Goal: Task Accomplishment & Management: Complete application form

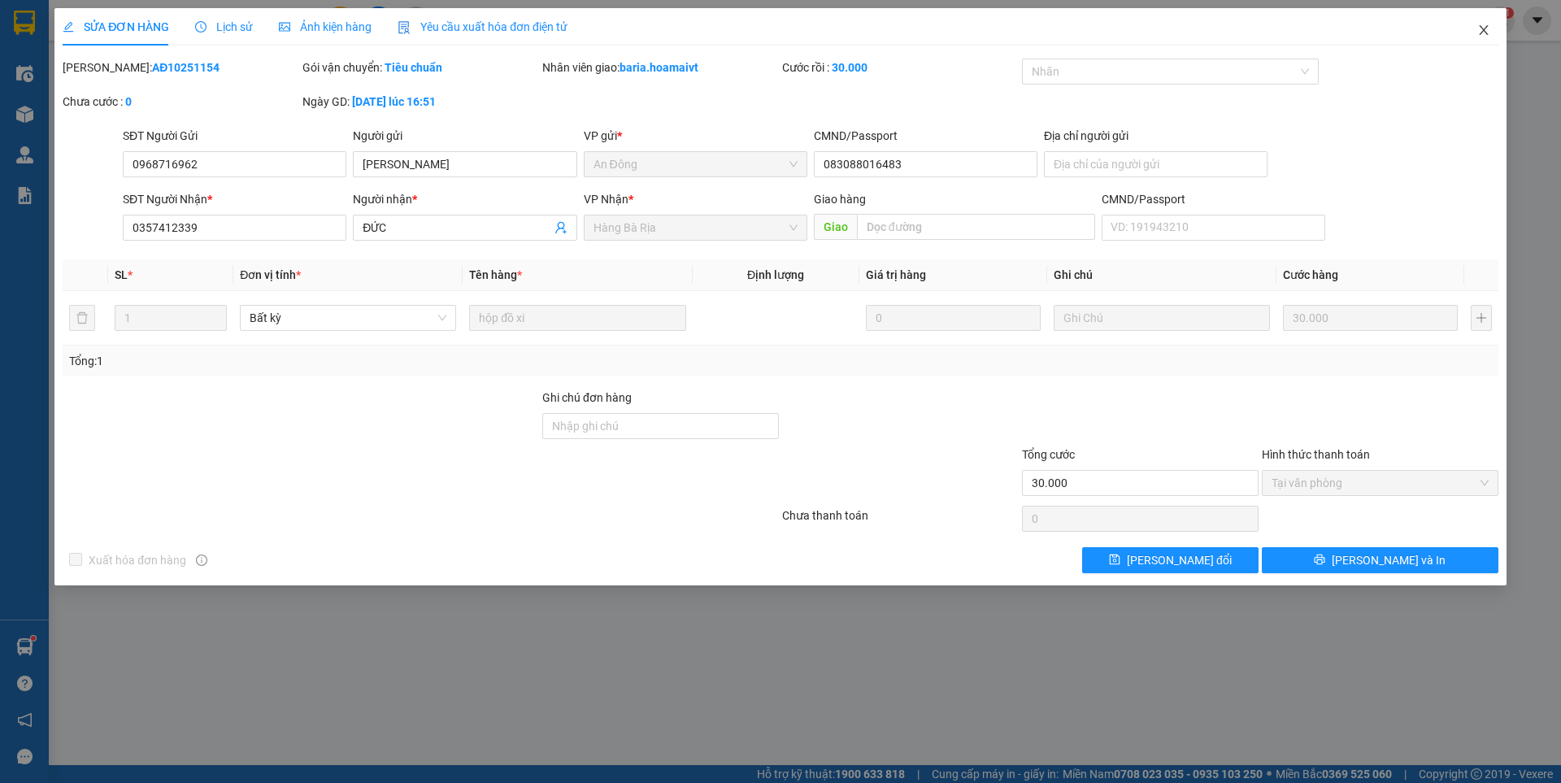
click at [1483, 32] on icon "close" at bounding box center [1482, 30] width 9 height 10
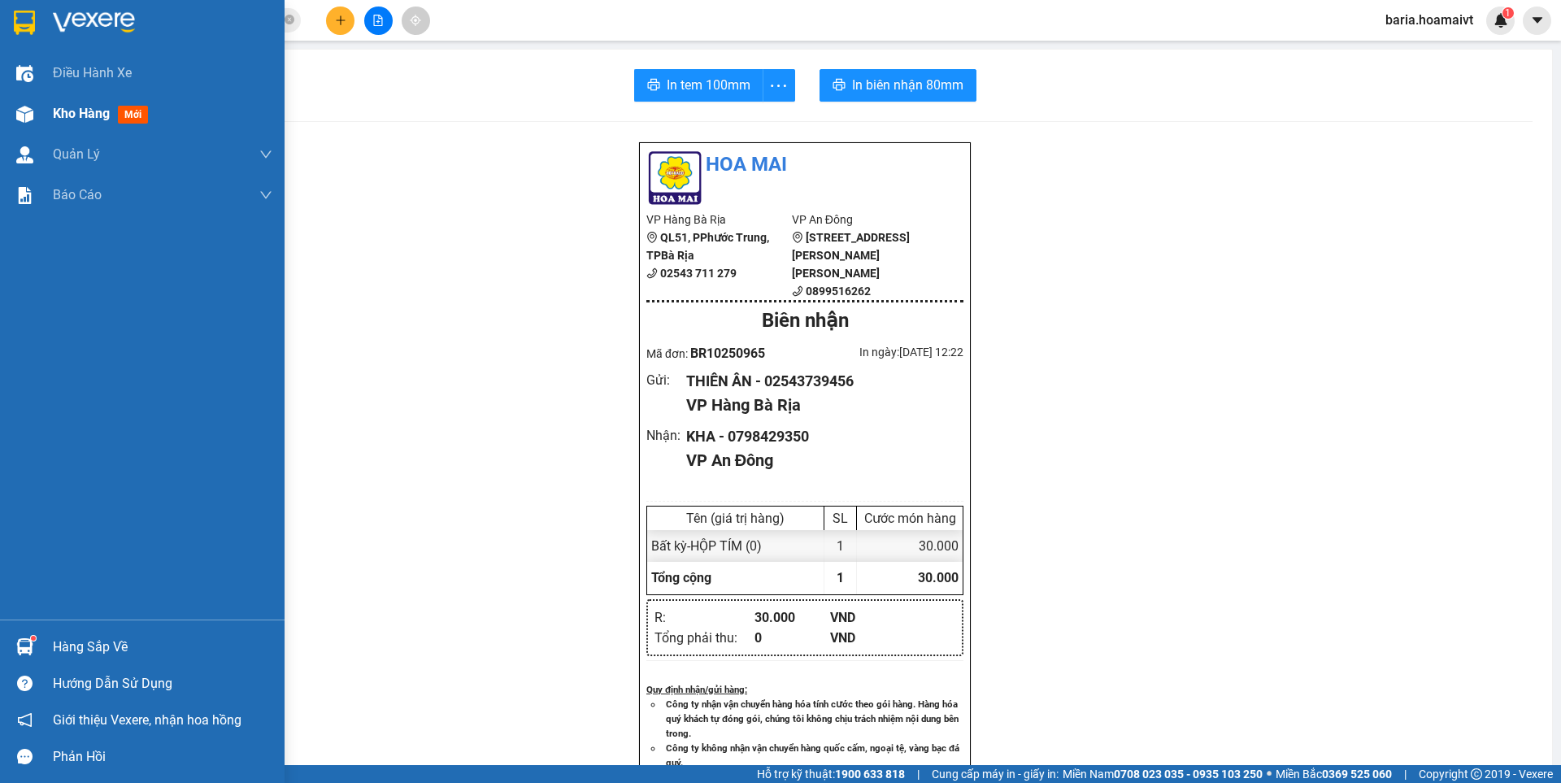
click at [130, 119] on span "mới" at bounding box center [133, 115] width 30 height 18
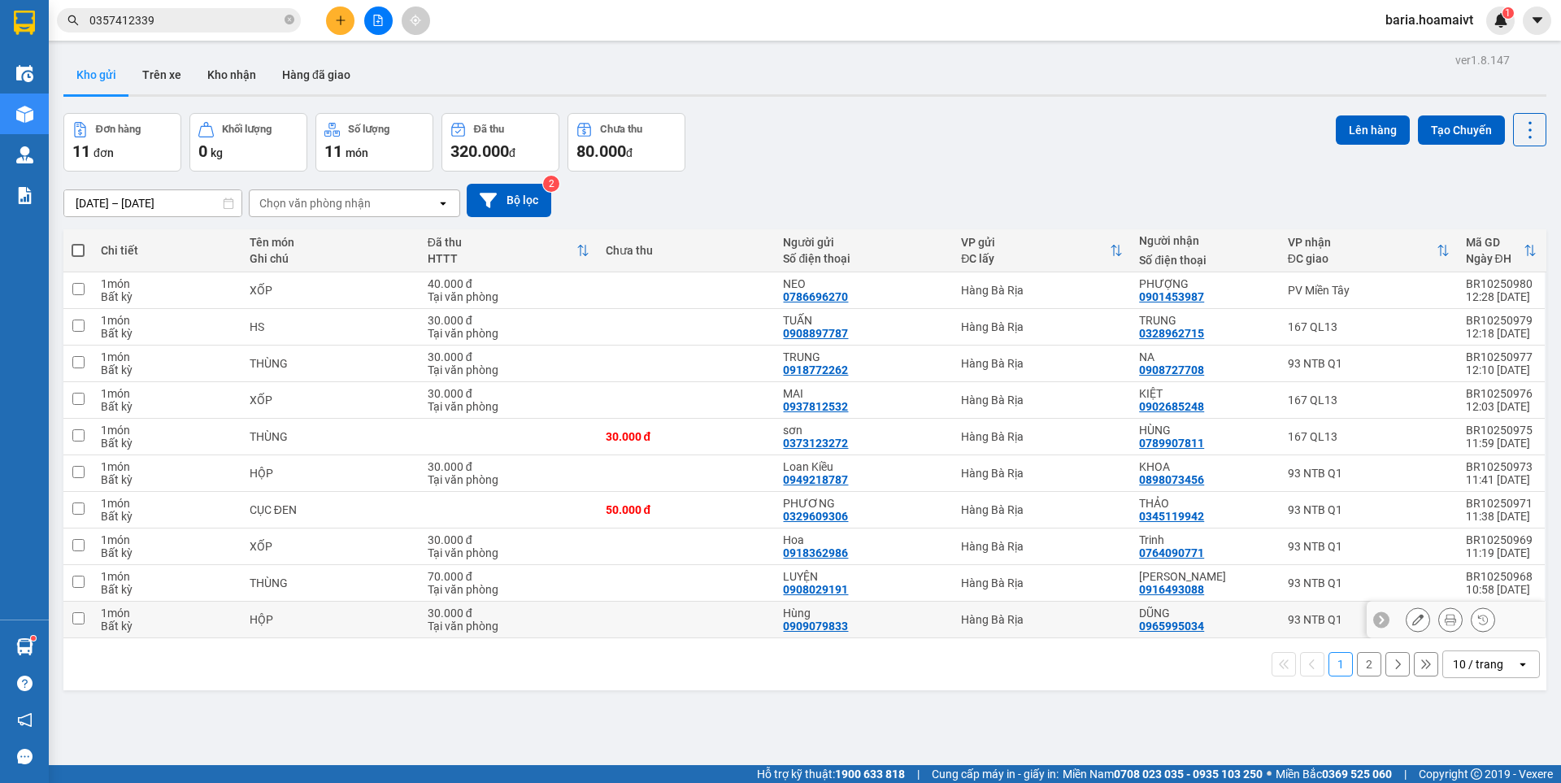
click at [81, 620] on input "checkbox" at bounding box center [78, 618] width 12 height 12
checkbox input "true"
click at [80, 619] on input "checkbox" at bounding box center [78, 618] width 12 height 12
checkbox input "true"
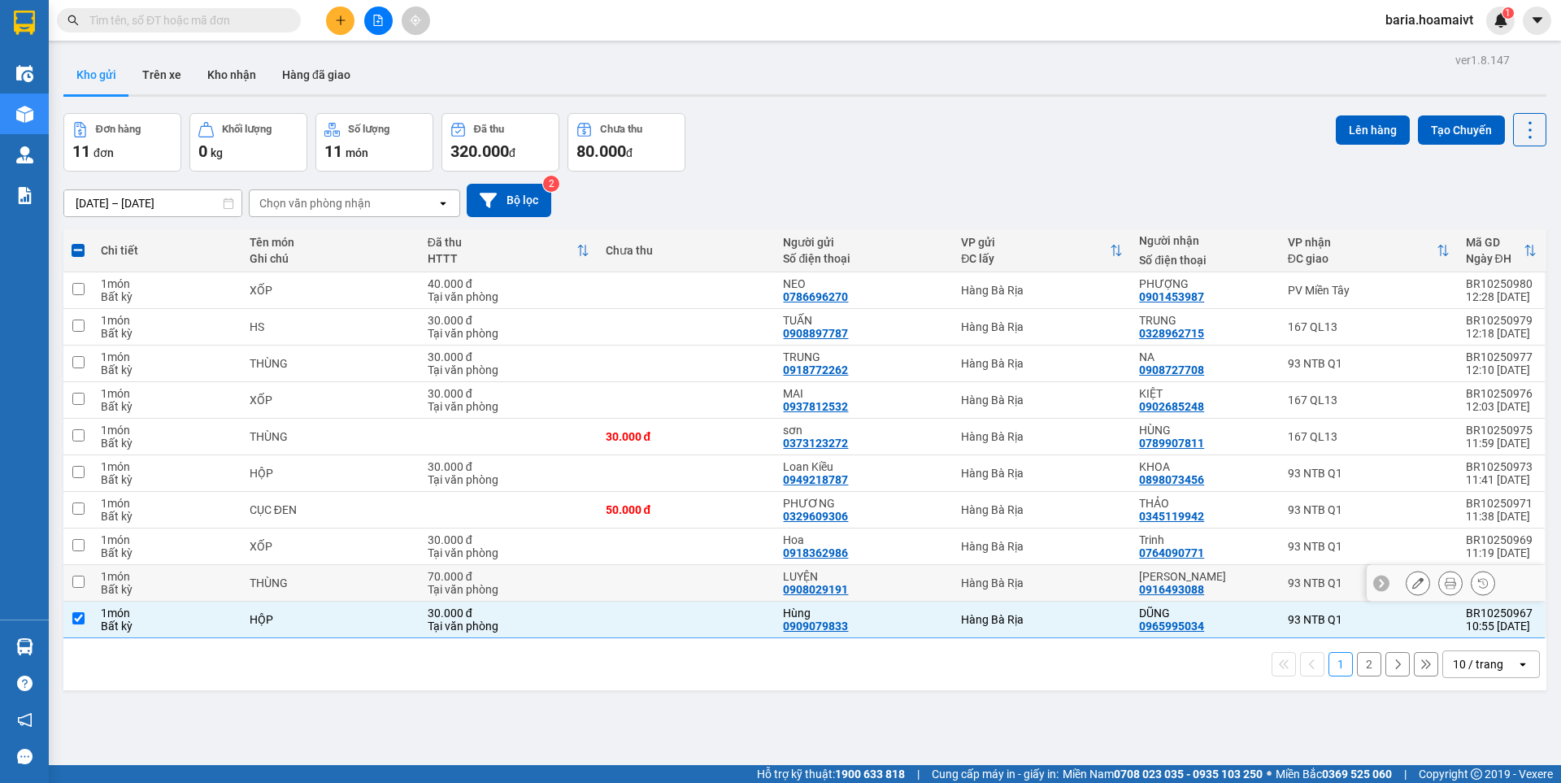
click at [79, 585] on input "checkbox" at bounding box center [78, 581] width 12 height 12
checkbox input "true"
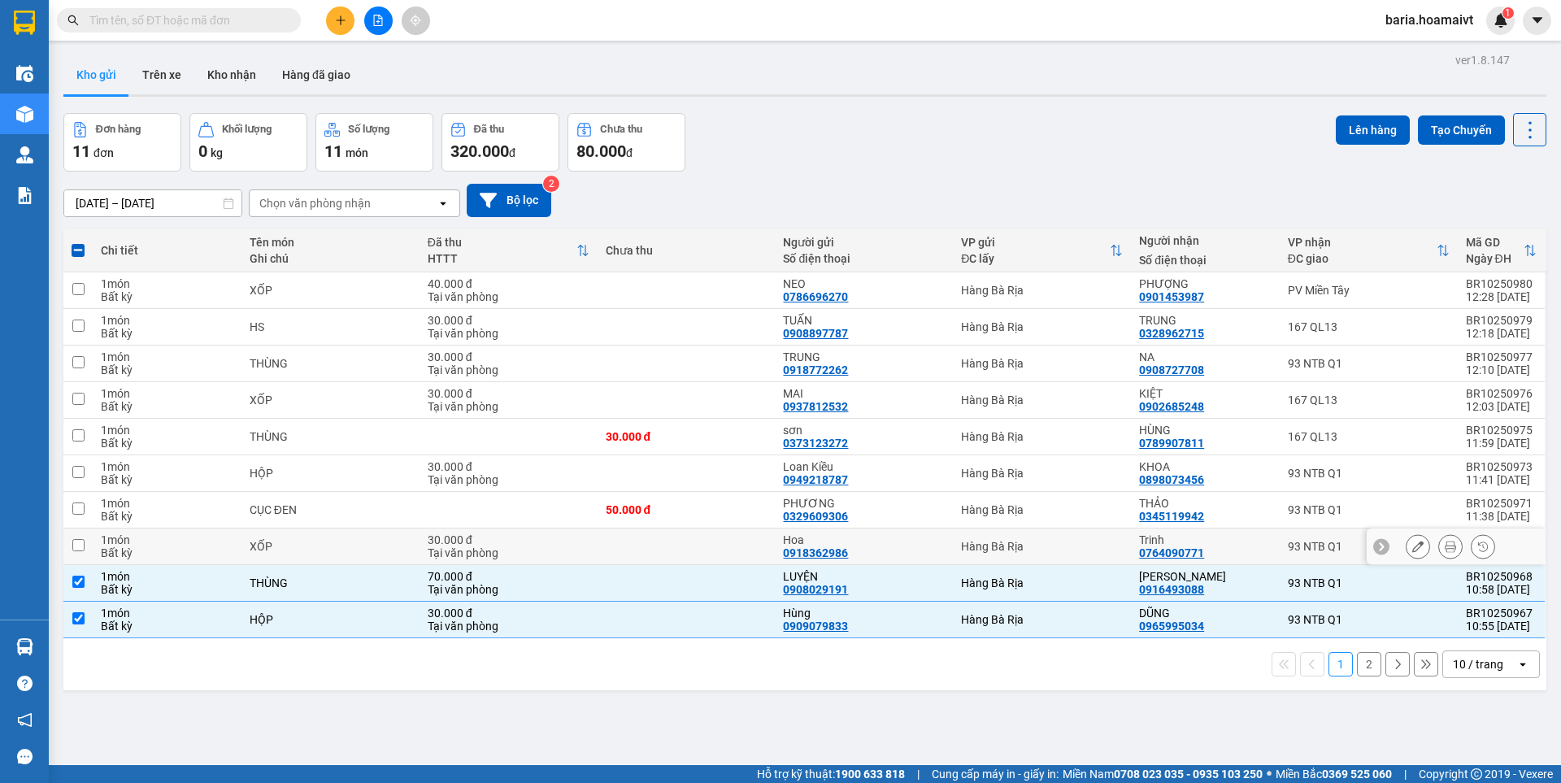
click at [75, 549] on input "checkbox" at bounding box center [78, 545] width 12 height 12
checkbox input "true"
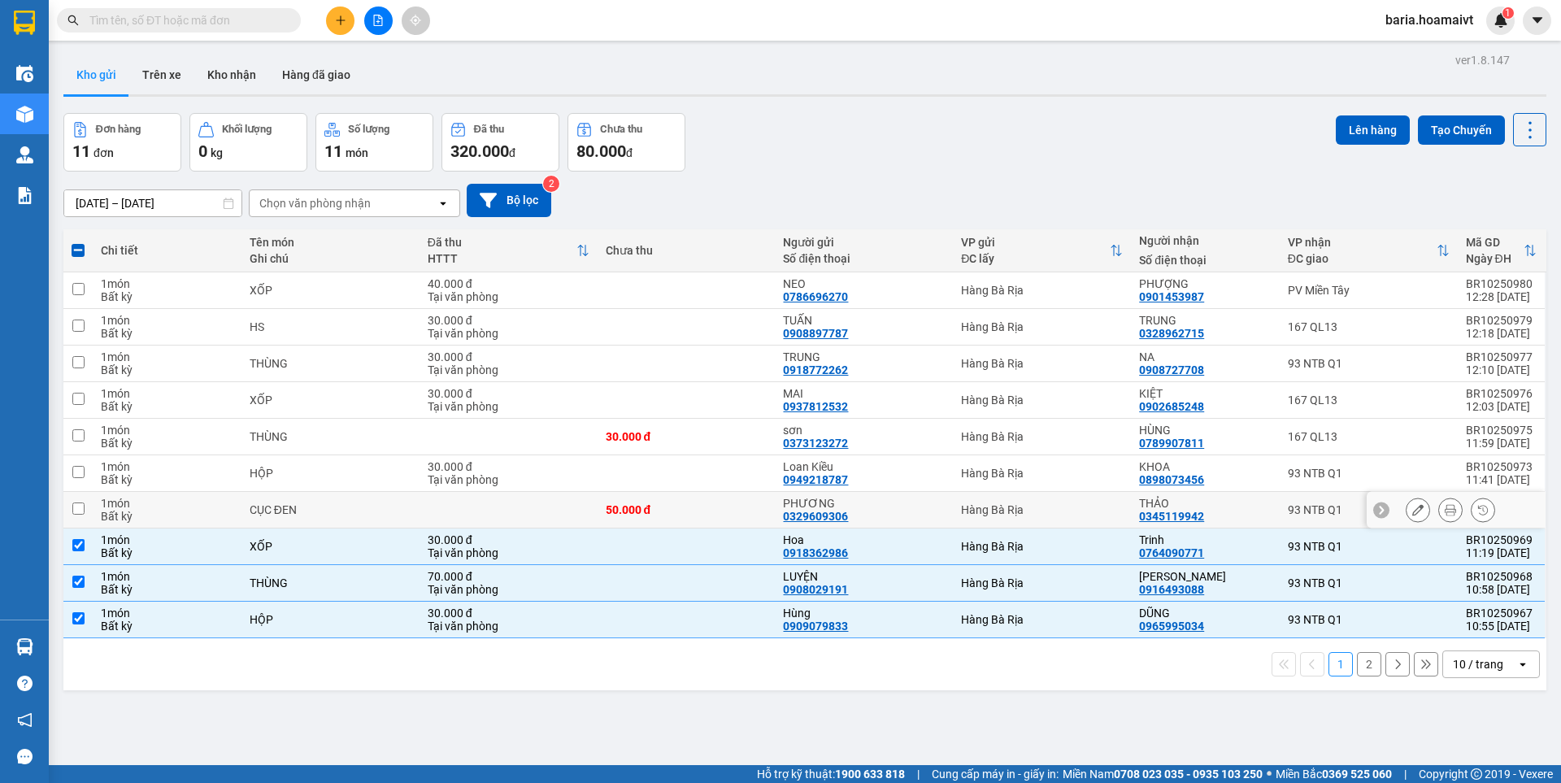
click at [78, 499] on td at bounding box center [77, 510] width 29 height 37
checkbox input "true"
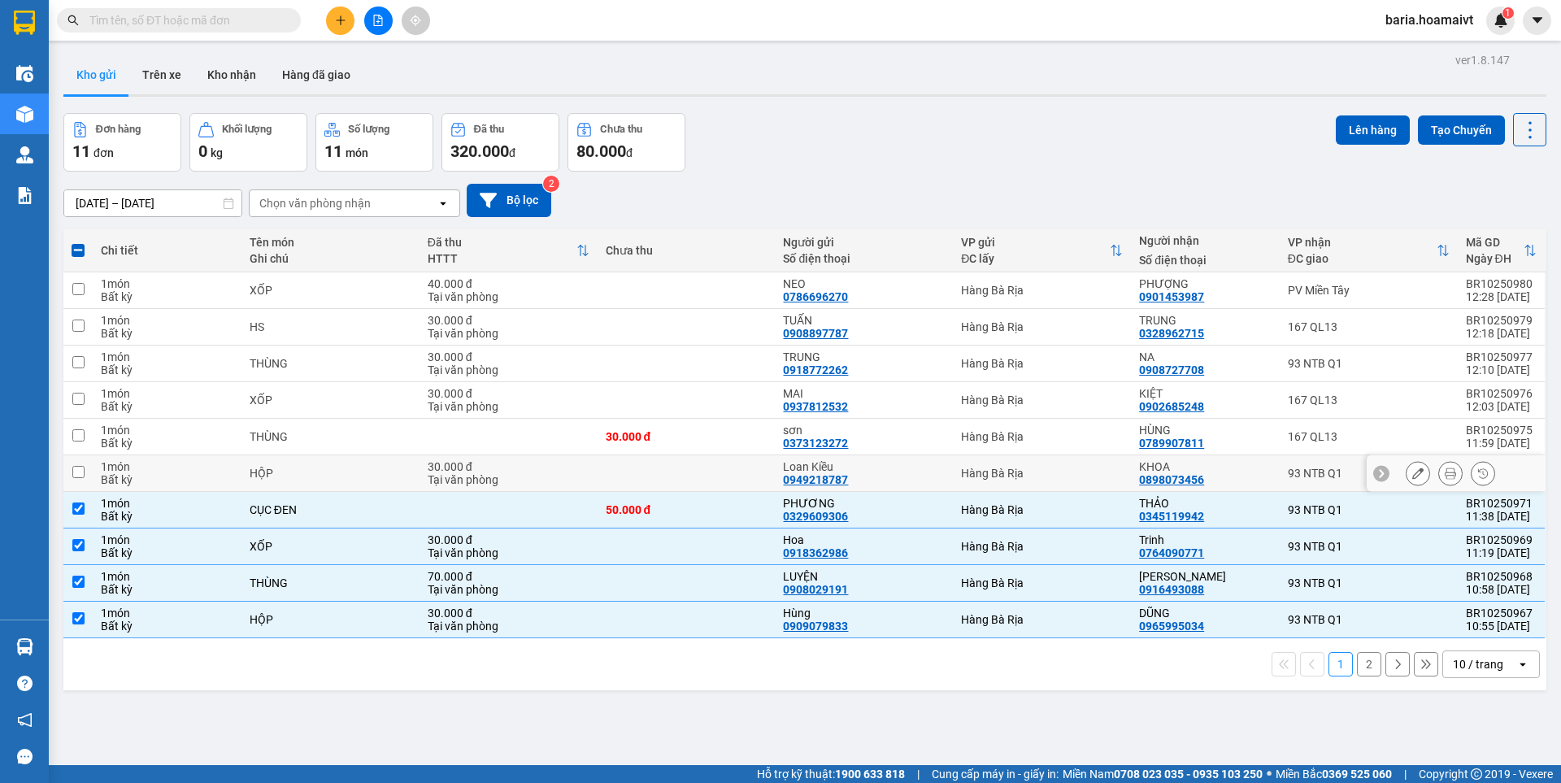
click at [78, 468] on input "checkbox" at bounding box center [78, 472] width 12 height 12
checkbox input "true"
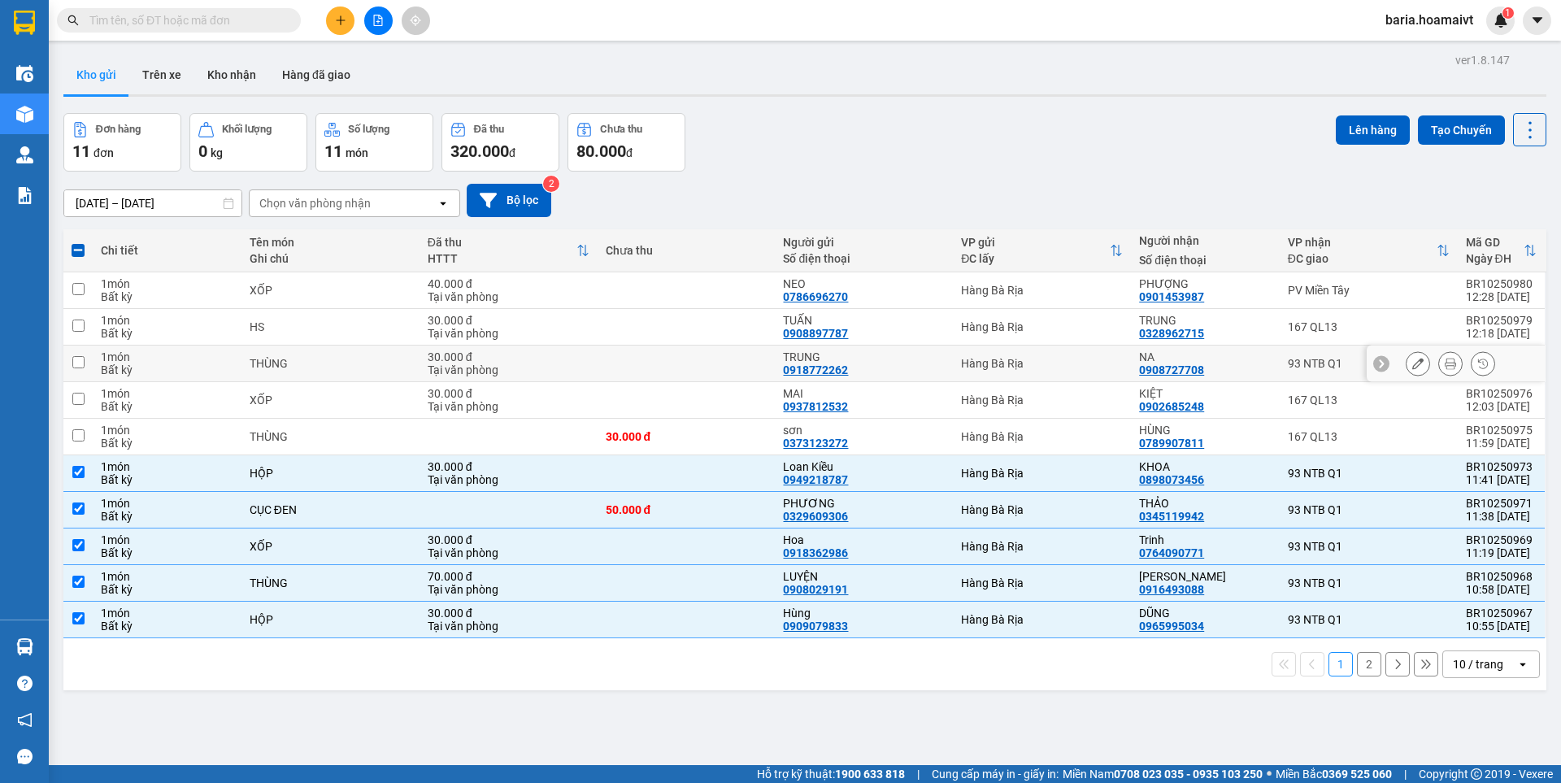
click at [76, 360] on input "checkbox" at bounding box center [78, 362] width 12 height 12
checkbox input "true"
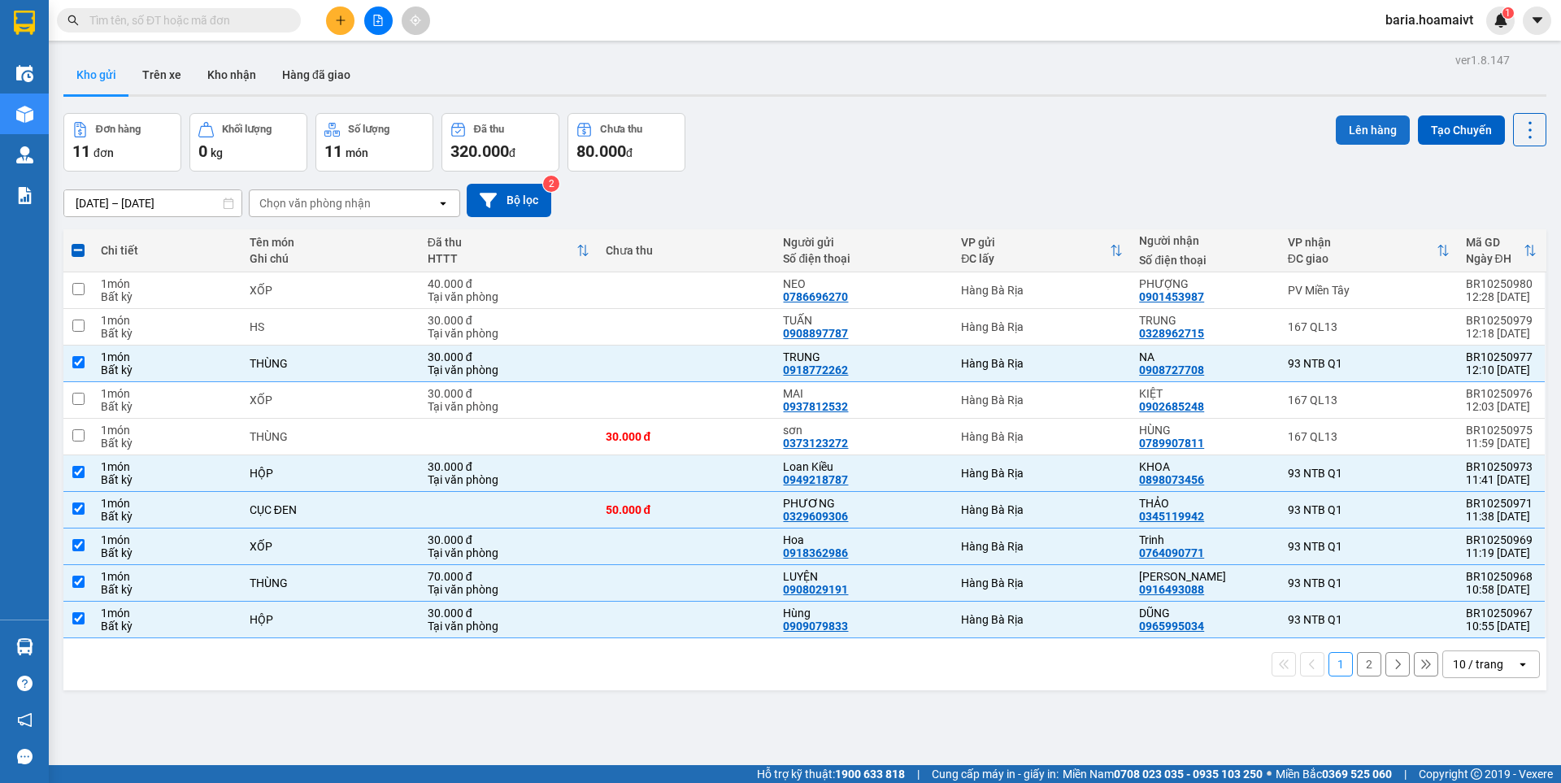
click at [1365, 128] on button "Lên hàng" at bounding box center [1372, 129] width 74 height 29
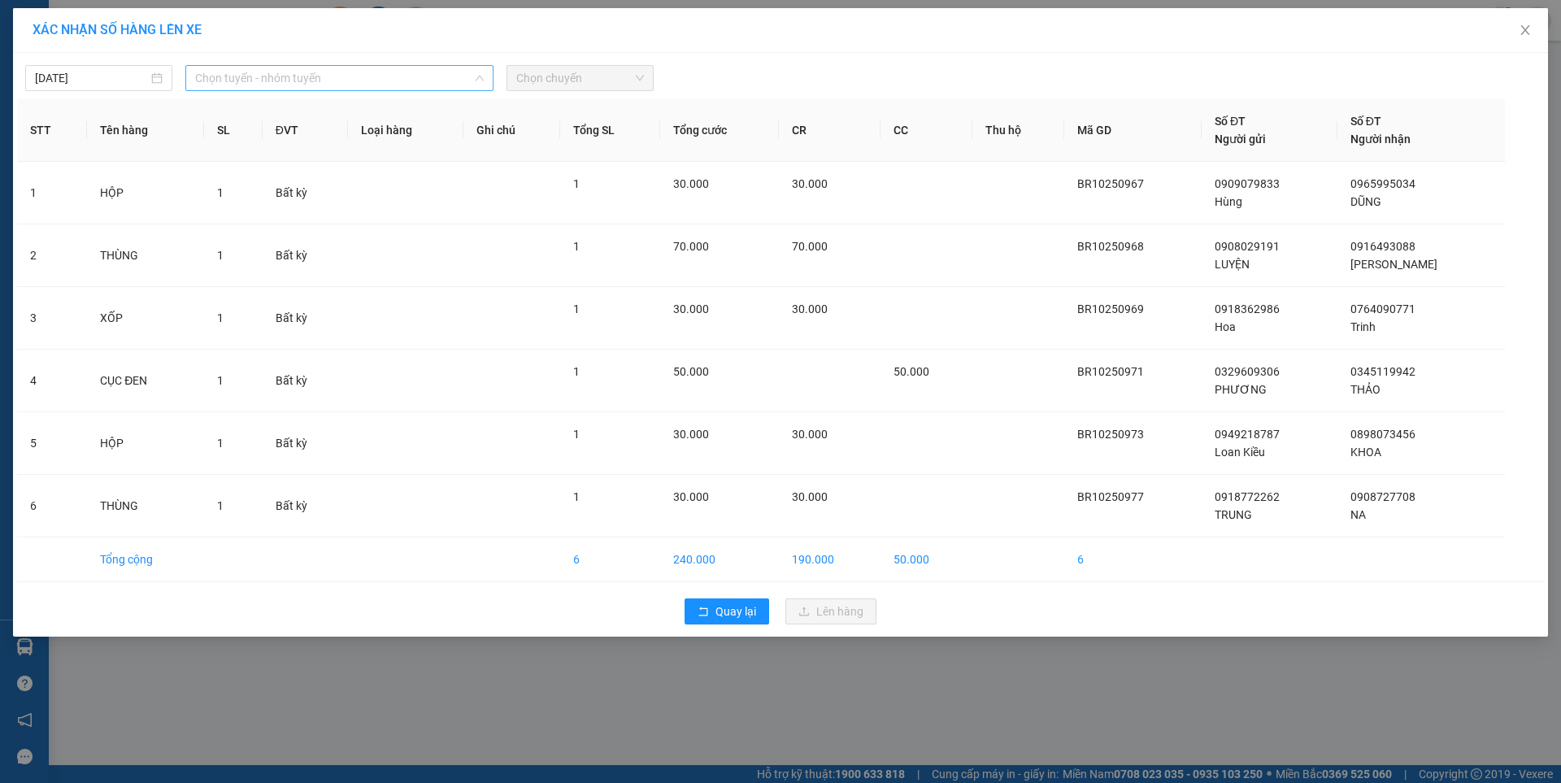
click at [425, 75] on span "Chọn tuyến - nhóm tuyến" at bounding box center [339, 78] width 289 height 24
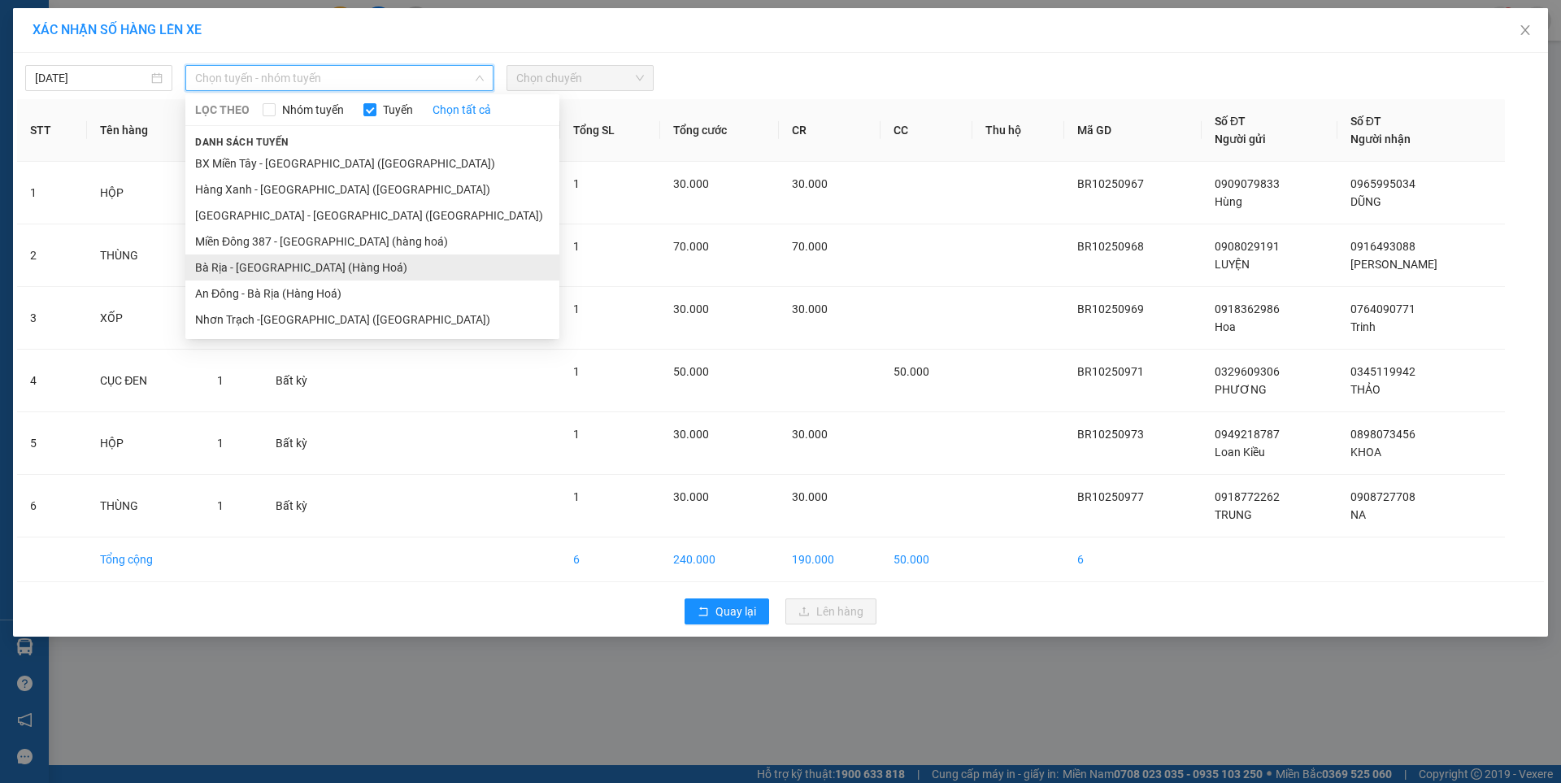
click at [389, 277] on li "Bà Rịa - Sài Gòn (Hàng Hoá)" at bounding box center [372, 267] width 374 height 26
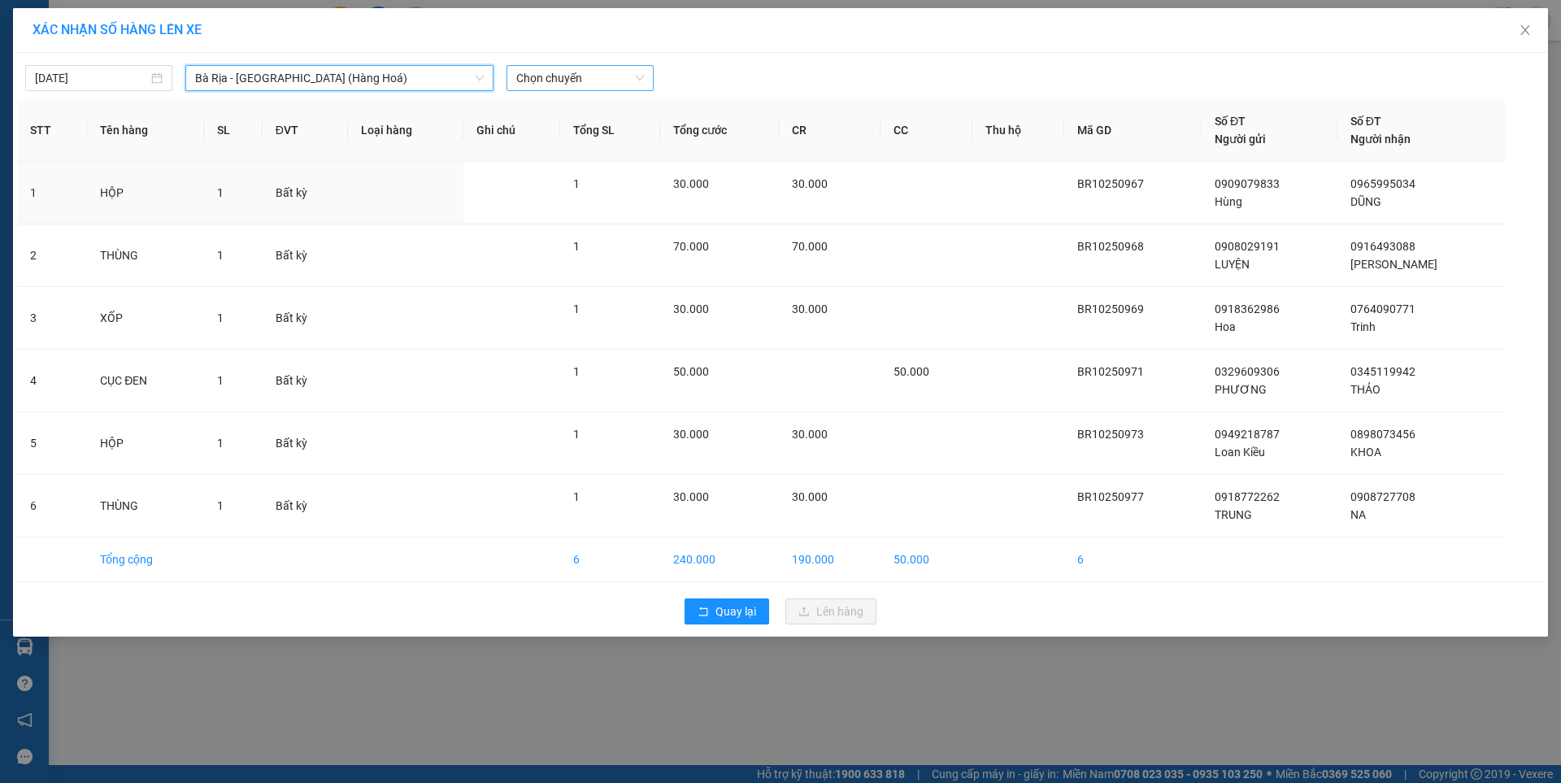
click at [572, 77] on span "Chọn chuyến" at bounding box center [580, 78] width 128 height 24
type input "1220"
click at [629, 142] on div "Thêm chuyến " 12:20 "" at bounding box center [591, 138] width 171 height 28
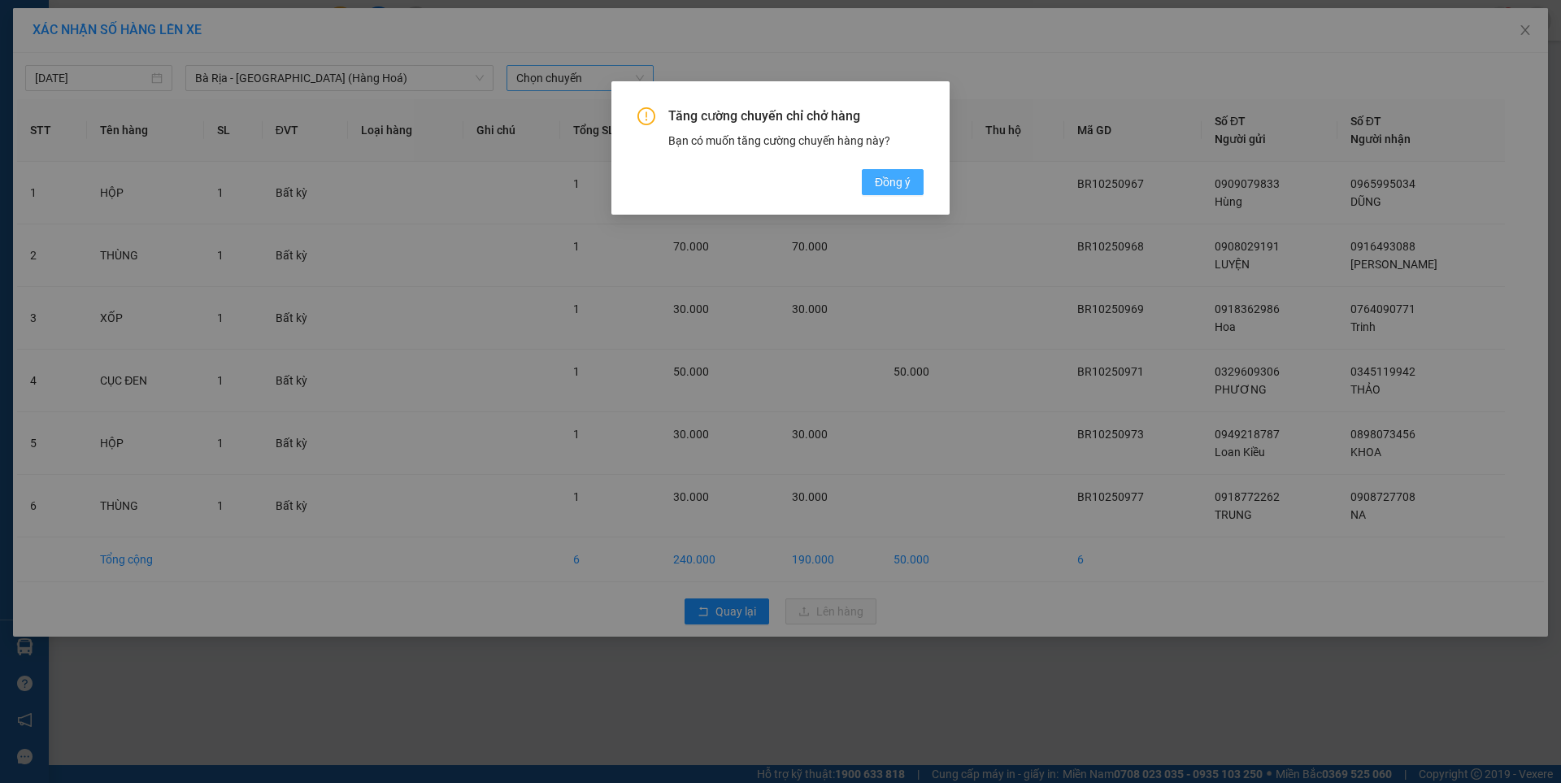
click at [900, 184] on span "Đồng ý" at bounding box center [893, 182] width 36 height 18
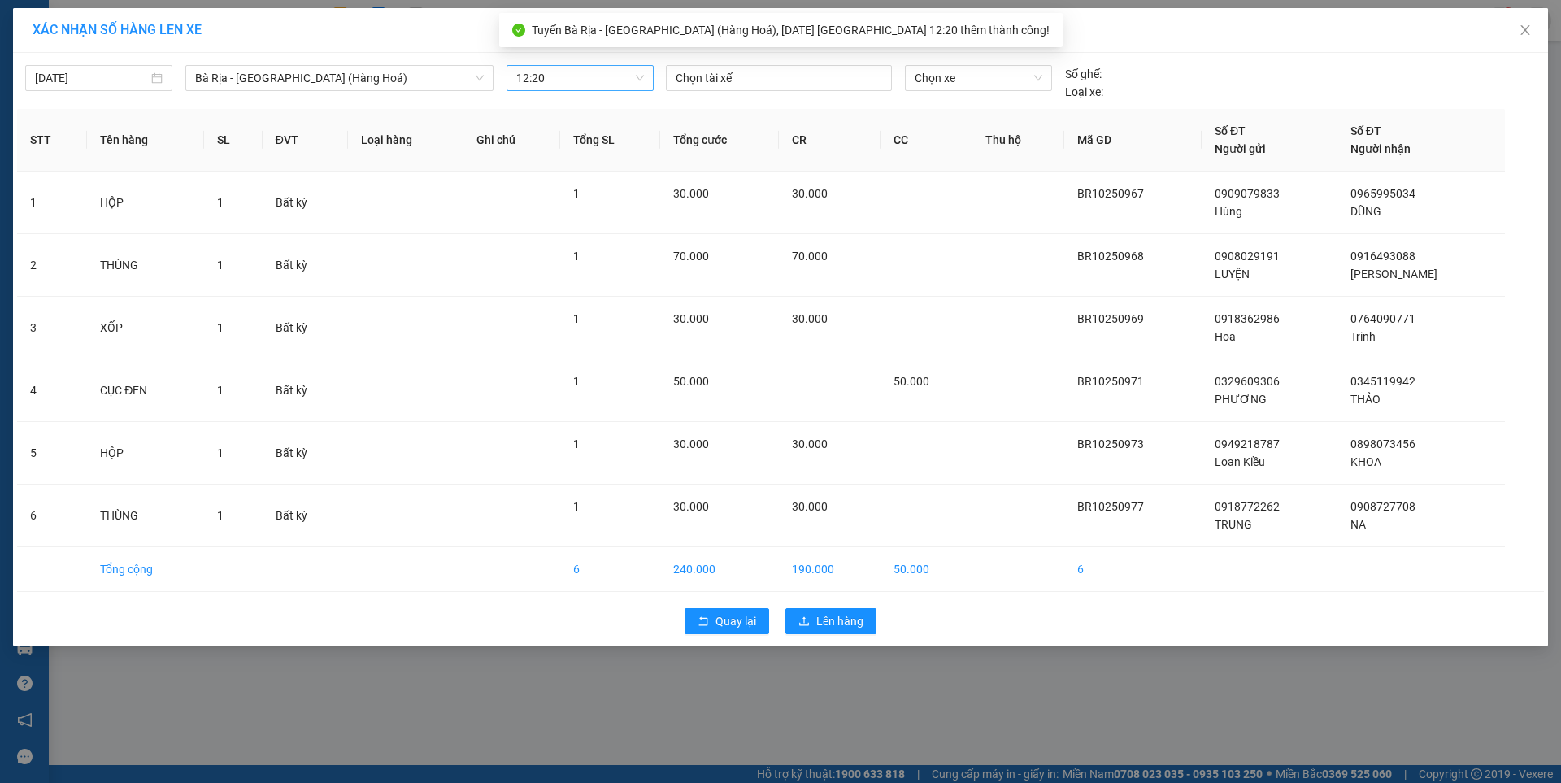
click at [792, 78] on div at bounding box center [779, 78] width 218 height 20
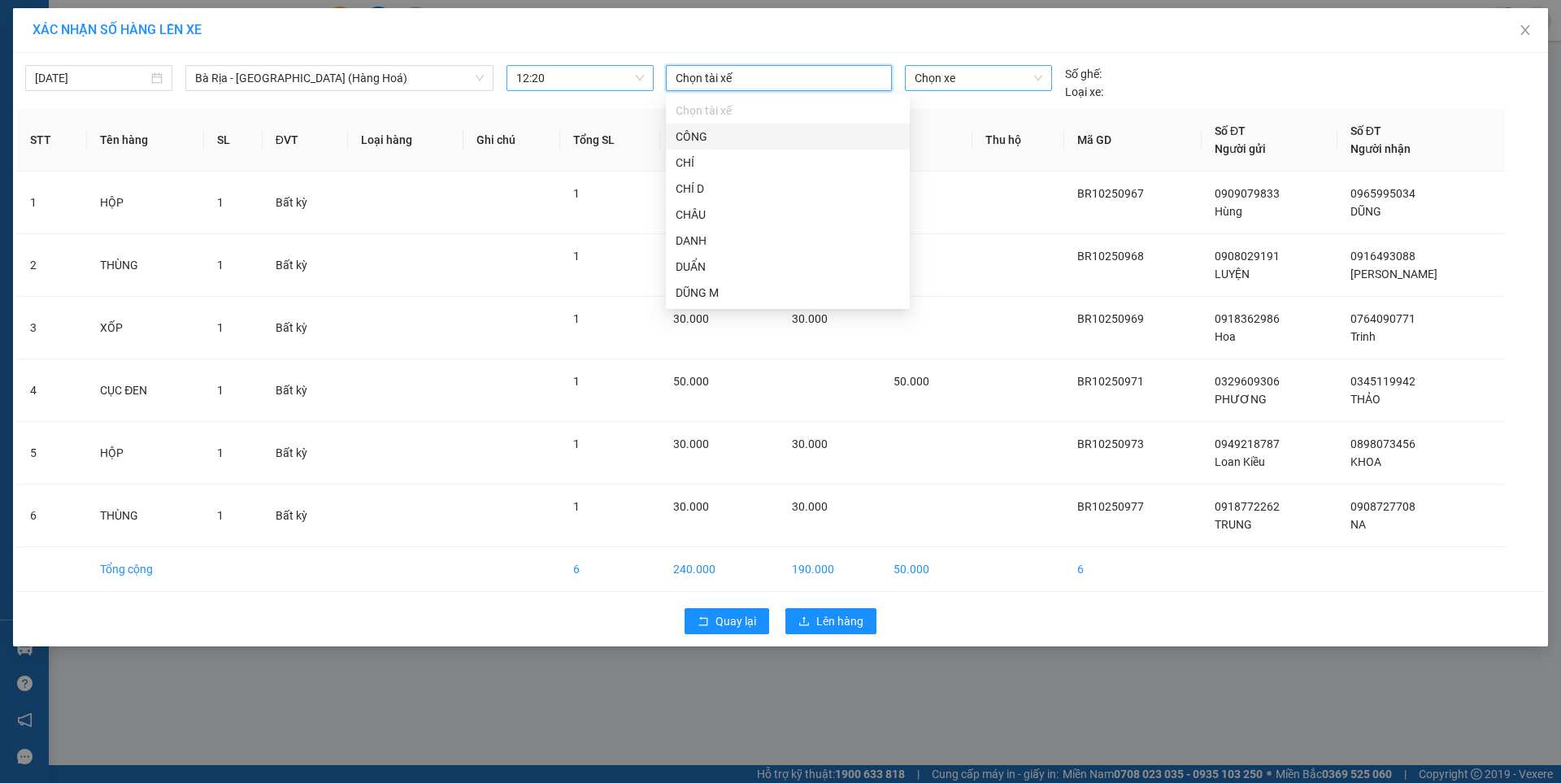
click at [1002, 73] on span "Chọn xe" at bounding box center [977, 78] width 127 height 24
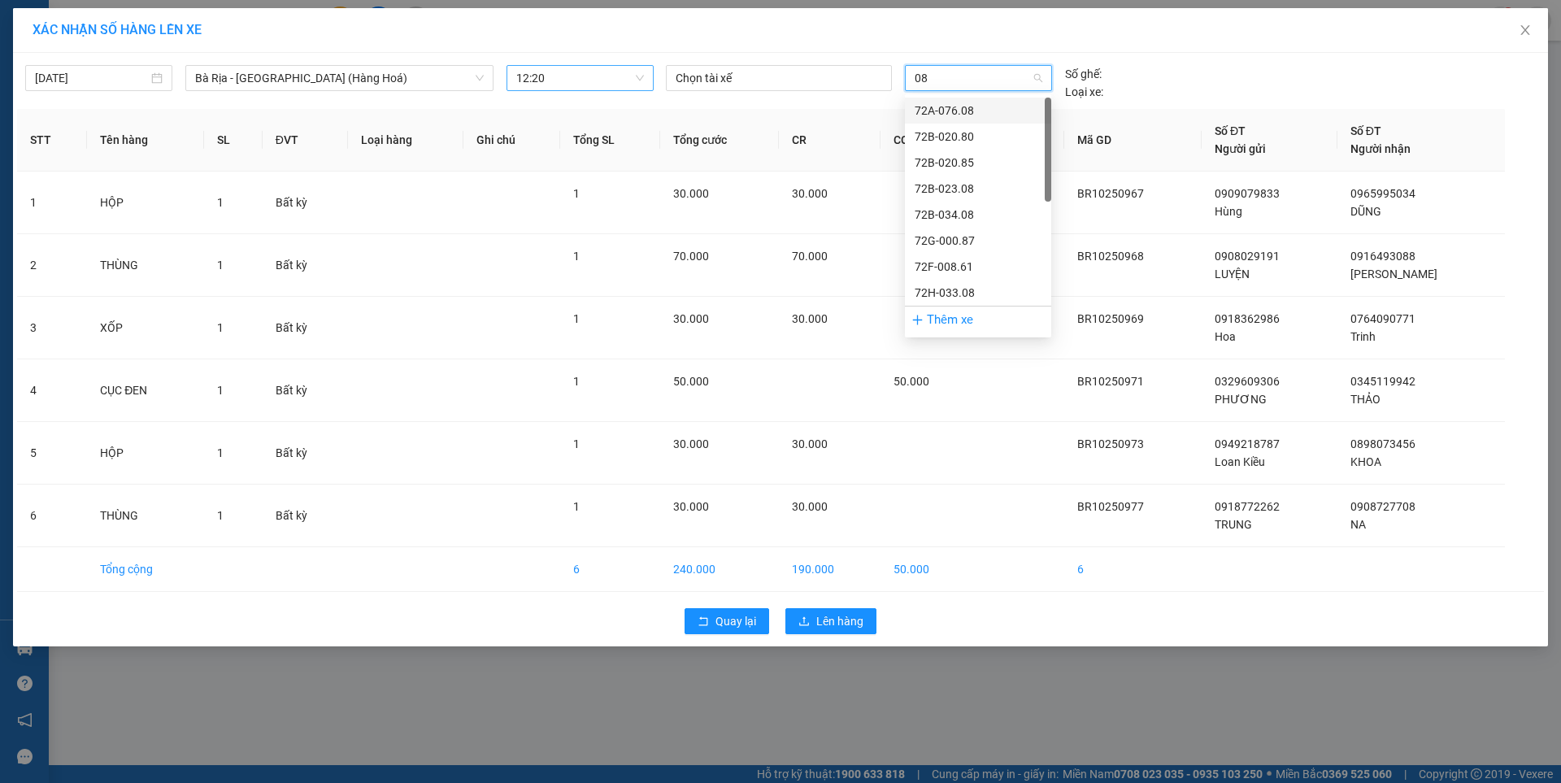
type input "087"
click at [975, 110] on div "72G-000.87" at bounding box center [977, 111] width 127 height 18
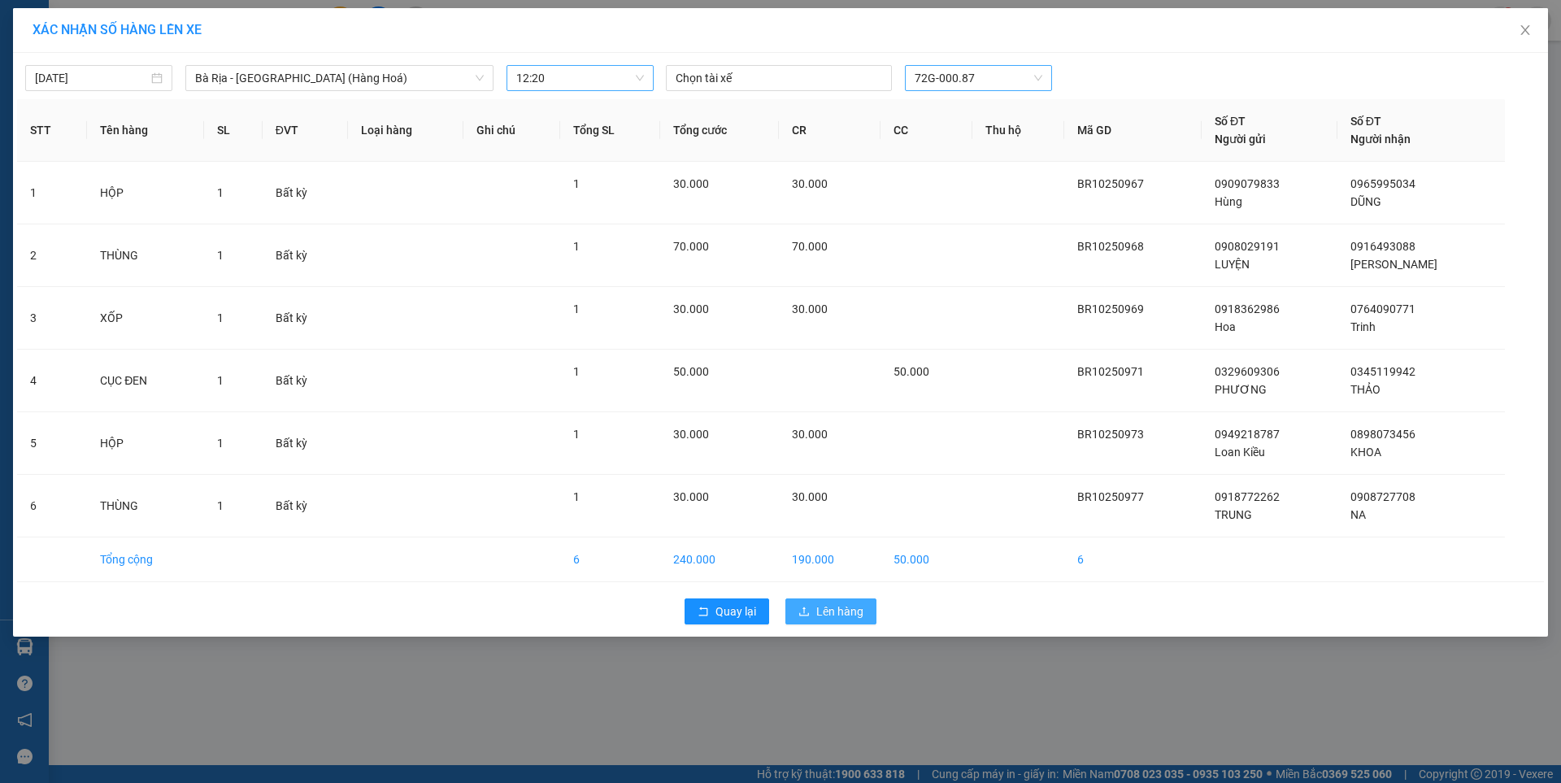
click at [834, 621] on button "Lên hàng" at bounding box center [830, 611] width 91 height 26
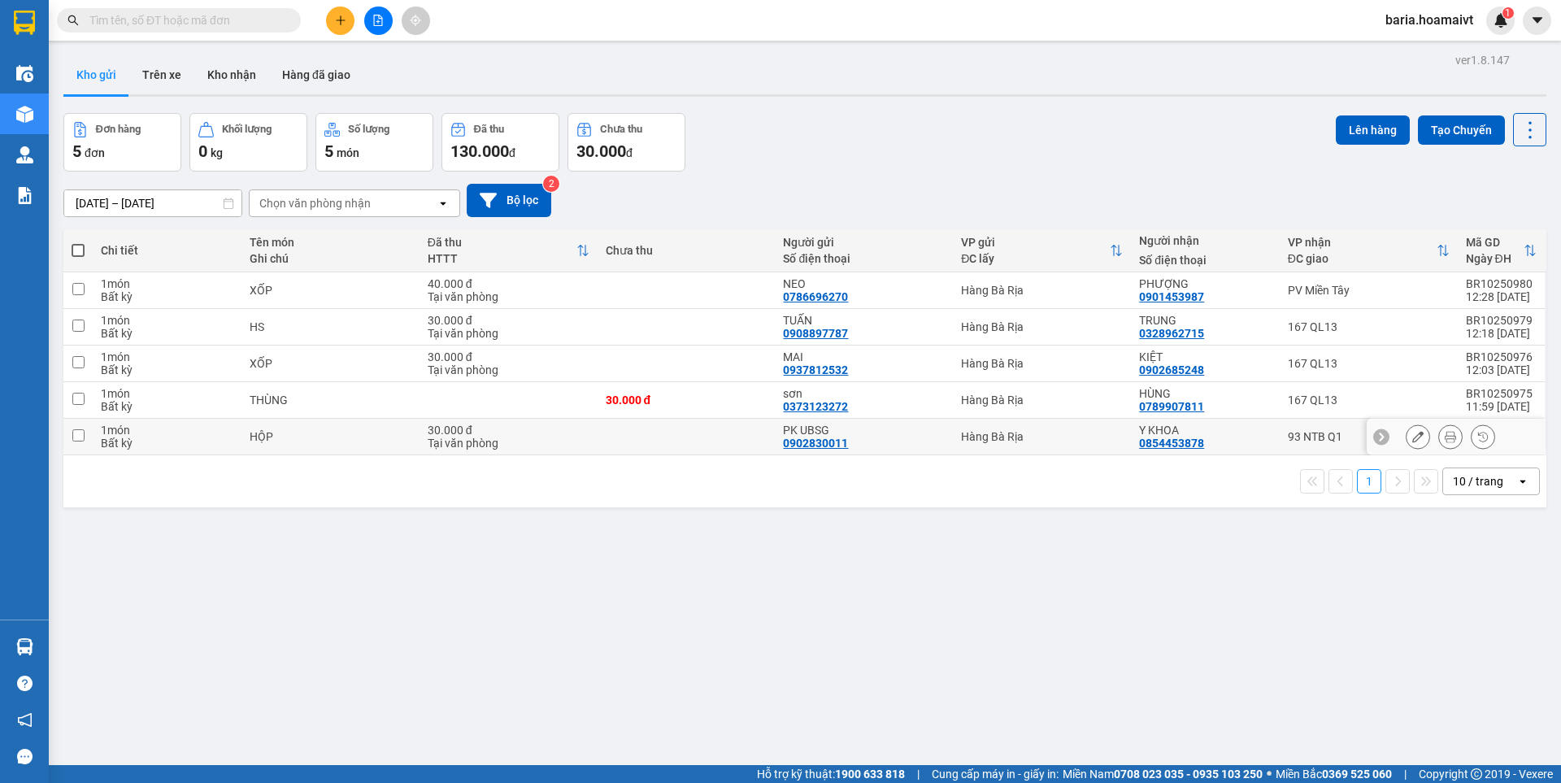
click at [74, 436] on input "checkbox" at bounding box center [78, 435] width 12 height 12
checkbox input "true"
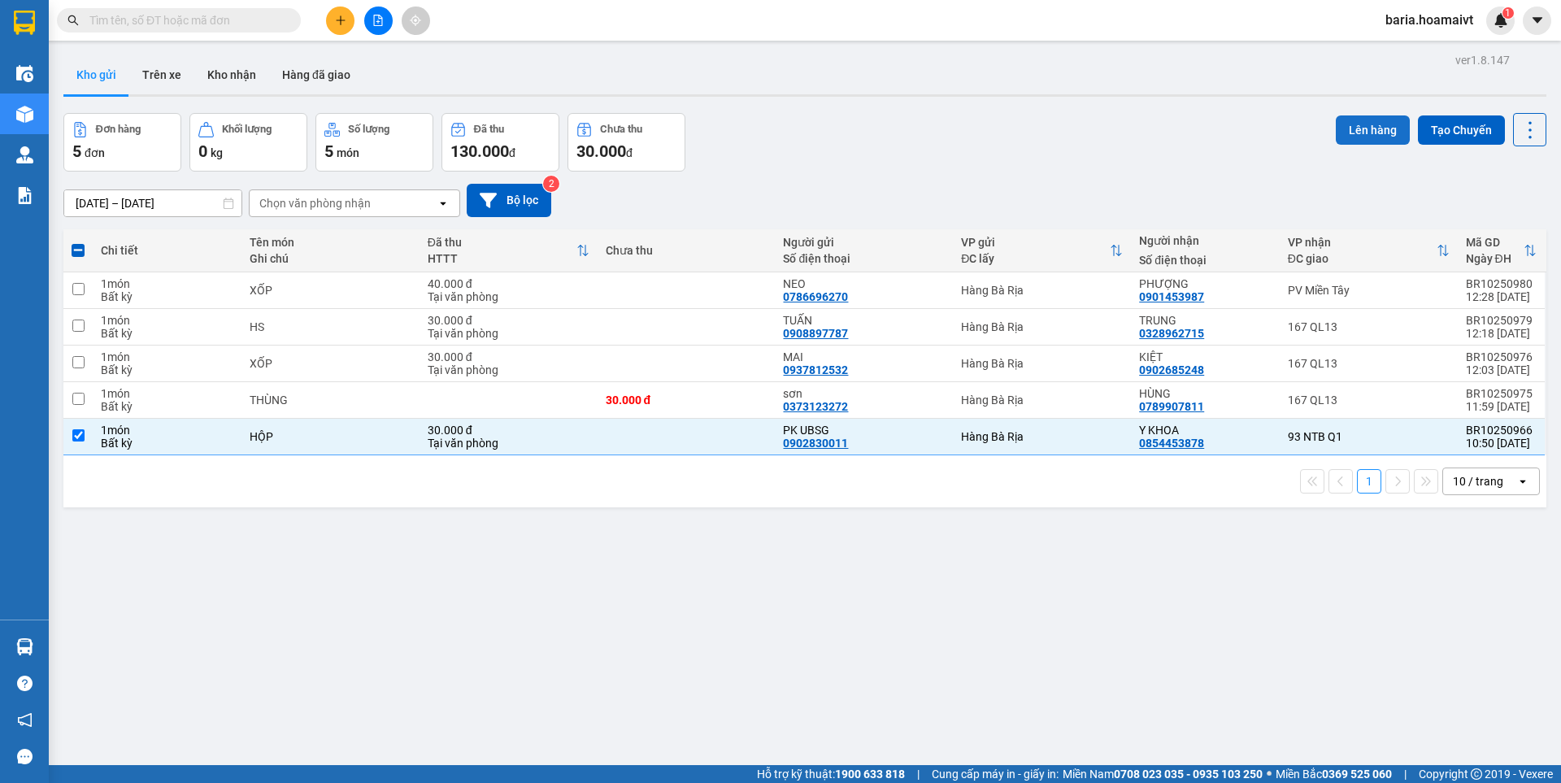
click at [1339, 130] on button "Lên hàng" at bounding box center [1372, 129] width 74 height 29
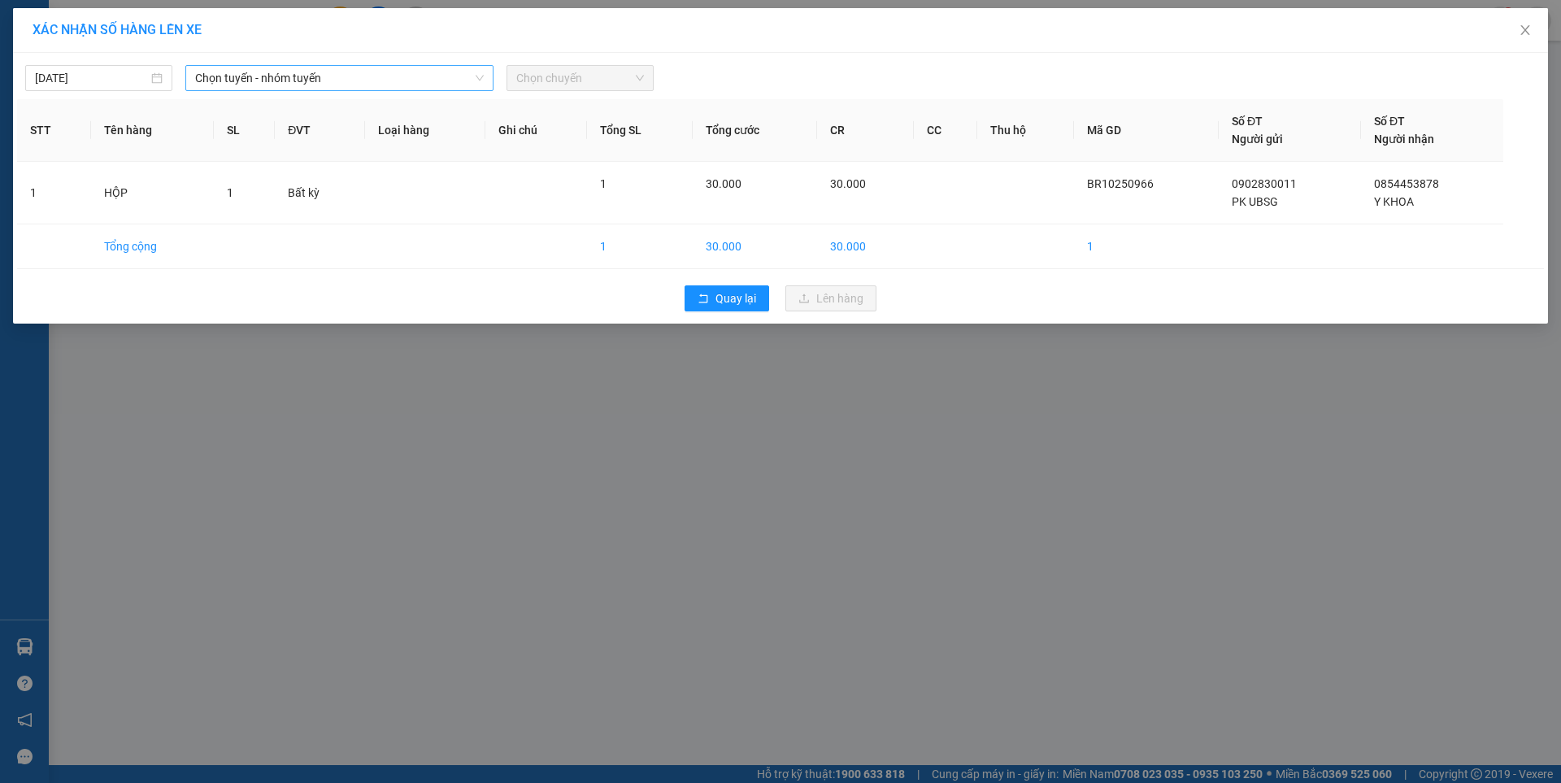
click at [367, 67] on span "Chọn tuyến - nhóm tuyến" at bounding box center [339, 78] width 289 height 24
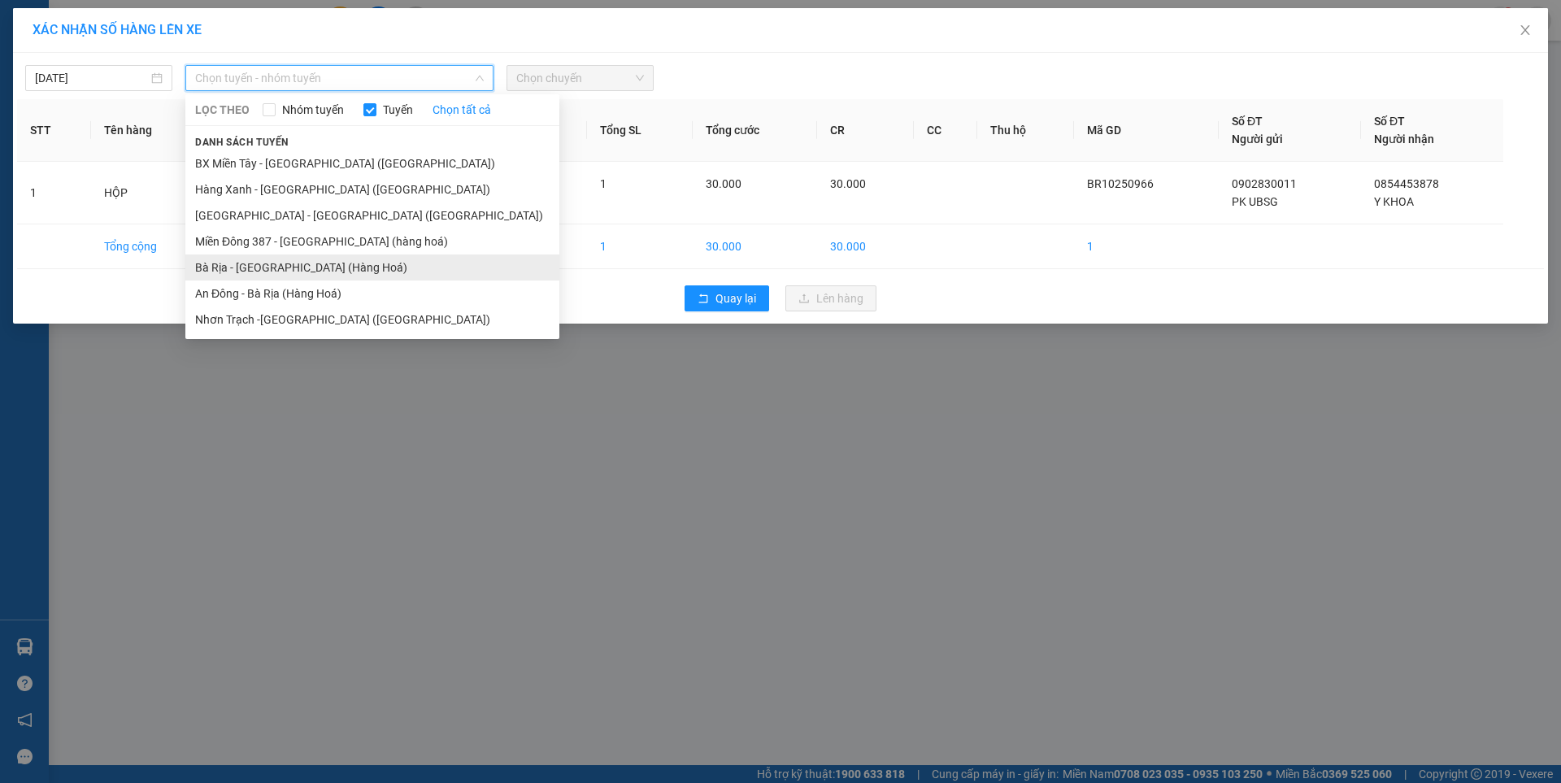
click at [340, 261] on li "Bà Rịa - [GEOGRAPHIC_DATA] (Hàng Hoá)" at bounding box center [372, 267] width 374 height 26
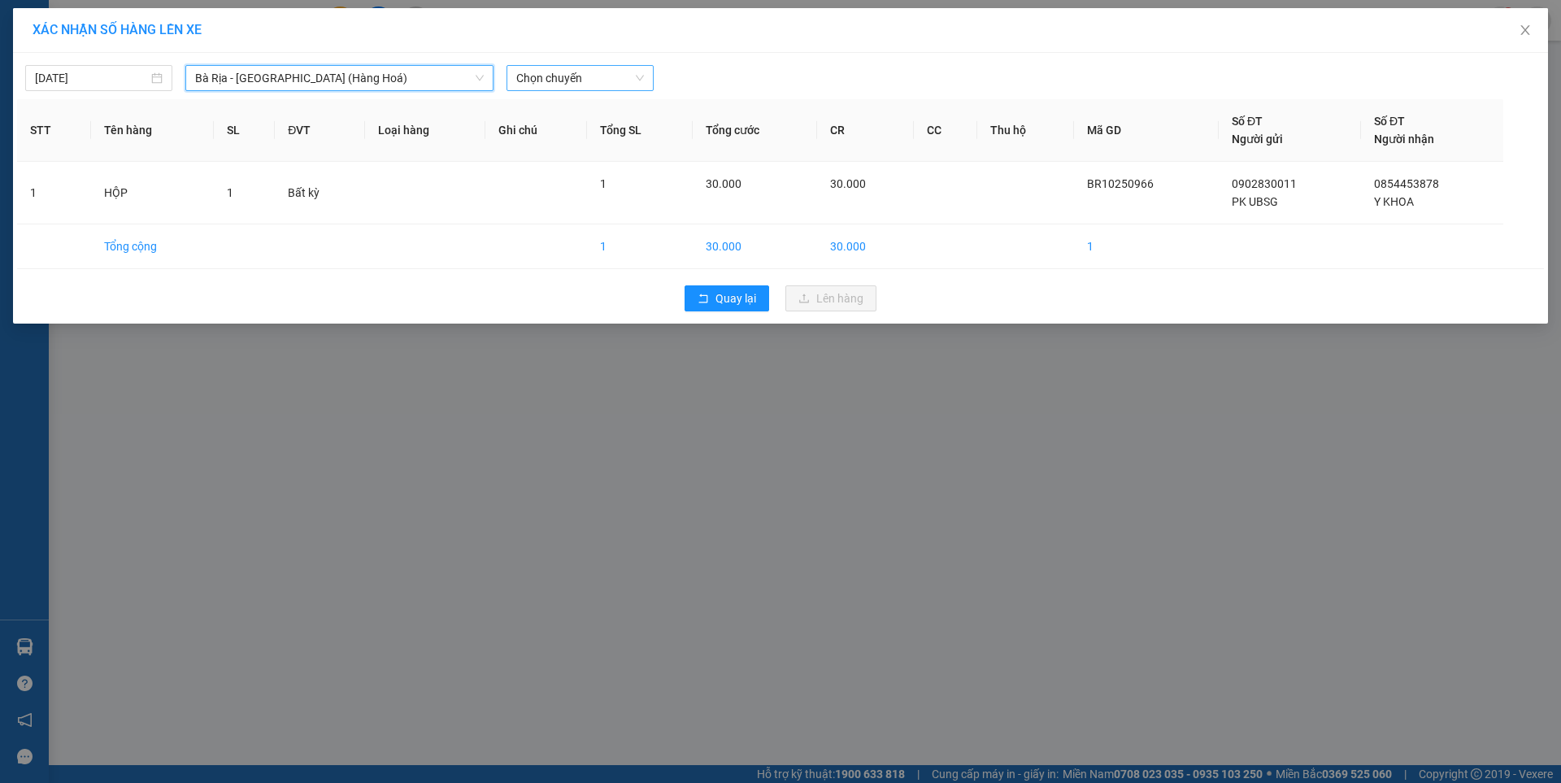
click at [545, 80] on span "Chọn chuyến" at bounding box center [580, 78] width 128 height 24
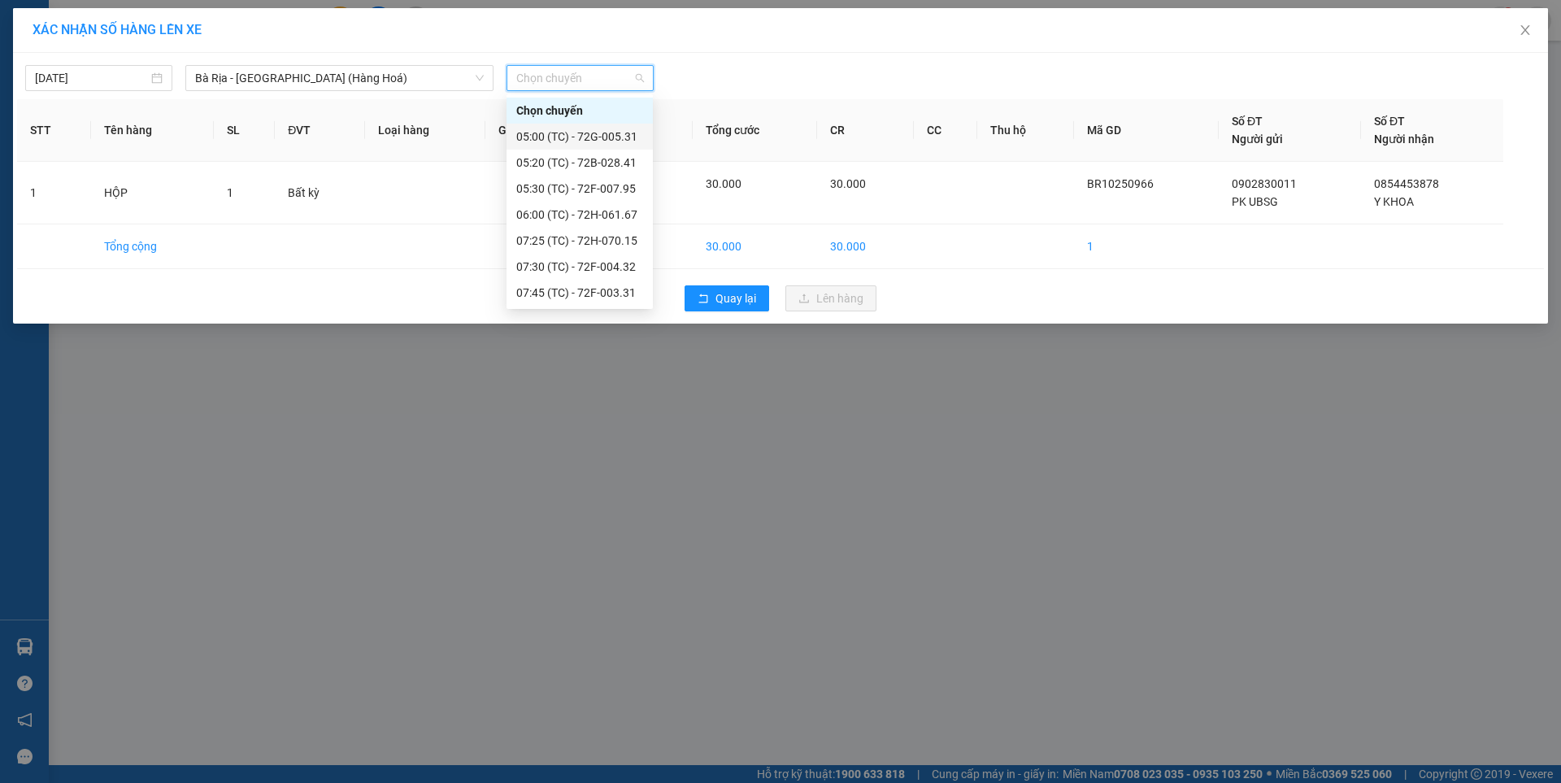
scroll to position [390, 0]
click at [596, 267] on div "12:20 (TC) - 72G-000.87" at bounding box center [579, 267] width 127 height 18
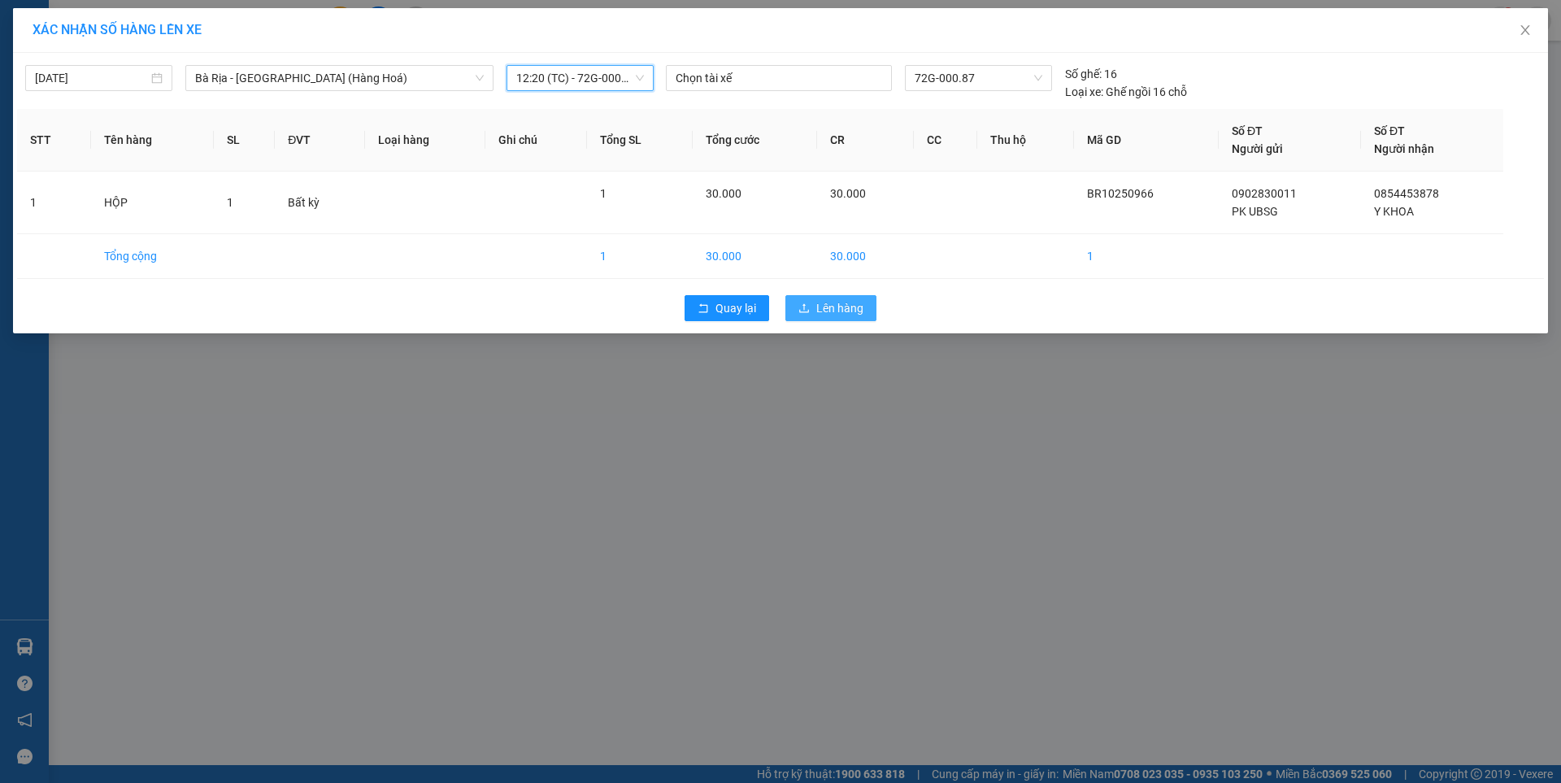
click at [821, 308] on span "Lên hàng" at bounding box center [839, 308] width 47 height 18
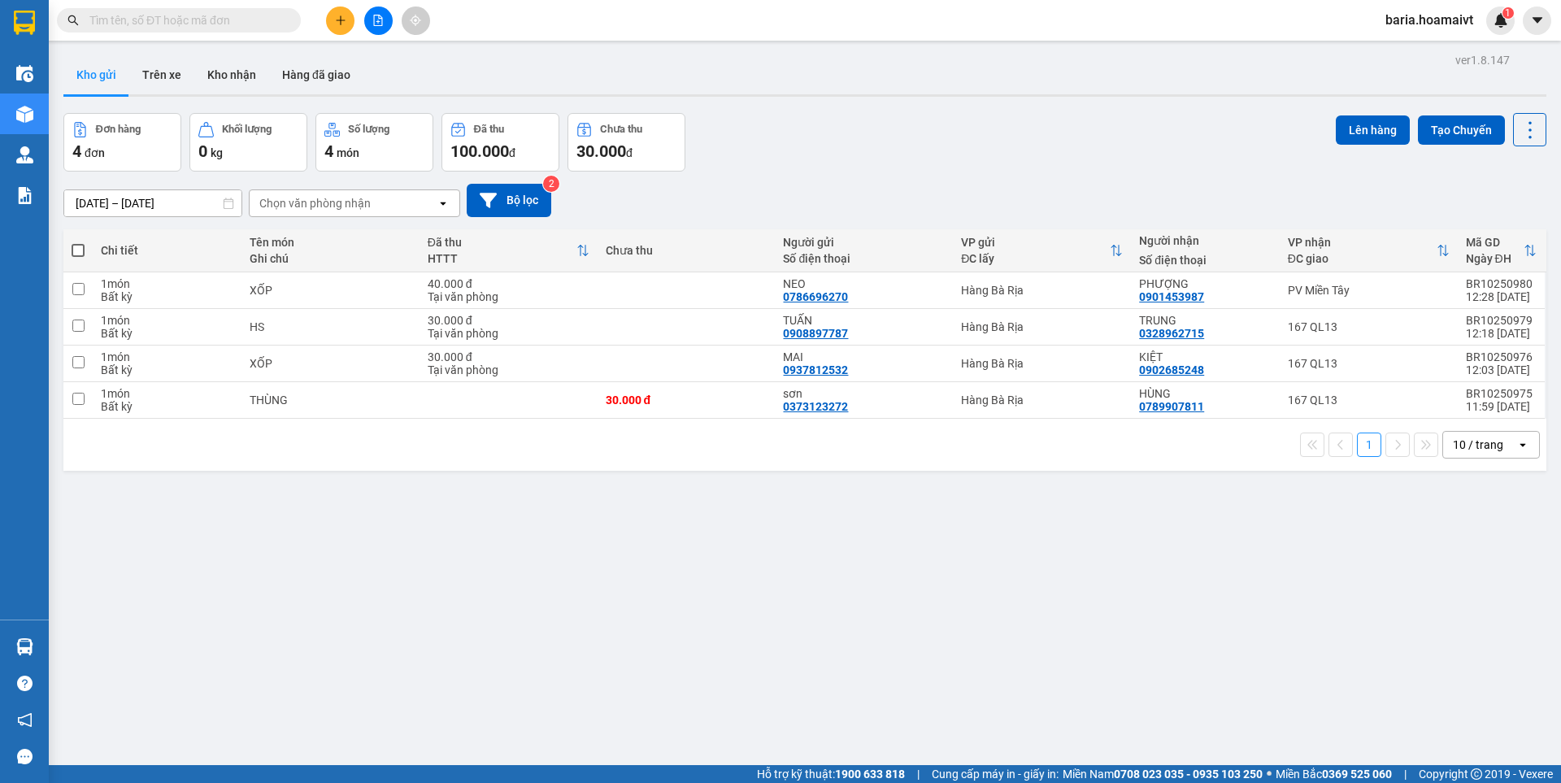
drag, startPoint x: 80, startPoint y: 248, endPoint x: 76, endPoint y: 266, distance: 18.3
click at [80, 248] on span at bounding box center [78, 250] width 13 height 13
click at [78, 242] on input "checkbox" at bounding box center [78, 242] width 0 height 0
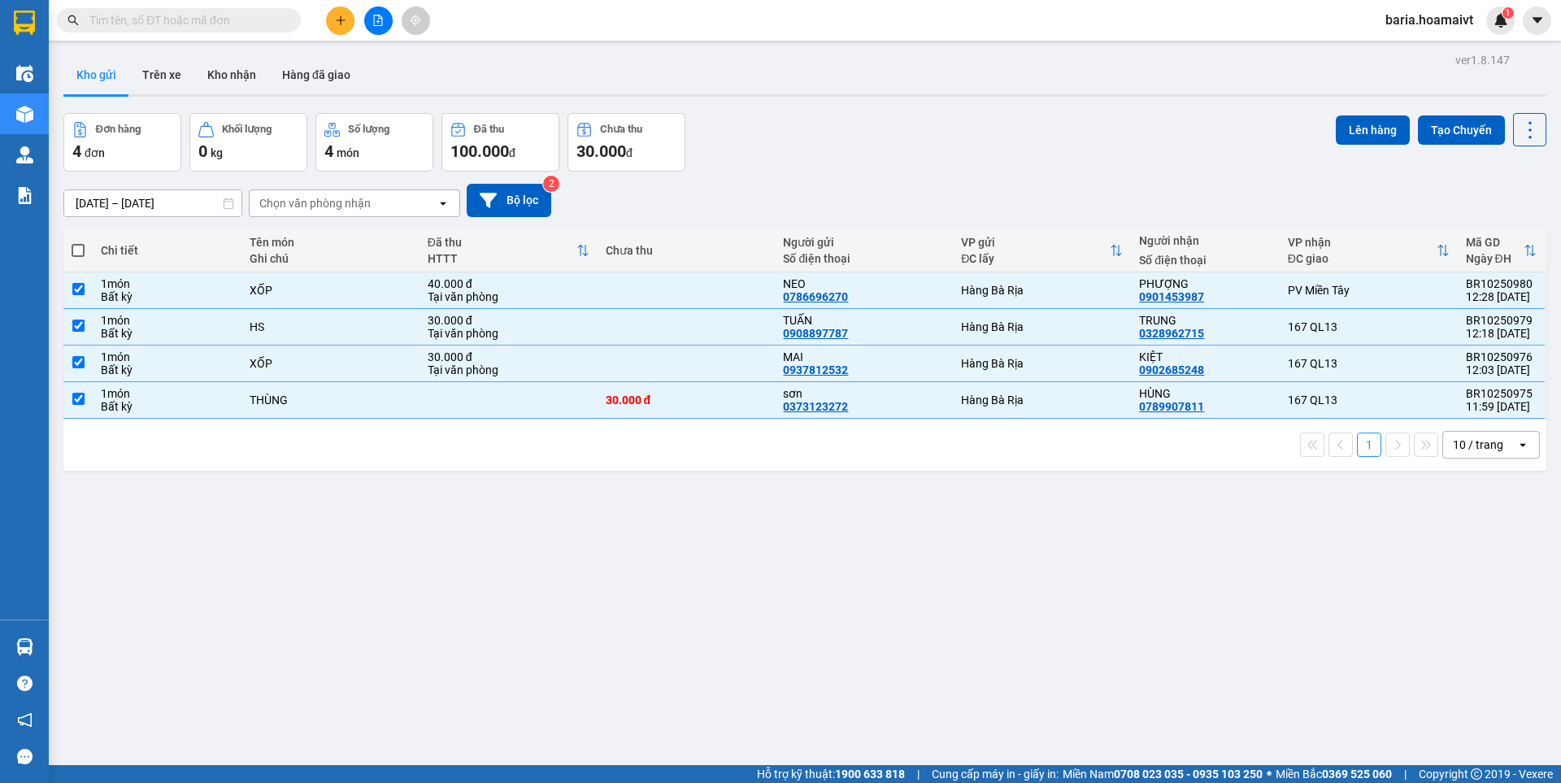
checkbox input "true"
click at [76, 286] on input "checkbox" at bounding box center [78, 289] width 12 height 12
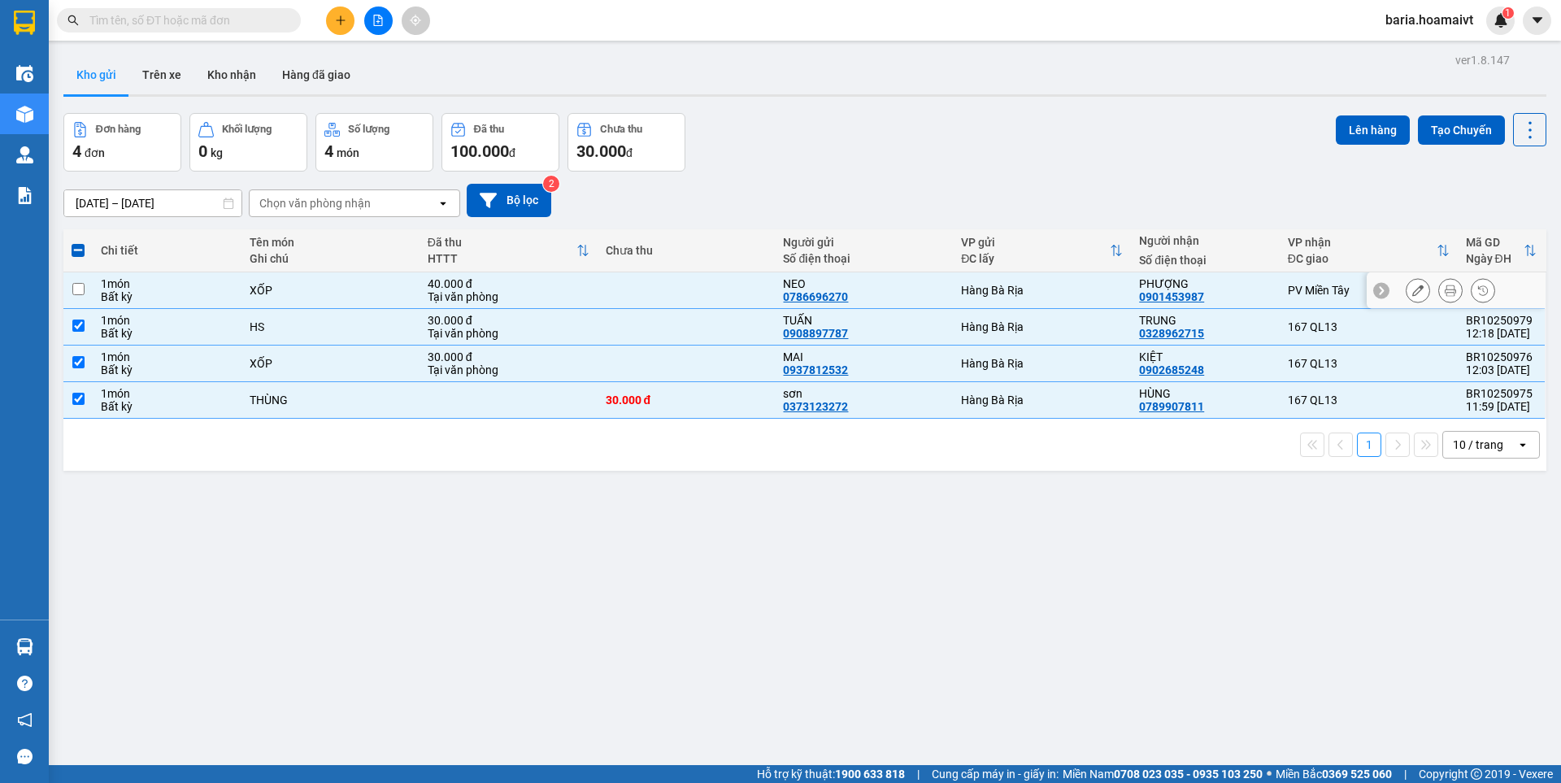
checkbox input "false"
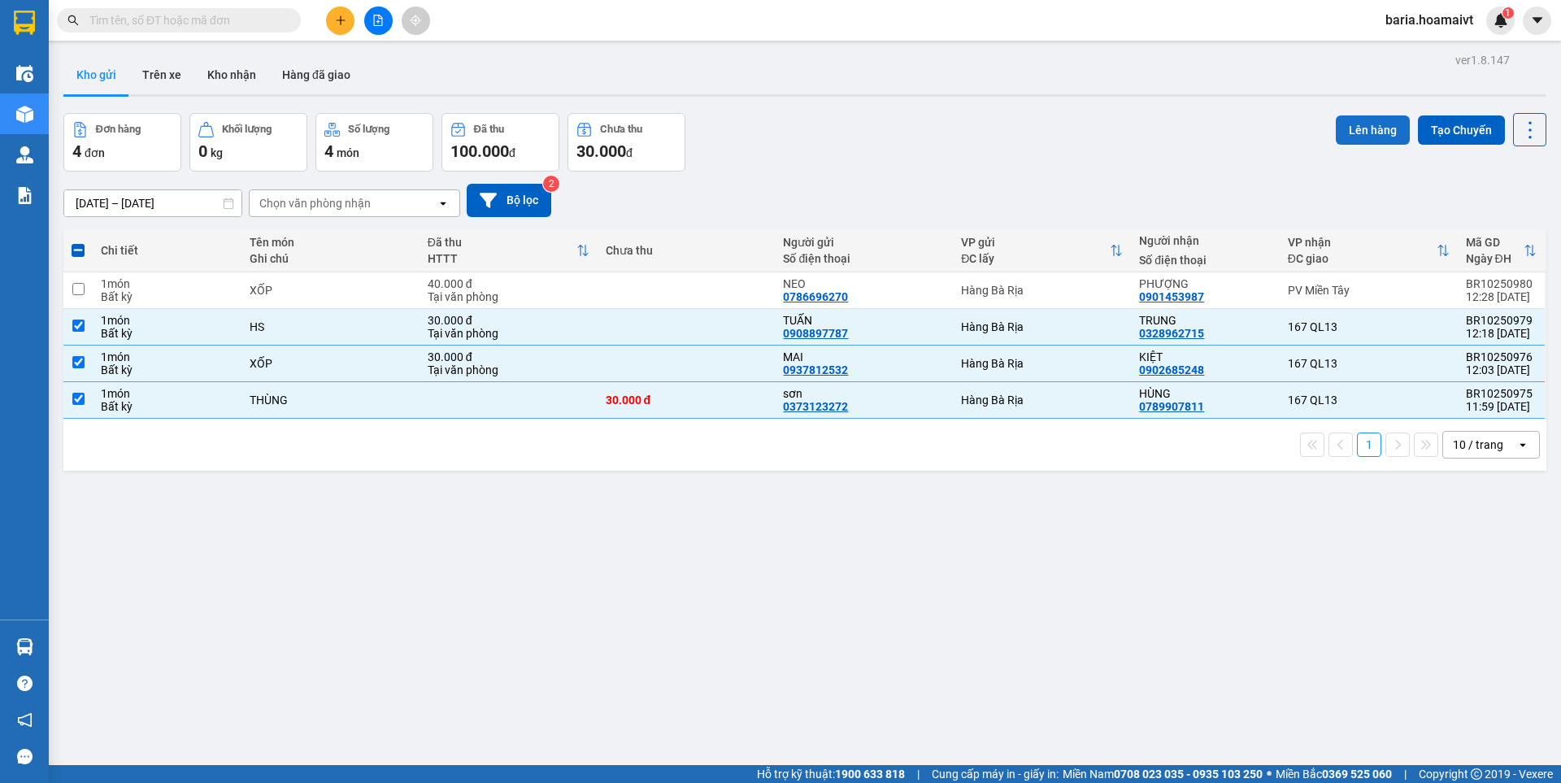
click at [1343, 124] on button "Lên hàng" at bounding box center [1372, 129] width 74 height 29
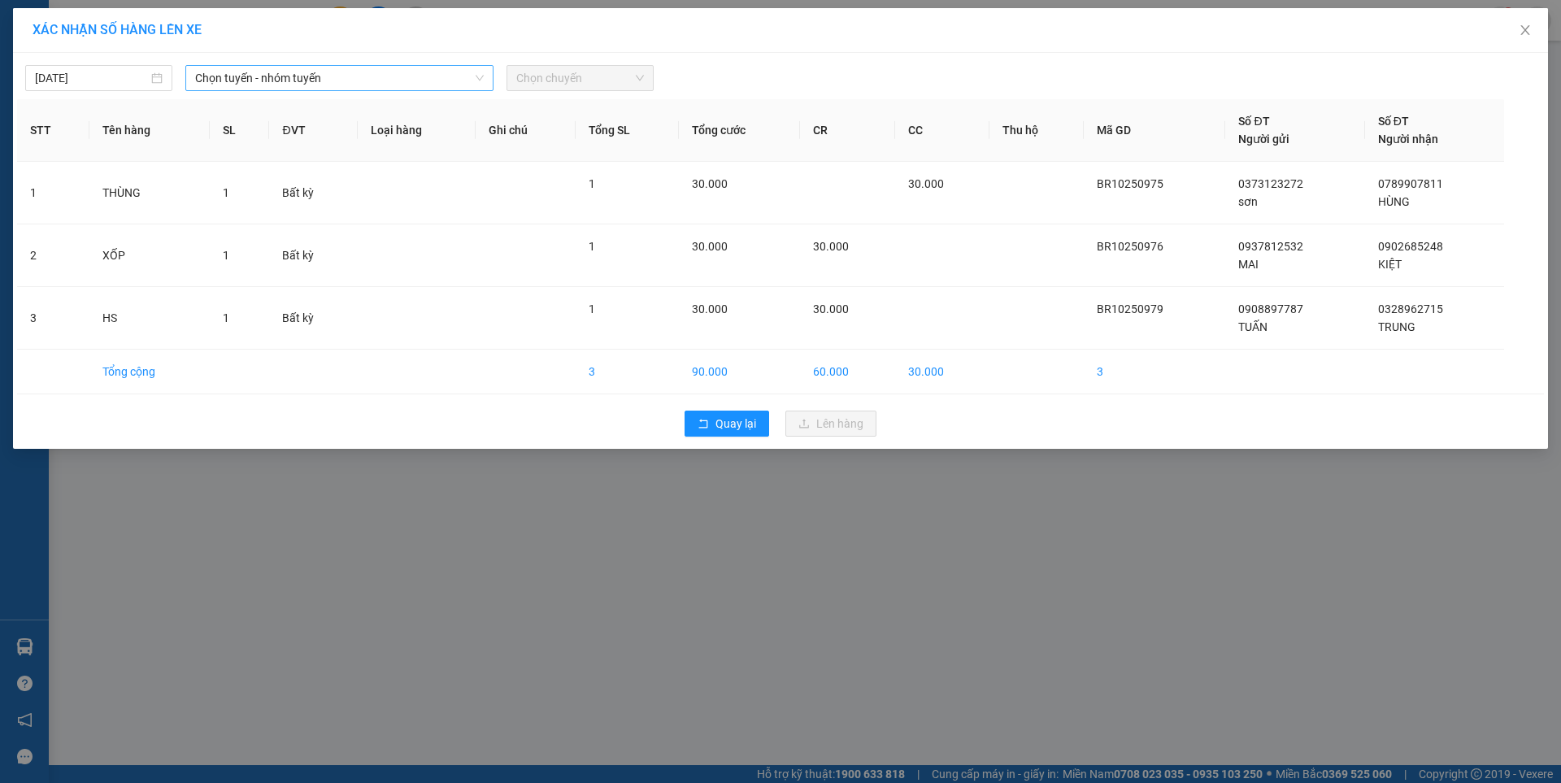
click at [406, 67] on span "Chọn tuyến - nhóm tuyến" at bounding box center [339, 78] width 289 height 24
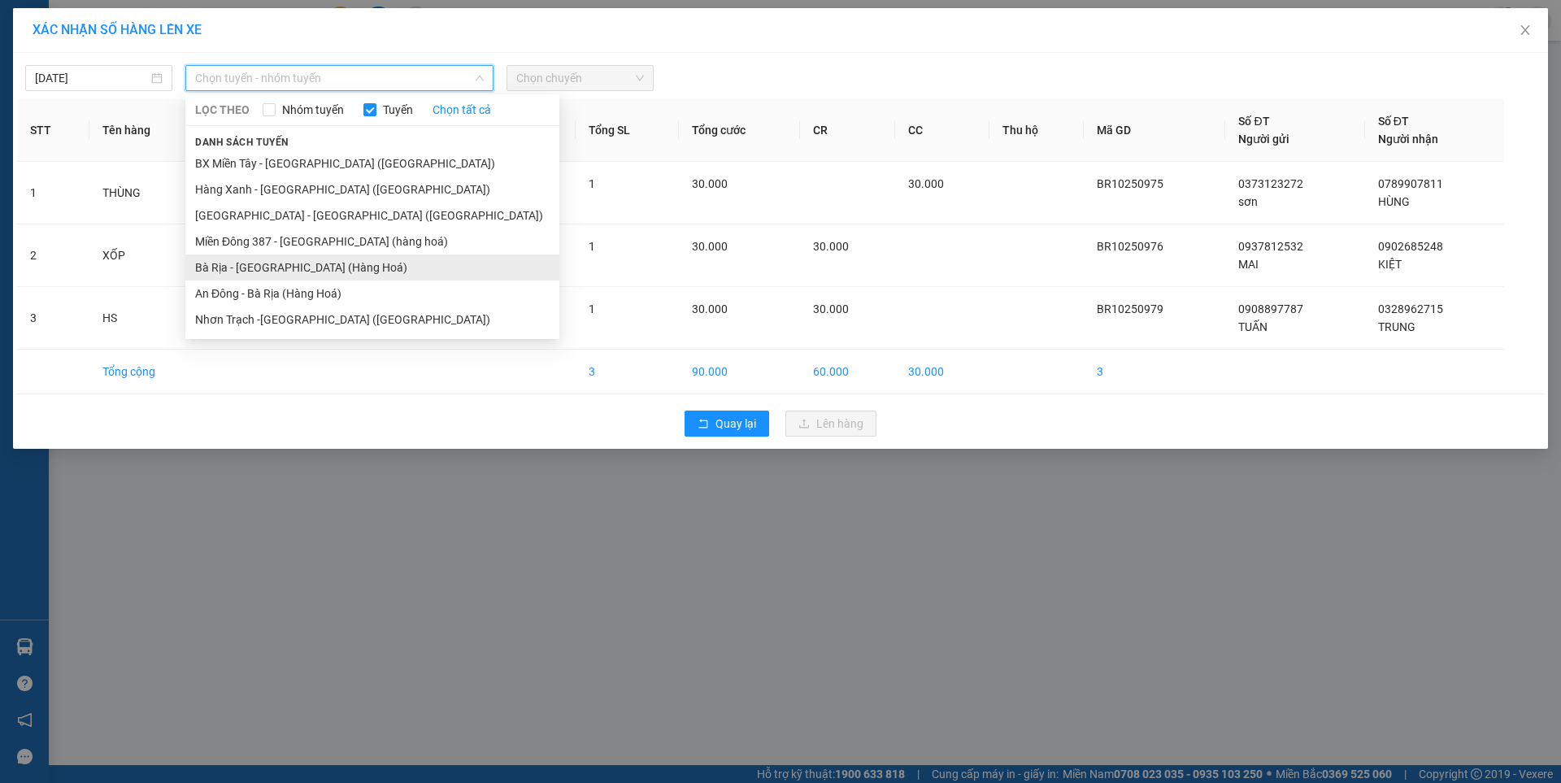
click at [383, 276] on li "Bà Rịa - [GEOGRAPHIC_DATA] (Hàng Hoá)" at bounding box center [372, 267] width 374 height 26
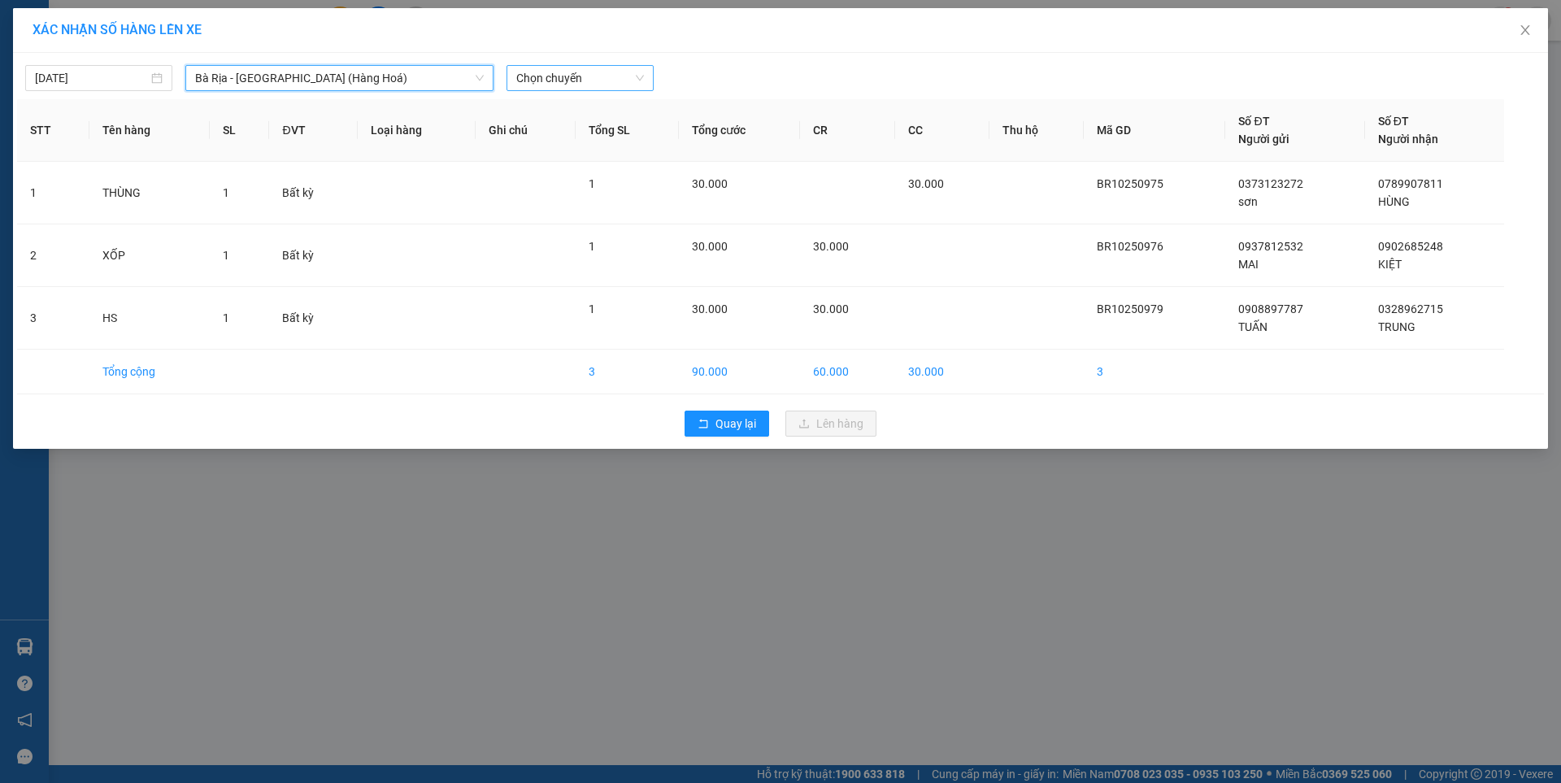
click at [607, 77] on span "Chọn chuyến" at bounding box center [580, 78] width 128 height 24
type input "1240"
click at [598, 139] on div "Thêm chuyến " 12:40 "" at bounding box center [591, 138] width 171 height 28
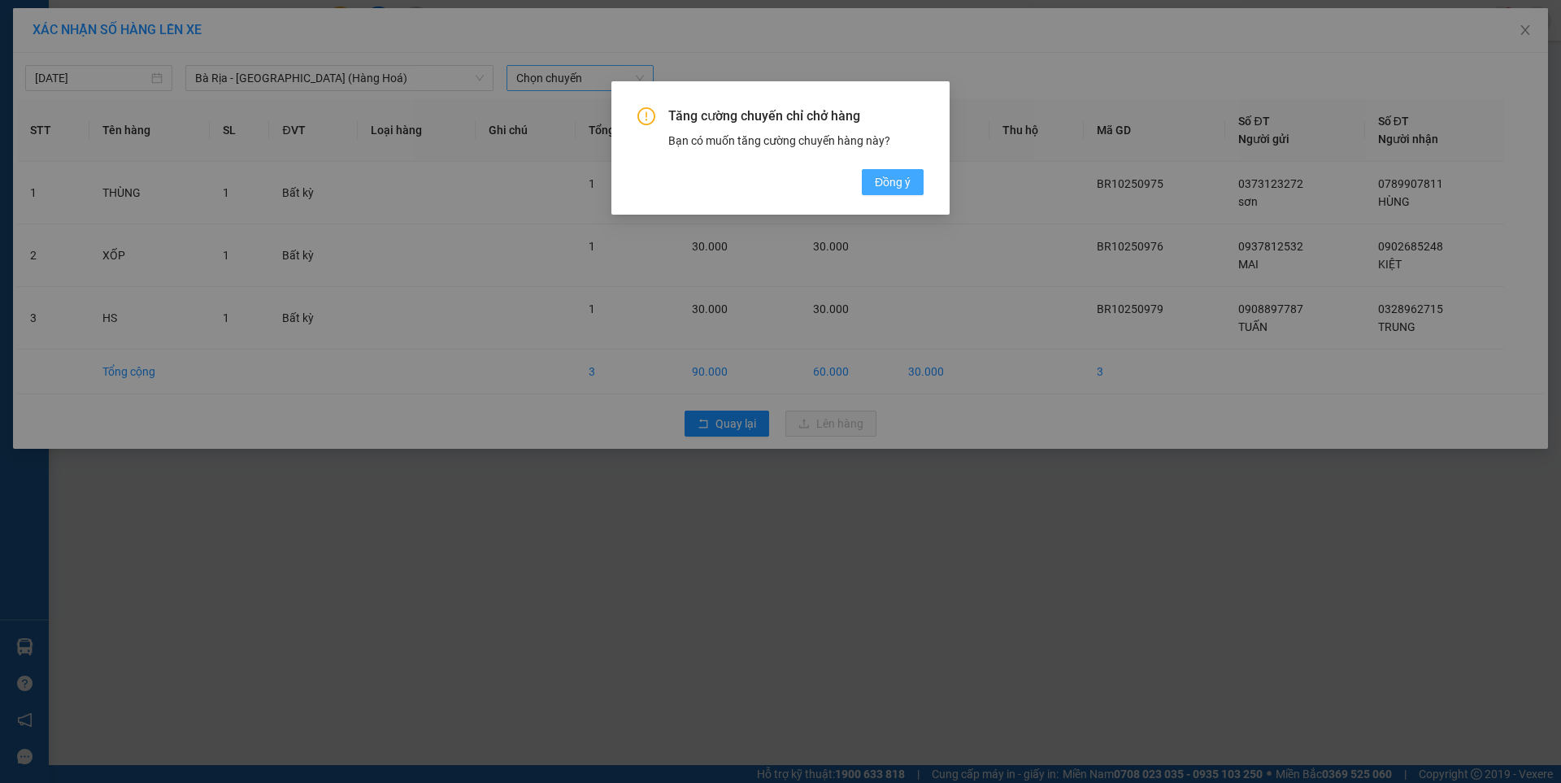
click at [901, 185] on span "Đồng ý" at bounding box center [893, 182] width 36 height 18
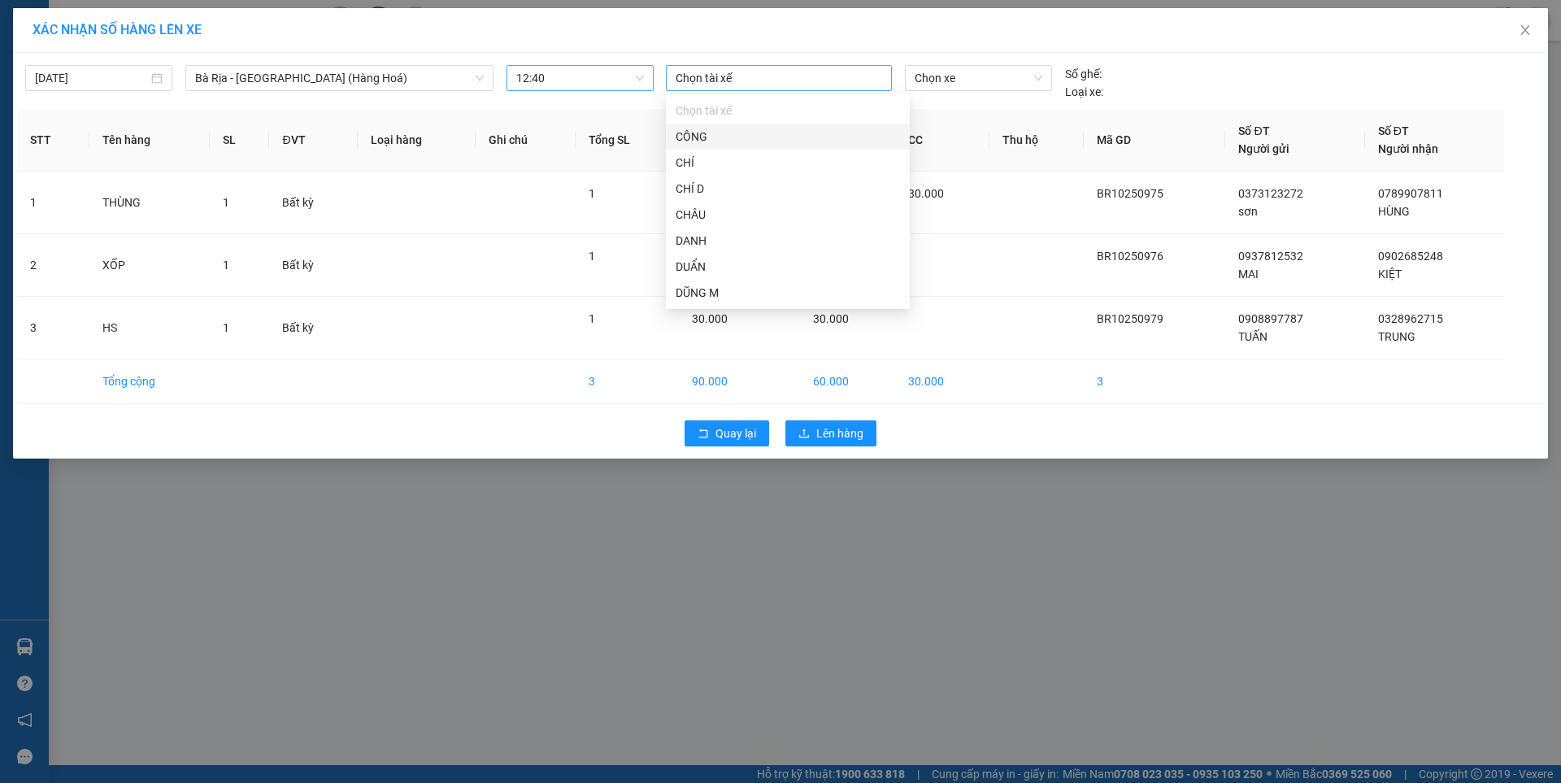
click at [823, 79] on div at bounding box center [779, 78] width 218 height 20
click at [728, 428] on span "Quay lại" at bounding box center [735, 433] width 41 height 18
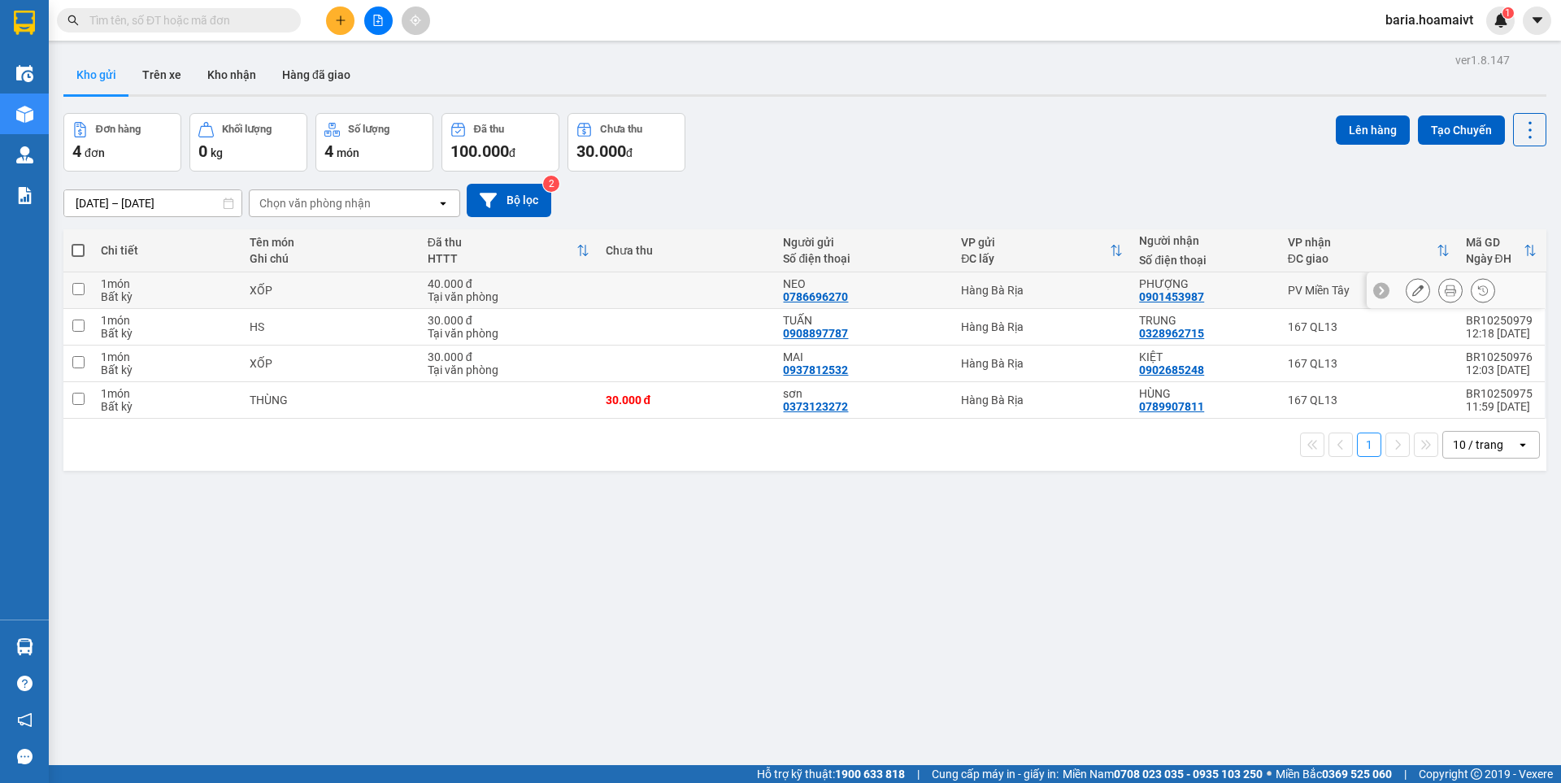
click at [78, 290] on input "checkbox" at bounding box center [78, 289] width 12 height 12
checkbox input "true"
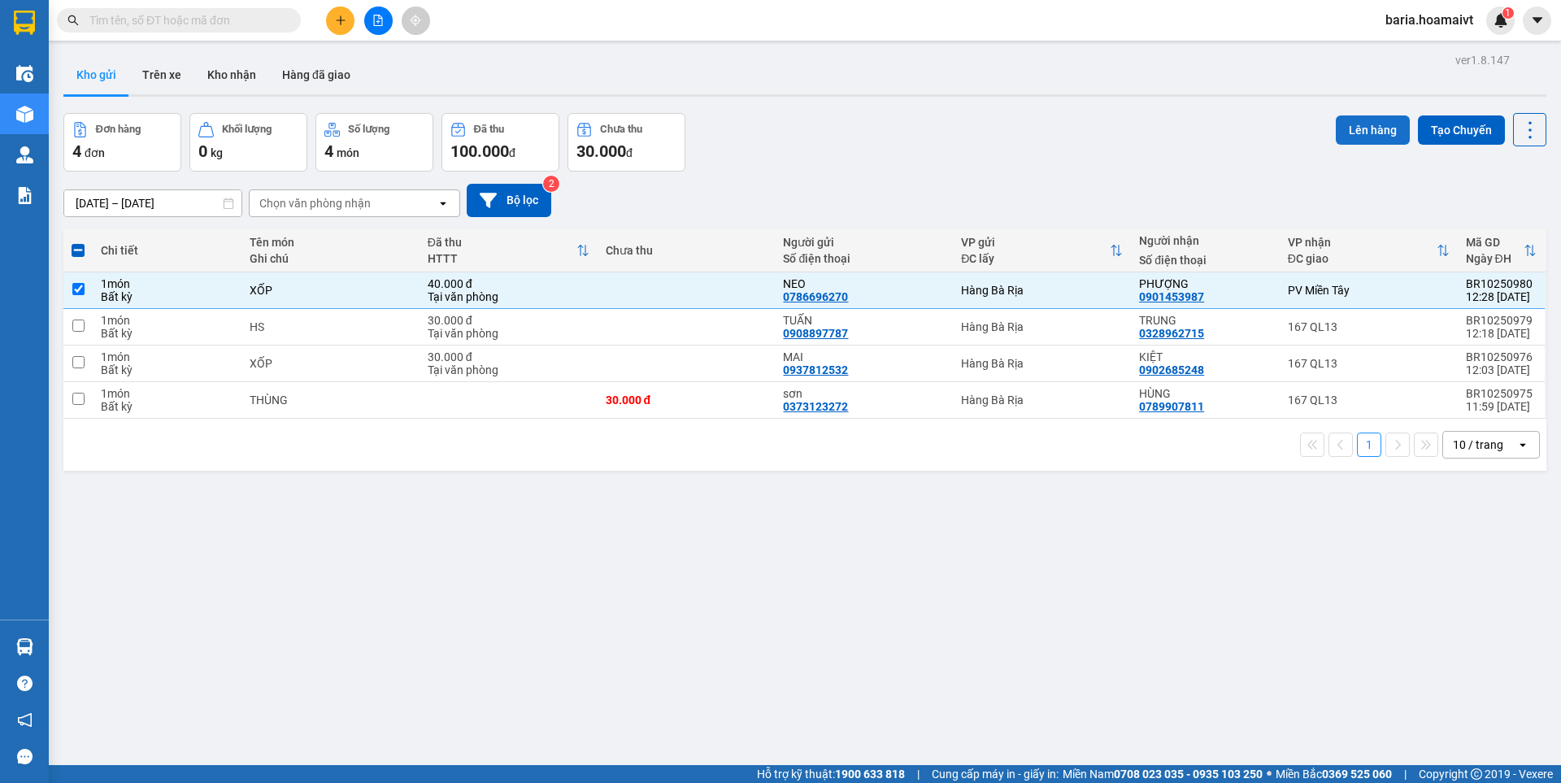
click at [1353, 120] on button "Lên hàng" at bounding box center [1372, 129] width 74 height 29
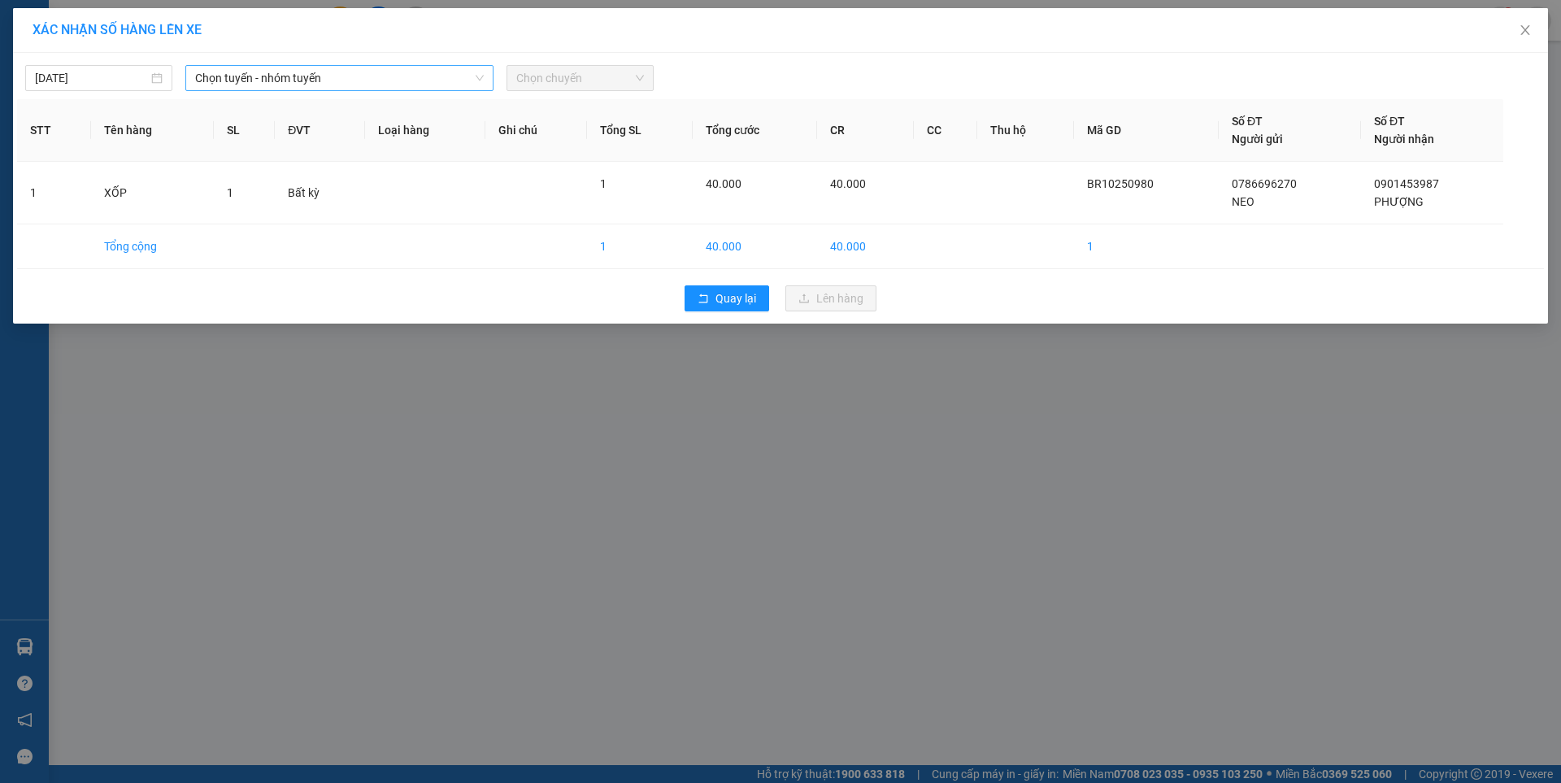
click at [420, 86] on span "Chọn tuyến - nhóm tuyến" at bounding box center [339, 78] width 289 height 24
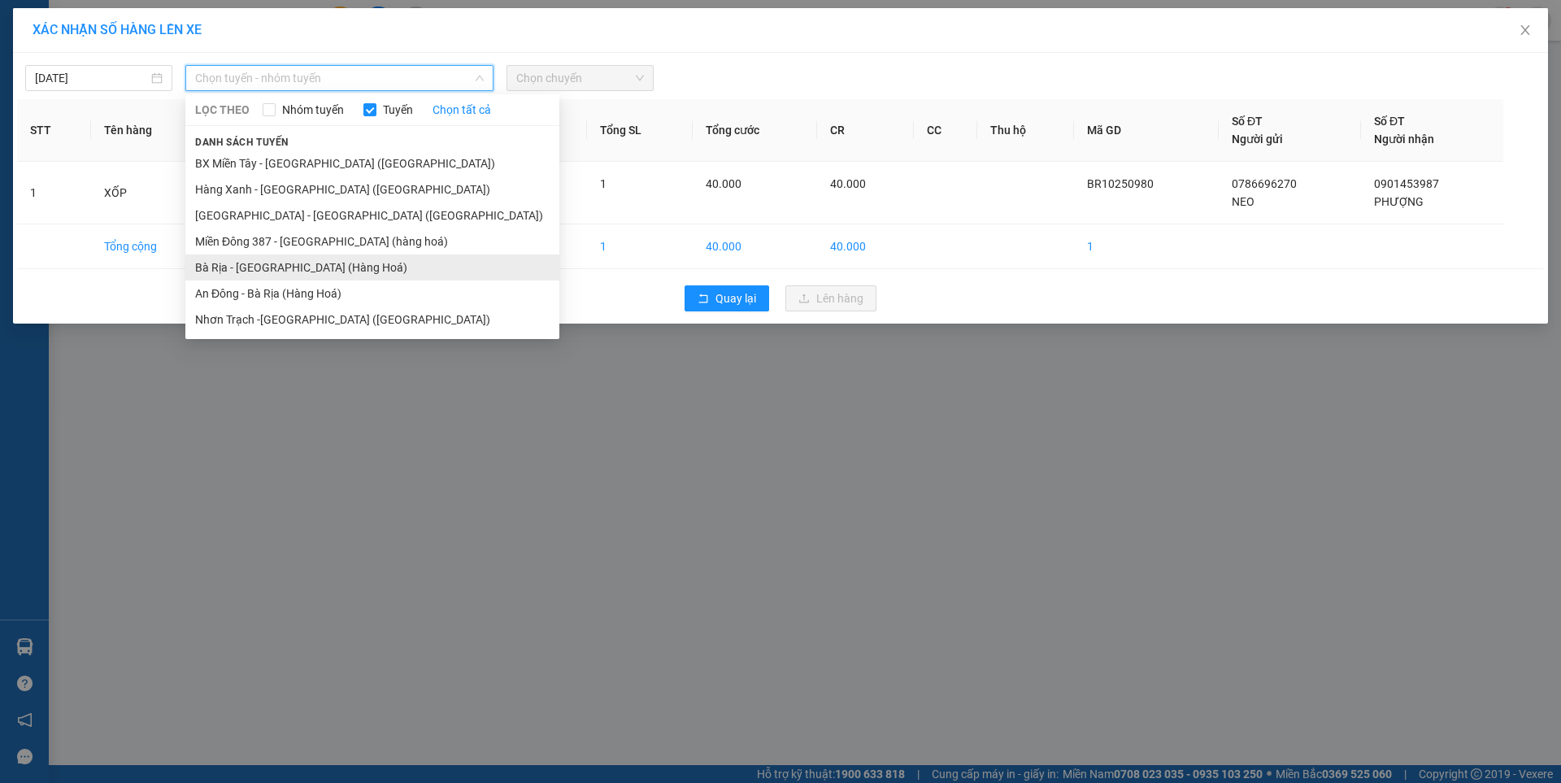
click at [363, 271] on li "Bà Rịa - [GEOGRAPHIC_DATA] (Hàng Hoá)" at bounding box center [372, 267] width 374 height 26
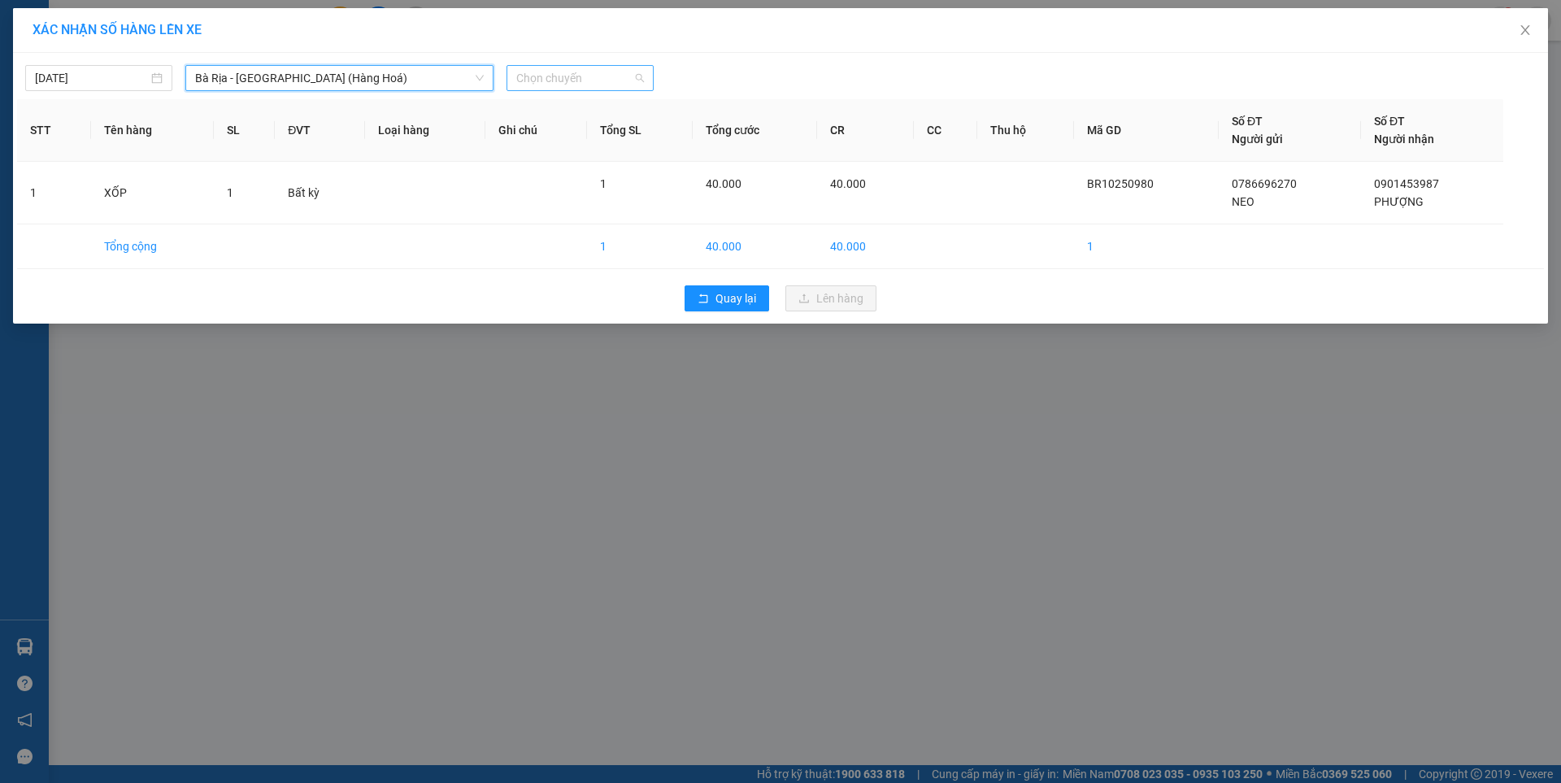
click at [581, 67] on span "Chọn chuyến" at bounding box center [580, 78] width 128 height 24
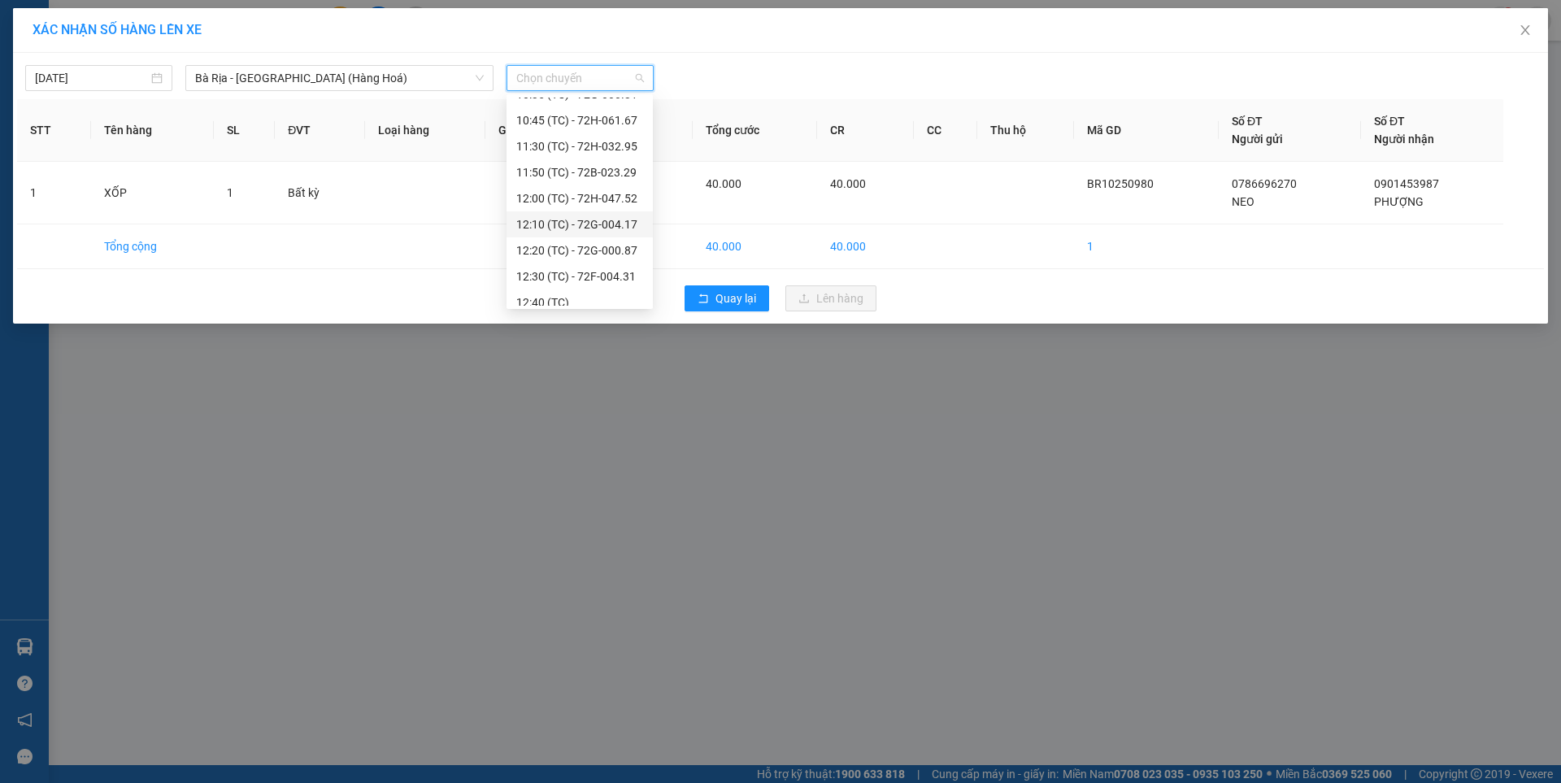
scroll to position [416, 0]
click at [549, 299] on div "12:40 (TC)" at bounding box center [579, 293] width 127 height 18
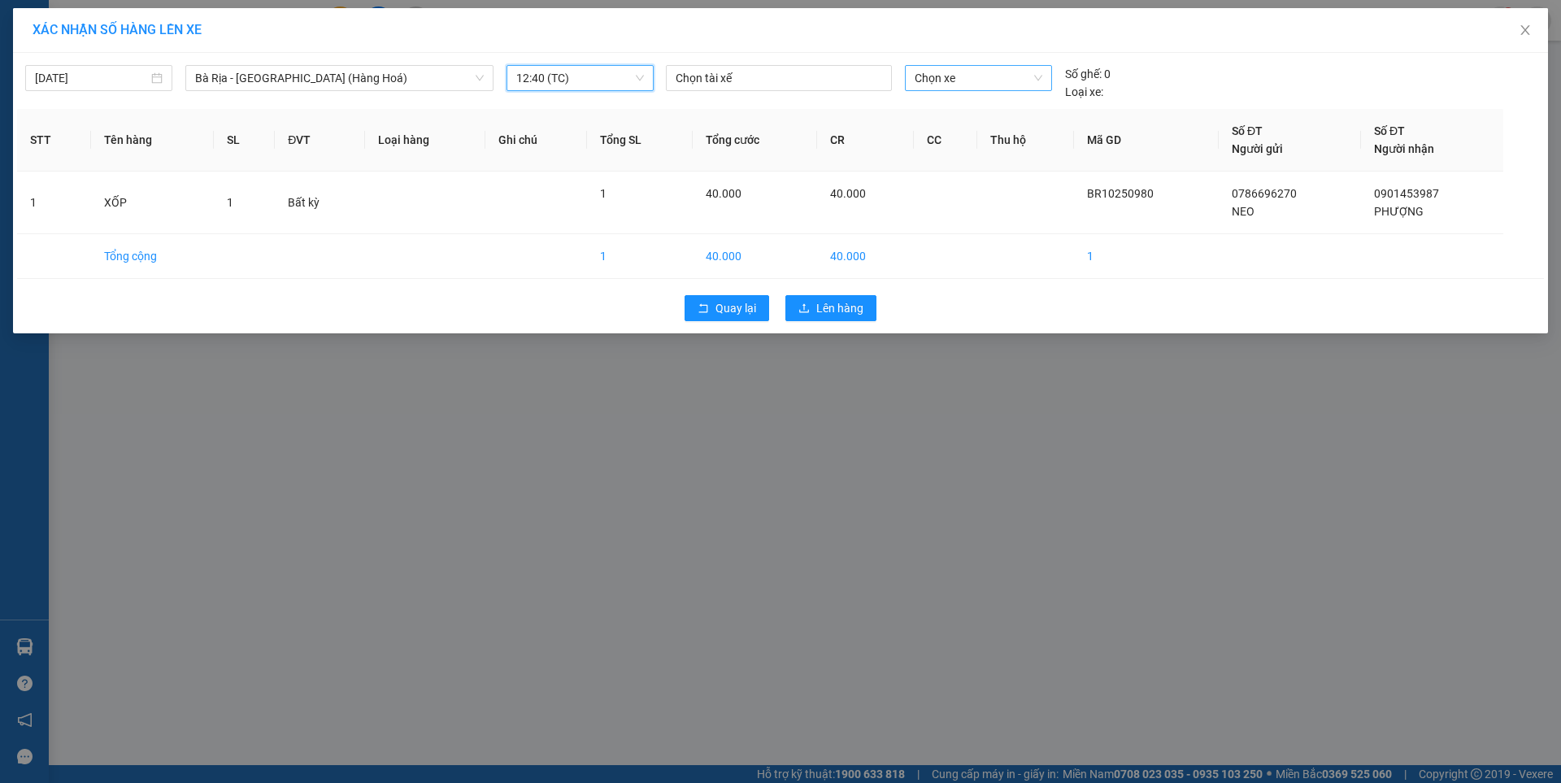
click at [957, 74] on span "Chọn xe" at bounding box center [977, 78] width 127 height 24
type input "4672"
click at [973, 110] on div "72H-046.72" at bounding box center [977, 111] width 127 height 18
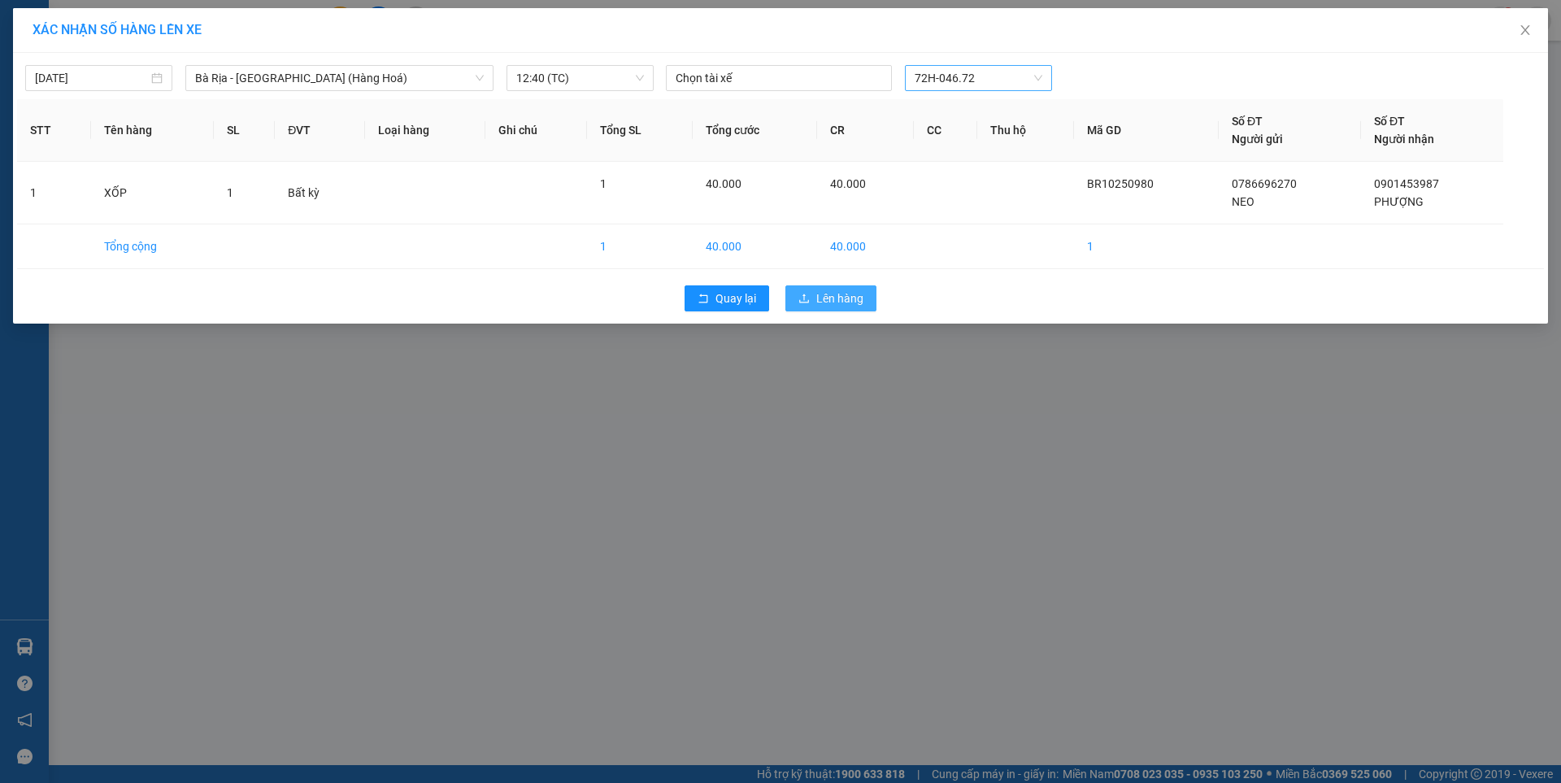
click at [848, 294] on span "Lên hàng" at bounding box center [839, 298] width 47 height 18
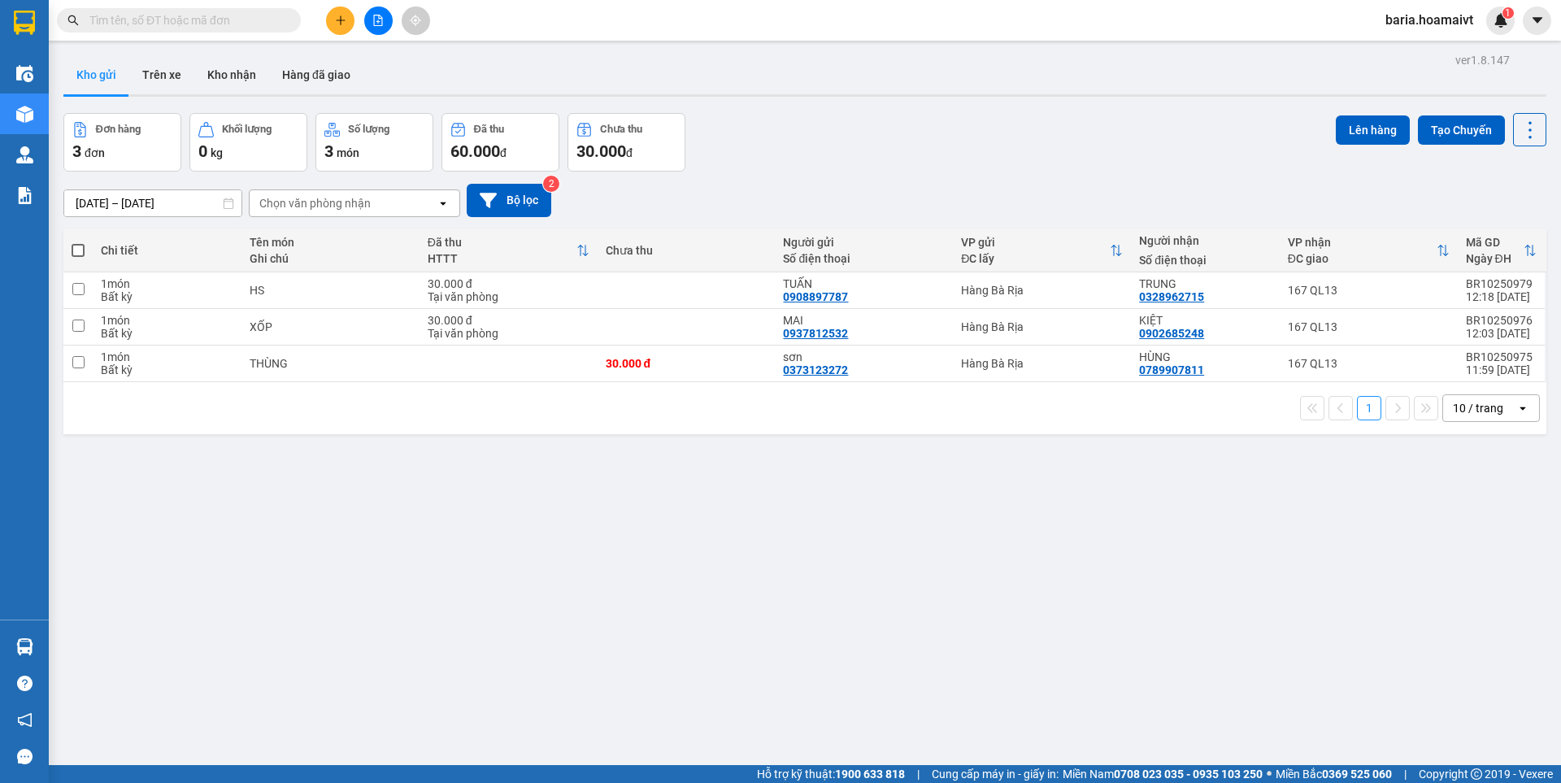
click at [78, 245] on span at bounding box center [78, 250] width 13 height 13
click at [78, 242] on input "checkbox" at bounding box center [78, 242] width 0 height 0
checkbox input "true"
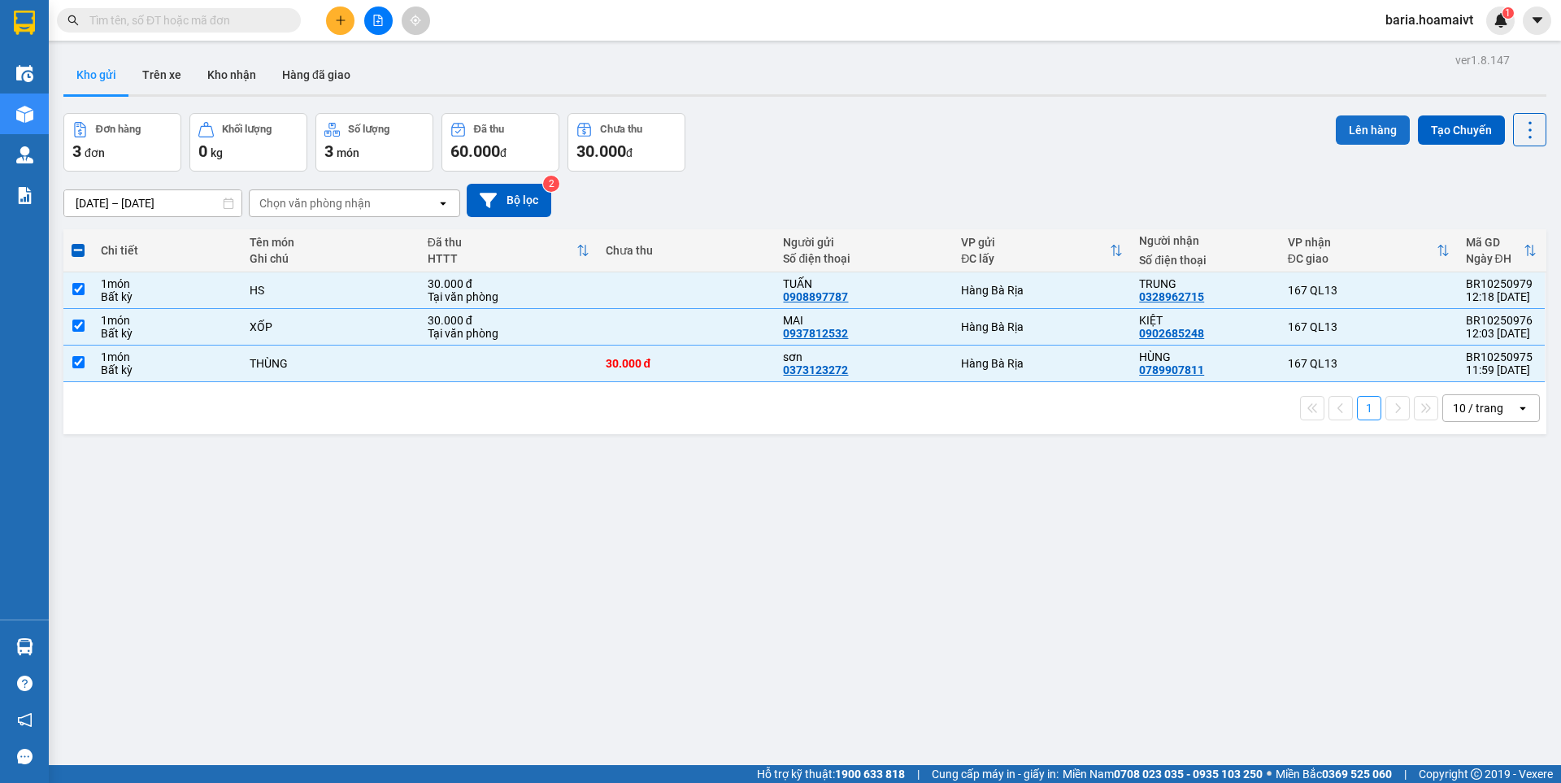
click at [1354, 133] on button "Lên hàng" at bounding box center [1372, 129] width 74 height 29
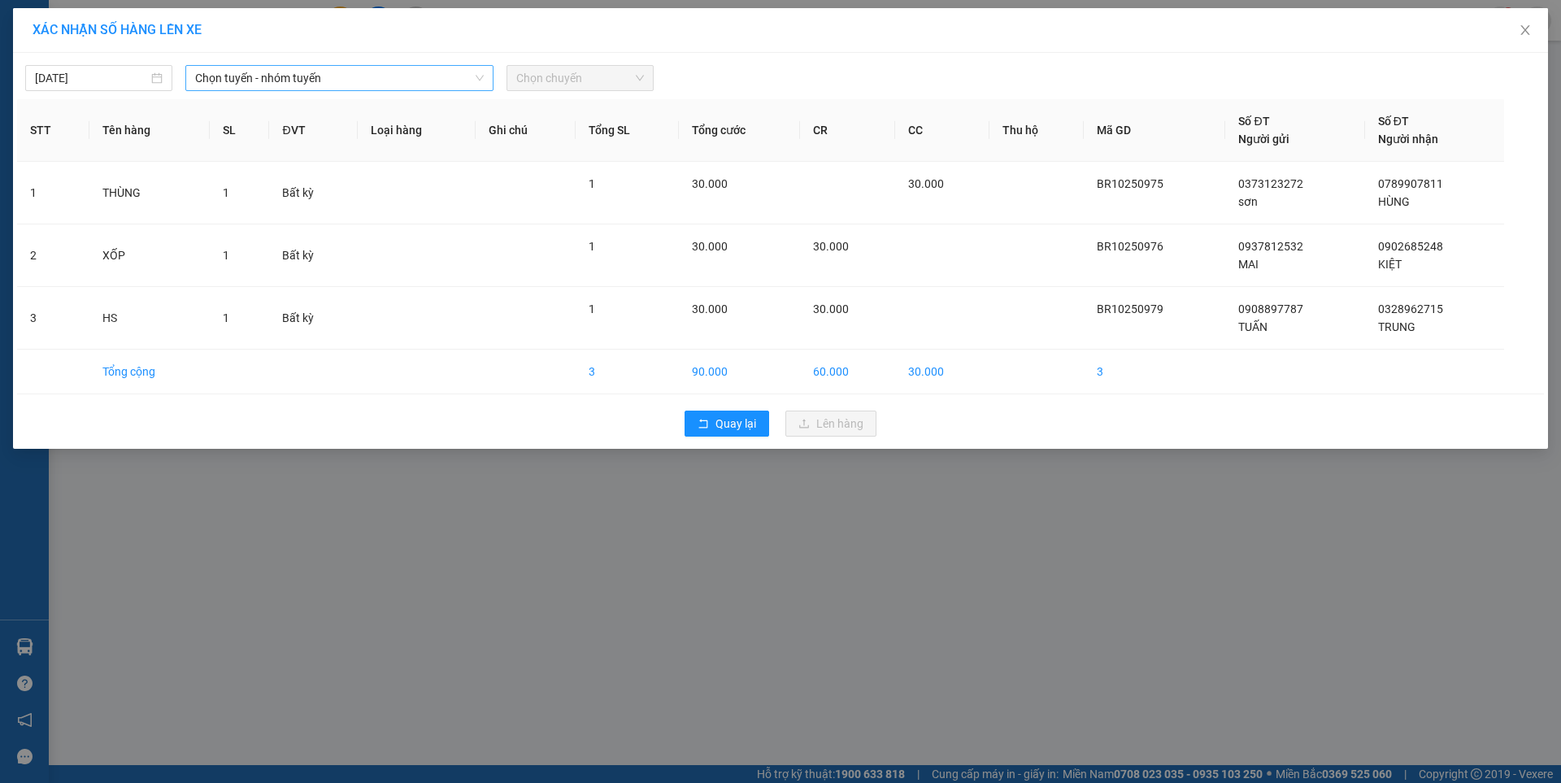
click at [387, 77] on span "Chọn tuyến - nhóm tuyến" at bounding box center [339, 78] width 289 height 24
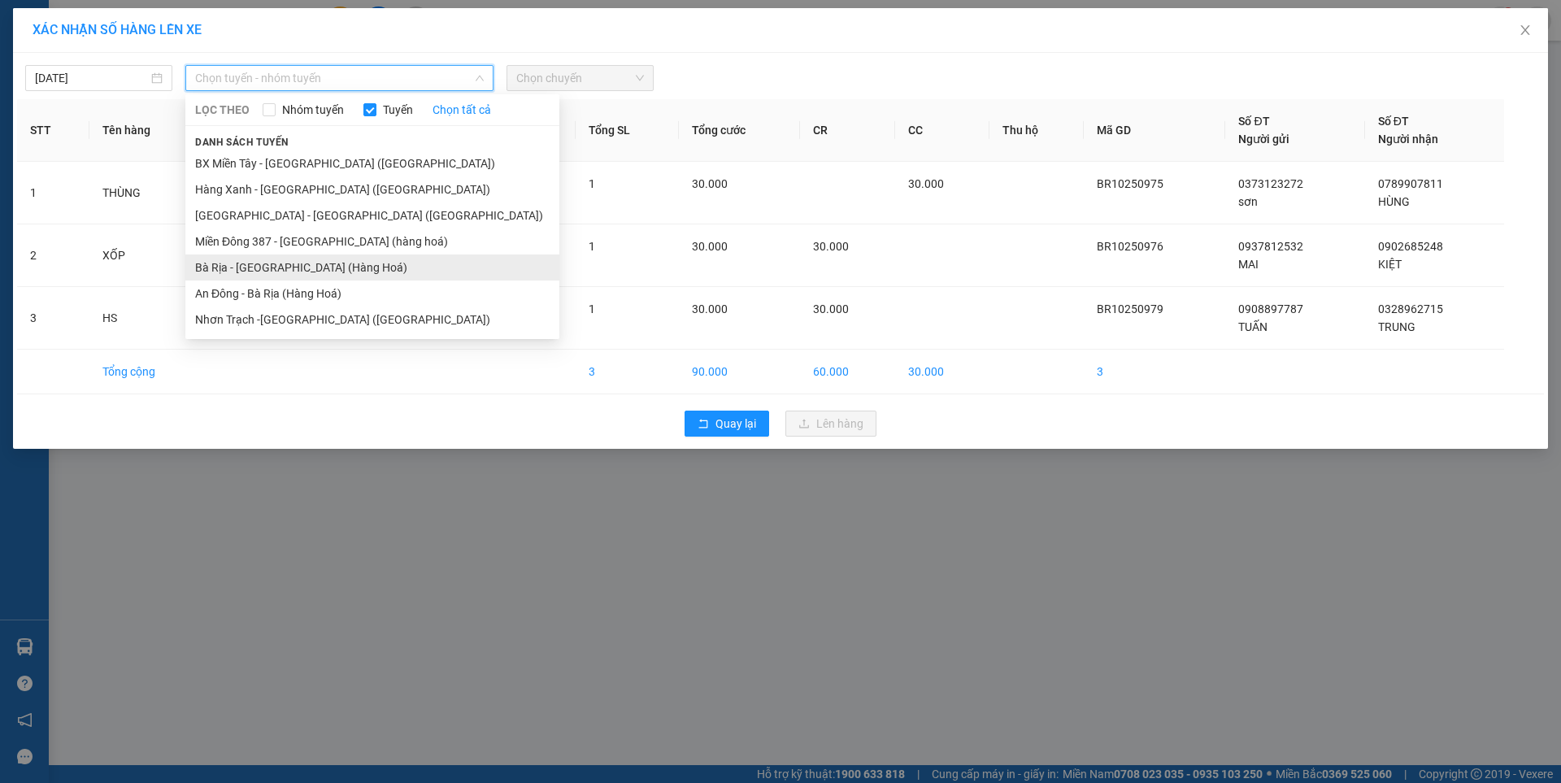
click at [339, 271] on li "Bà Rịa - [GEOGRAPHIC_DATA] (Hàng Hoá)" at bounding box center [372, 267] width 374 height 26
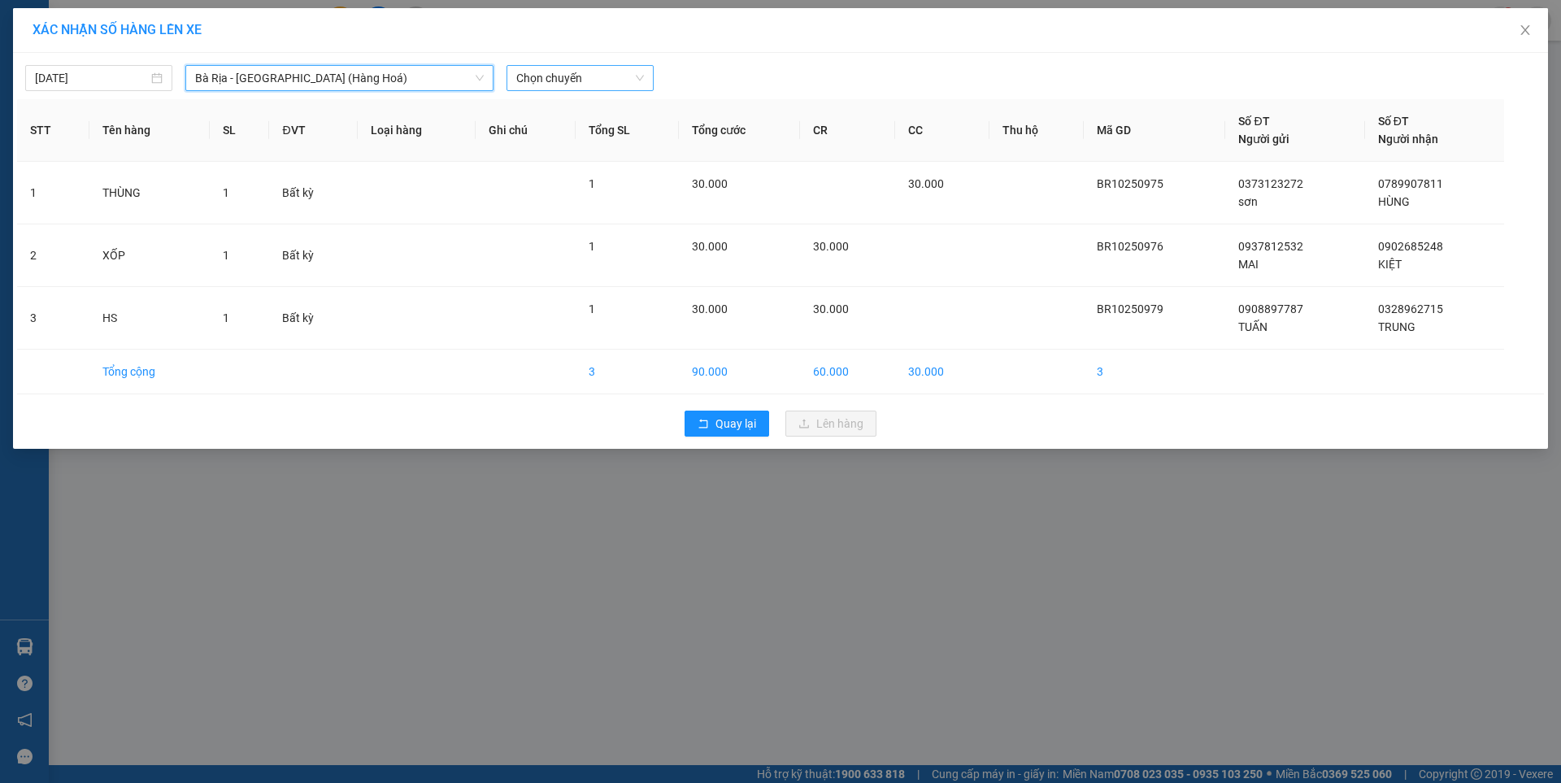
click at [559, 73] on span "Chọn chuyến" at bounding box center [580, 78] width 128 height 24
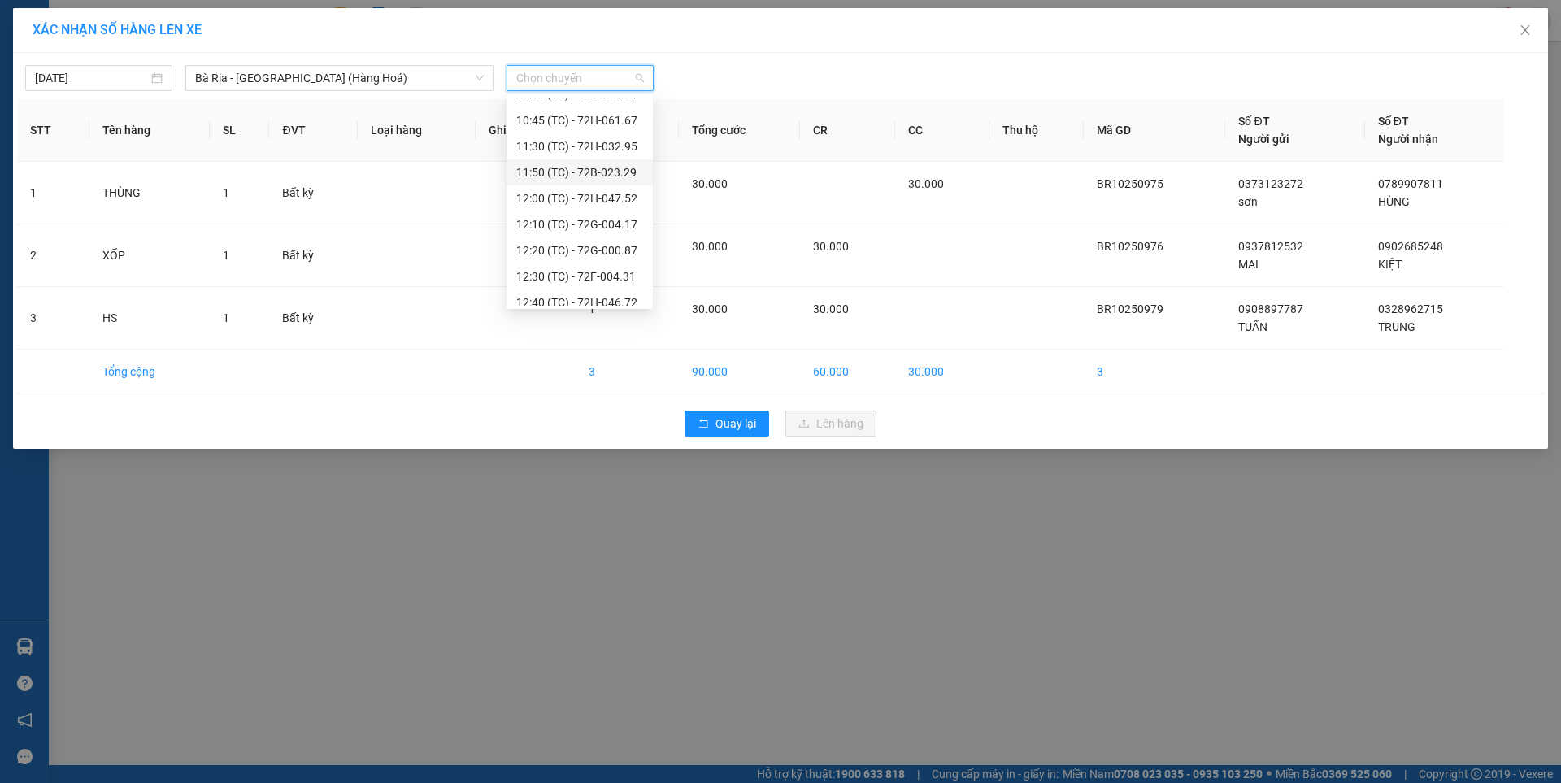
scroll to position [416, 0]
drag, startPoint x: 614, startPoint y: 189, endPoint x: 840, endPoint y: 171, distance: 227.5
click at [840, 171] on body "Kết quả tìm kiếm ( 0 ) Bộ lọc No Data baria.hoamaivt 1 Điều hành xe Kho hàng mớ…" at bounding box center [780, 391] width 1561 height 783
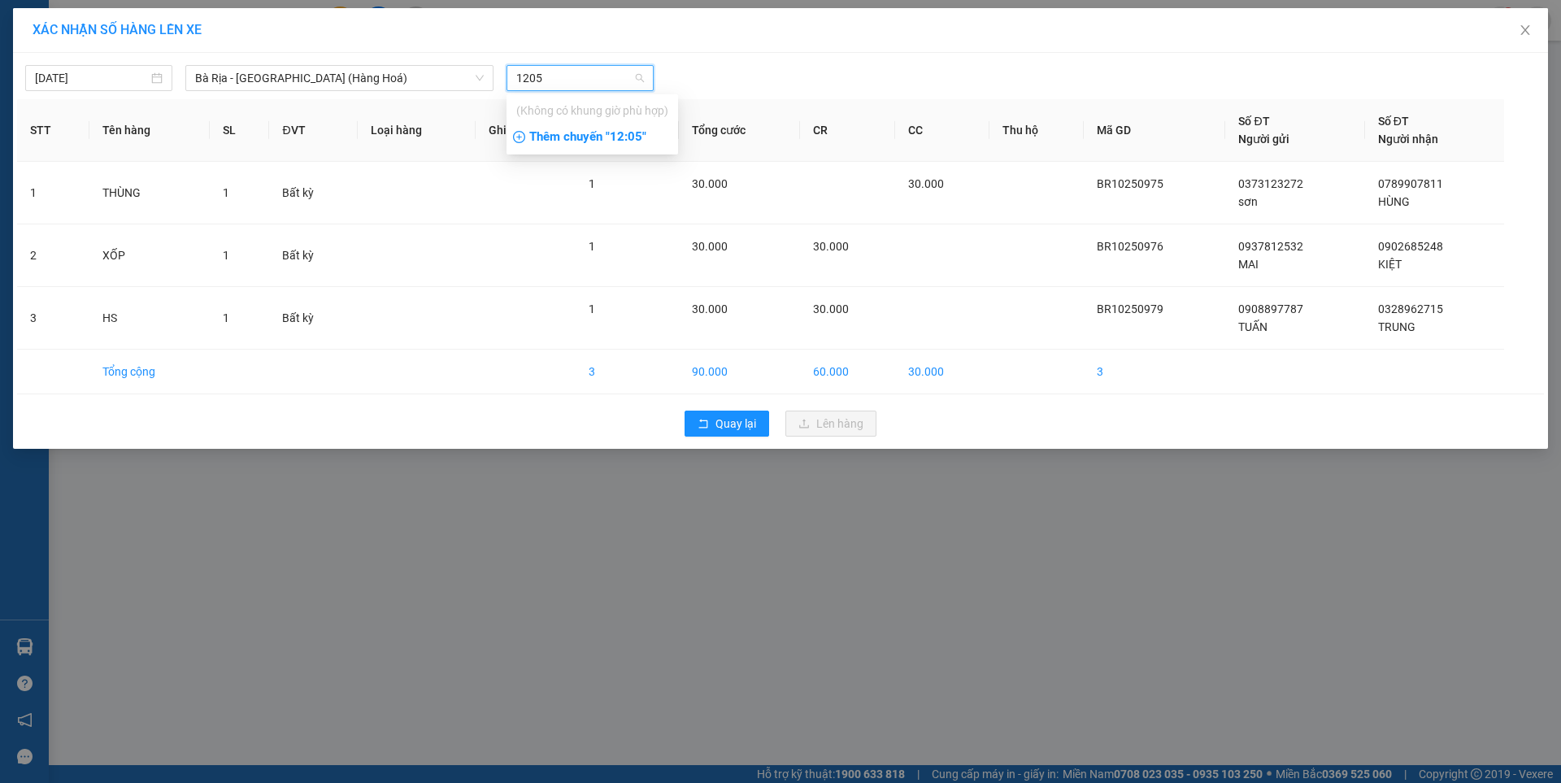
type input "1205"
click at [634, 140] on div "Thêm chuyến " 12:05 "" at bounding box center [591, 138] width 171 height 28
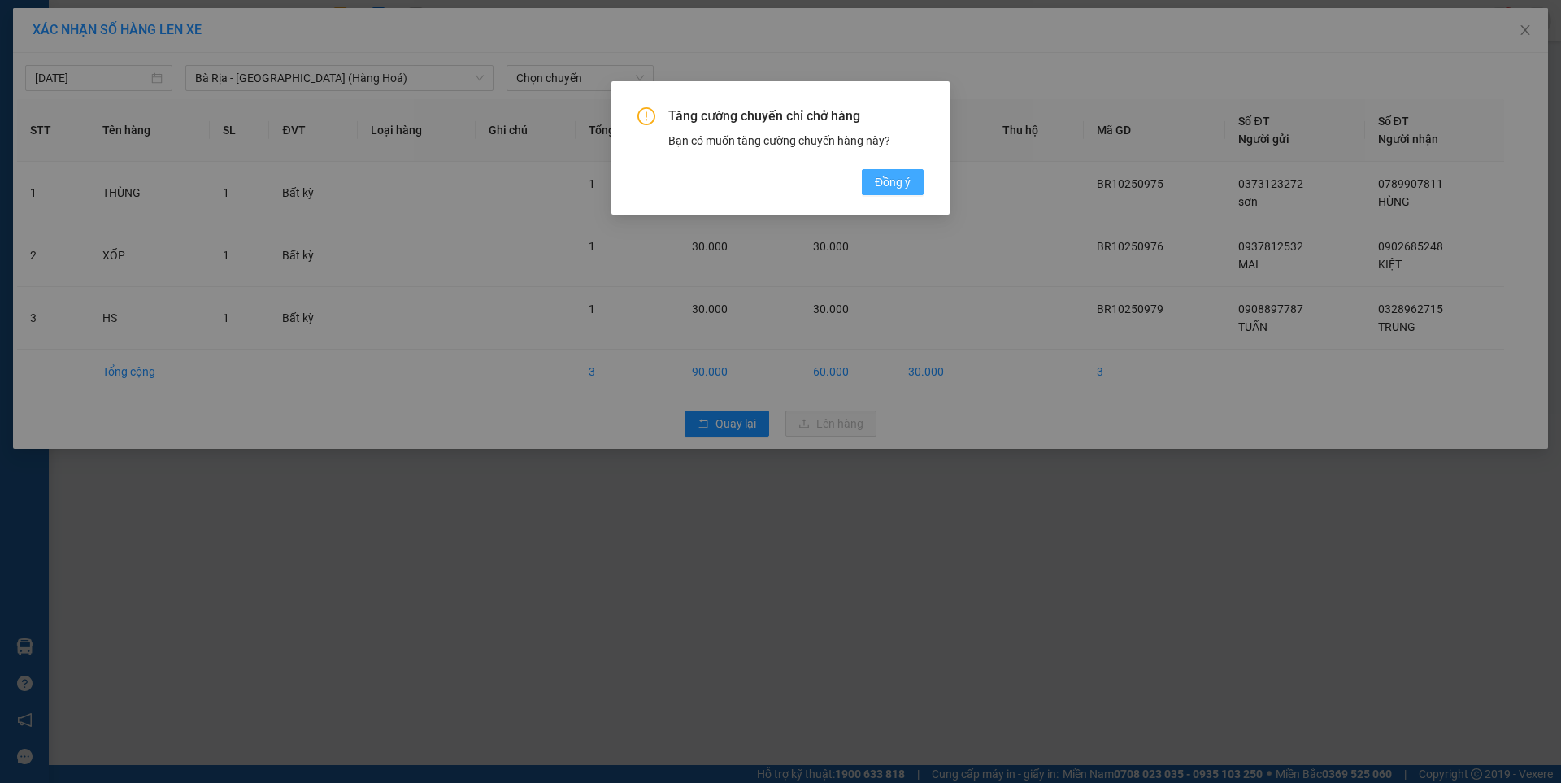
click at [894, 185] on span "Đồng ý" at bounding box center [893, 182] width 36 height 18
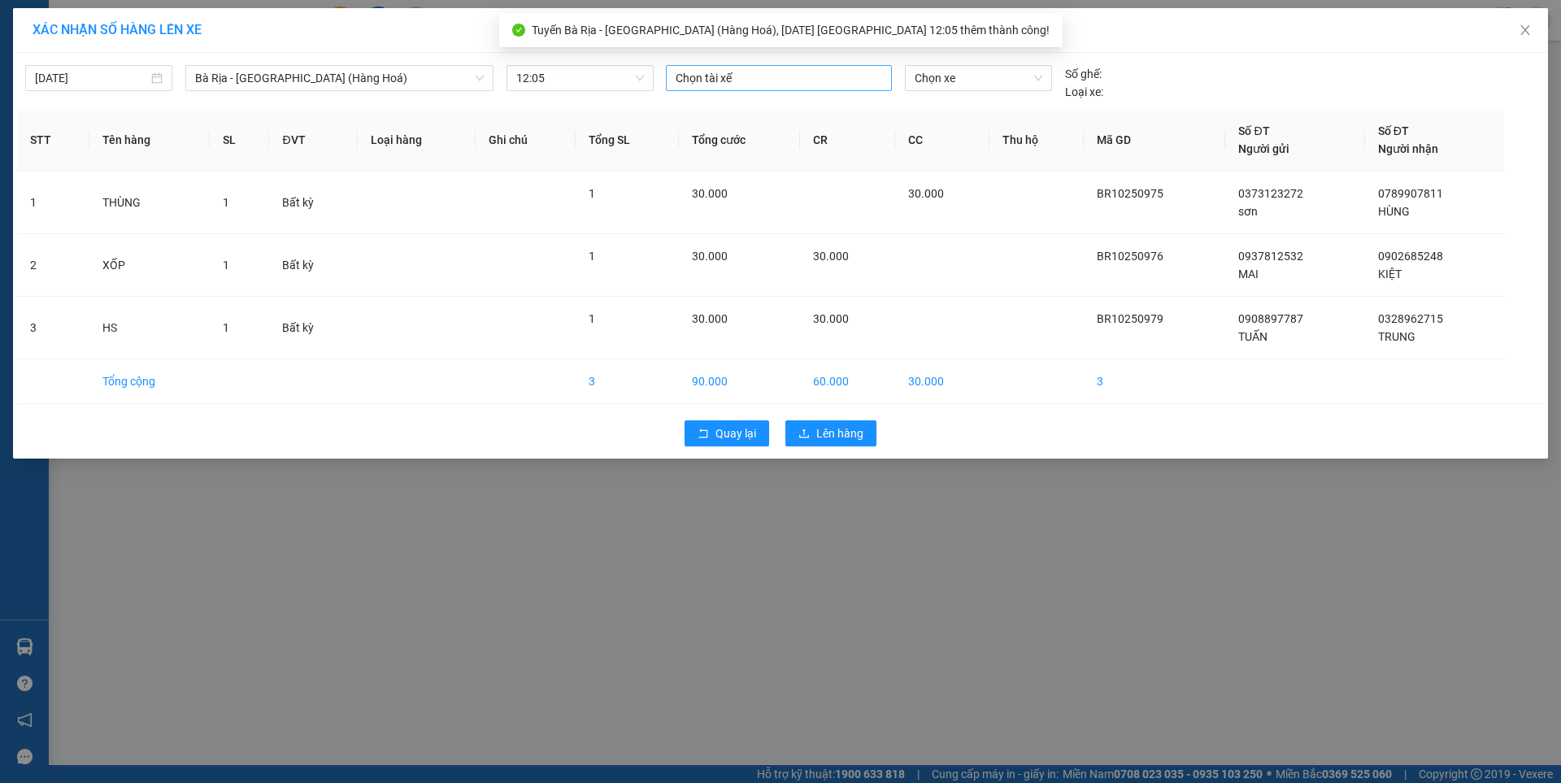
click at [774, 81] on div at bounding box center [779, 78] width 218 height 20
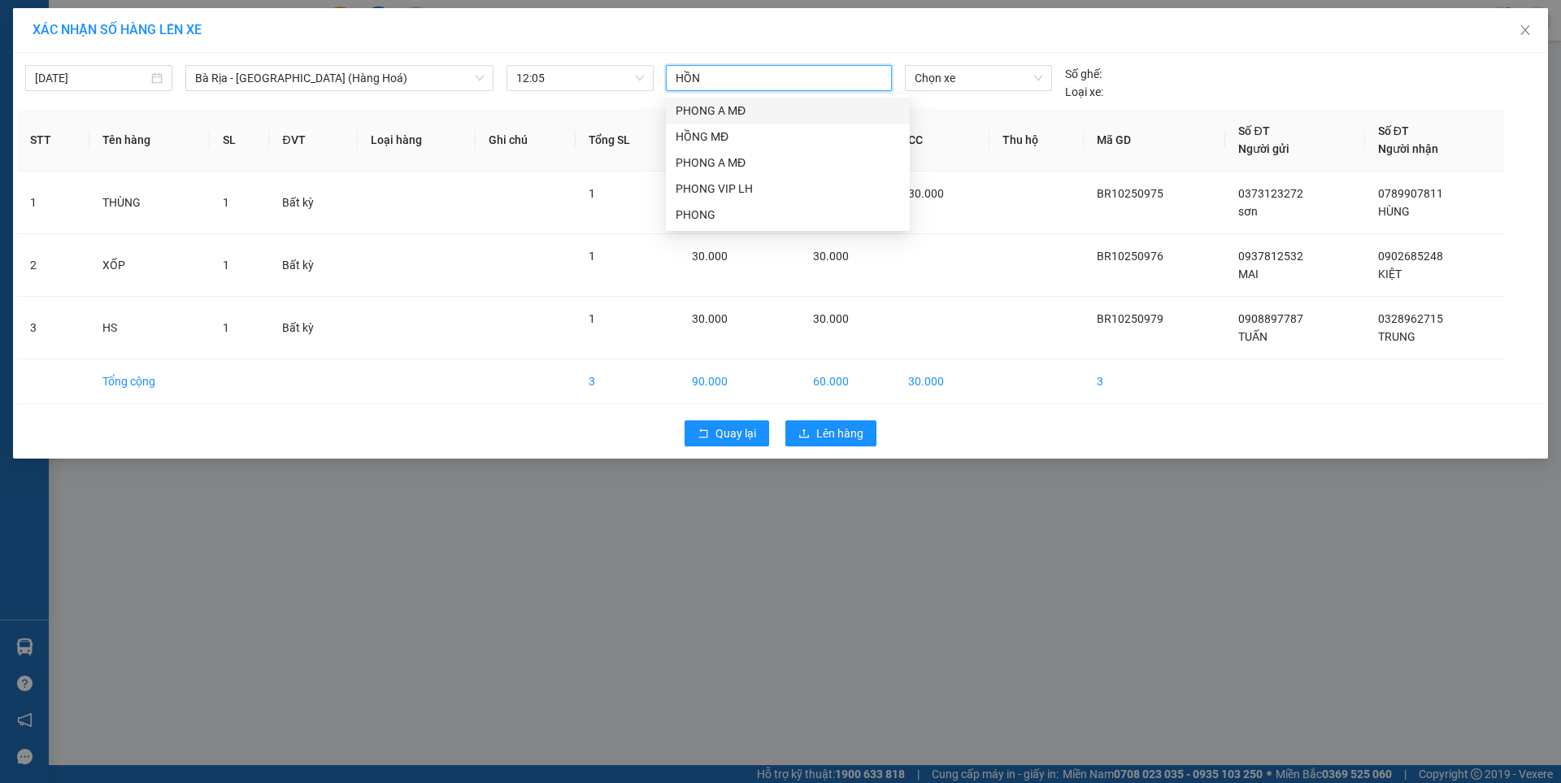
type input "HỒNG"
click at [705, 132] on div "HỒNG MĐ" at bounding box center [787, 137] width 224 height 18
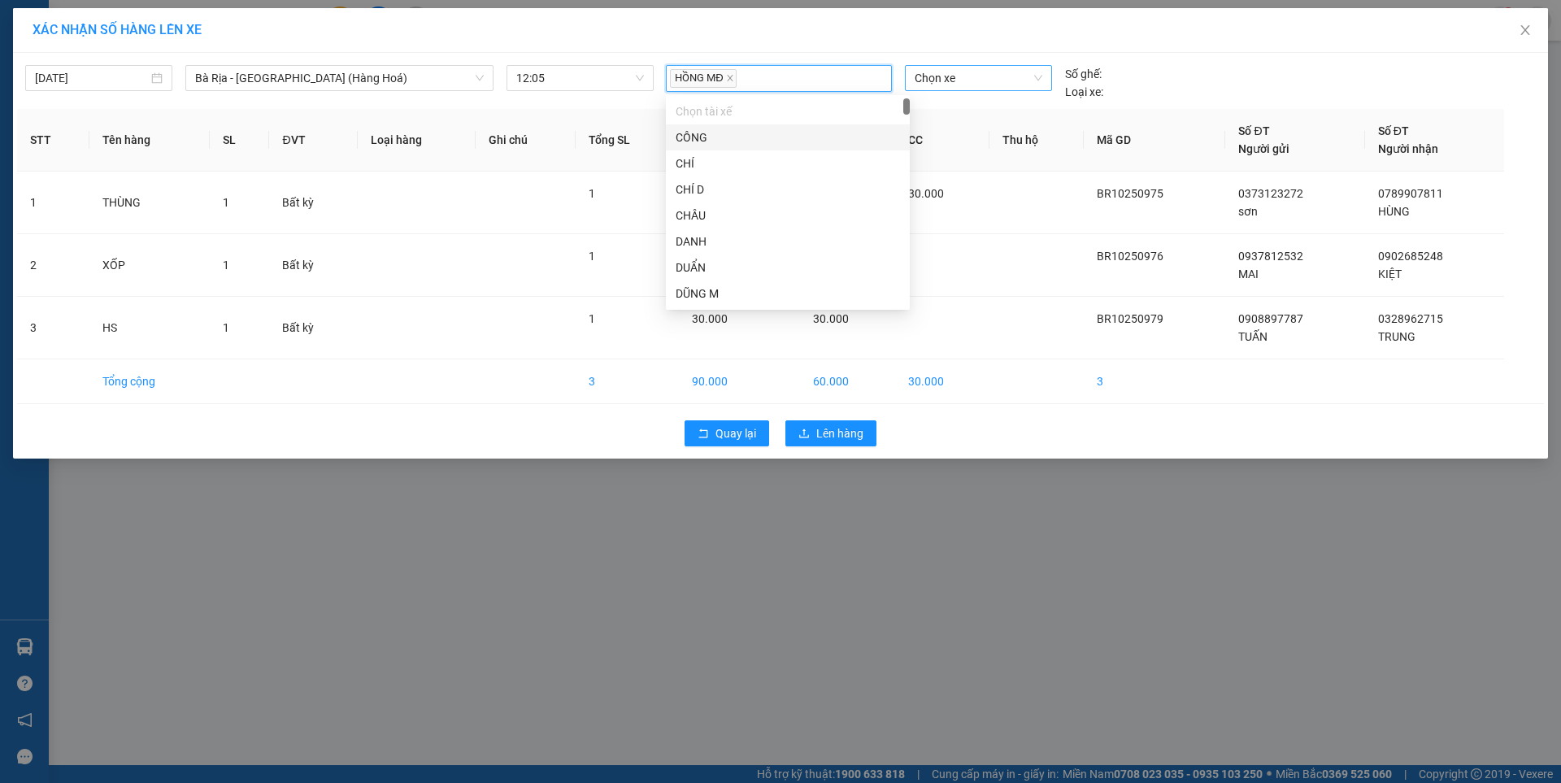
click at [962, 79] on span "Chọn xe" at bounding box center [977, 78] width 127 height 24
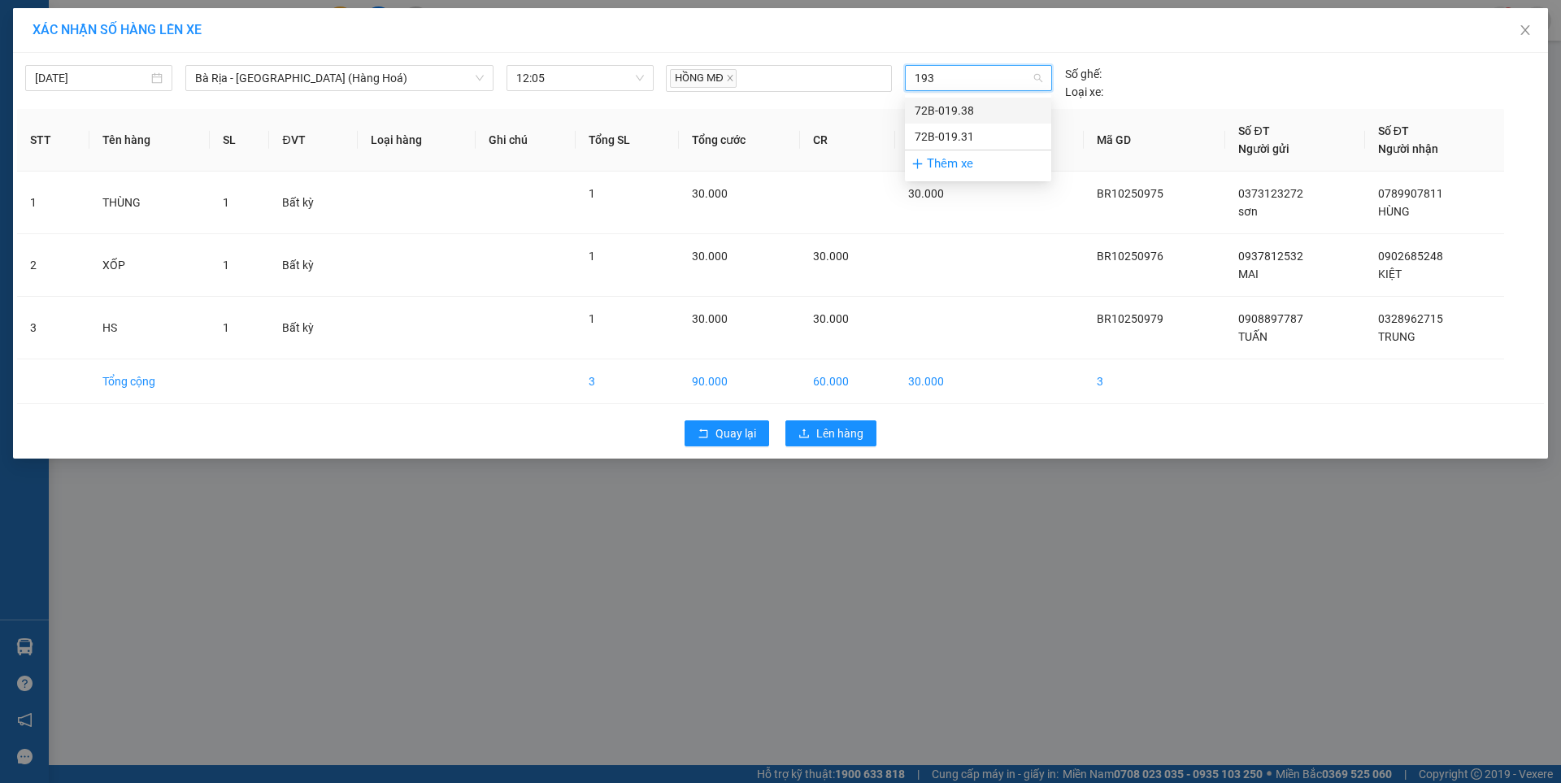
type input "1938"
click at [977, 118] on div "72B-019.38" at bounding box center [977, 111] width 127 height 18
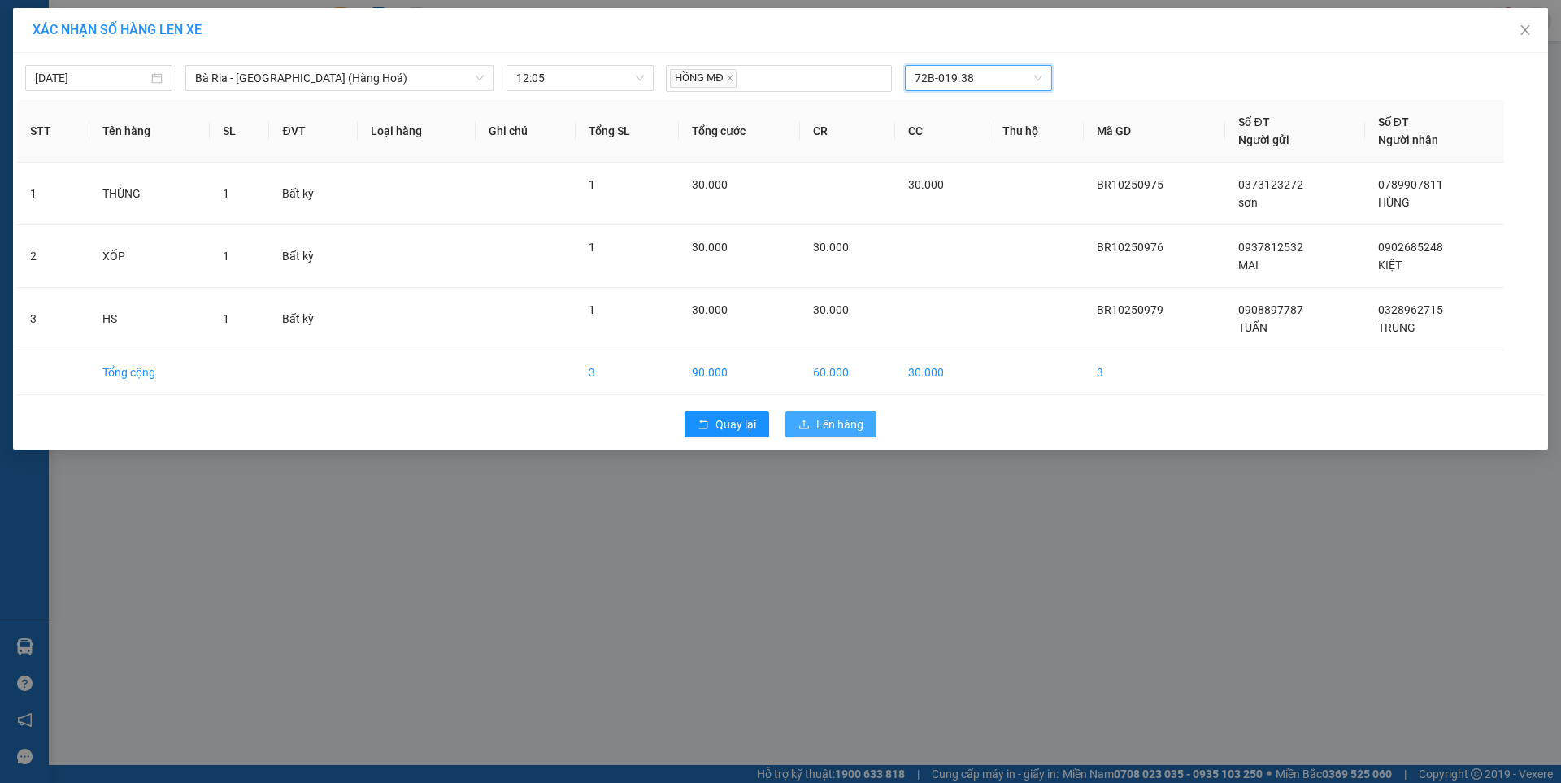
click at [850, 424] on span "Lên hàng" at bounding box center [839, 424] width 47 height 18
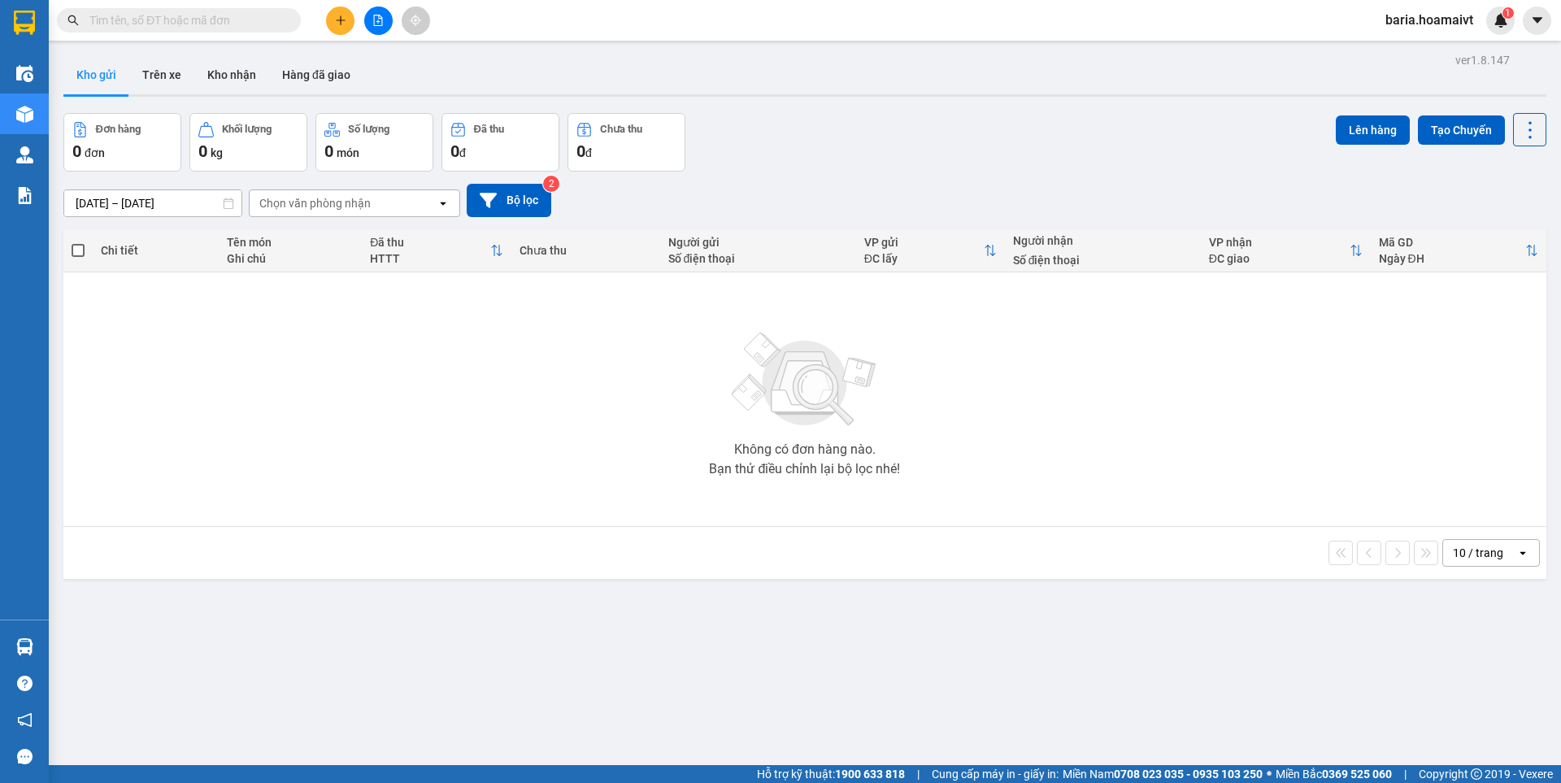
click at [345, 24] on icon "plus" at bounding box center [340, 20] width 11 height 11
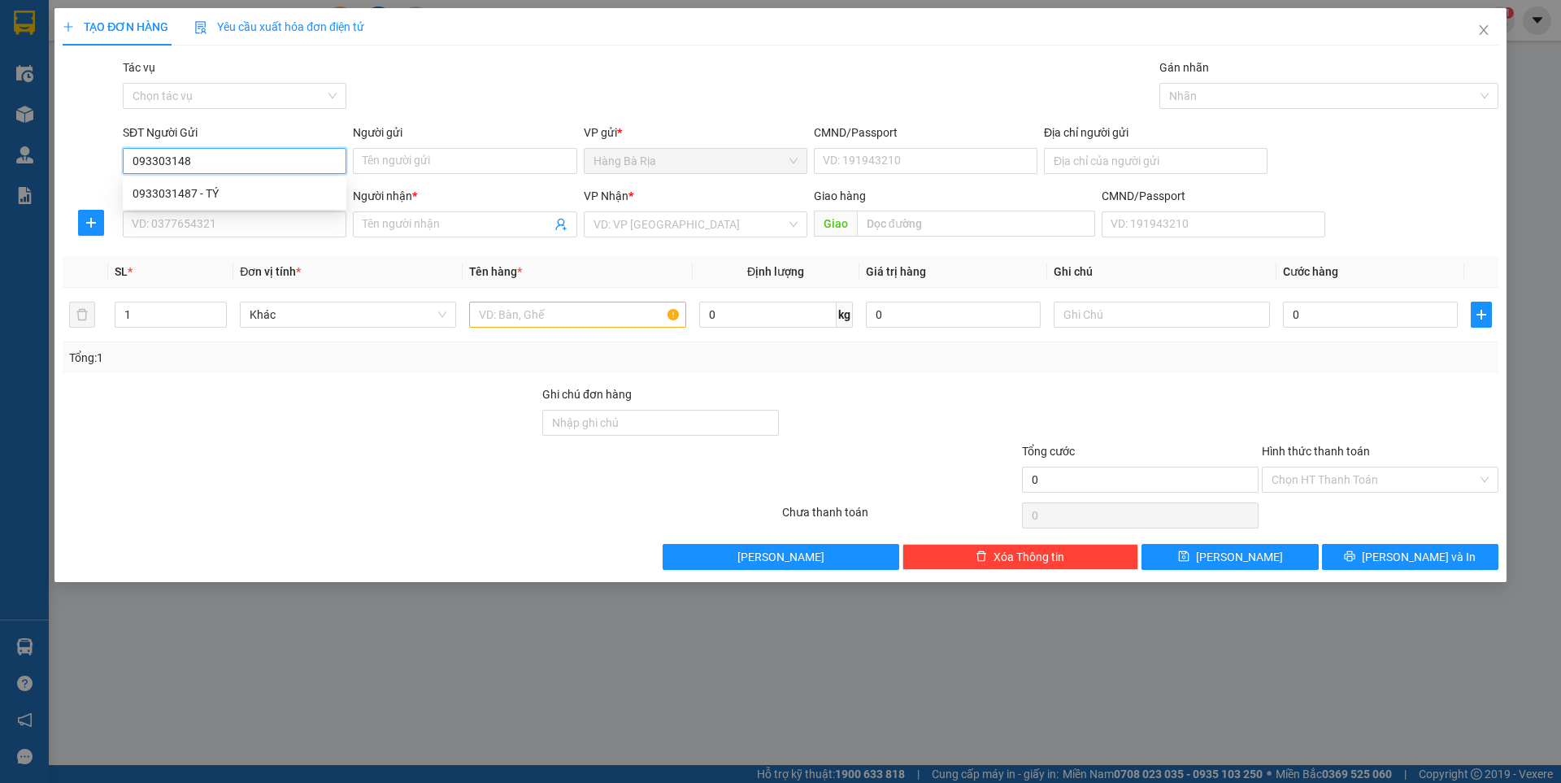
type input "0933031487"
click at [210, 194] on div "0933031487 - TÝ" at bounding box center [234, 194] width 204 height 18
type input "TÝ"
type input "0903308183"
type input "trinh"
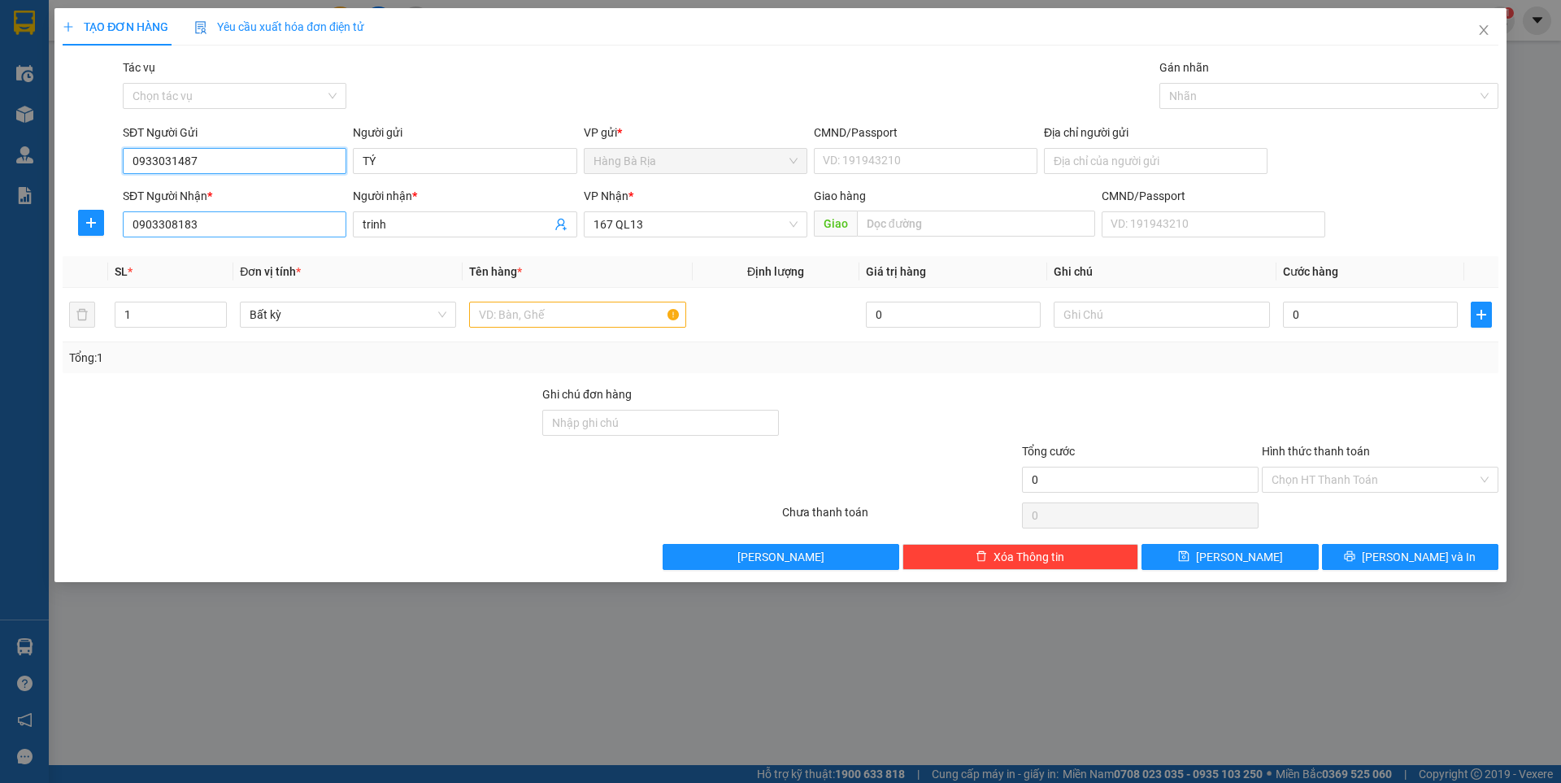
type input "0933031487"
click at [231, 233] on input "0903308183" at bounding box center [235, 224] width 224 height 26
click at [417, 261] on th "Đơn vị tính *" at bounding box center [347, 272] width 229 height 32
click at [566, 315] on input "text" at bounding box center [577, 315] width 216 height 26
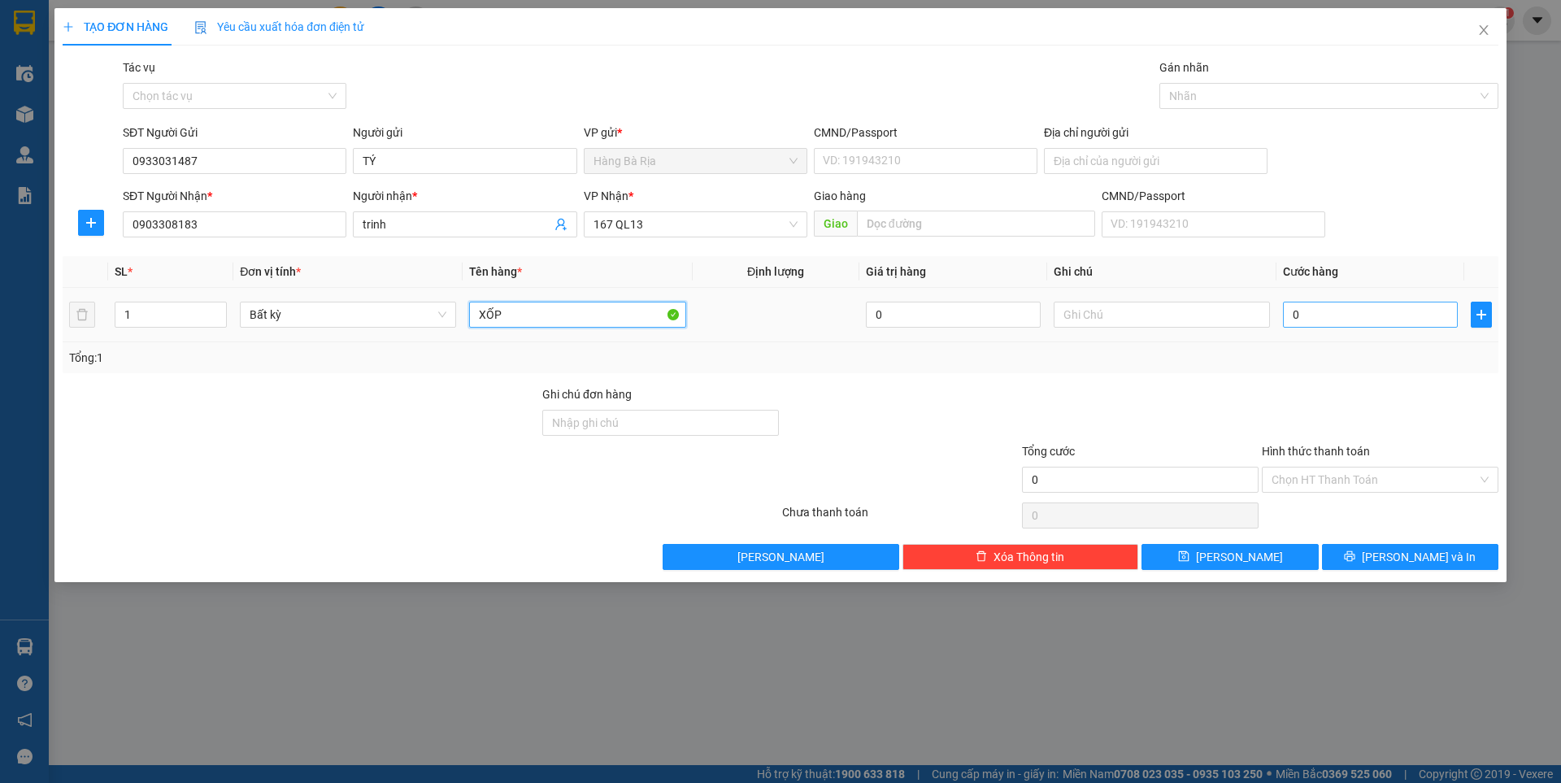
type input "XỐP"
click at [1344, 313] on input "0" at bounding box center [1370, 315] width 175 height 26
type input "4"
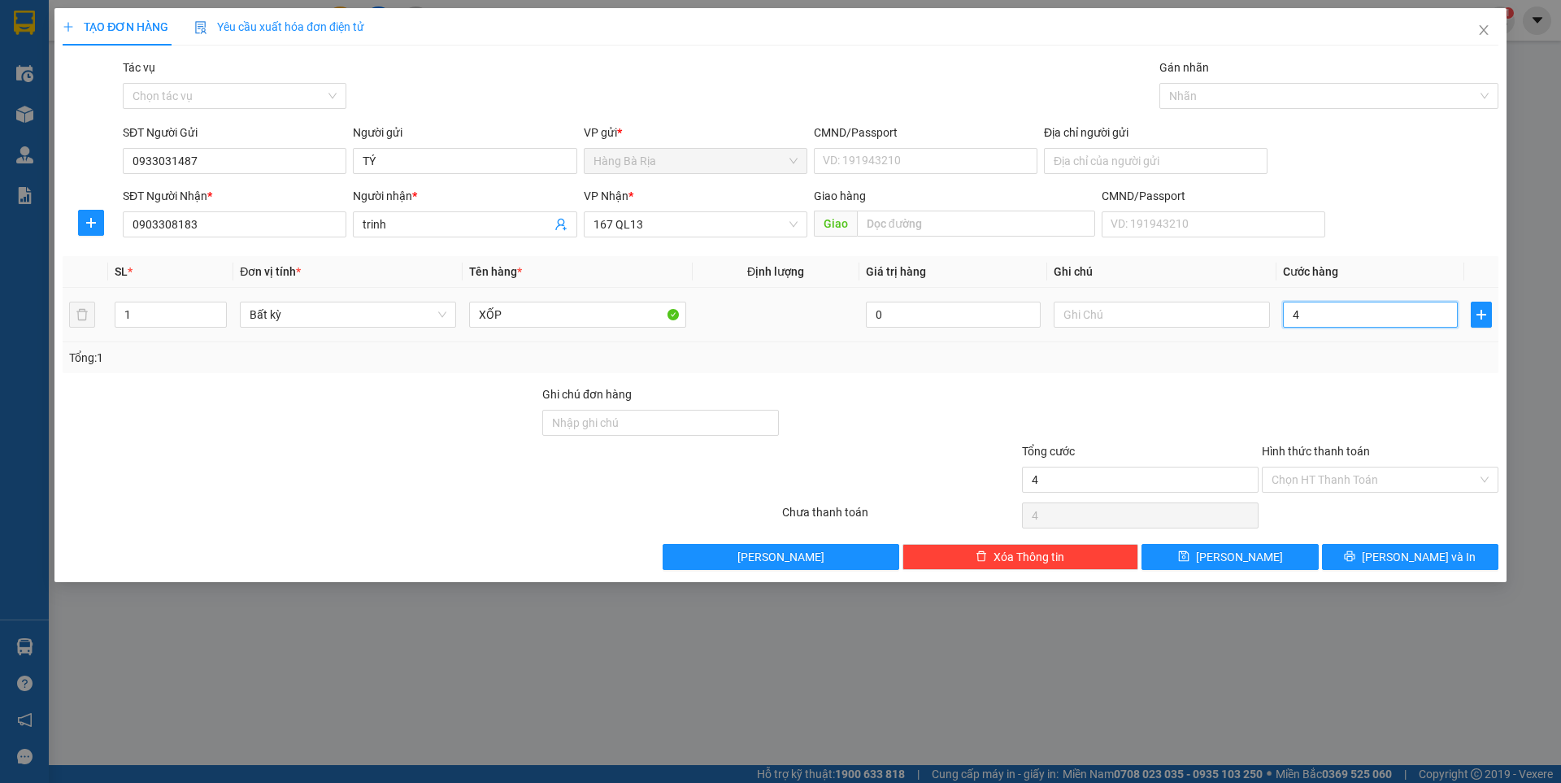
type input "40"
drag, startPoint x: 1371, startPoint y: 484, endPoint x: 1370, endPoint y: 497, distance: 13.0
click at [1371, 488] on input "Hình thức thanh toán" at bounding box center [1374, 479] width 206 height 24
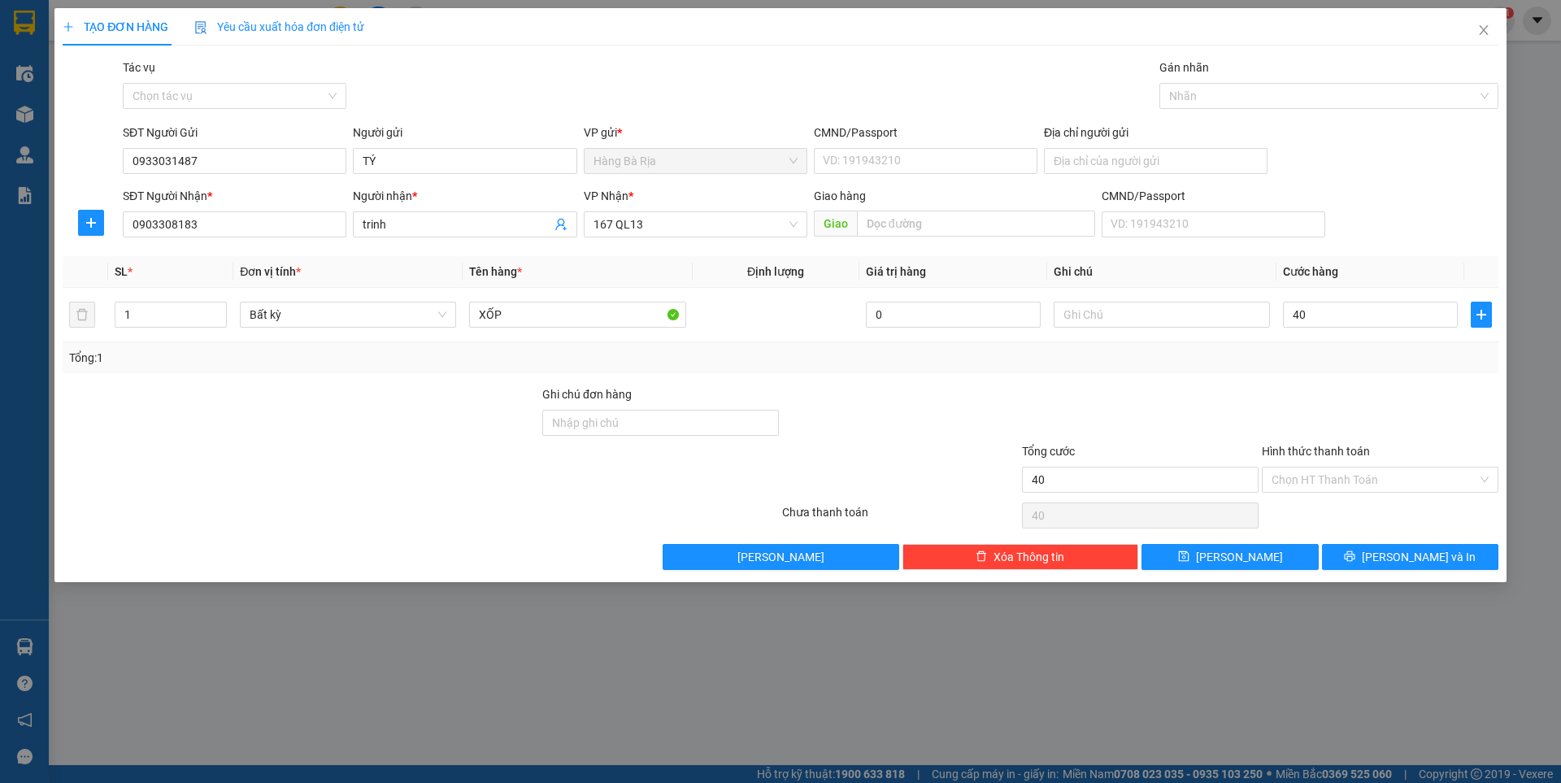
type input "40.000"
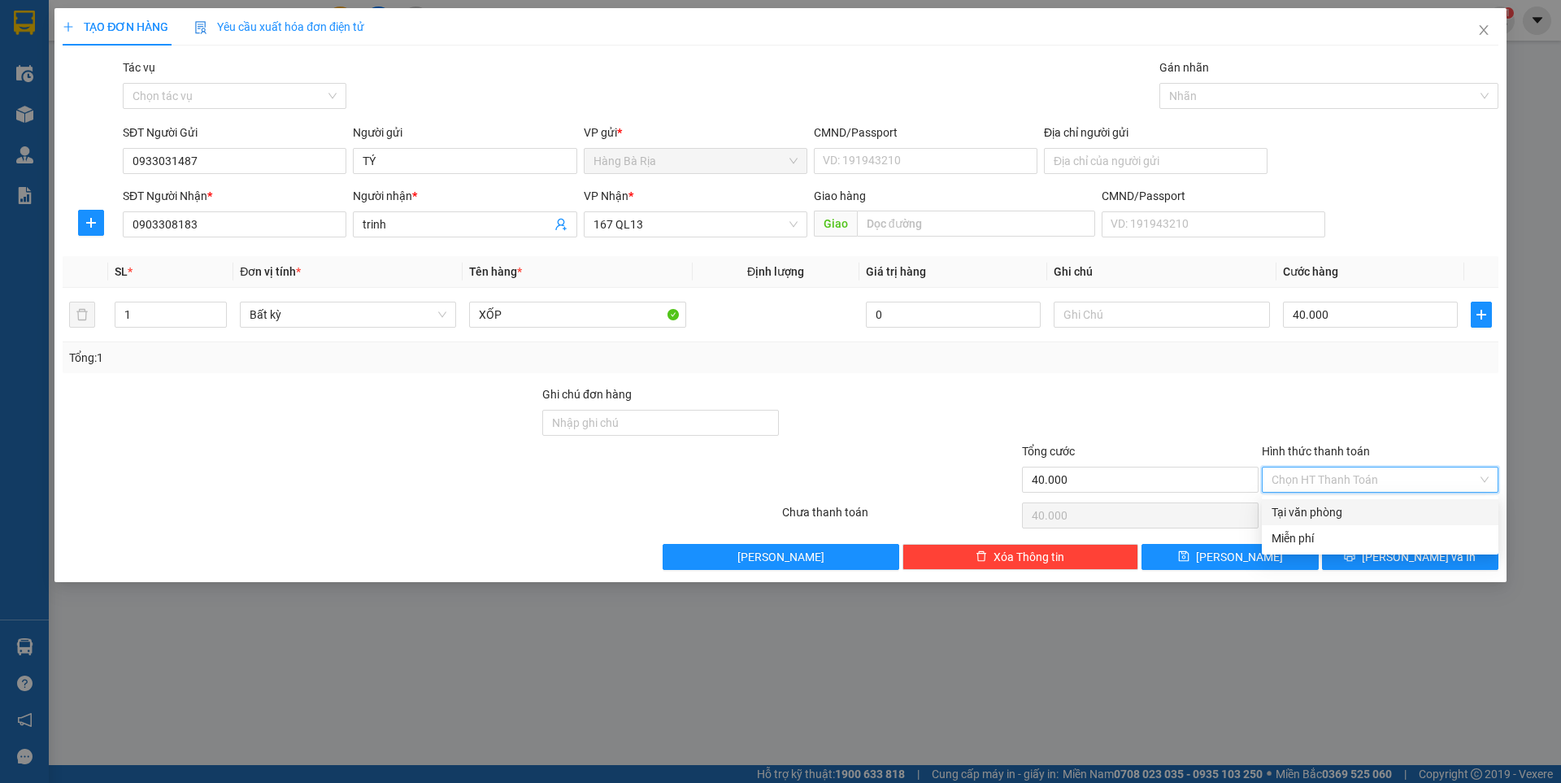
click at [1370, 512] on div "Tại văn phòng" at bounding box center [1379, 512] width 217 height 18
type input "0"
click at [1365, 553] on button "[PERSON_NAME] và In" at bounding box center [1410, 557] width 176 height 26
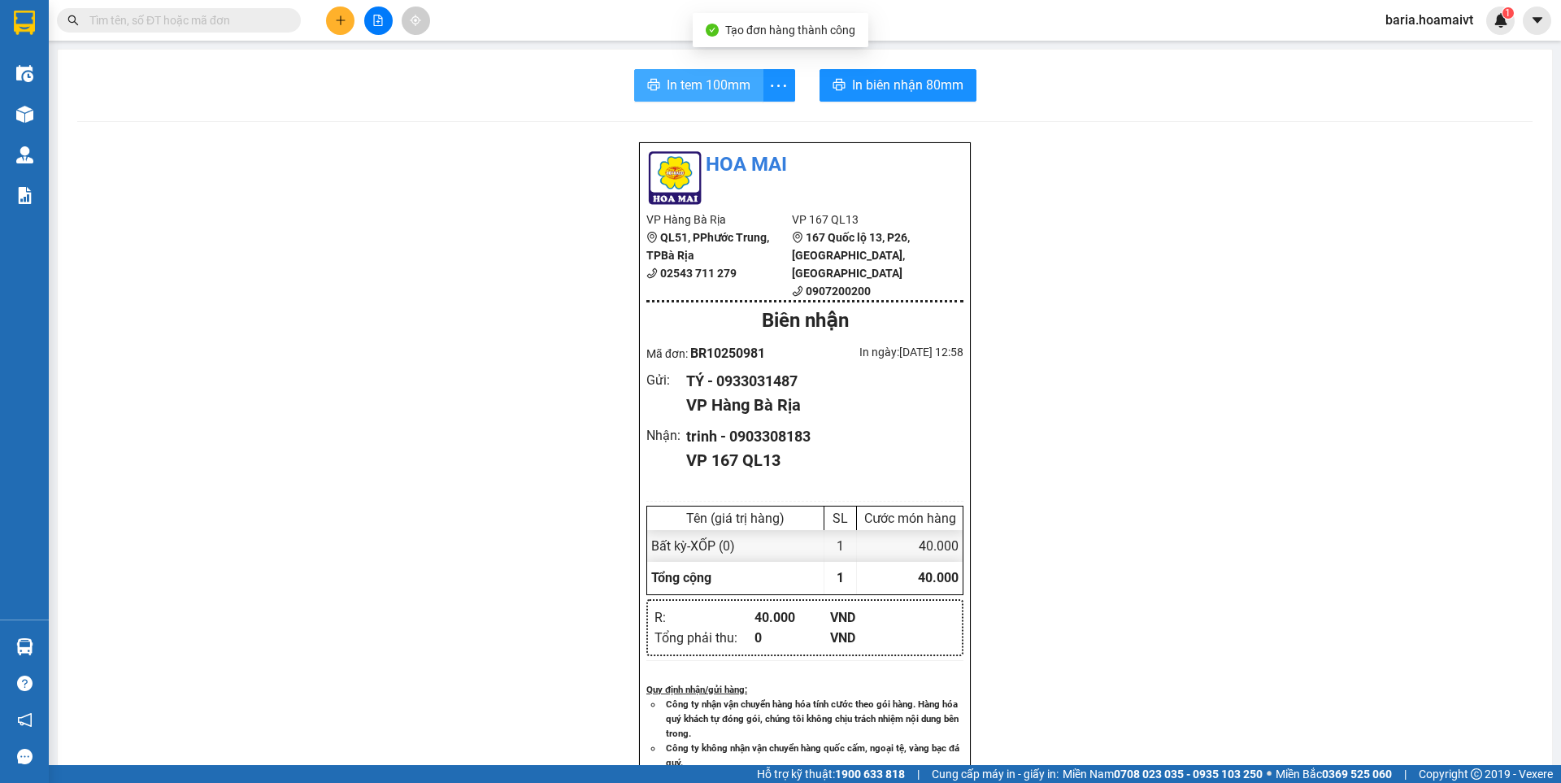
click at [634, 74] on button "In tem 100mm" at bounding box center [698, 85] width 129 height 33
click at [823, 86] on button "In biên nhận 80mm" at bounding box center [901, 85] width 157 height 33
click at [275, 19] on input "text" at bounding box center [185, 20] width 192 height 18
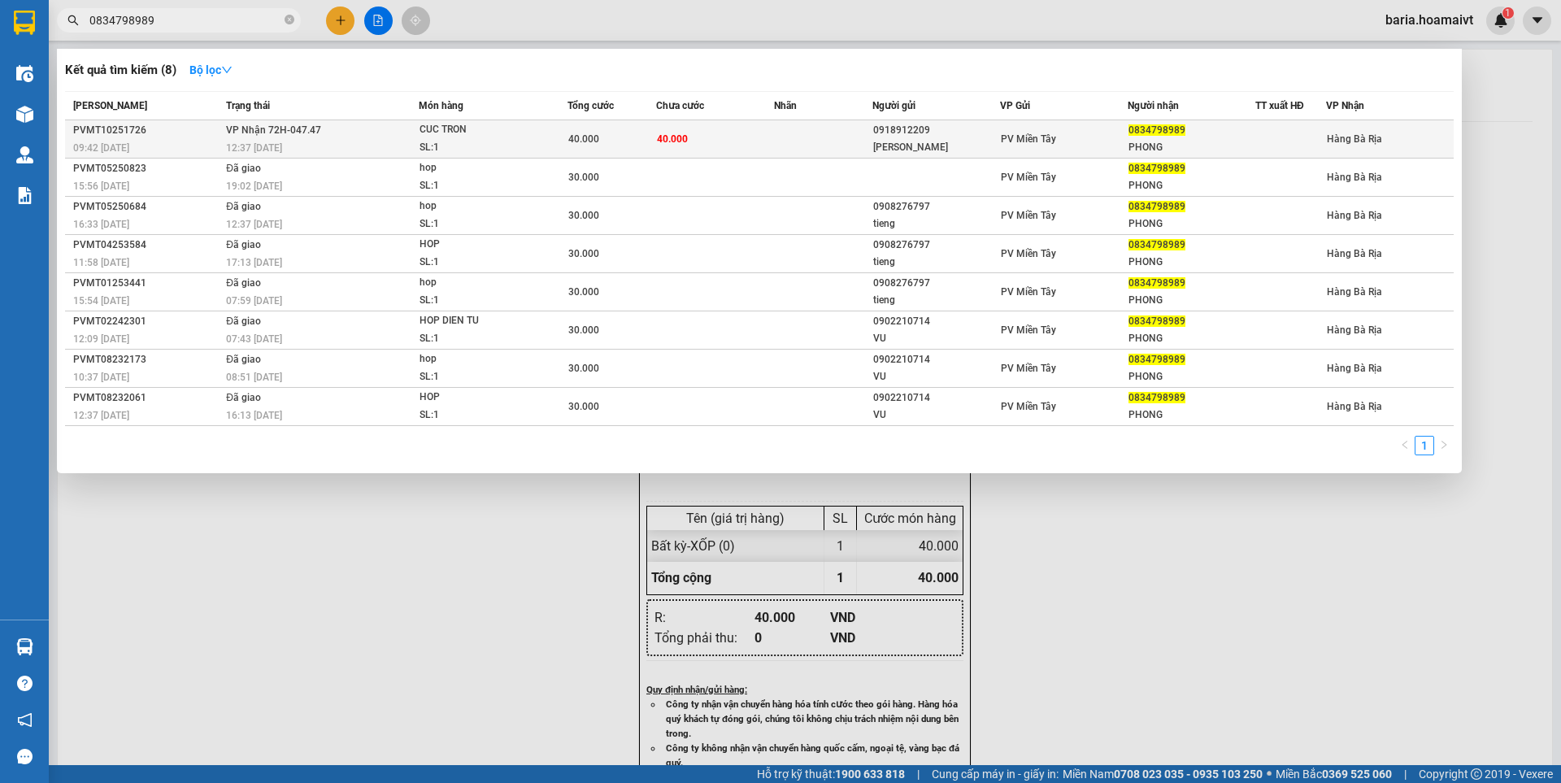
type input "0834798989"
click at [1153, 140] on div "PHONG" at bounding box center [1191, 147] width 126 height 17
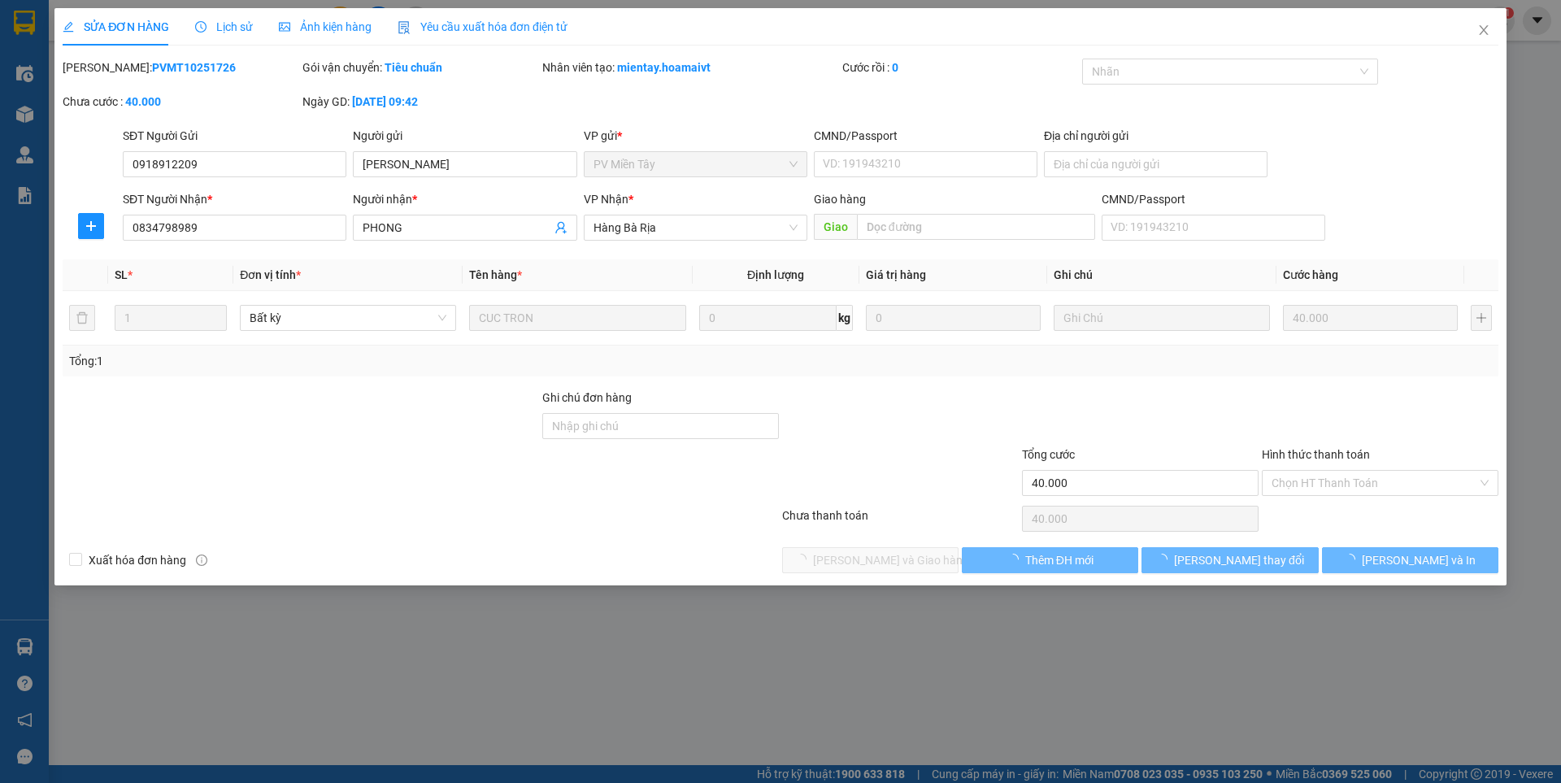
type input "0918912209"
type input "minh khang"
type input "0834798989"
type input "PHONG"
type input "40.000"
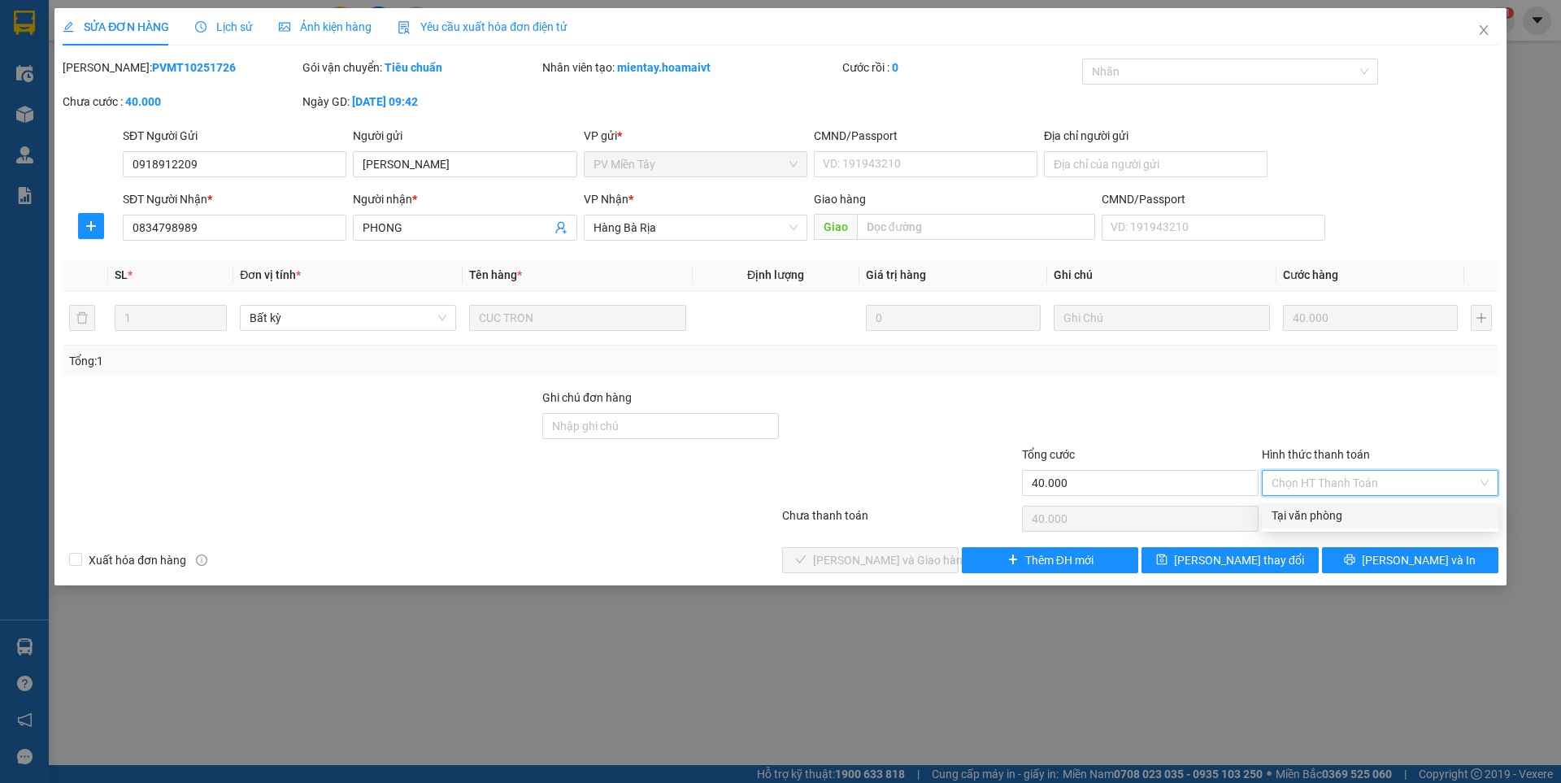
click at [1305, 521] on div "Tại văn phòng" at bounding box center [1379, 515] width 217 height 18
type input "0"
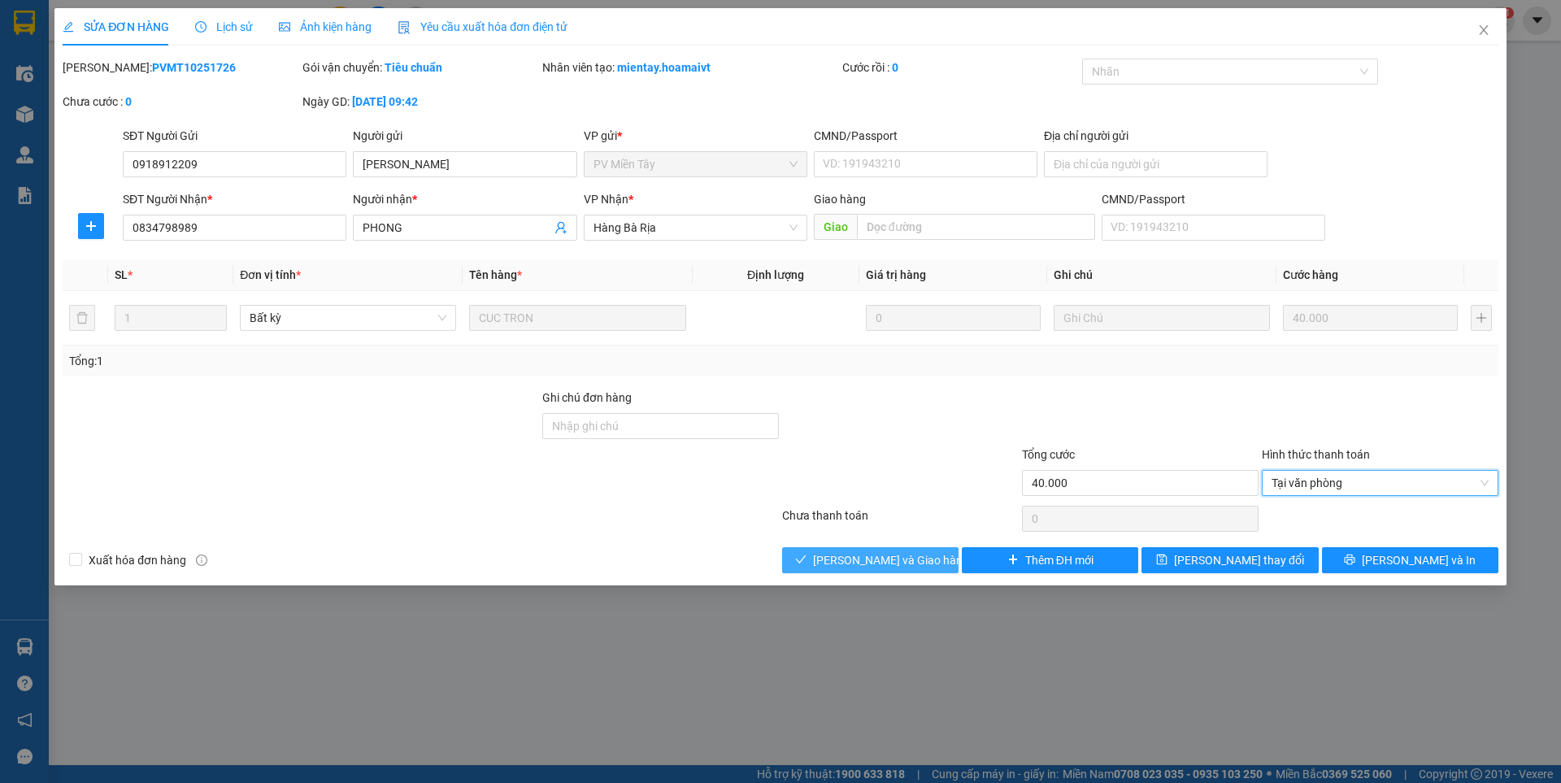
click at [898, 563] on span "Lưu và Giao hàng" at bounding box center [891, 560] width 156 height 18
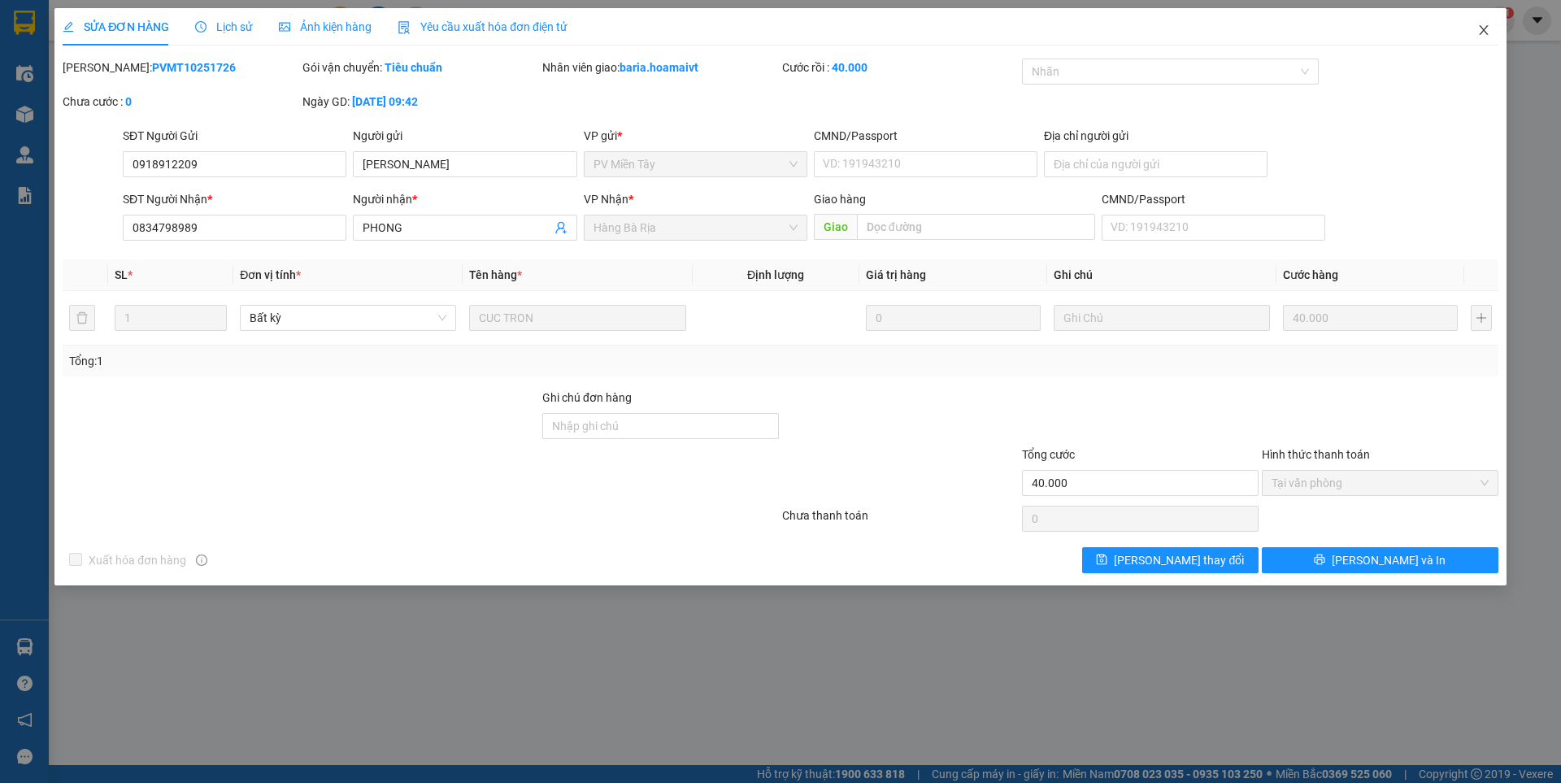
click at [1474, 34] on span "Close" at bounding box center [1484, 31] width 46 height 46
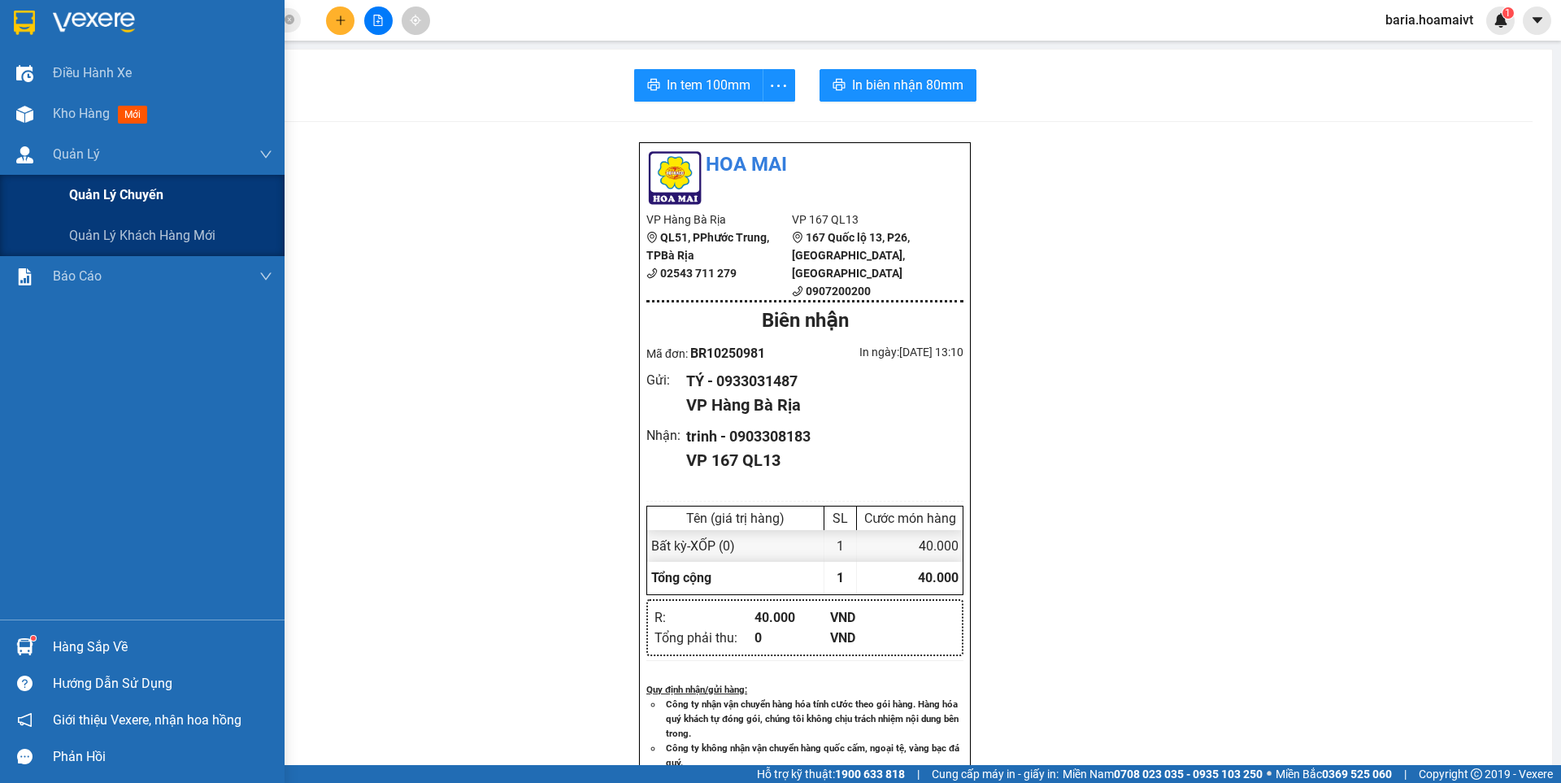
click at [96, 193] on span "Quản lý chuyến" at bounding box center [116, 195] width 94 height 20
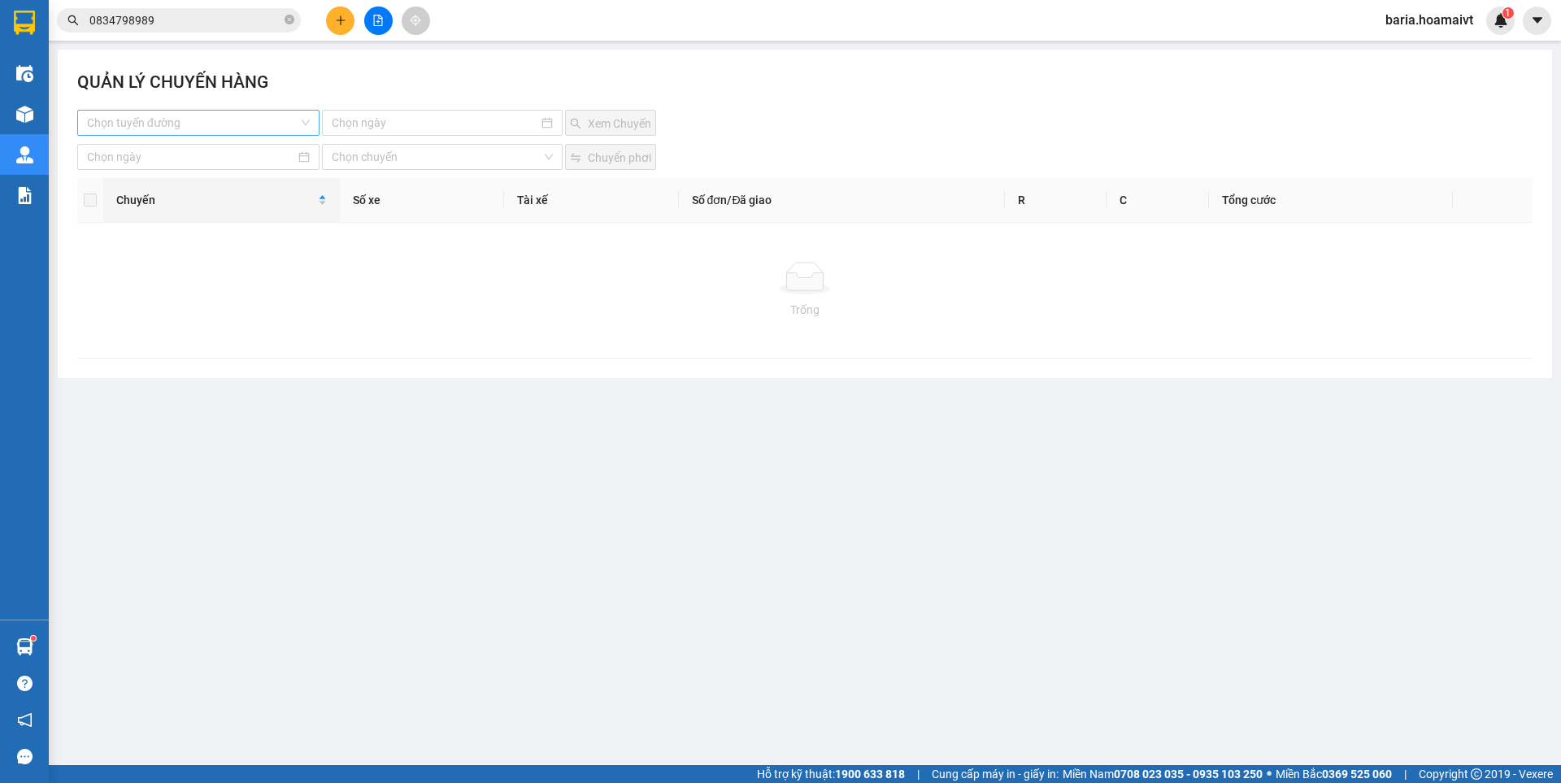
click at [222, 128] on input "search" at bounding box center [192, 123] width 211 height 24
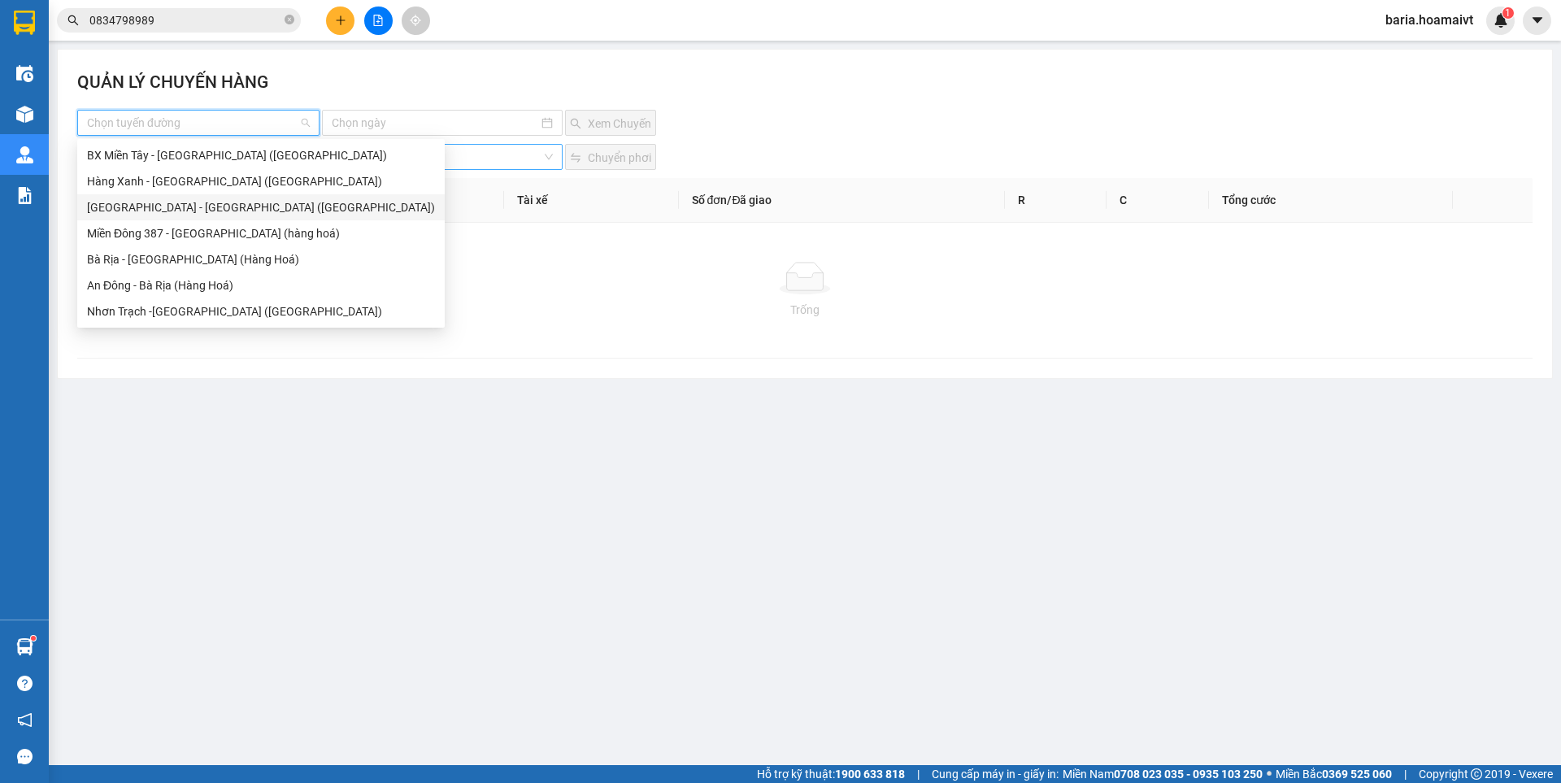
drag, startPoint x: 215, startPoint y: 211, endPoint x: 354, endPoint y: 161, distance: 147.8
click at [218, 211] on div "[GEOGRAPHIC_DATA] - [GEOGRAPHIC_DATA] ([GEOGRAPHIC_DATA])" at bounding box center [261, 207] width 348 height 18
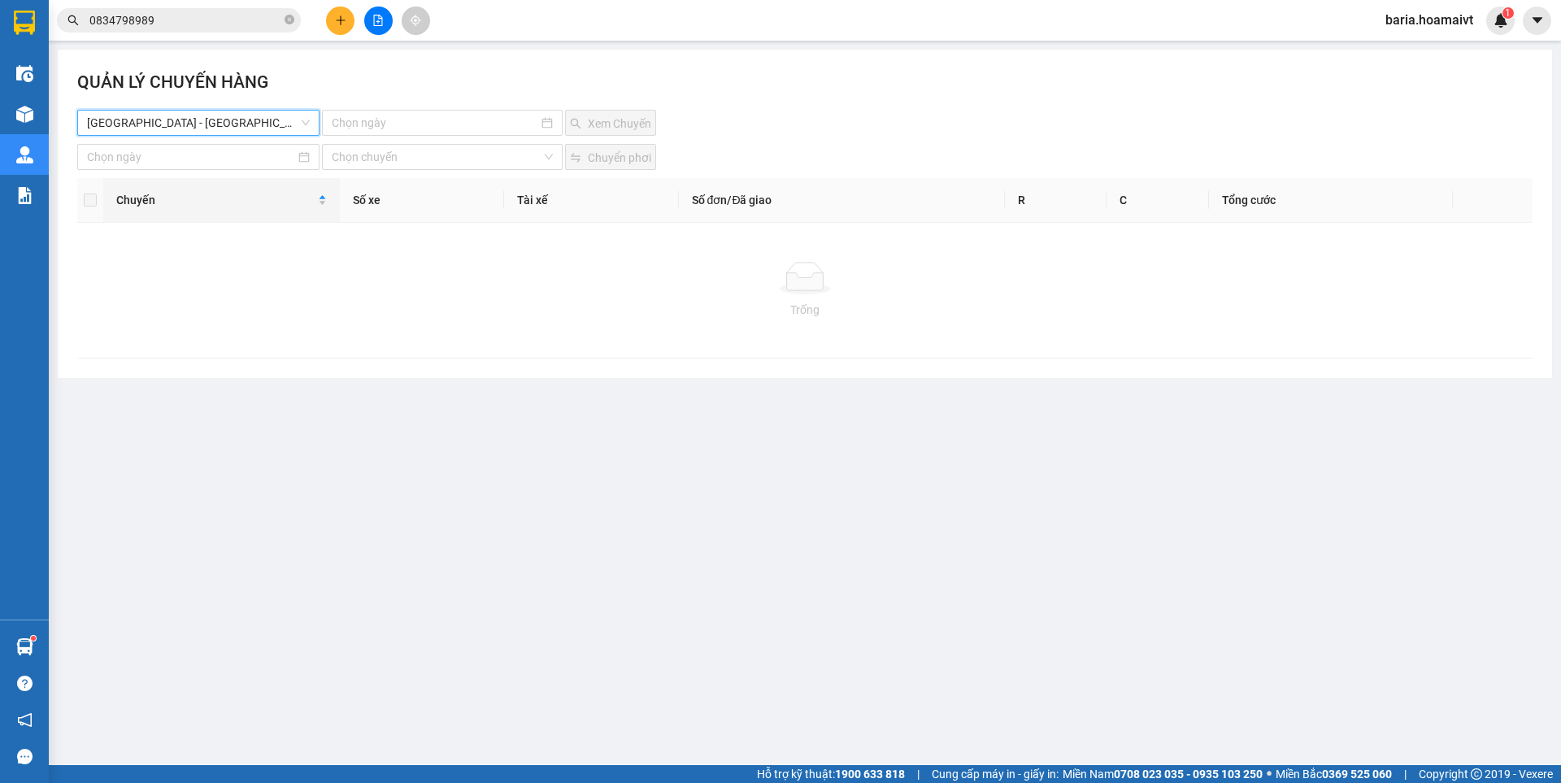
click at [367, 136] on div "QUẢN LÝ CHUYẾN HÀNG Sài Gòn - Bà Rịa (Hàng Hoá) Sài Gòn - Bà Rịa (Hàng Hoá)…" at bounding box center [805, 214] width 1494 height 328
click at [370, 129] on input at bounding box center [435, 123] width 206 height 18
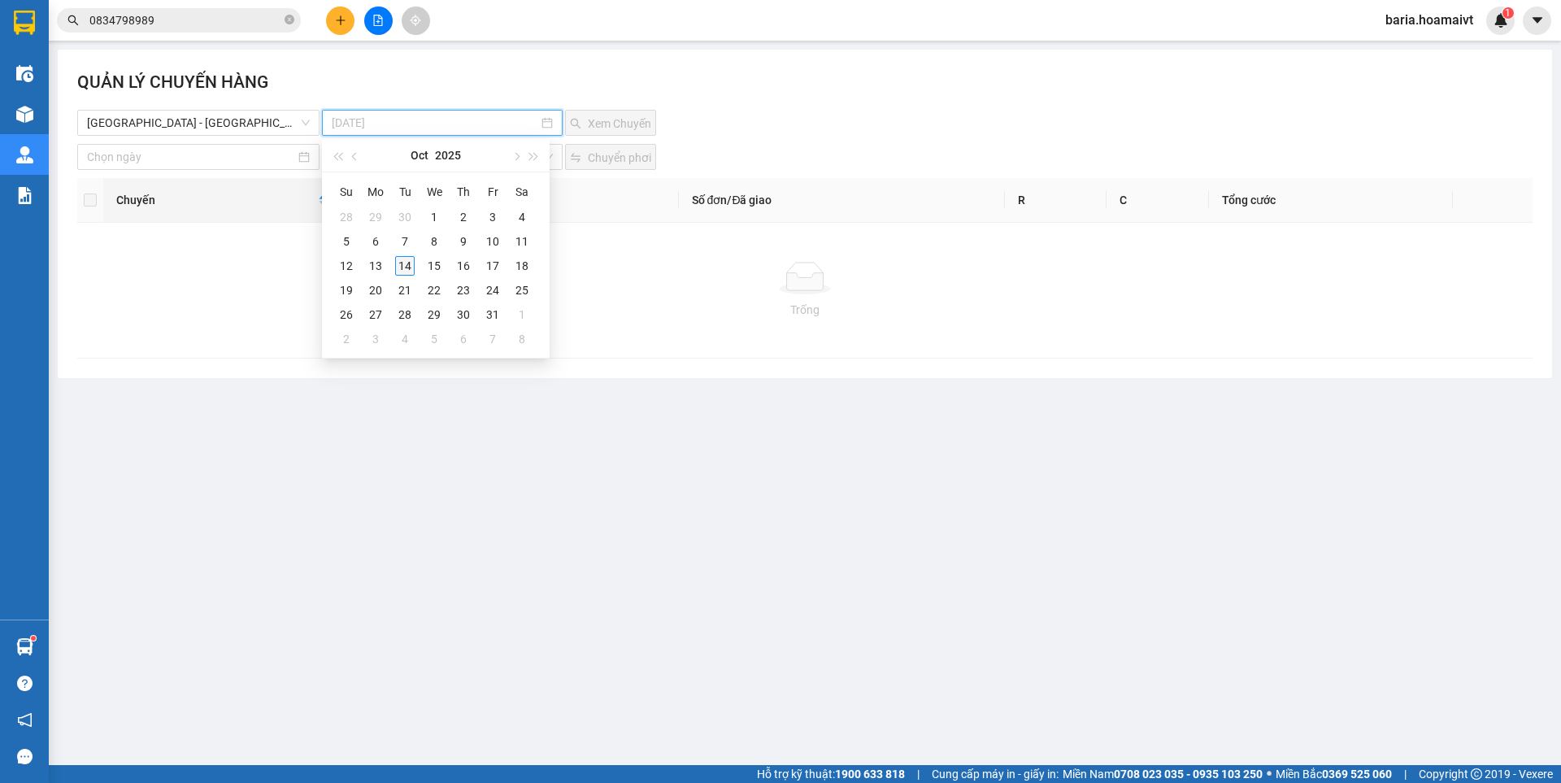
type input "[DATE]"
click at [410, 263] on div "14" at bounding box center [405, 266] width 20 height 20
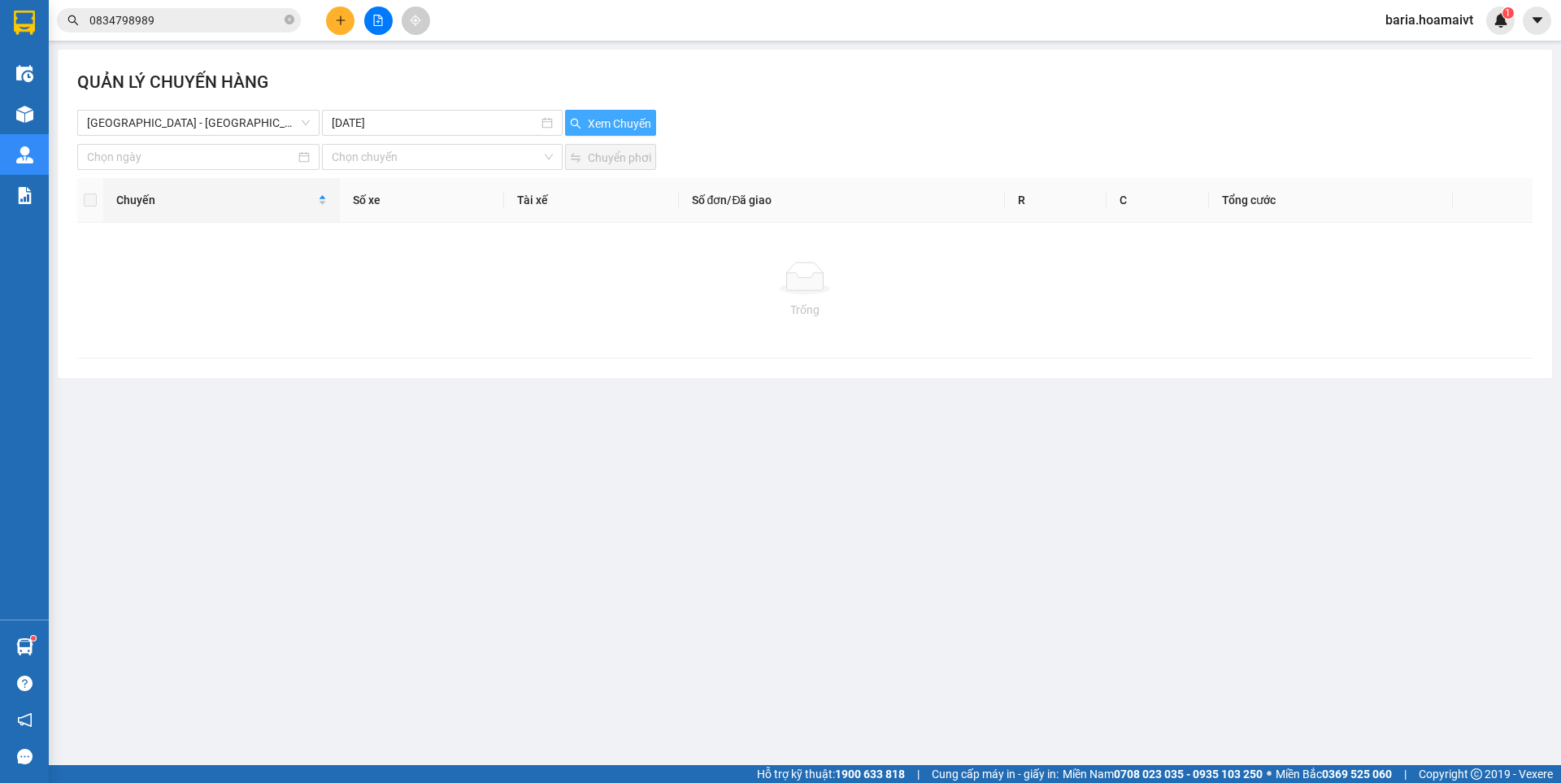
click at [581, 124] on button "Xem Chuyến" at bounding box center [610, 123] width 91 height 26
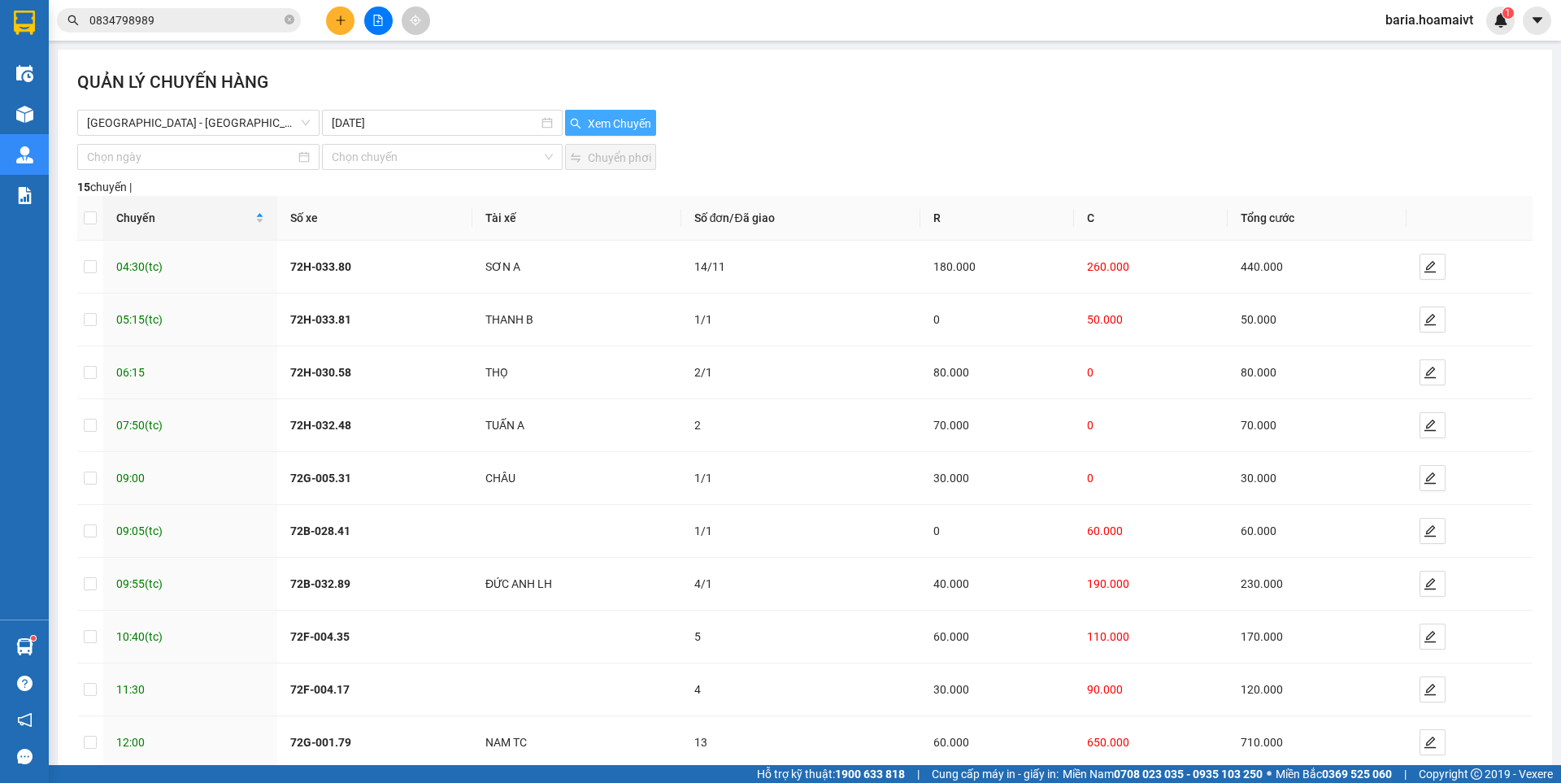
click at [603, 122] on span "Xem Chuyến" at bounding box center [619, 124] width 63 height 18
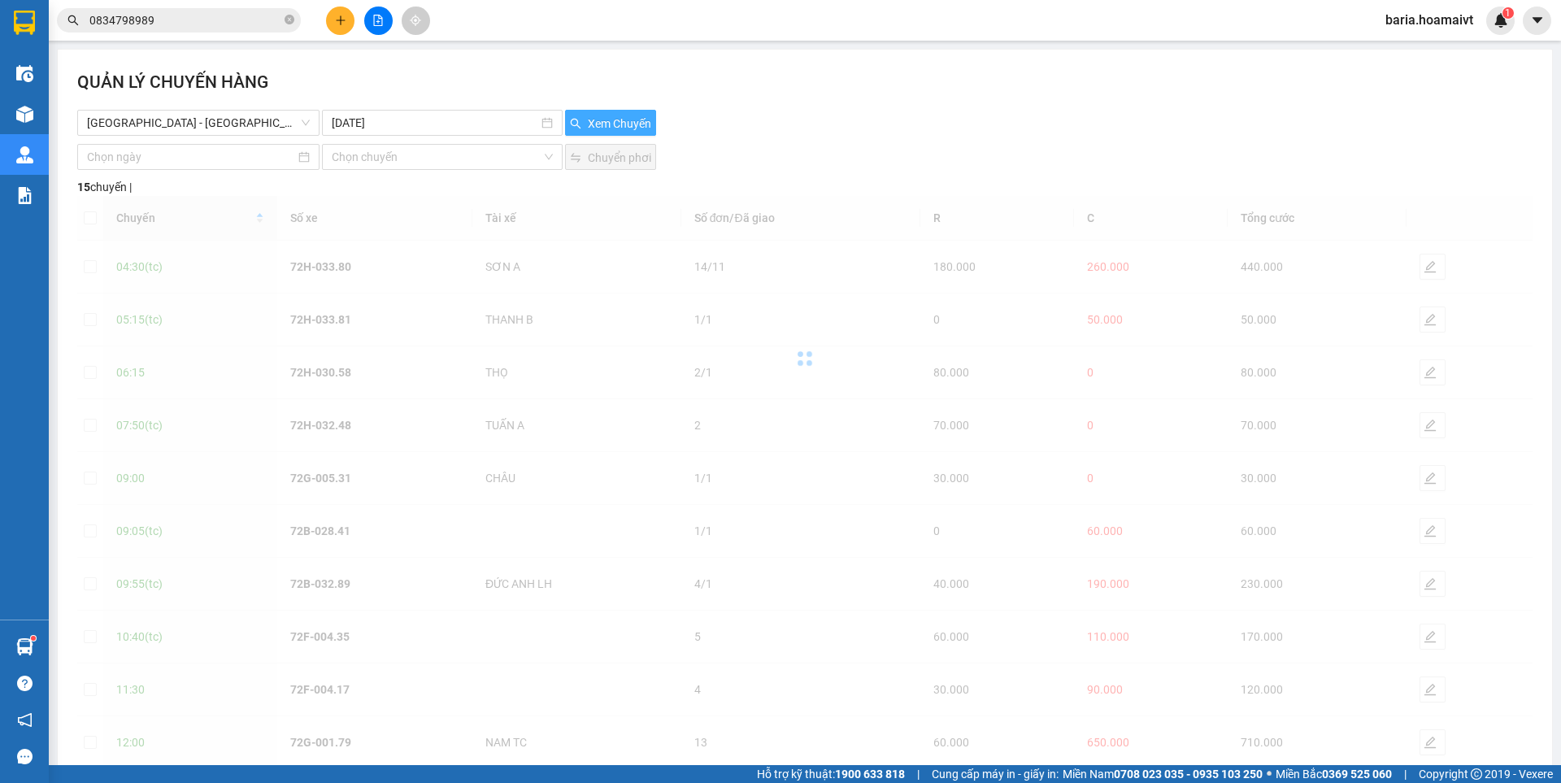
scroll to position [91, 0]
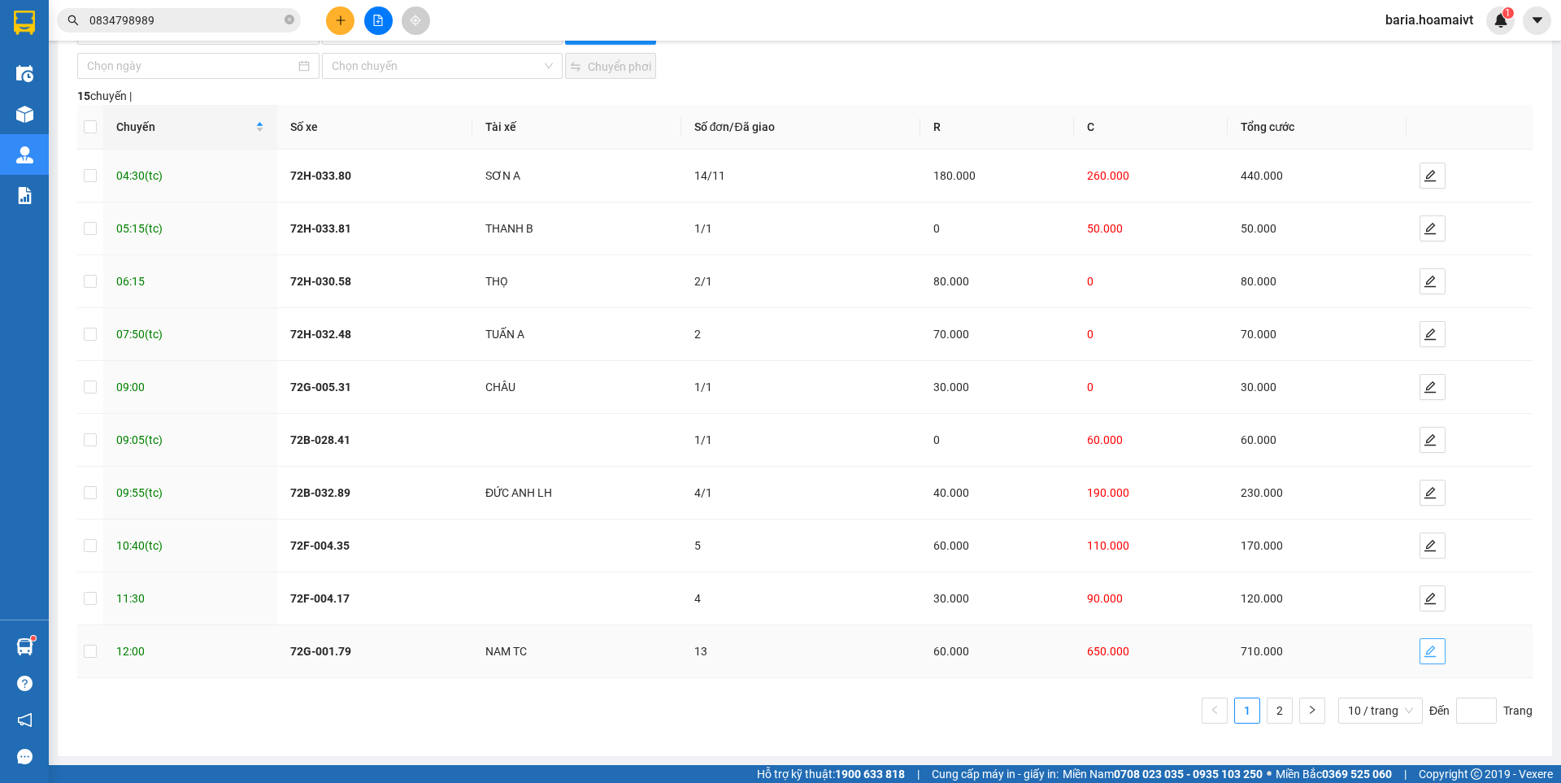
click at [1423, 646] on icon "edit" at bounding box center [1429, 651] width 13 height 13
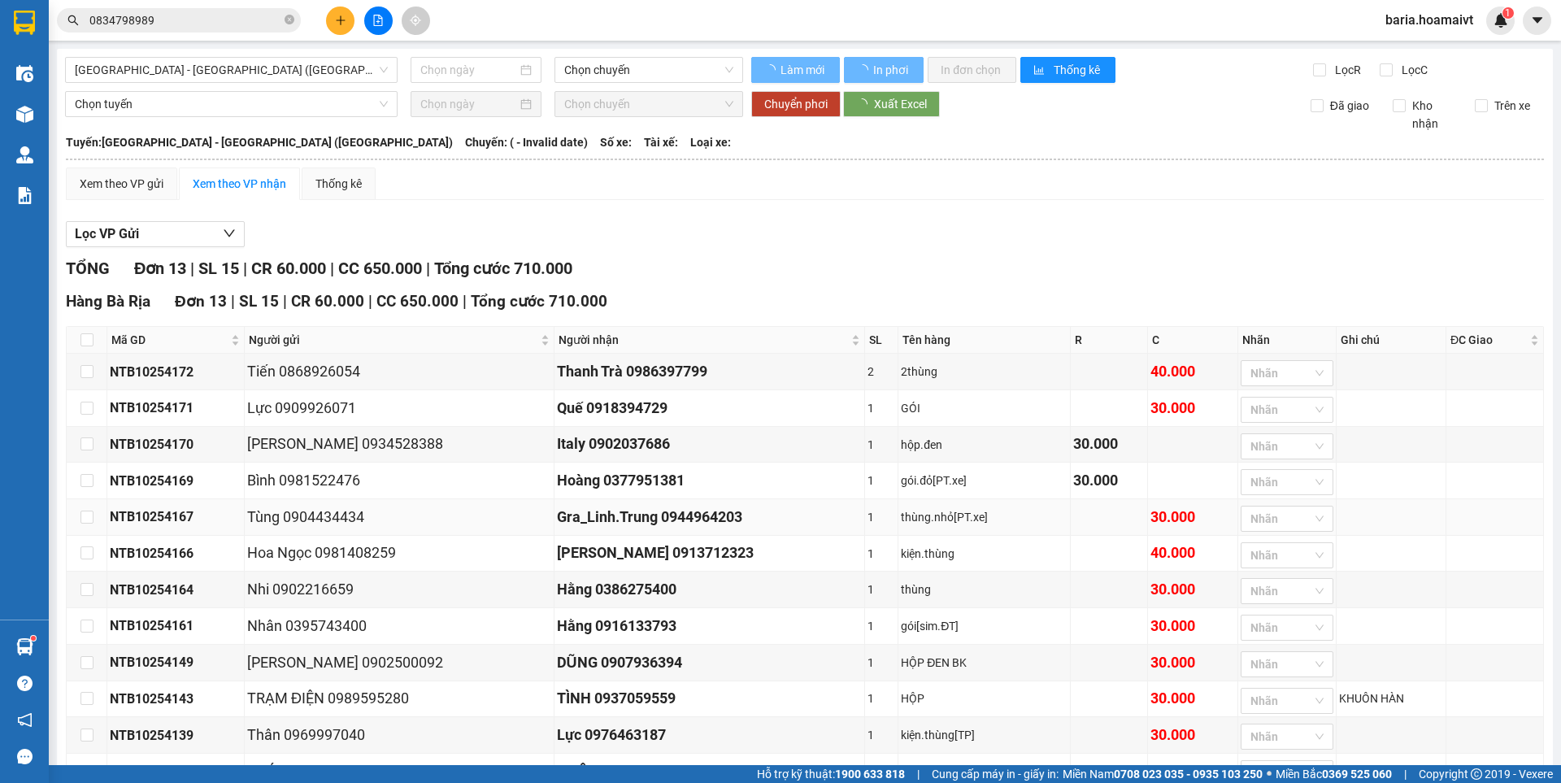
type input "[DATE]"
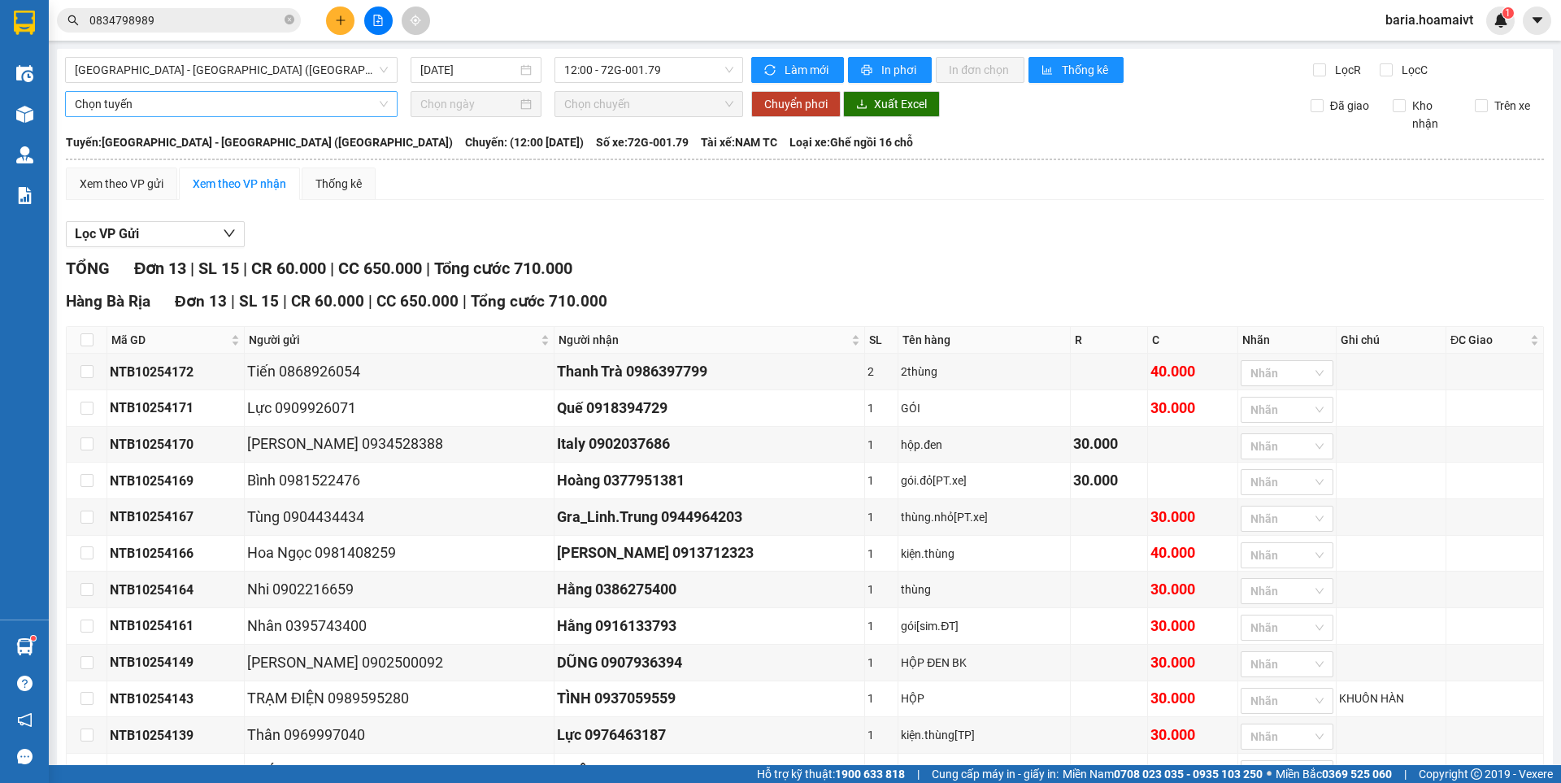
click at [331, 67] on span "[GEOGRAPHIC_DATA] - [GEOGRAPHIC_DATA] ([GEOGRAPHIC_DATA])" at bounding box center [231, 70] width 313 height 24
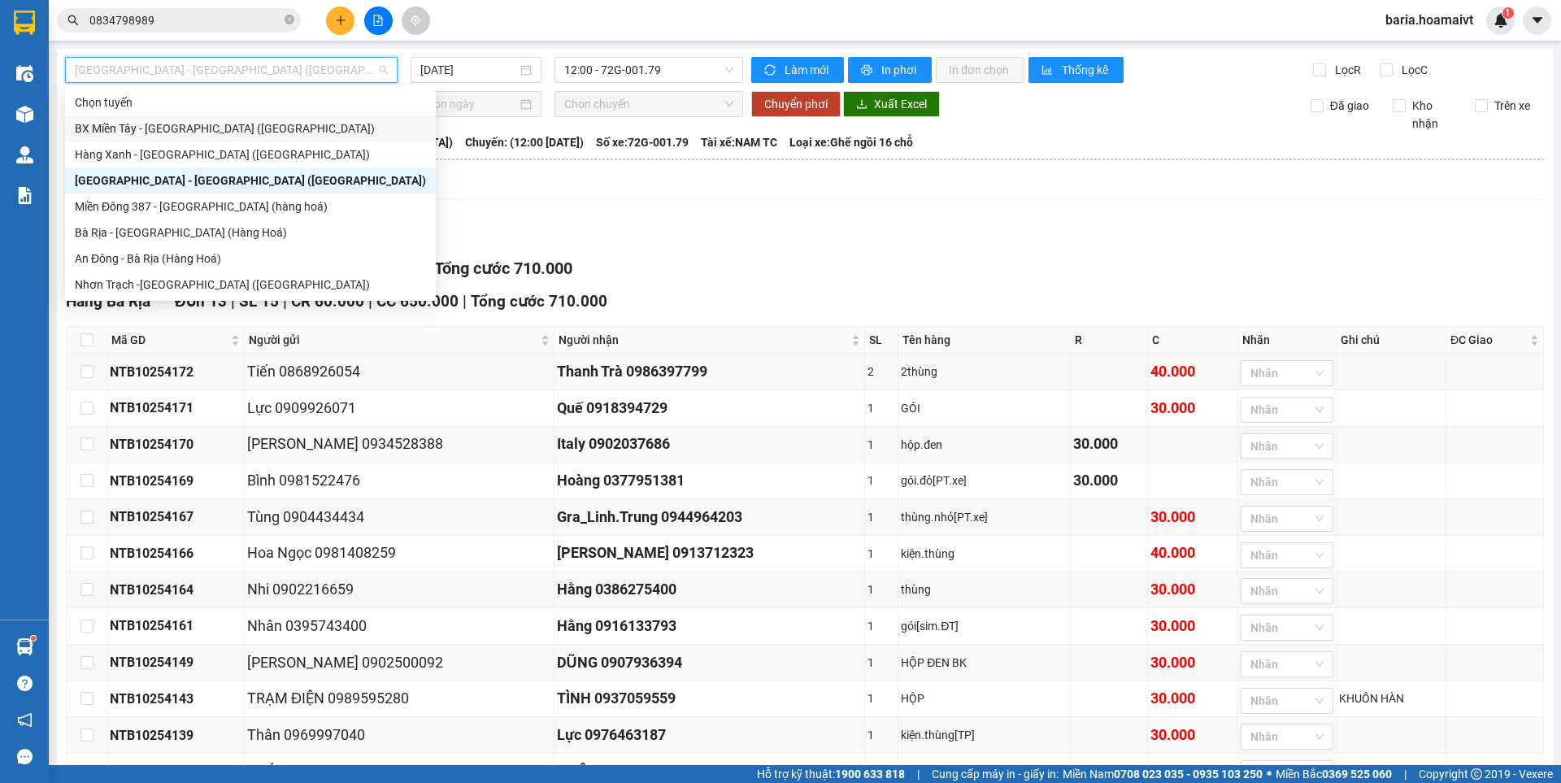
click at [307, 131] on div "BX Miền Tây - [GEOGRAPHIC_DATA] ([GEOGRAPHIC_DATA])" at bounding box center [250, 128] width 351 height 18
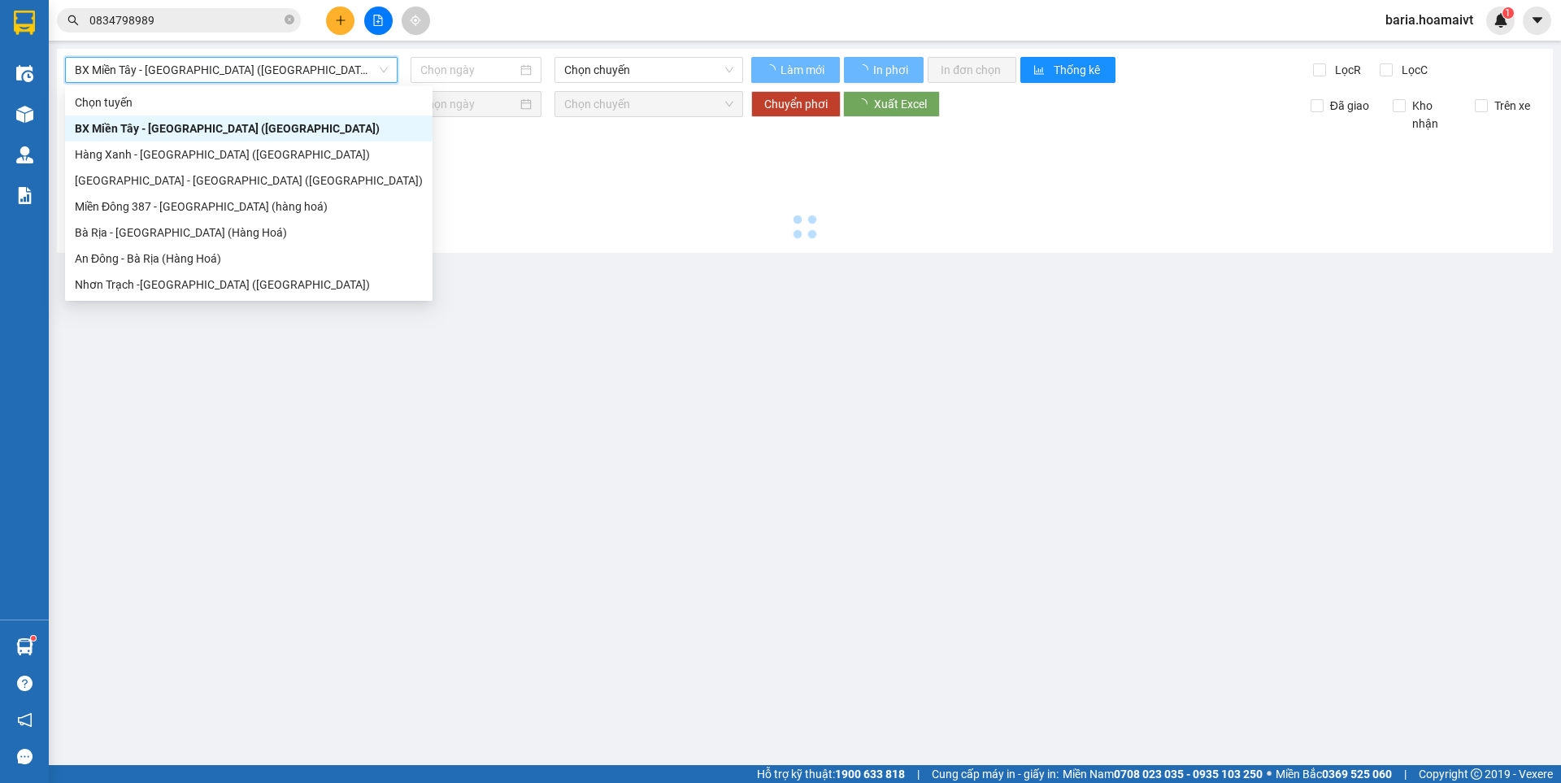
type input "[DATE]"
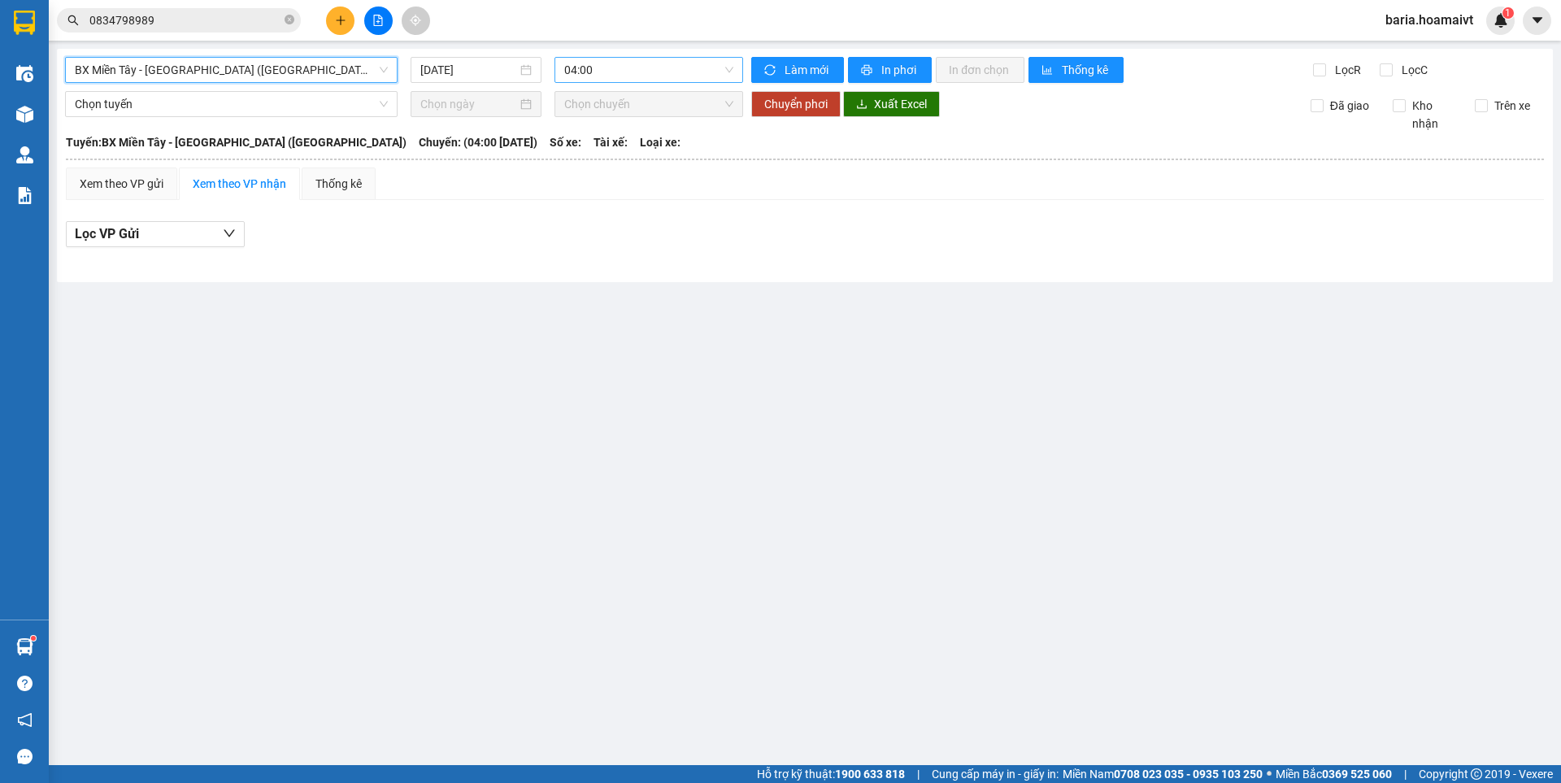
click at [606, 64] on span "04:00" at bounding box center [648, 70] width 169 height 24
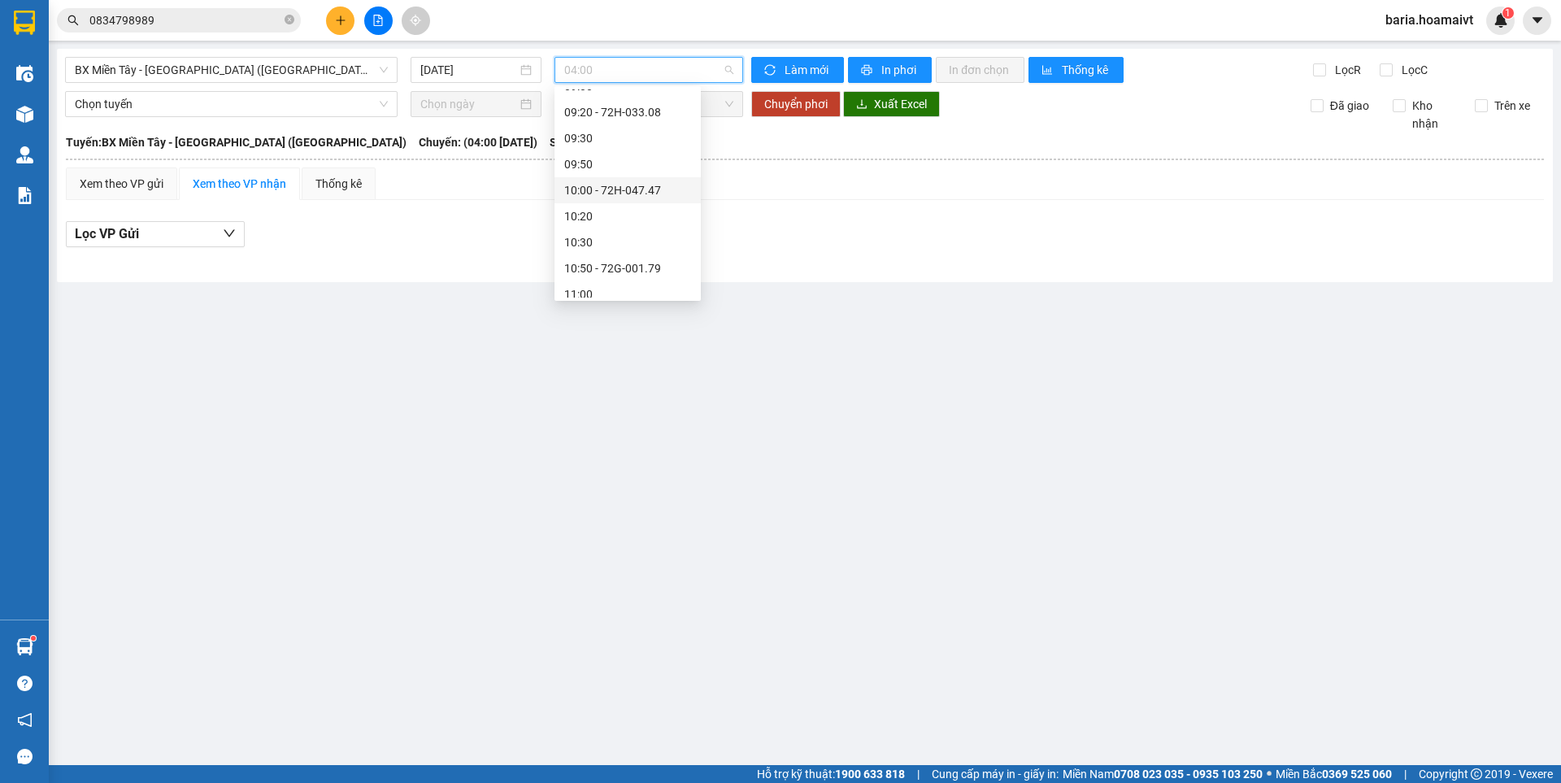
scroll to position [488, 0]
click at [636, 184] on div "10:50 - 72G-001.79" at bounding box center [627, 187] width 127 height 18
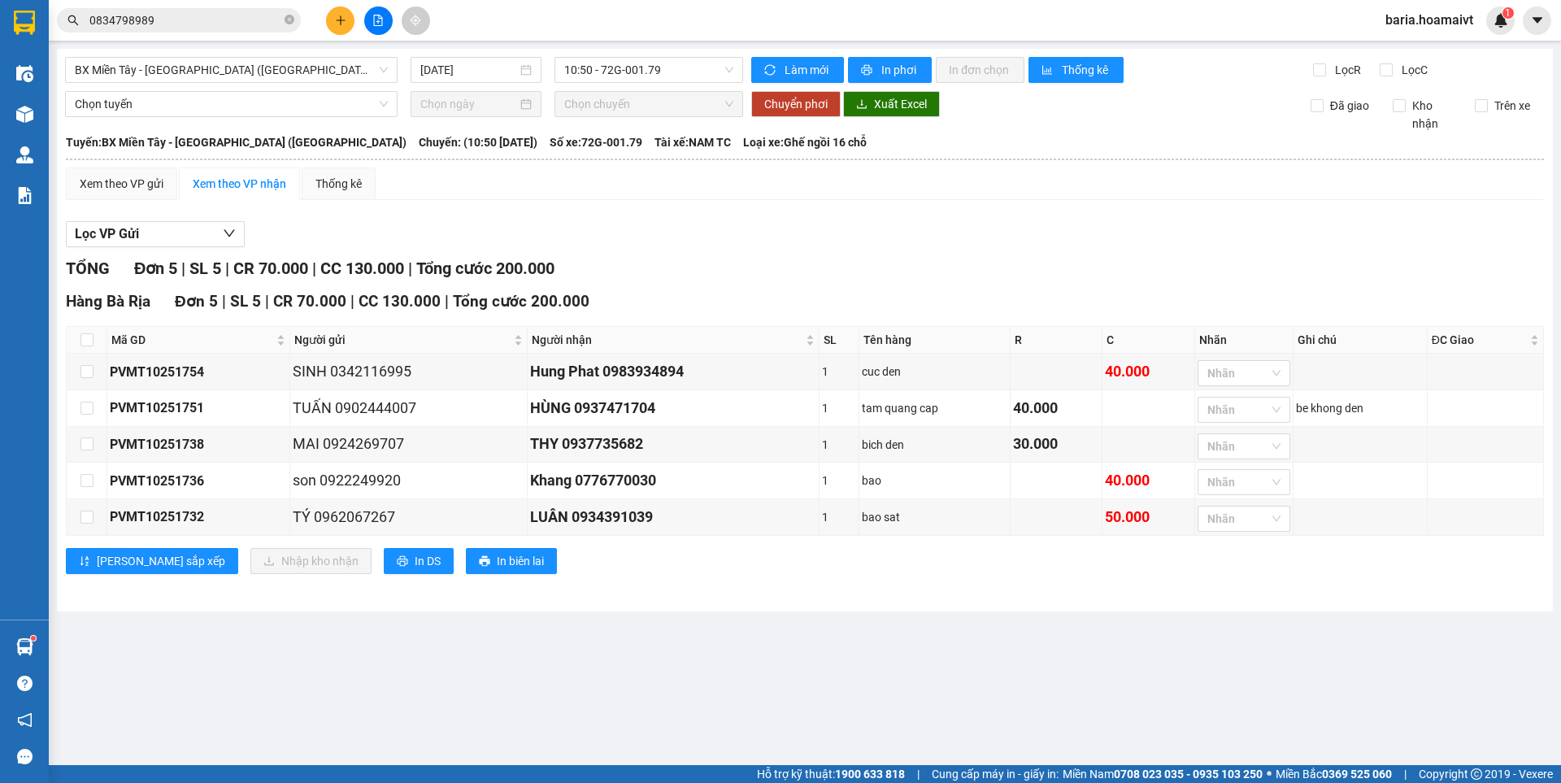
click at [328, 54] on div "BX Miền Tây - Bà Rịa (Hàng Hóa) 14/10/2025 10:50 - 72G-001.79 Làm mới In phơi I…" at bounding box center [805, 330] width 1496 height 562
drag, startPoint x: 324, startPoint y: 74, endPoint x: 307, endPoint y: 51, distance: 28.4
click at [325, 73] on span "BX Miền Tây - [GEOGRAPHIC_DATA] ([GEOGRAPHIC_DATA])" at bounding box center [231, 70] width 313 height 24
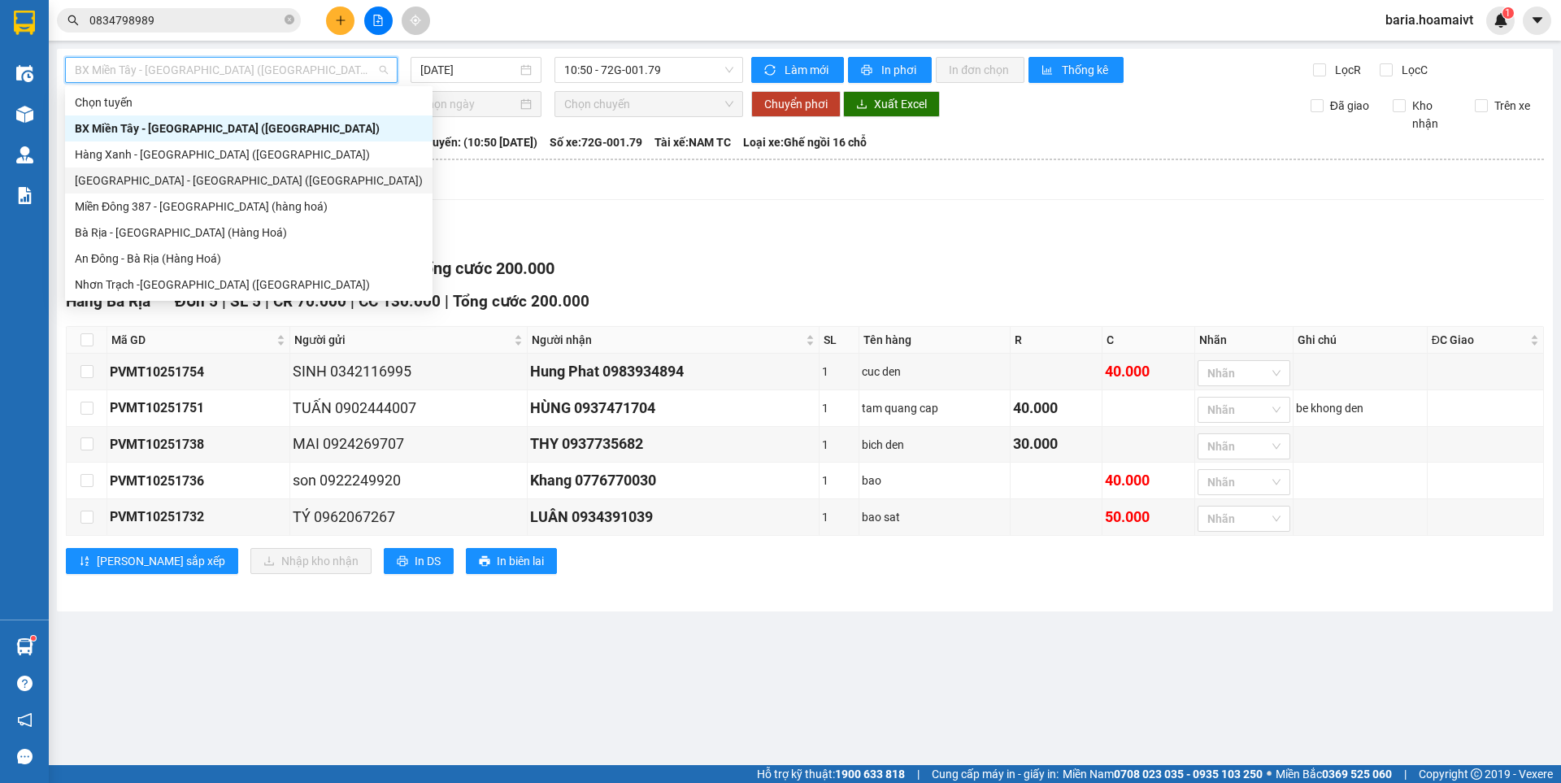
click at [233, 185] on div "[GEOGRAPHIC_DATA] - [GEOGRAPHIC_DATA] ([GEOGRAPHIC_DATA])" at bounding box center [249, 180] width 348 height 18
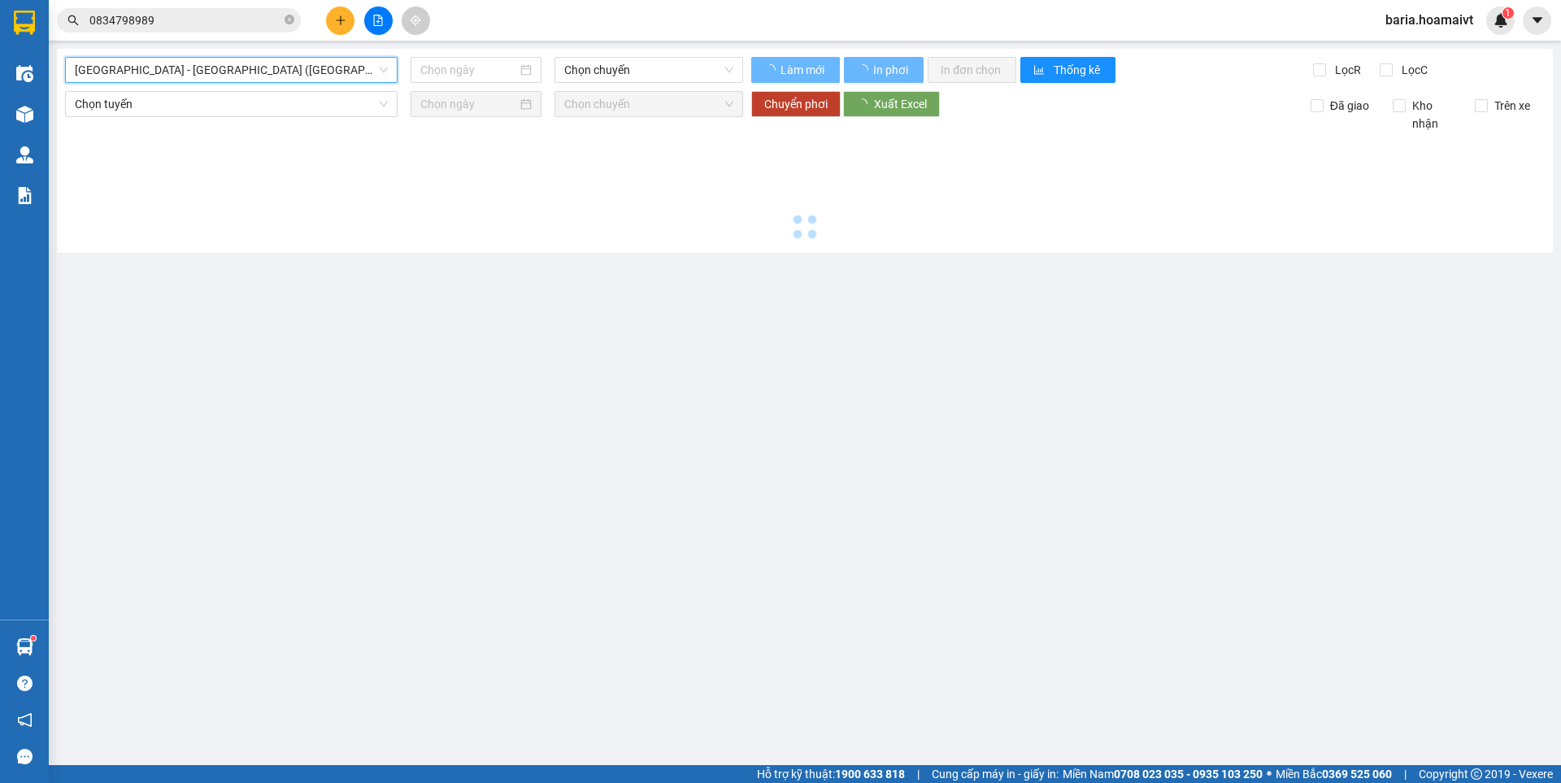
type input "[DATE]"
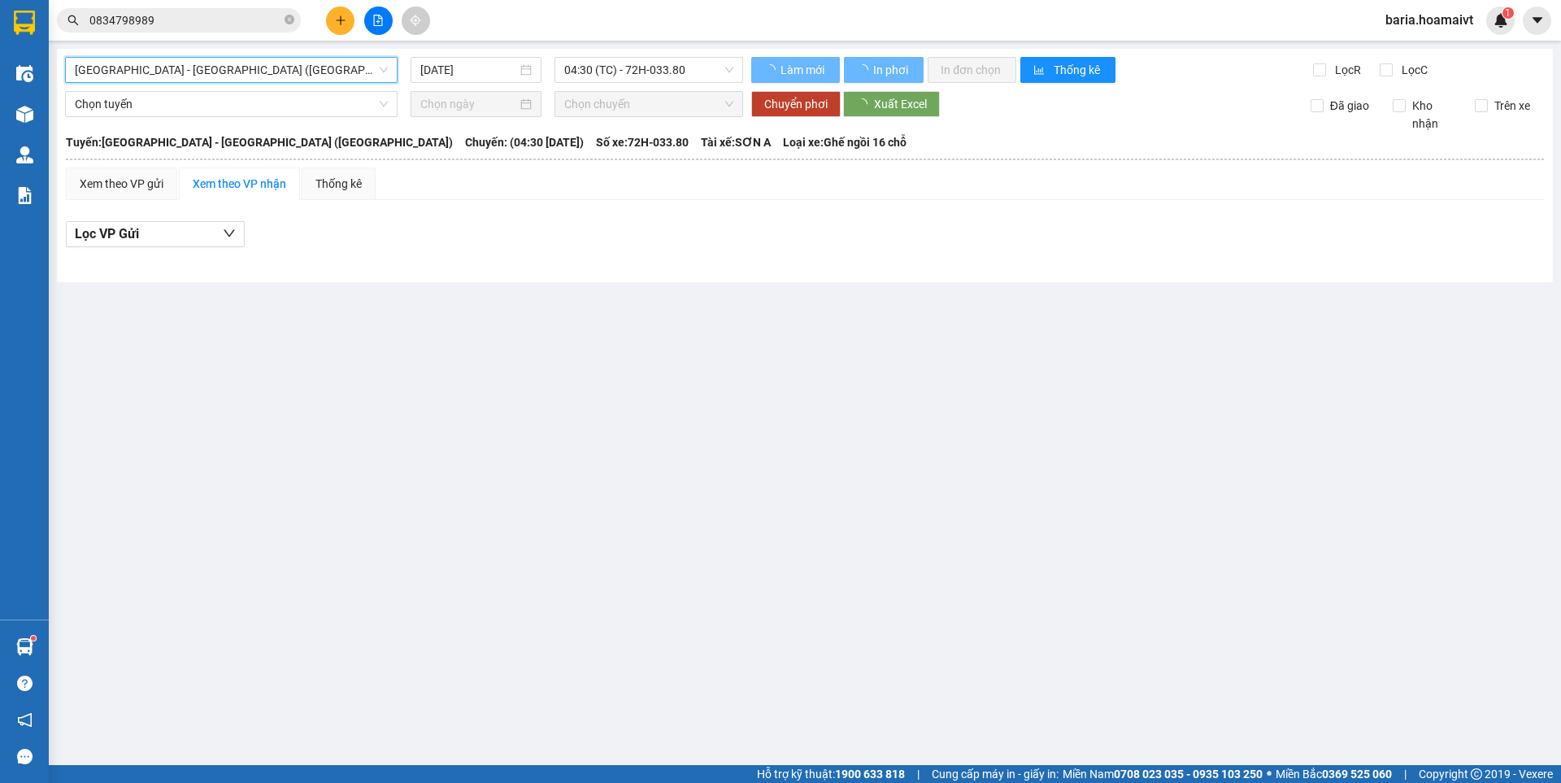
click at [610, 72] on span "04:30 (TC) - 72H-033.80" at bounding box center [648, 70] width 169 height 24
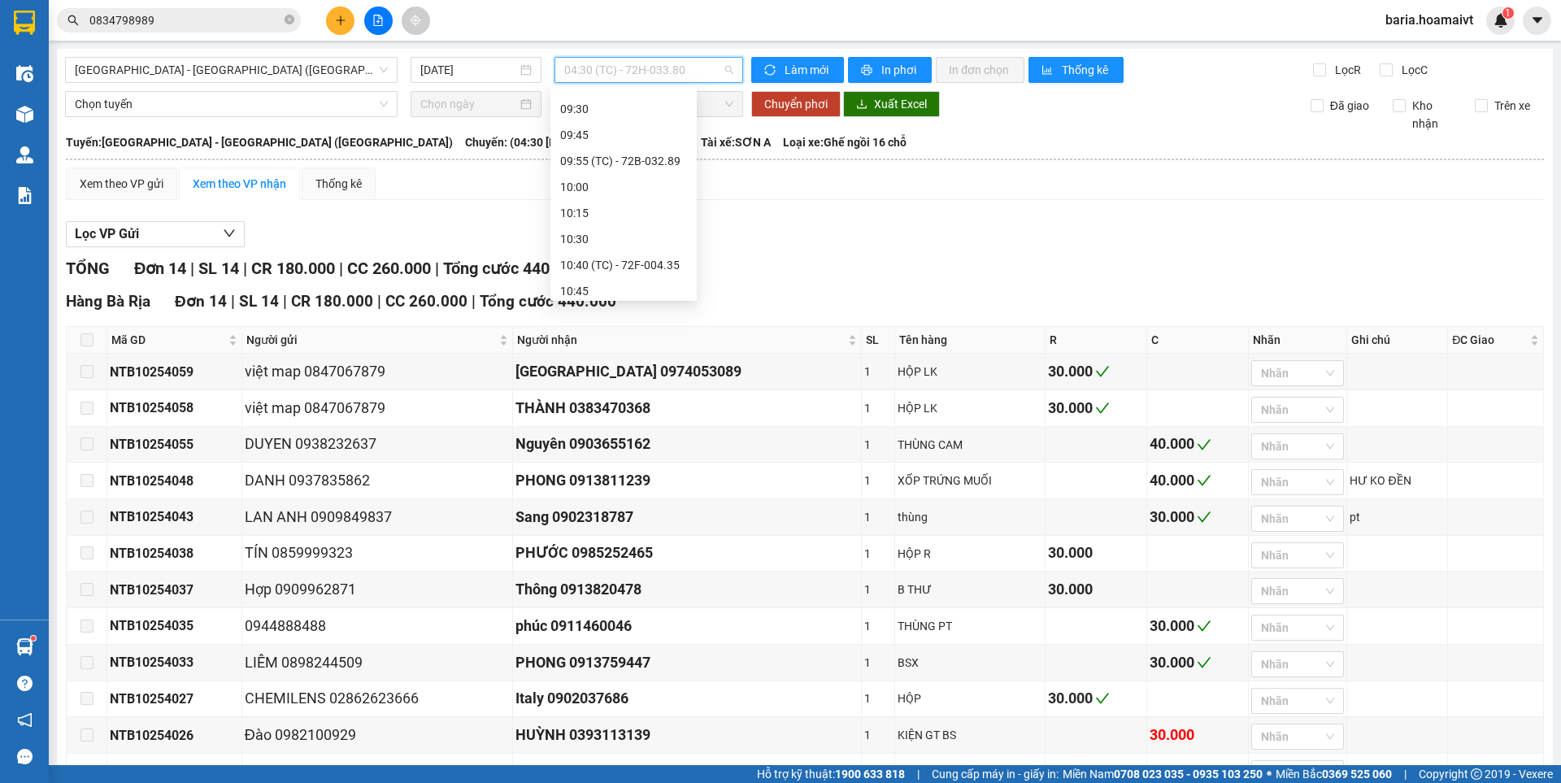
scroll to position [26, 0]
click at [1026, 260] on div "TỔNG Đơn 14 | SL 14 | CR 180.000 | CC 260.000 | Tổng cước 440.000" at bounding box center [805, 268] width 1478 height 25
click at [662, 63] on span "04:30 (TC) - 72H-033.80" at bounding box center [648, 70] width 169 height 24
click at [627, 154] on div "12:00 - 72G-001.79" at bounding box center [623, 151] width 127 height 18
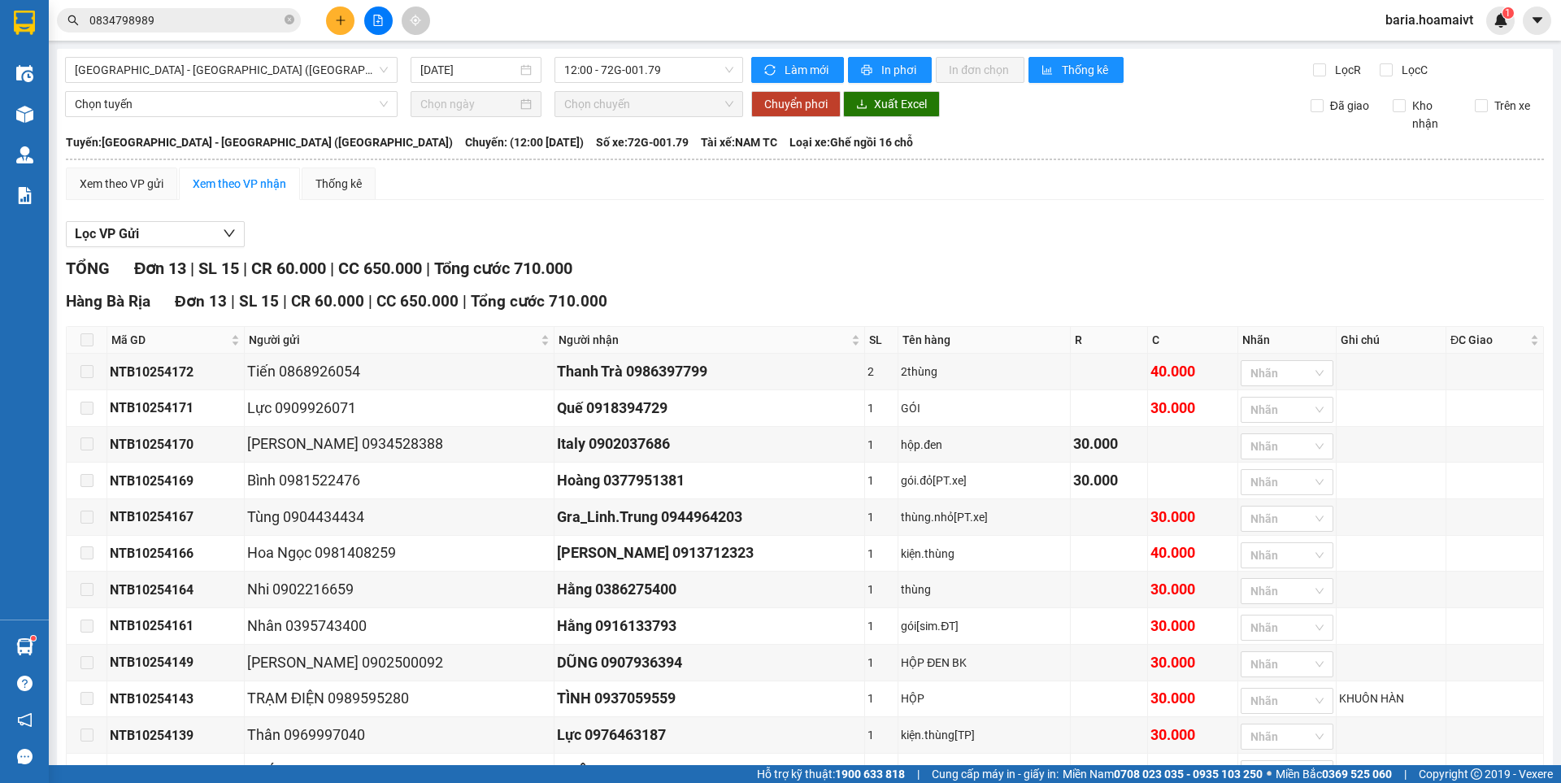
click at [85, 338] on span at bounding box center [86, 339] width 13 height 13
click at [242, 65] on span "[GEOGRAPHIC_DATA] - [GEOGRAPHIC_DATA] ([GEOGRAPHIC_DATA])" at bounding box center [231, 70] width 313 height 24
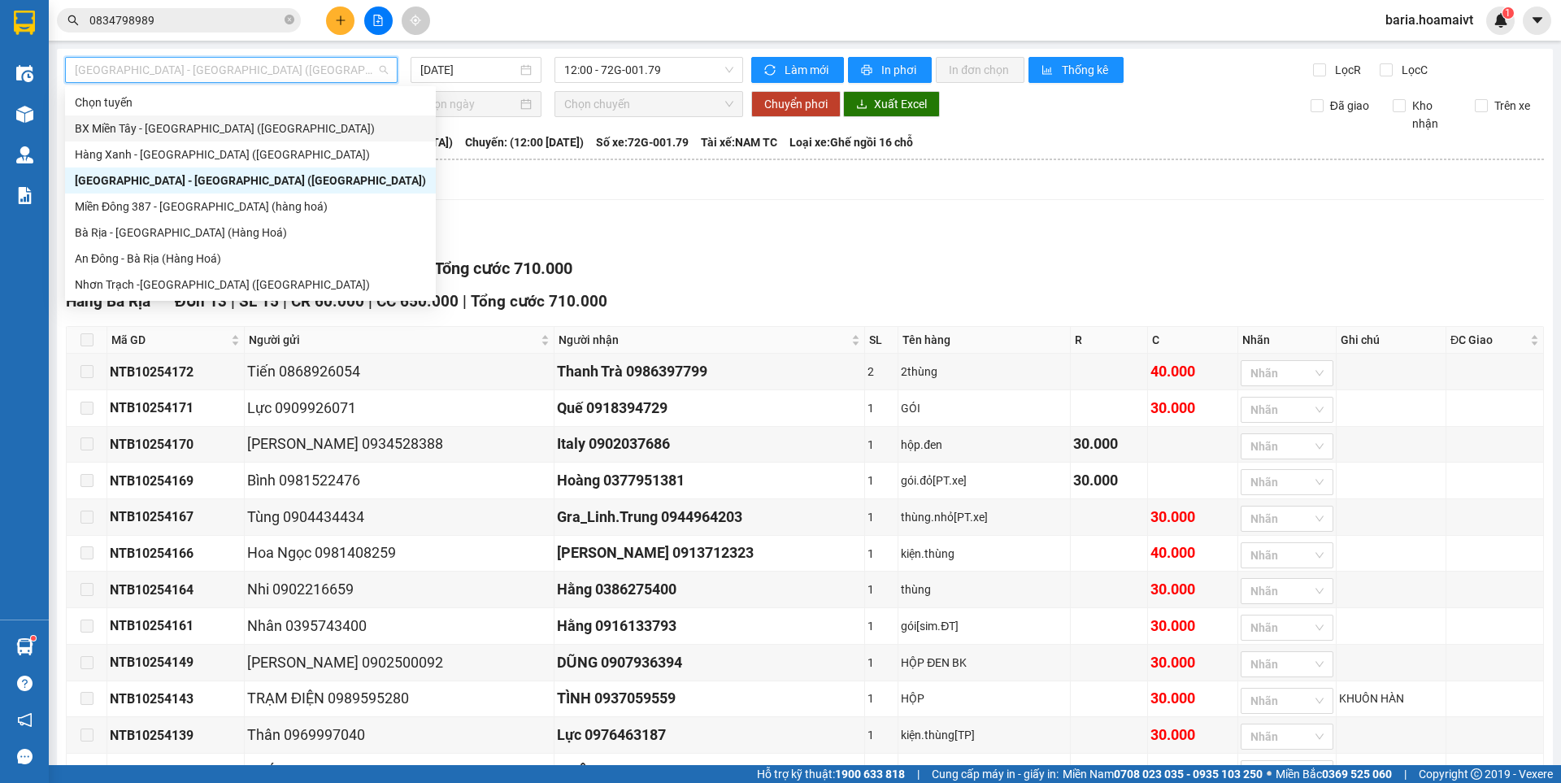
click at [224, 125] on div "BX Miền Tây - [GEOGRAPHIC_DATA] ([GEOGRAPHIC_DATA])" at bounding box center [250, 128] width 351 height 18
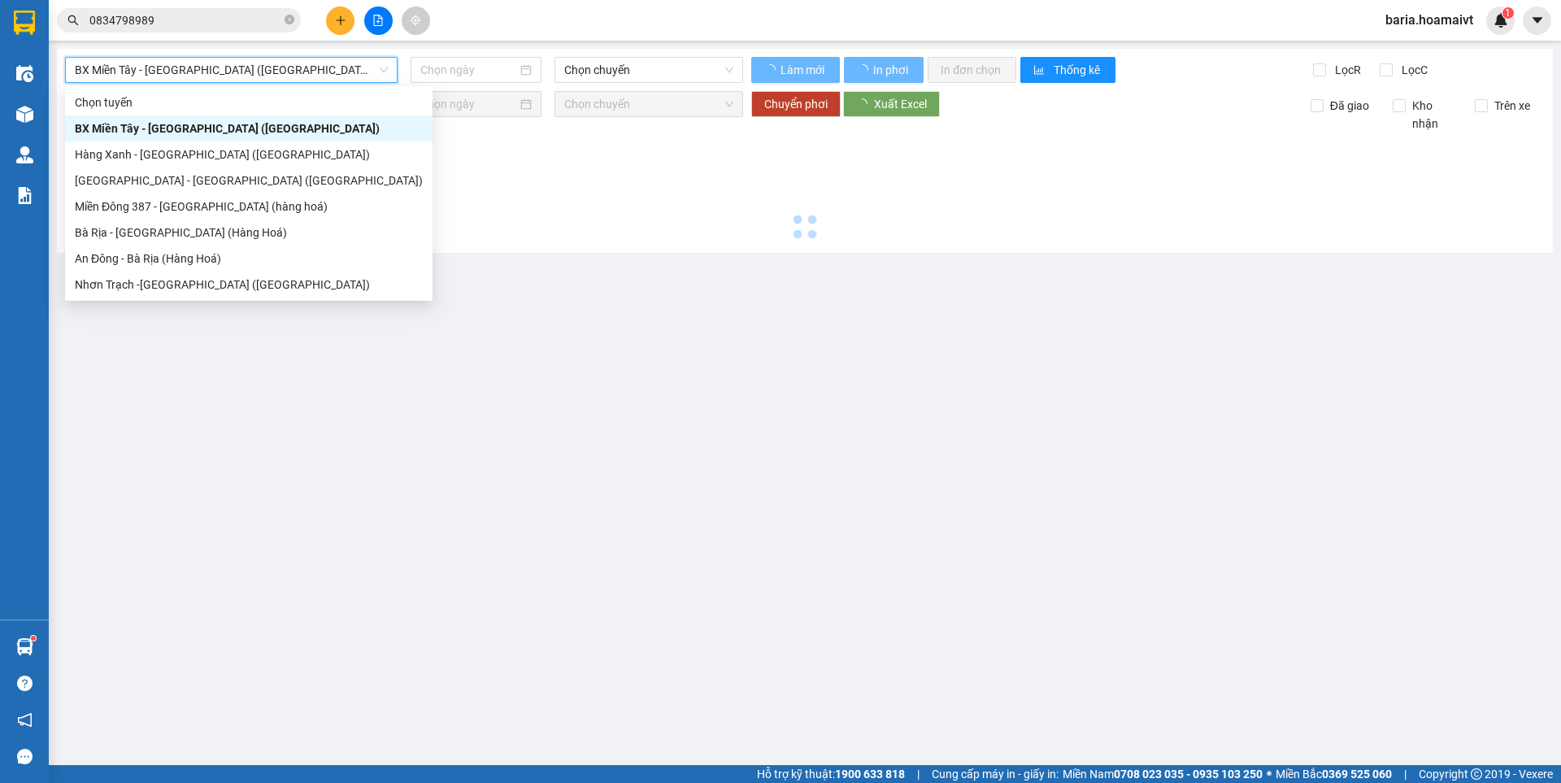
type input "[DATE]"
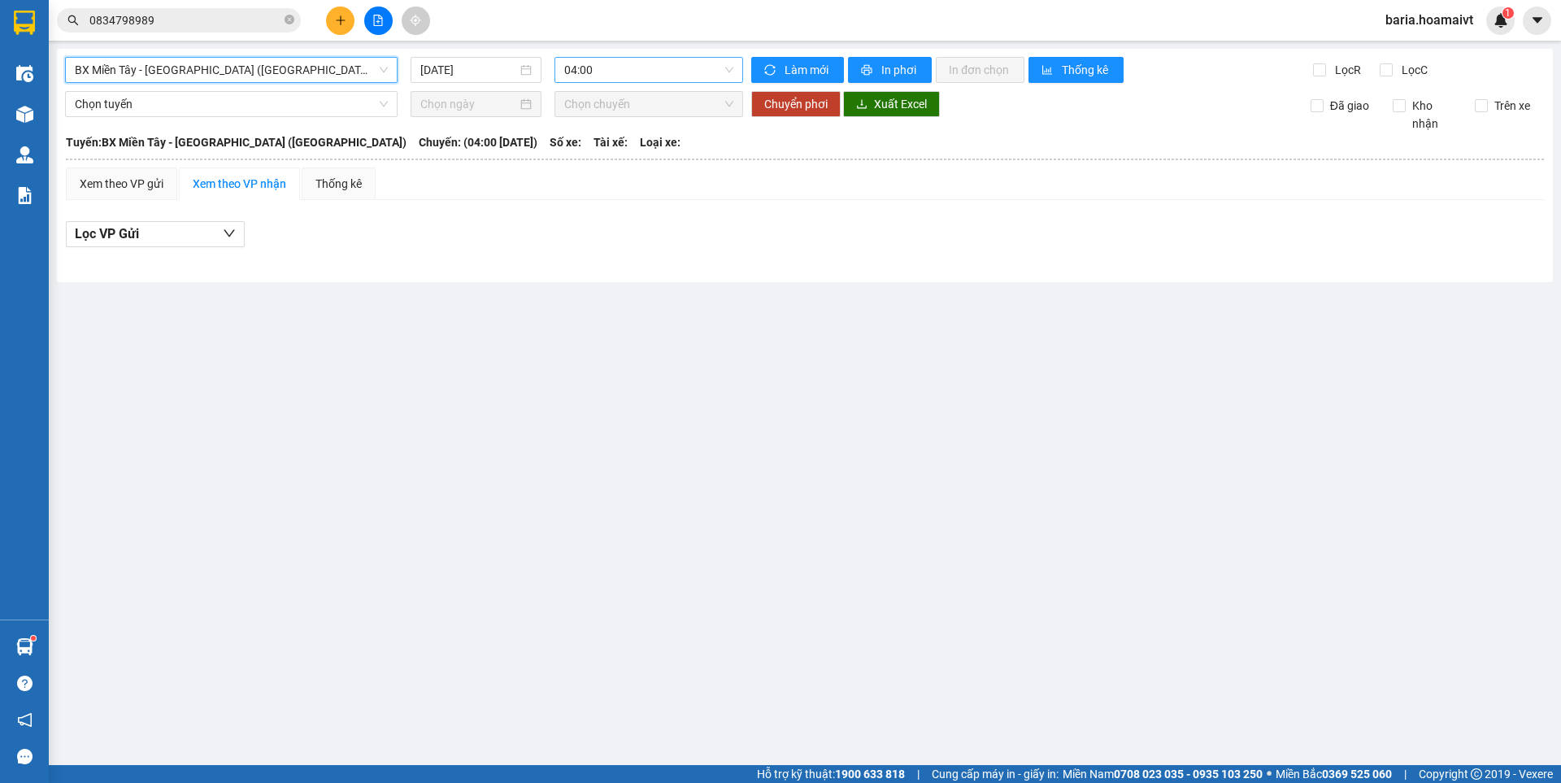
click at [649, 73] on span "04:00" at bounding box center [648, 70] width 169 height 24
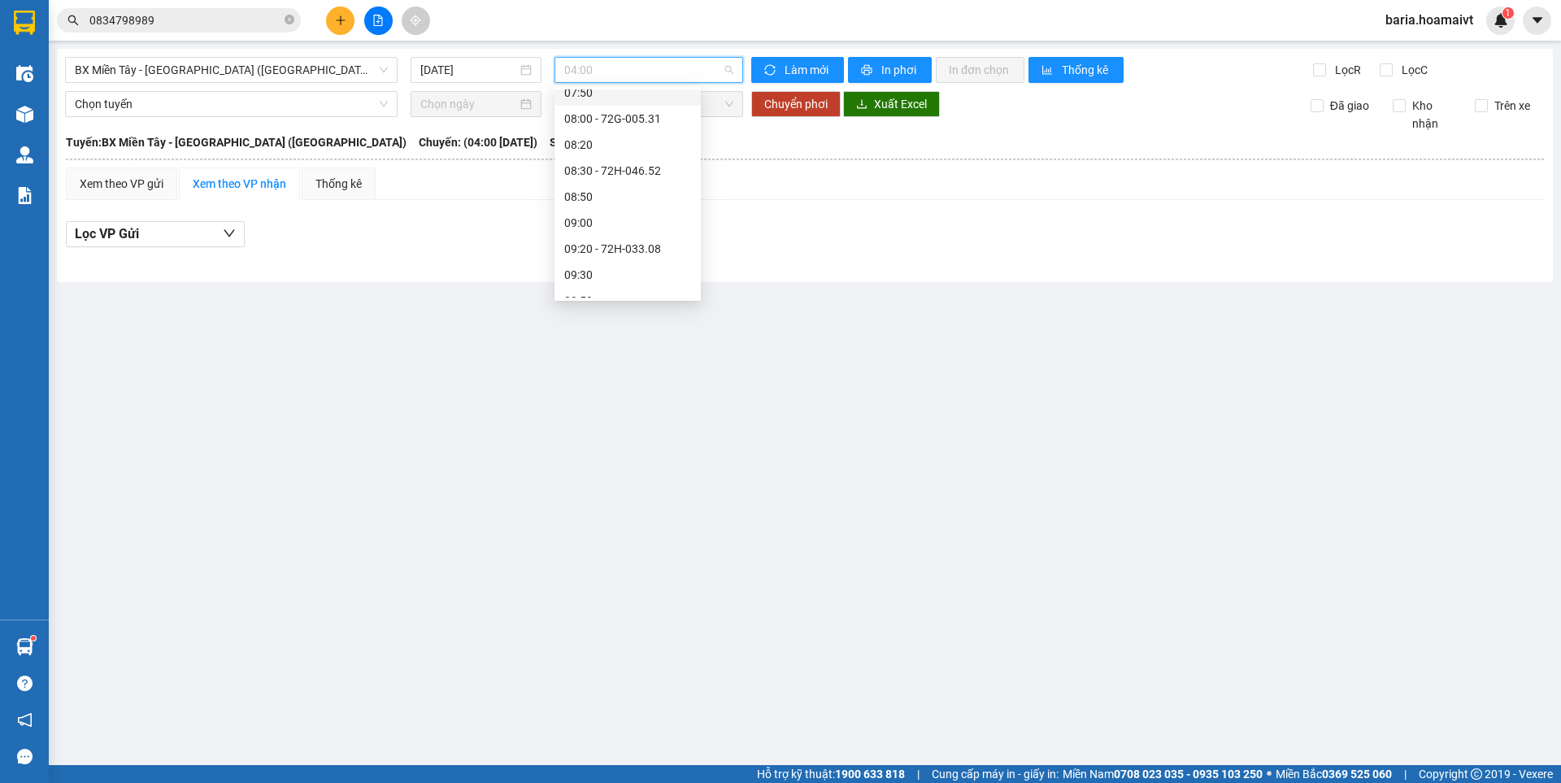
scroll to position [432, 0]
click at [645, 247] on div "10:50 - 72G-001.79" at bounding box center [627, 242] width 127 height 18
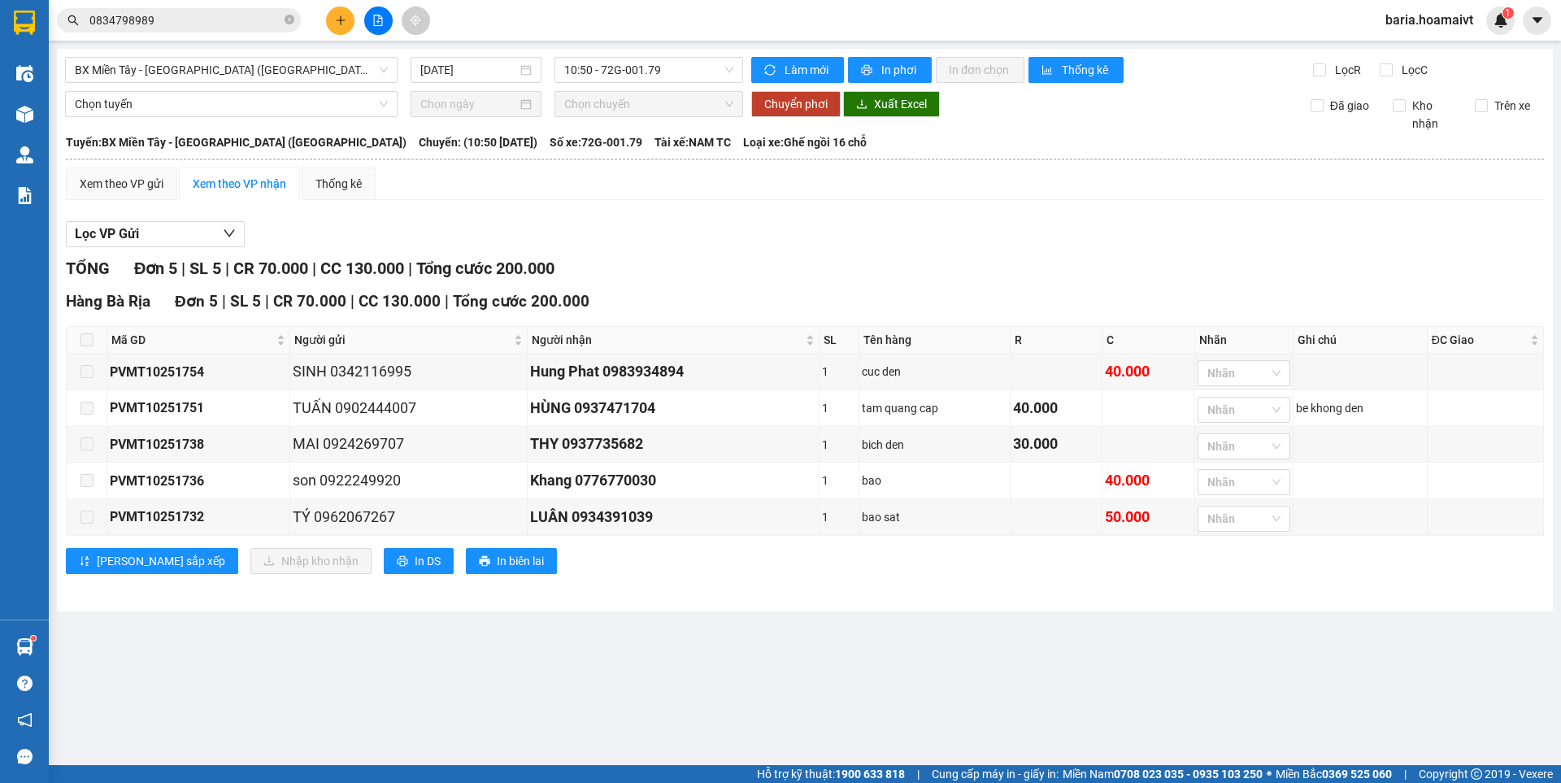
click at [90, 341] on span at bounding box center [86, 339] width 13 height 13
click at [87, 340] on span at bounding box center [86, 339] width 13 height 13
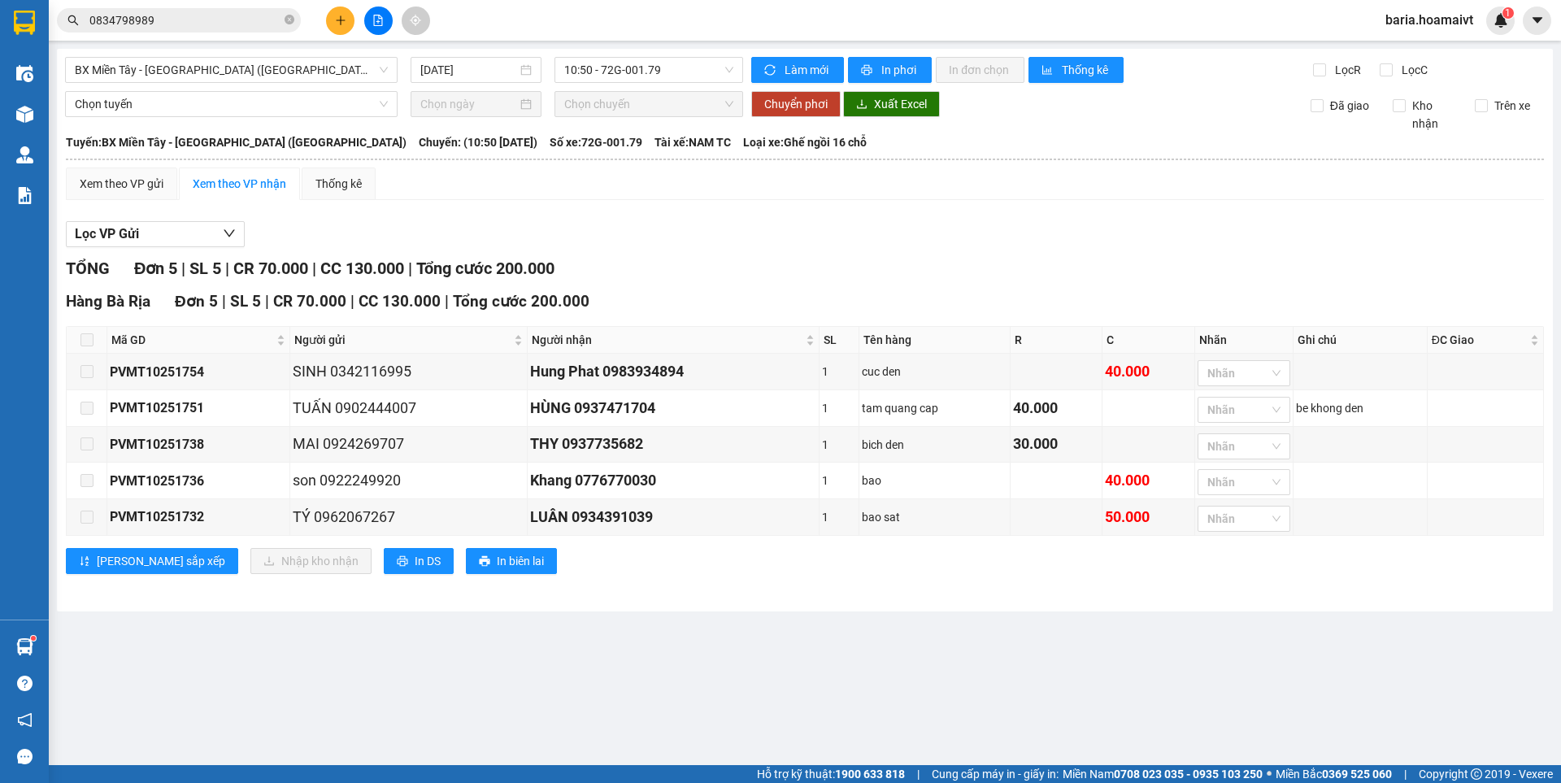
click at [87, 340] on span at bounding box center [86, 339] width 13 height 13
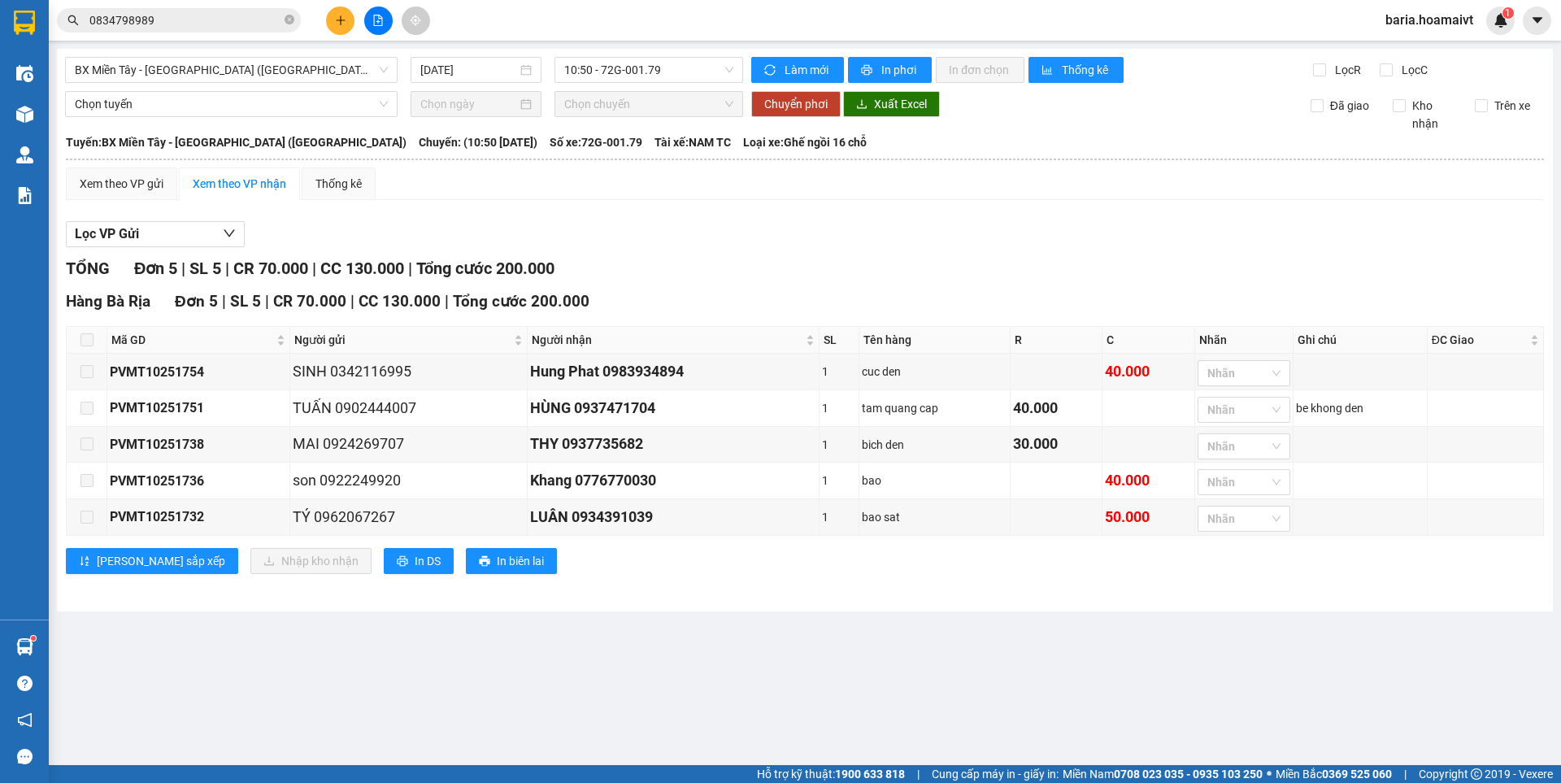
click at [87, 340] on span at bounding box center [86, 339] width 13 height 13
click at [282, 62] on span "BX Miền Tây - [GEOGRAPHIC_DATA] ([GEOGRAPHIC_DATA])" at bounding box center [231, 70] width 313 height 24
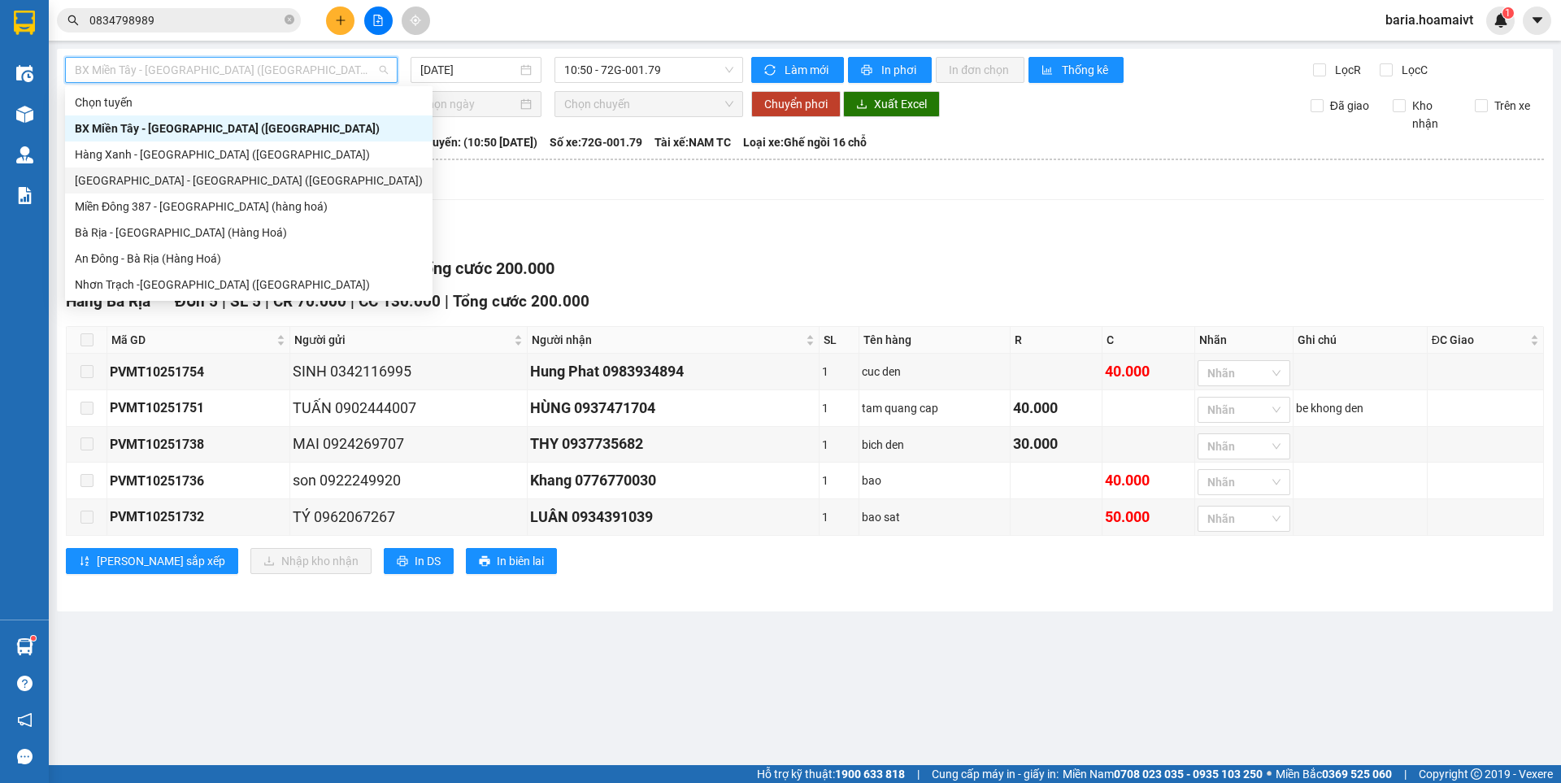
click at [244, 178] on div "[GEOGRAPHIC_DATA] - [GEOGRAPHIC_DATA] ([GEOGRAPHIC_DATA])" at bounding box center [249, 180] width 348 height 18
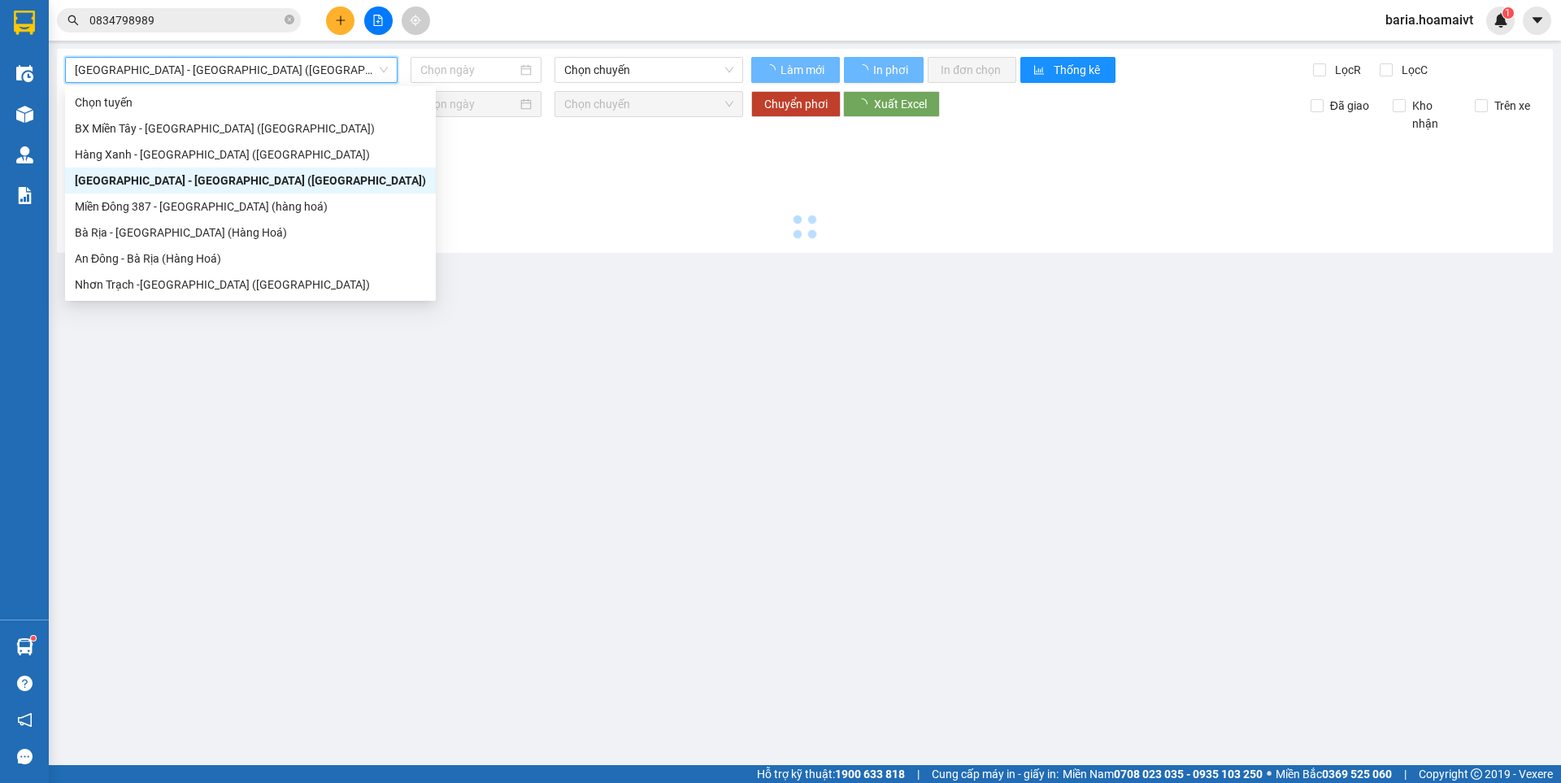
type input "[DATE]"
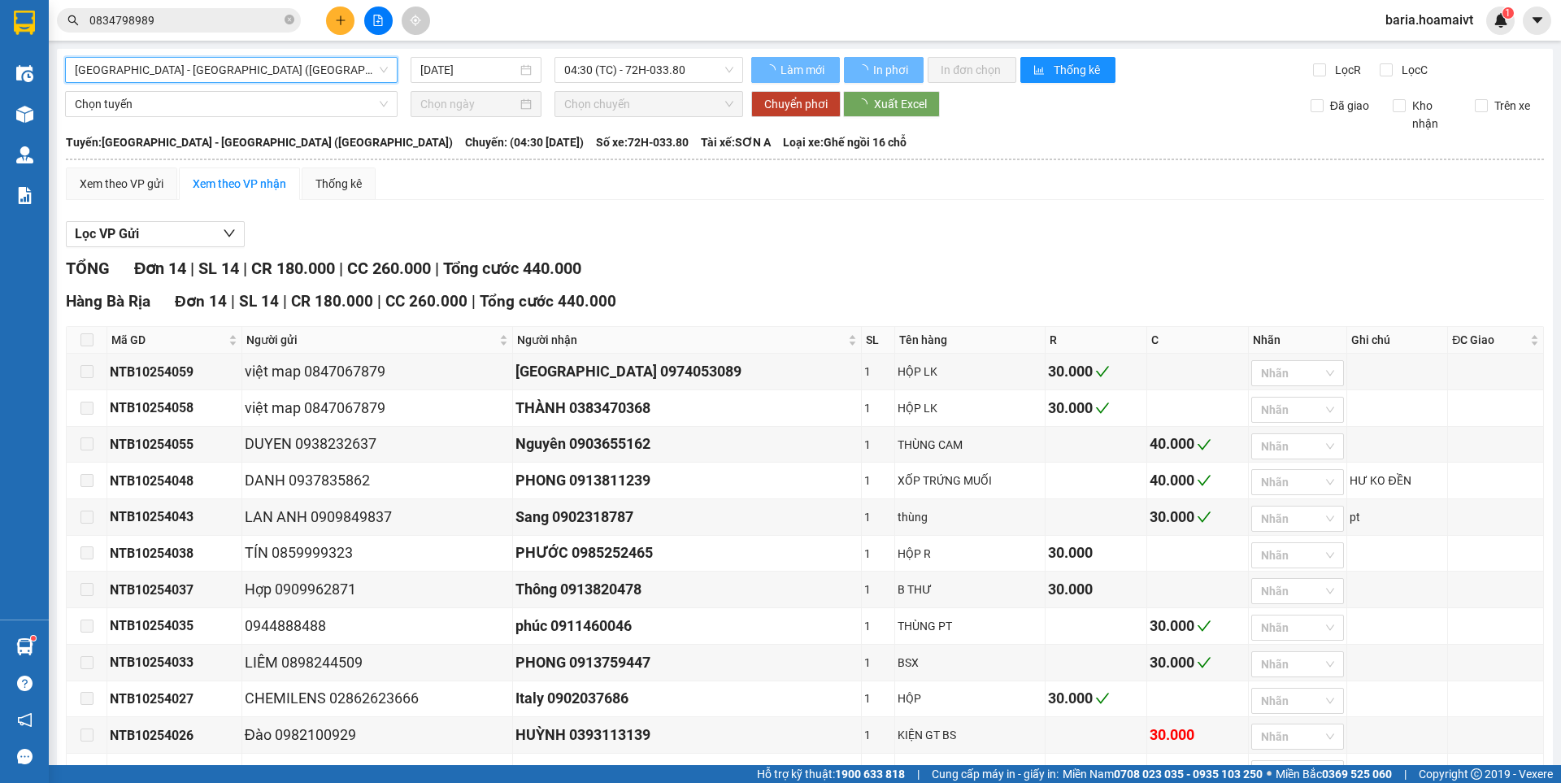
click at [587, 64] on span "04:30 (TC) - 72H-033.80" at bounding box center [648, 70] width 169 height 24
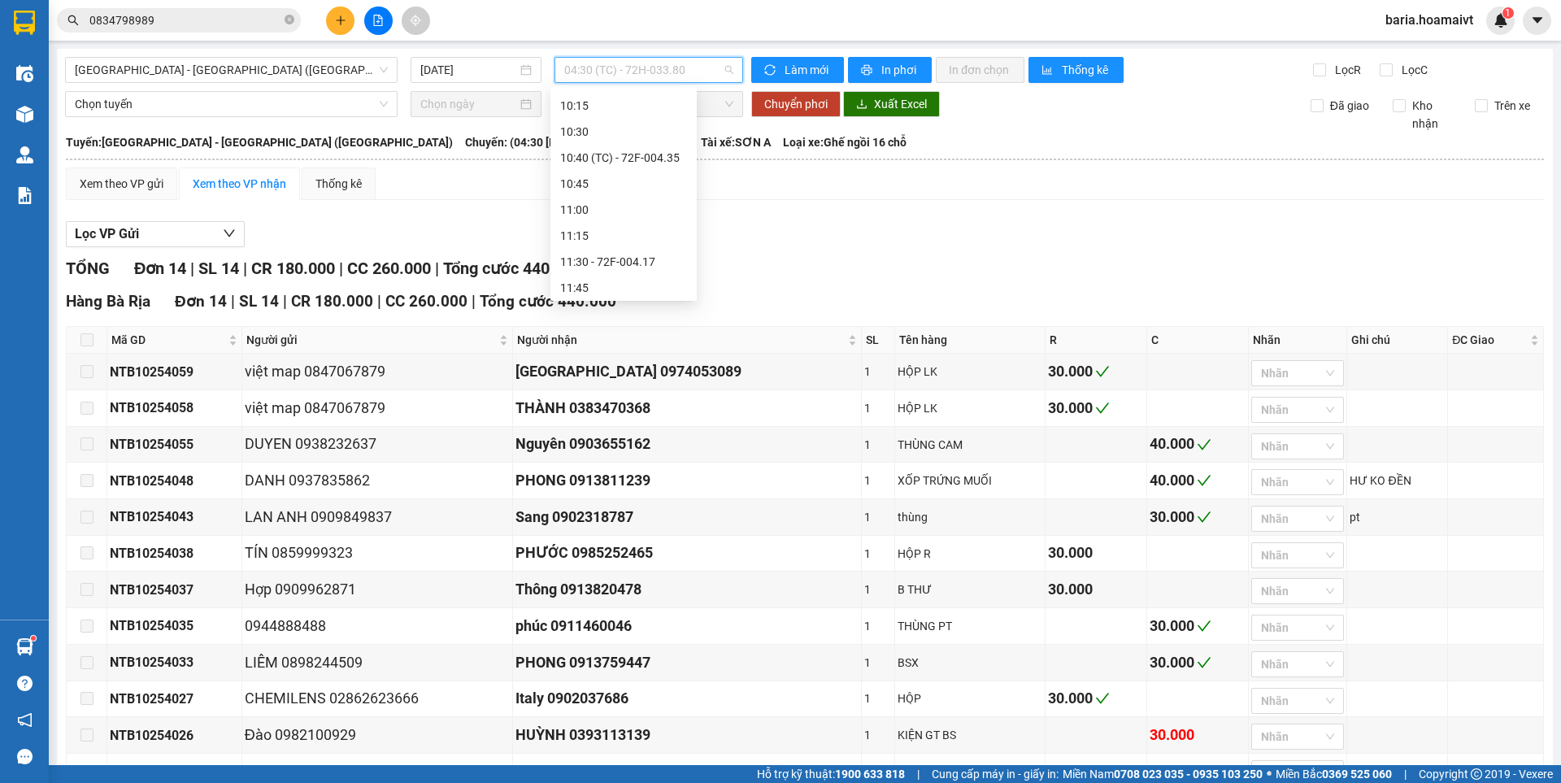
scroll to position [676, 0]
click at [632, 227] on div "12:00 - 72G-001.79" at bounding box center [623, 233] width 127 height 18
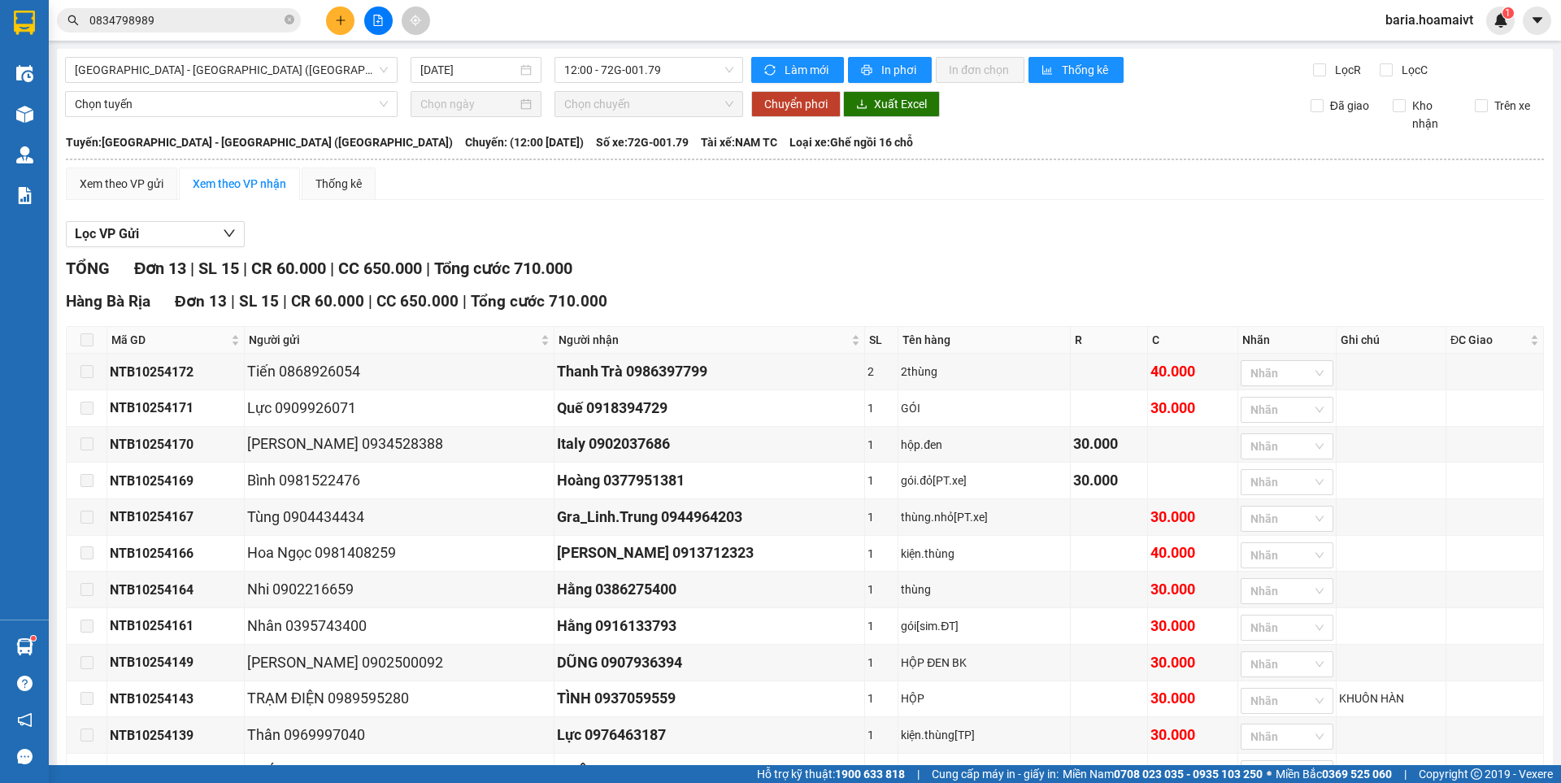
click at [87, 338] on span at bounding box center [86, 339] width 13 height 13
click at [610, 69] on span "12:00 - 72G-001.79" at bounding box center [648, 70] width 169 height 24
click at [287, 23] on icon "close-circle" at bounding box center [289, 20] width 10 height 10
click at [206, 21] on input "text" at bounding box center [185, 20] width 192 height 18
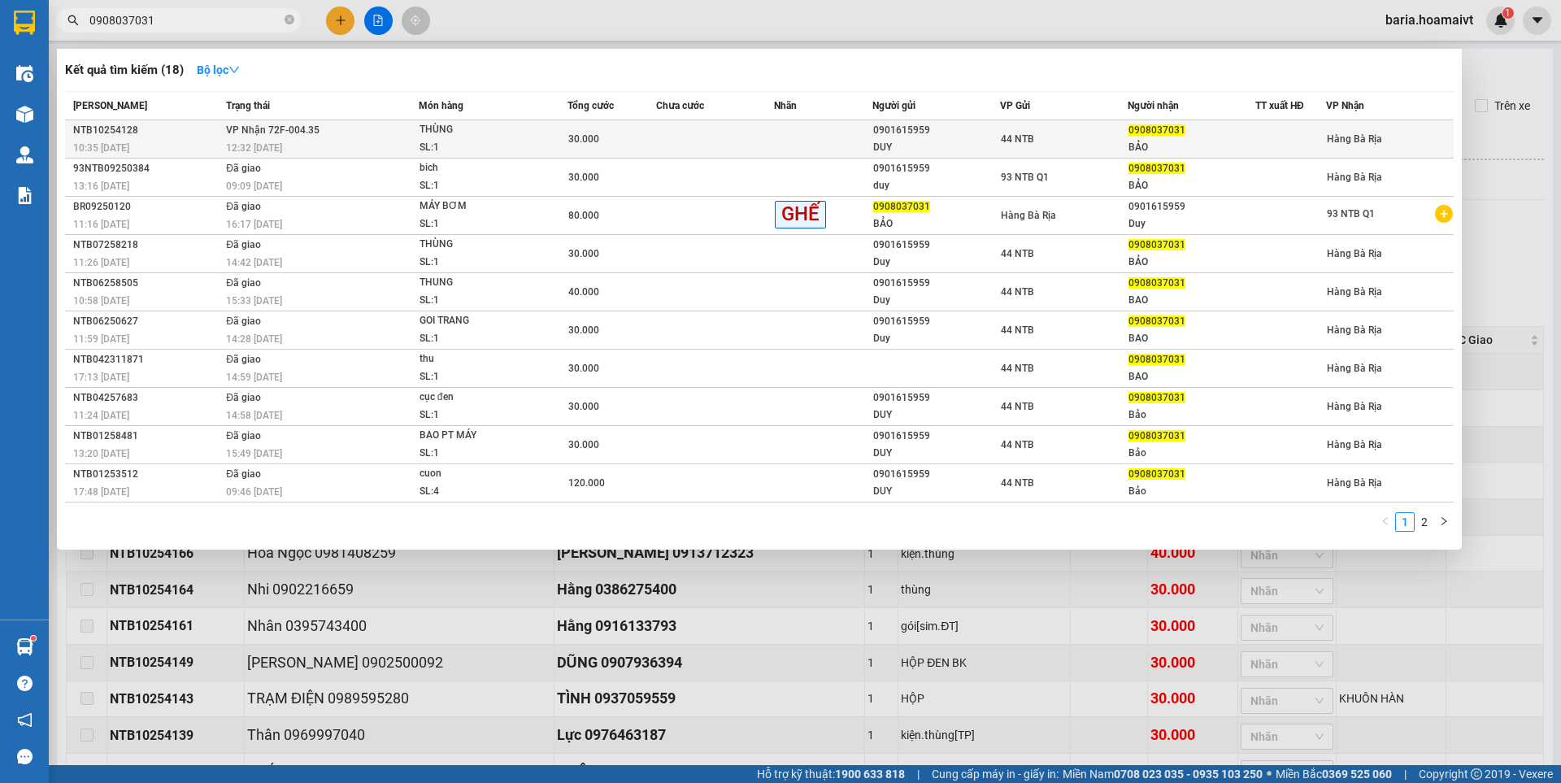
type input "0908037031"
click at [1154, 144] on div "BẢO" at bounding box center [1191, 147] width 126 height 17
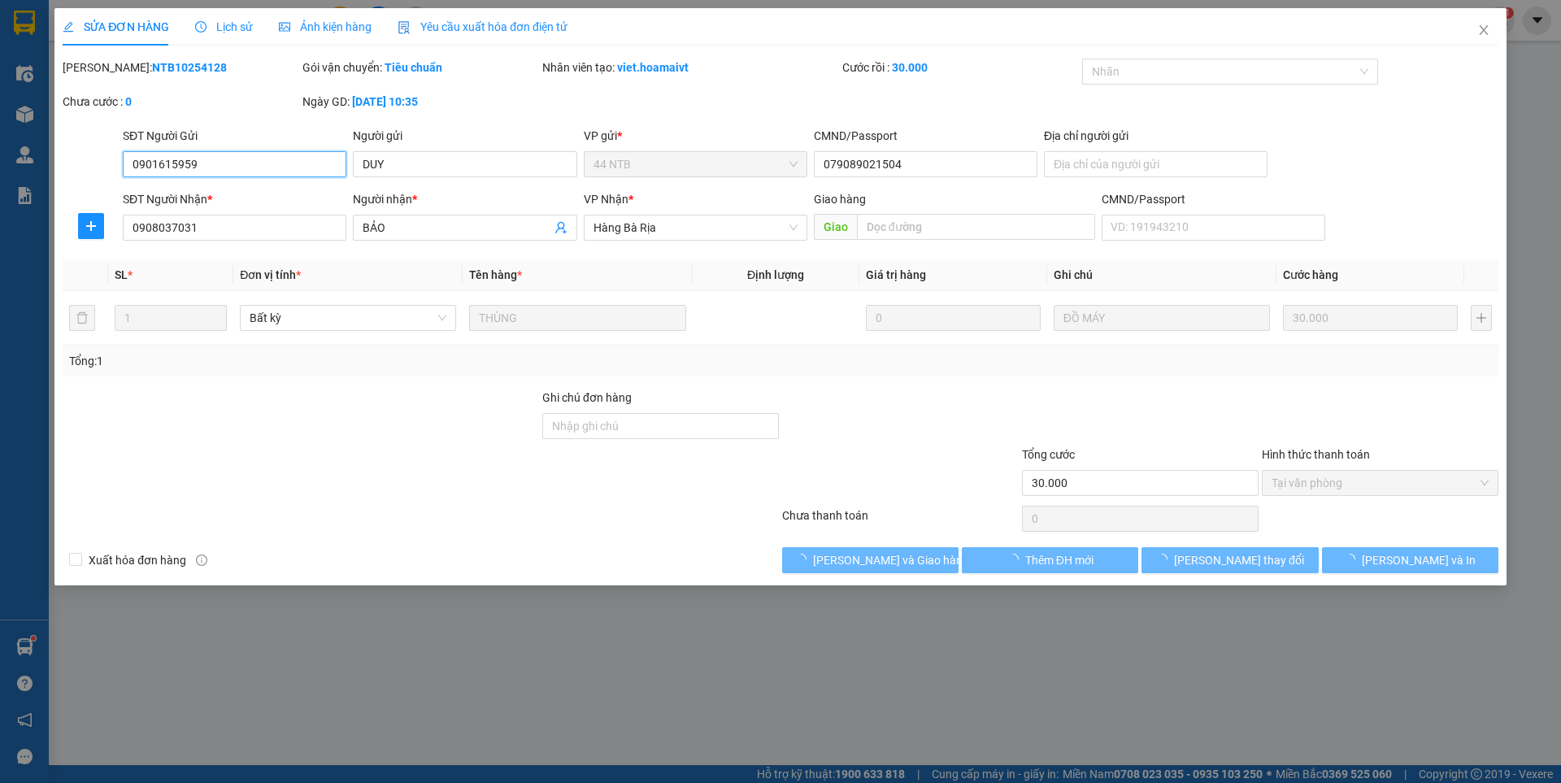
type input "0901615959"
type input "DUY"
type input "079089021504"
type input "0908037031"
type input "BẢO"
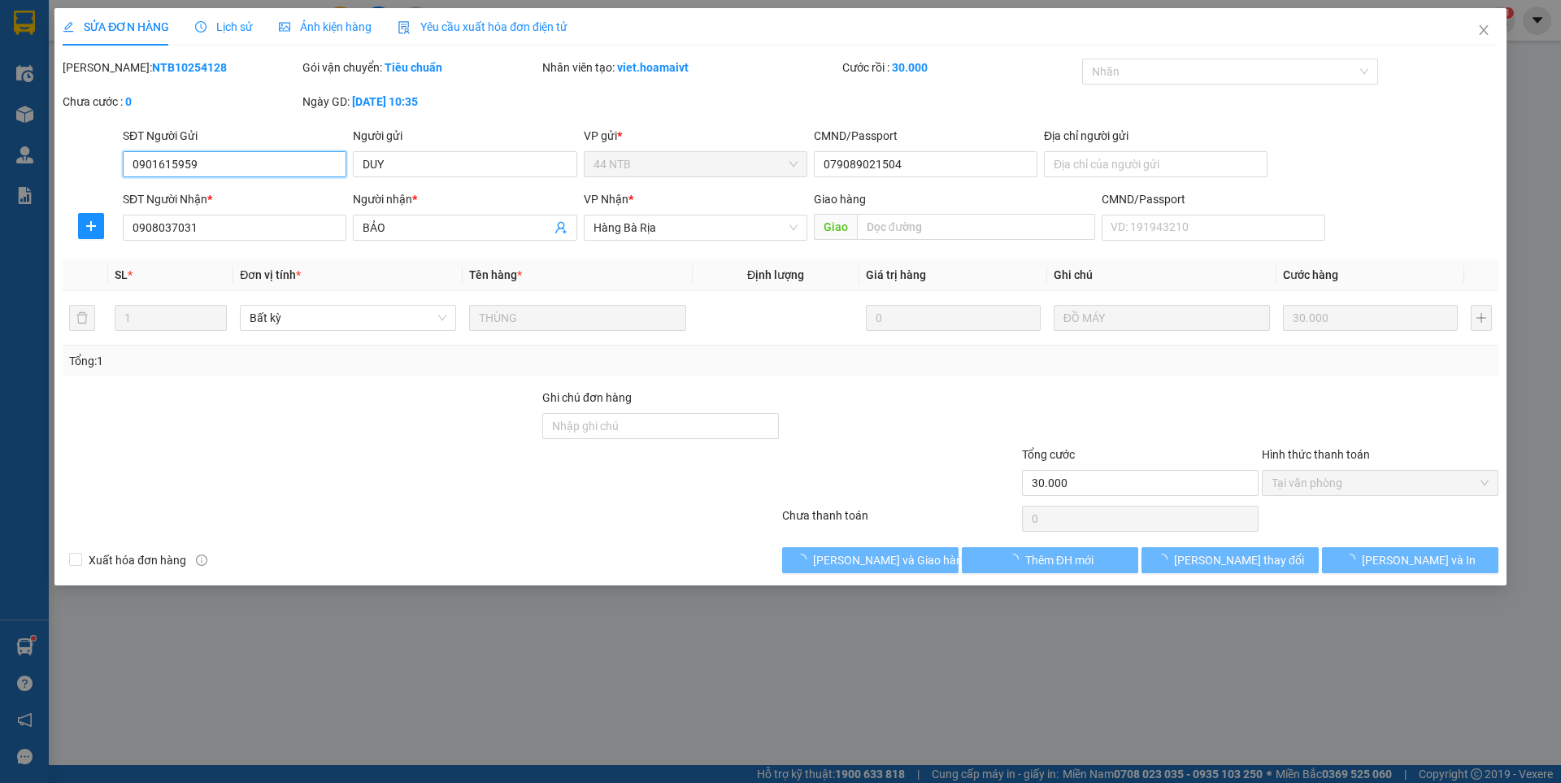
type input "30.000"
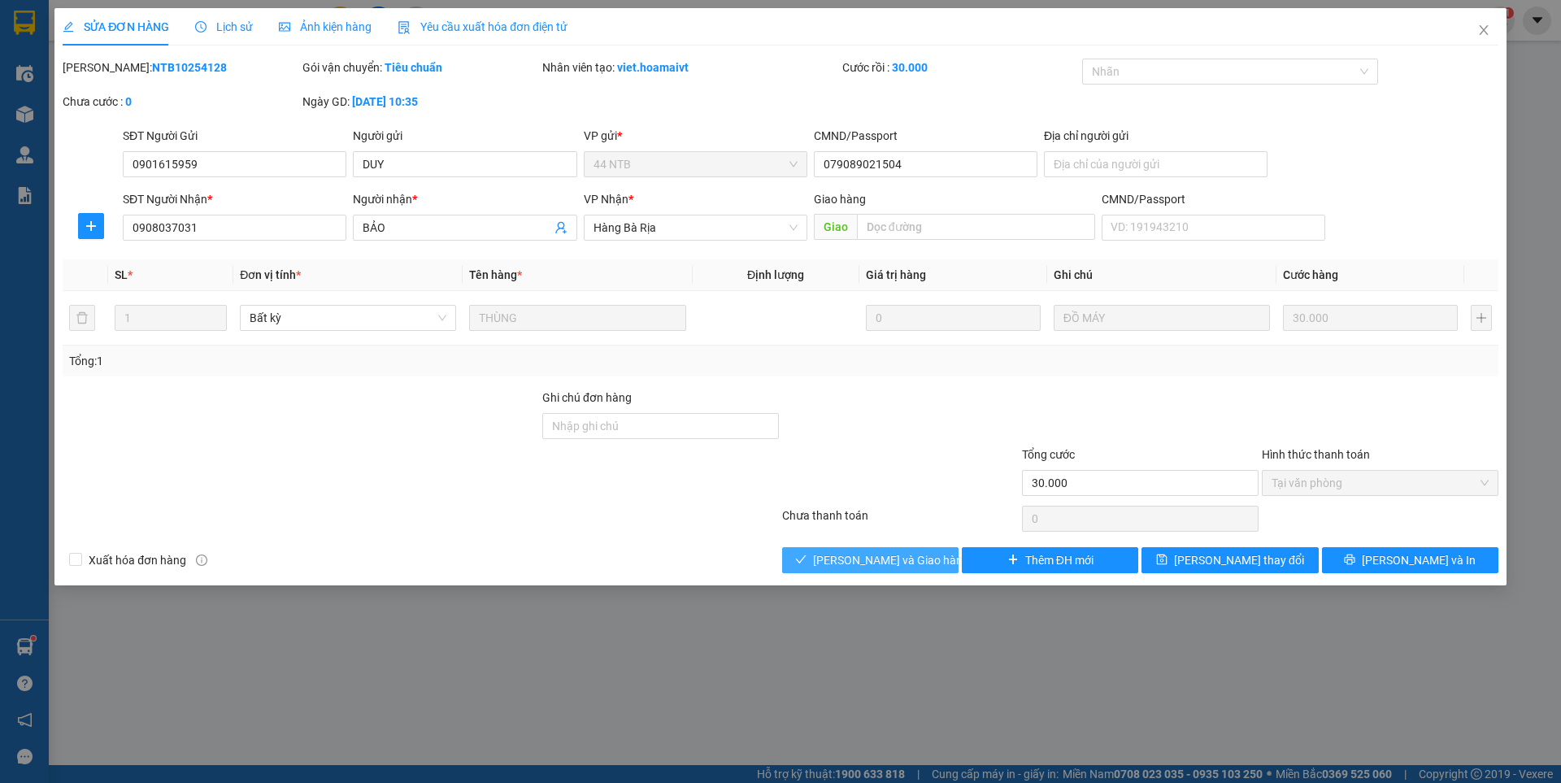
click at [899, 560] on span "[PERSON_NAME] và [PERSON_NAME] hàng" at bounding box center [891, 560] width 156 height 18
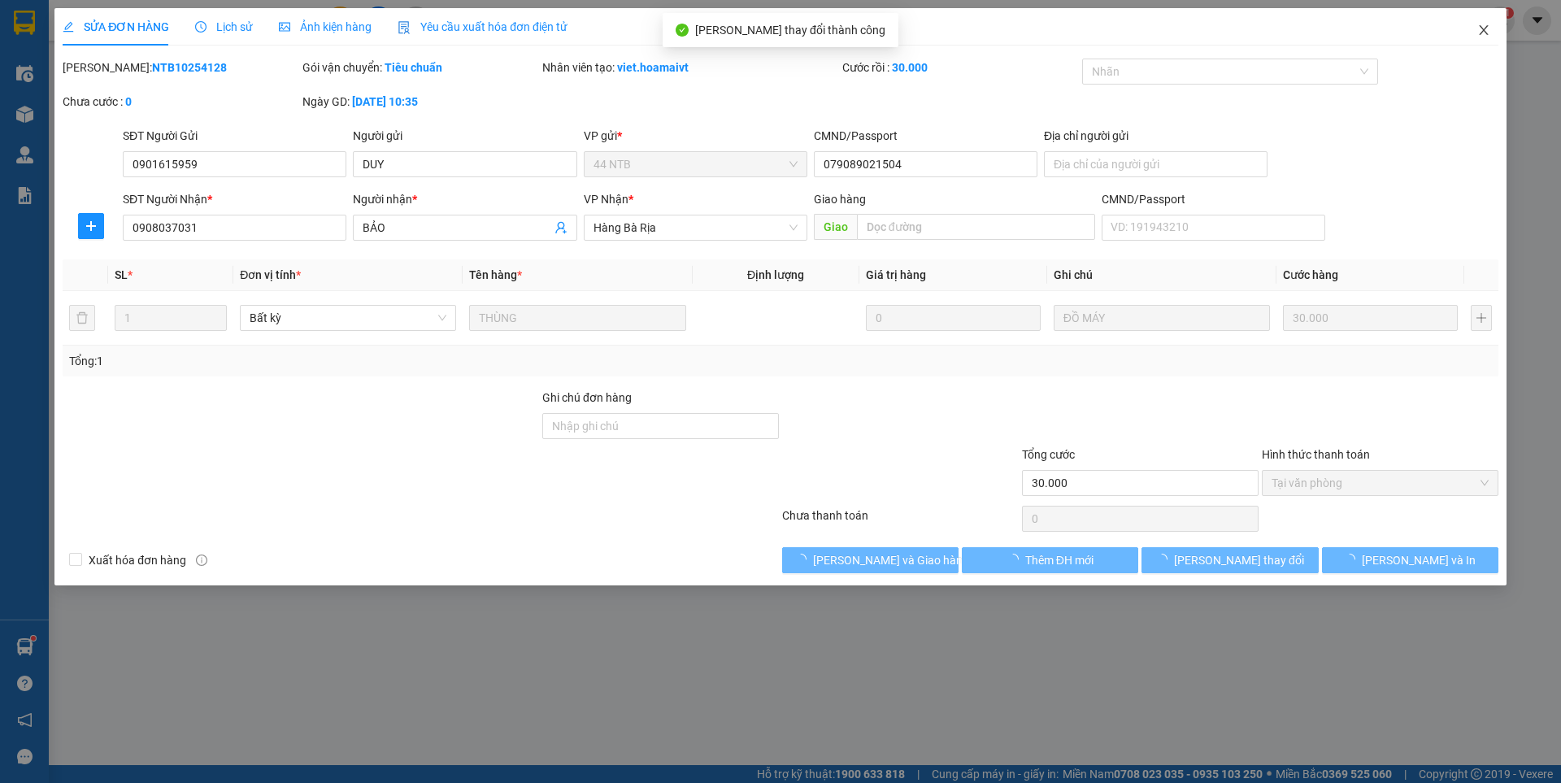
click at [1484, 28] on icon "close" at bounding box center [1483, 30] width 13 height 13
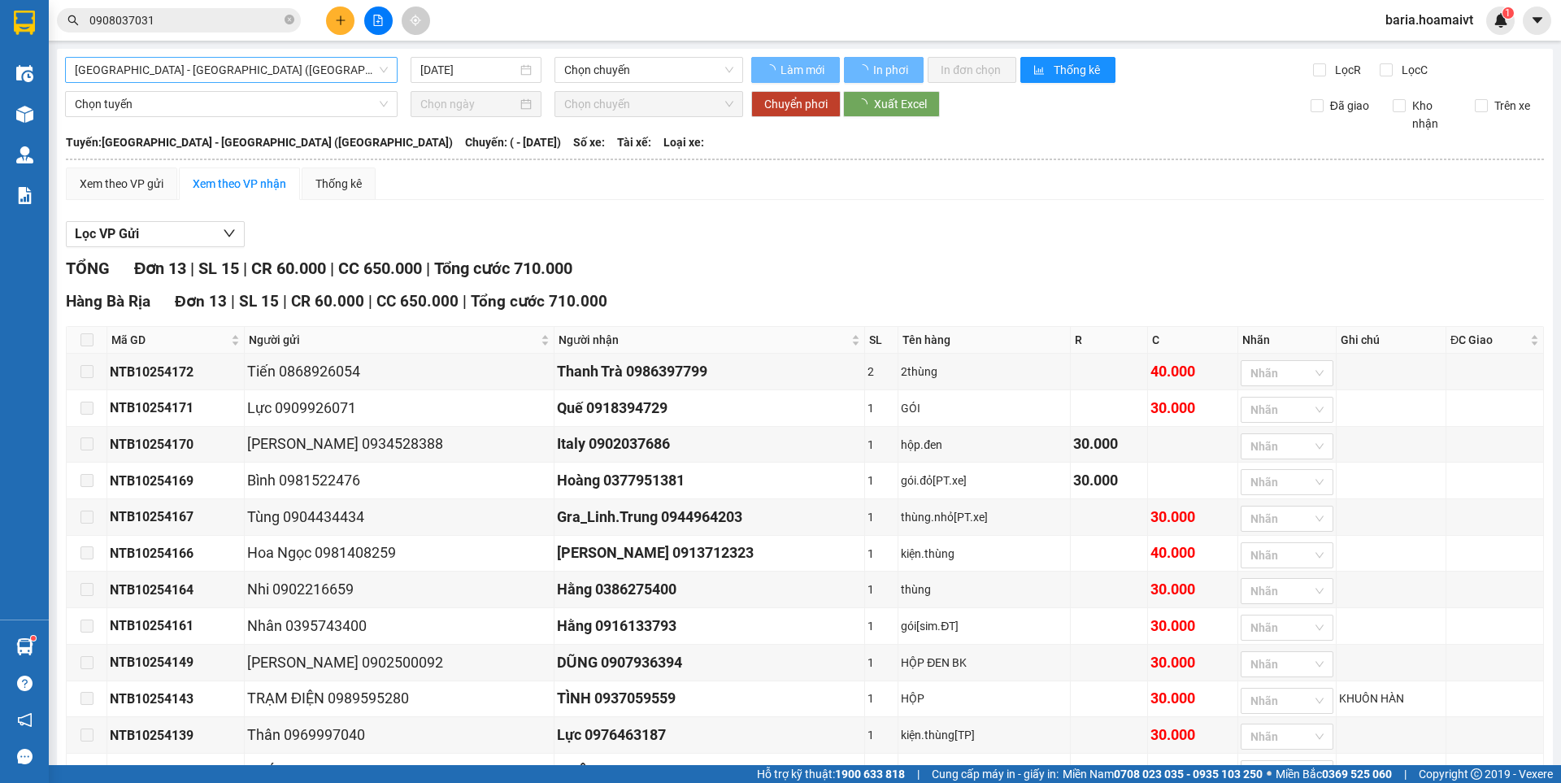
click at [244, 78] on span "[GEOGRAPHIC_DATA] - [GEOGRAPHIC_DATA] ([GEOGRAPHIC_DATA])" at bounding box center [231, 70] width 313 height 24
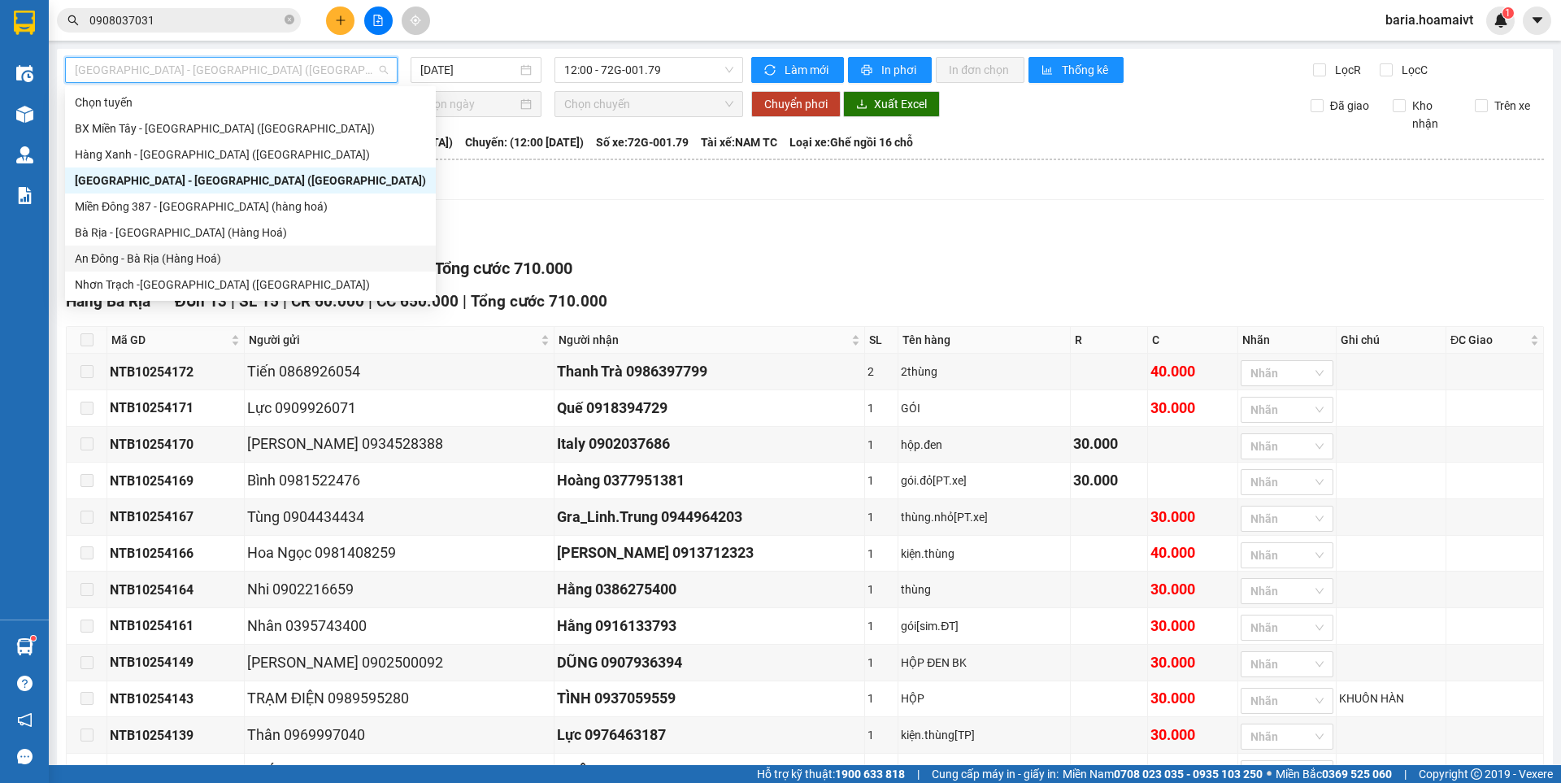
click at [170, 258] on div "An Đông - Bà Rịa (Hàng Hoá)" at bounding box center [250, 259] width 351 height 18
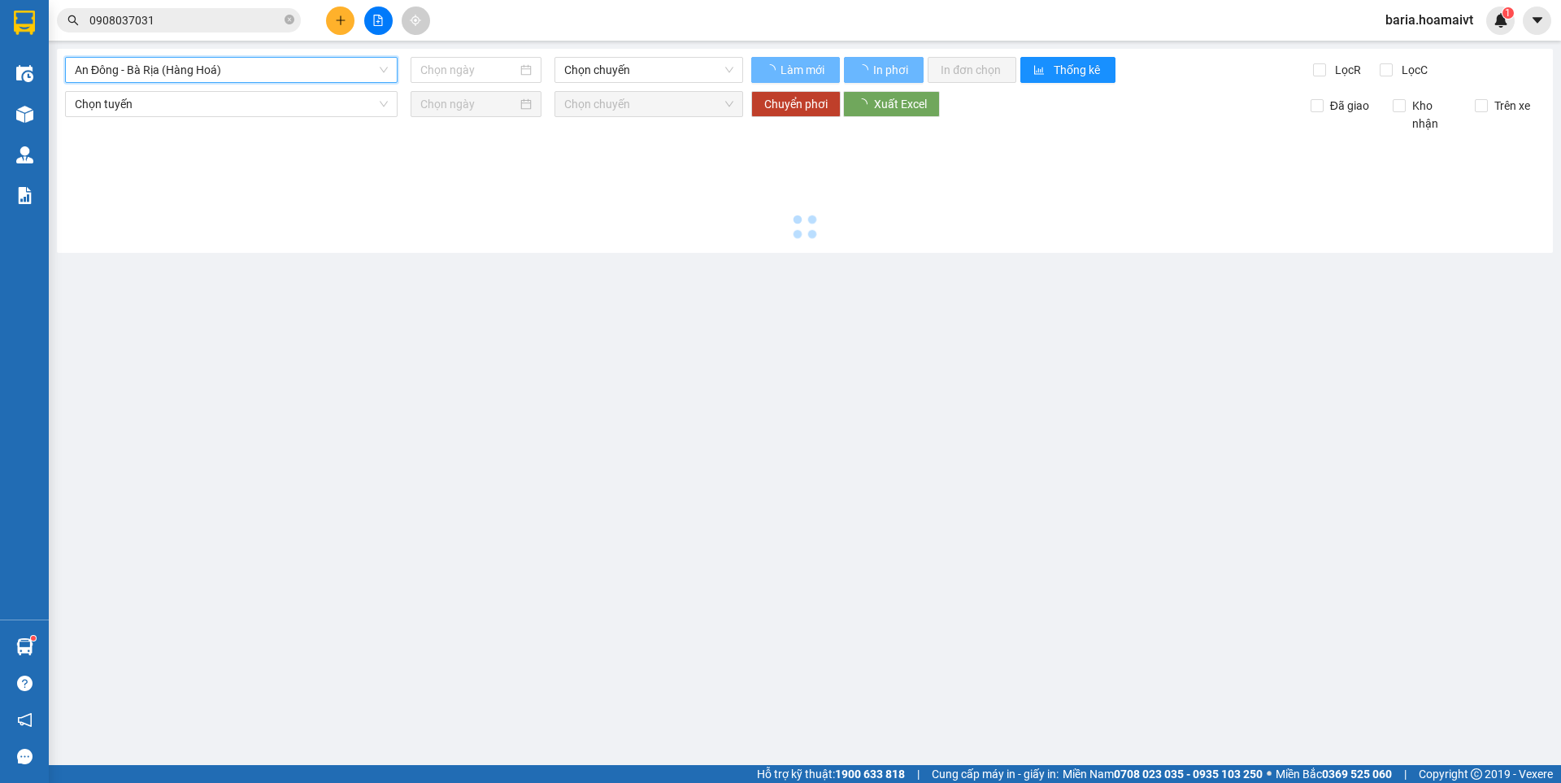
type input "[DATE]"
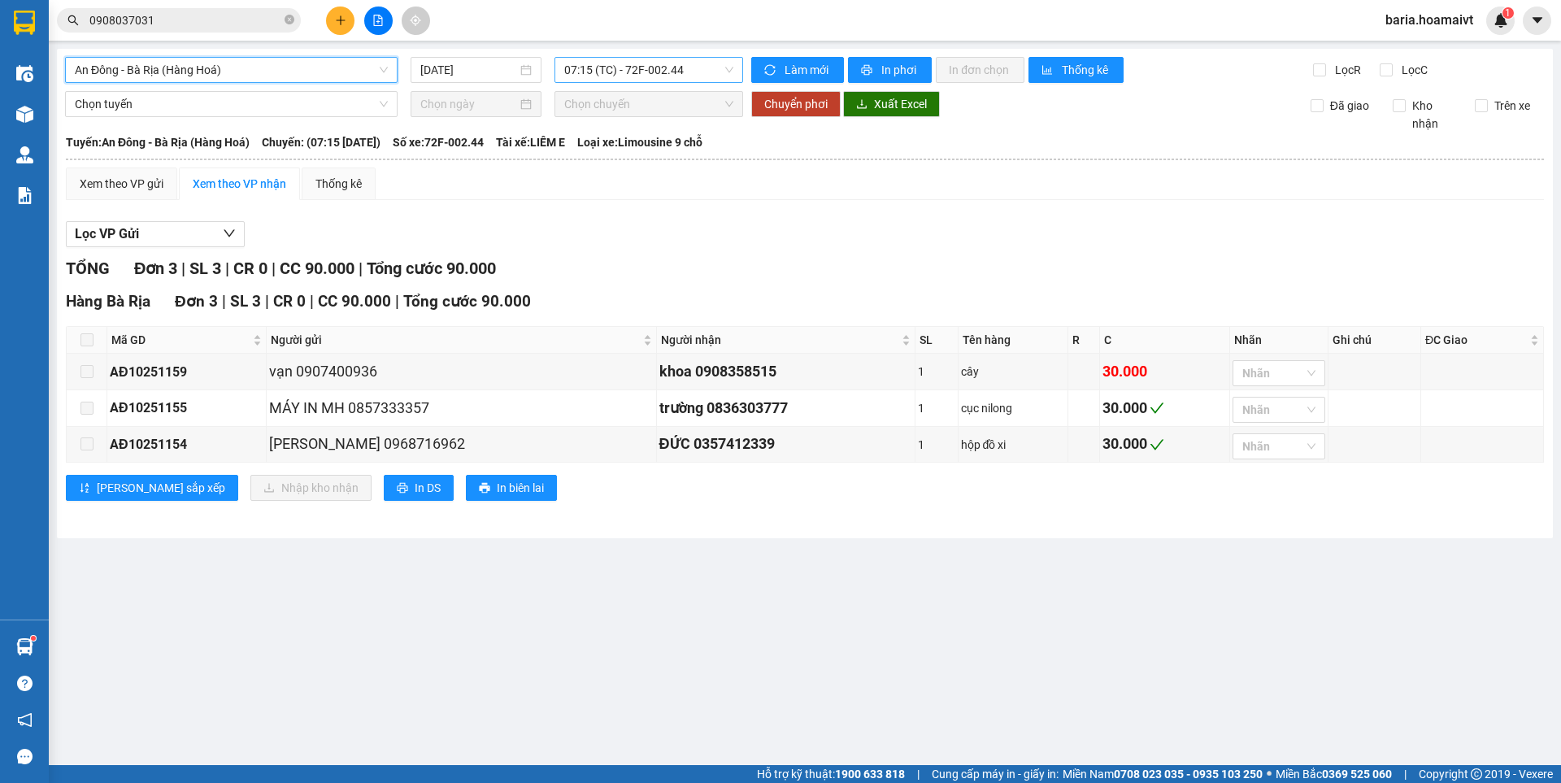
click at [612, 70] on span "07:15 (TC) - 72F-002.44" at bounding box center [648, 70] width 169 height 24
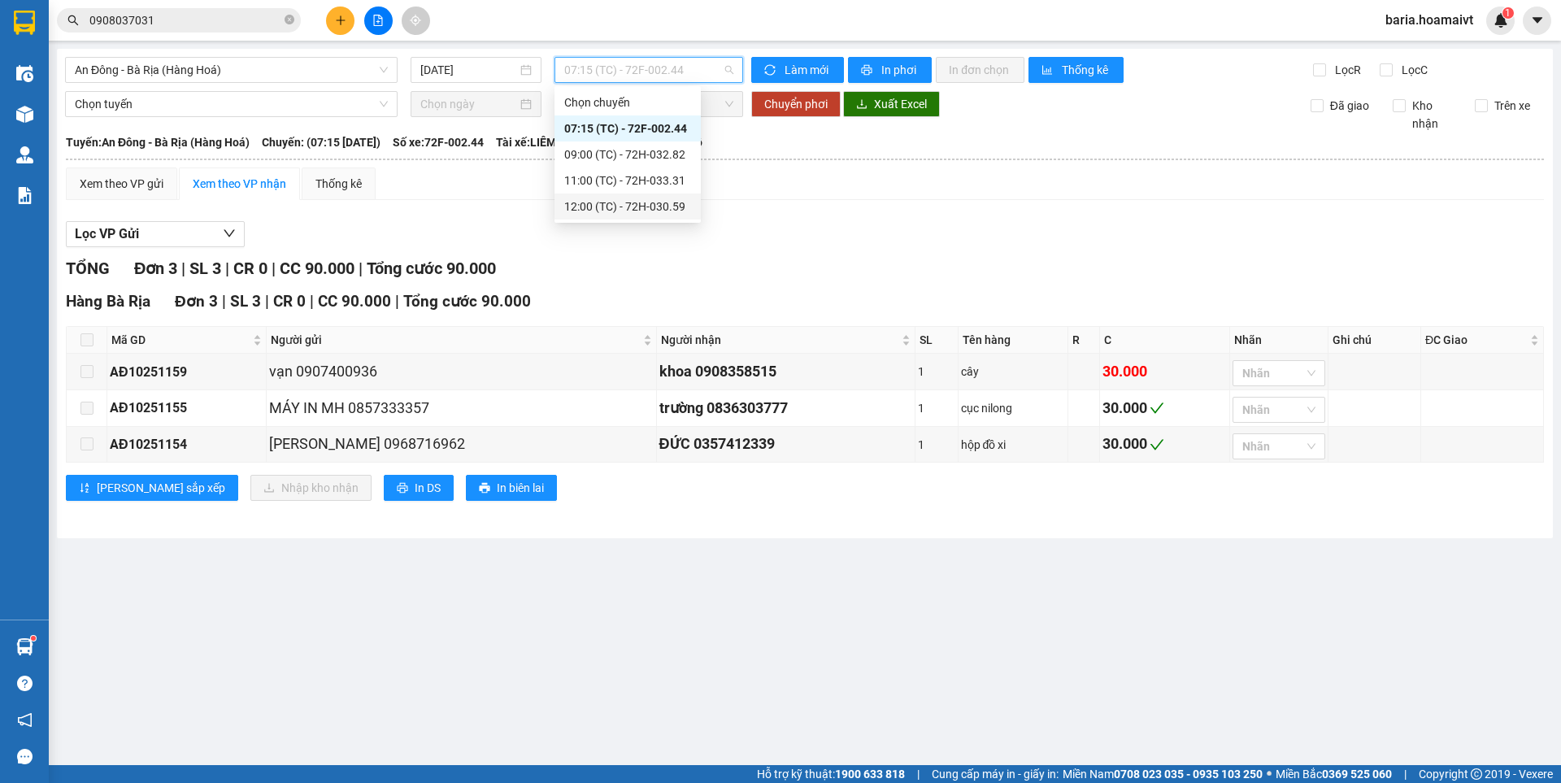
click at [644, 211] on div "12:00 (TC) - 72H-030.59" at bounding box center [627, 207] width 127 height 18
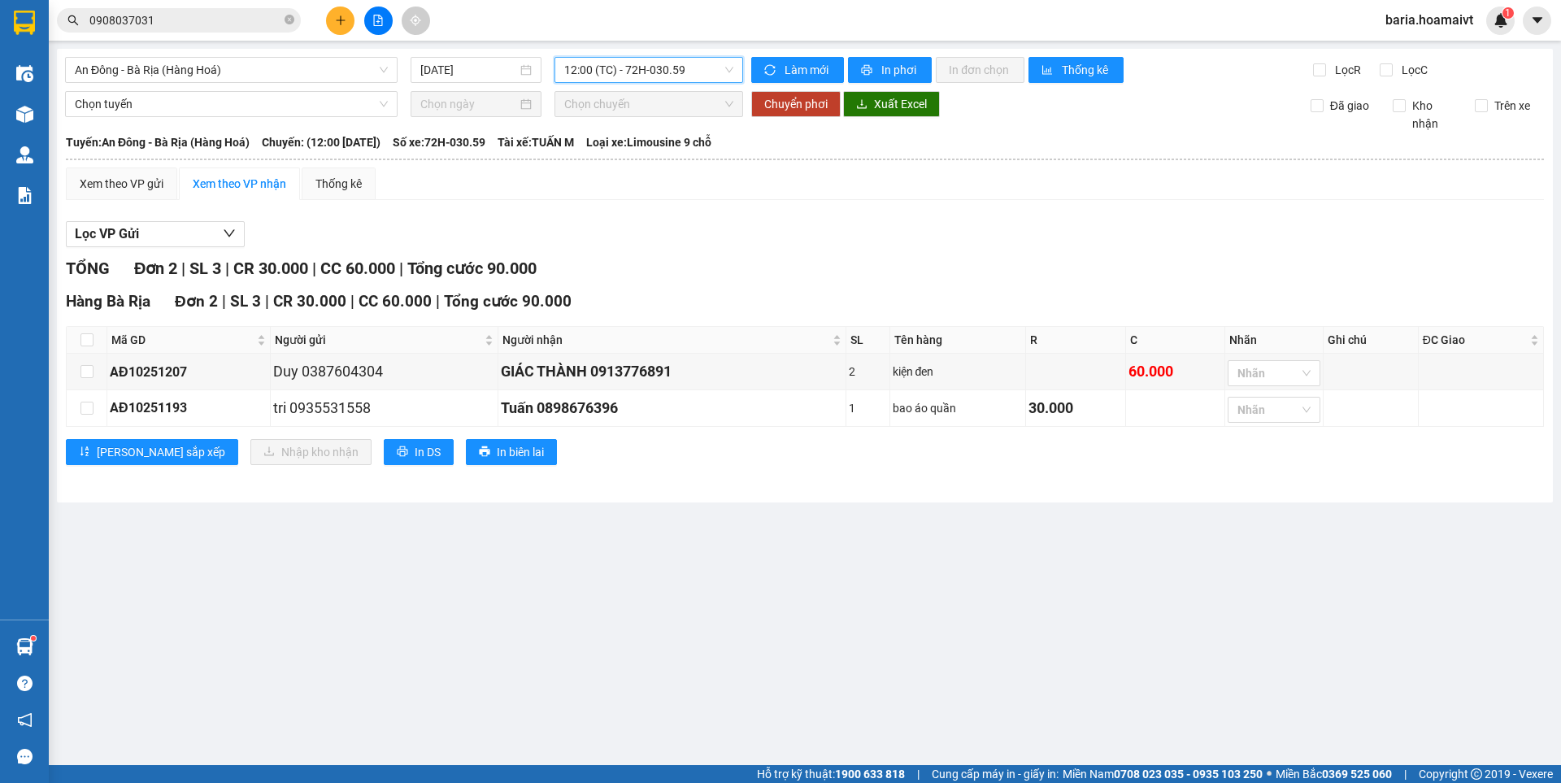
click at [653, 65] on span "12:00 (TC) - 72H-030.59" at bounding box center [648, 70] width 169 height 24
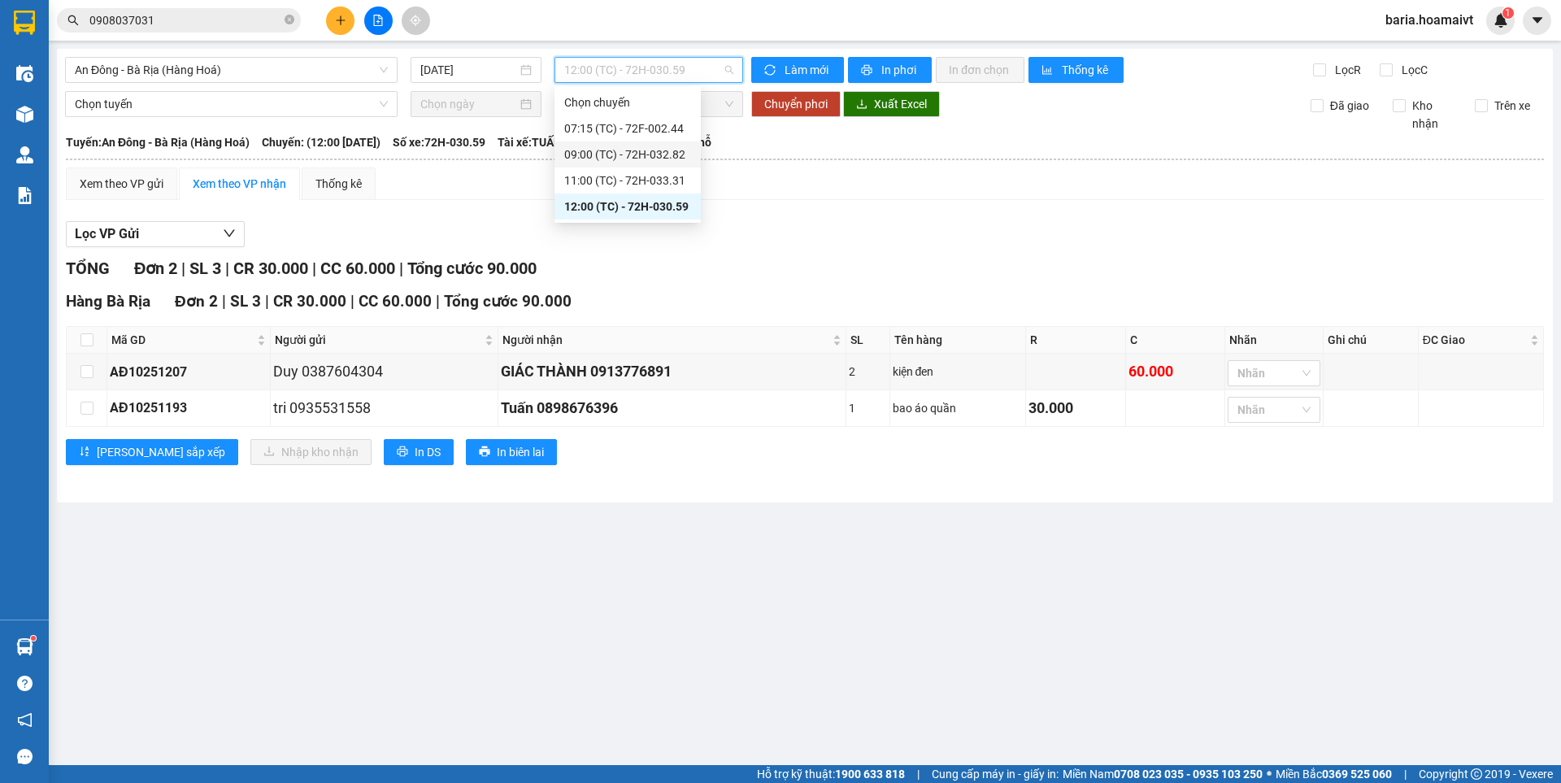
click at [664, 163] on div "09:00 (TC) - 72H-032.82" at bounding box center [627, 154] width 127 height 18
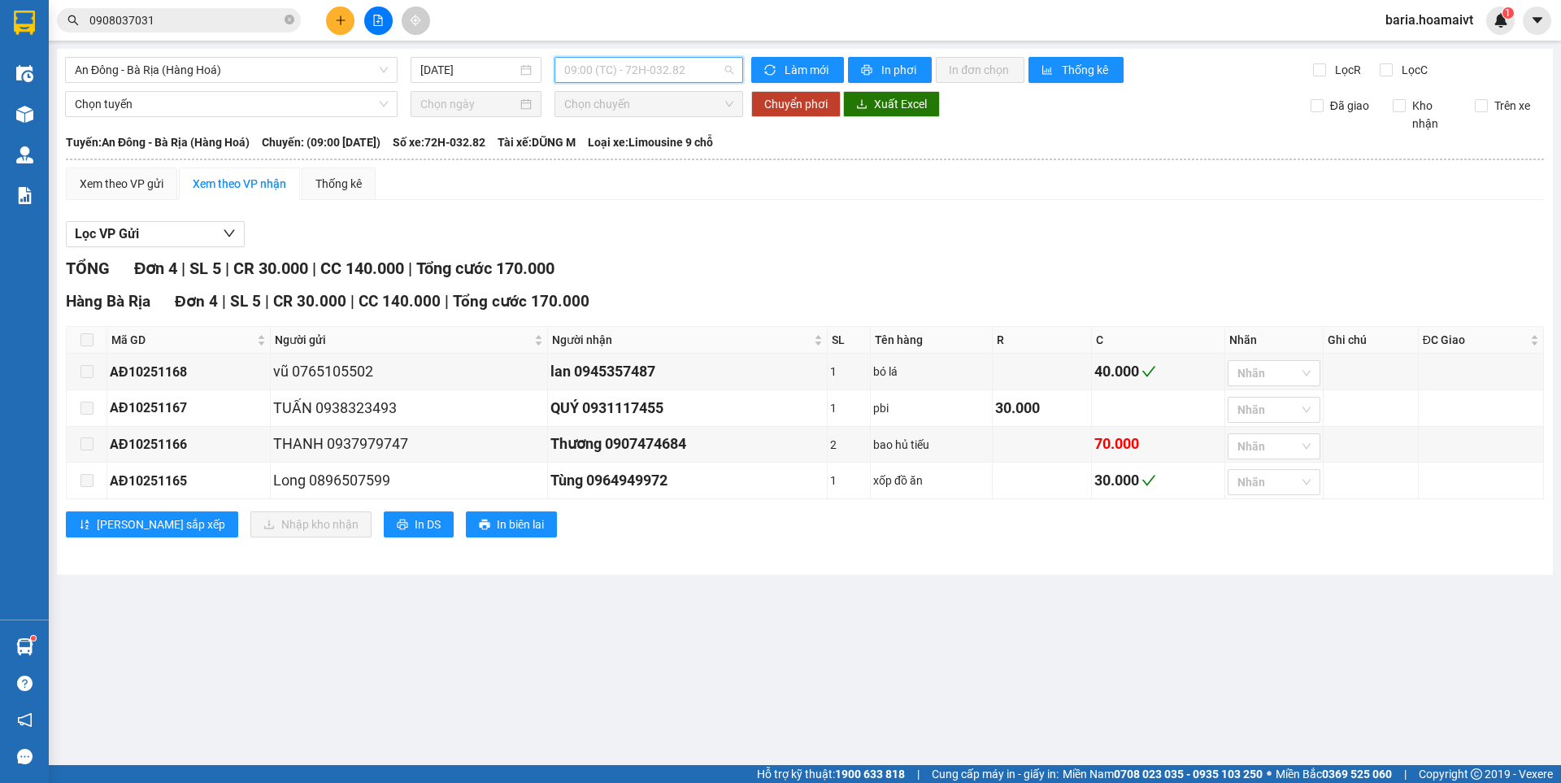
click at [610, 70] on span "09:00 (TC) - 72H-032.82" at bounding box center [648, 70] width 169 height 24
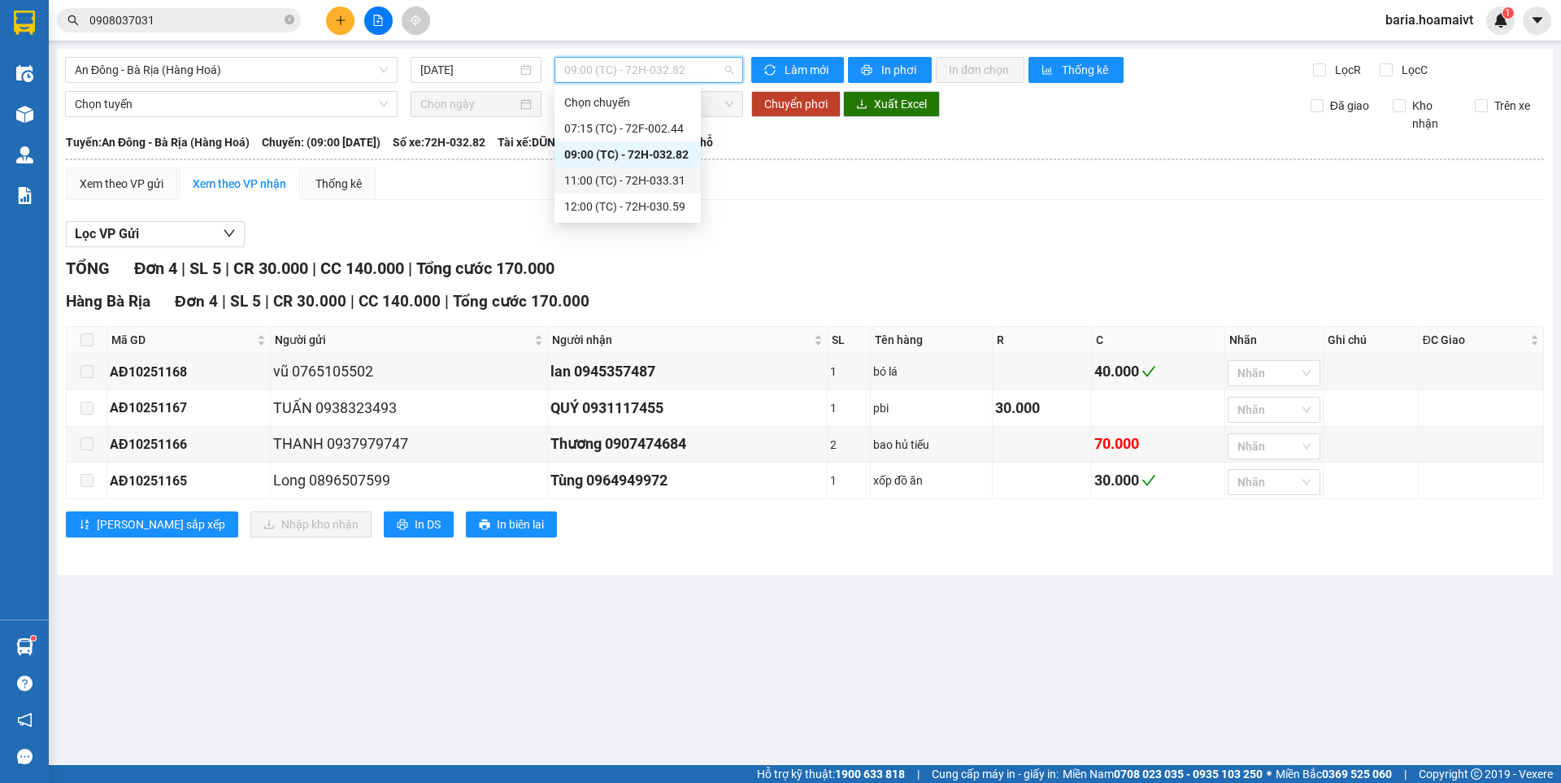
click at [619, 178] on div "11:00 (TC) - 72H-033.31" at bounding box center [627, 180] width 127 height 18
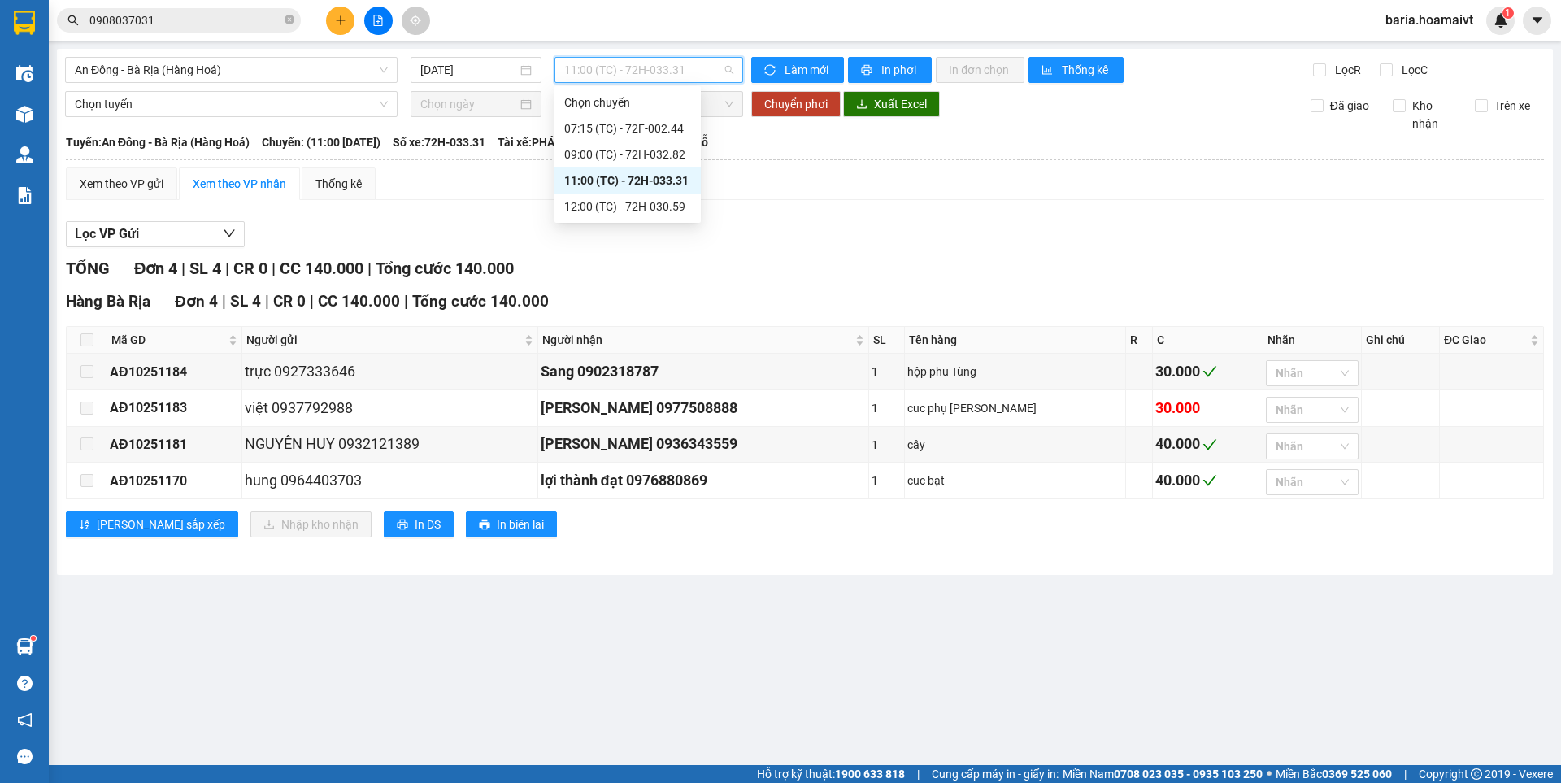
click at [596, 77] on span "11:00 (TC) - 72H-033.31" at bounding box center [648, 70] width 169 height 24
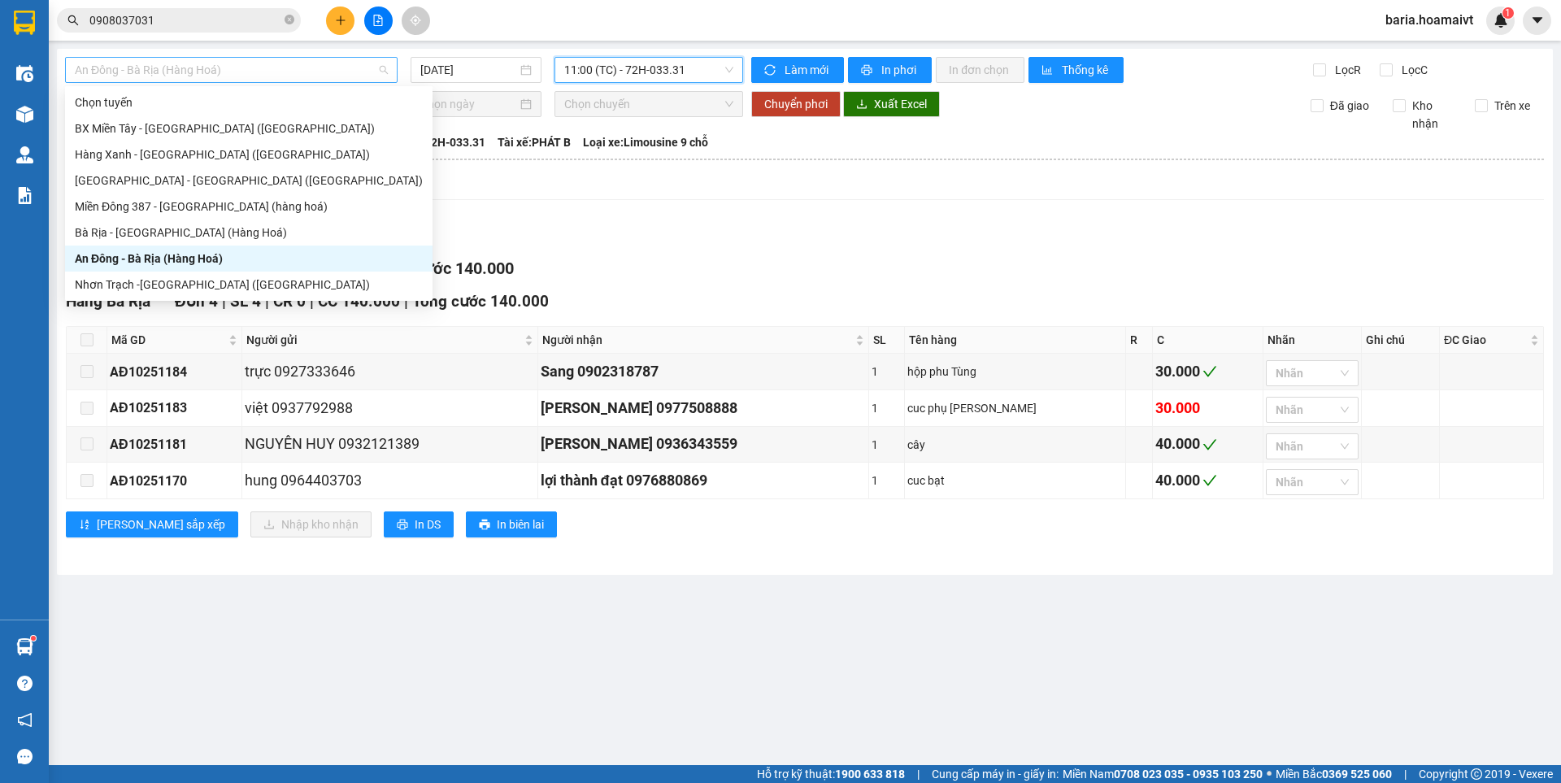
click at [240, 72] on span "An Đông - Bà Rịa (Hàng Hoá)" at bounding box center [231, 70] width 313 height 24
click at [234, 177] on div "[GEOGRAPHIC_DATA] - [GEOGRAPHIC_DATA] ([GEOGRAPHIC_DATA])" at bounding box center [249, 180] width 348 height 18
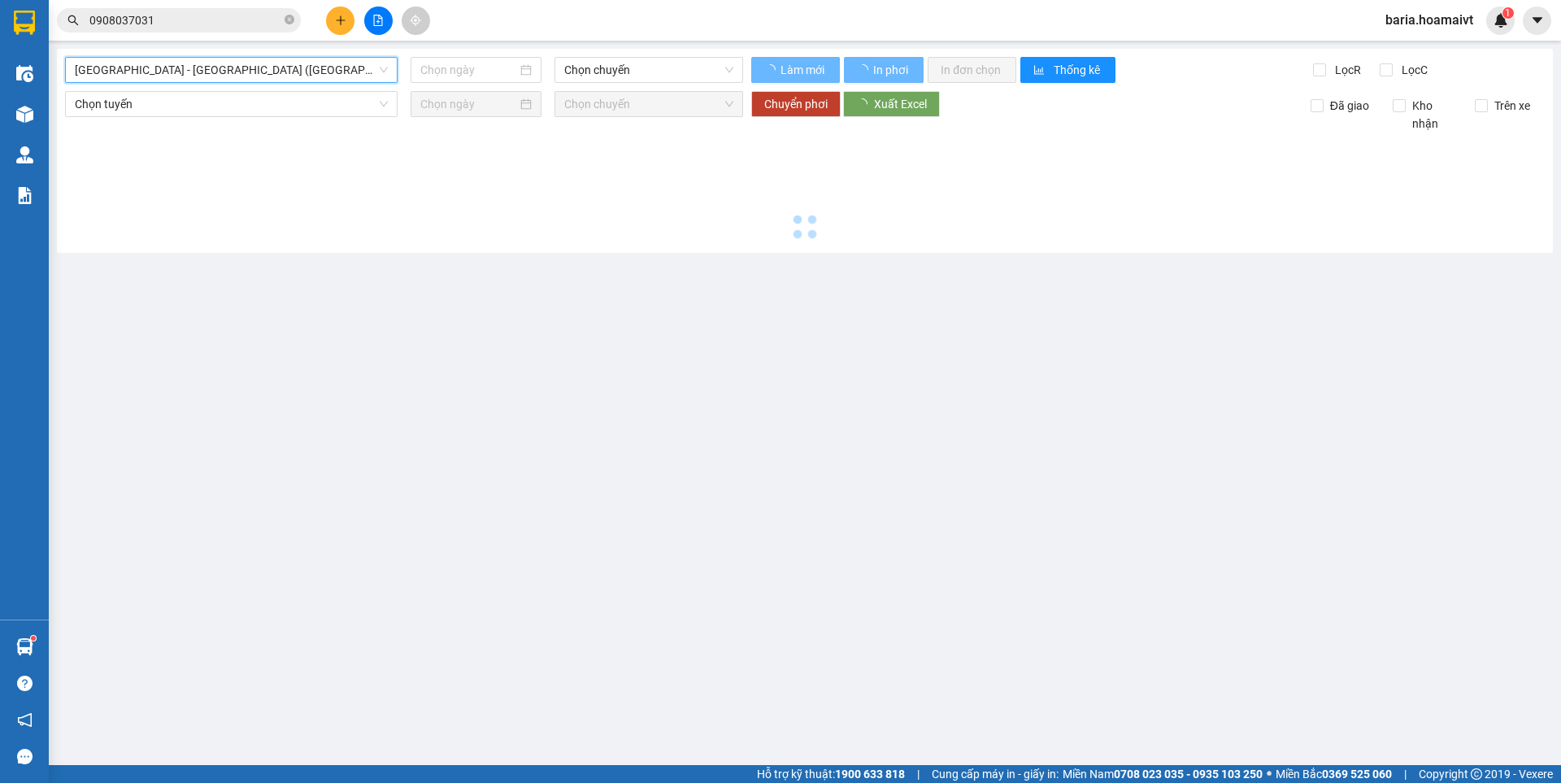
type input "[DATE]"
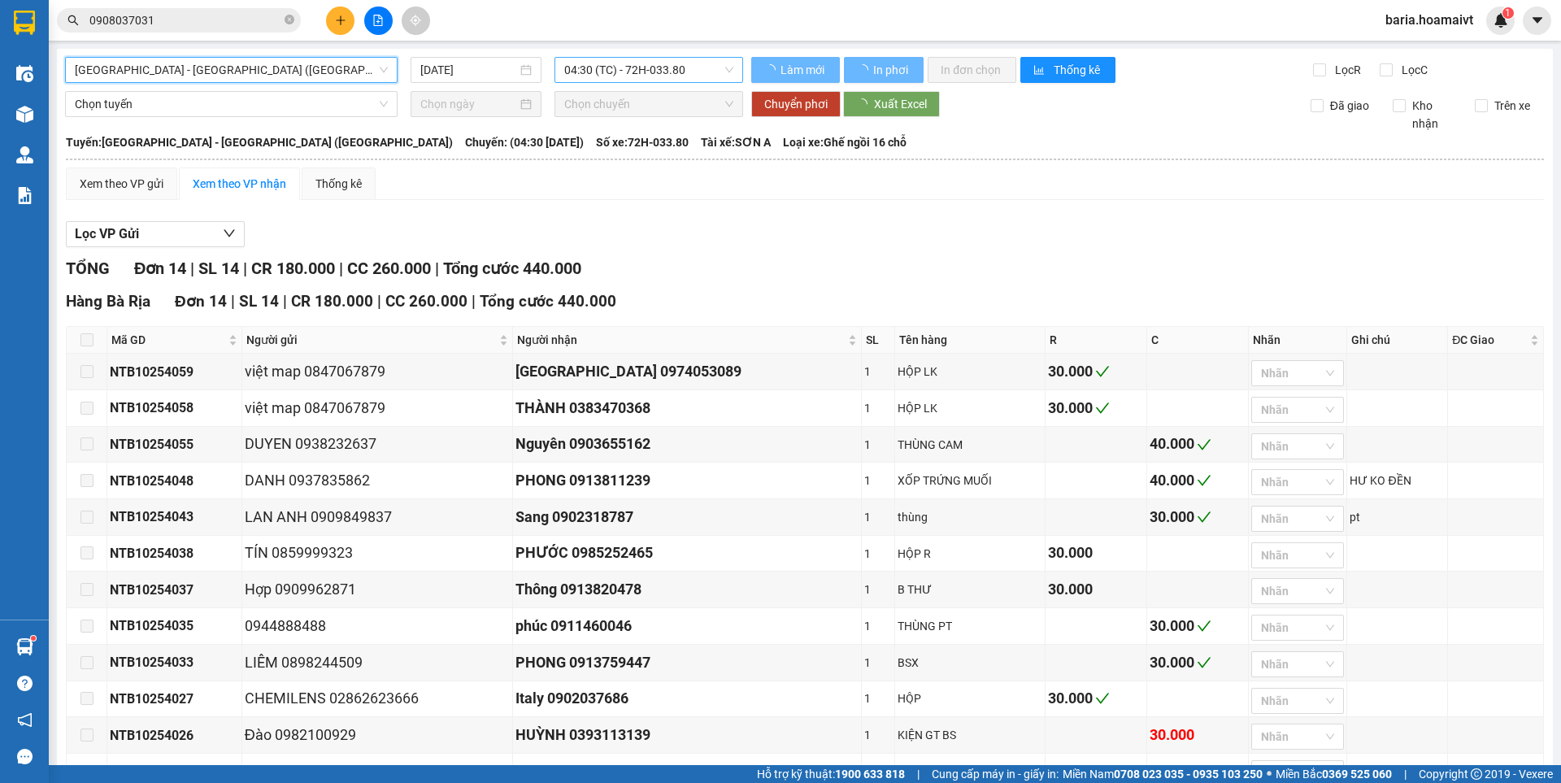
click at [668, 63] on span "04:30 (TC) - 72H-033.80" at bounding box center [648, 70] width 169 height 24
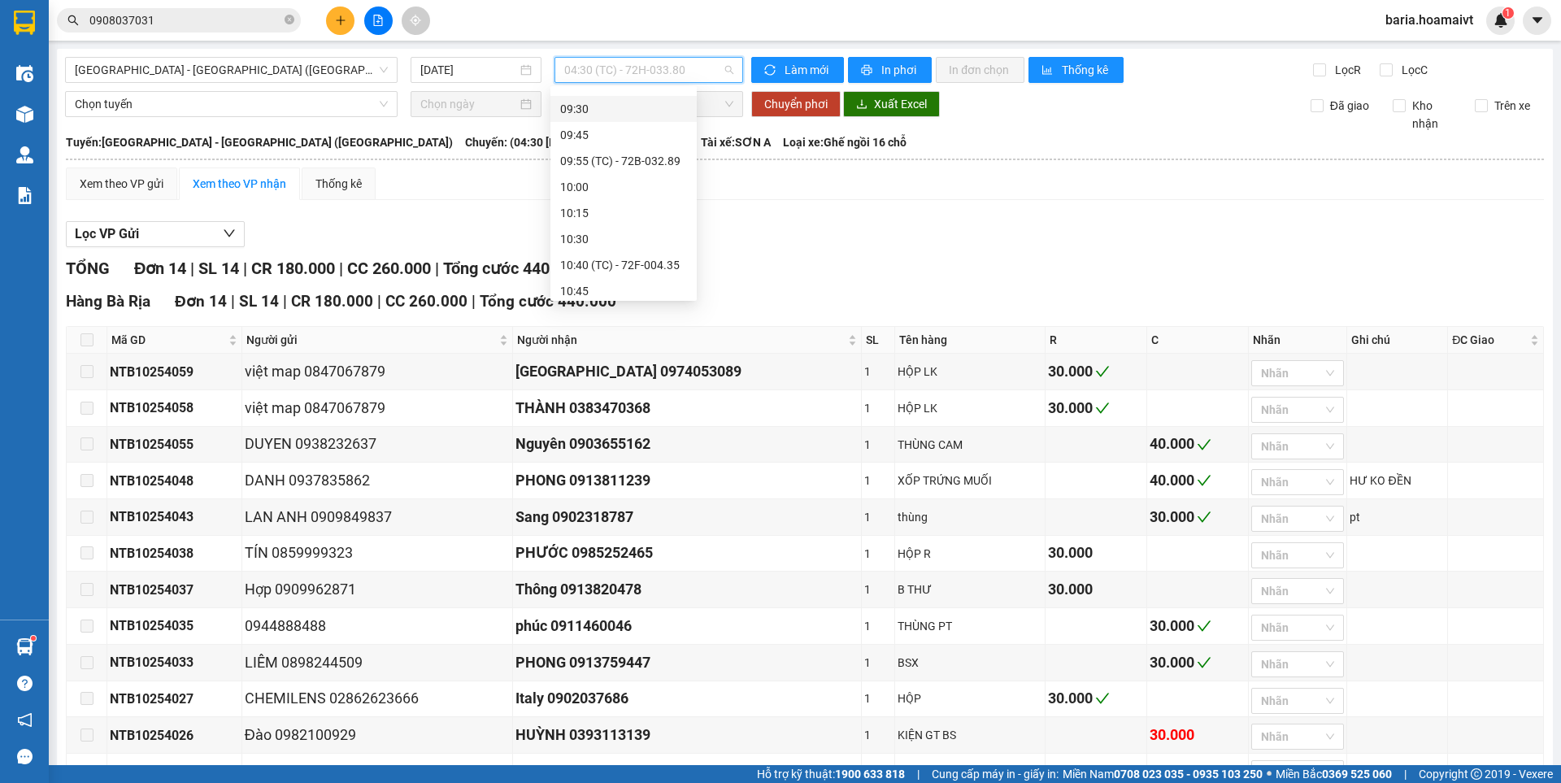
scroll to position [569, 0]
click at [642, 285] on div "11:30 - 72F-004.17" at bounding box center [623, 288] width 127 height 18
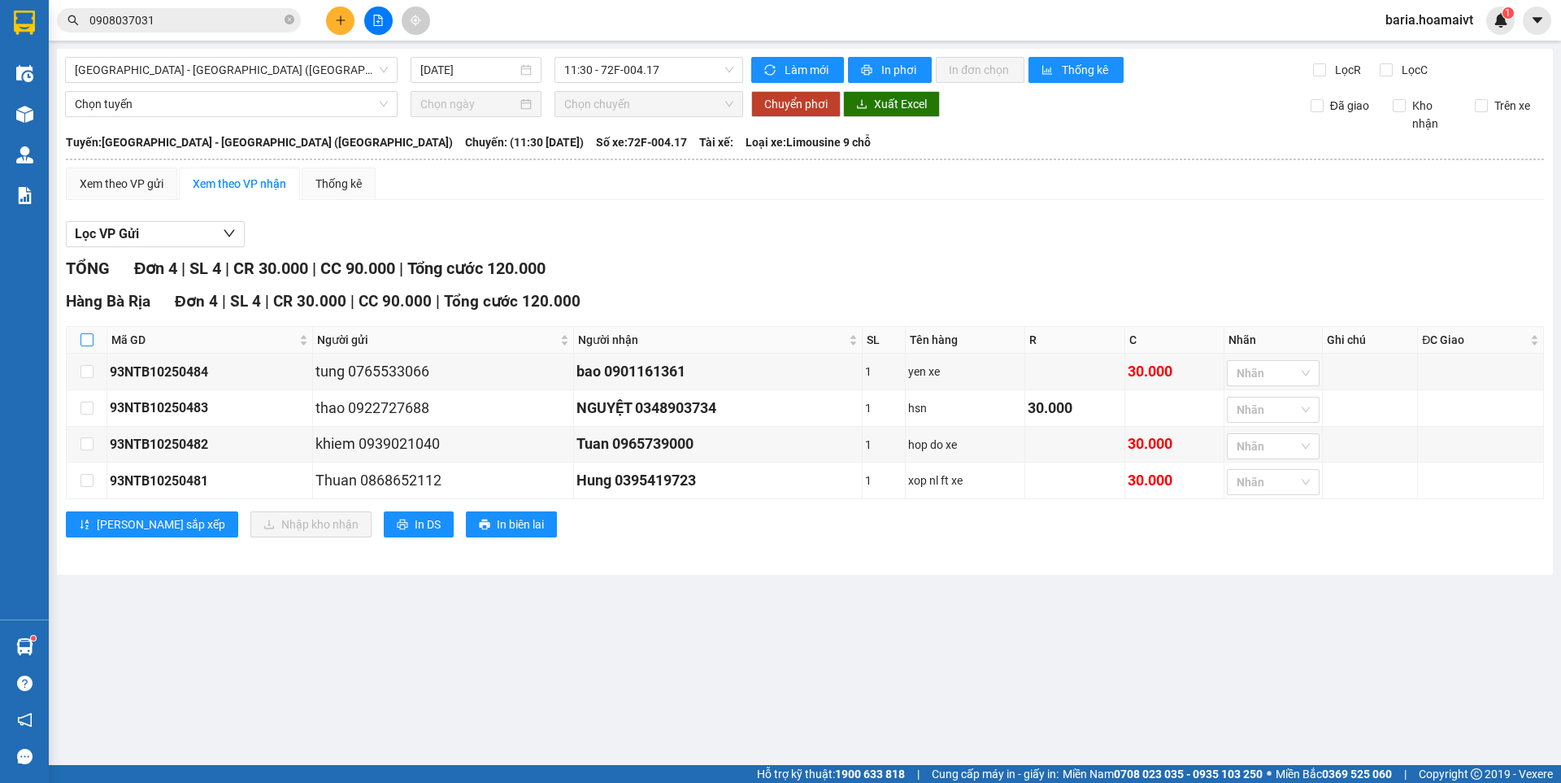
click at [80, 337] on input "checkbox" at bounding box center [86, 339] width 13 height 13
checkbox input "true"
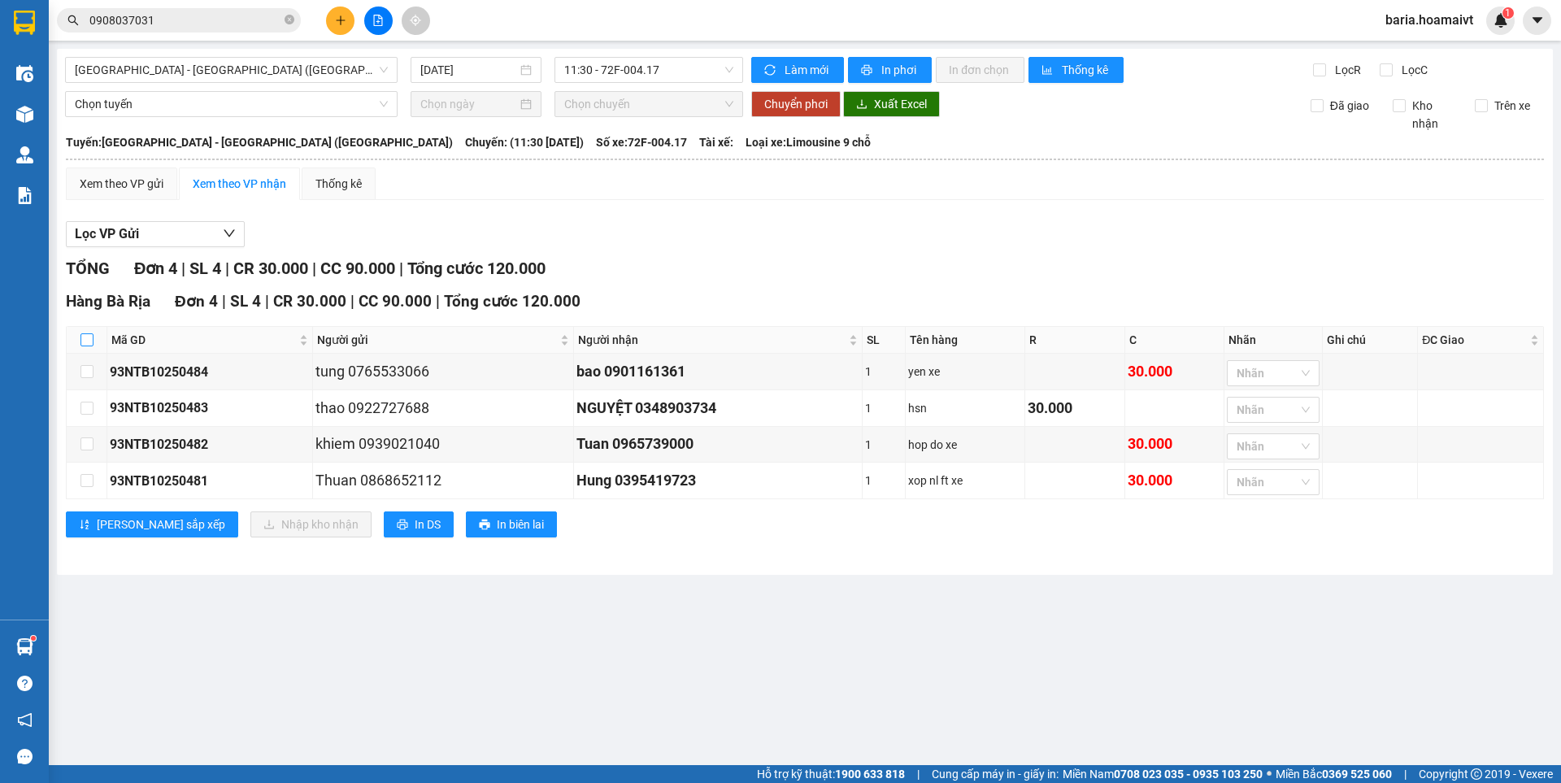
checkbox input "true"
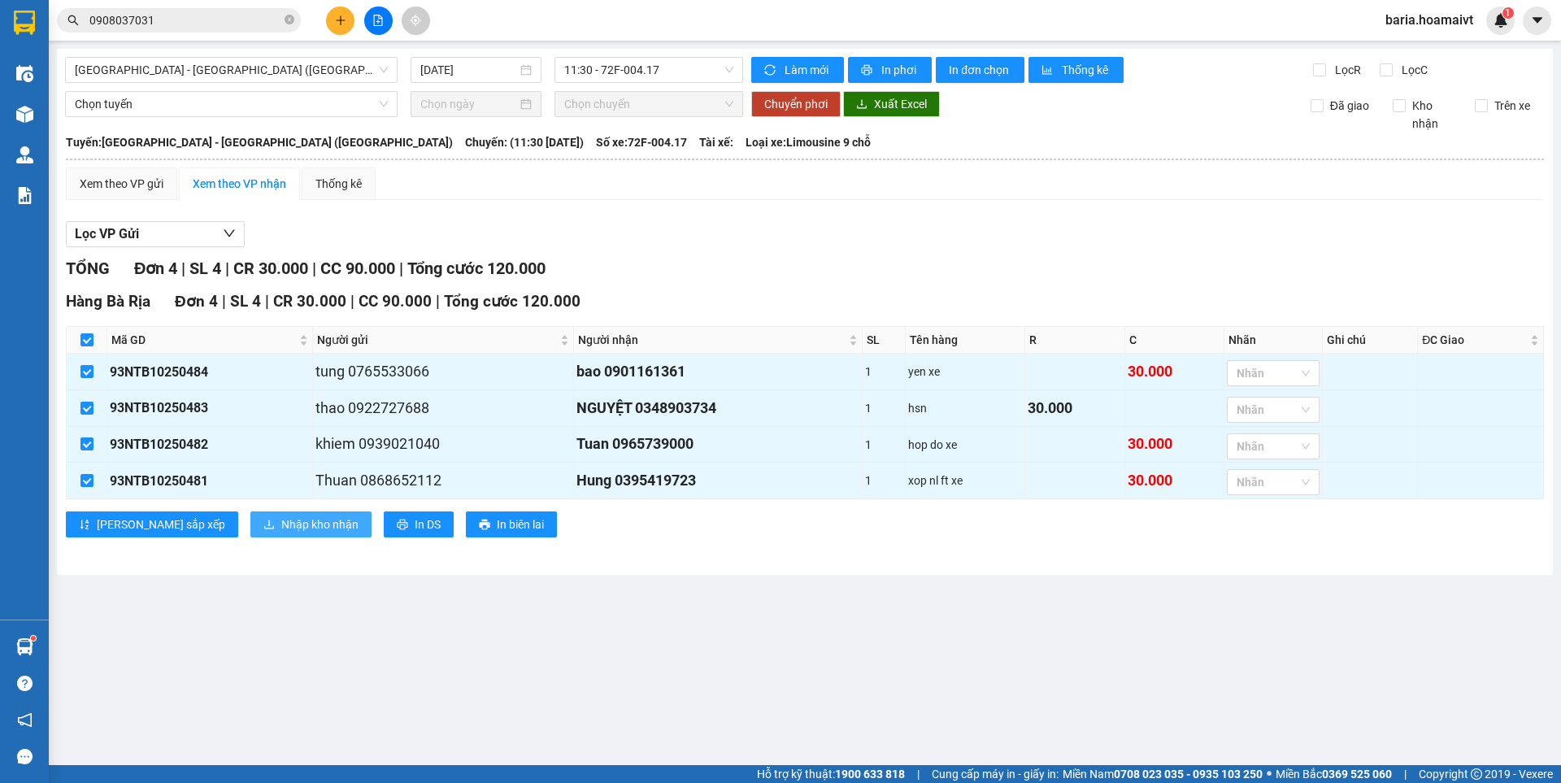
click at [281, 530] on span "Nhập kho nhận" at bounding box center [319, 524] width 77 height 18
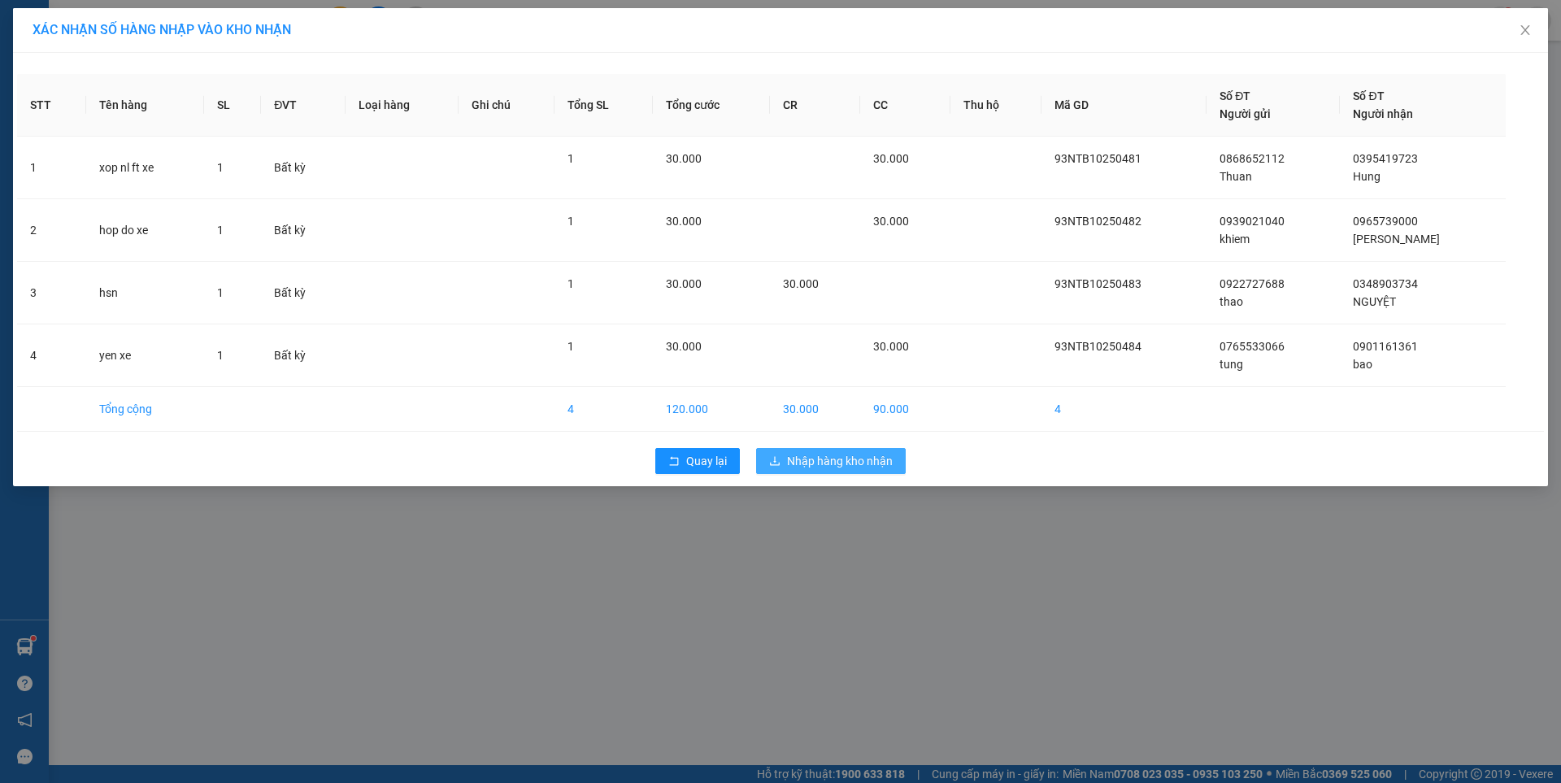
click at [826, 453] on span "Nhập hàng kho nhận" at bounding box center [840, 461] width 106 height 18
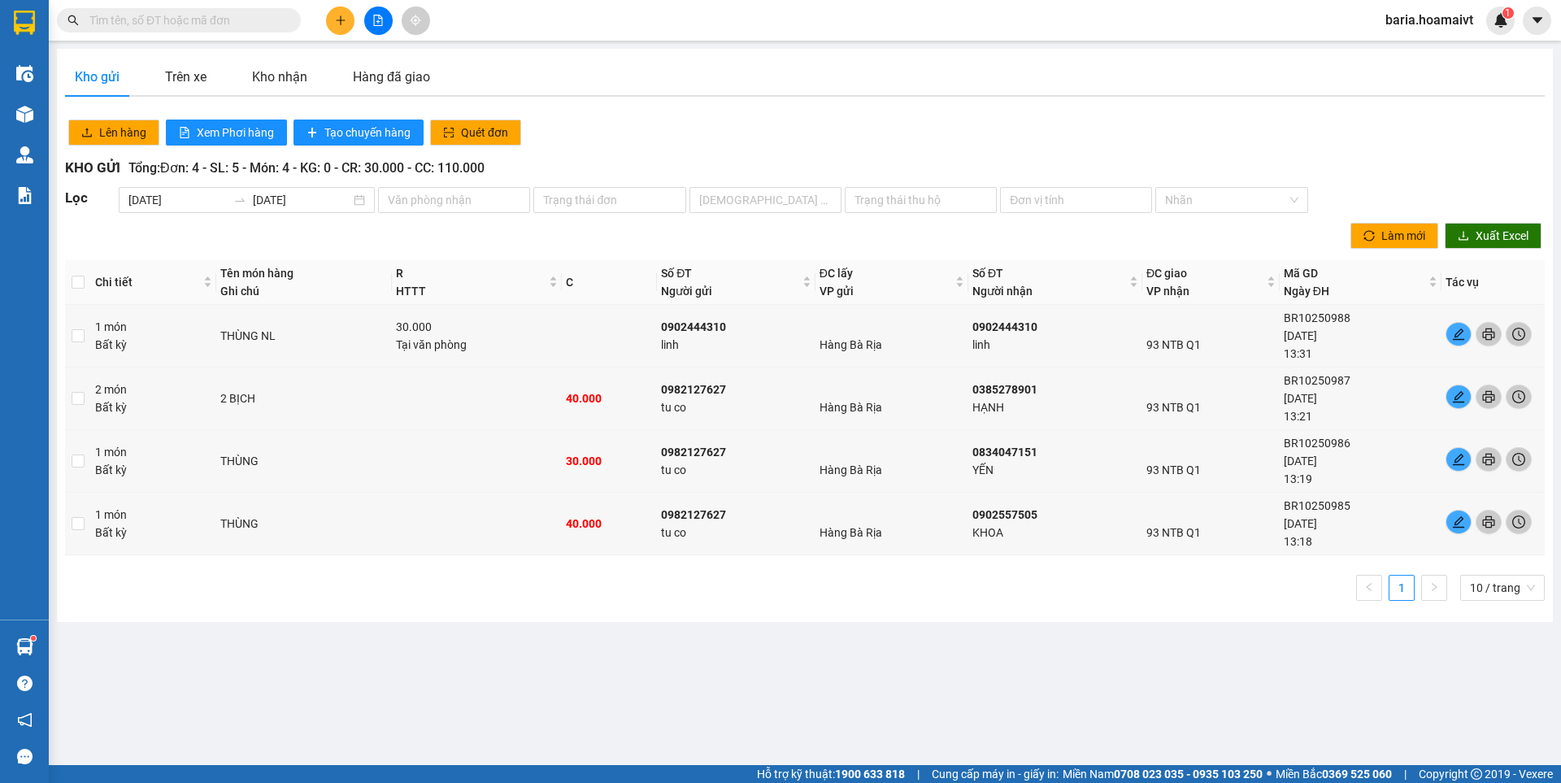
click at [252, 16] on input "text" at bounding box center [185, 20] width 192 height 18
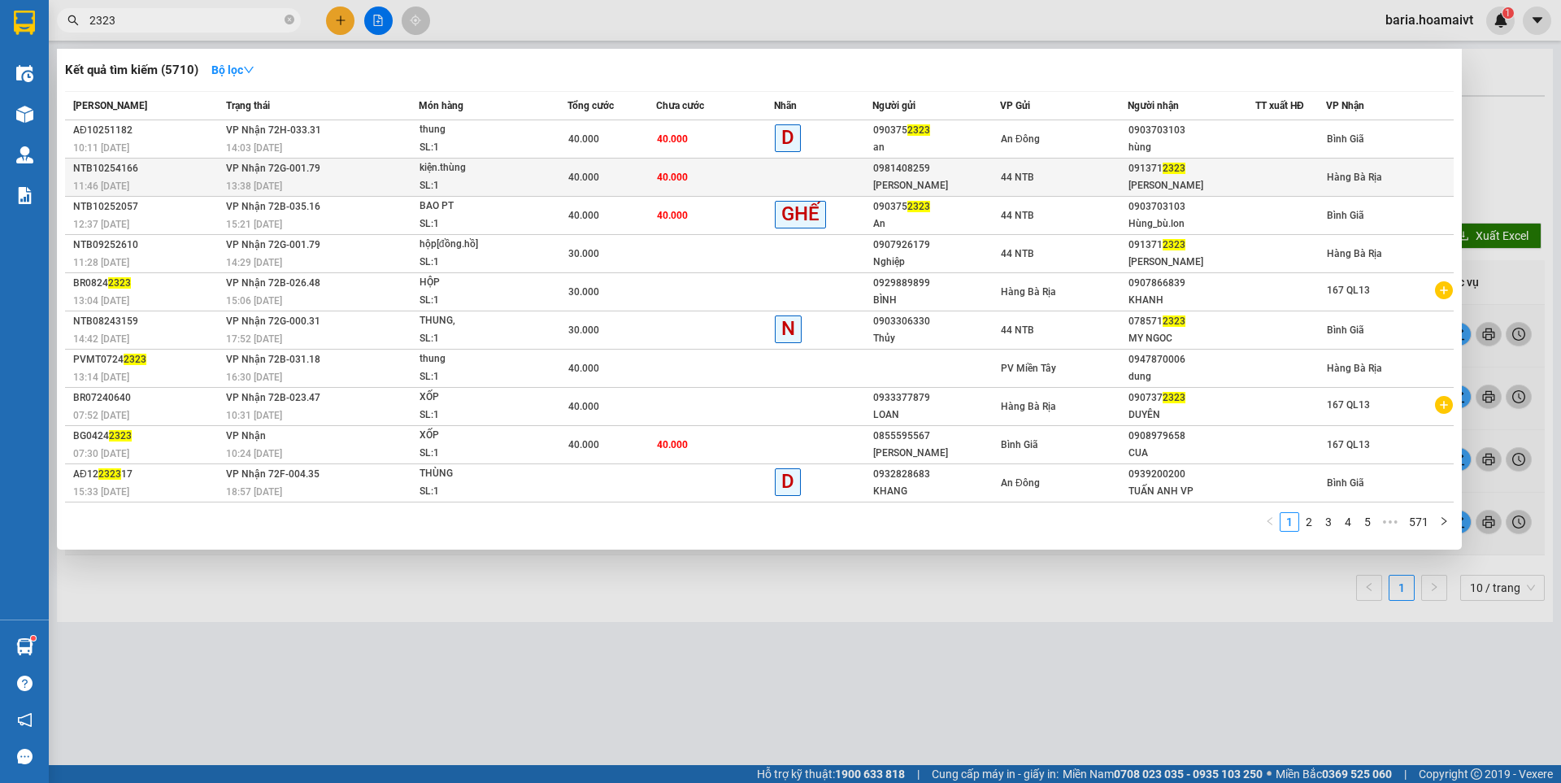
type input "2323"
click at [1167, 177] on div "[PERSON_NAME]" at bounding box center [1191, 185] width 126 height 17
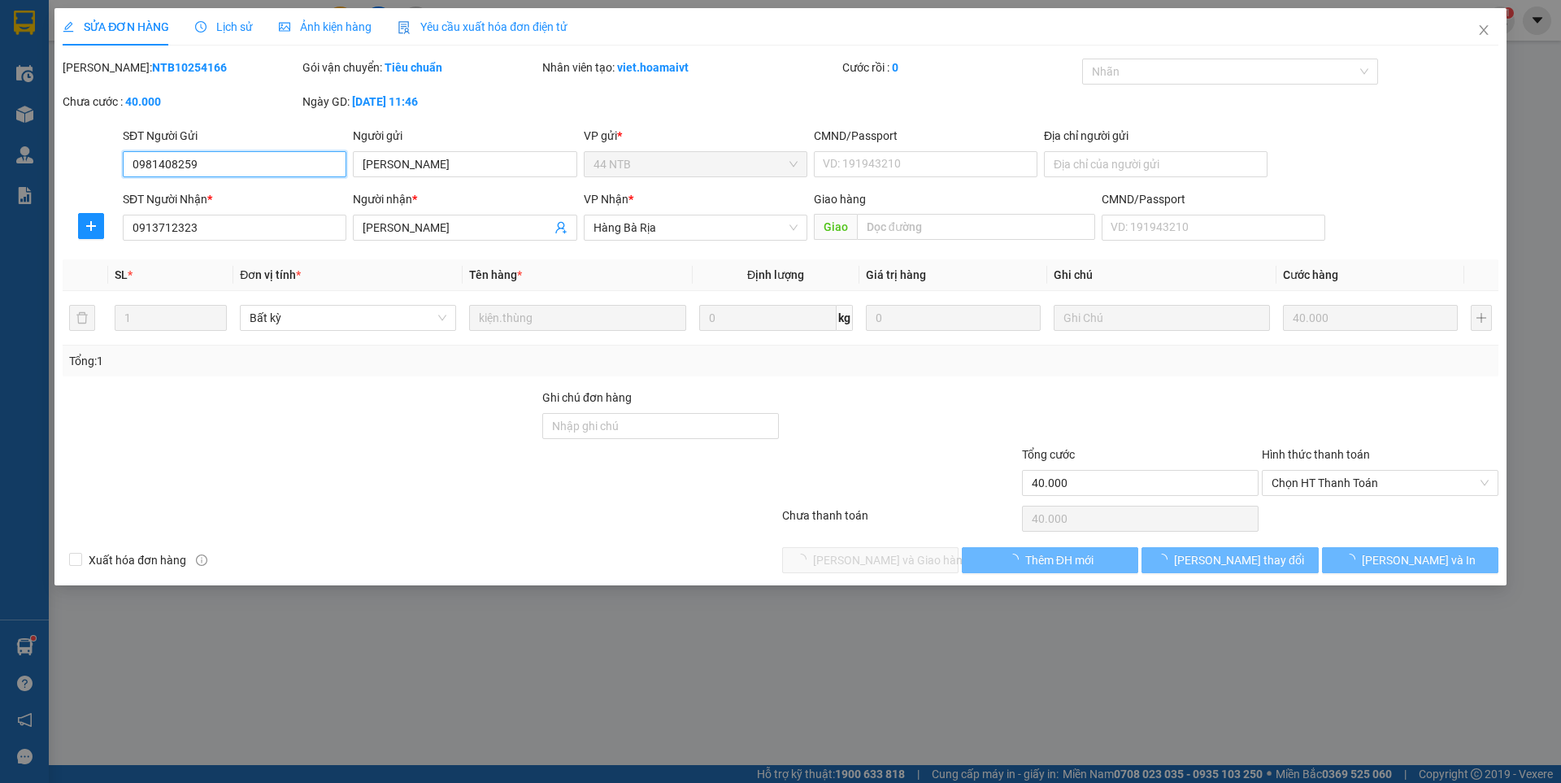
type input "0981408259"
type input "[PERSON_NAME]"
type input "0913712323"
type input "[PERSON_NAME]"
type input "40.000"
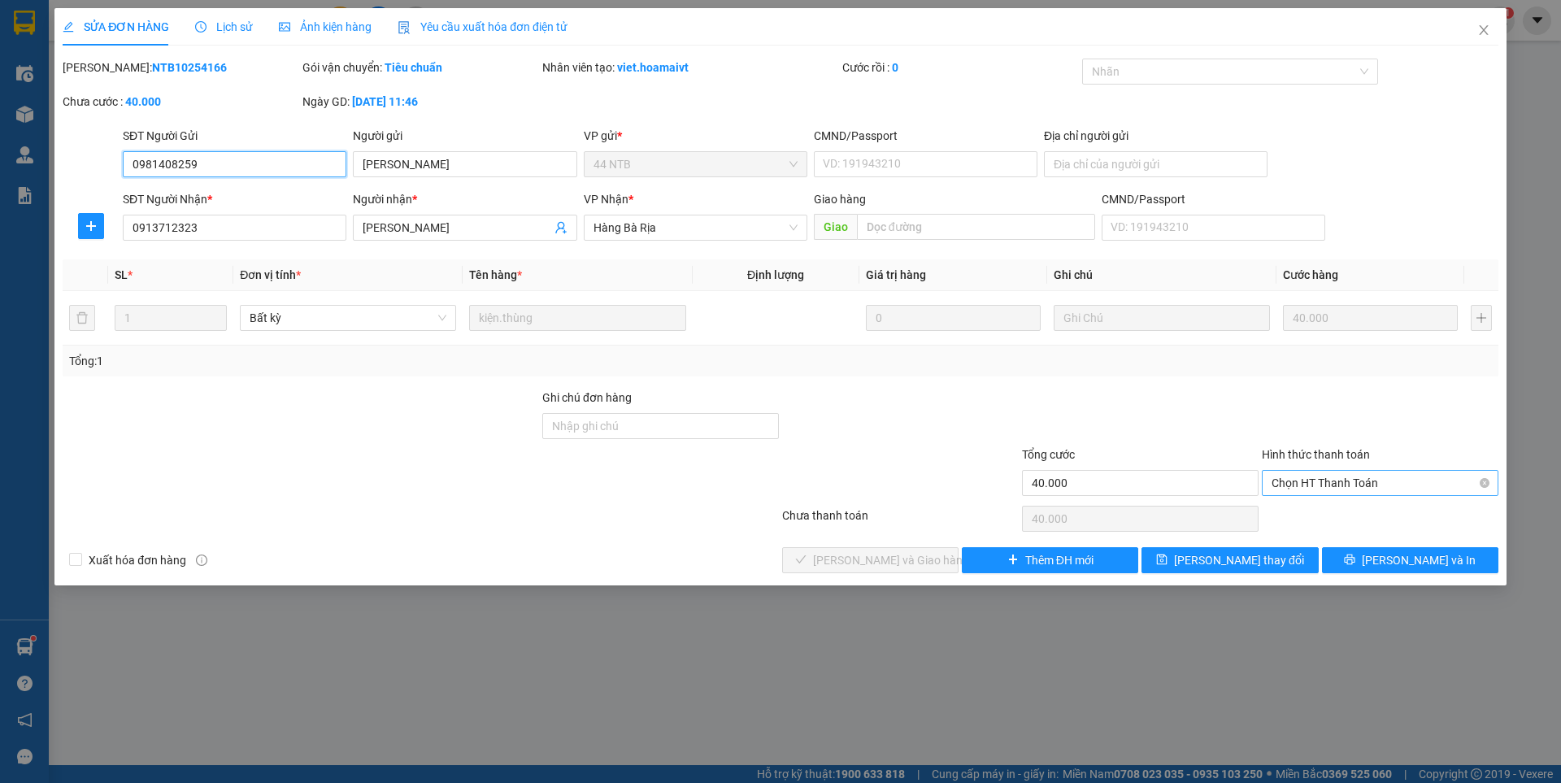
click at [1286, 484] on span "Chọn HT Thanh Toán" at bounding box center [1379, 483] width 217 height 24
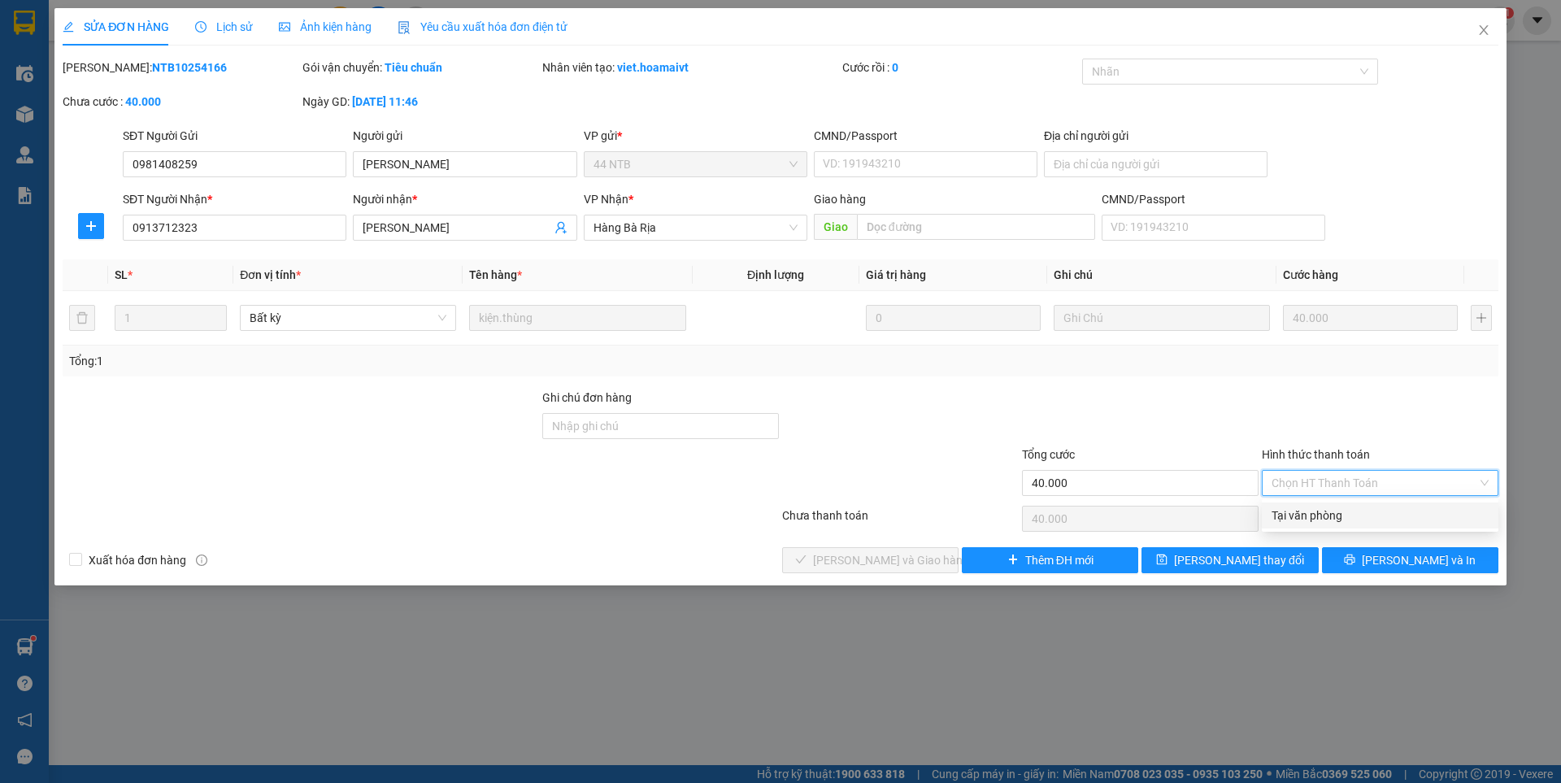
click at [1292, 506] on div "Tại văn phòng" at bounding box center [1379, 515] width 237 height 26
type input "0"
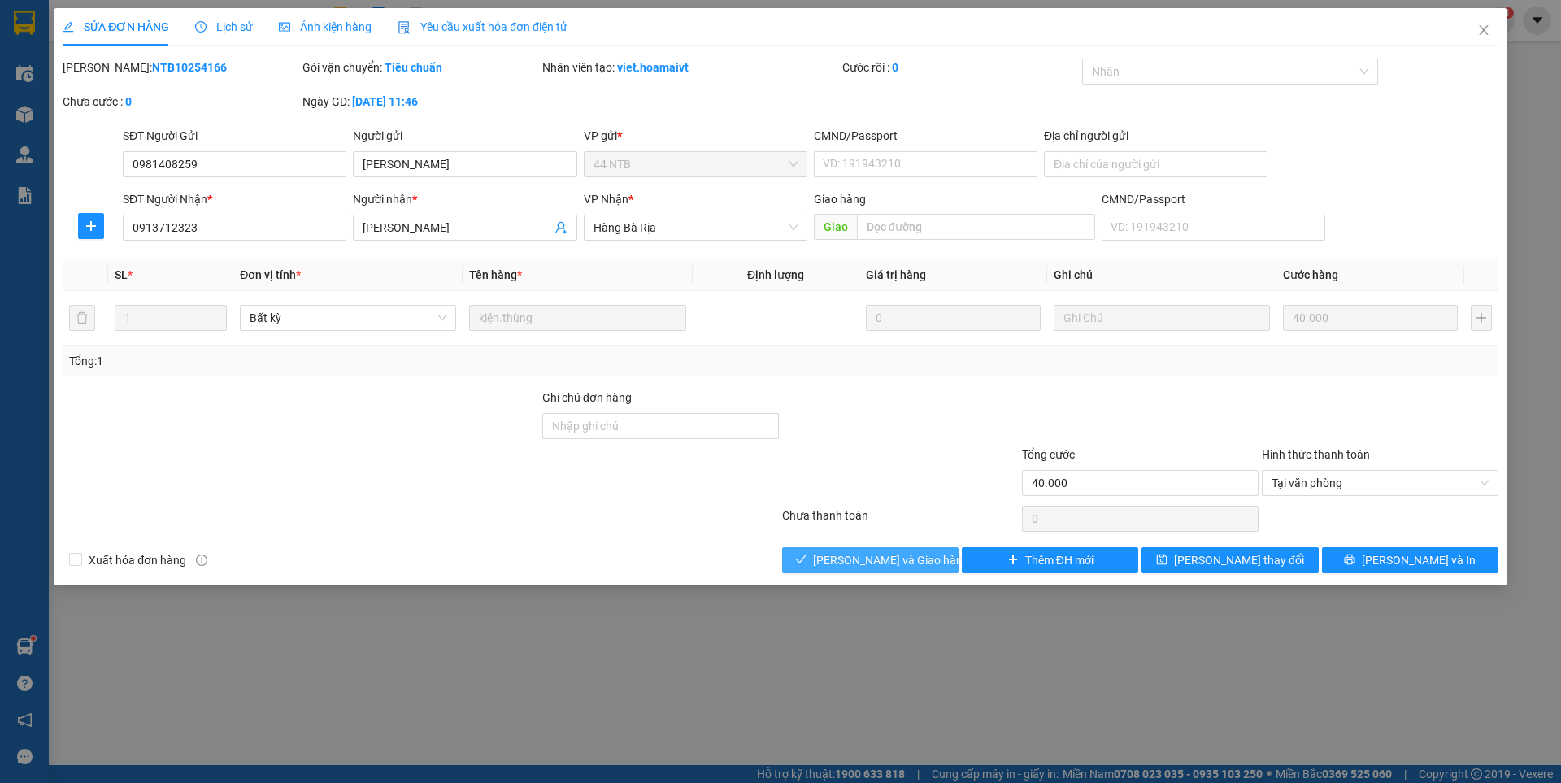
click at [922, 554] on span "[PERSON_NAME] và Giao hàng" at bounding box center [891, 560] width 156 height 18
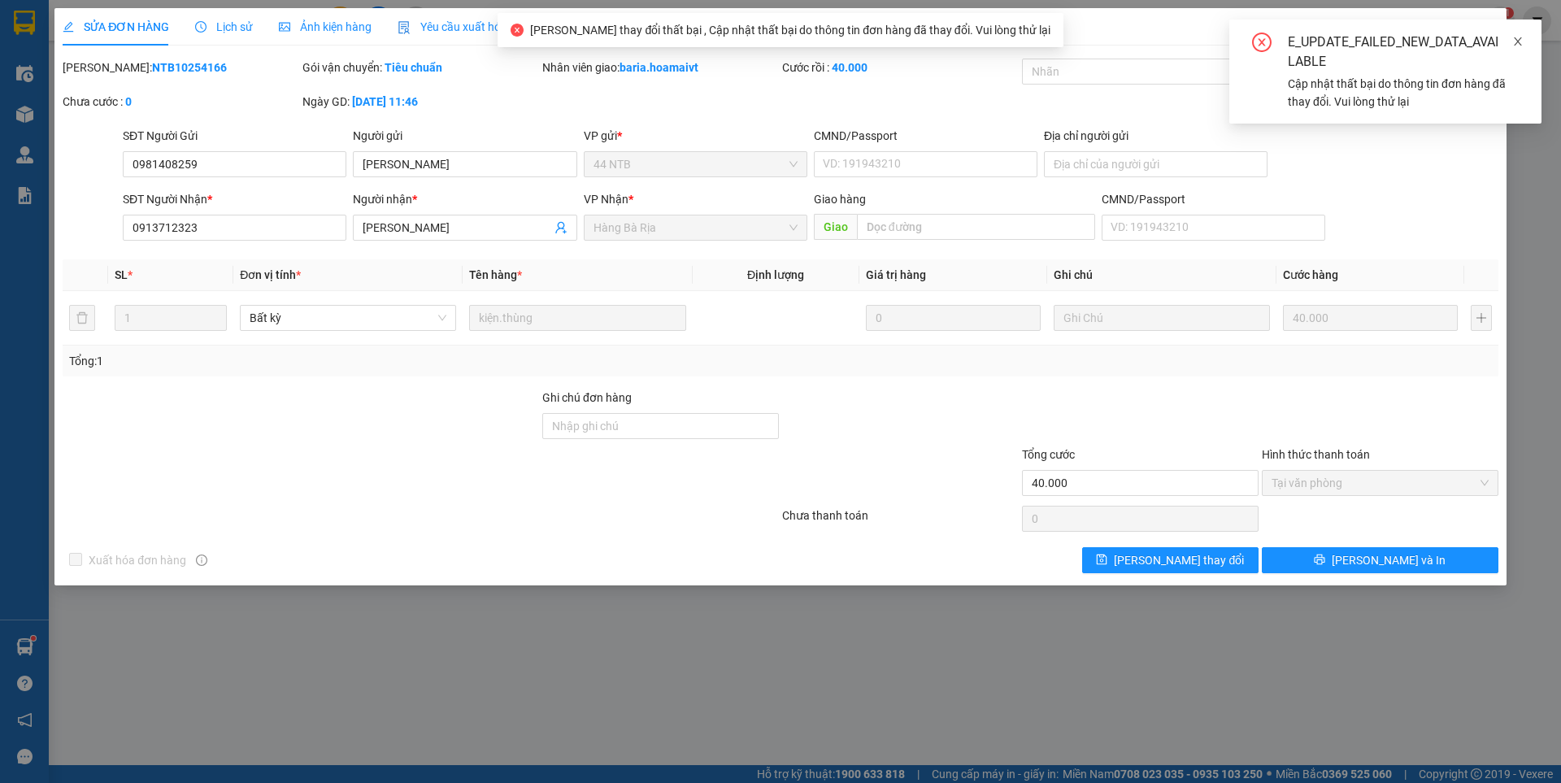
click at [1518, 41] on icon "close" at bounding box center [1517, 41] width 11 height 11
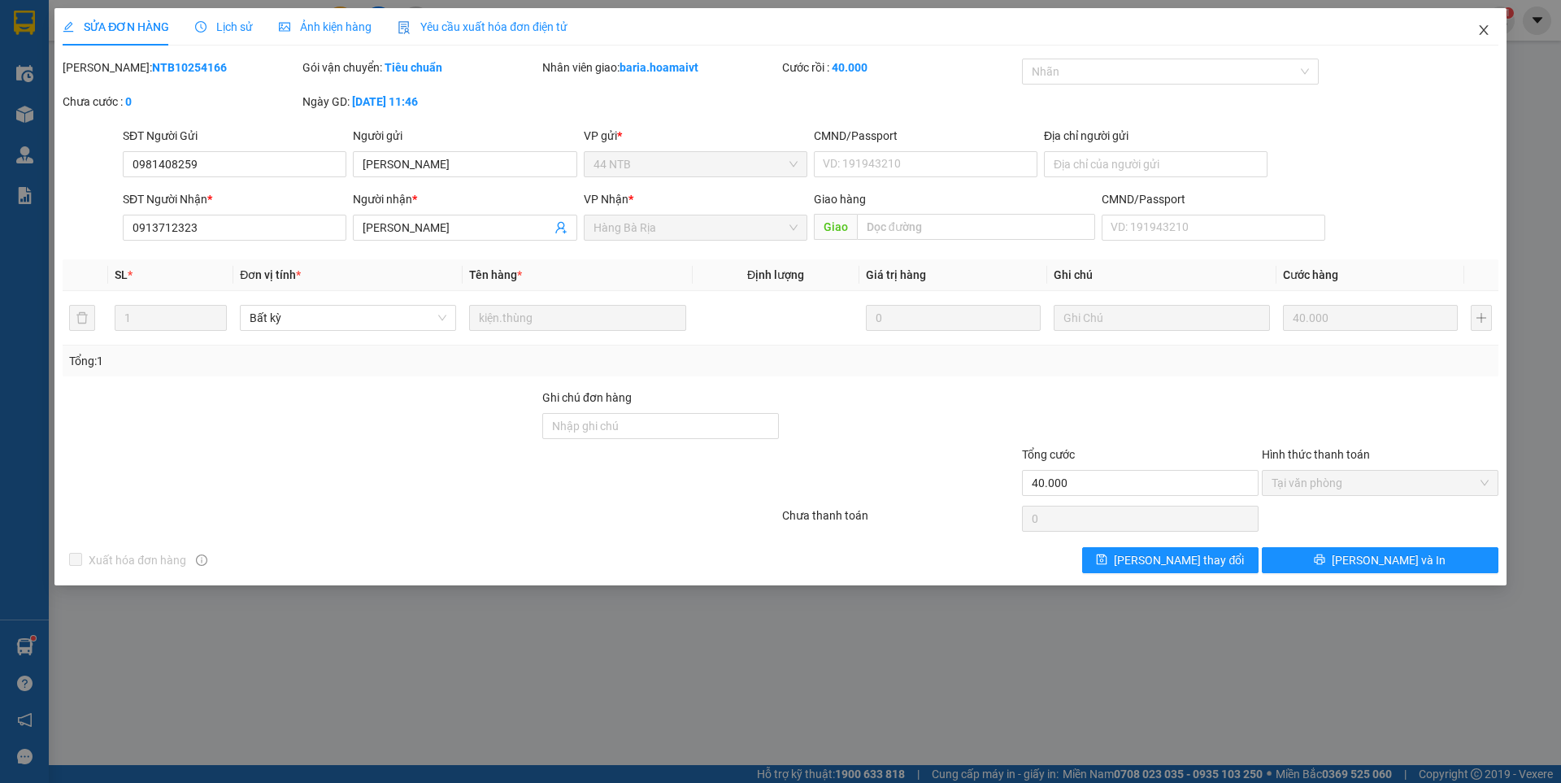
click at [1481, 28] on icon "close" at bounding box center [1482, 30] width 9 height 10
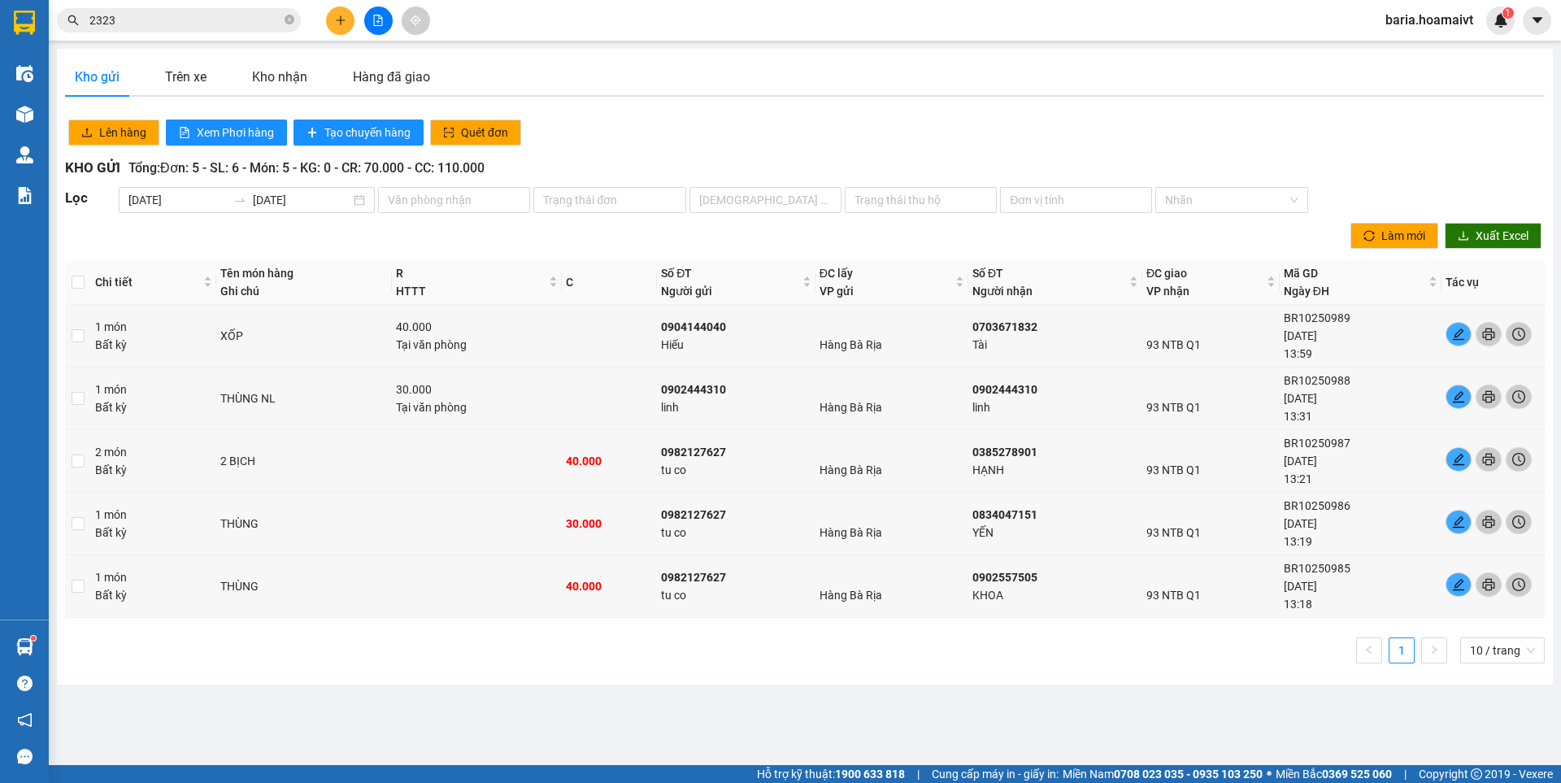
click at [289, 15] on span at bounding box center [289, 20] width 10 height 15
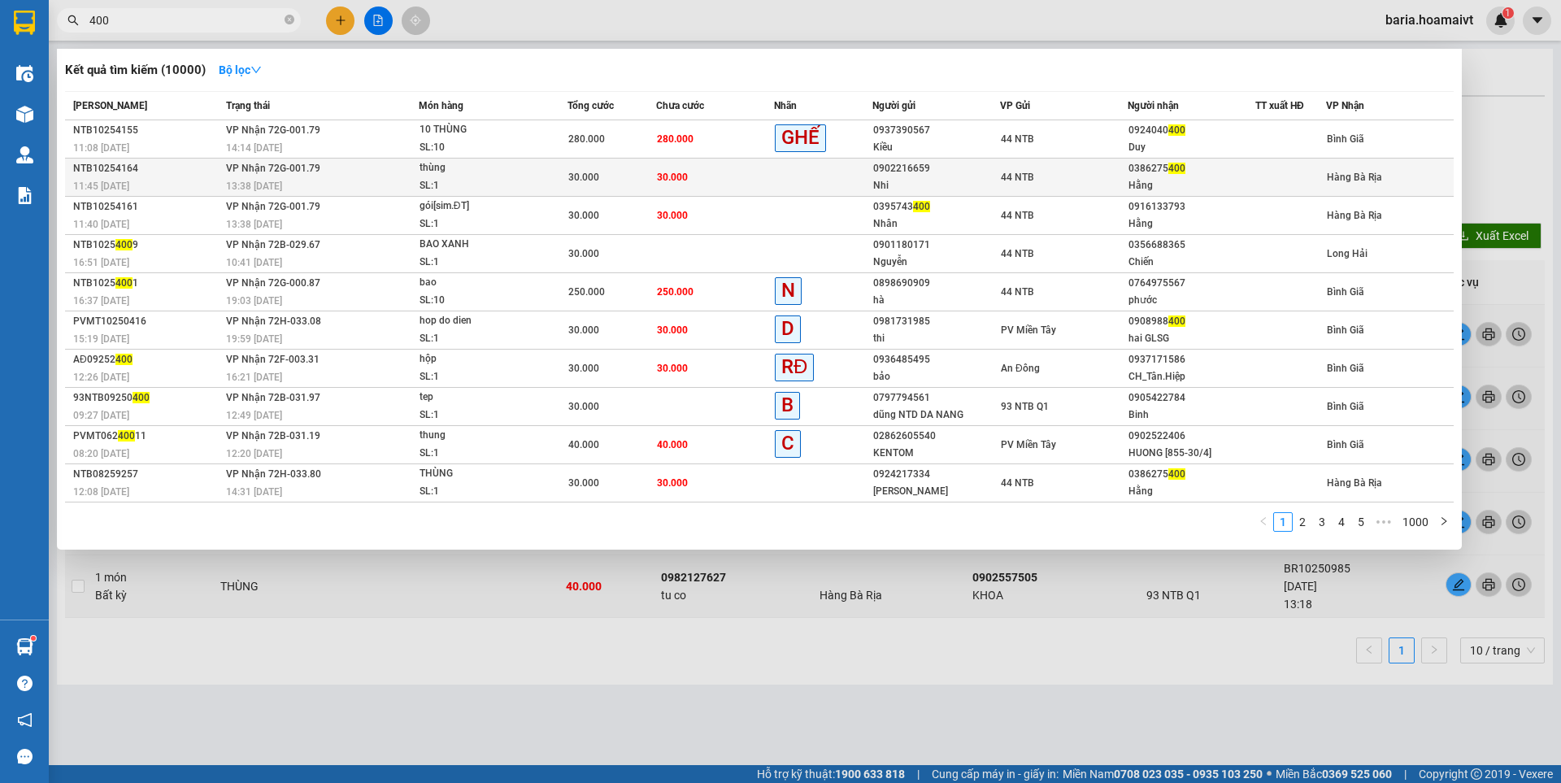
type input "400"
click at [1128, 184] on div "Hằng" at bounding box center [1191, 185] width 126 height 17
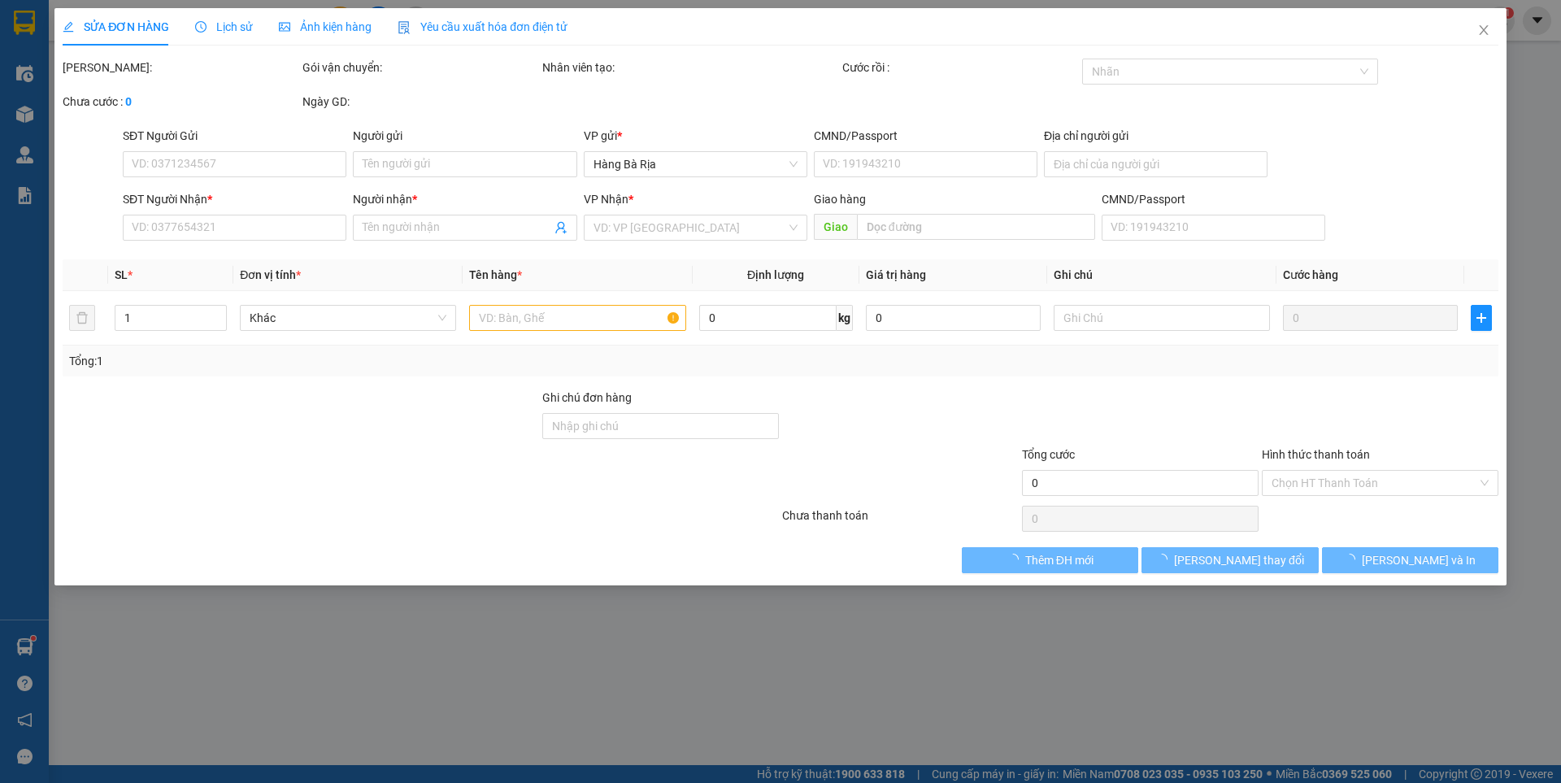
type input "0902216659"
type input "Nhi"
type input "079192011193"
type input "0386275400"
type input "Hằng"
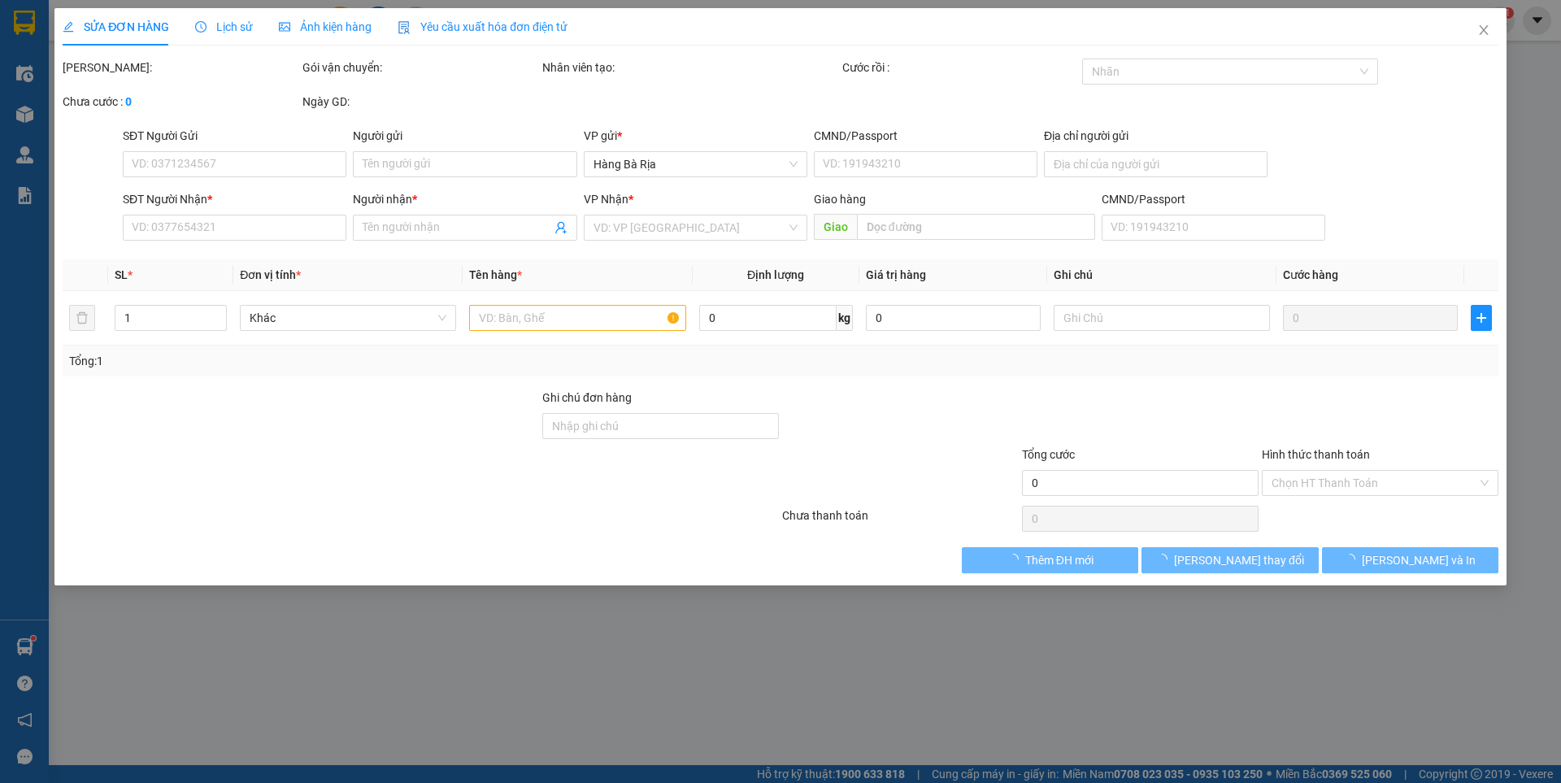
type input "30.000"
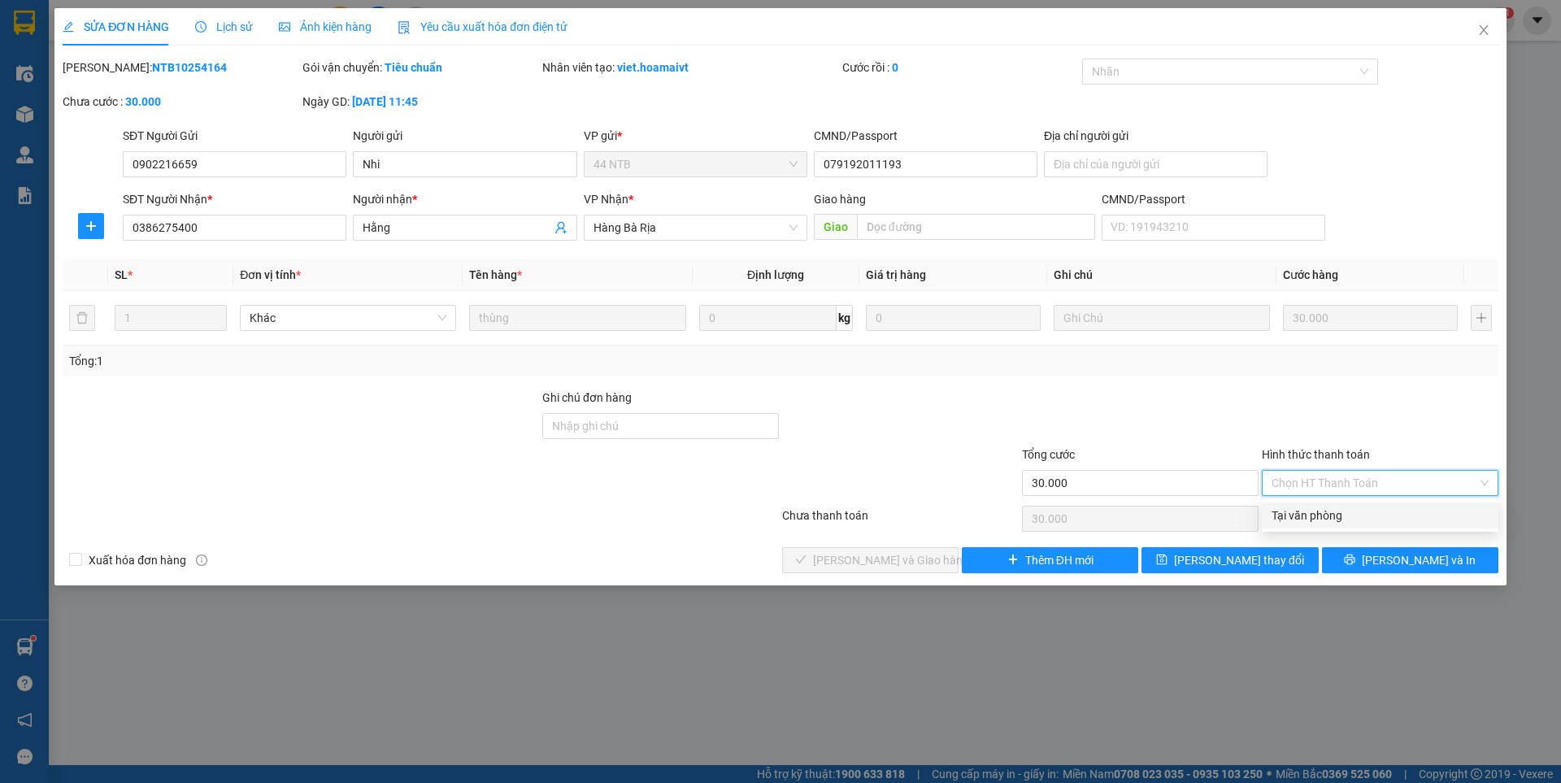
click at [1328, 514] on div "Tại văn phòng" at bounding box center [1379, 515] width 217 height 18
type input "0"
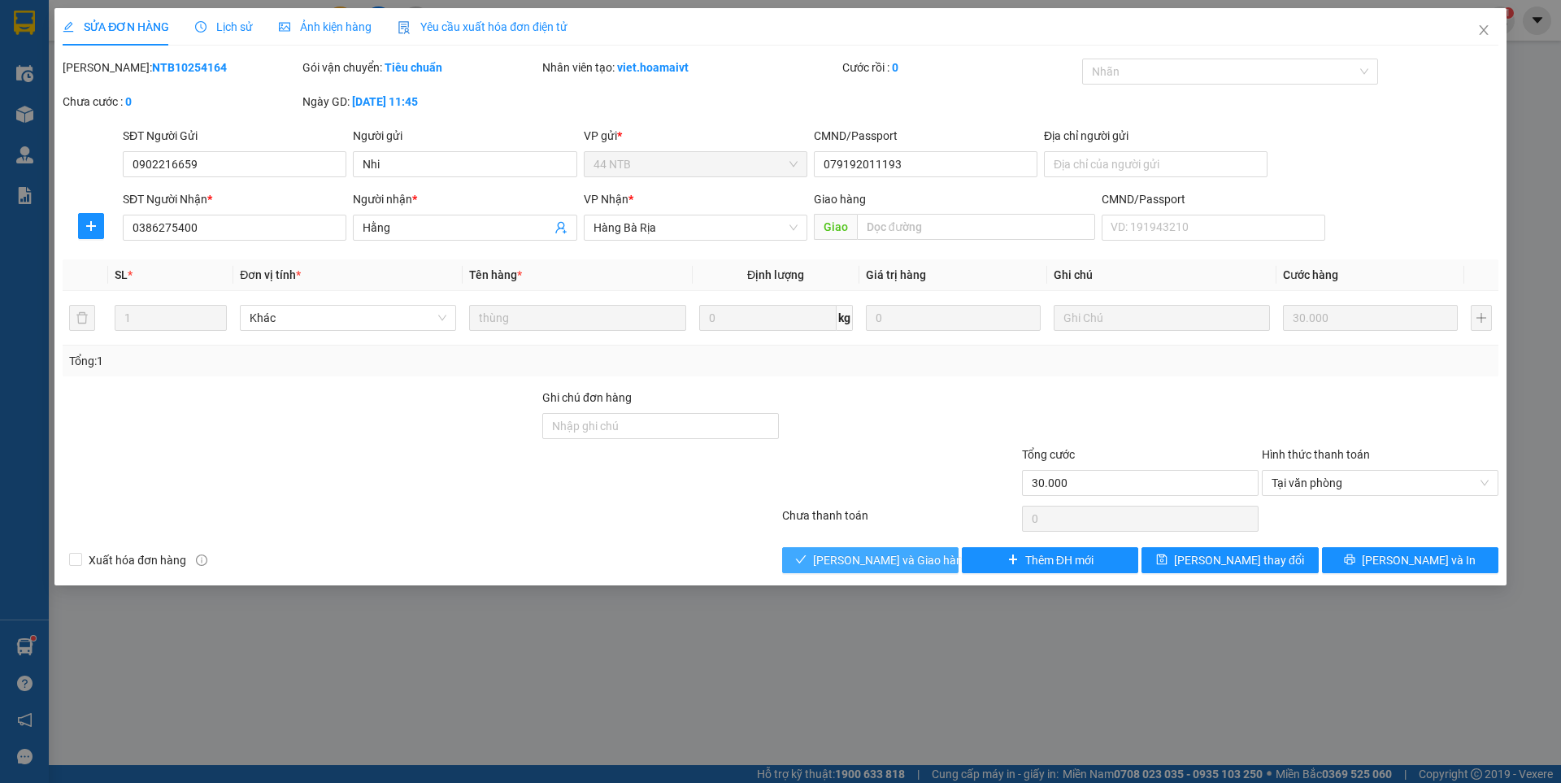
drag, startPoint x: 898, startPoint y: 567, endPoint x: 903, endPoint y: 550, distance: 17.8
click at [901, 559] on span "[PERSON_NAME] và [PERSON_NAME] hàng" at bounding box center [891, 560] width 156 height 18
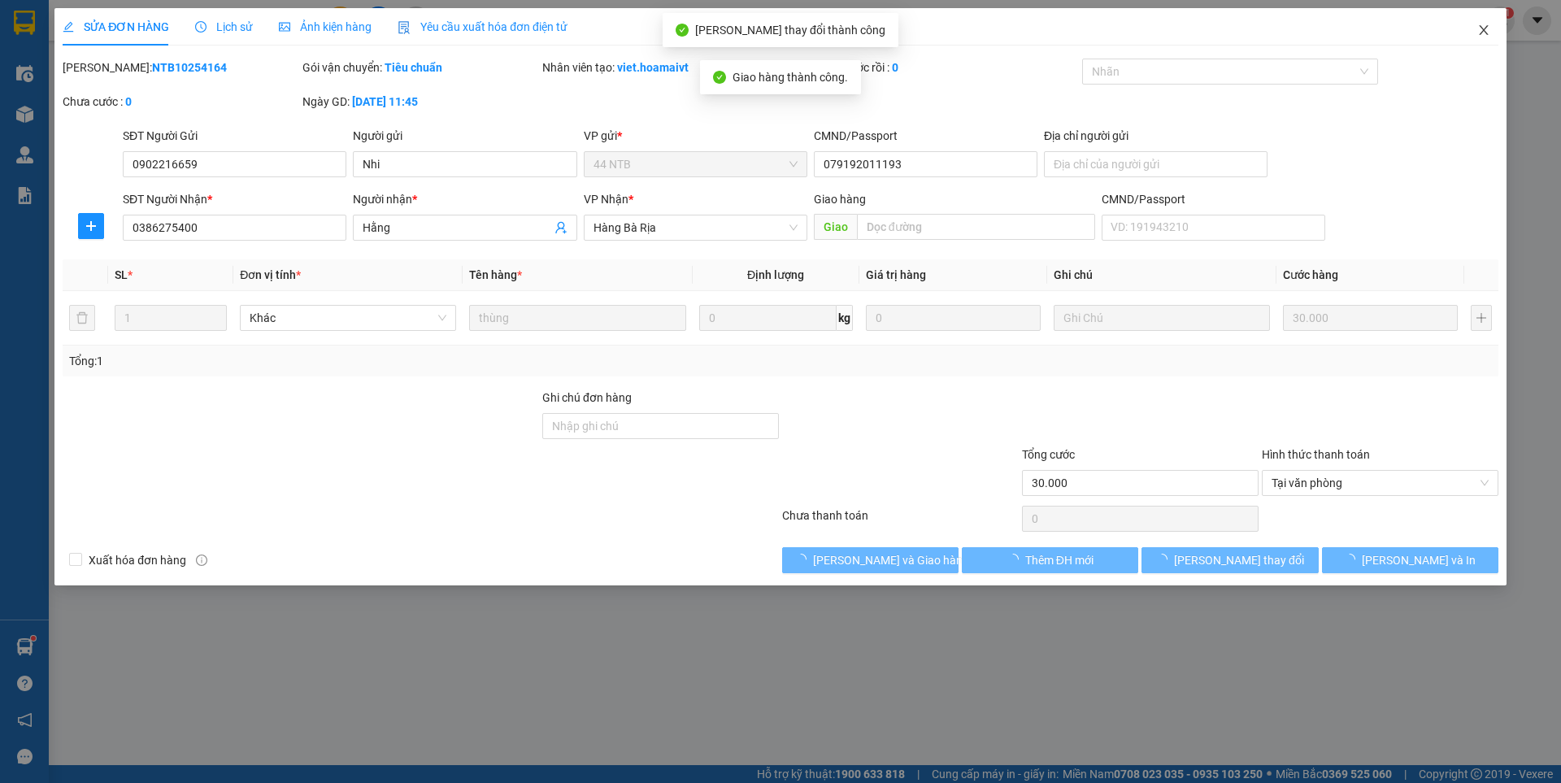
click at [1479, 27] on icon "close" at bounding box center [1482, 30] width 9 height 10
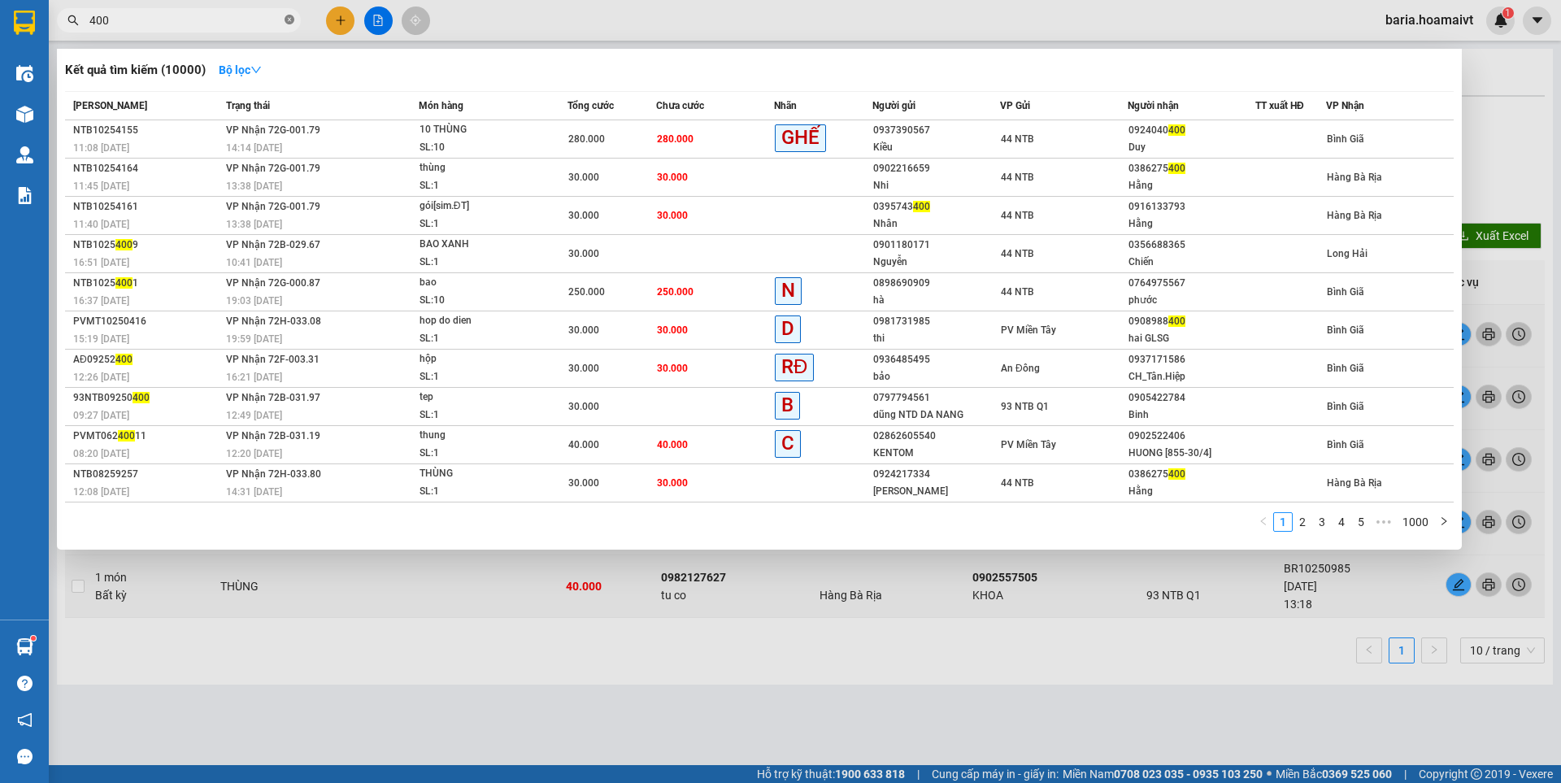
click at [288, 24] on icon "close-circle" at bounding box center [289, 20] width 10 height 10
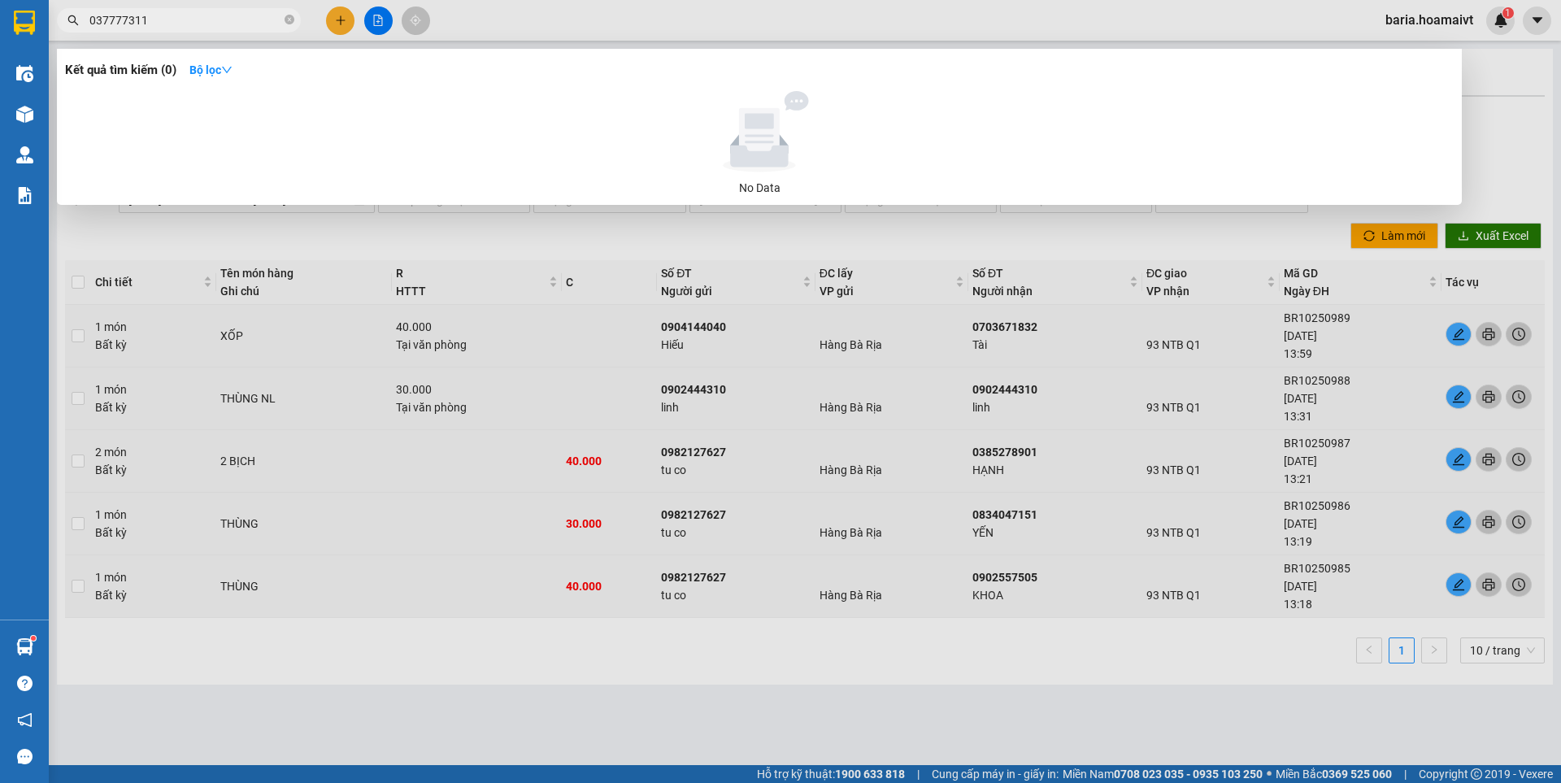
click at [128, 20] on input "037777311" at bounding box center [185, 20] width 192 height 18
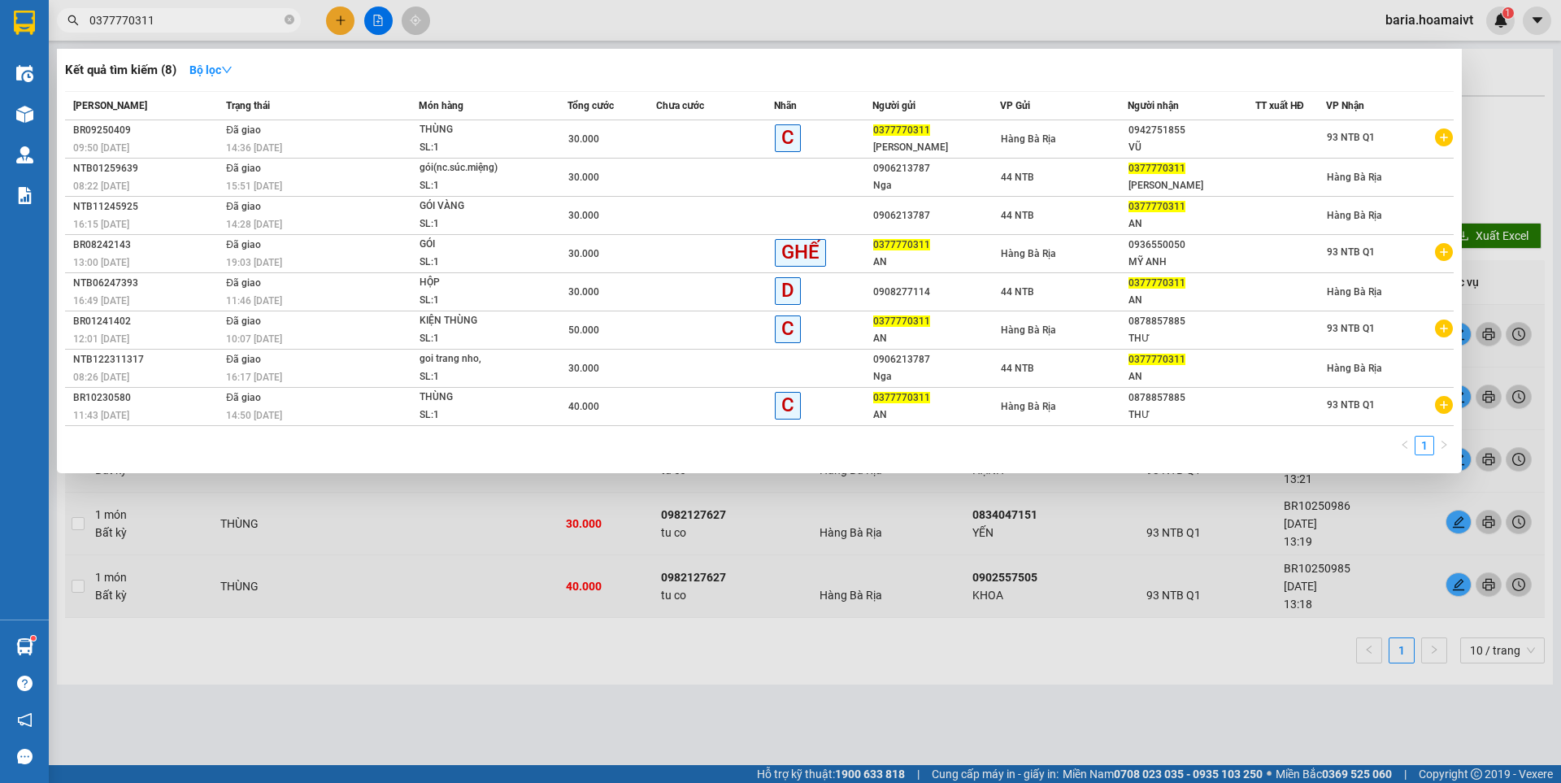
type input "0377770311"
click at [289, 20] on icon "close-circle" at bounding box center [289, 20] width 10 height 10
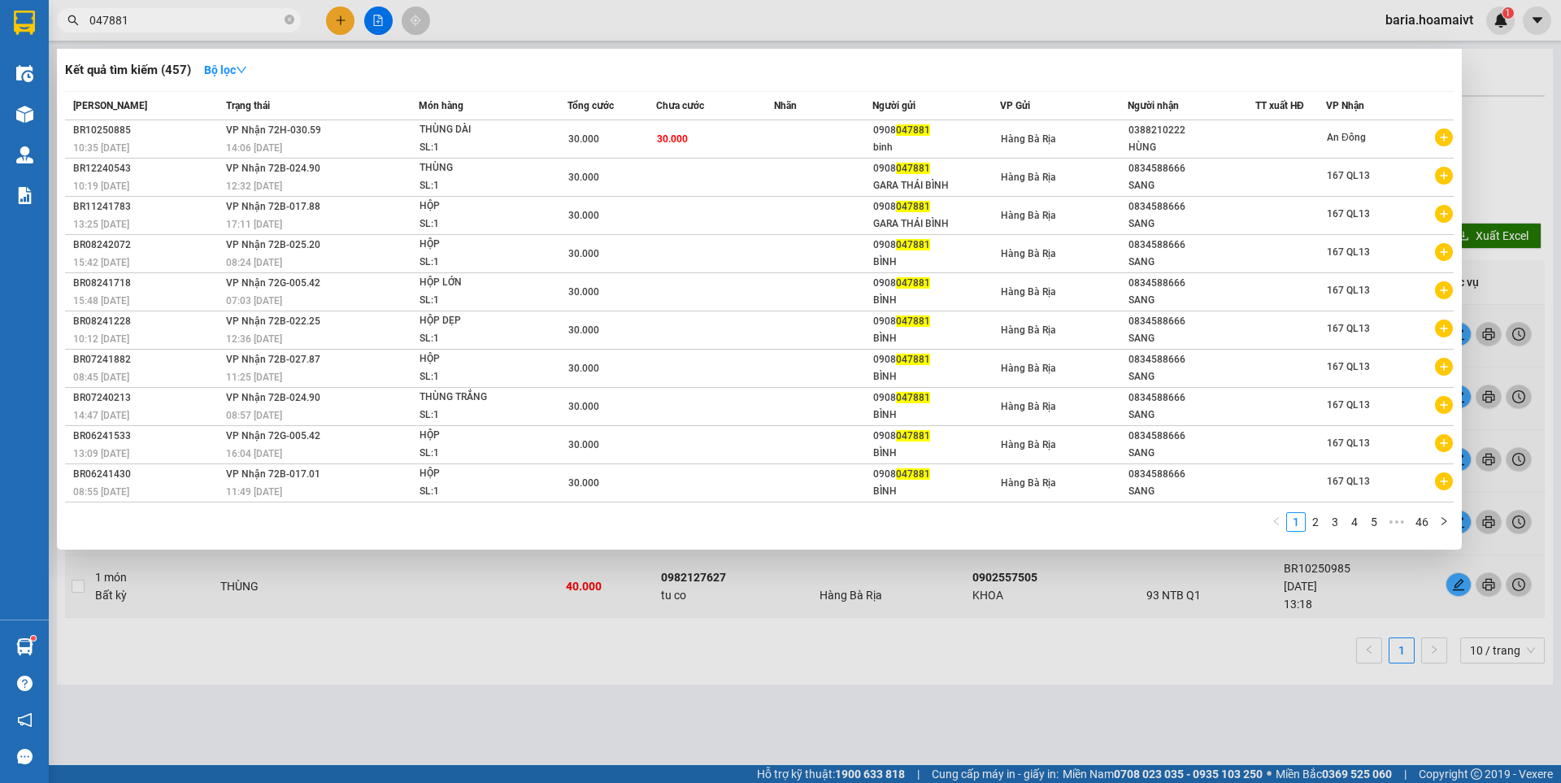
type input "047881"
click at [284, 20] on span "047881" at bounding box center [179, 20] width 244 height 24
click at [289, 15] on span at bounding box center [289, 20] width 10 height 15
type input "0908047881"
click at [285, 16] on icon "close-circle" at bounding box center [289, 20] width 10 height 10
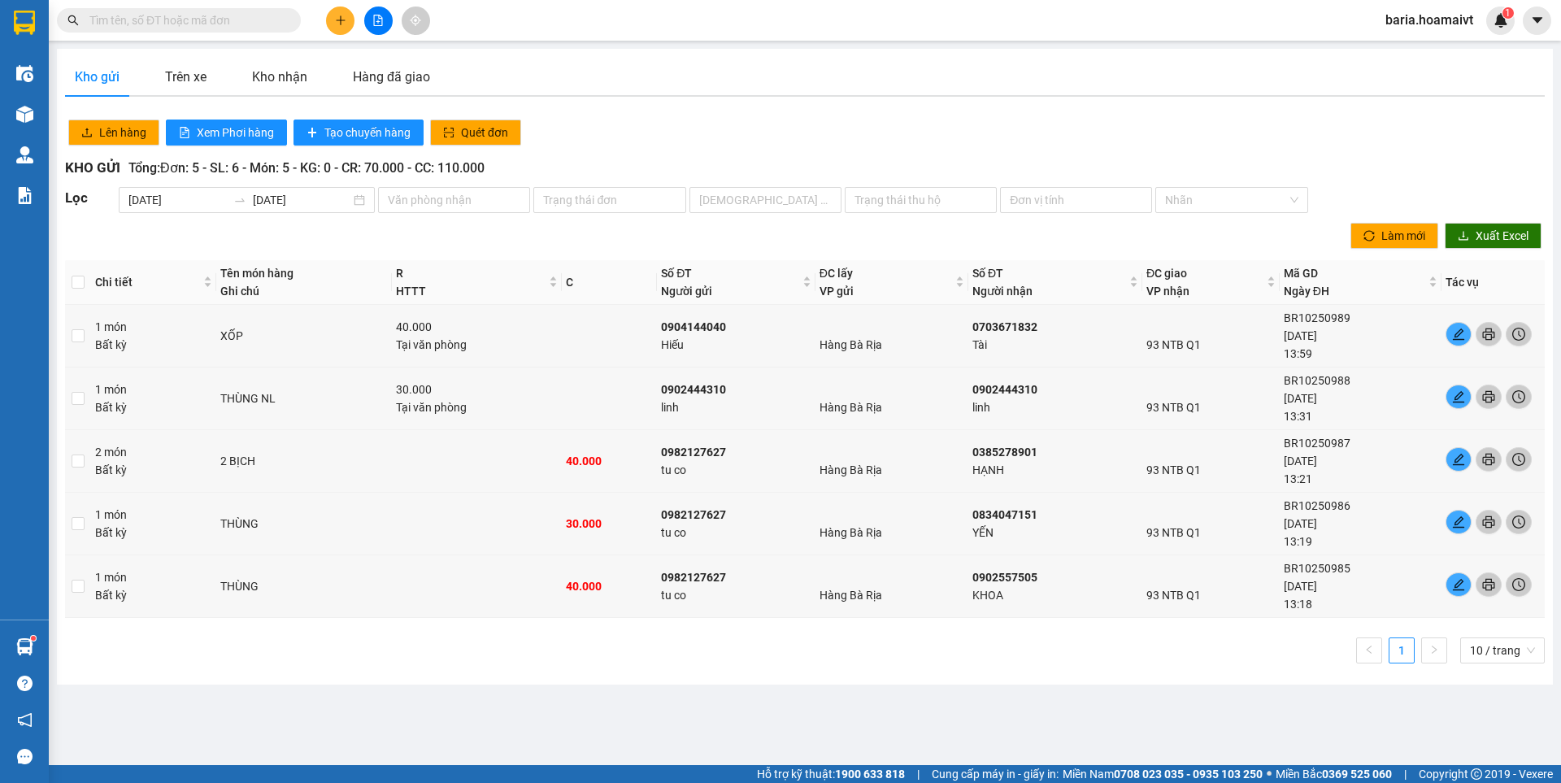
click at [242, 17] on input "text" at bounding box center [185, 20] width 192 height 18
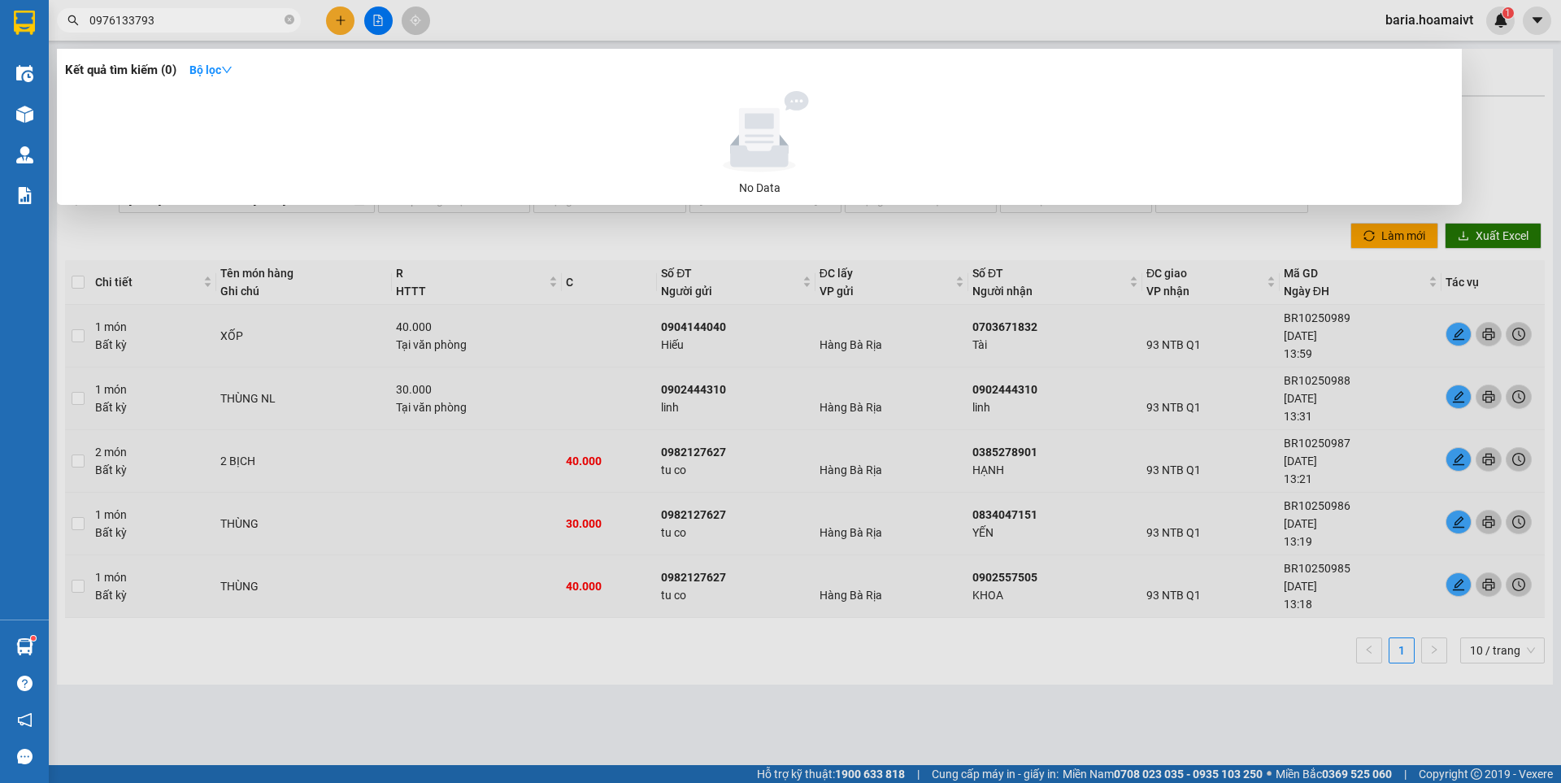
click at [176, 23] on input "0976133793" at bounding box center [185, 20] width 192 height 18
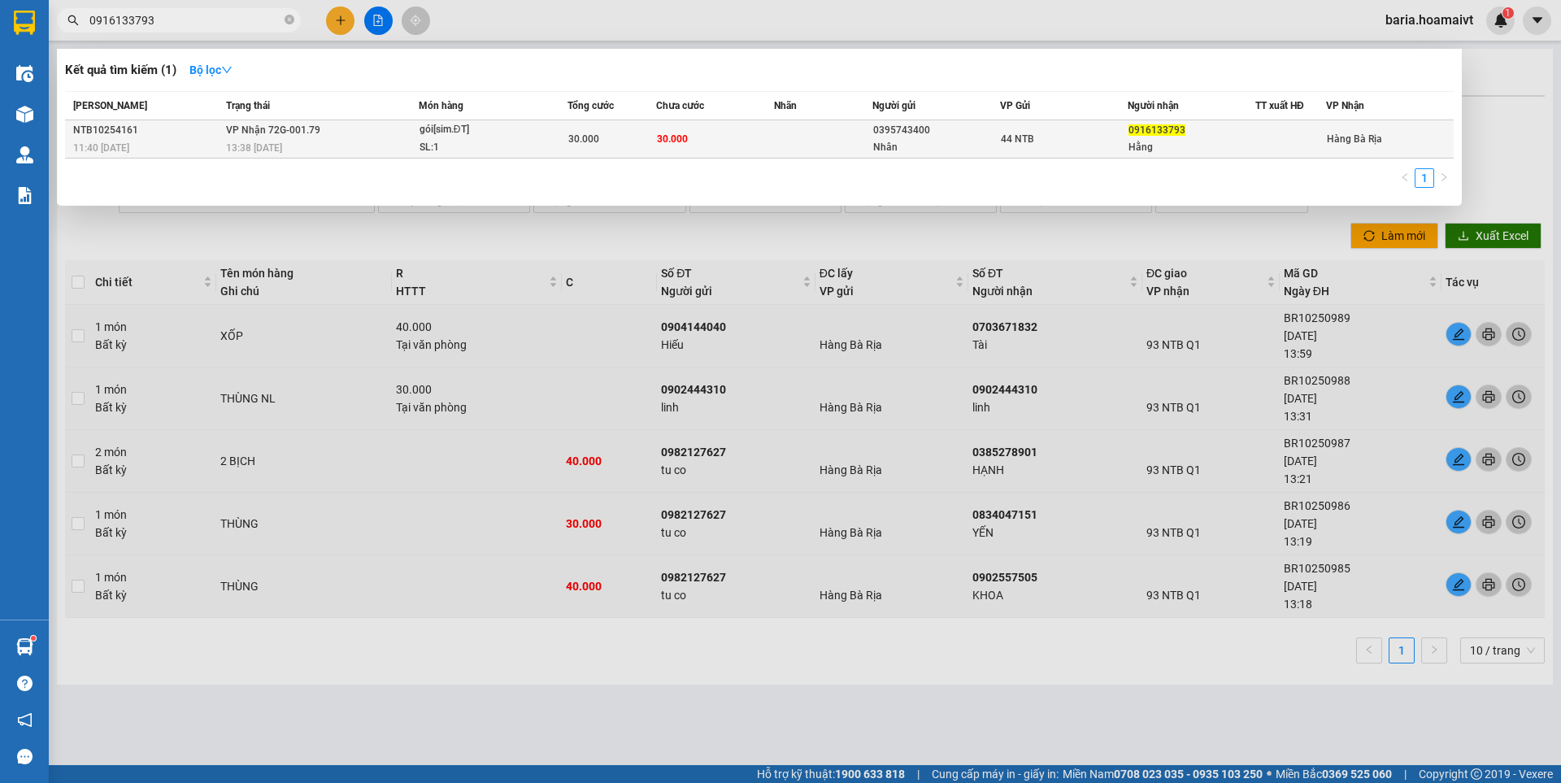
type input "0916133793"
click at [1144, 147] on div "Hằng" at bounding box center [1191, 147] width 126 height 17
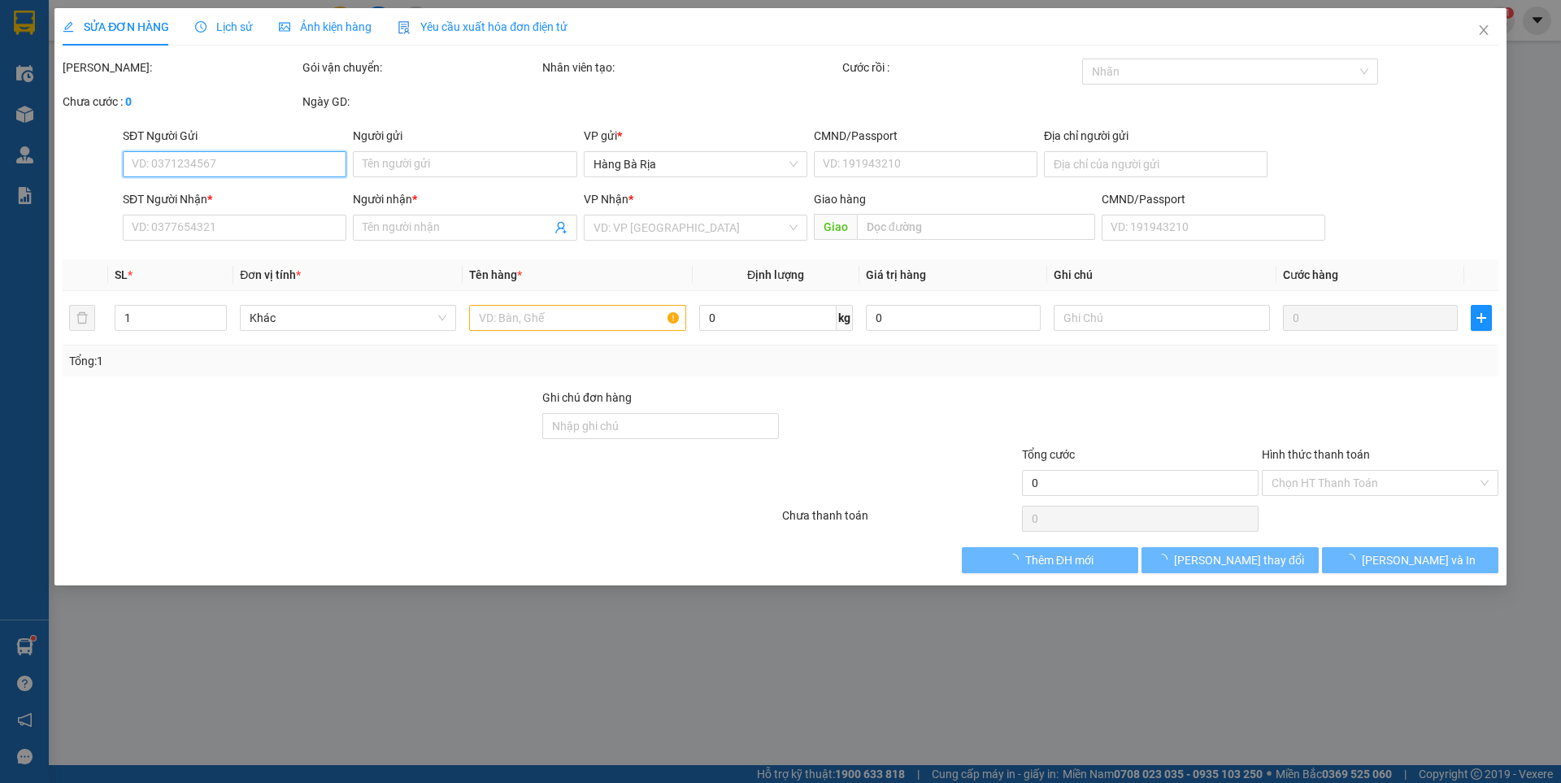
type input "0395743400"
type input "Nhân"
type input "544/8_L.Th.Kiệt_HCM"
type input "0916133793"
type input "Hằng"
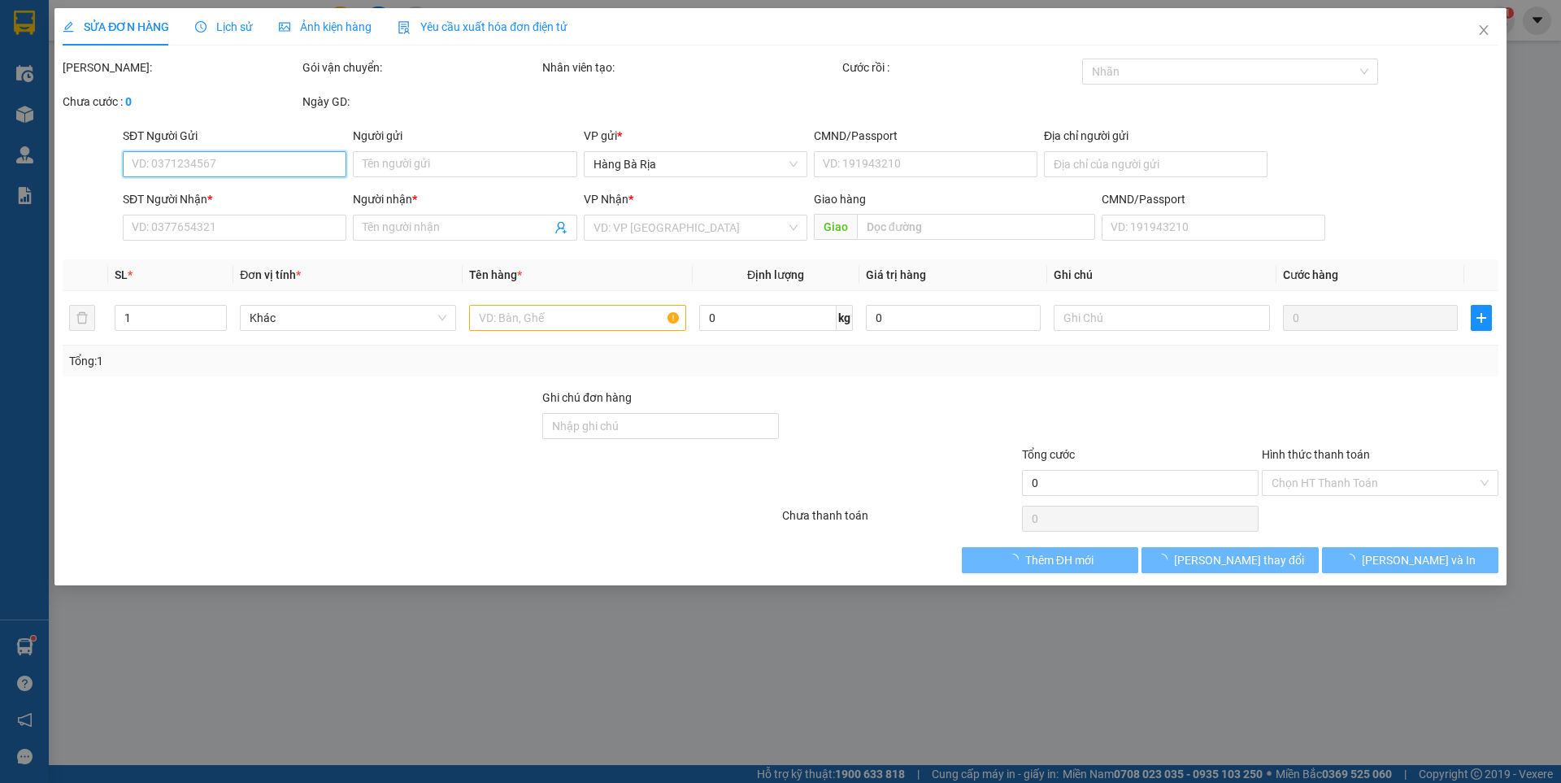
type input "30.000"
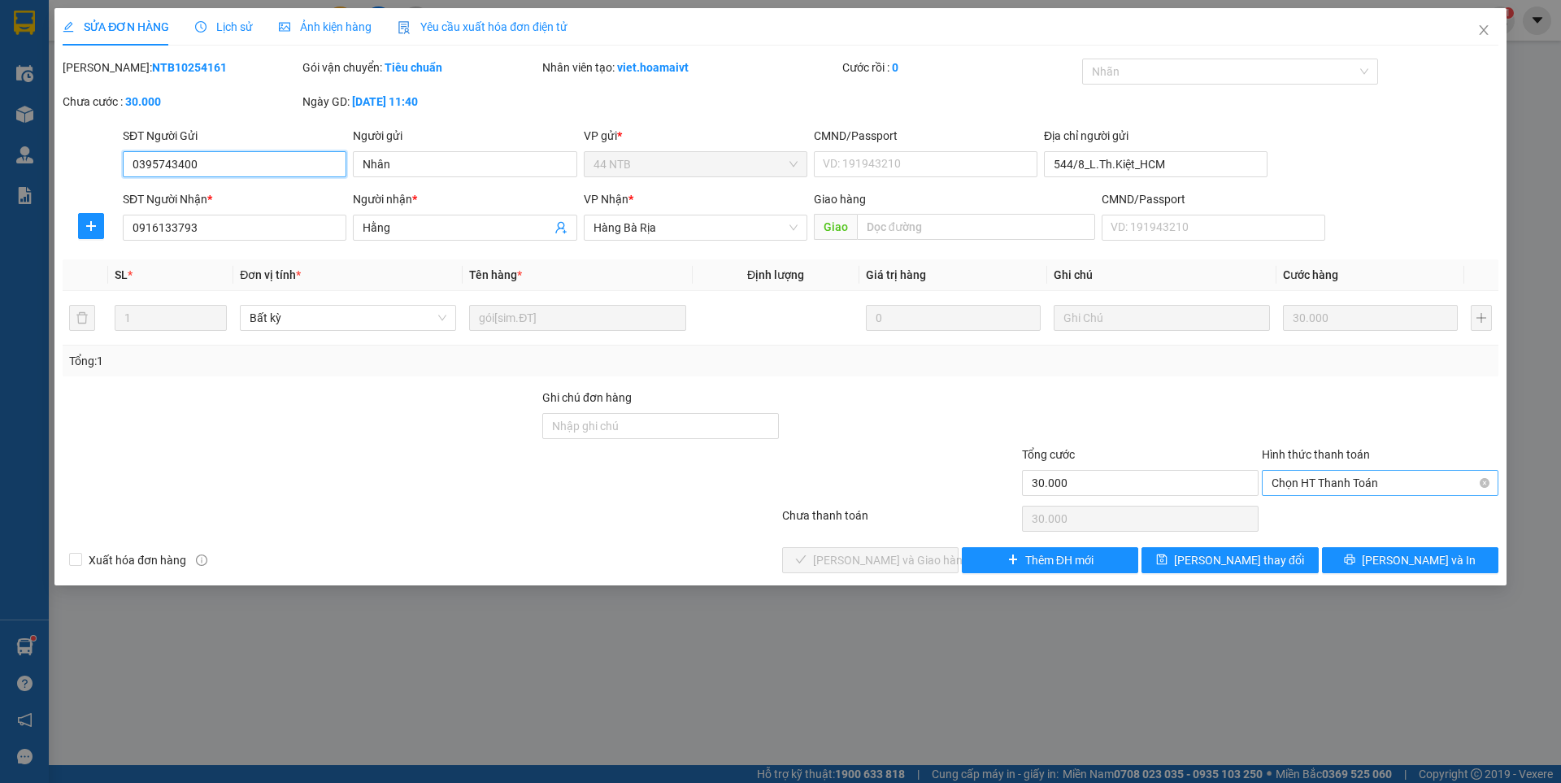
click at [1319, 480] on span "Chọn HT Thanh Toán" at bounding box center [1379, 483] width 217 height 24
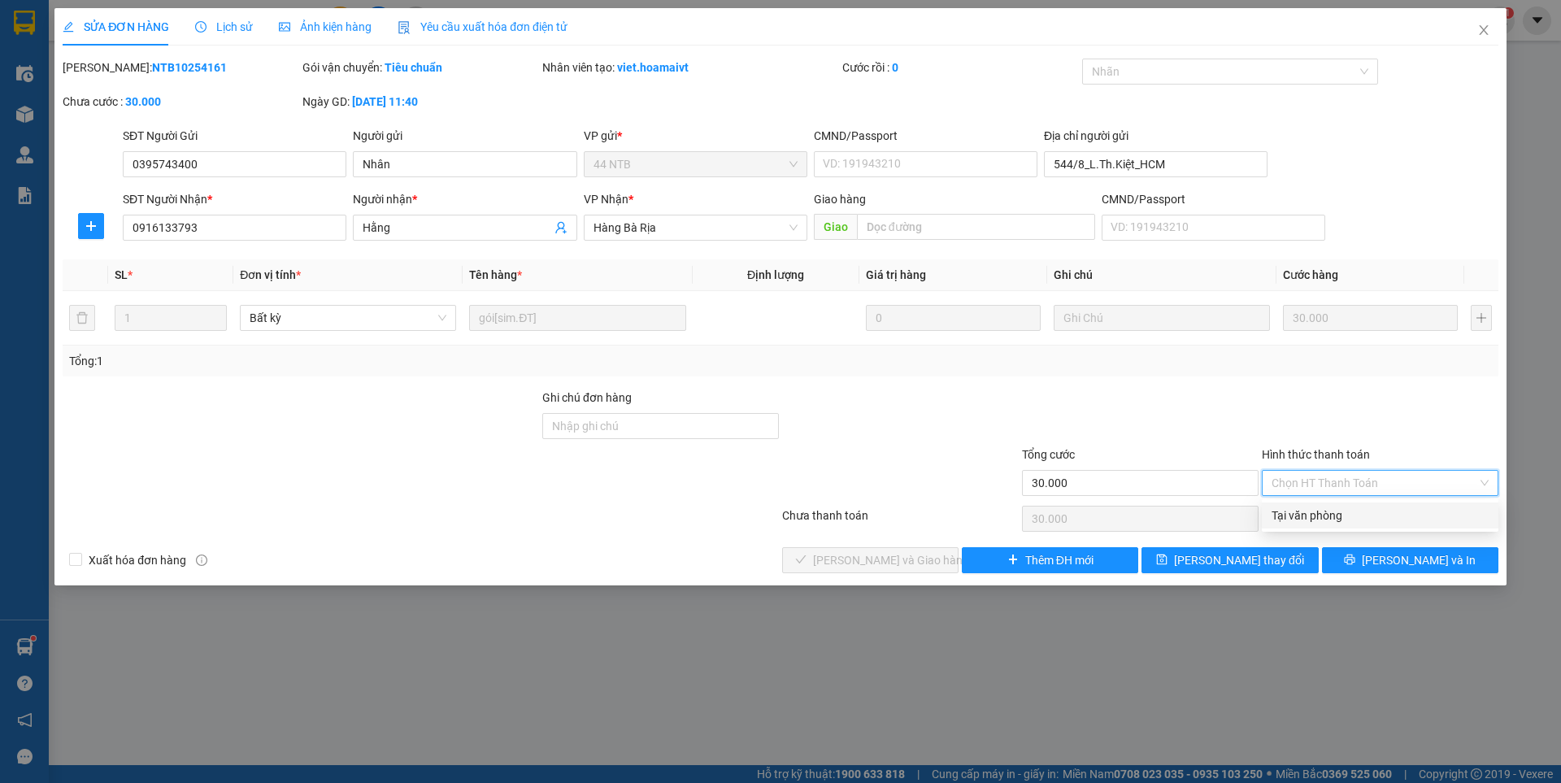
click at [1334, 518] on div "Tại văn phòng" at bounding box center [1379, 515] width 217 height 18
type input "0"
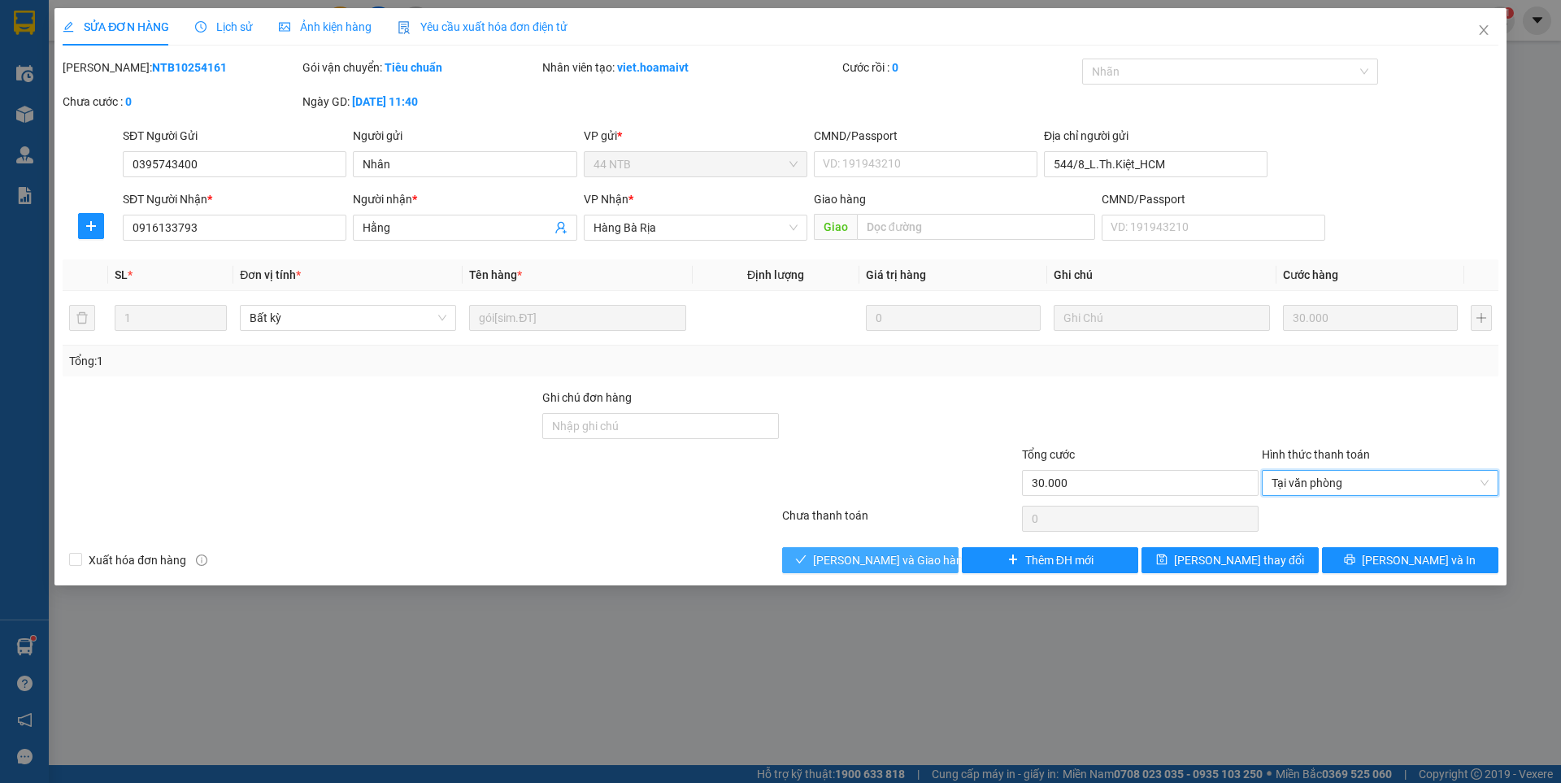
click at [897, 561] on span "[PERSON_NAME] và [PERSON_NAME] hàng" at bounding box center [891, 560] width 156 height 18
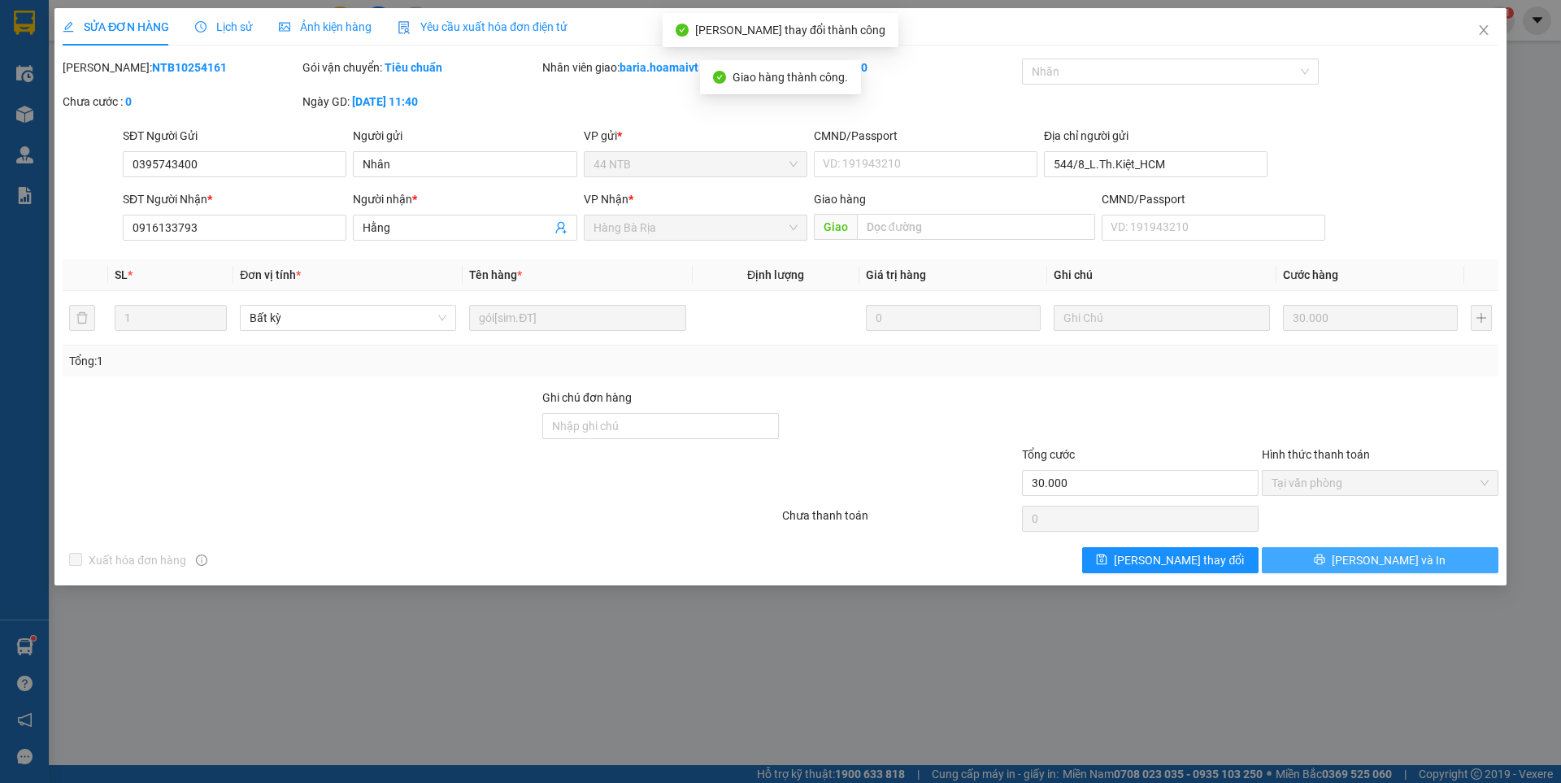
click at [1405, 560] on span "[PERSON_NAME] và In" at bounding box center [1388, 560] width 114 height 18
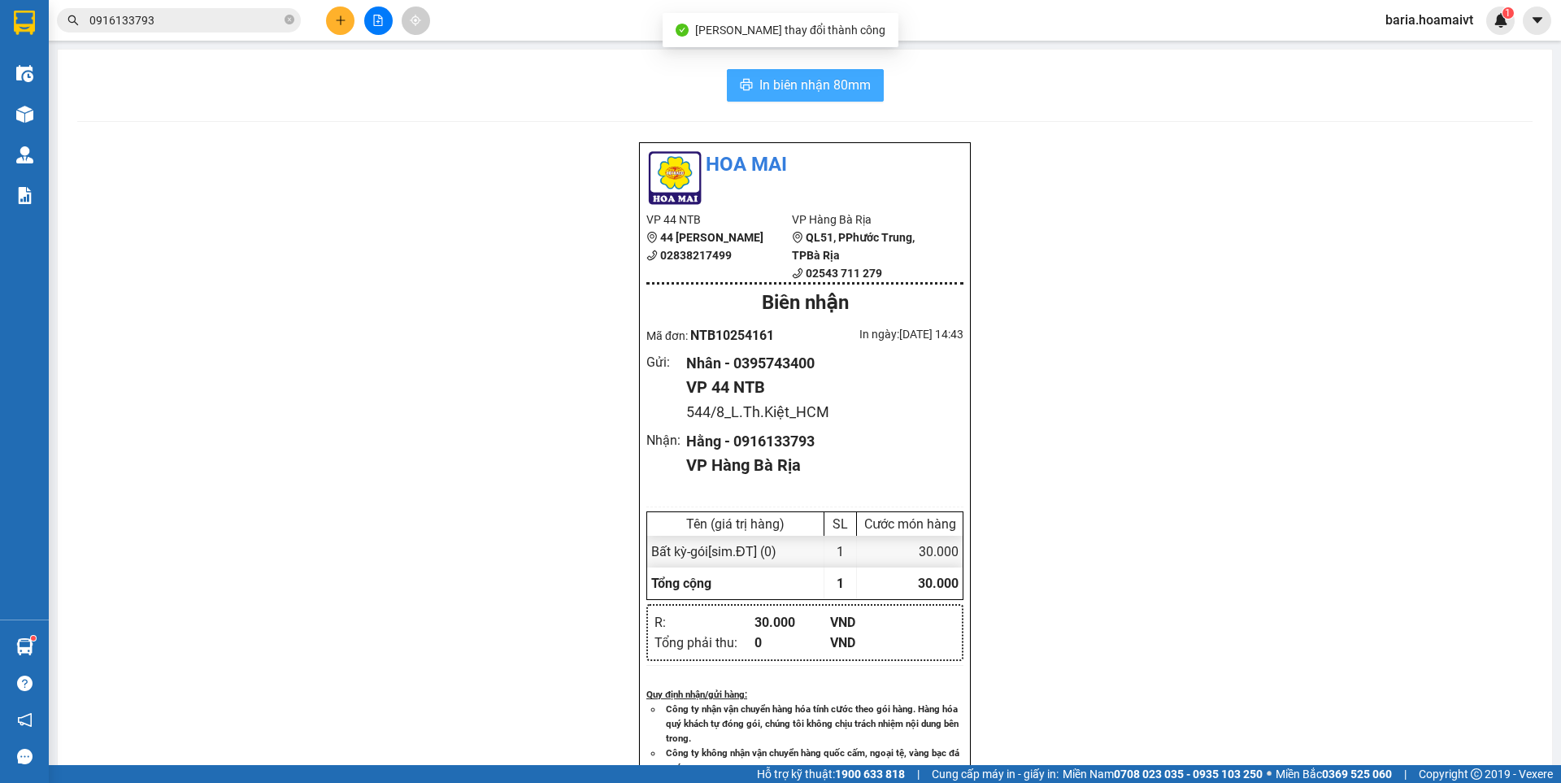
click at [847, 87] on span "In biên nhận 80mm" at bounding box center [814, 85] width 111 height 20
click at [288, 17] on icon "close-circle" at bounding box center [289, 20] width 10 height 10
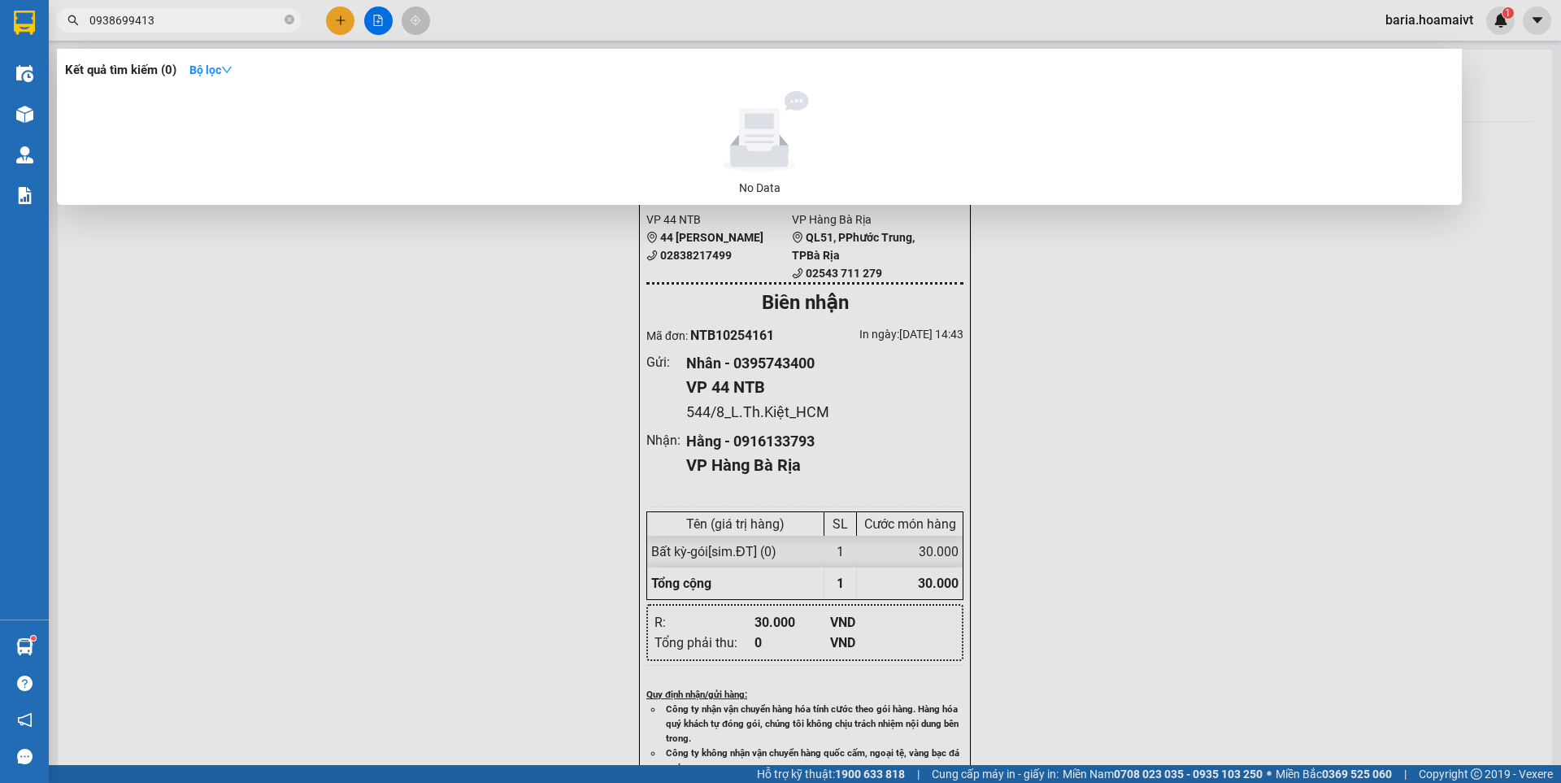
click at [144, 19] on input "0938699413" at bounding box center [185, 20] width 192 height 18
click at [156, 18] on input "093869943" at bounding box center [185, 20] width 192 height 18
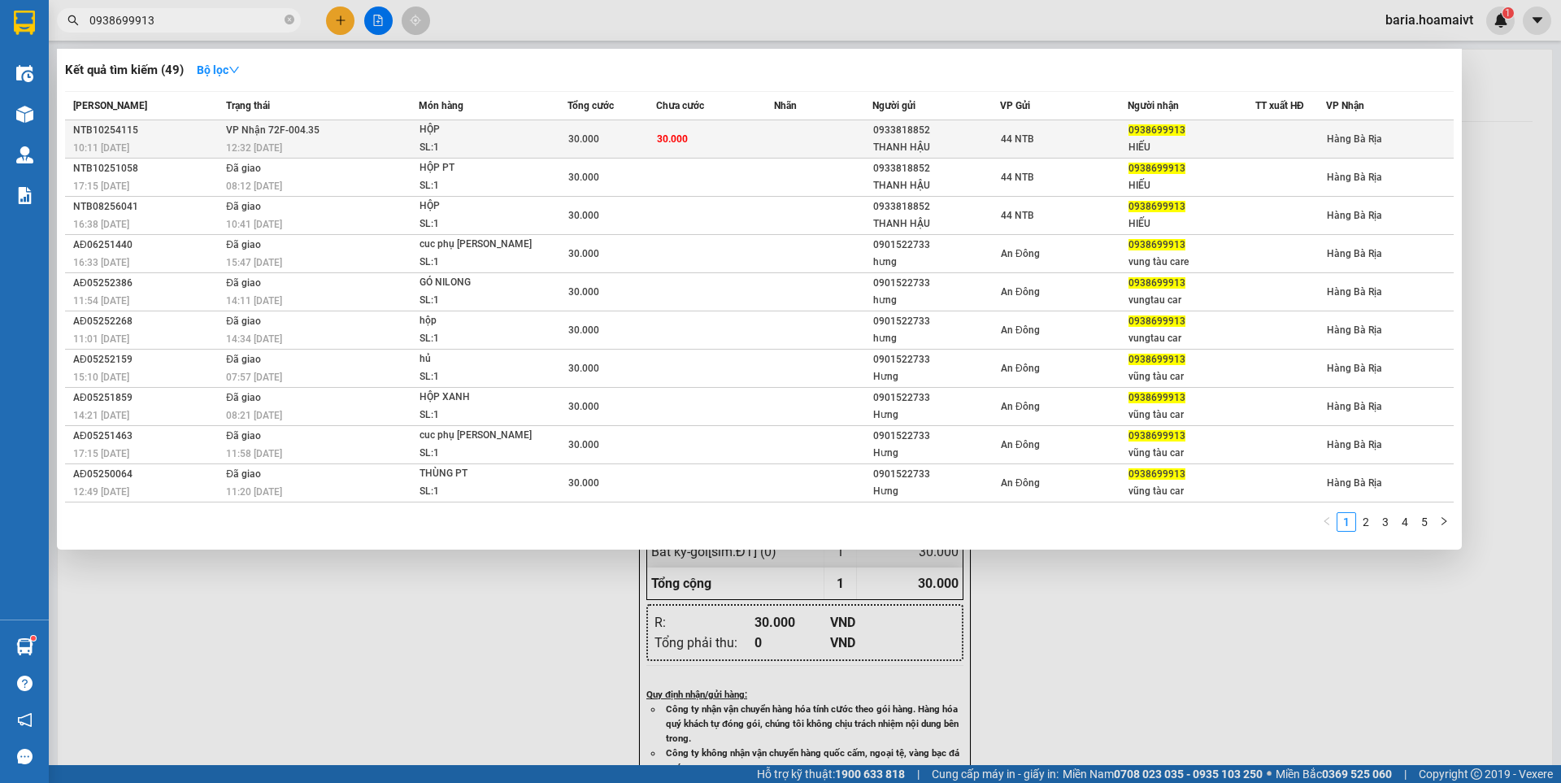
type input "0938699913"
click at [1163, 150] on div "HIẾU" at bounding box center [1191, 147] width 126 height 17
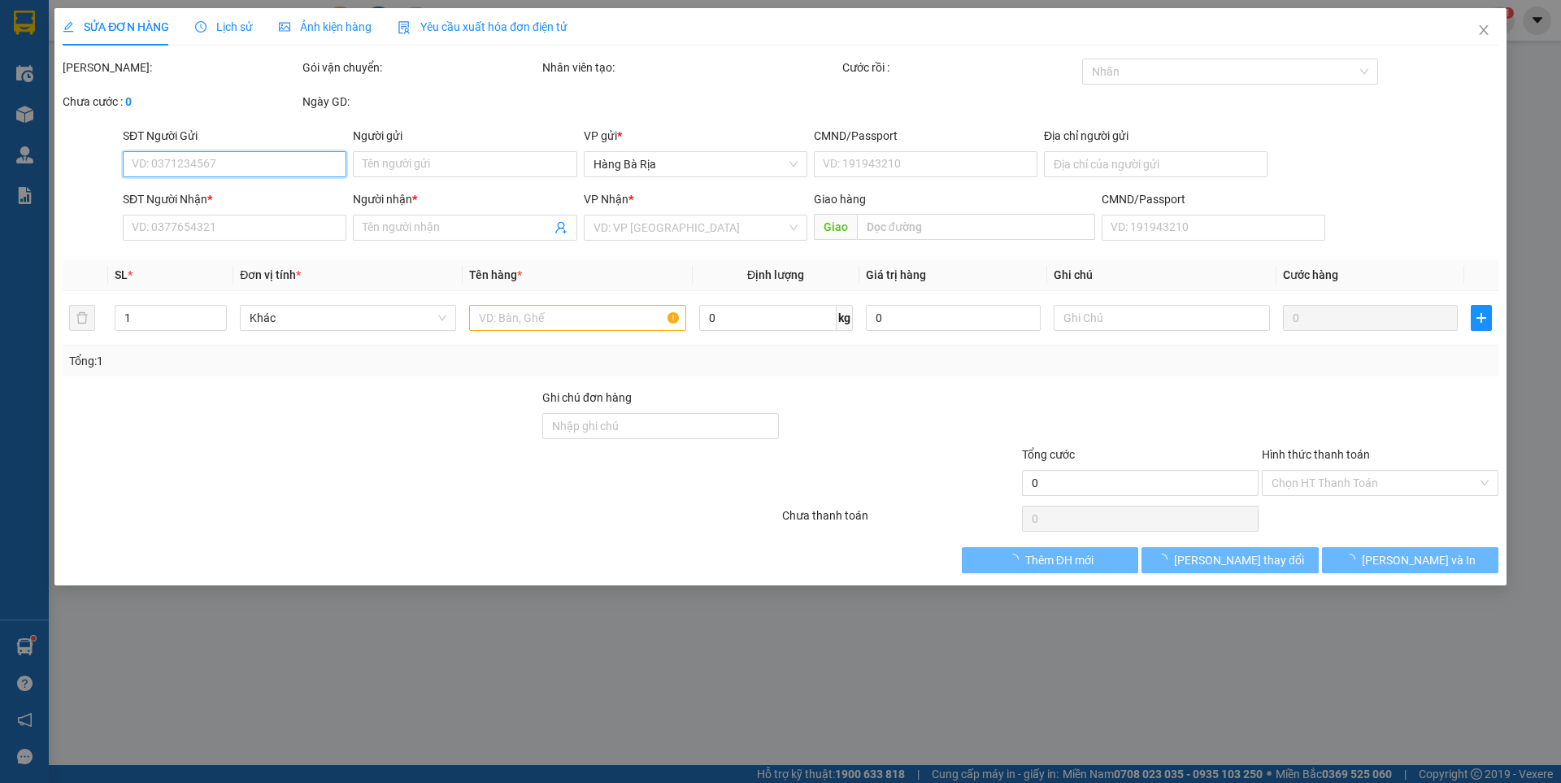
type input "0933818852"
type input "THANH HẬU"
type input "0938699913"
type input "HIẾU"
type input "30.000"
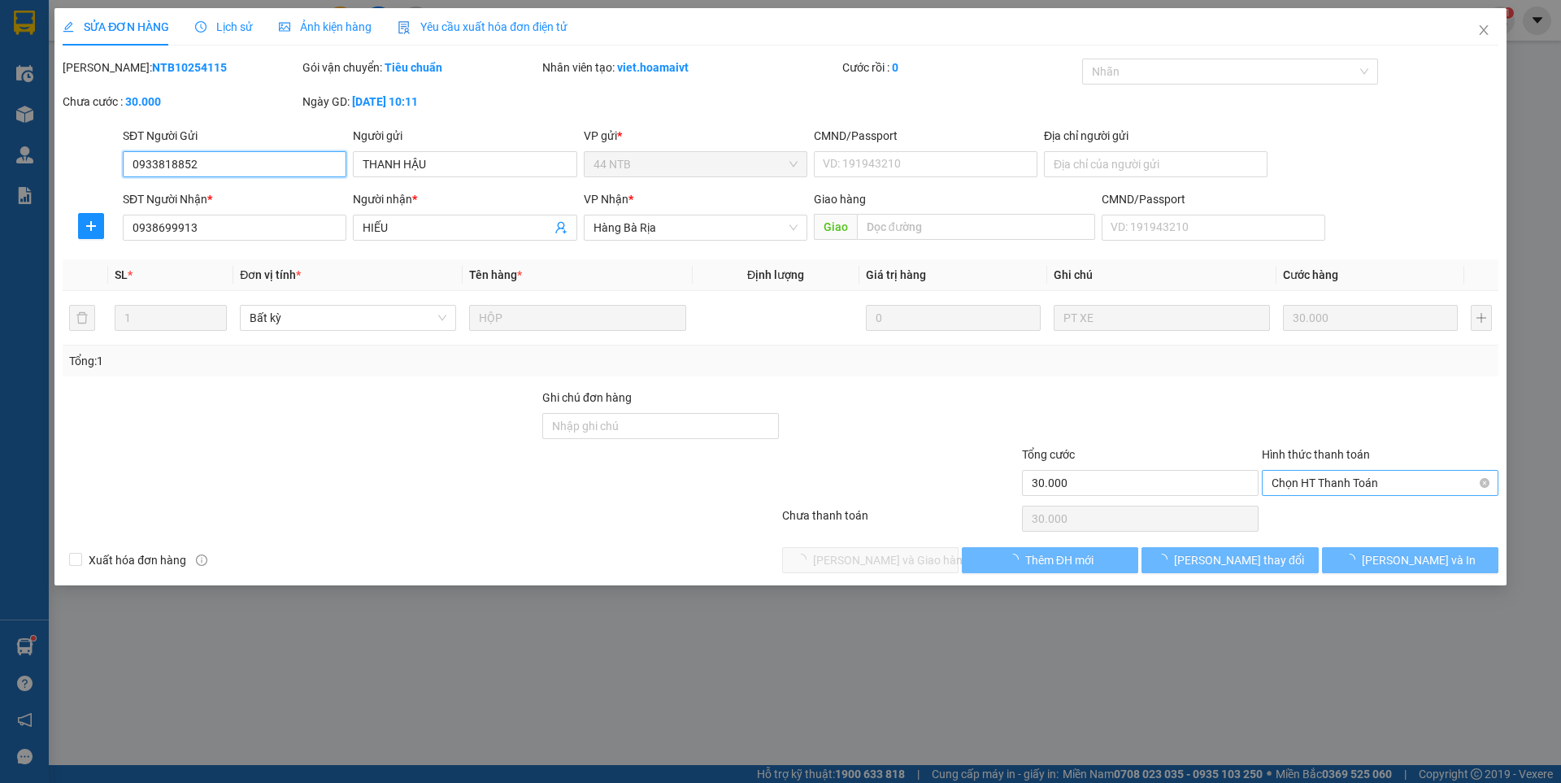
click at [1296, 487] on span "Chọn HT Thanh Toán" at bounding box center [1379, 483] width 217 height 24
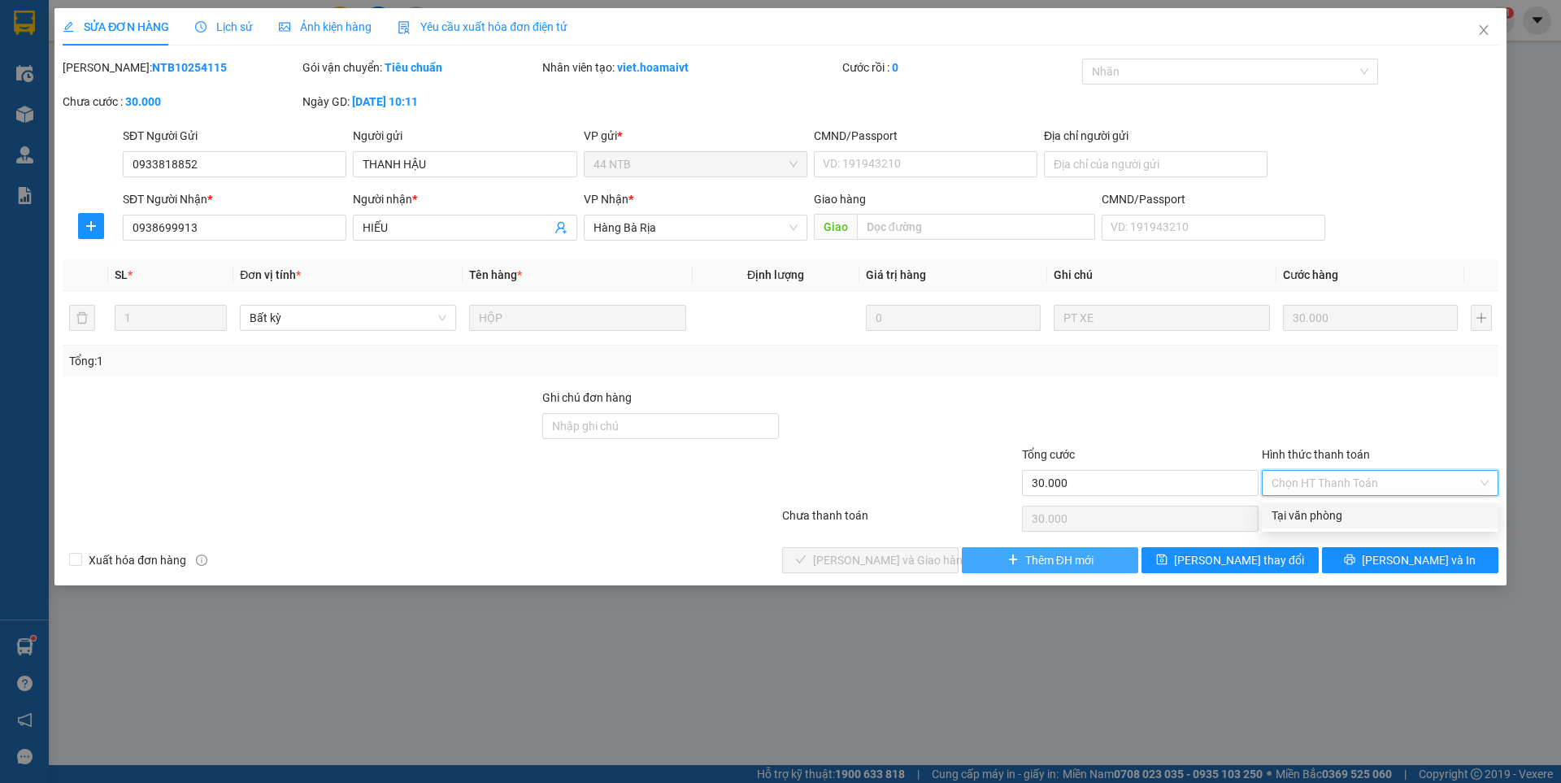
drag, startPoint x: 1296, startPoint y: 510, endPoint x: 1059, endPoint y: 548, distance: 240.4
click at [1293, 511] on div "Tại văn phòng" at bounding box center [1379, 515] width 217 height 18
type input "0"
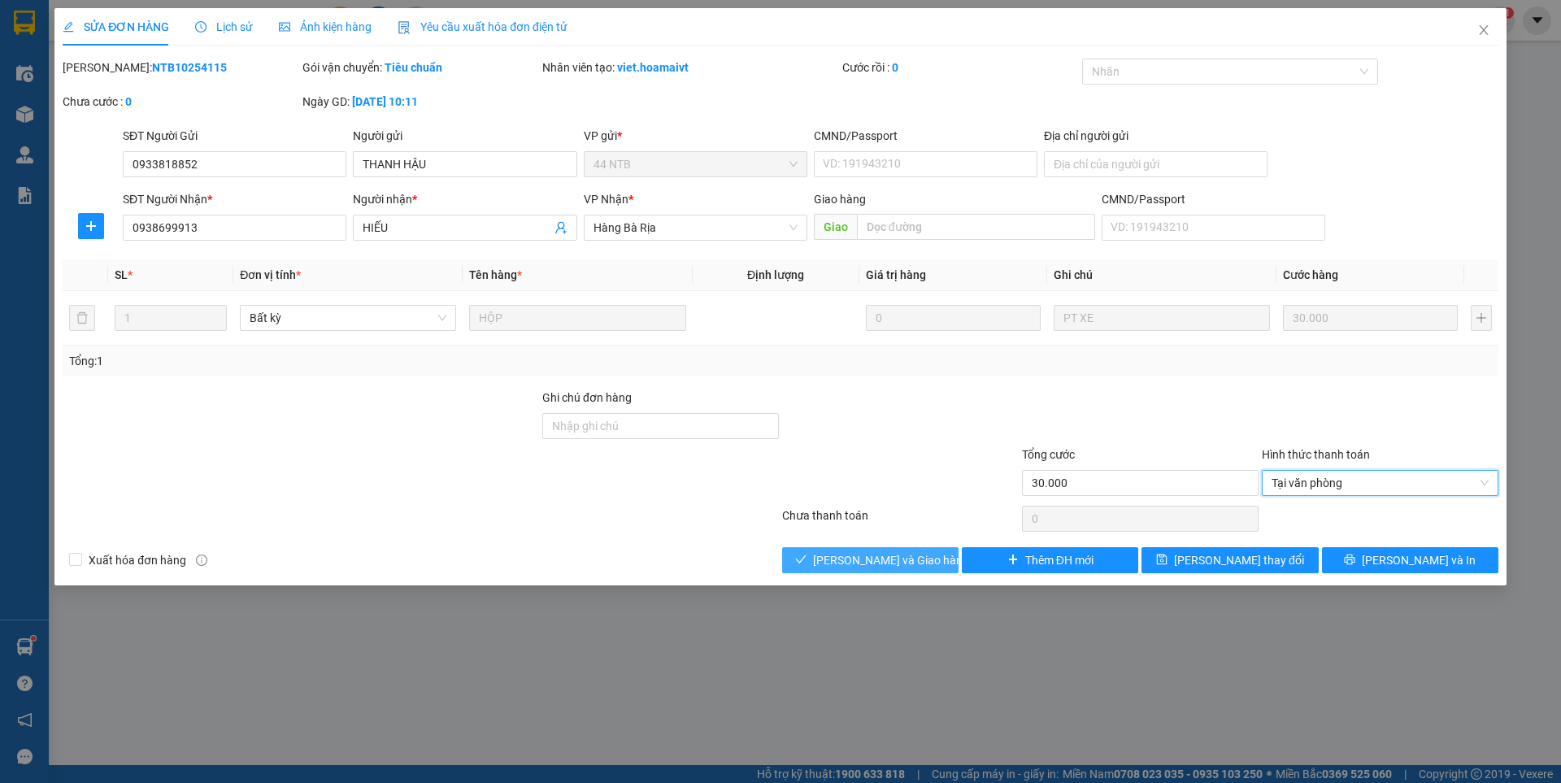
click at [934, 559] on button "[PERSON_NAME] và [PERSON_NAME] hàng" at bounding box center [870, 560] width 176 height 26
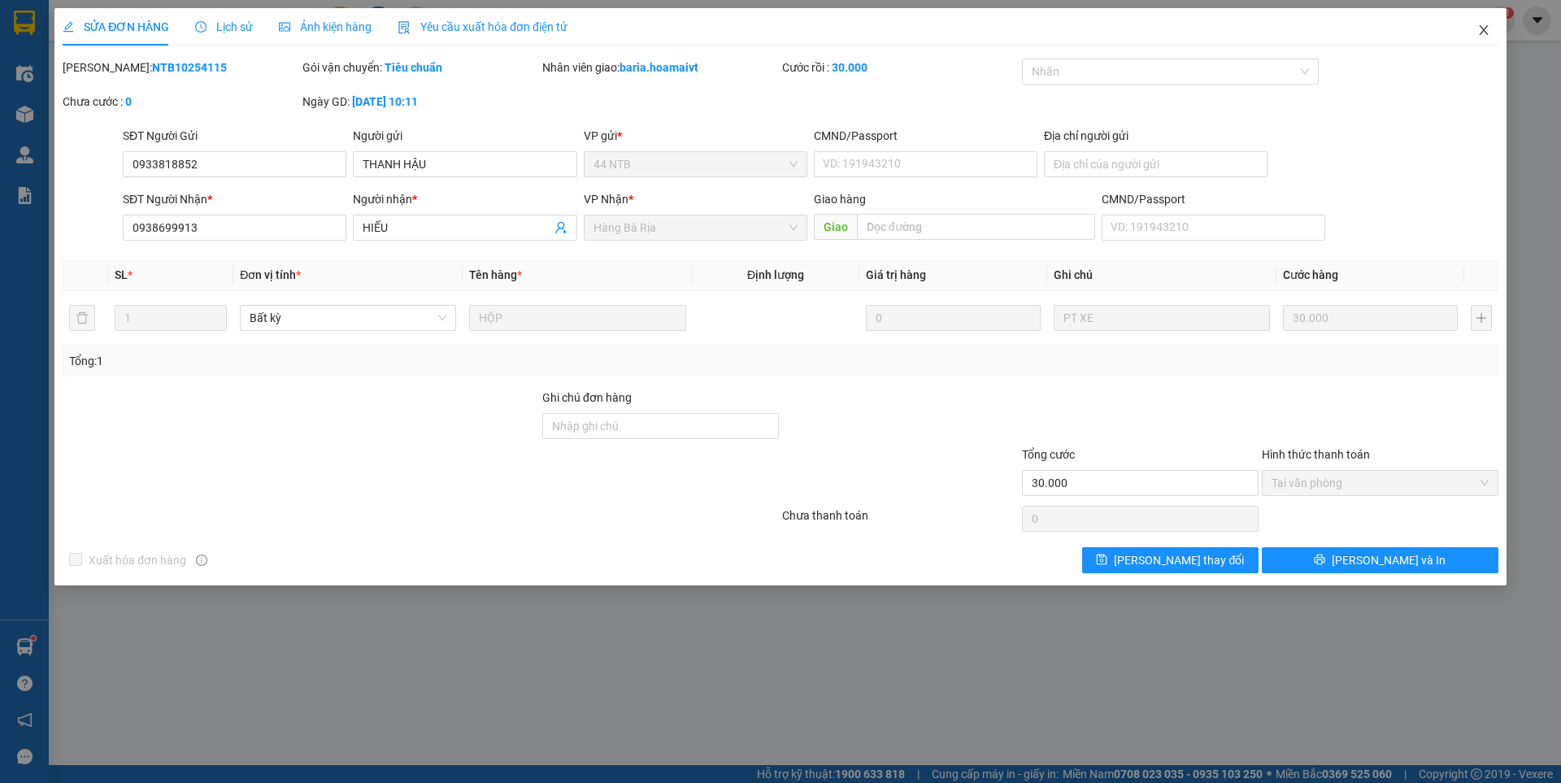
click at [1486, 31] on icon "close" at bounding box center [1483, 30] width 13 height 13
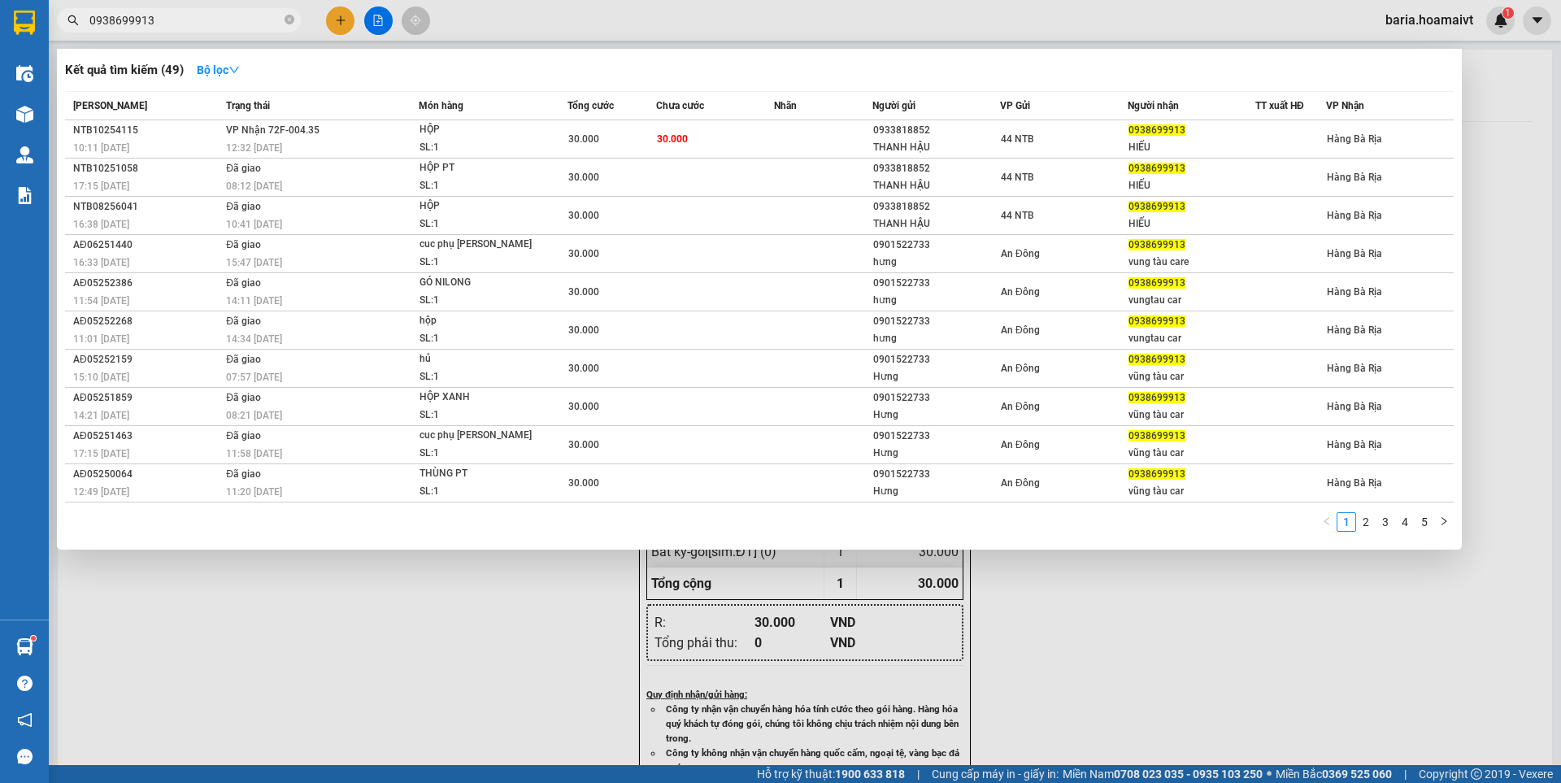
click at [245, 22] on input "0938699913" at bounding box center [185, 20] width 192 height 18
click at [285, 21] on icon "close-circle" at bounding box center [289, 20] width 10 height 10
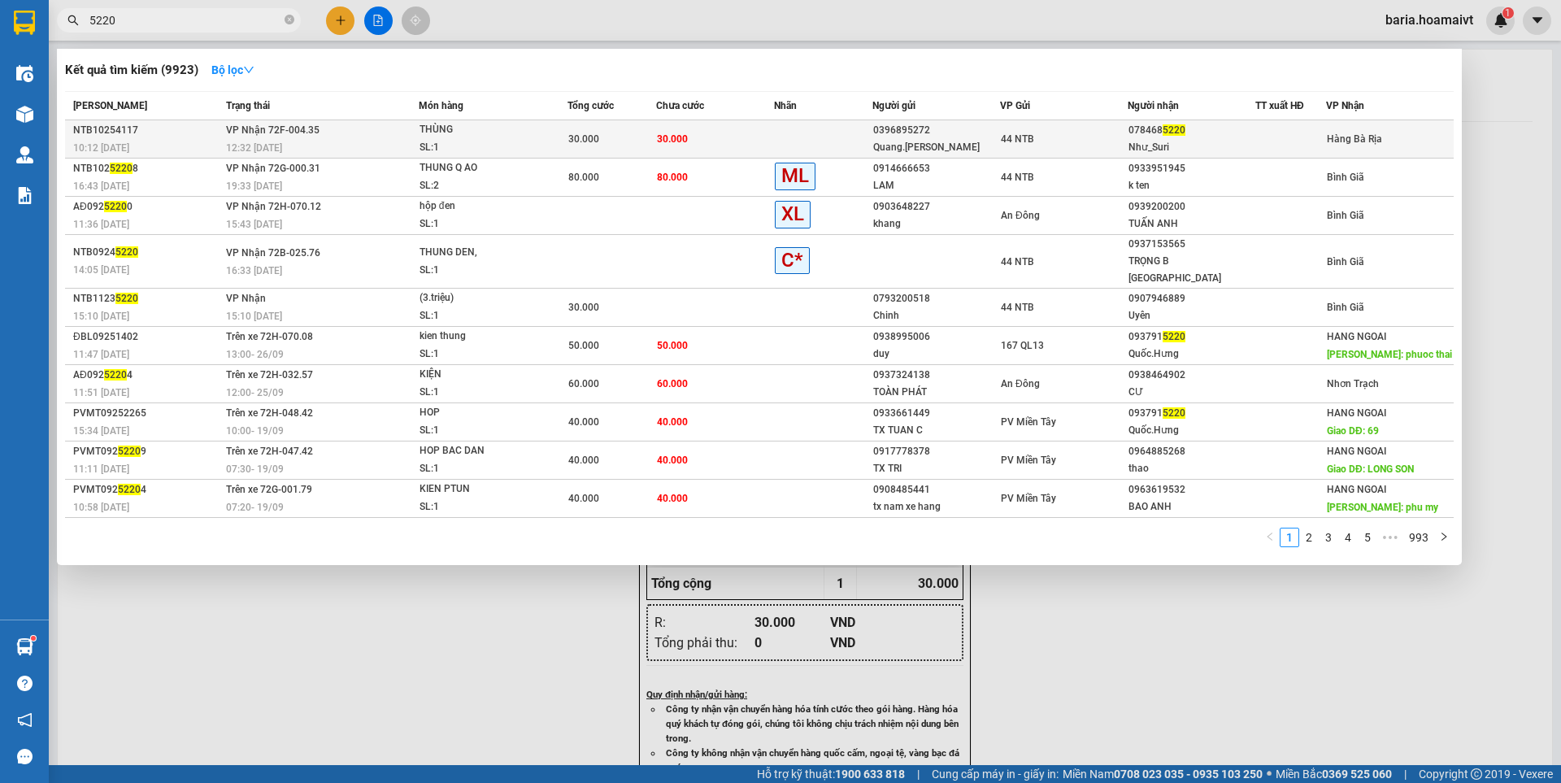
type input "5220"
click at [1140, 141] on div "Như_Suri" at bounding box center [1191, 147] width 126 height 17
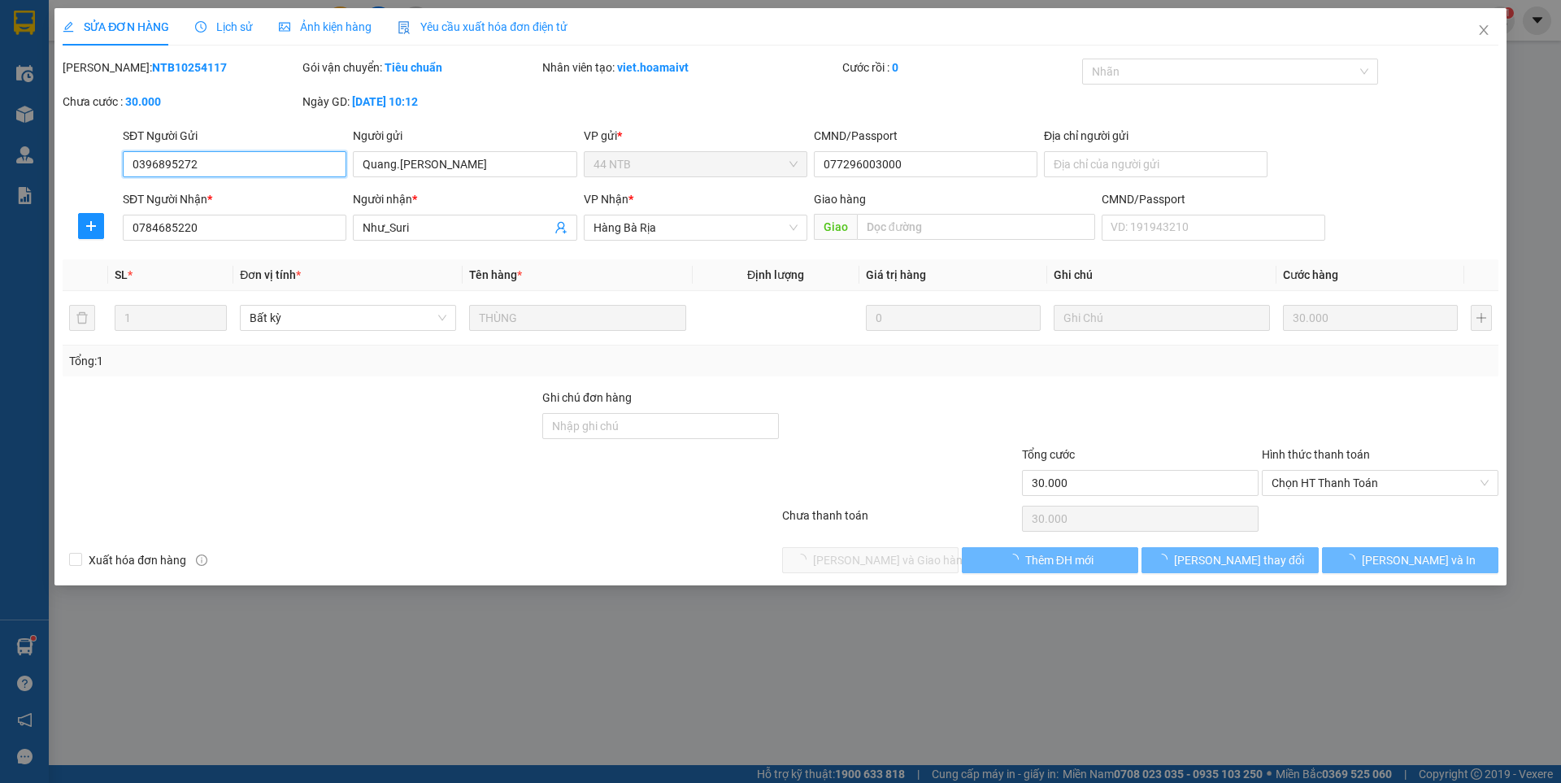
type input "0396895272"
type input "Quang.Triệu"
type input "077296003000"
type input "0784685220"
type input "Như_Suri"
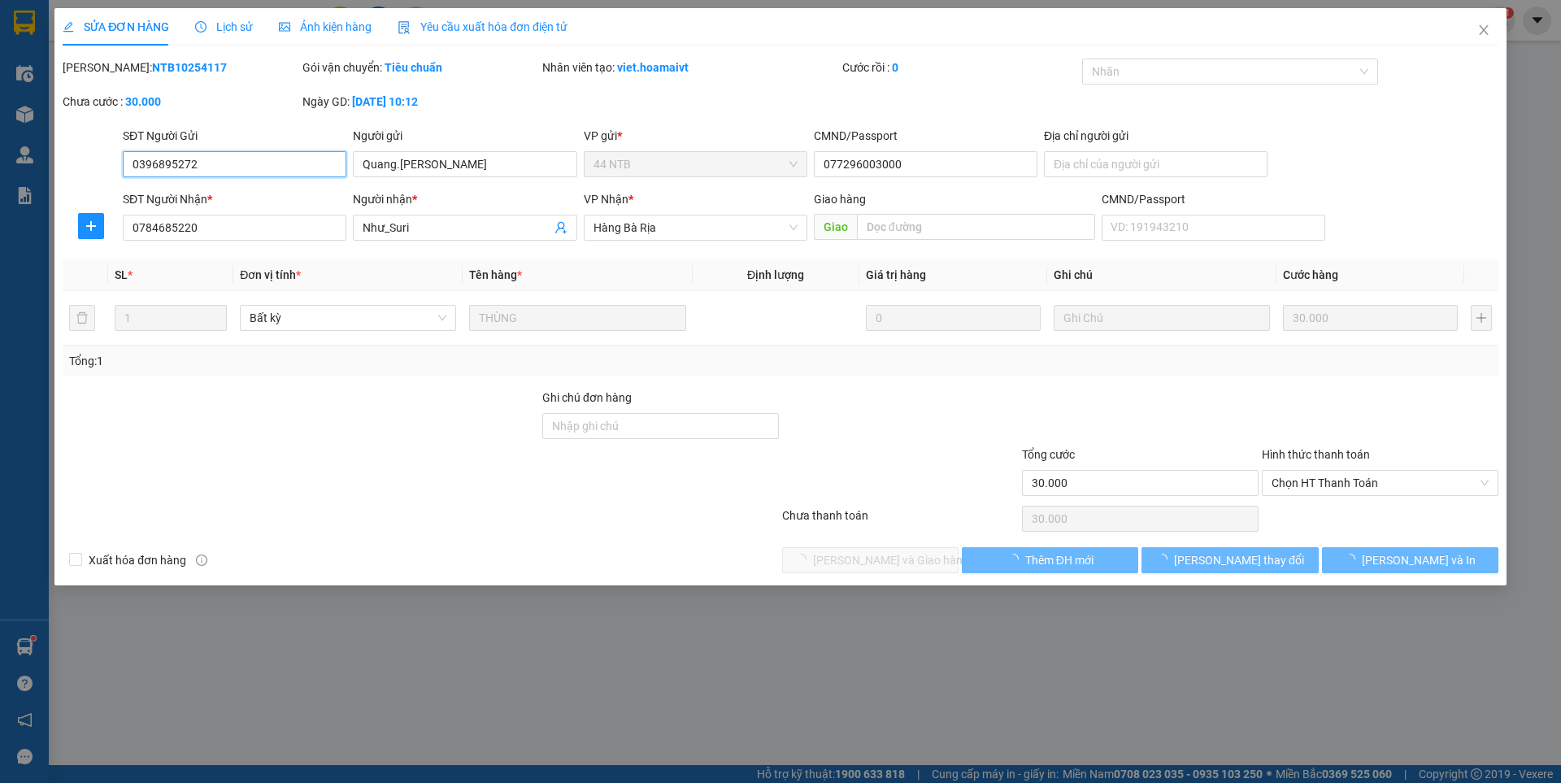
type input "30.000"
click at [1304, 481] on span "Chọn HT Thanh Toán" at bounding box center [1379, 483] width 217 height 24
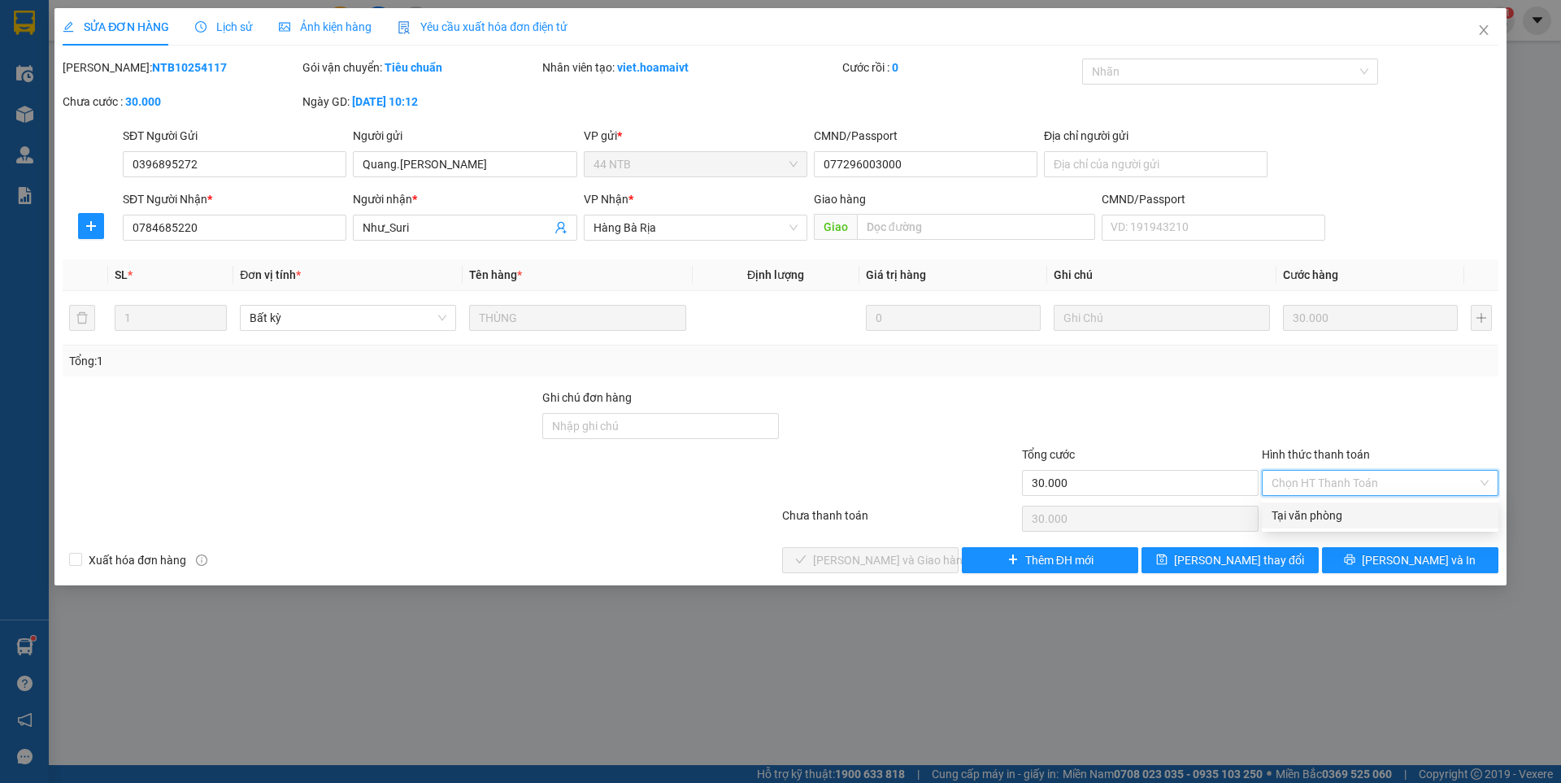
click at [1305, 511] on div "Tại văn phòng" at bounding box center [1379, 515] width 217 height 18
type input "0"
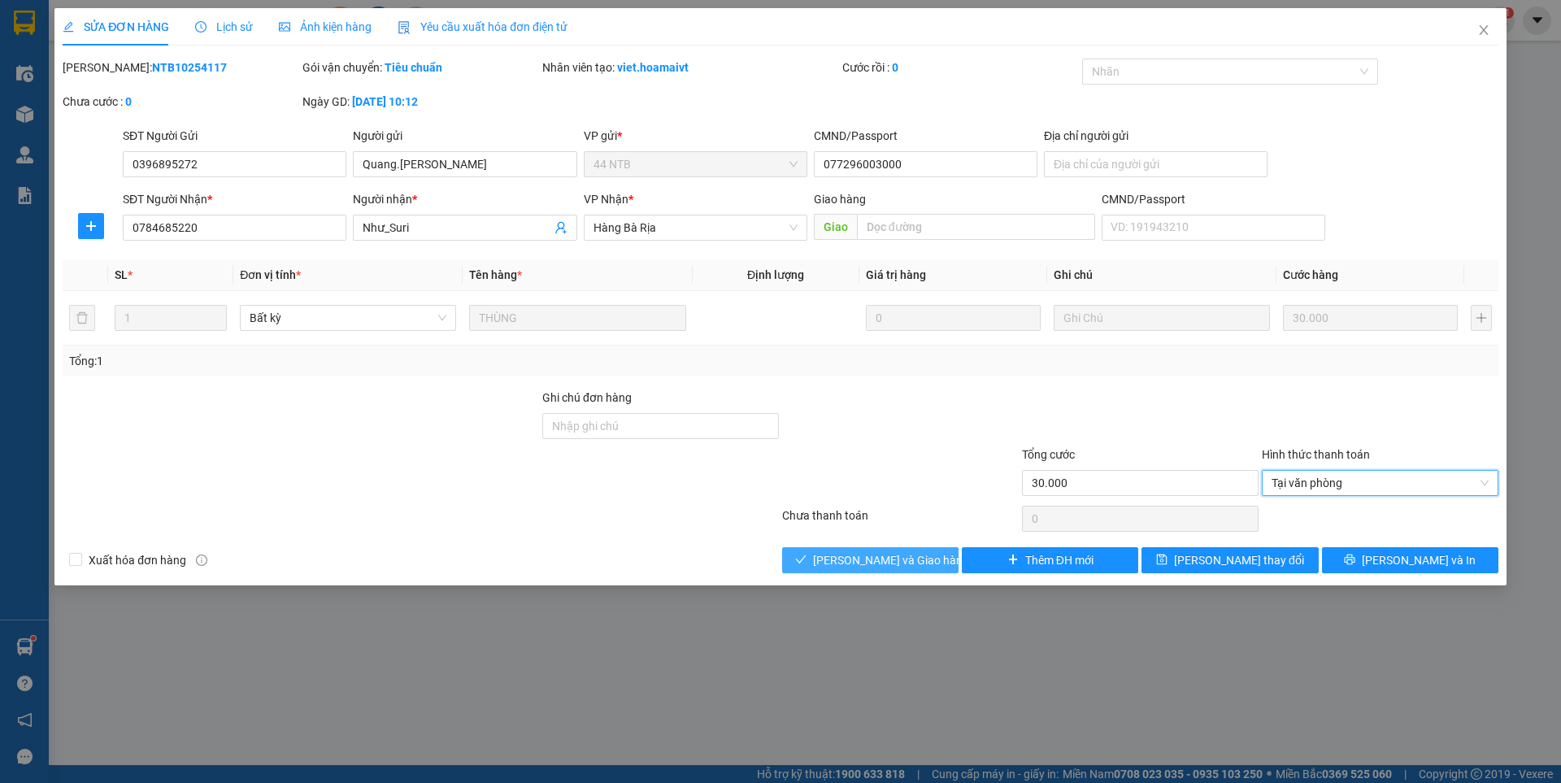
click at [897, 562] on span "[PERSON_NAME] và [PERSON_NAME] hàng" at bounding box center [891, 560] width 156 height 18
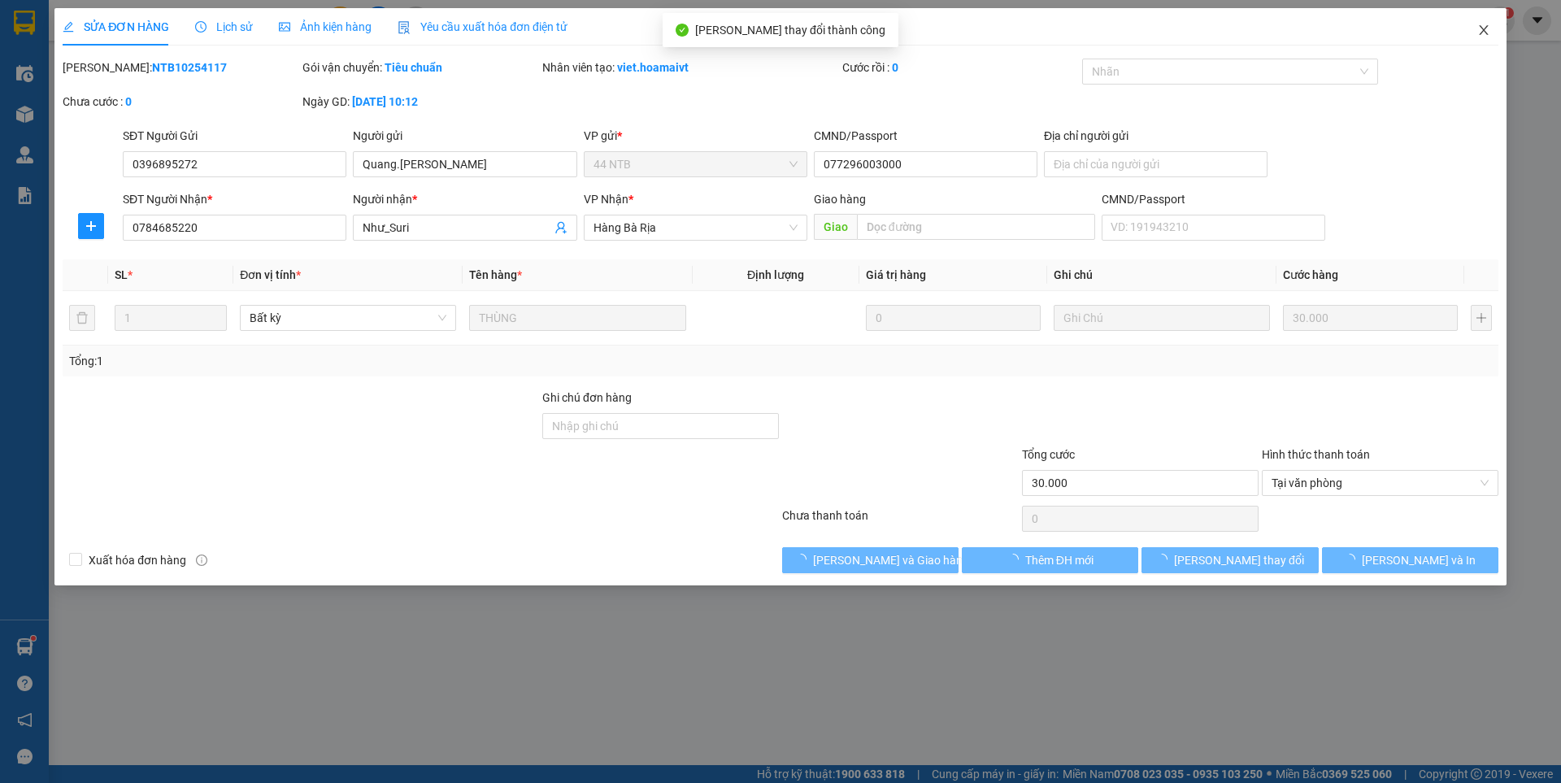
click at [1479, 30] on icon "close" at bounding box center [1483, 30] width 13 height 13
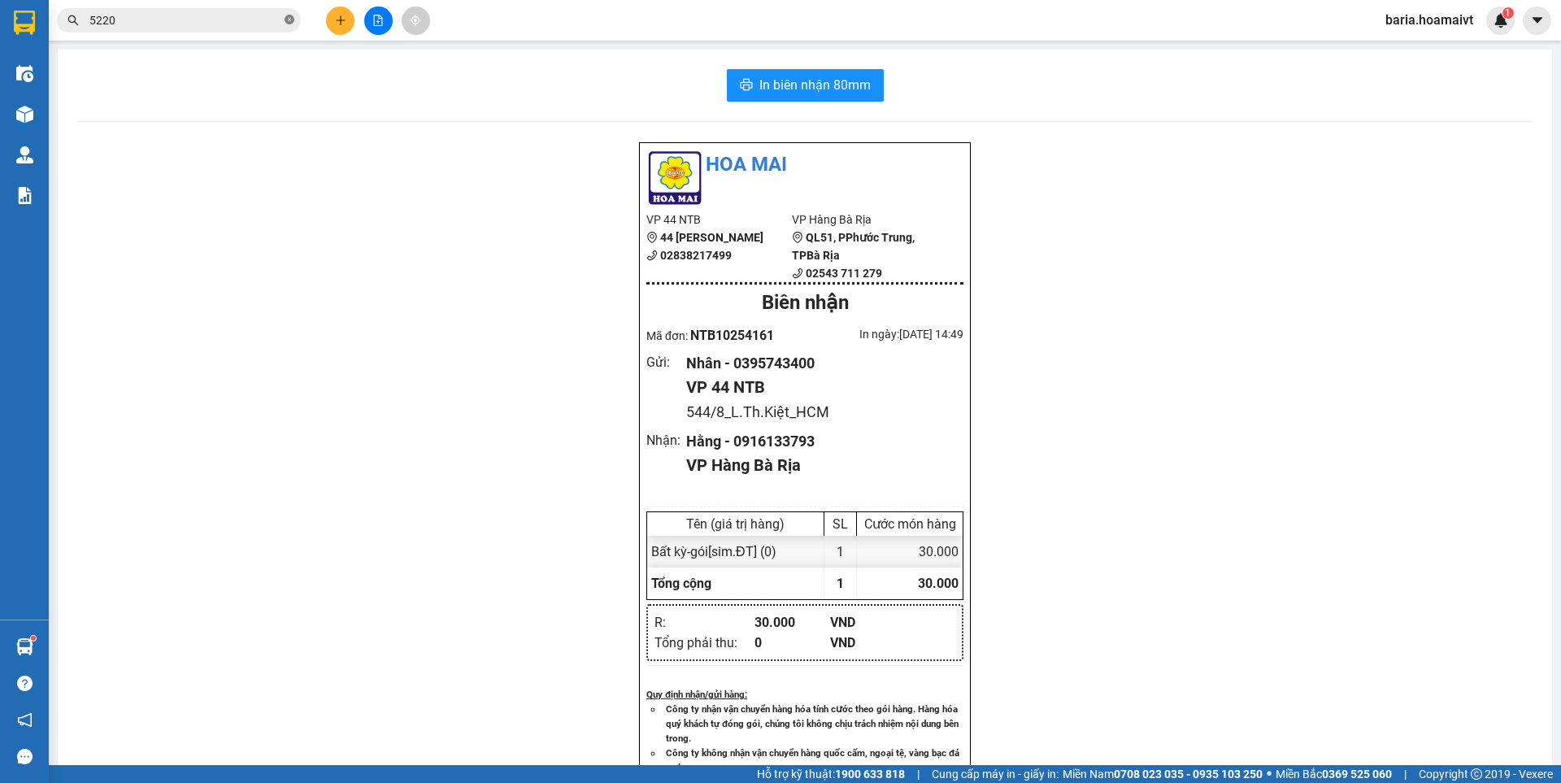
click at [288, 23] on icon "close-circle" at bounding box center [289, 20] width 10 height 10
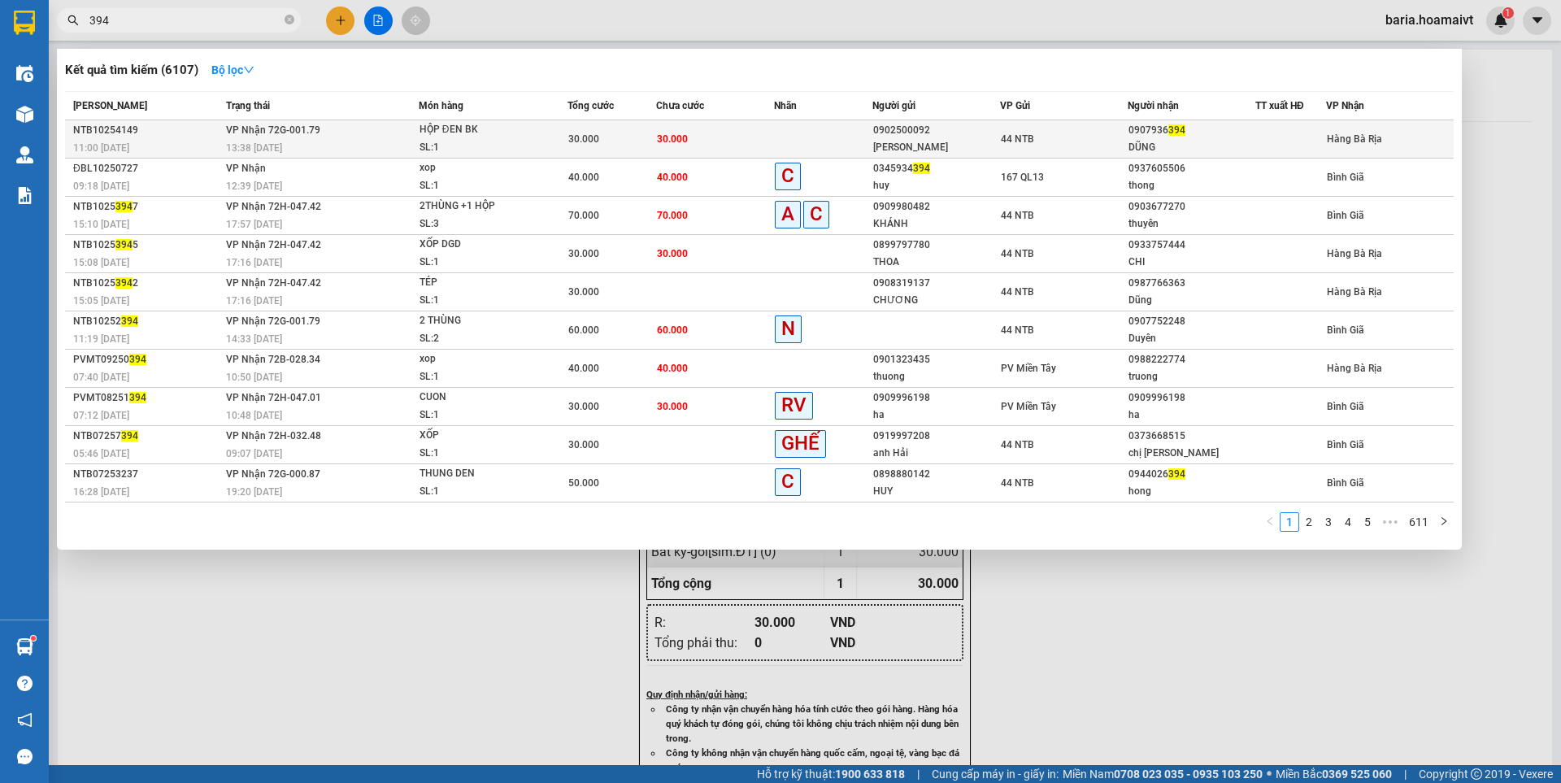
type input "394"
click at [1204, 143] on div "DŨNG" at bounding box center [1191, 147] width 126 height 17
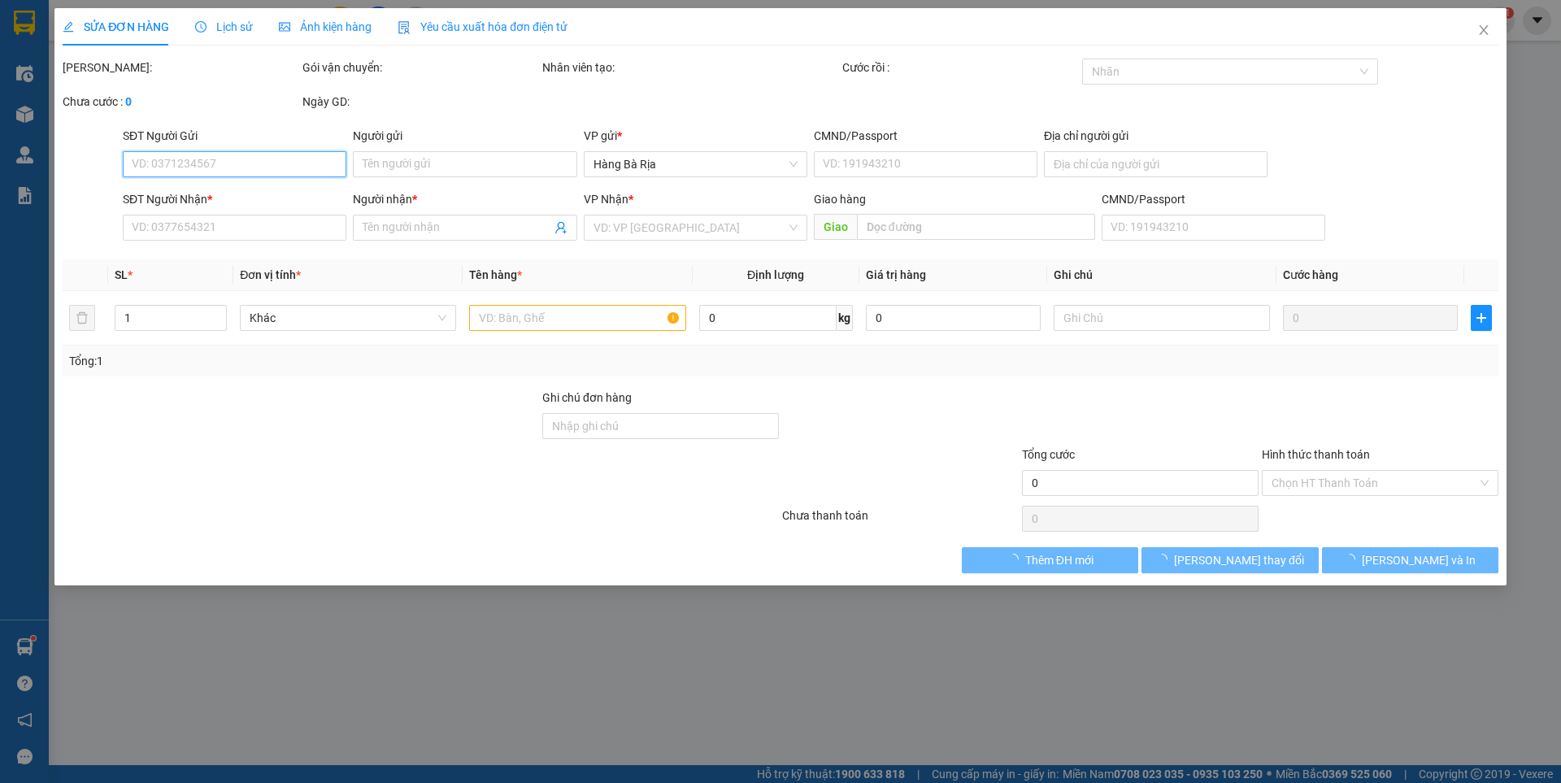
type input "0902500092"
type input "[PERSON_NAME]"
type input "184_Hoàng.Diệu_Q4"
type input "0907936394"
type input "DŨNG"
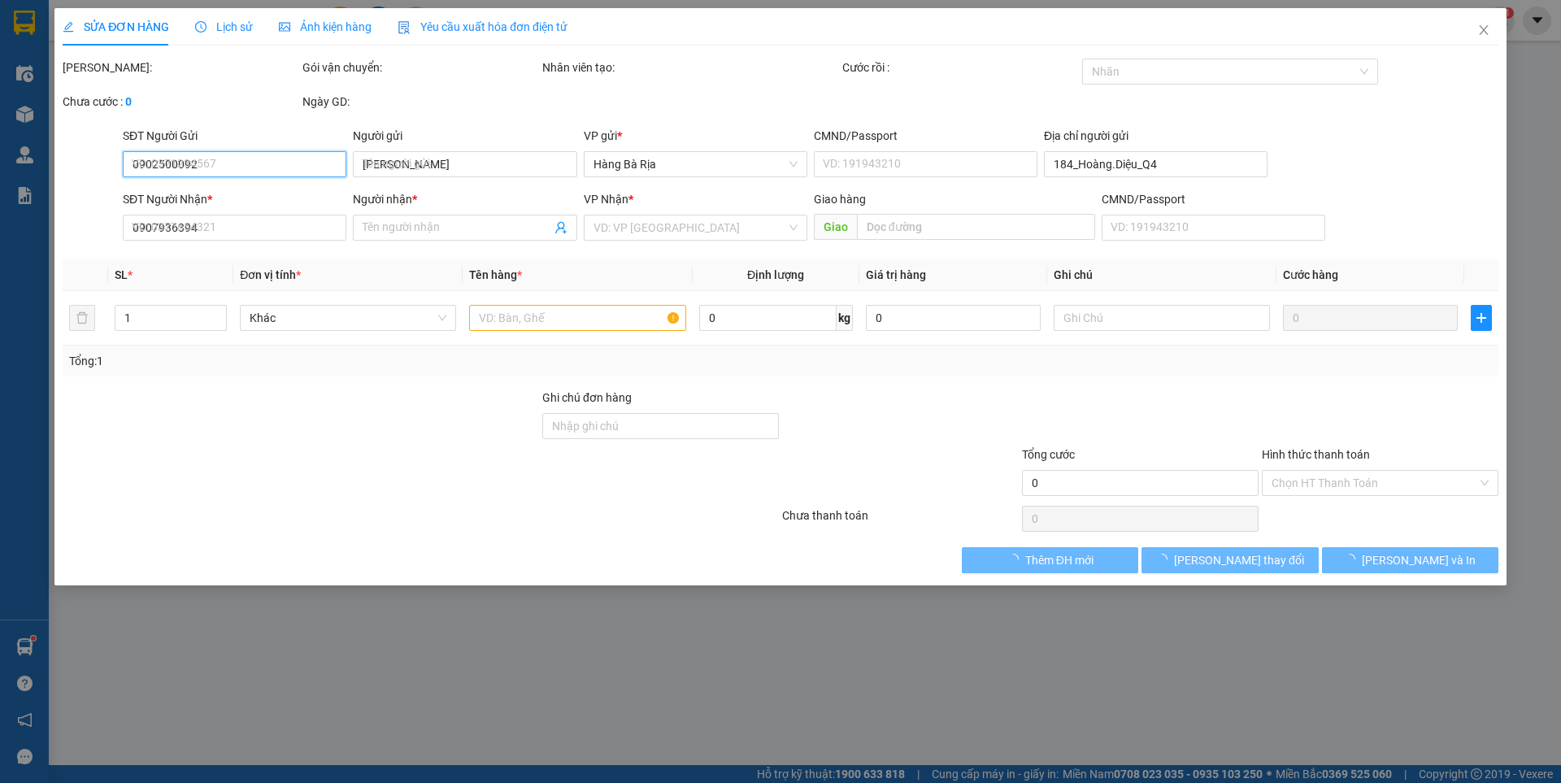
type input "30.000"
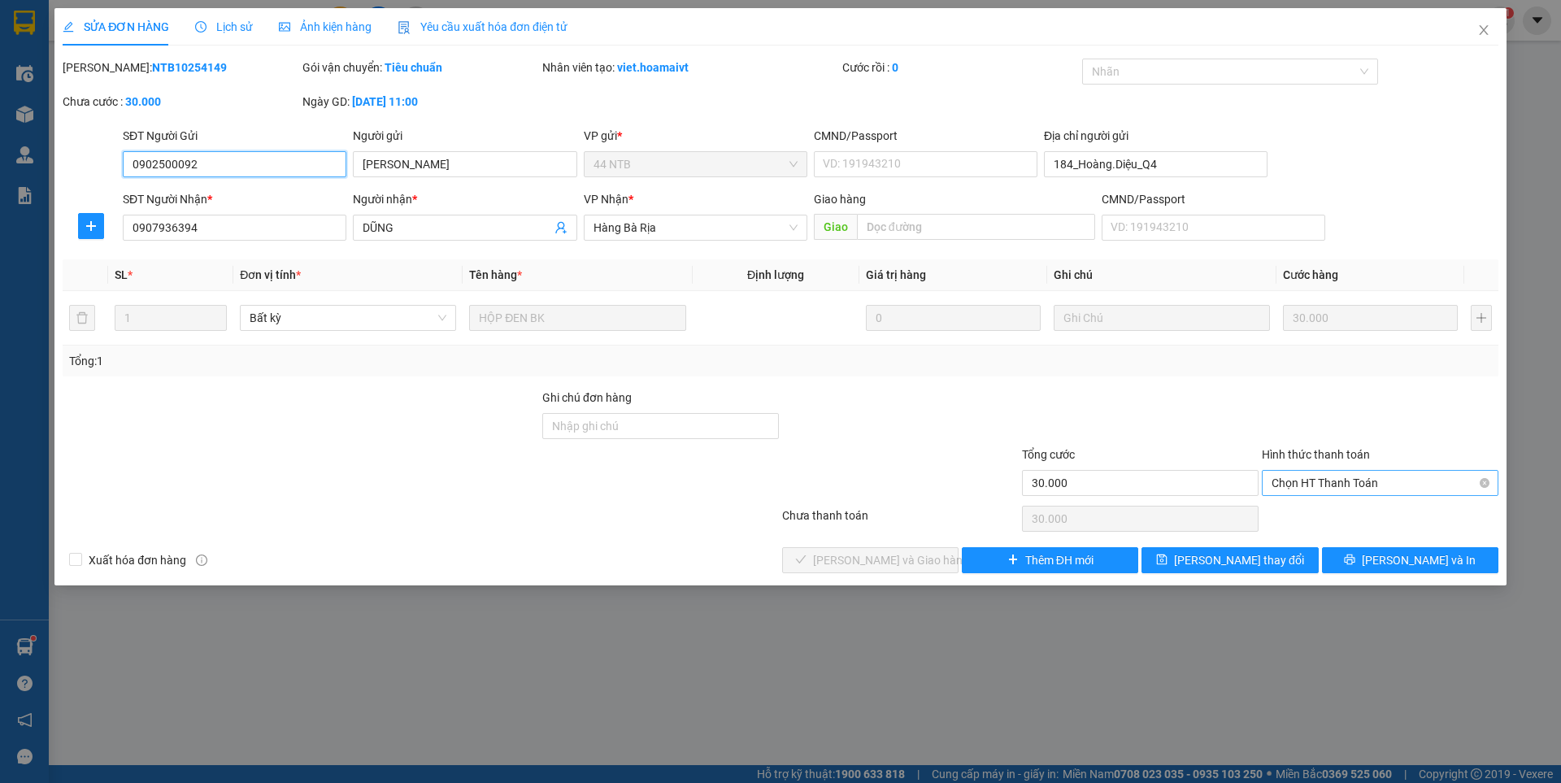
drag, startPoint x: 1348, startPoint y: 483, endPoint x: 1345, endPoint y: 495, distance: 12.4
click at [1346, 489] on span "Chọn HT Thanh Toán" at bounding box center [1379, 483] width 217 height 24
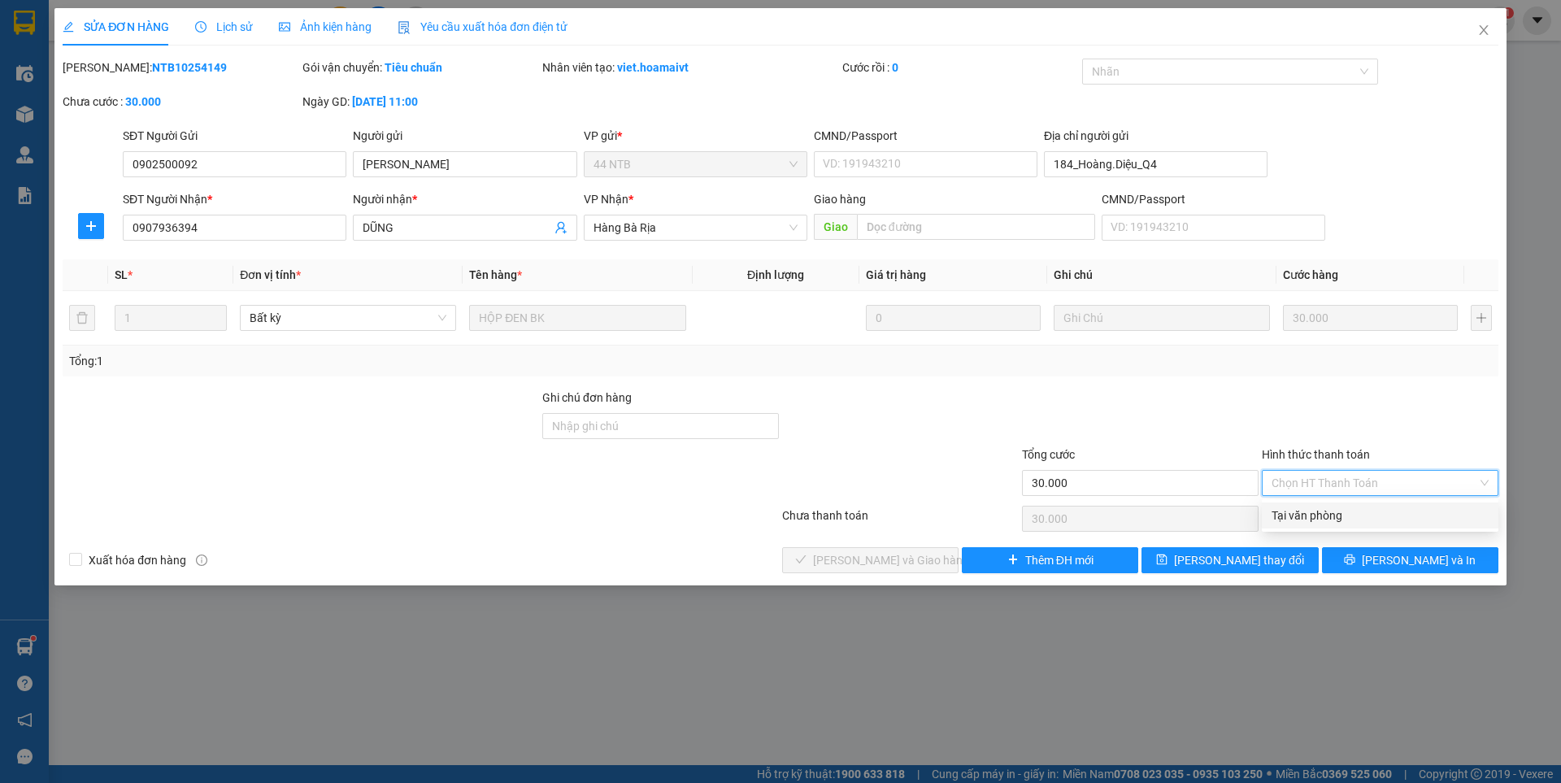
click at [1337, 517] on div "Tại văn phòng" at bounding box center [1379, 515] width 217 height 18
type input "0"
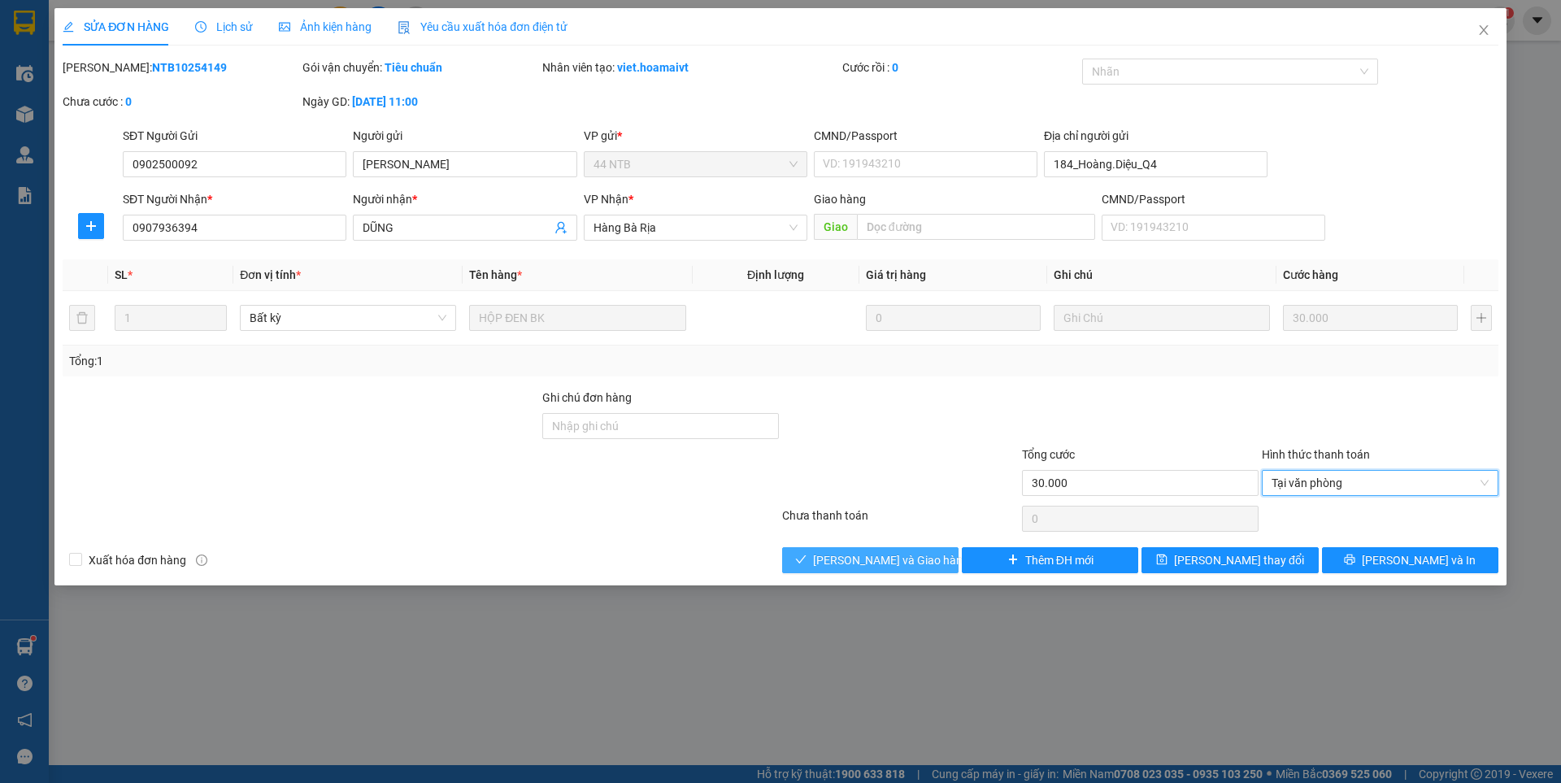
click at [883, 562] on span "[PERSON_NAME] và [PERSON_NAME] hàng" at bounding box center [891, 560] width 156 height 18
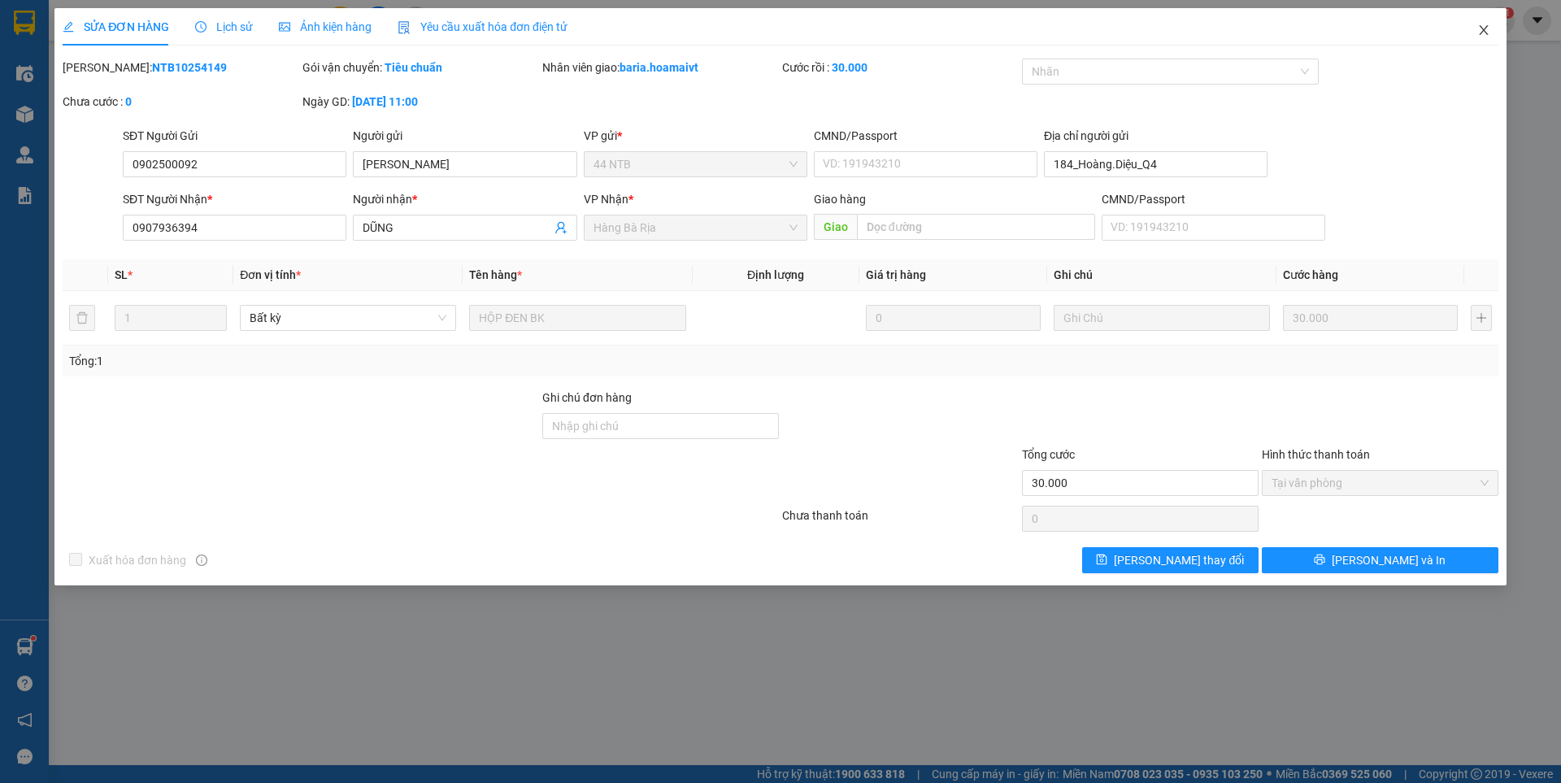
click at [1478, 33] on icon "close" at bounding box center [1483, 30] width 13 height 13
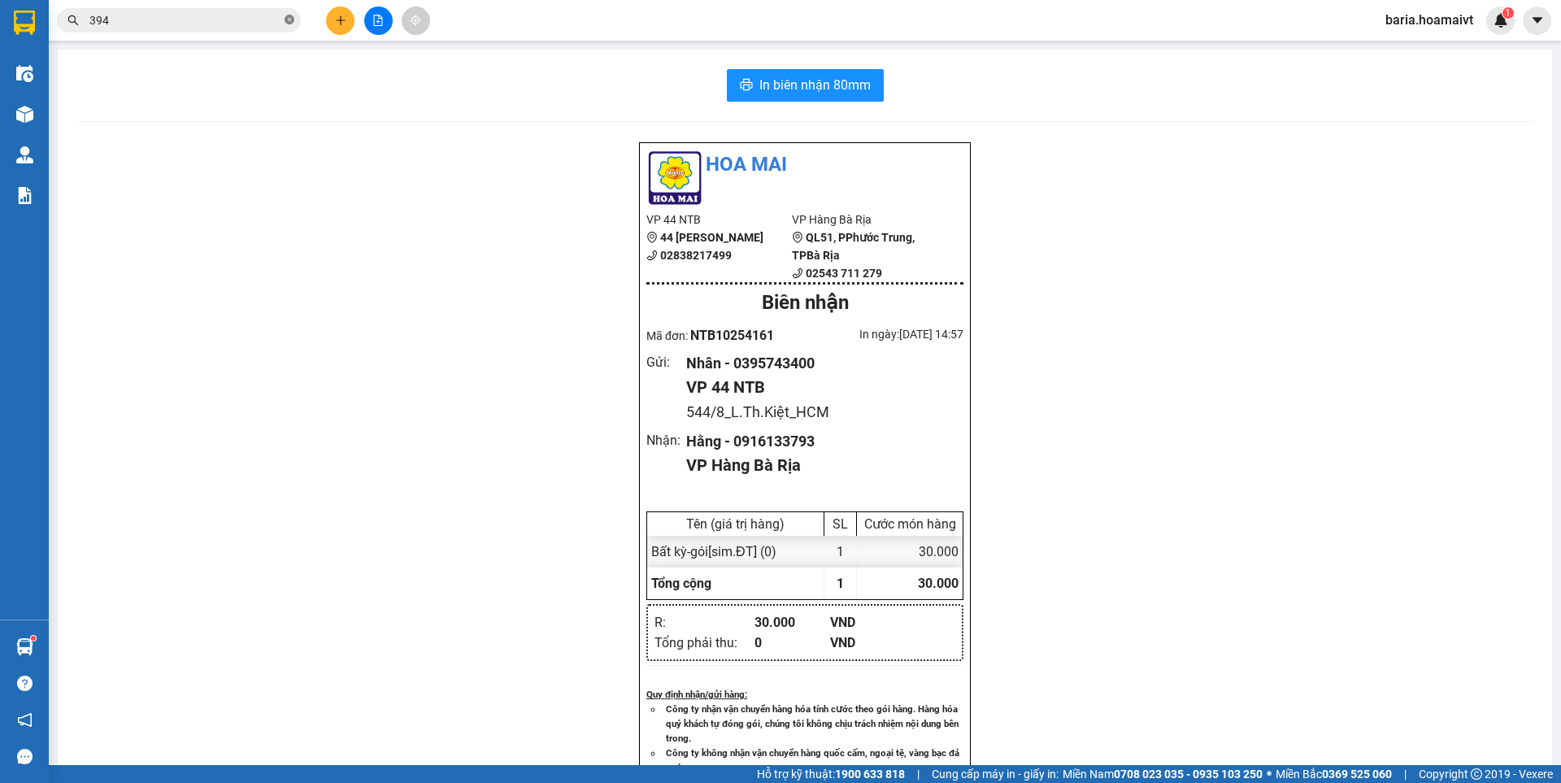
click at [290, 22] on icon "close-circle" at bounding box center [289, 20] width 10 height 10
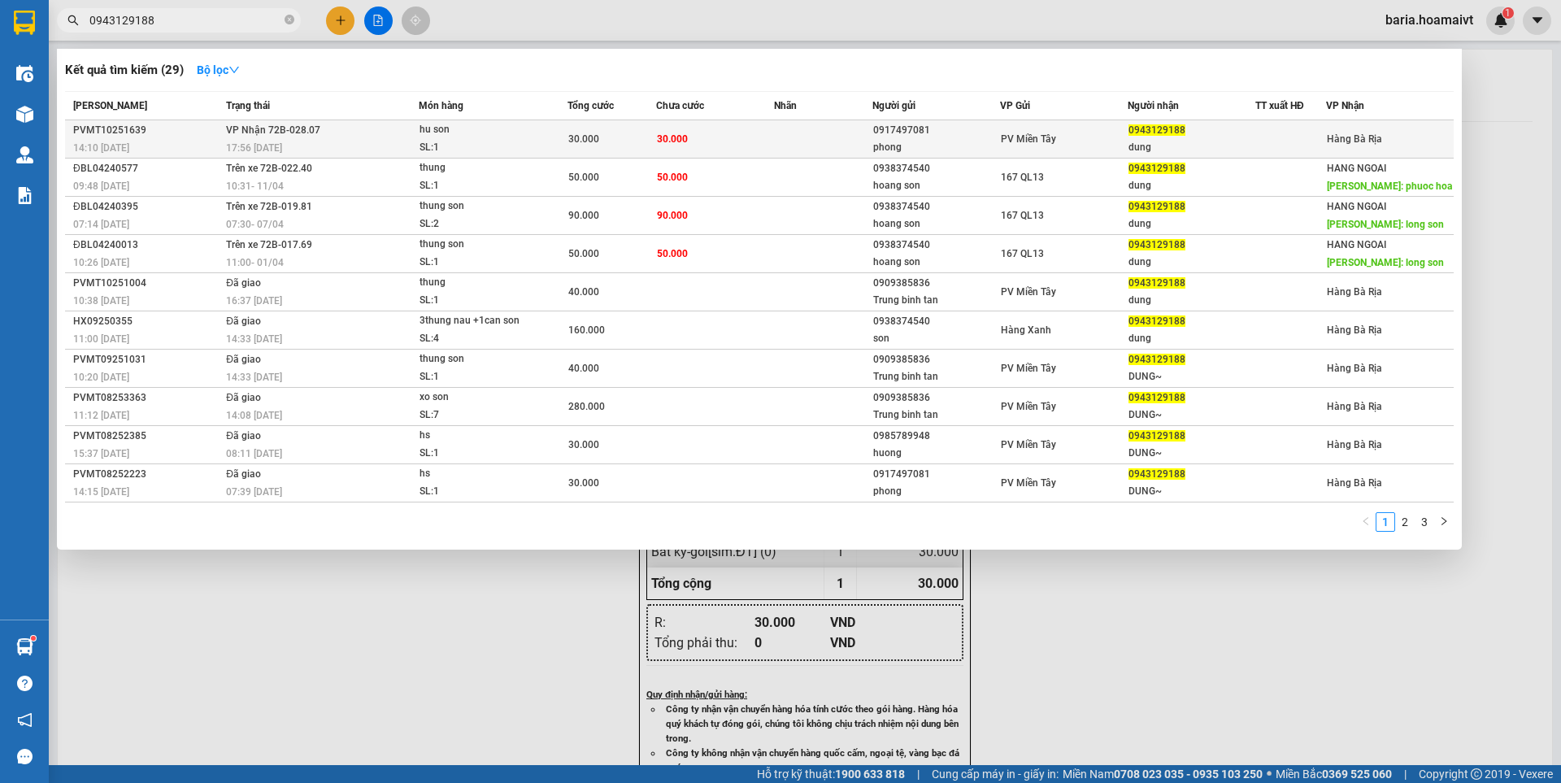
type input "0943129188"
click at [1180, 137] on div "0943129188" at bounding box center [1191, 130] width 126 height 17
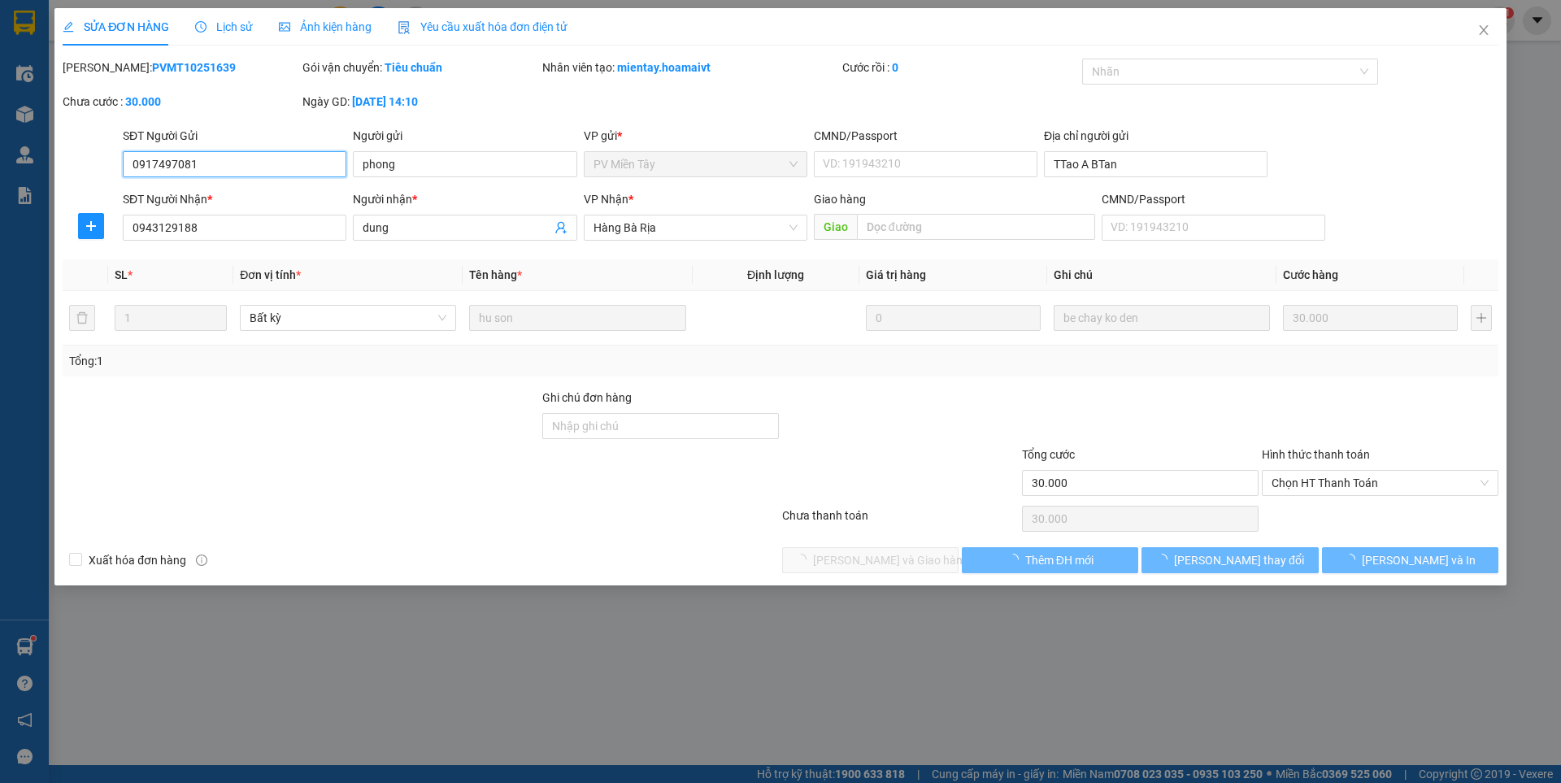
type input "0917497081"
type input "phong"
type input "TTao A BTan"
type input "0943129188"
type input "dung"
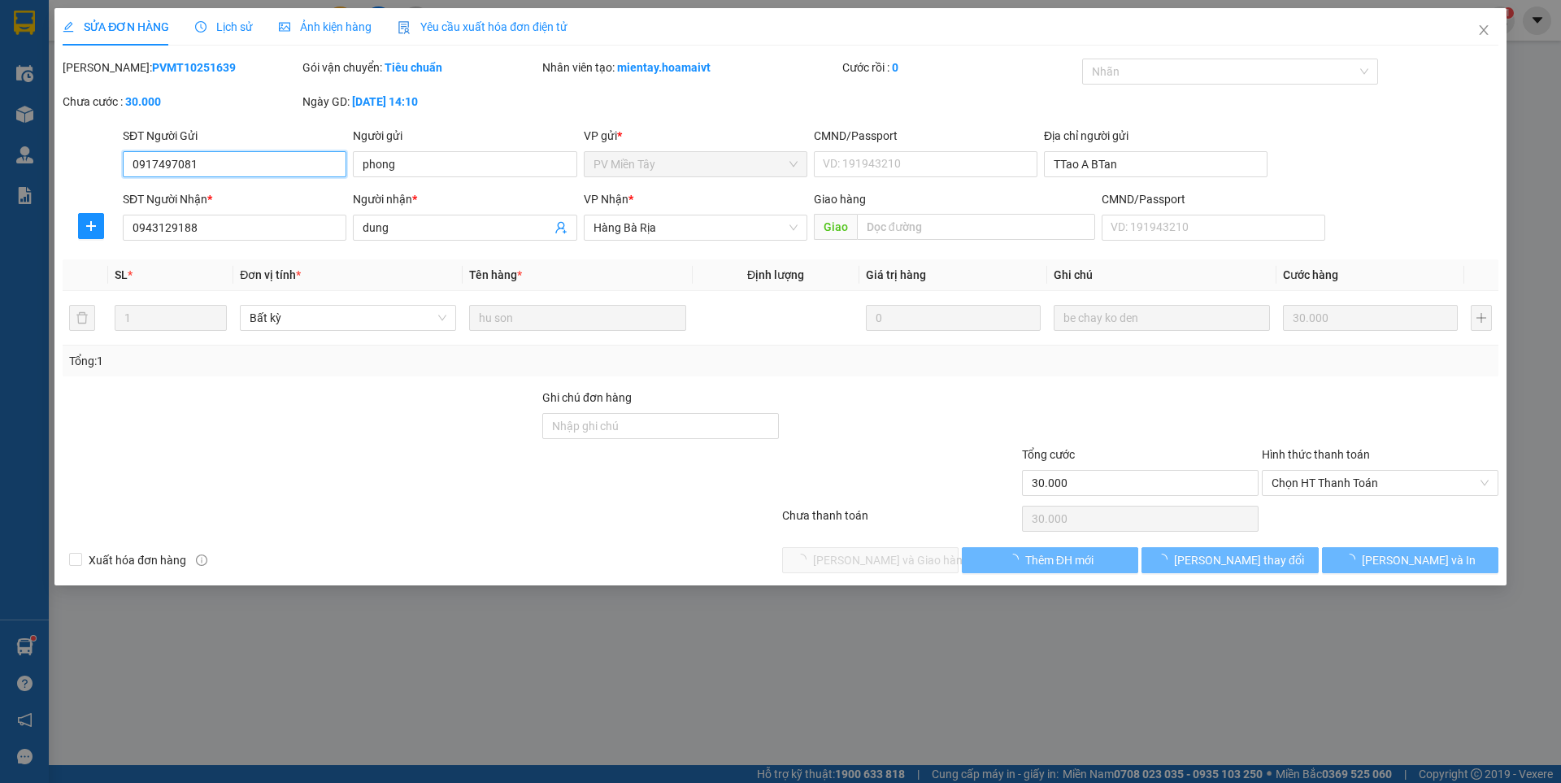
type input "30.000"
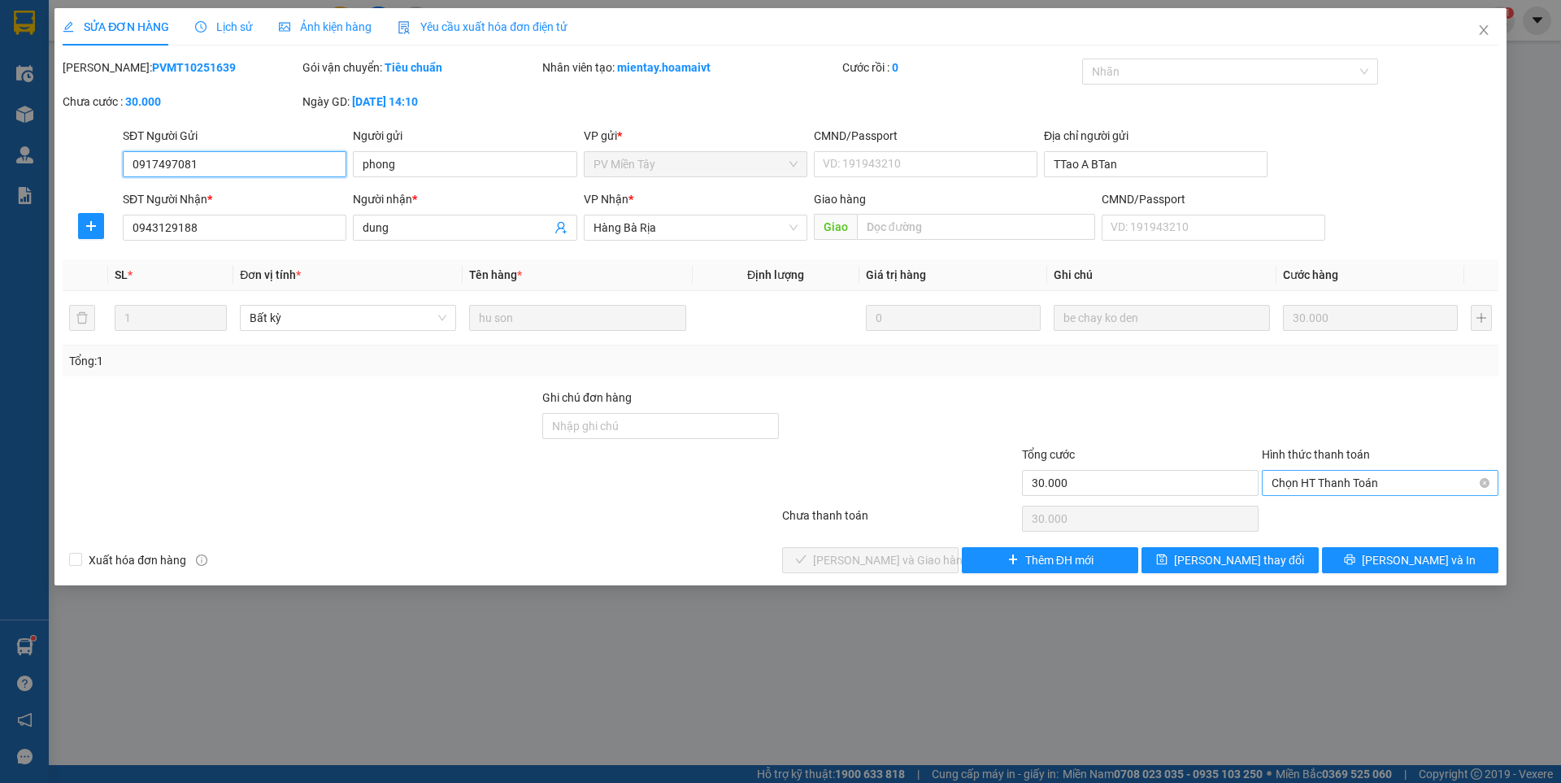
click at [1306, 484] on span "Chọn HT Thanh Toán" at bounding box center [1379, 483] width 217 height 24
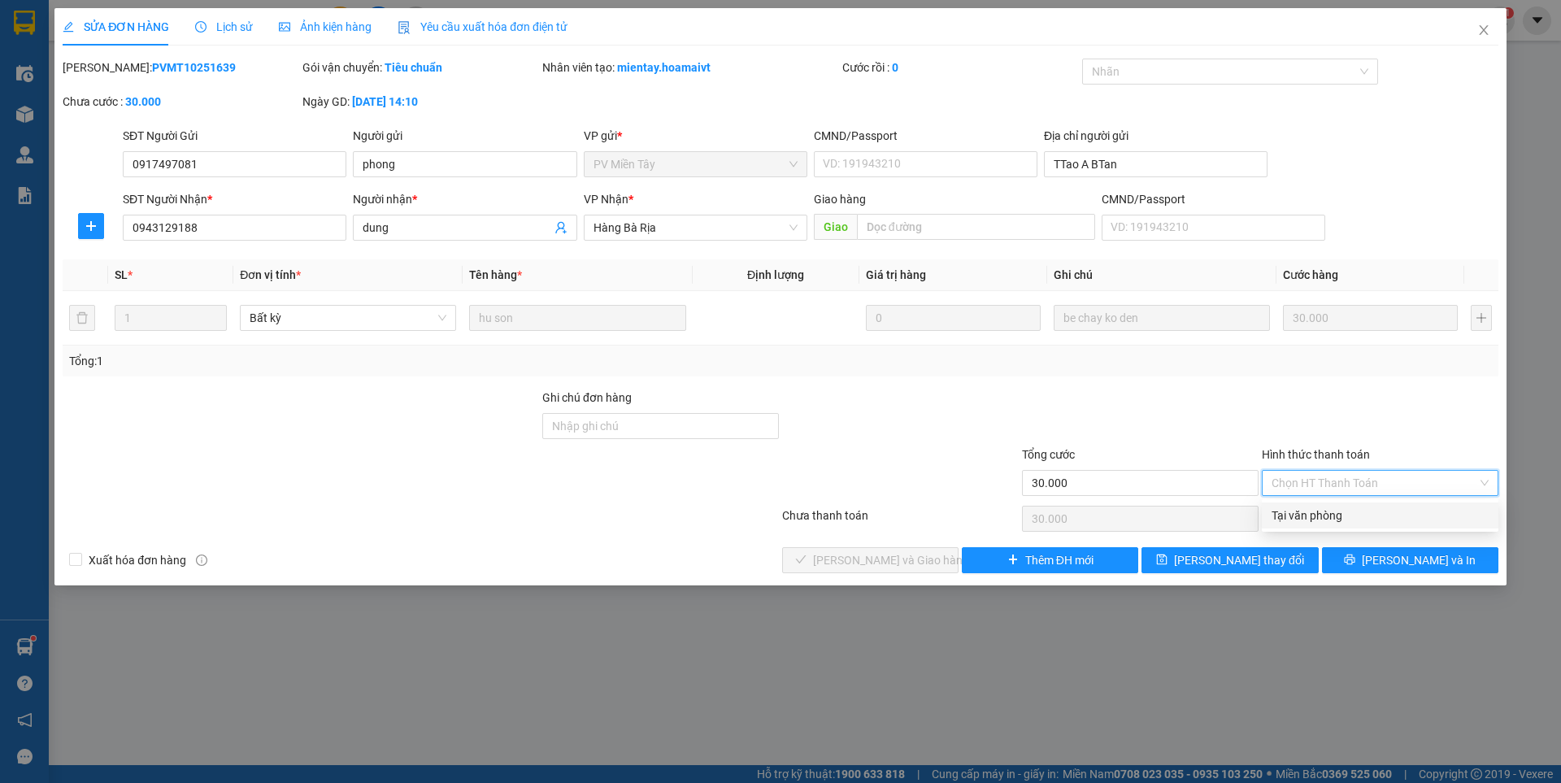
click at [1304, 520] on div "Tại văn phòng" at bounding box center [1379, 515] width 217 height 18
type input "0"
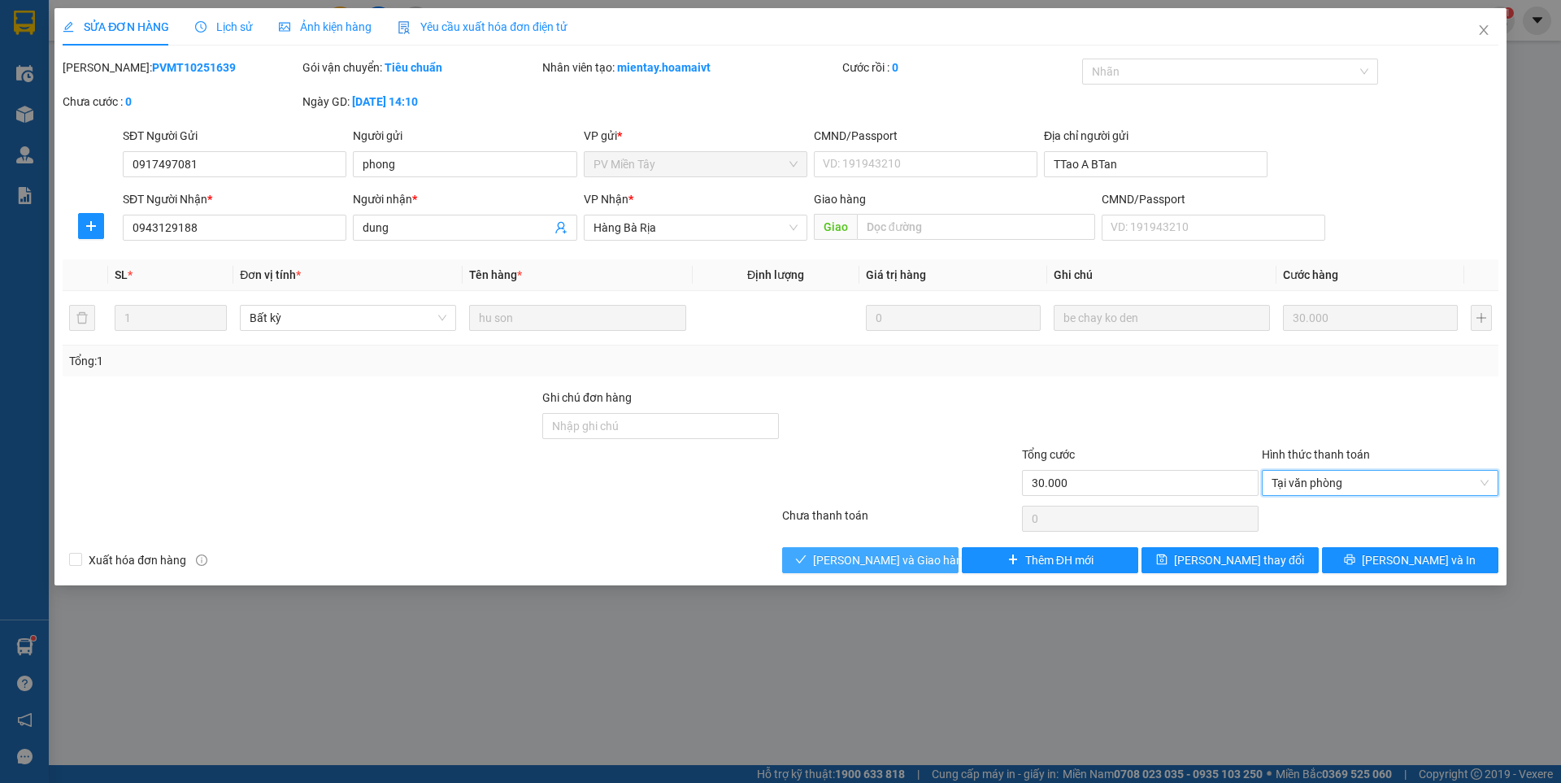
click at [860, 566] on span "[PERSON_NAME] và [PERSON_NAME] hàng" at bounding box center [891, 560] width 156 height 18
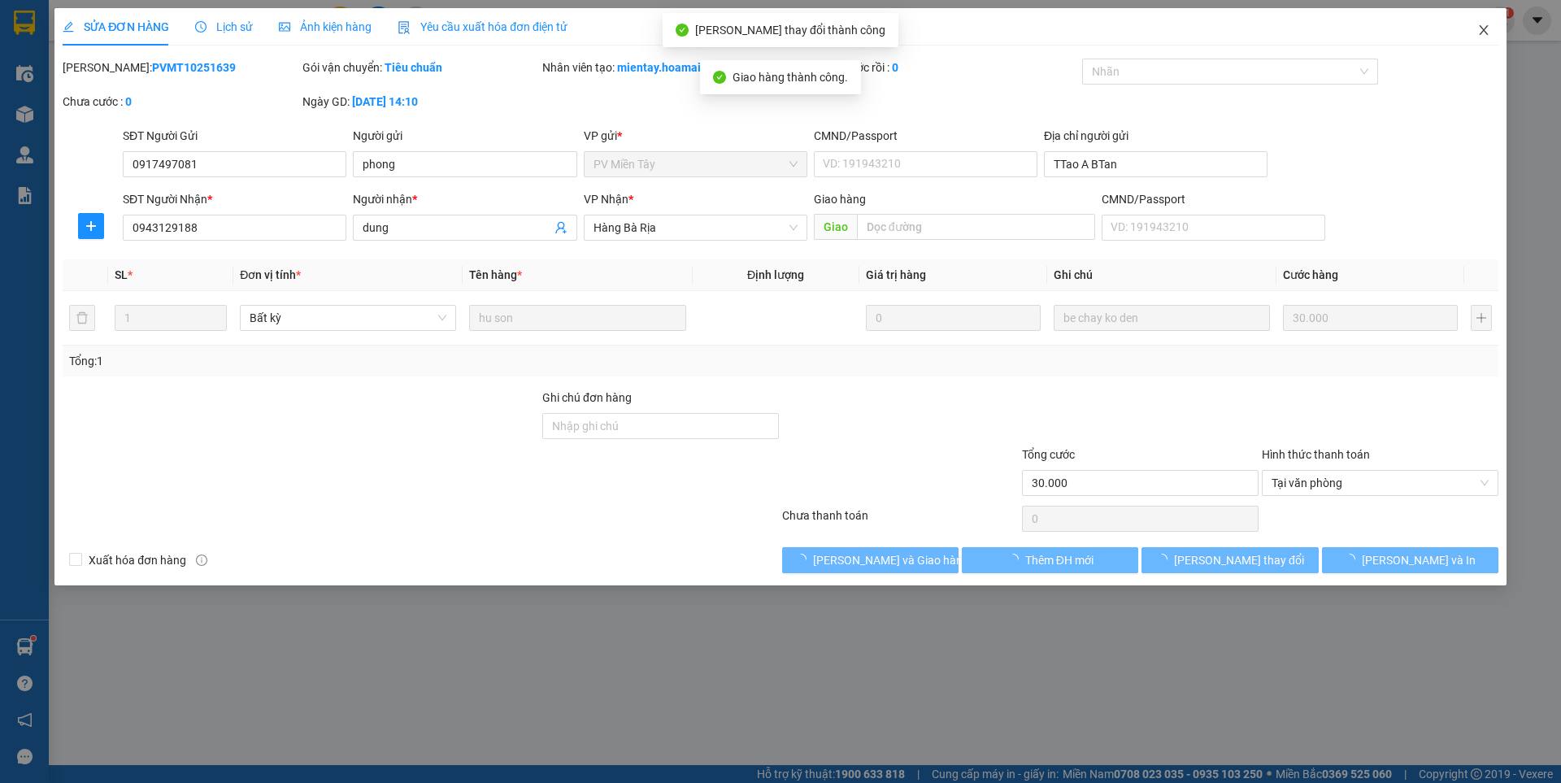
click at [1482, 28] on icon "close" at bounding box center [1483, 30] width 13 height 13
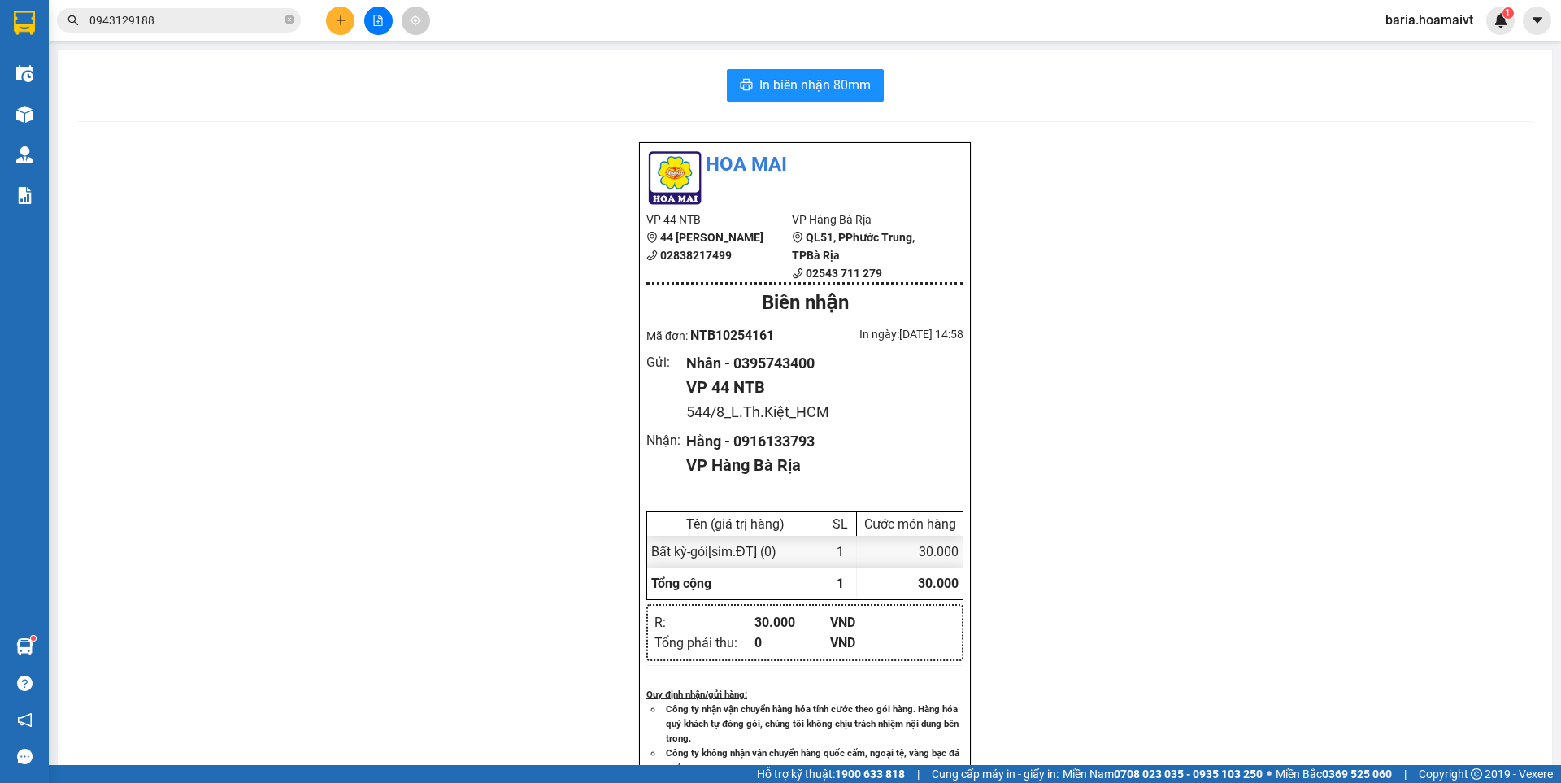
click at [344, 19] on icon "plus" at bounding box center [340, 20] width 11 height 11
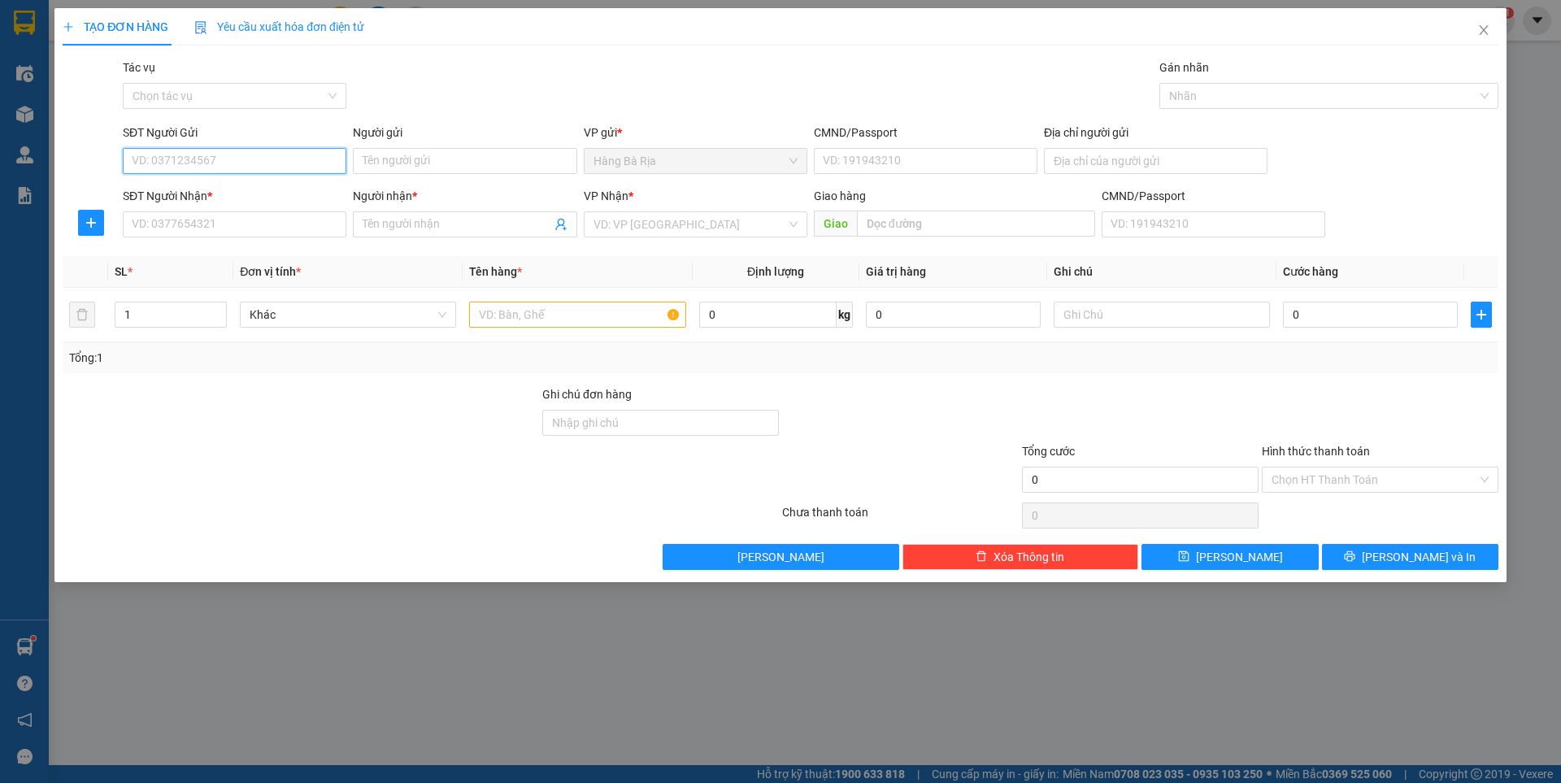
click at [290, 156] on input "SĐT Người Gửi" at bounding box center [235, 161] width 224 height 26
type input "0943933968"
click at [226, 193] on div "0943933968 - hưng" at bounding box center [234, 194] width 204 height 18
type input "hưng"
type input "077086001128"
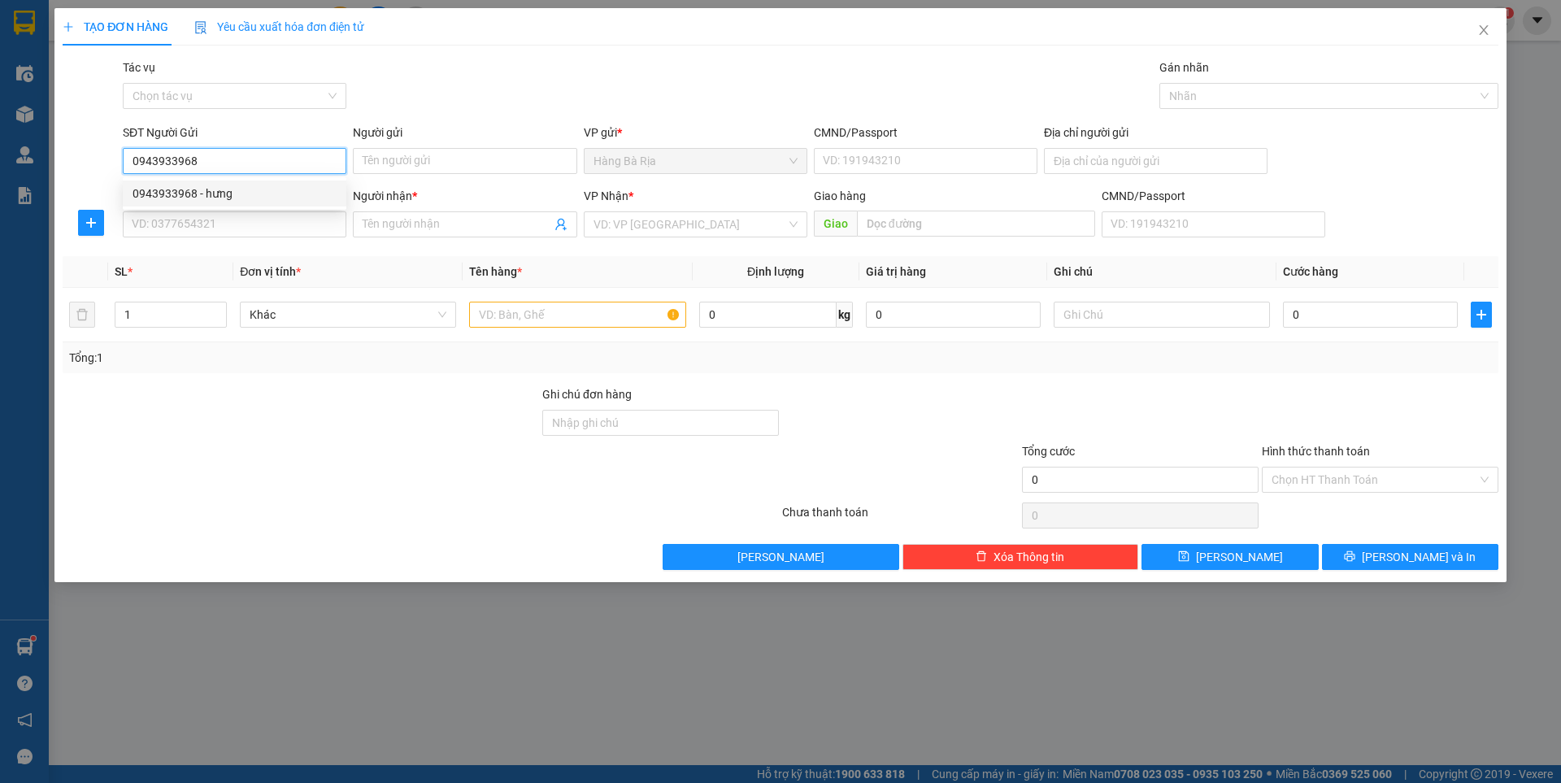
type input "0968867079"
type input "Yến"
type input "0943933968"
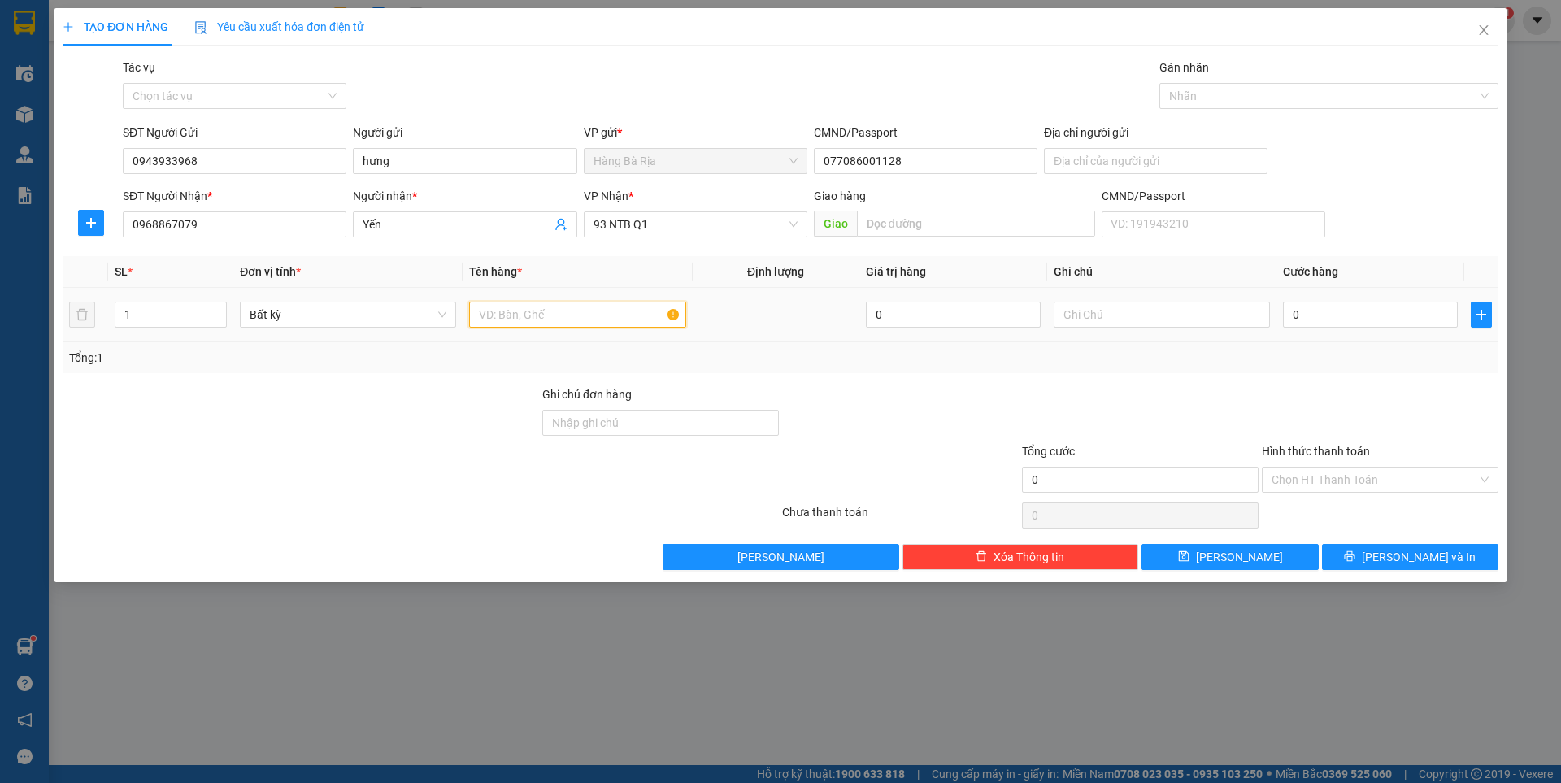
click at [585, 322] on input "text" at bounding box center [577, 315] width 216 height 26
type input "HỘP ĐEN"
click at [1101, 310] on input "text" at bounding box center [1161, 315] width 216 height 26
type input "MÁY"
click at [1339, 319] on input "0" at bounding box center [1370, 315] width 175 height 26
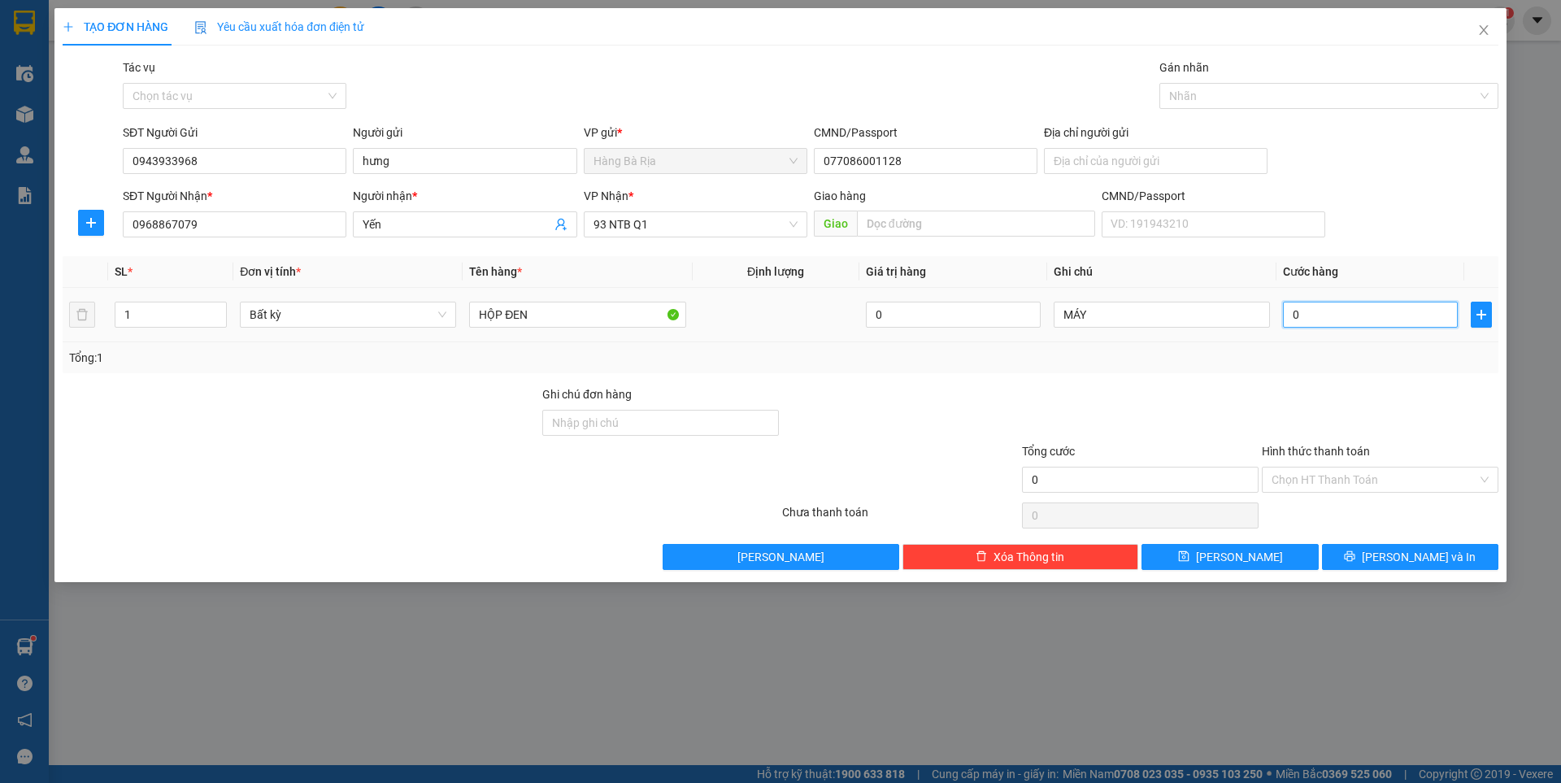
type input "3"
type input "30"
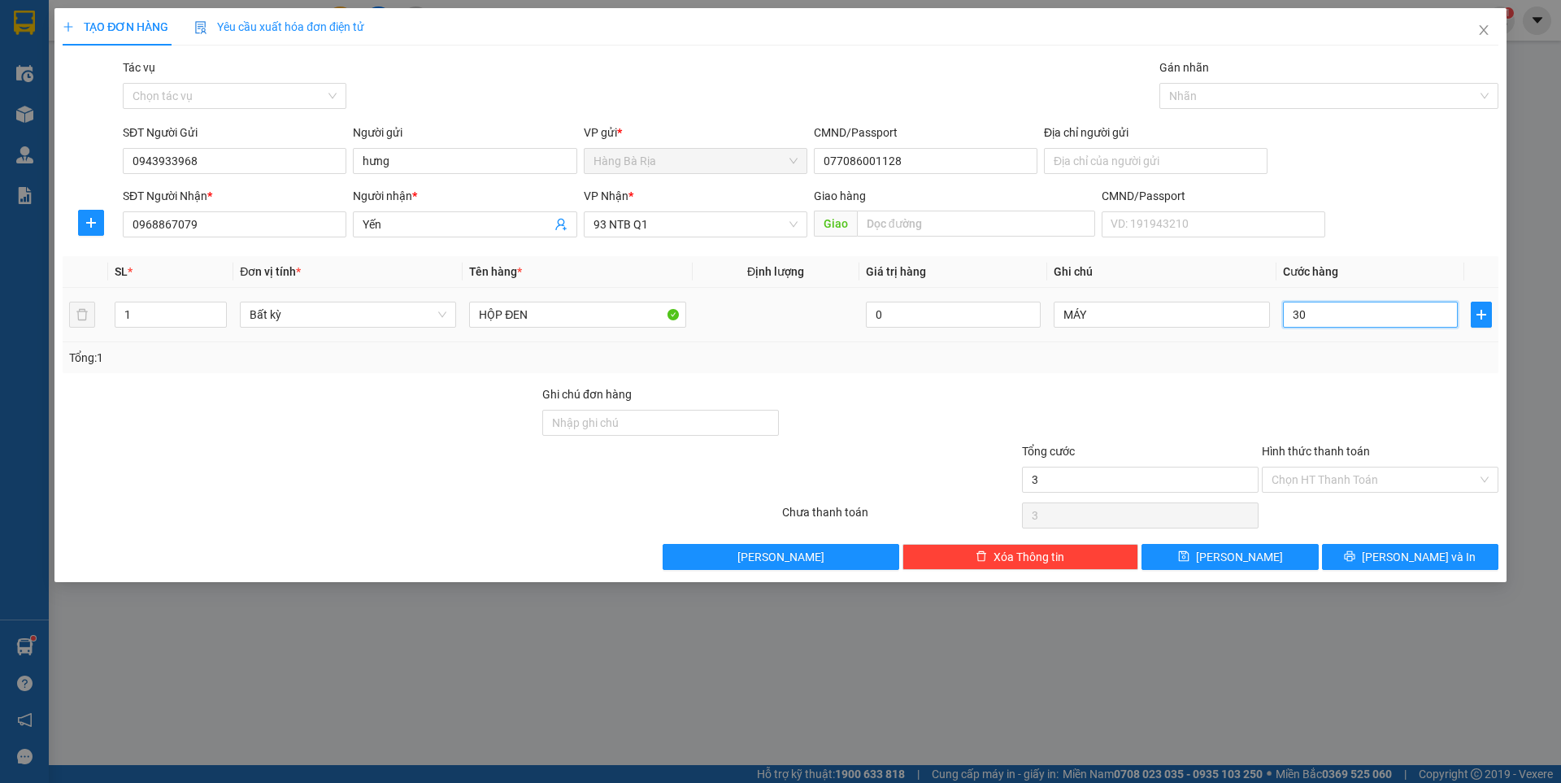
type input "30"
click at [1199, 310] on input "MÁY" at bounding box center [1161, 315] width 216 height 26
type input "30.000"
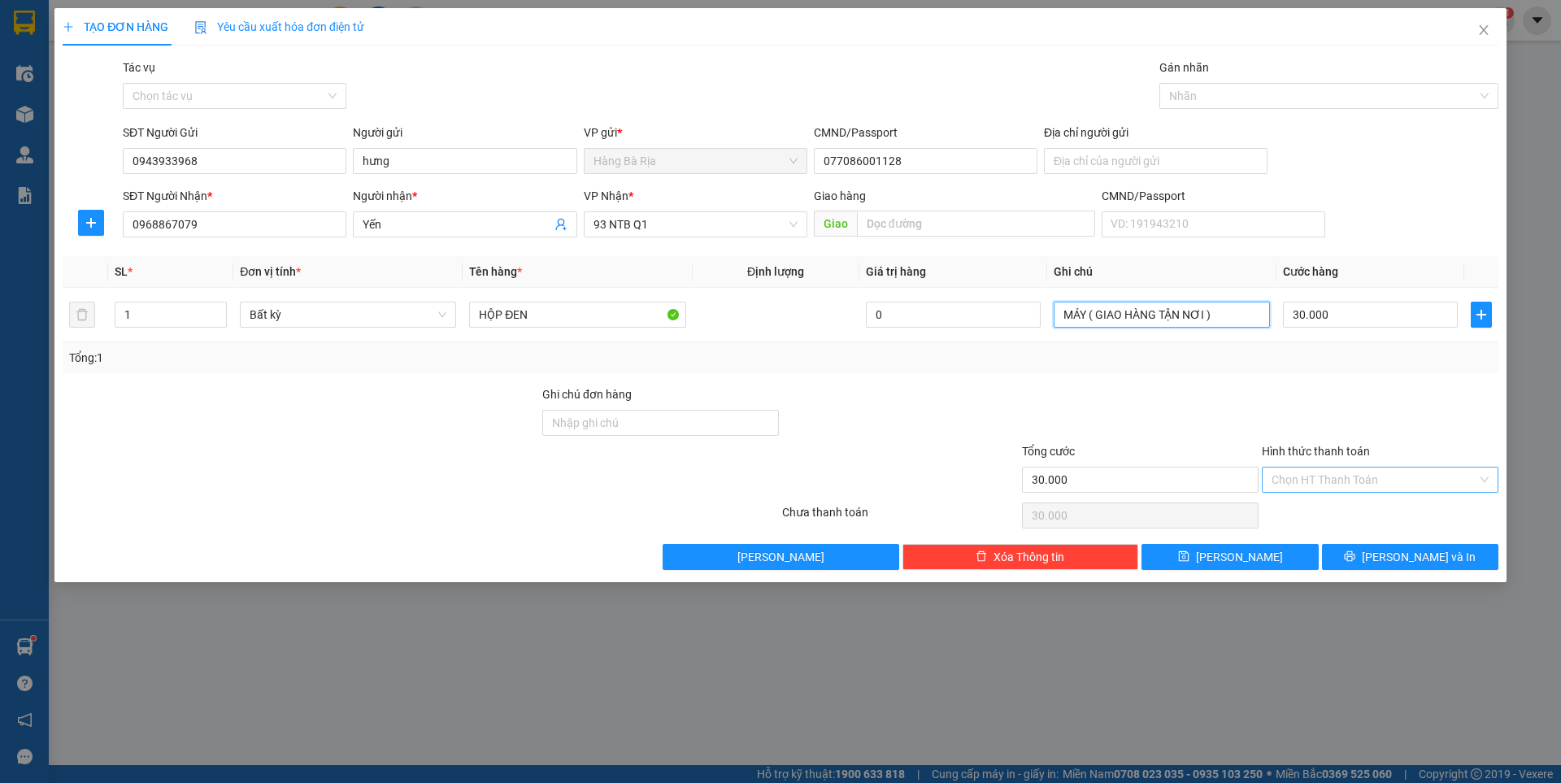
type input "MÁY ( GIAO HÀNG TẬN NƠI )"
click at [1370, 474] on input "Hình thức thanh toán" at bounding box center [1374, 479] width 206 height 24
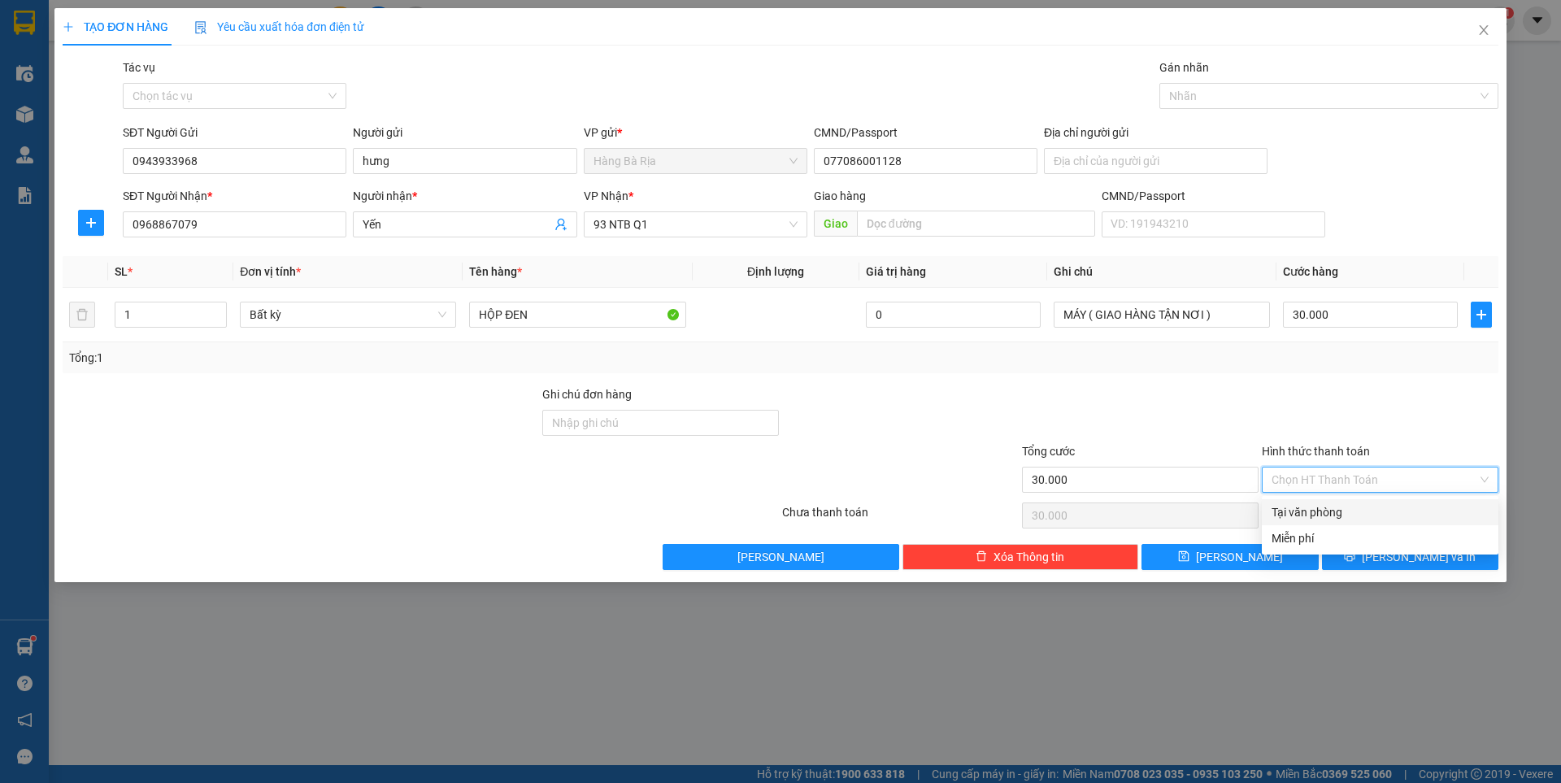
click at [1355, 514] on div "Tại văn phòng" at bounding box center [1379, 512] width 217 height 18
type input "0"
click at [1361, 554] on button "[PERSON_NAME] và In" at bounding box center [1410, 557] width 176 height 26
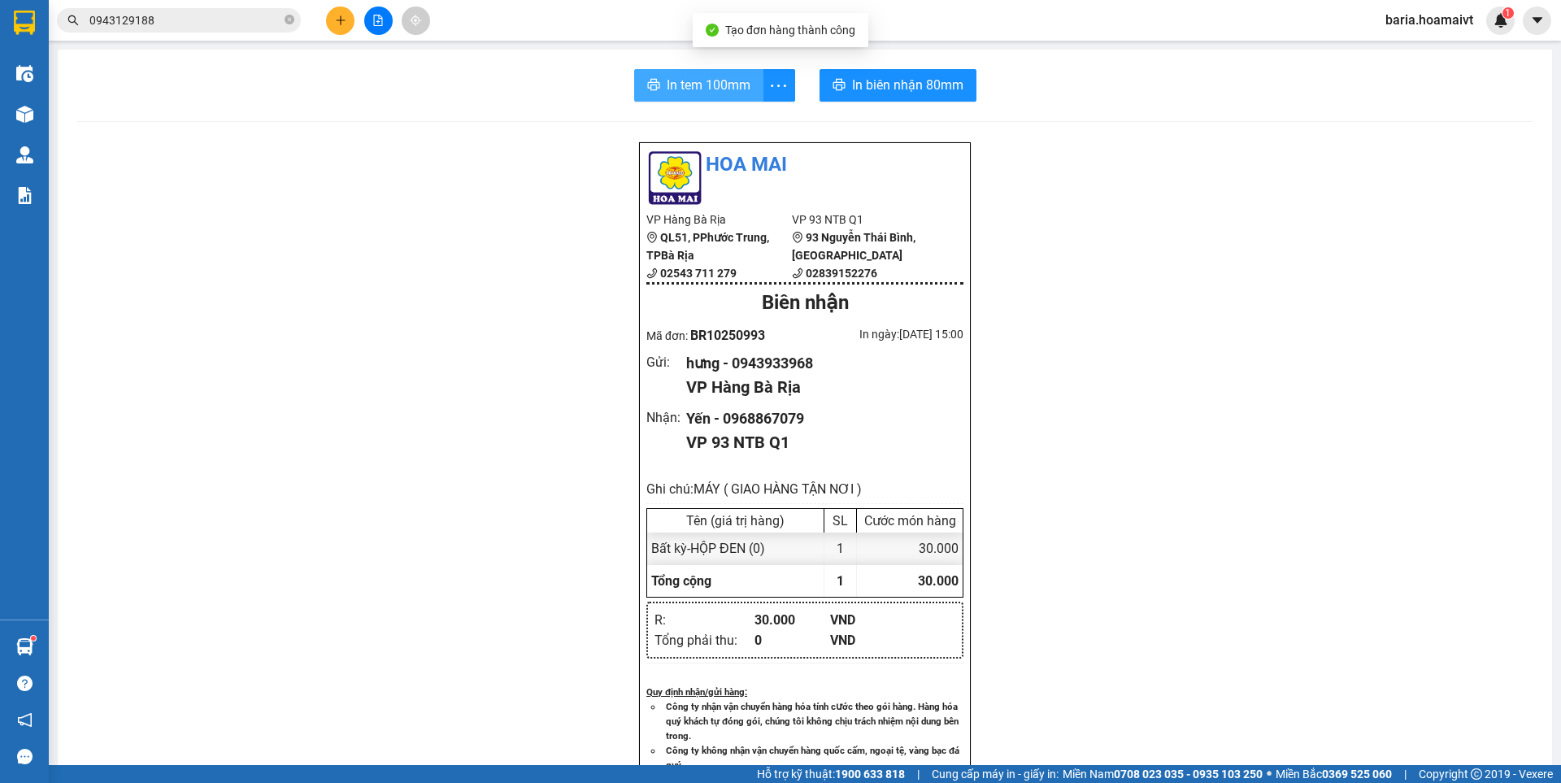
click at [656, 78] on button "In tem 100mm" at bounding box center [698, 85] width 129 height 33
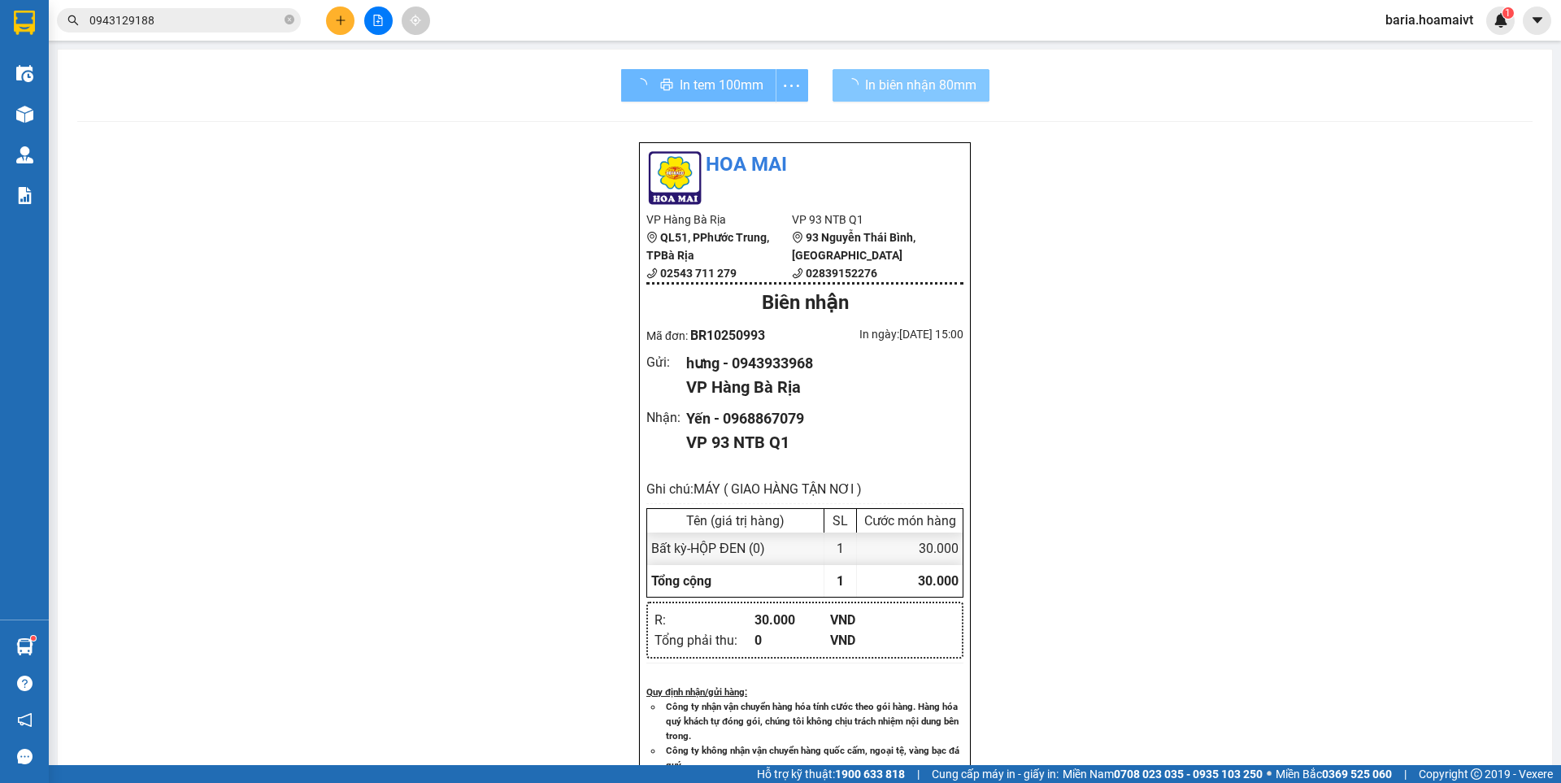
click at [906, 94] on span "In biên nhận 80mm" at bounding box center [920, 85] width 111 height 20
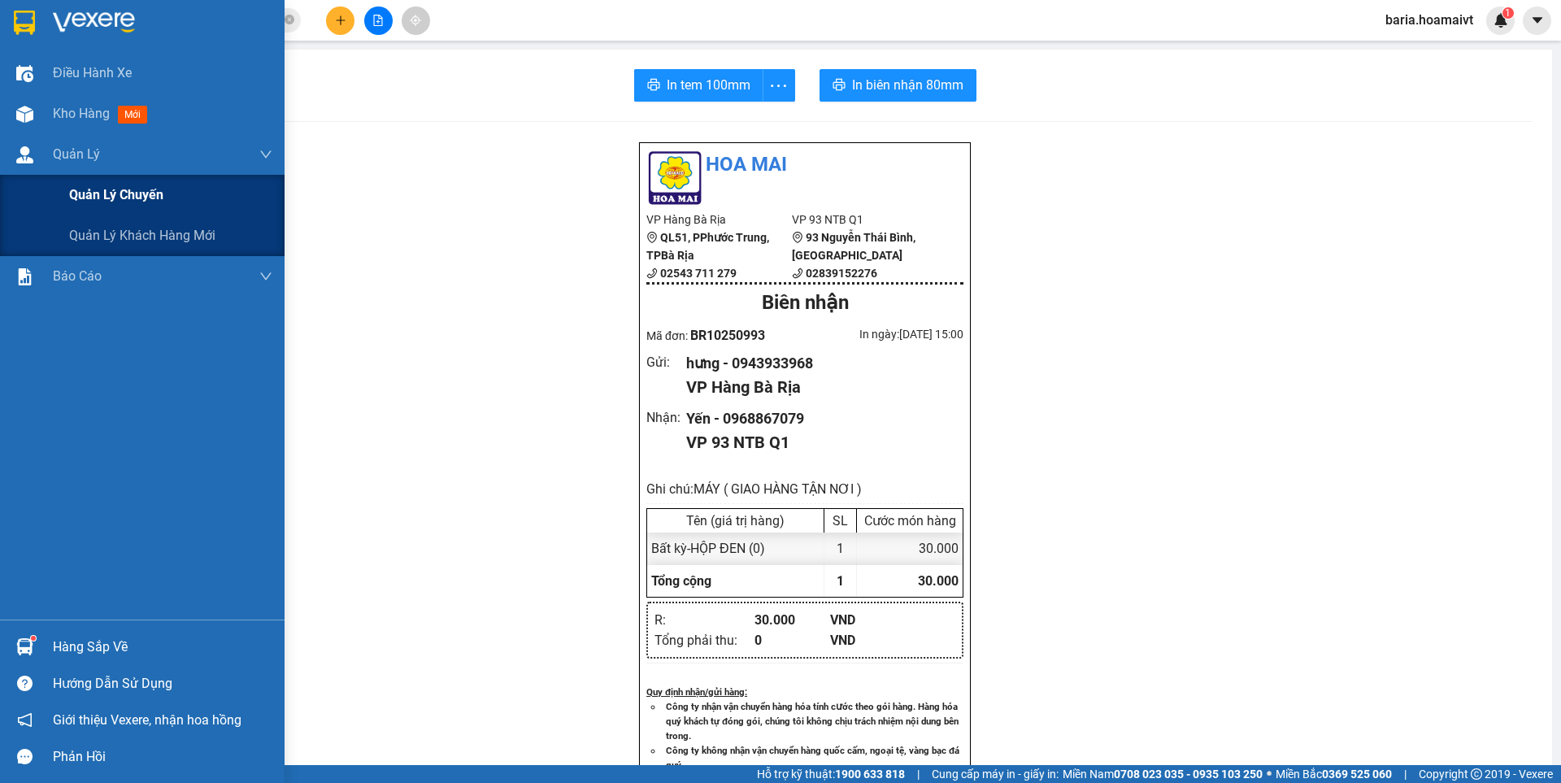
click at [148, 199] on span "Quản lý chuyến" at bounding box center [116, 195] width 94 height 20
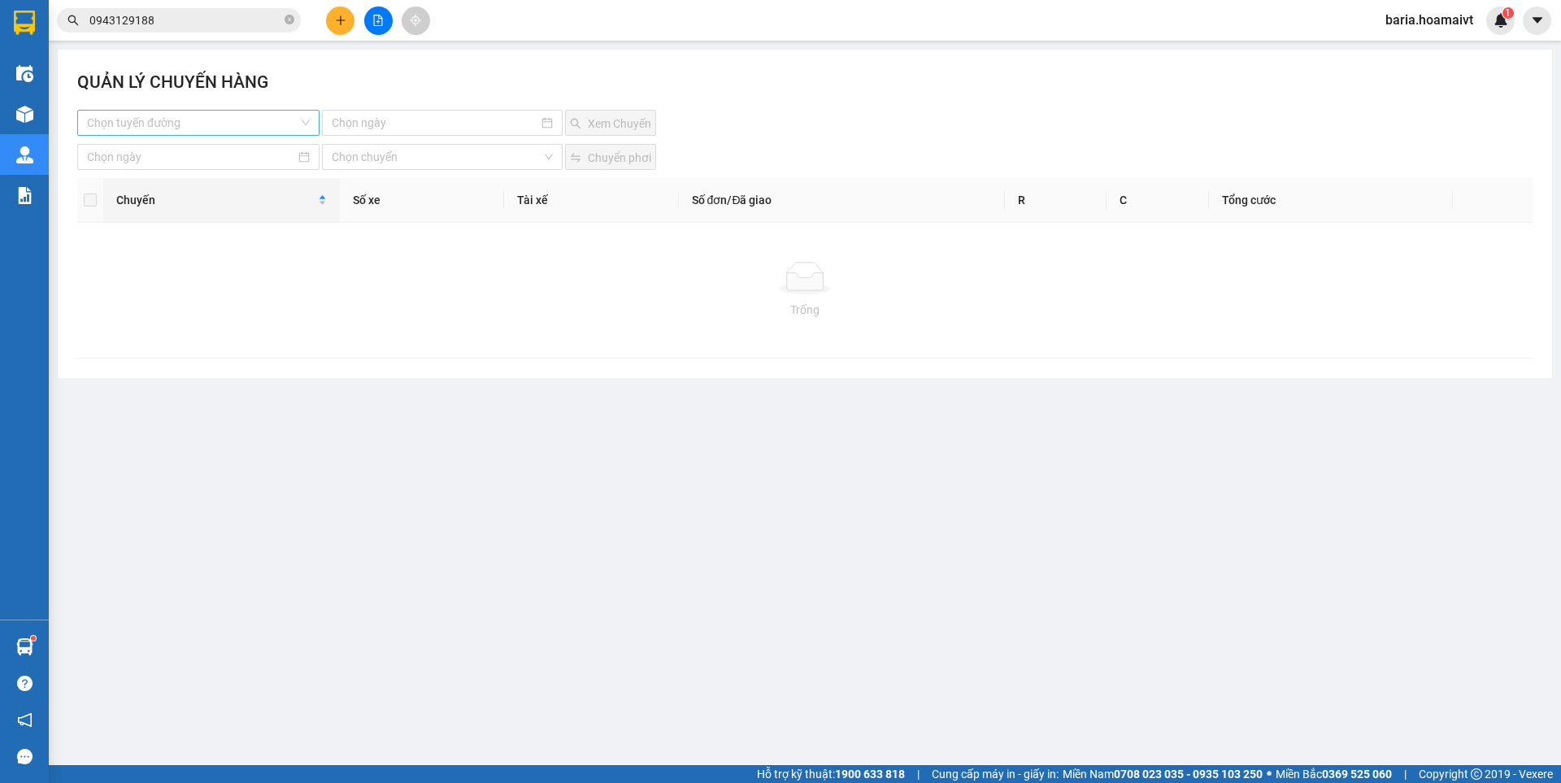
click at [250, 124] on input "search" at bounding box center [192, 123] width 211 height 24
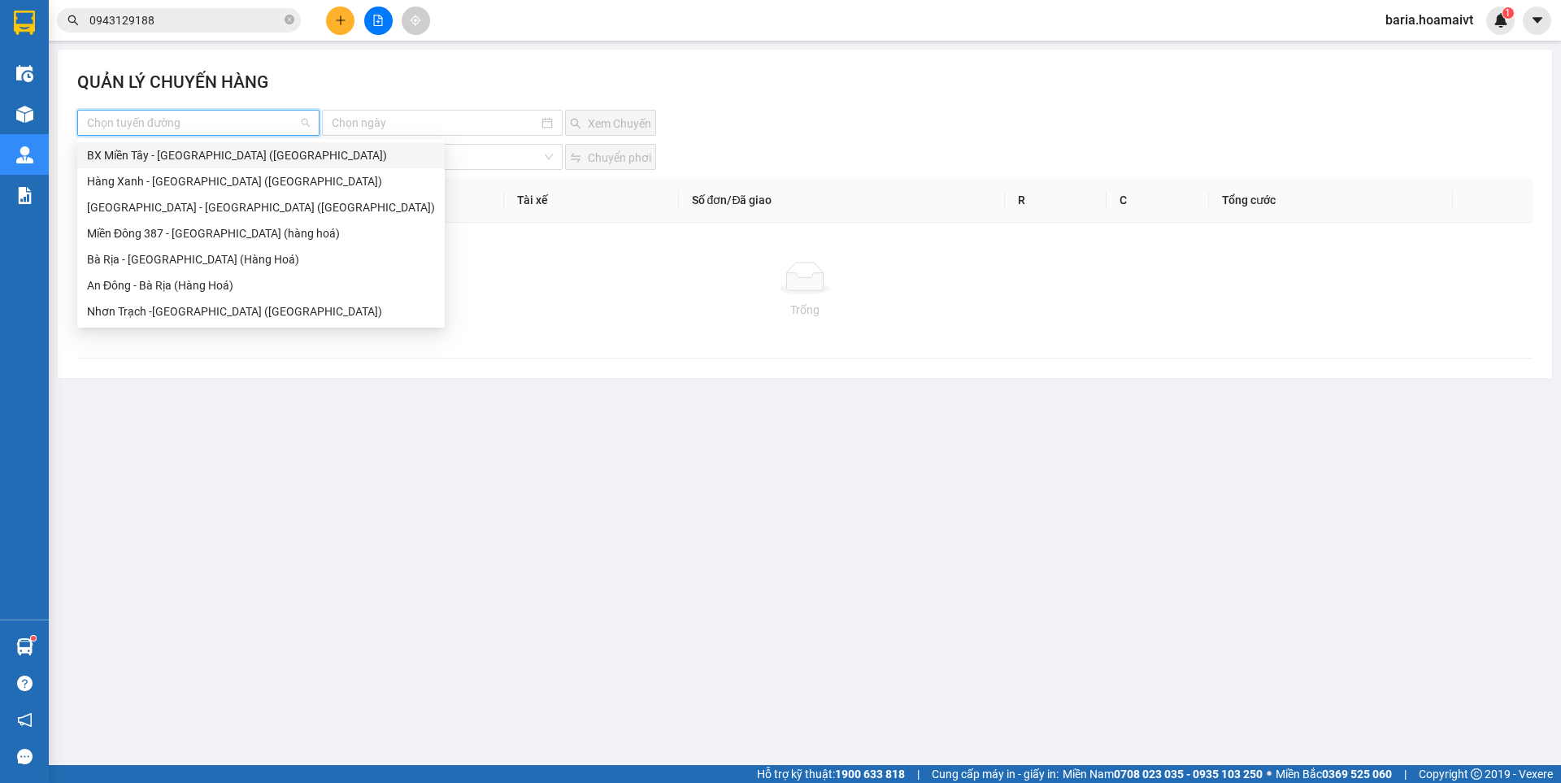
click at [262, 165] on div "BX Miền Tây - [GEOGRAPHIC_DATA] ([GEOGRAPHIC_DATA])" at bounding box center [260, 155] width 367 height 26
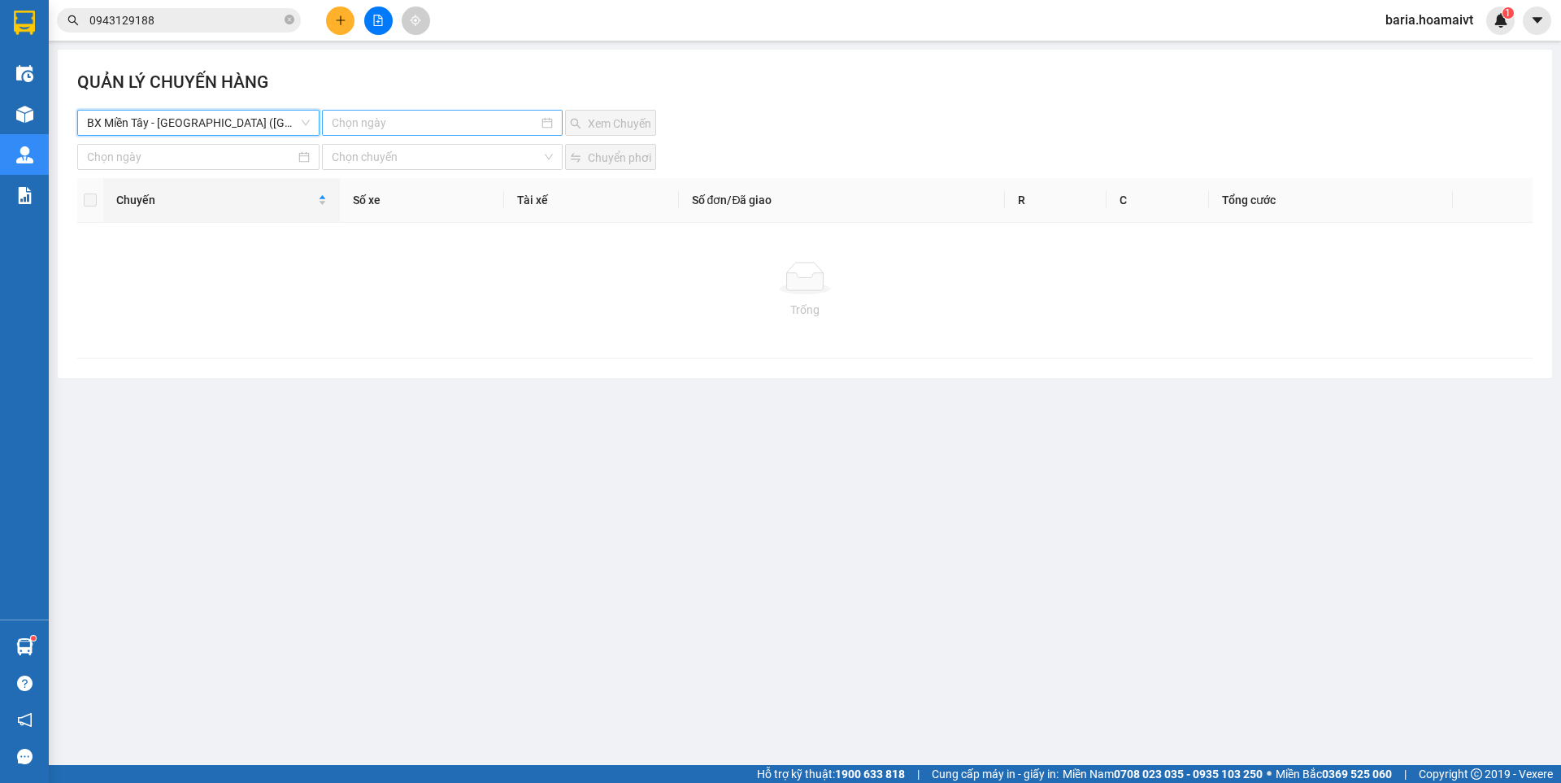
click at [425, 120] on input at bounding box center [435, 123] width 206 height 18
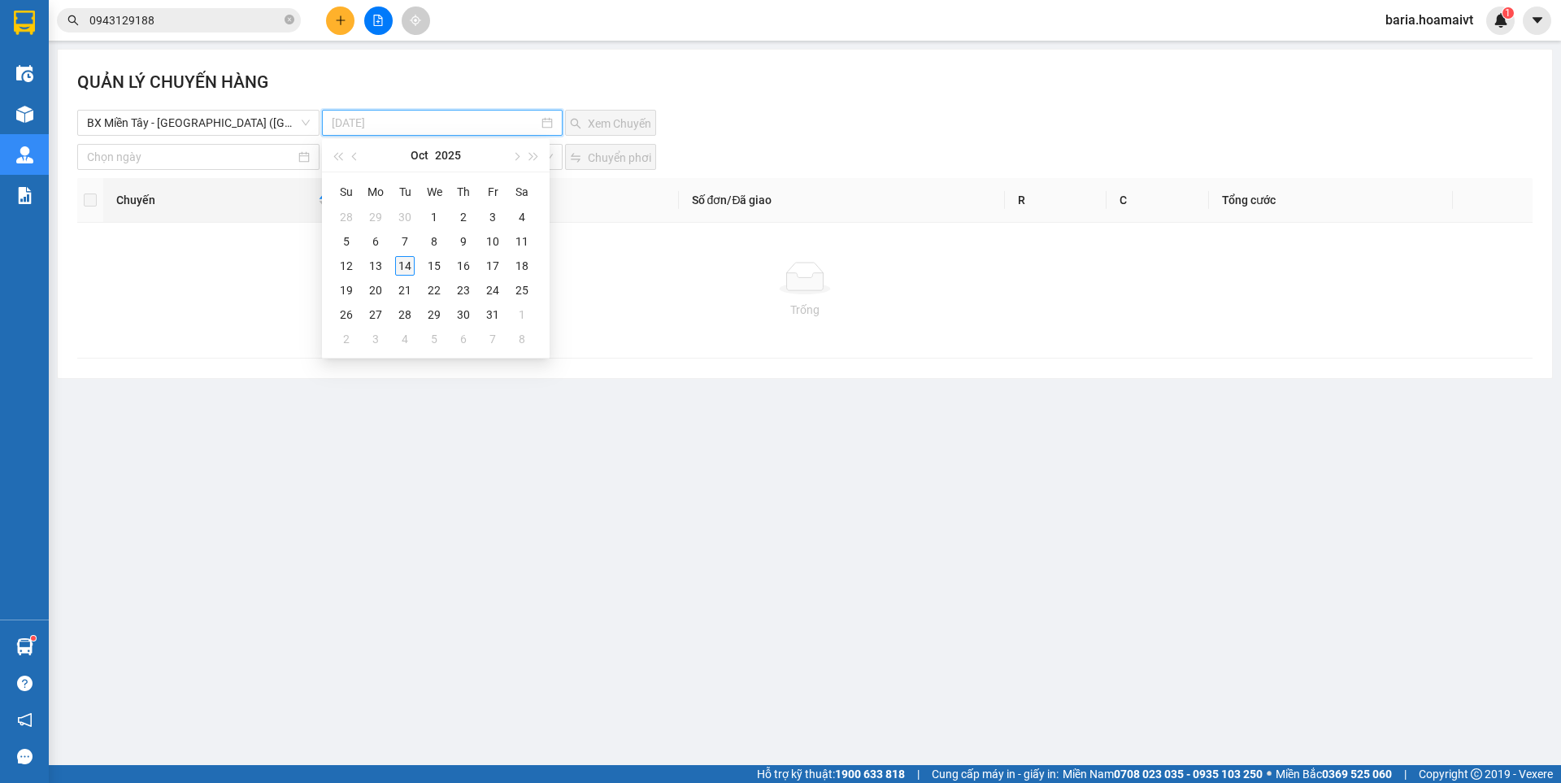
type input "14-10-2025"
click at [407, 272] on div "14" at bounding box center [405, 266] width 20 height 20
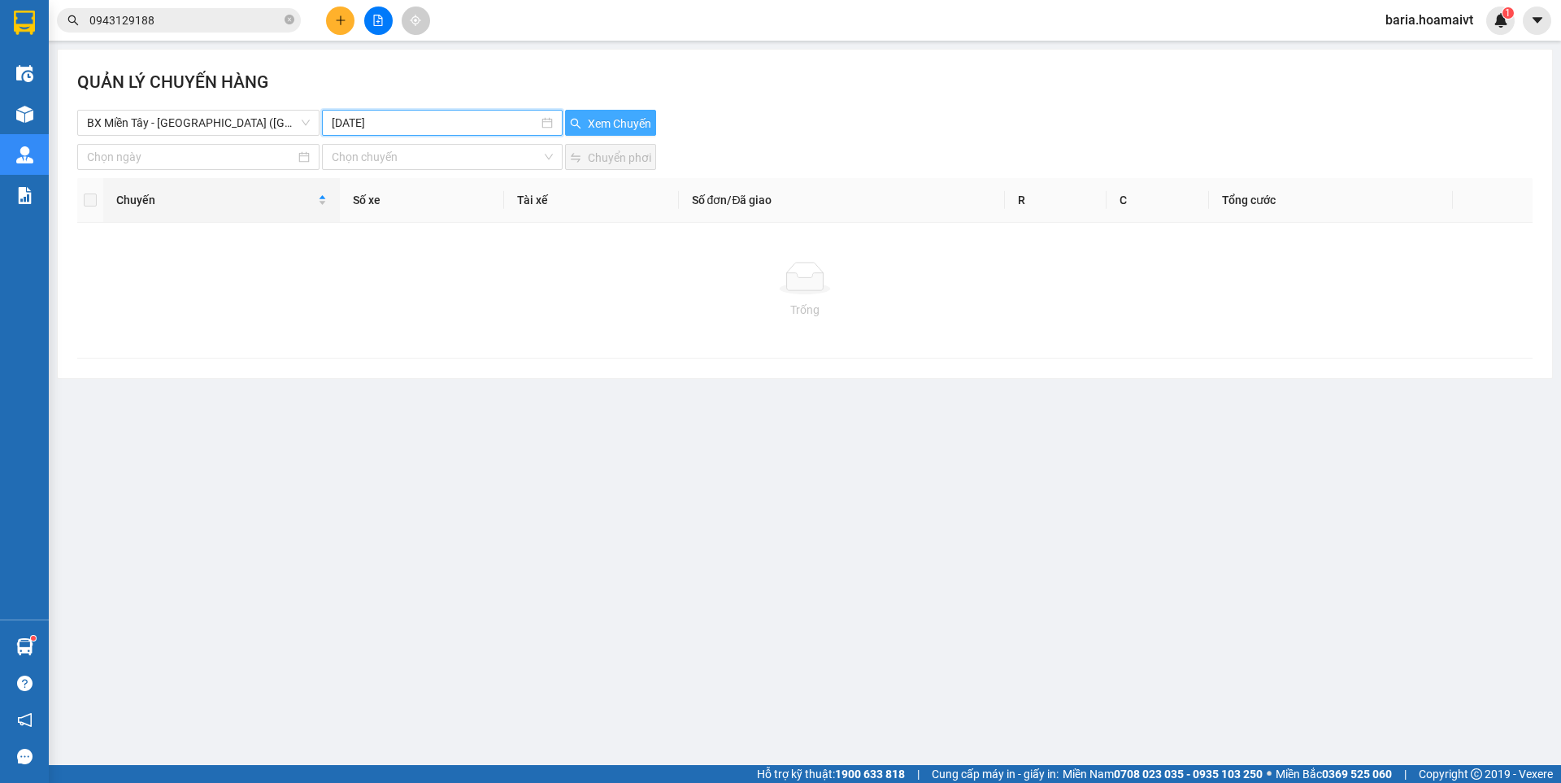
click at [601, 123] on span "Xem Chuyến" at bounding box center [619, 124] width 63 height 18
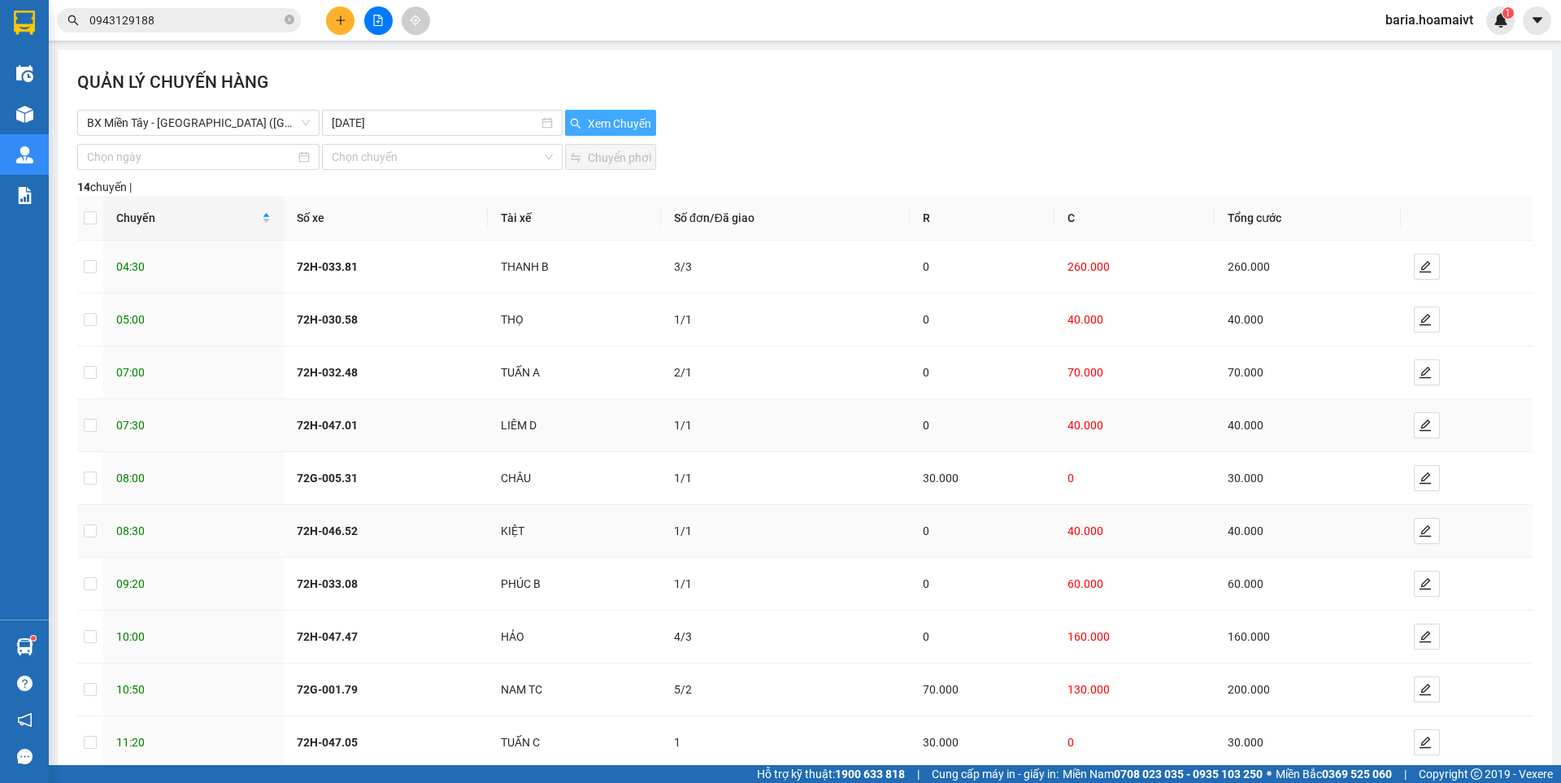
scroll to position [91, 0]
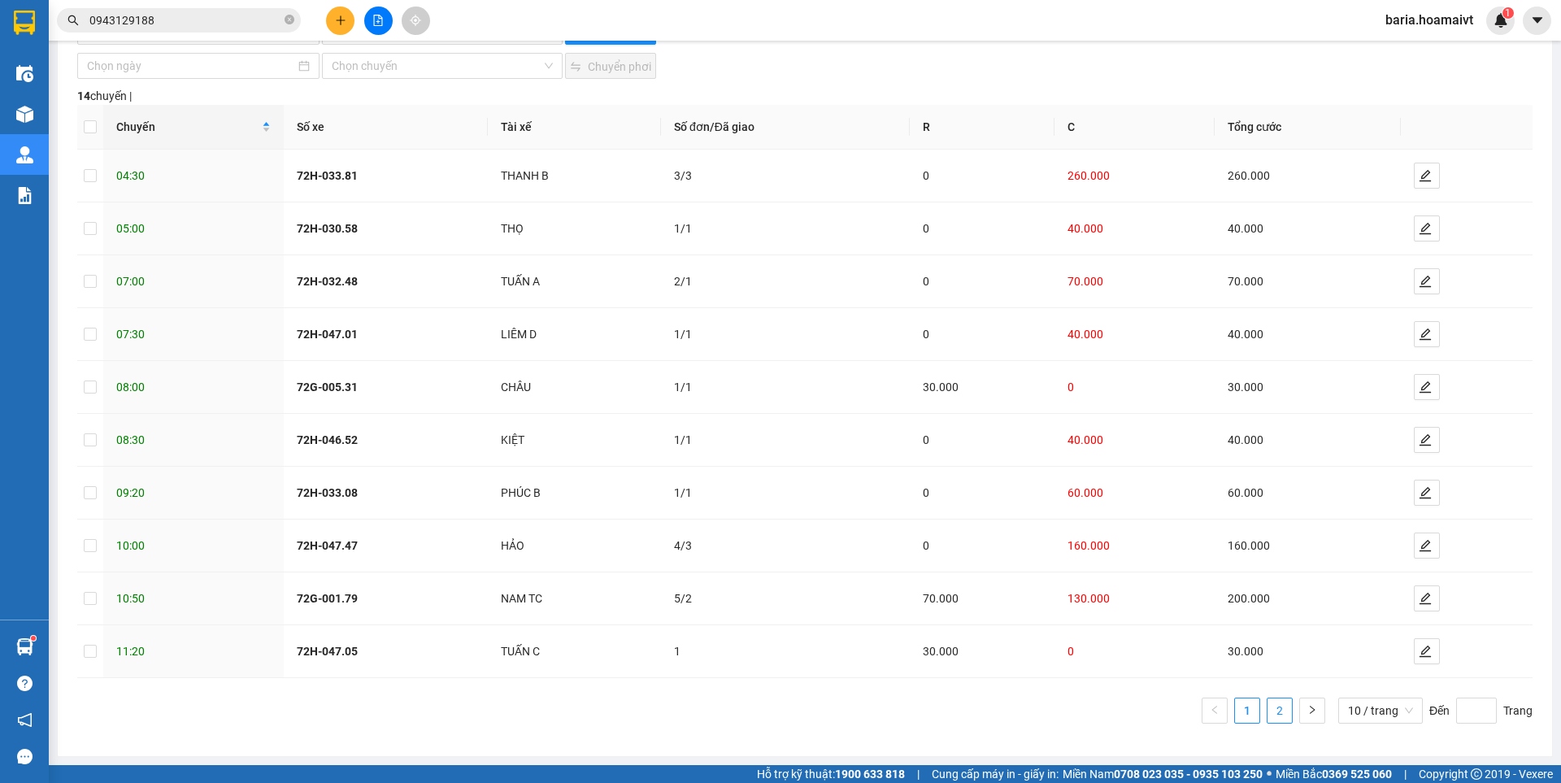
click at [1267, 706] on link "2" at bounding box center [1279, 710] width 24 height 24
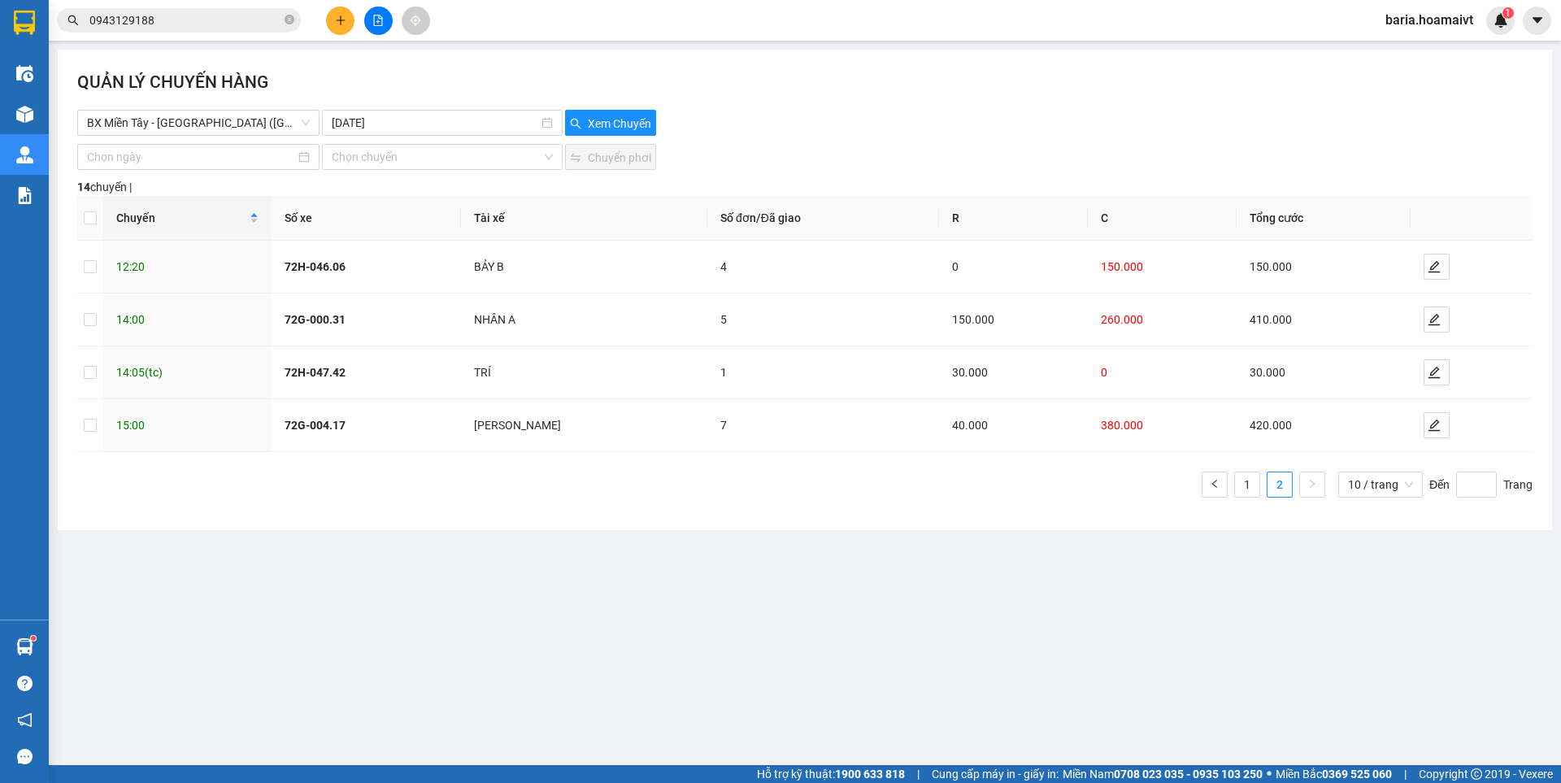
scroll to position [0, 0]
click at [271, 117] on span "BX Miền Tây - [GEOGRAPHIC_DATA] ([GEOGRAPHIC_DATA])" at bounding box center [198, 123] width 223 height 24
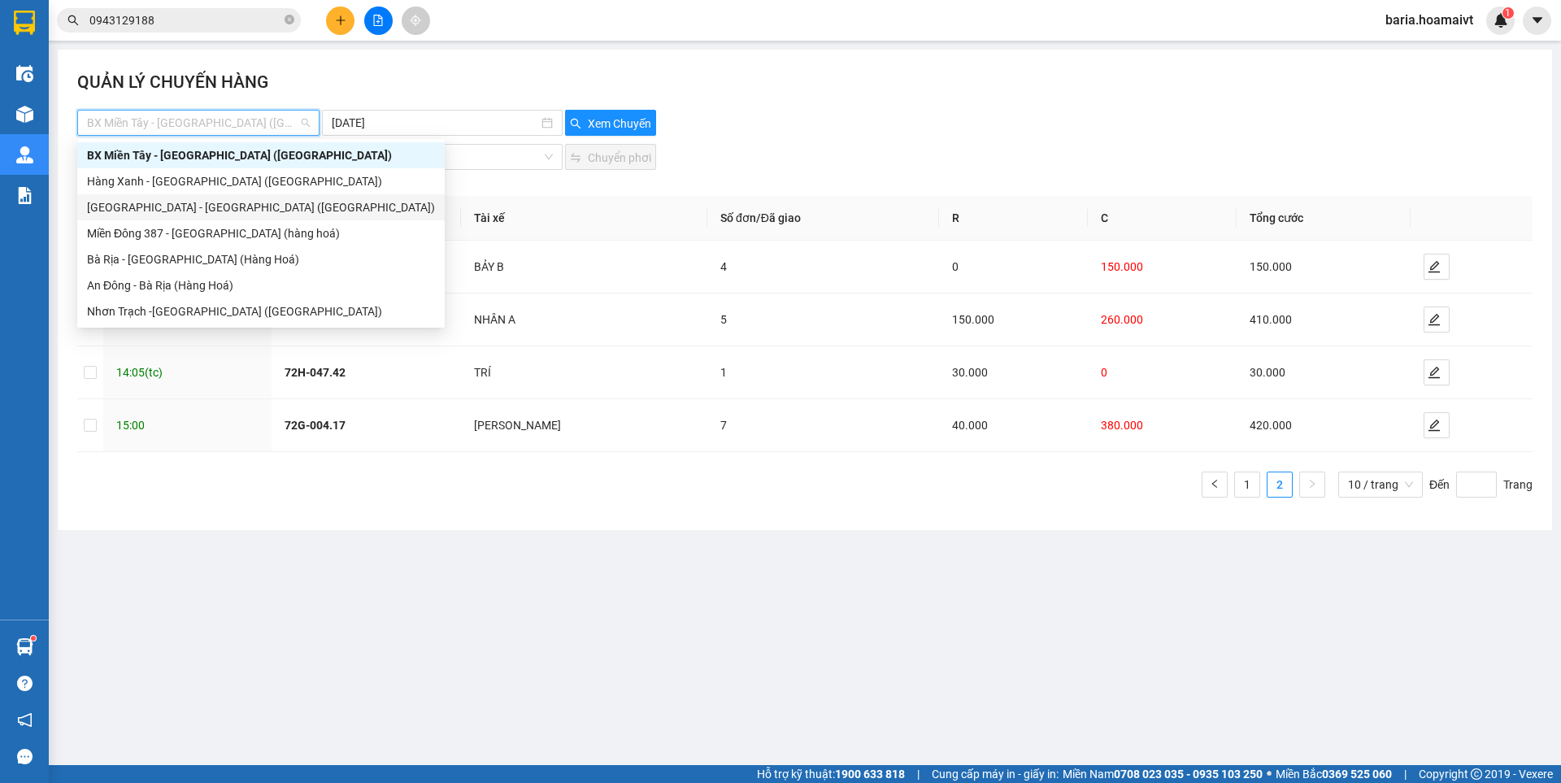
click at [252, 215] on div "[GEOGRAPHIC_DATA] - [GEOGRAPHIC_DATA] ([GEOGRAPHIC_DATA])" at bounding box center [261, 207] width 348 height 18
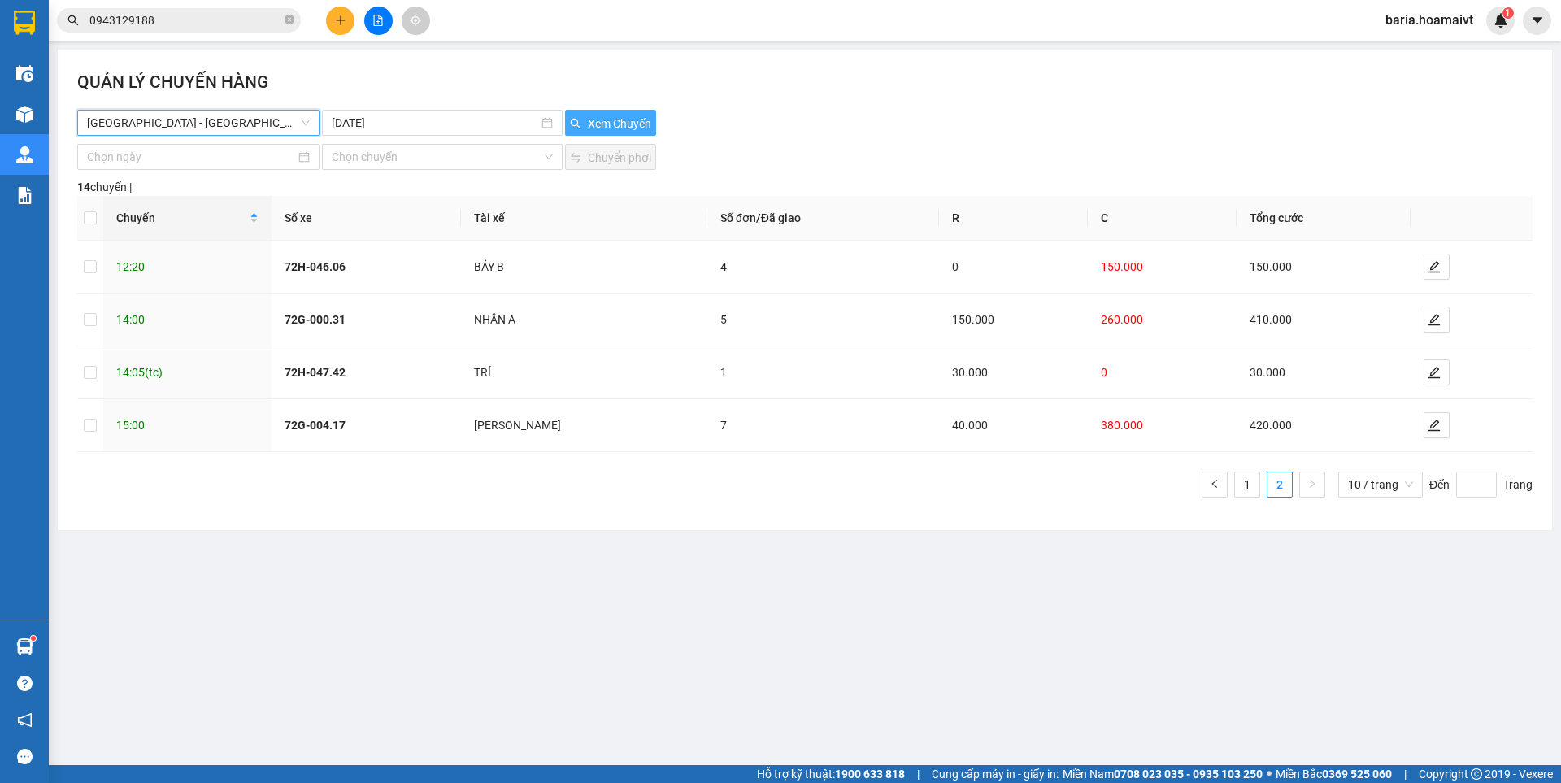
click at [618, 119] on span "Xem Chuyến" at bounding box center [619, 124] width 63 height 18
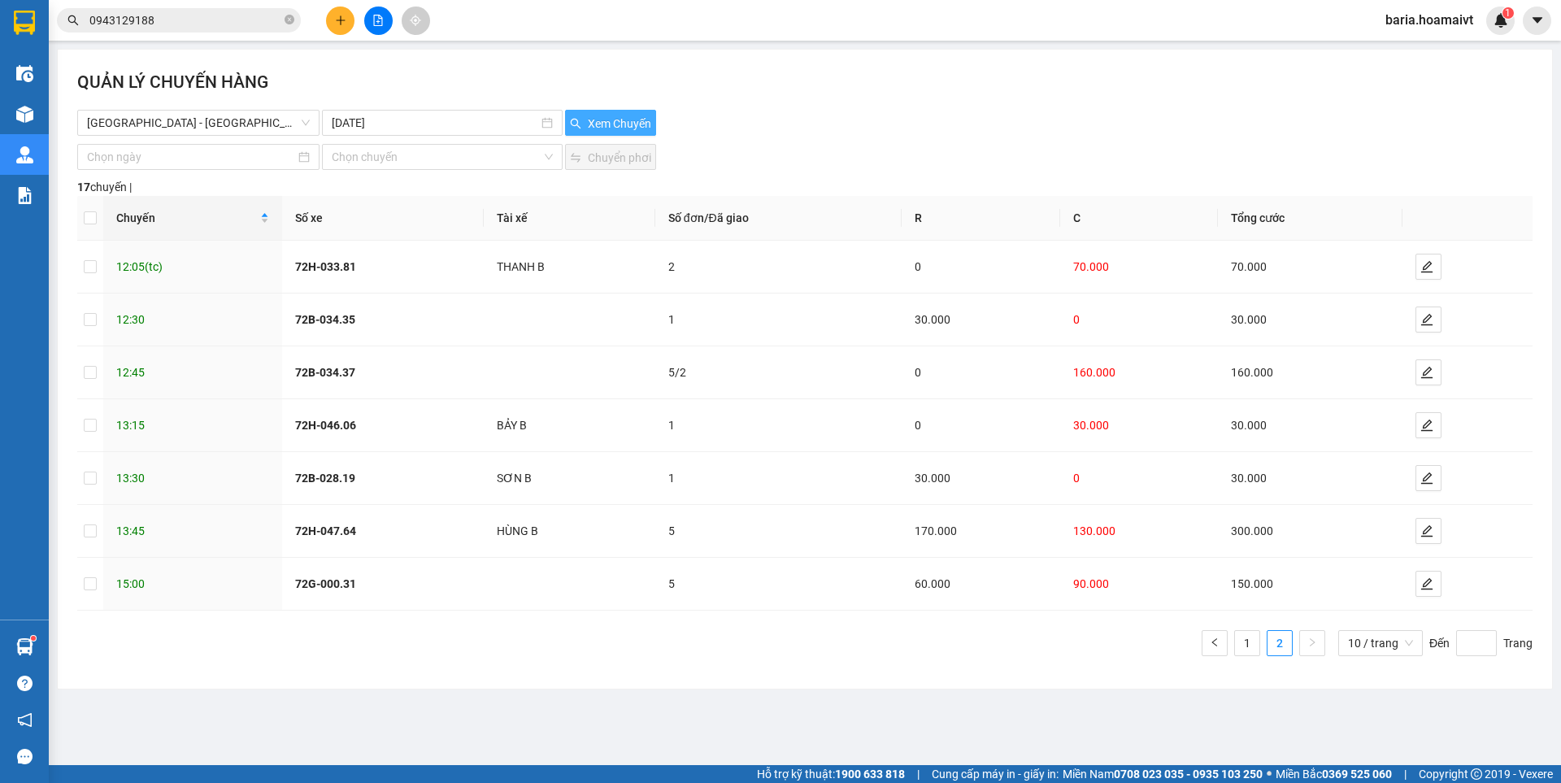
click at [617, 124] on span "Xem Chuyến" at bounding box center [619, 124] width 63 height 18
click at [1423, 423] on icon "edit" at bounding box center [1426, 425] width 13 height 13
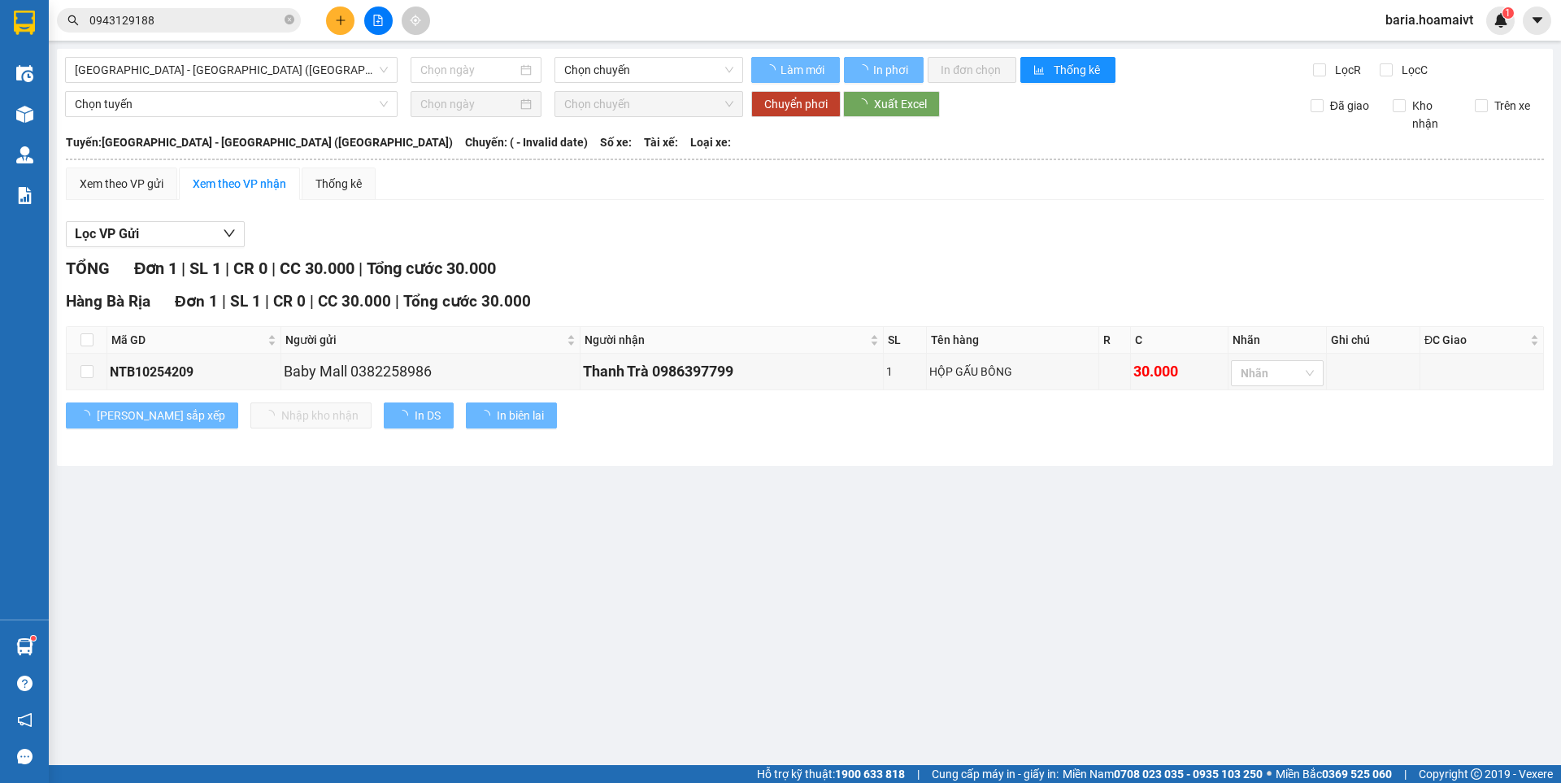
type input "[DATE]"
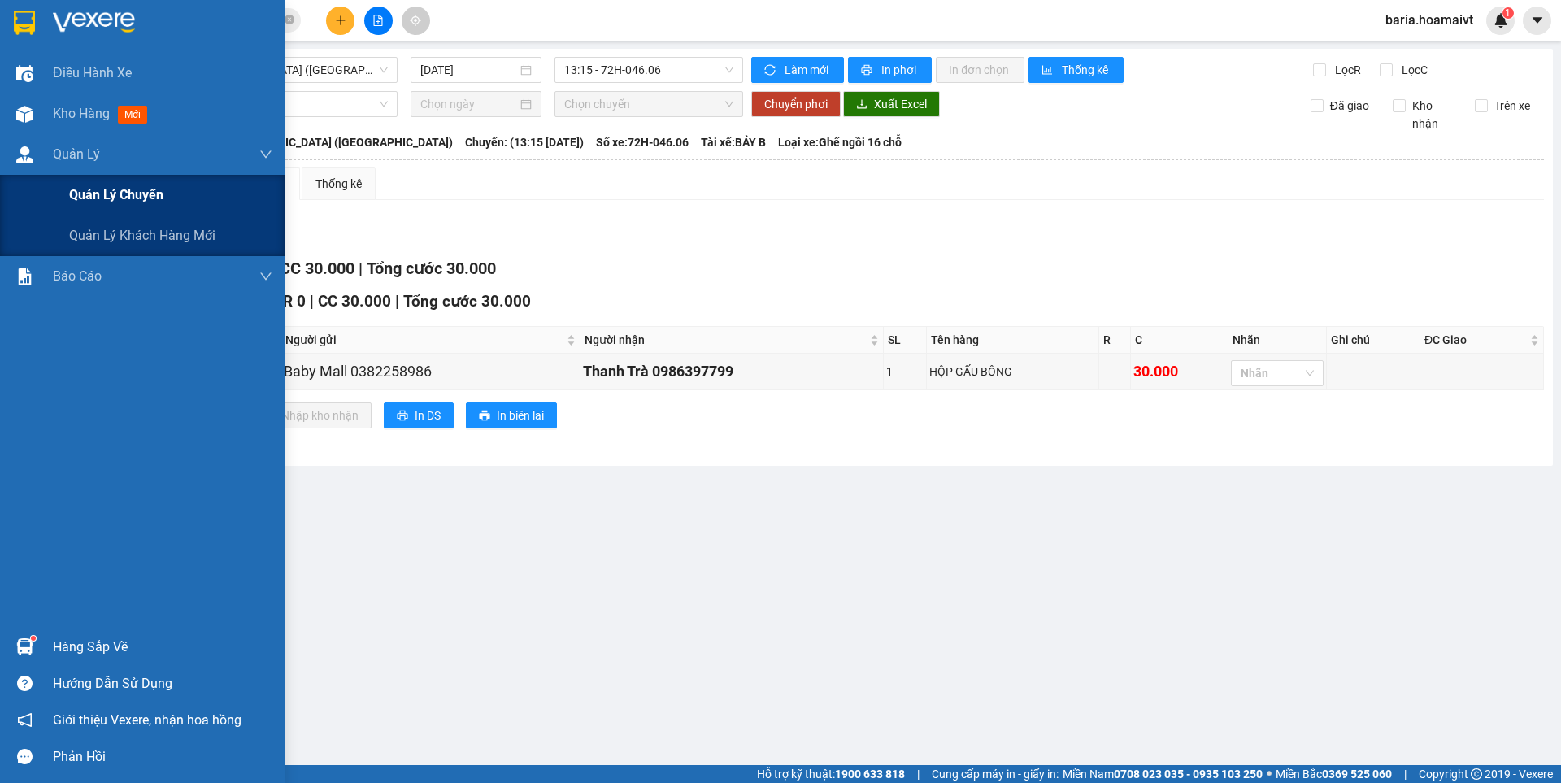
click at [108, 193] on span "Quản lý chuyến" at bounding box center [116, 195] width 94 height 20
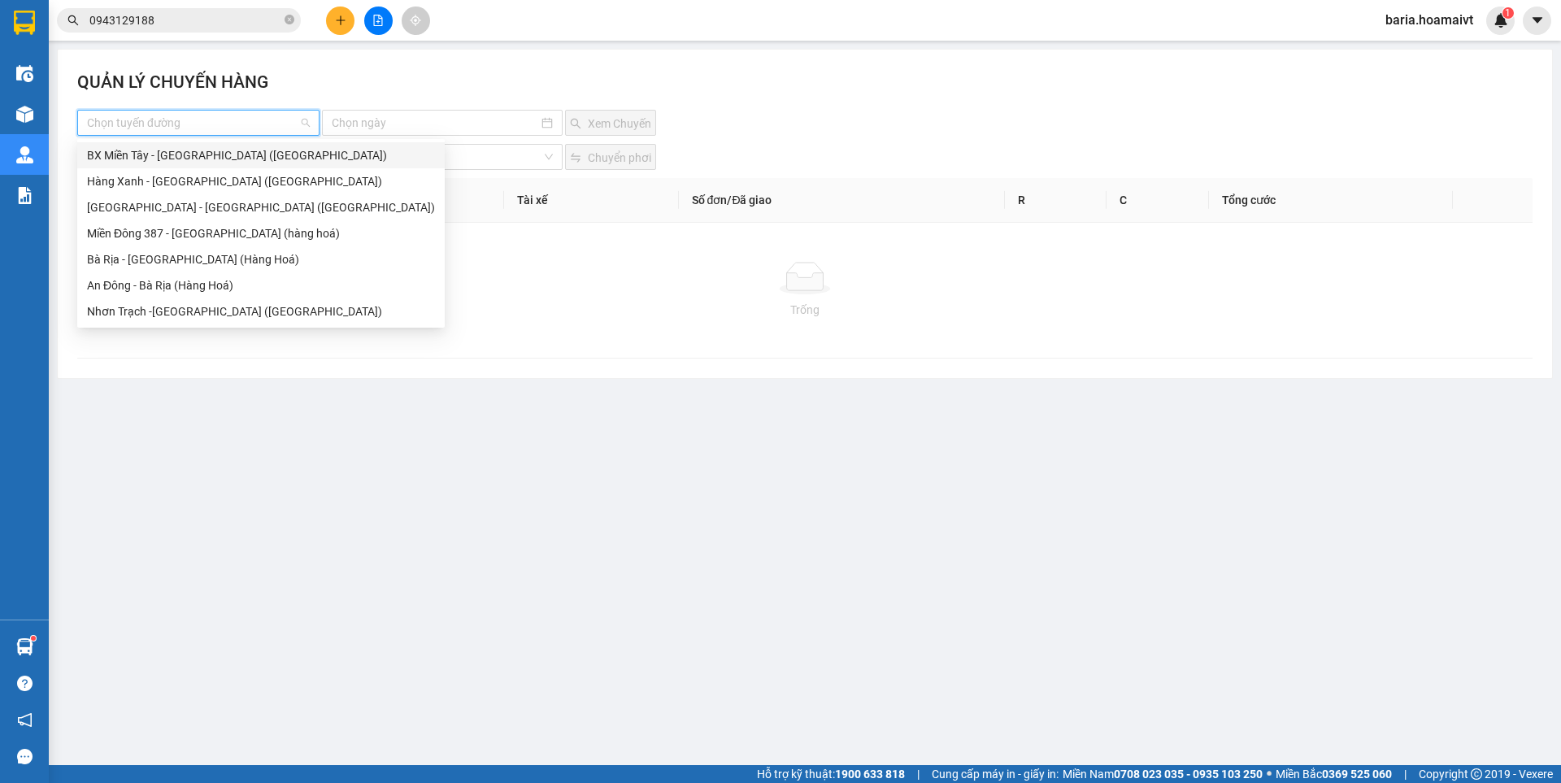
click at [236, 121] on input "search" at bounding box center [192, 123] width 211 height 24
click at [227, 162] on div "BX Miền Tây - [GEOGRAPHIC_DATA] ([GEOGRAPHIC_DATA])" at bounding box center [261, 155] width 348 height 18
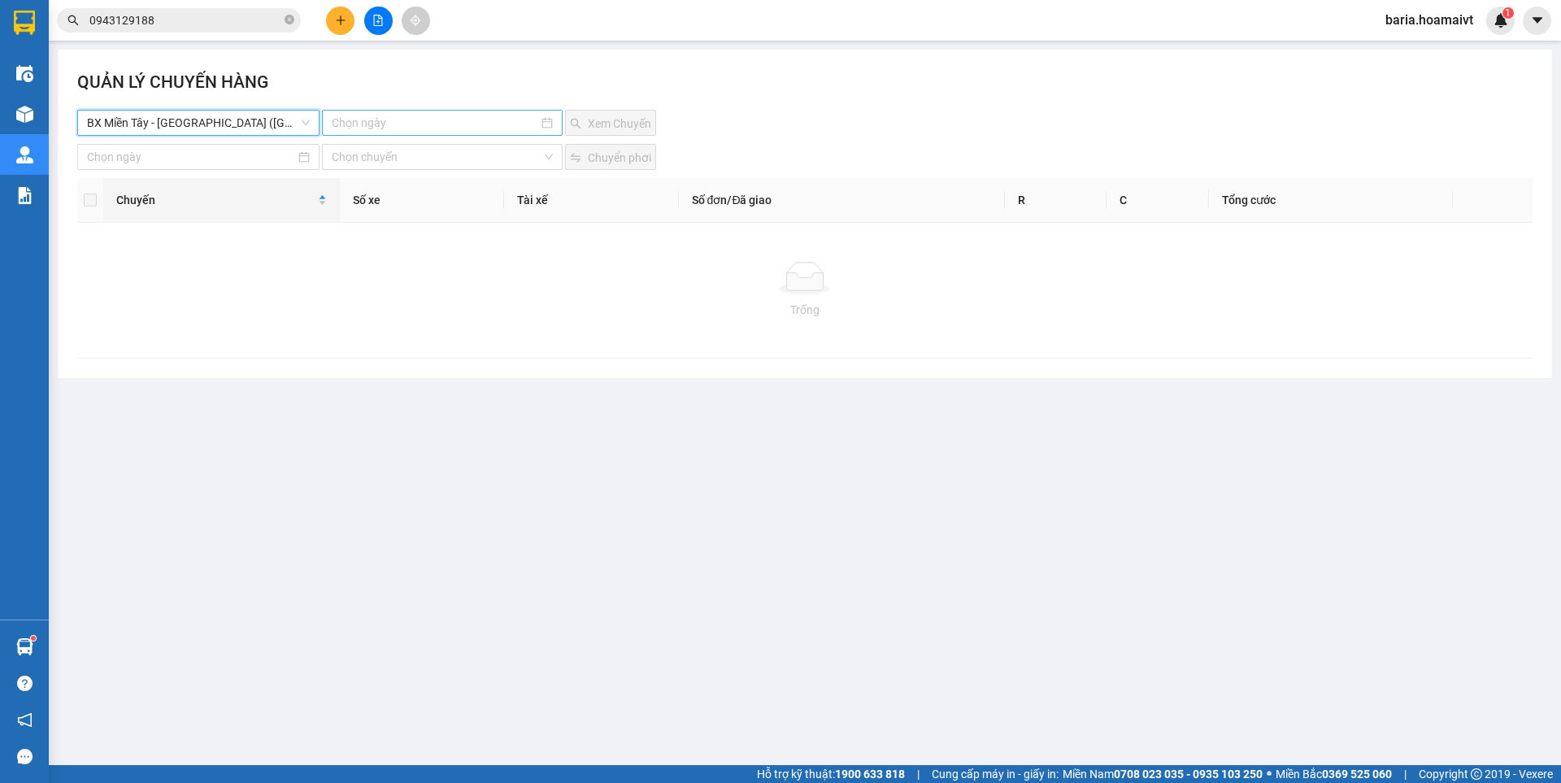
click at [366, 121] on input at bounding box center [435, 123] width 206 height 18
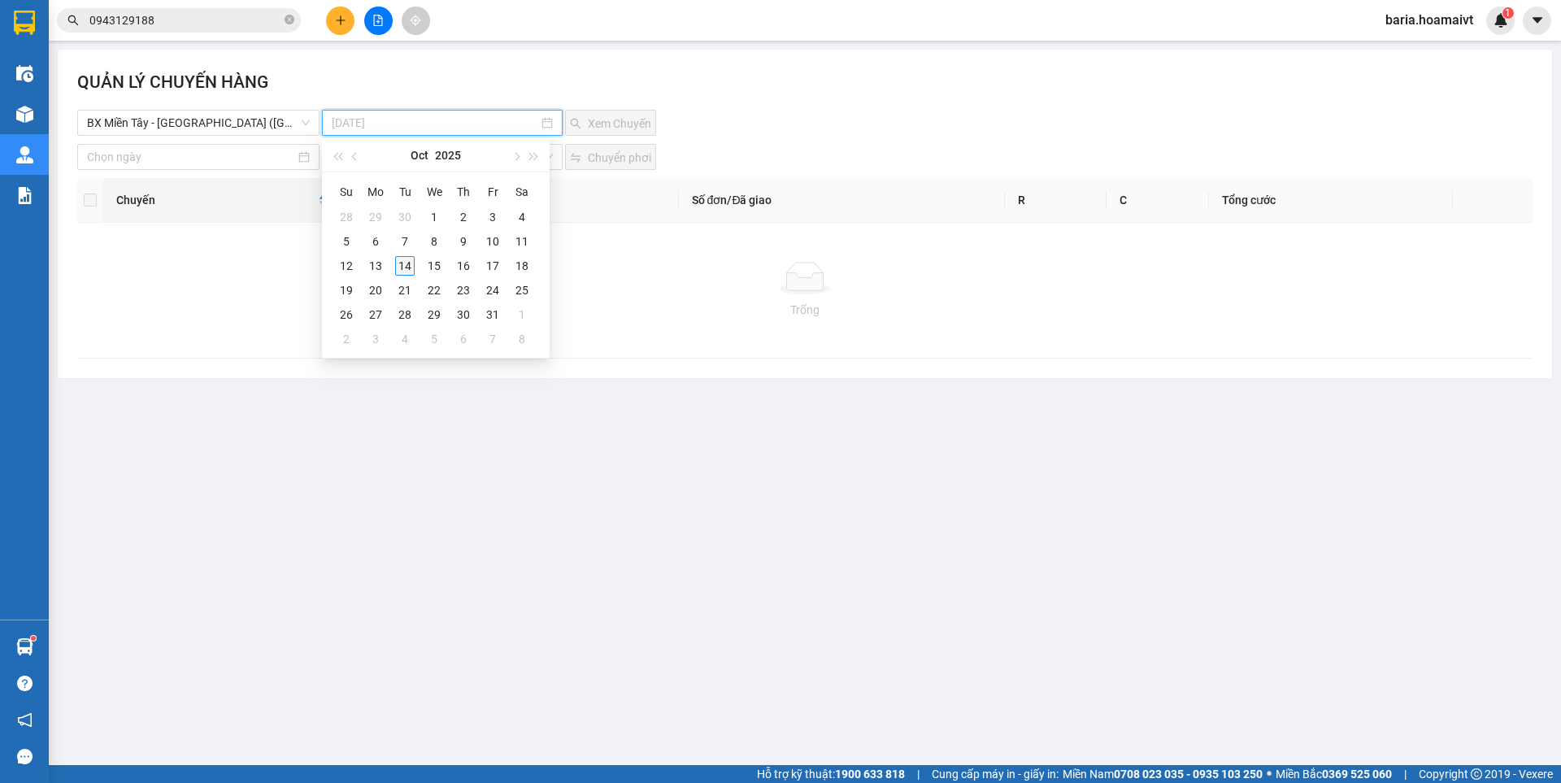
type input "14-10-2025"
click at [403, 261] on div "14" at bounding box center [405, 266] width 20 height 20
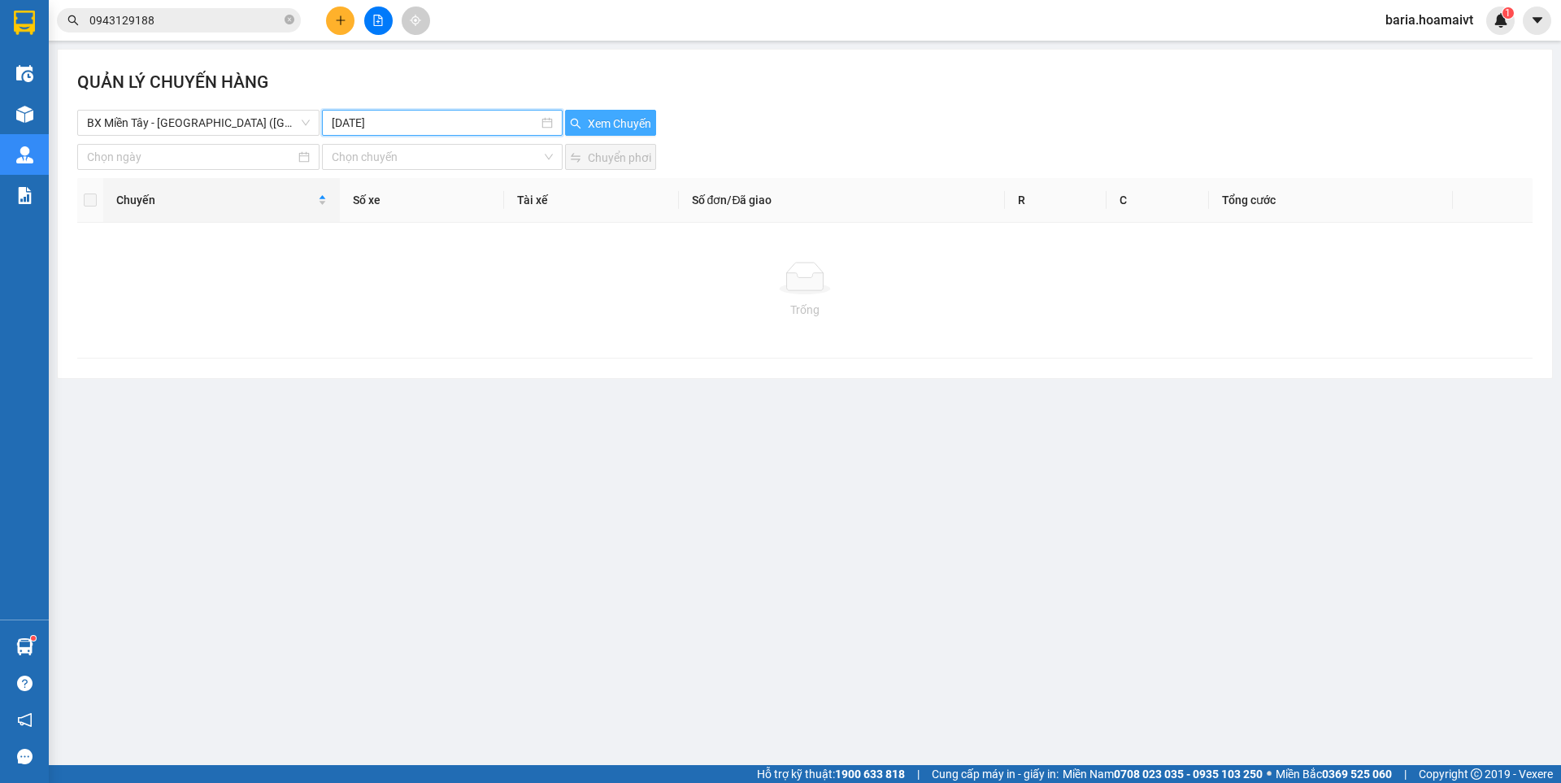
click at [636, 120] on span "Xem Chuyến" at bounding box center [619, 124] width 63 height 18
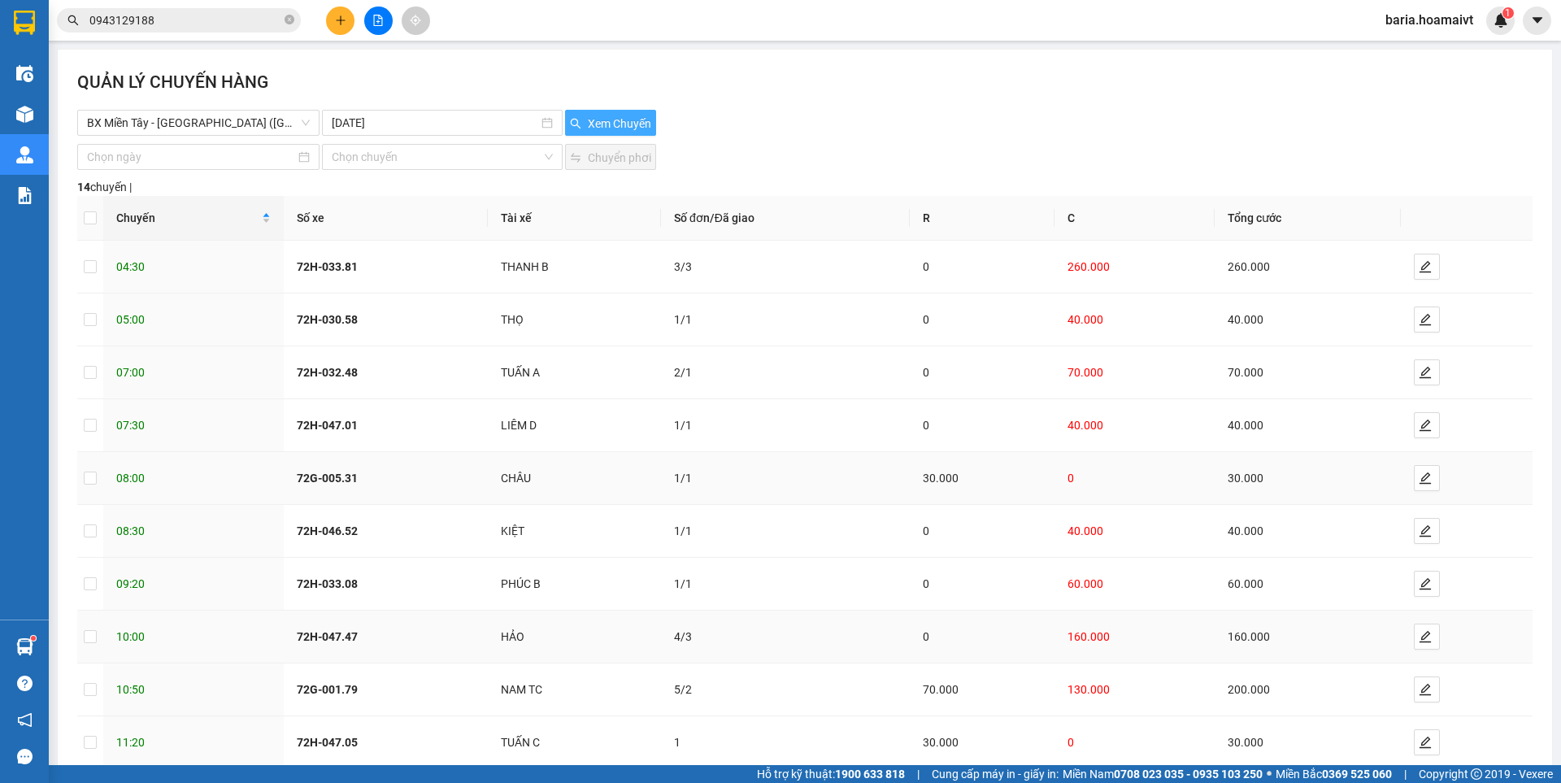
scroll to position [91, 0]
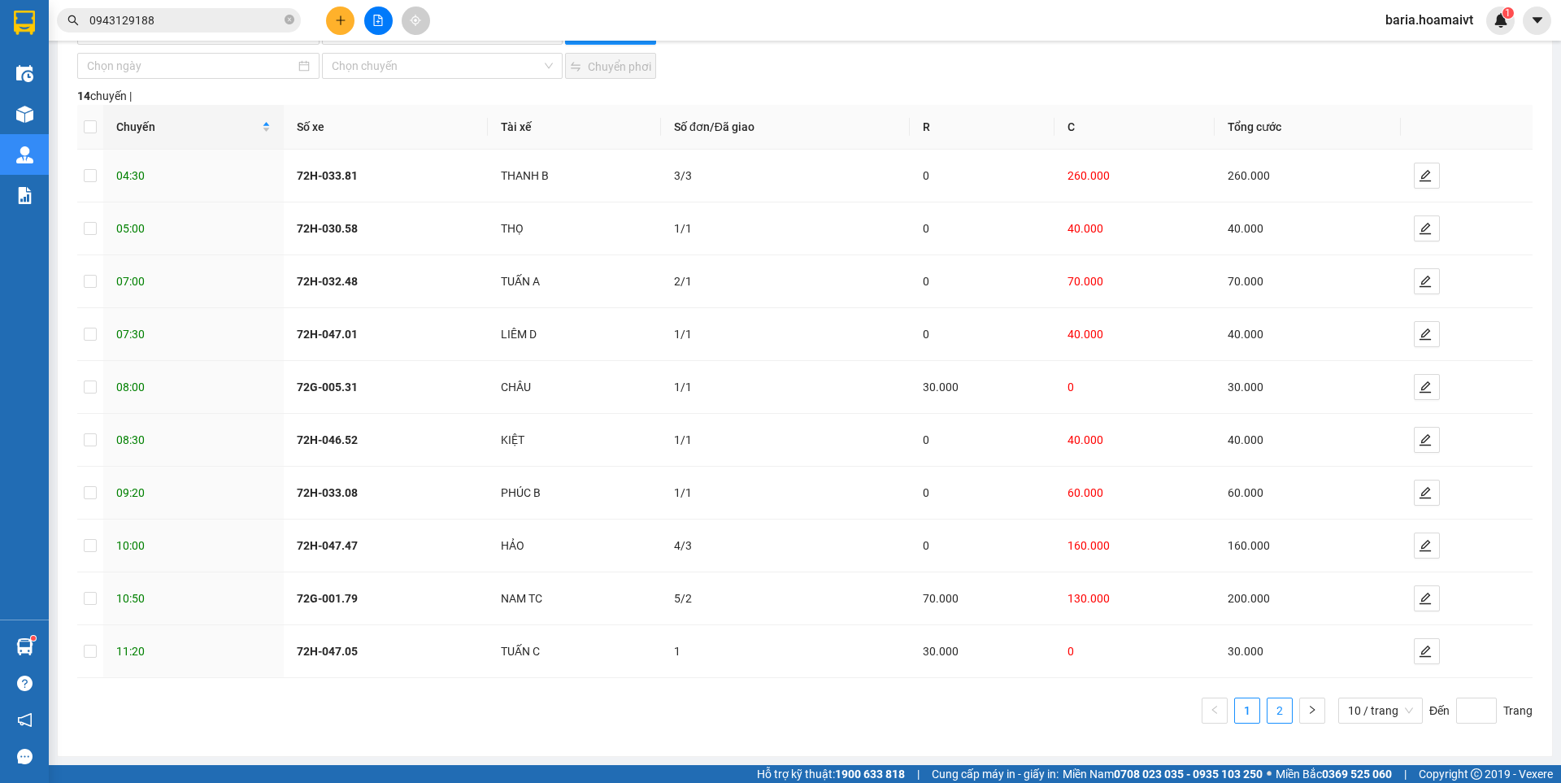
click at [1267, 707] on link "2" at bounding box center [1279, 710] width 24 height 24
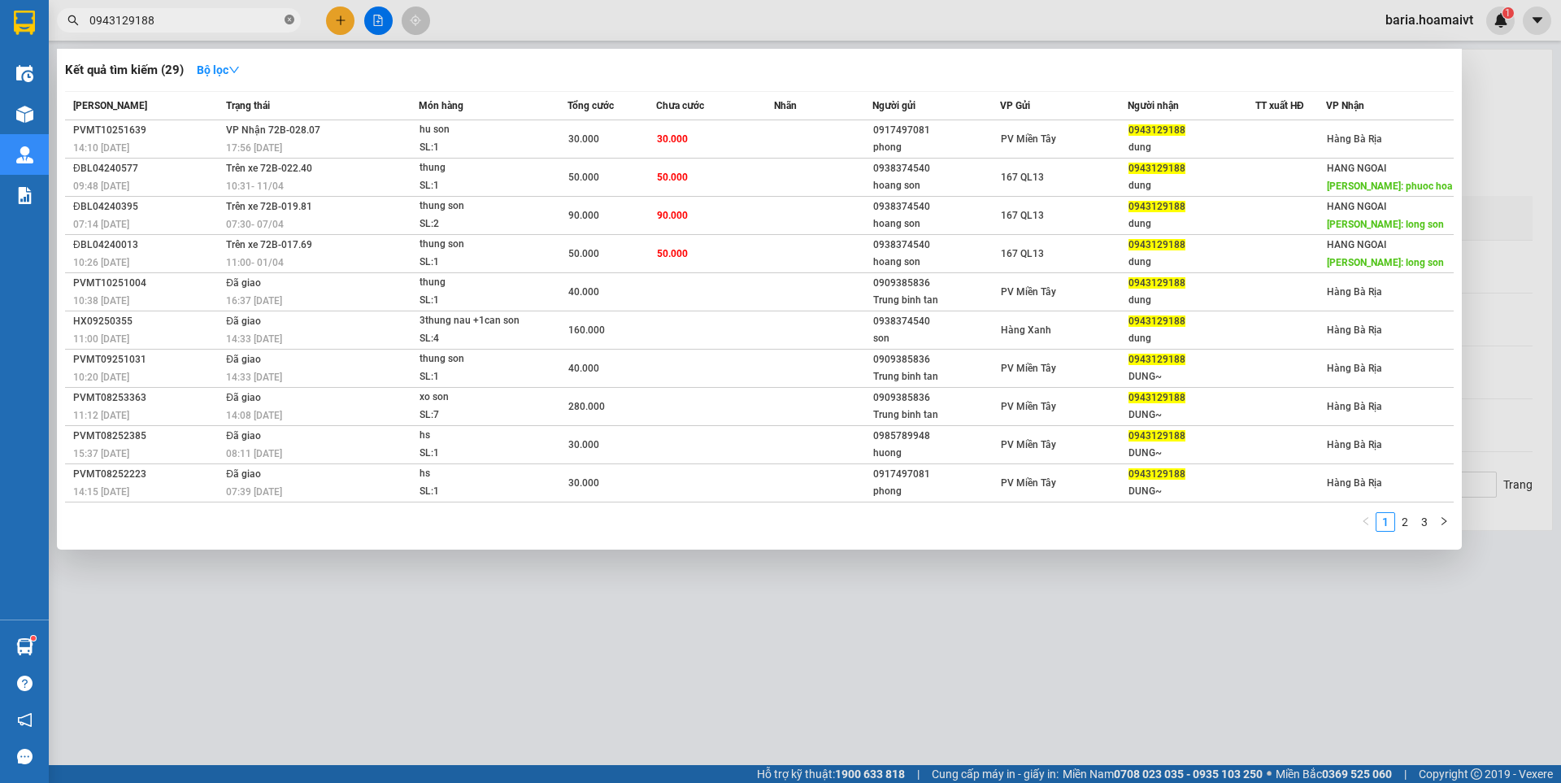
click at [284, 20] on icon "close-circle" at bounding box center [289, 20] width 10 height 10
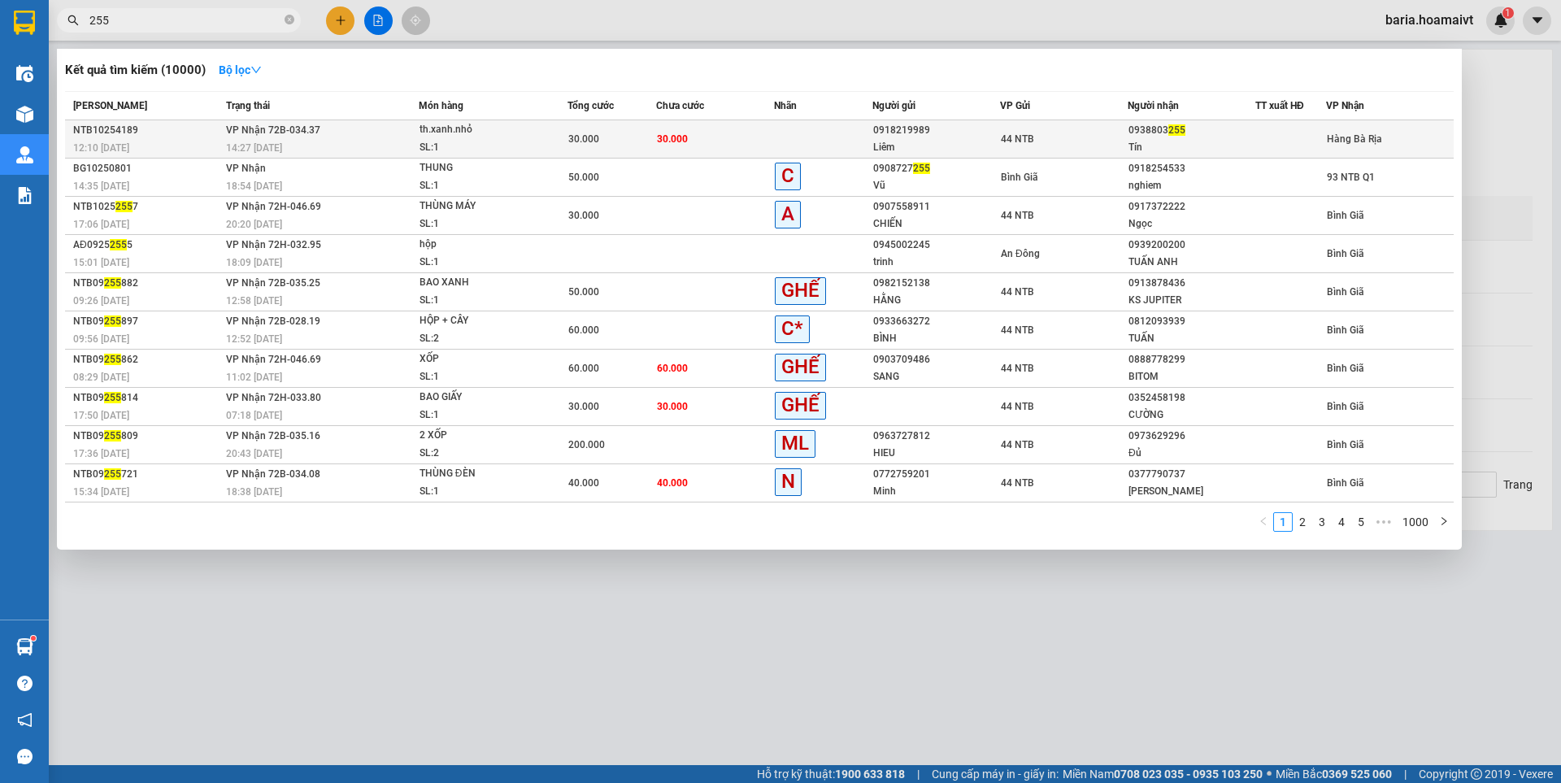
type input "255"
click at [1152, 143] on div "Tín" at bounding box center [1191, 147] width 126 height 17
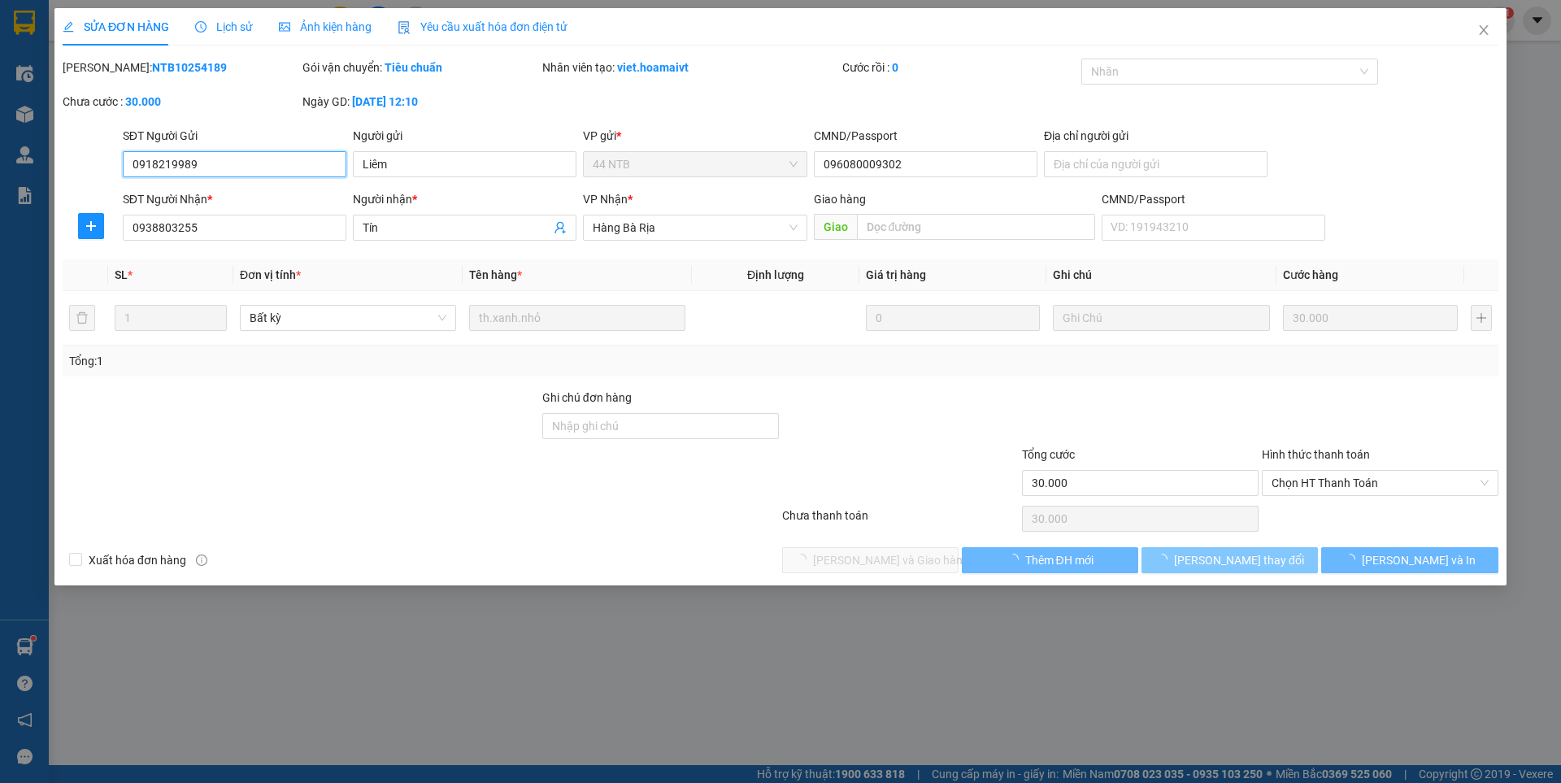
type input "0918219989"
type input "Liêm"
type input "096080009302"
type input "0938803255"
type input "Tín"
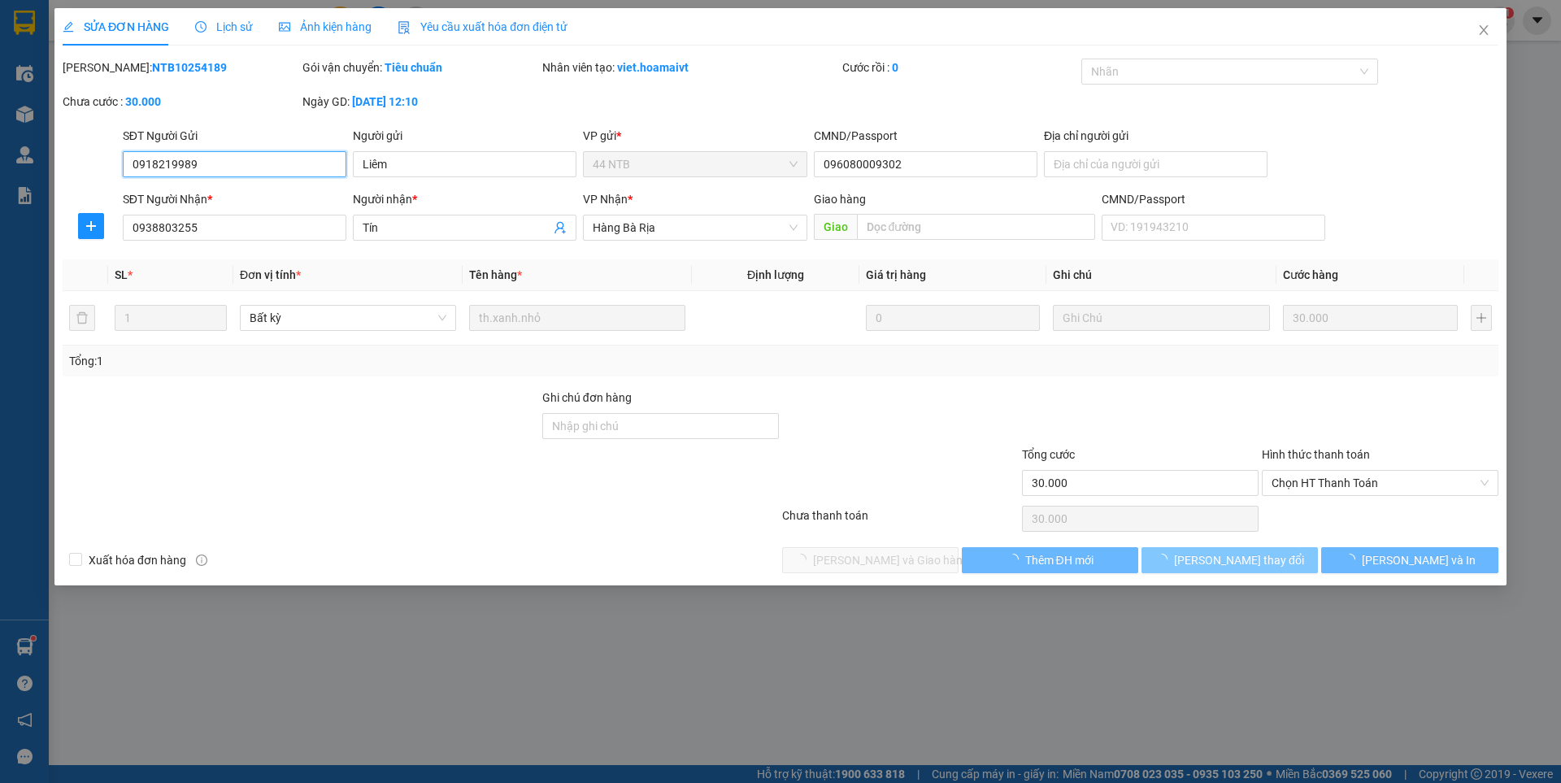
type input "30.000"
click at [1314, 480] on span "Chọn HT Thanh Toán" at bounding box center [1379, 483] width 217 height 24
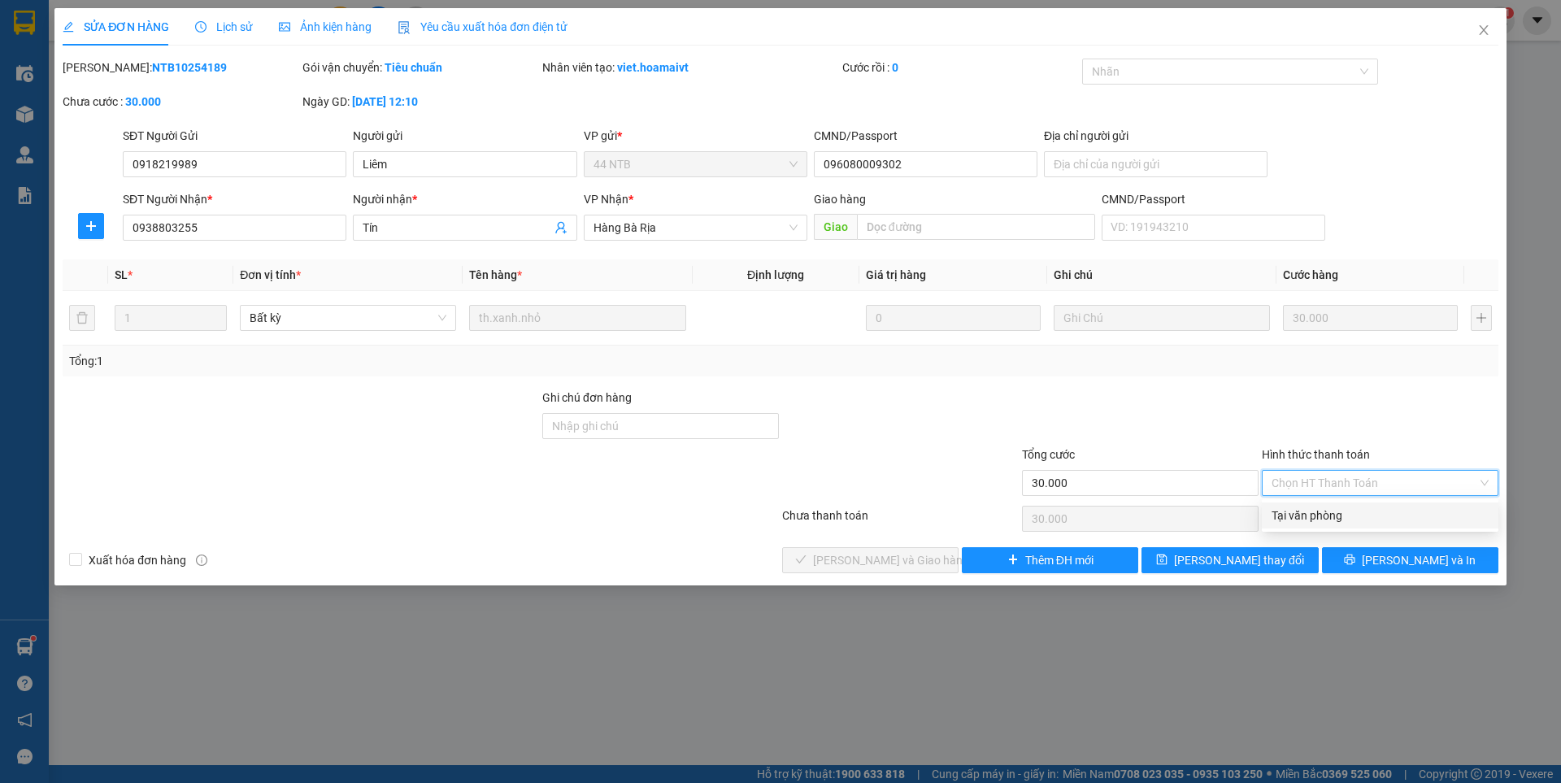
click at [1316, 510] on div "Tại văn phòng" at bounding box center [1379, 515] width 217 height 18
type input "0"
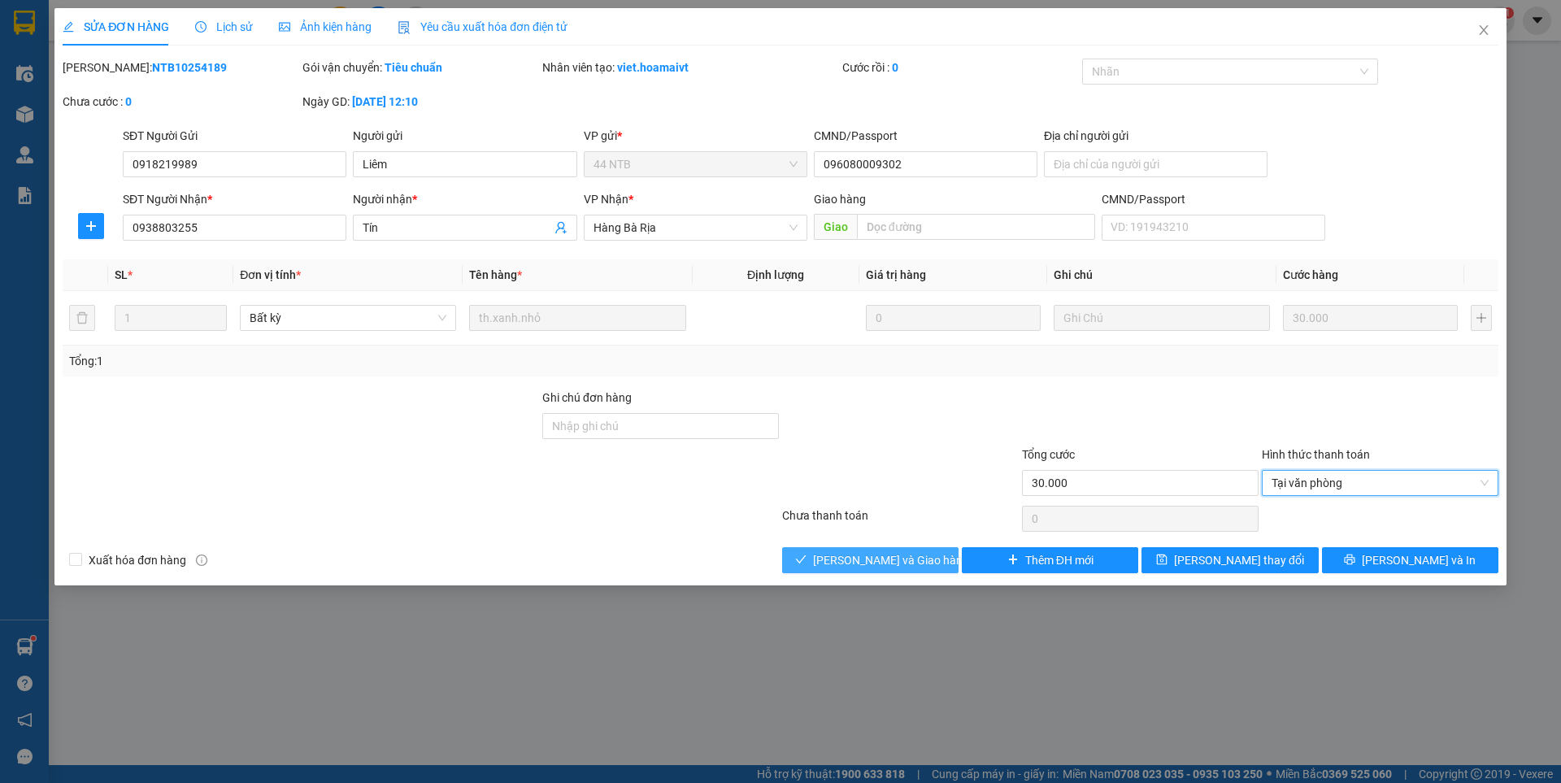
click at [909, 558] on span "[PERSON_NAME] và [PERSON_NAME] hàng" at bounding box center [891, 560] width 156 height 18
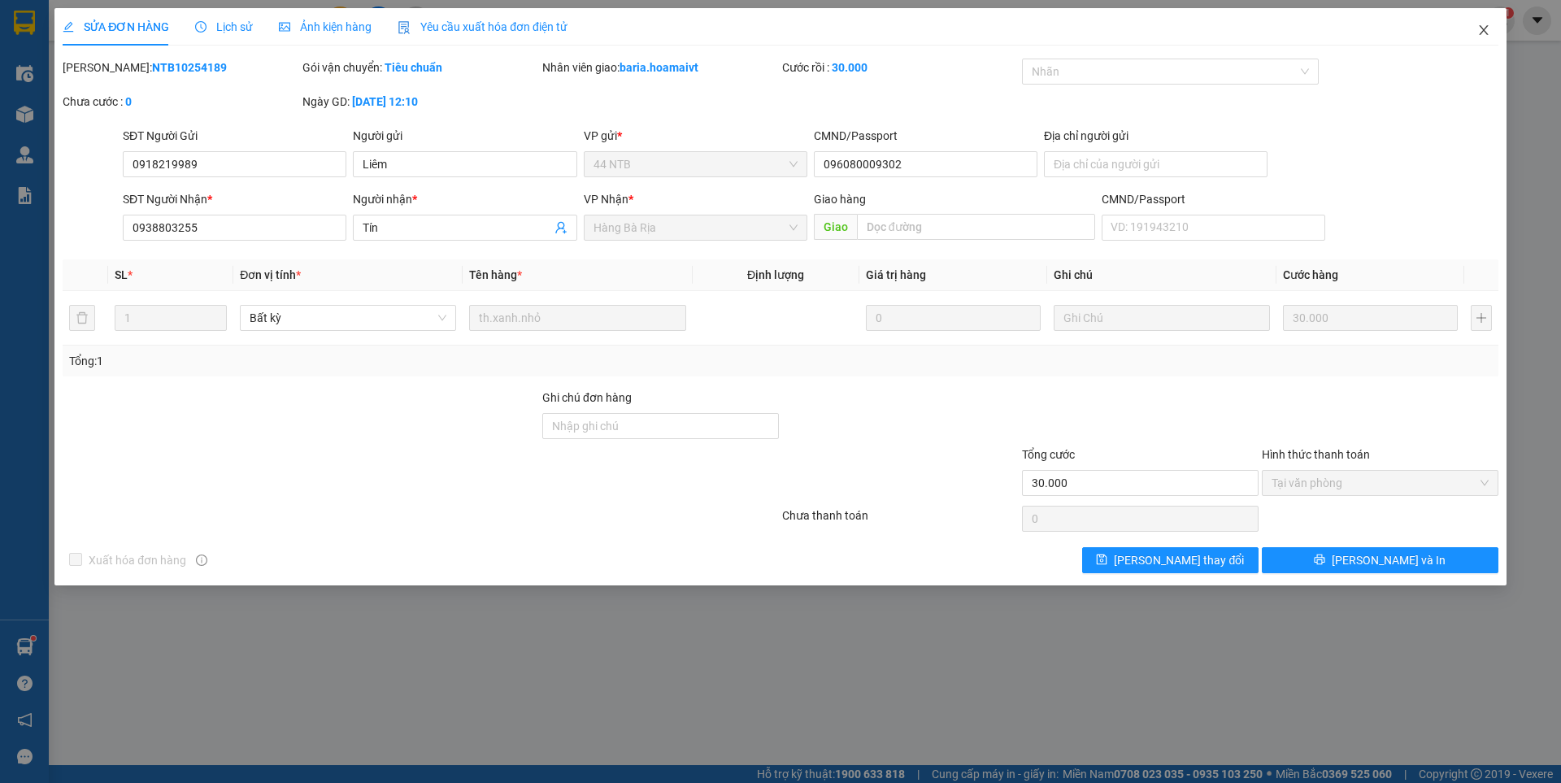
click at [1475, 35] on span "Close" at bounding box center [1484, 31] width 46 height 46
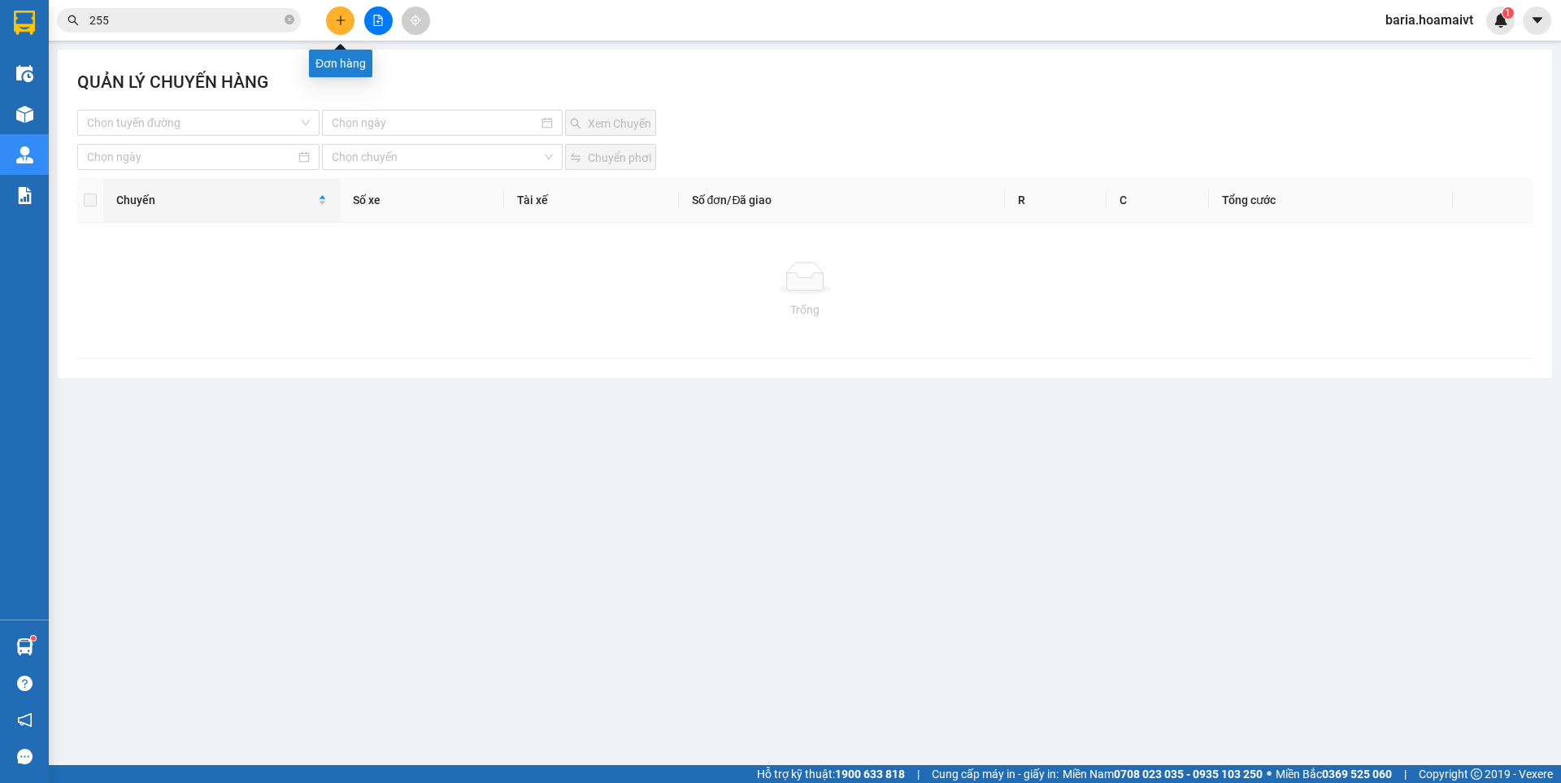
click at [335, 17] on icon "plus" at bounding box center [340, 20] width 11 height 11
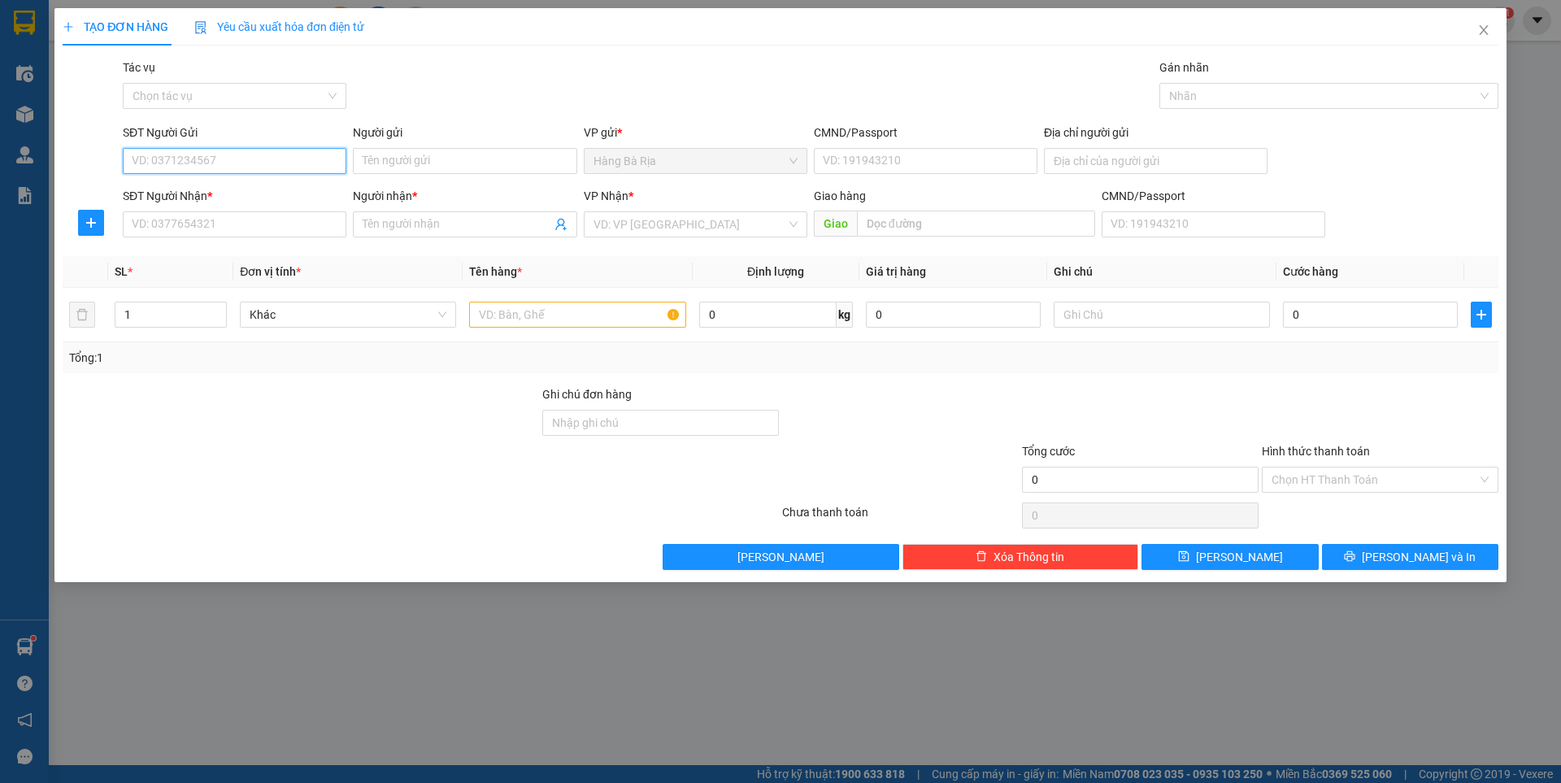
click at [248, 161] on input "SĐT Người Gửi" at bounding box center [235, 161] width 224 height 26
type input "0886062222"
click at [403, 158] on input "Người gửi" at bounding box center [465, 161] width 224 height 26
click at [293, 232] on input "SĐT Người Nhận *" at bounding box center [235, 224] width 224 height 26
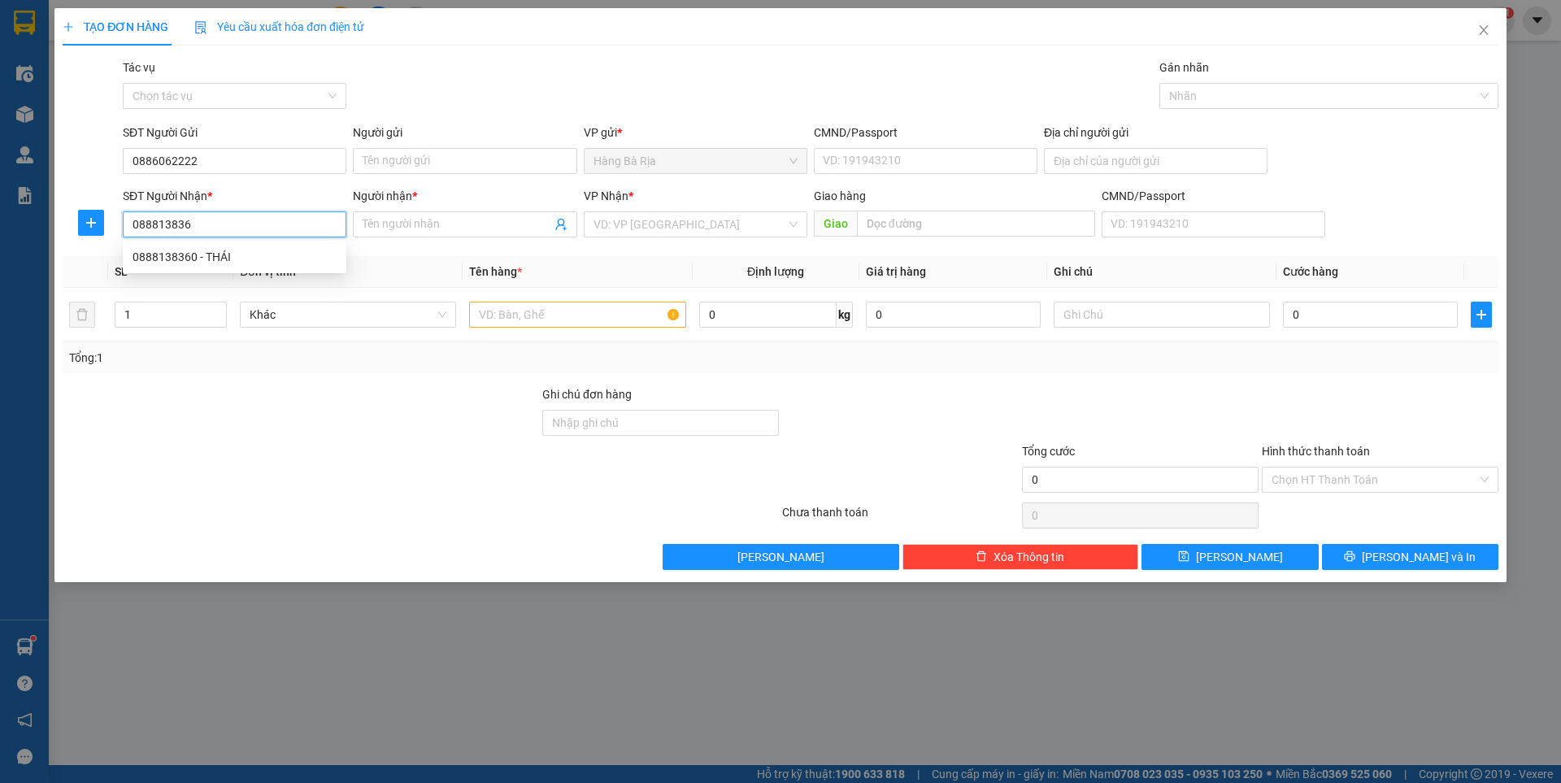
type input "0888138360"
click at [270, 254] on div "0888138360 - THÁI" at bounding box center [234, 257] width 204 height 18
type input "THÁI"
type input "0888138360"
click at [551, 318] on input "text" at bounding box center [577, 315] width 216 height 26
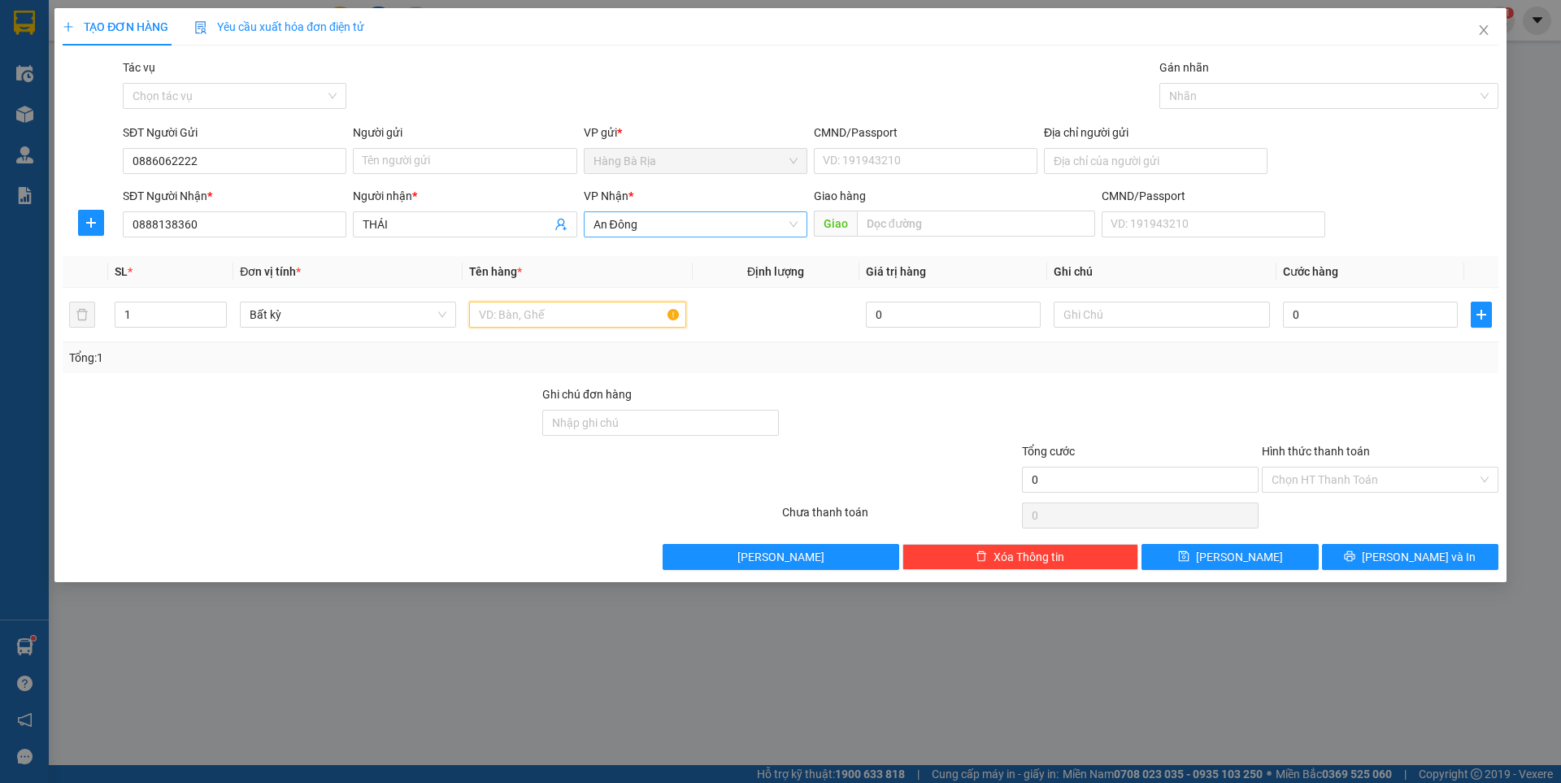
click at [676, 234] on span "An Đông" at bounding box center [695, 224] width 204 height 24
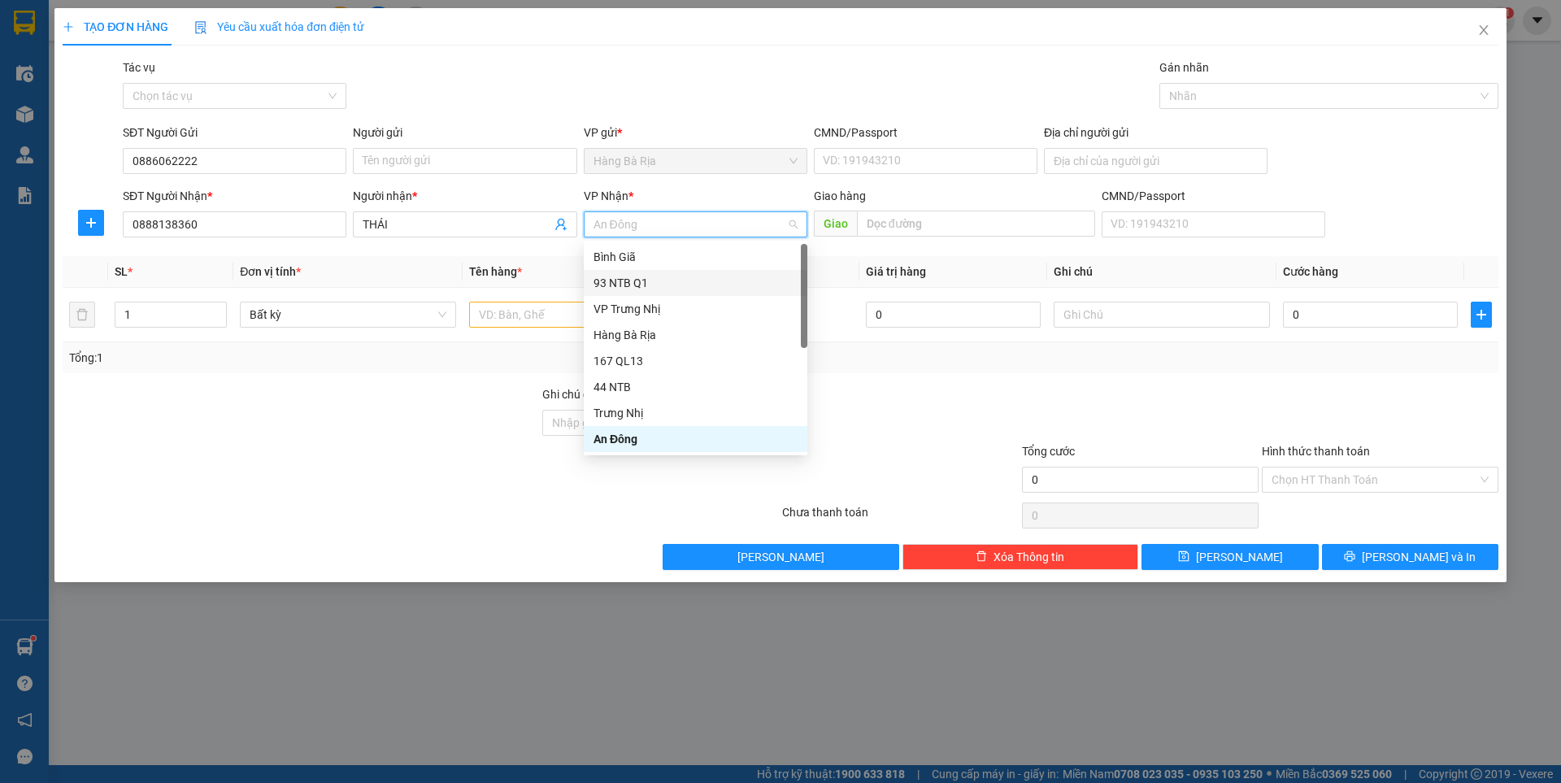
click at [663, 281] on div "93 NTB Q1" at bounding box center [695, 283] width 204 height 18
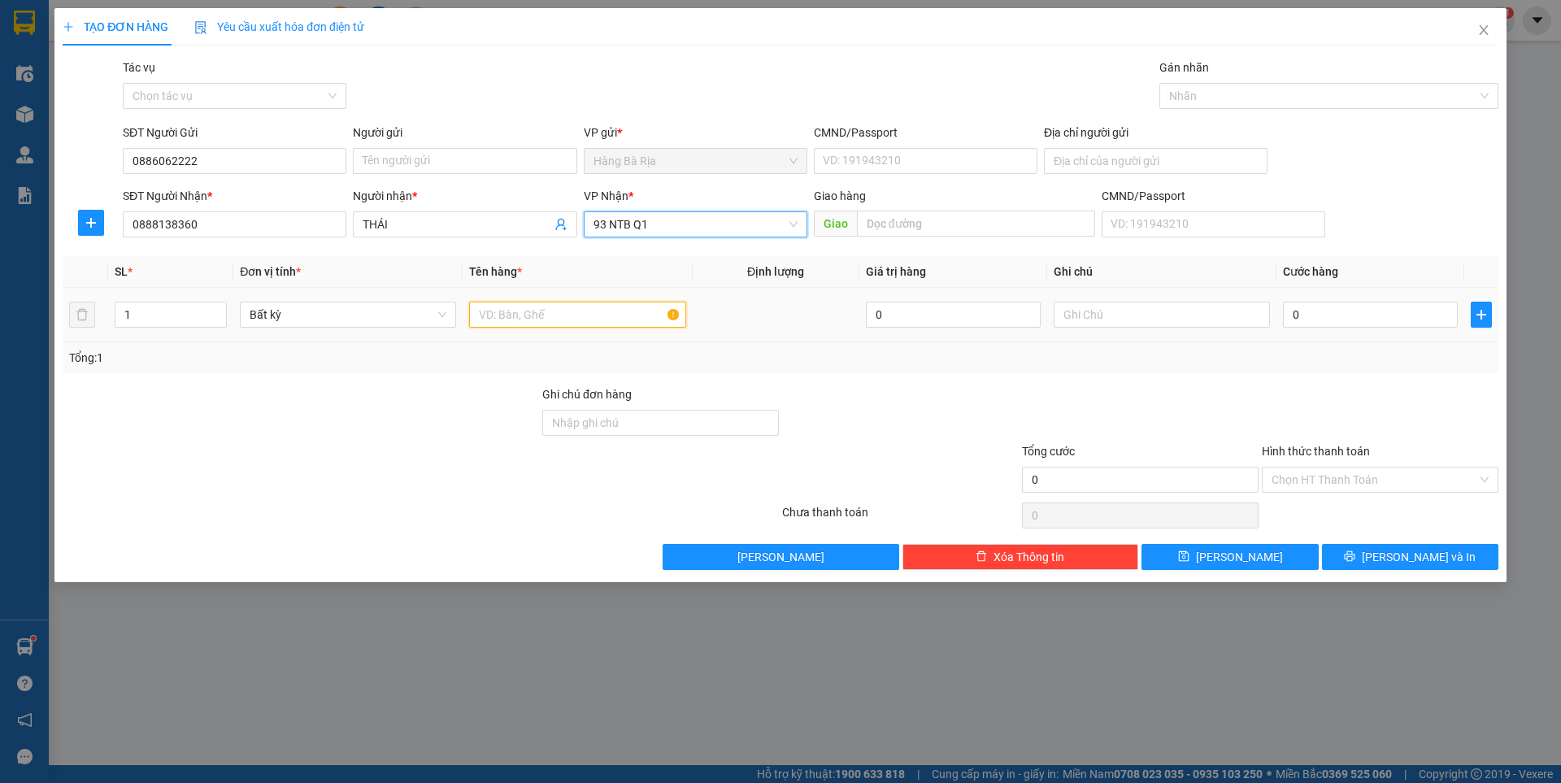
click at [571, 310] on input "text" at bounding box center [577, 315] width 216 height 26
type input "GIỎ"
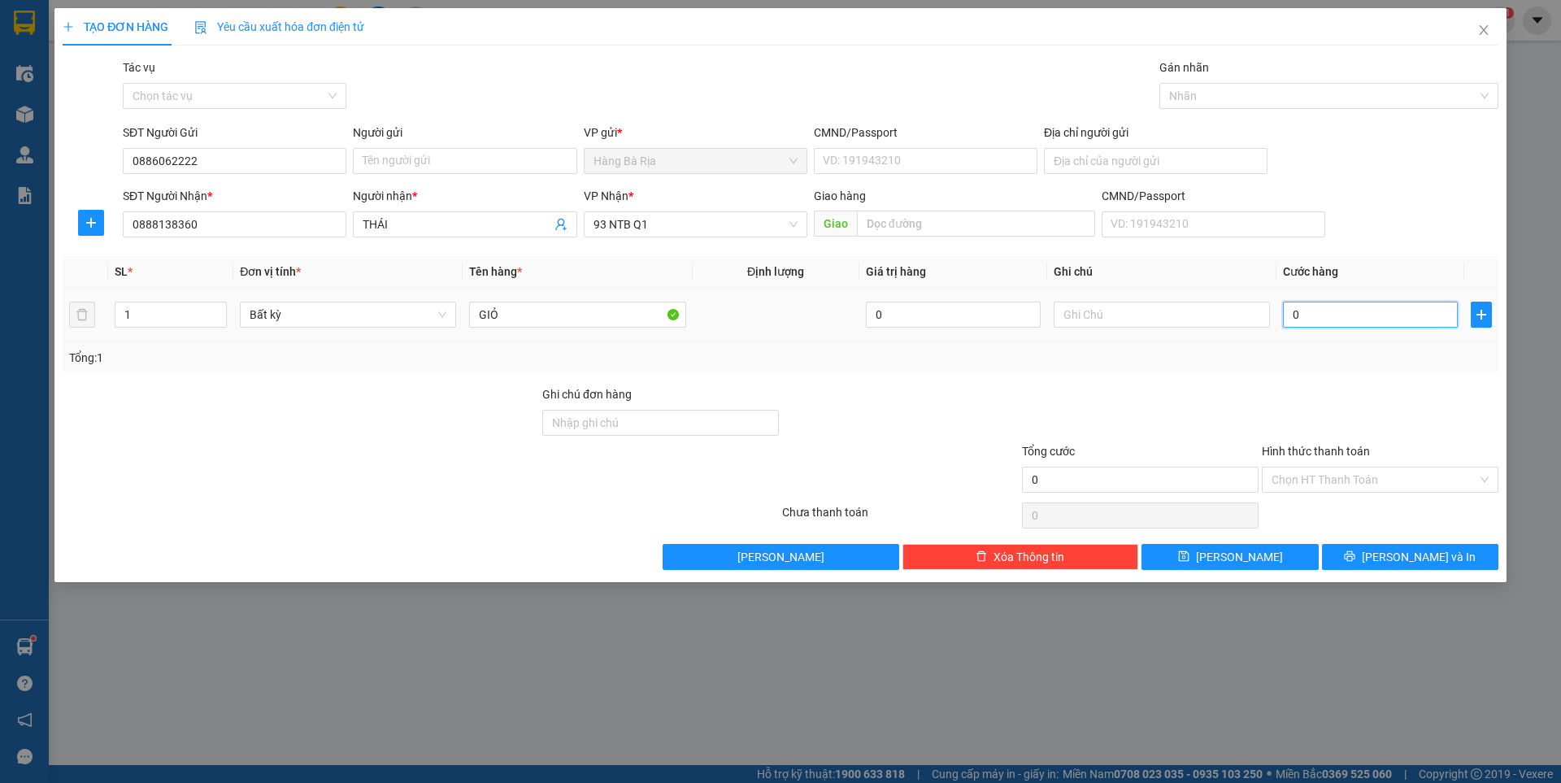
click at [1299, 315] on input "0" at bounding box center [1370, 315] width 175 height 26
type input "3"
type input "30"
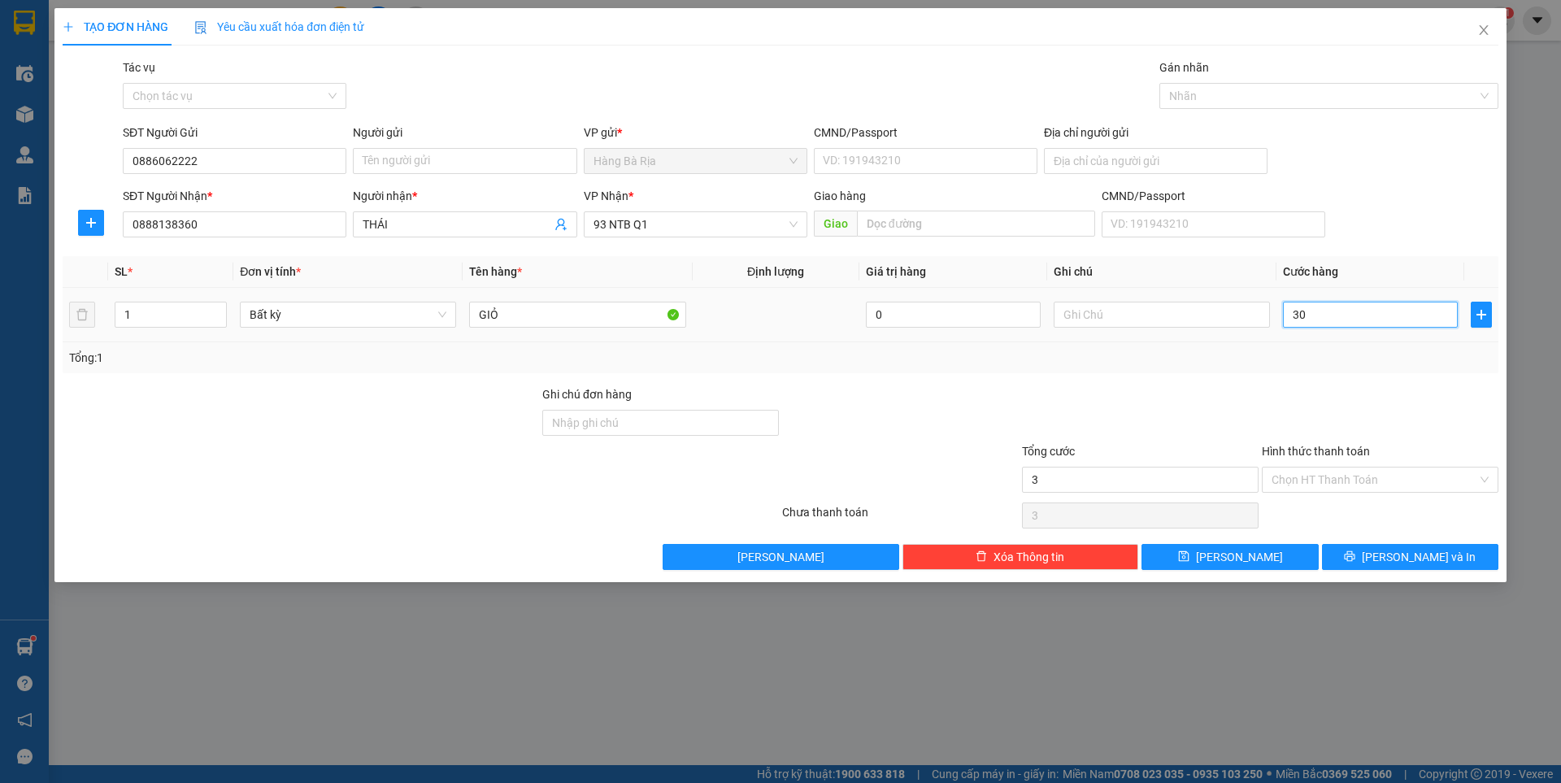
type input "30"
click at [1335, 484] on input "Hình thức thanh toán" at bounding box center [1374, 479] width 206 height 24
type input "30.000"
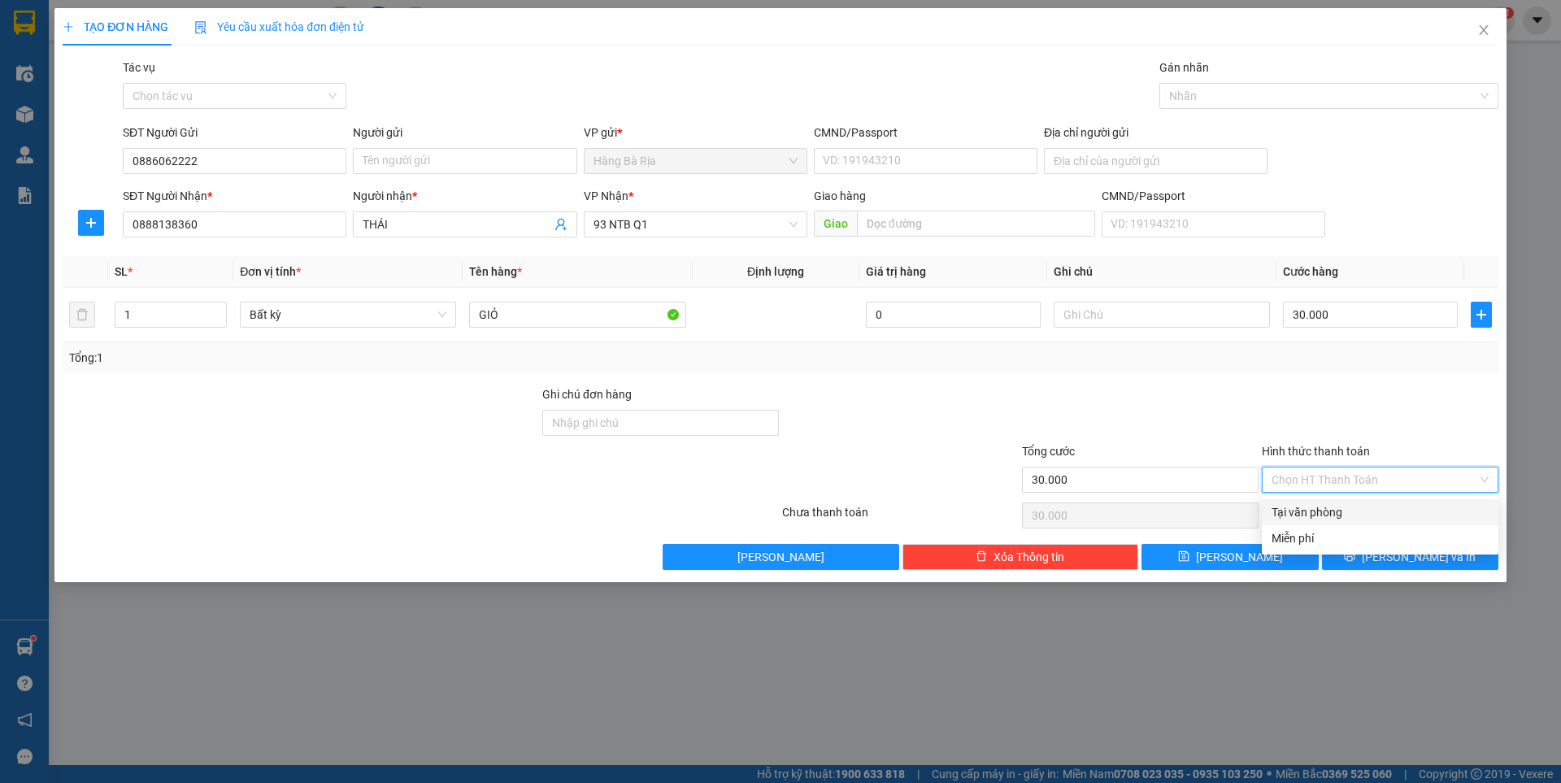
click at [1339, 510] on div "Tại văn phòng" at bounding box center [1379, 512] width 217 height 18
type input "0"
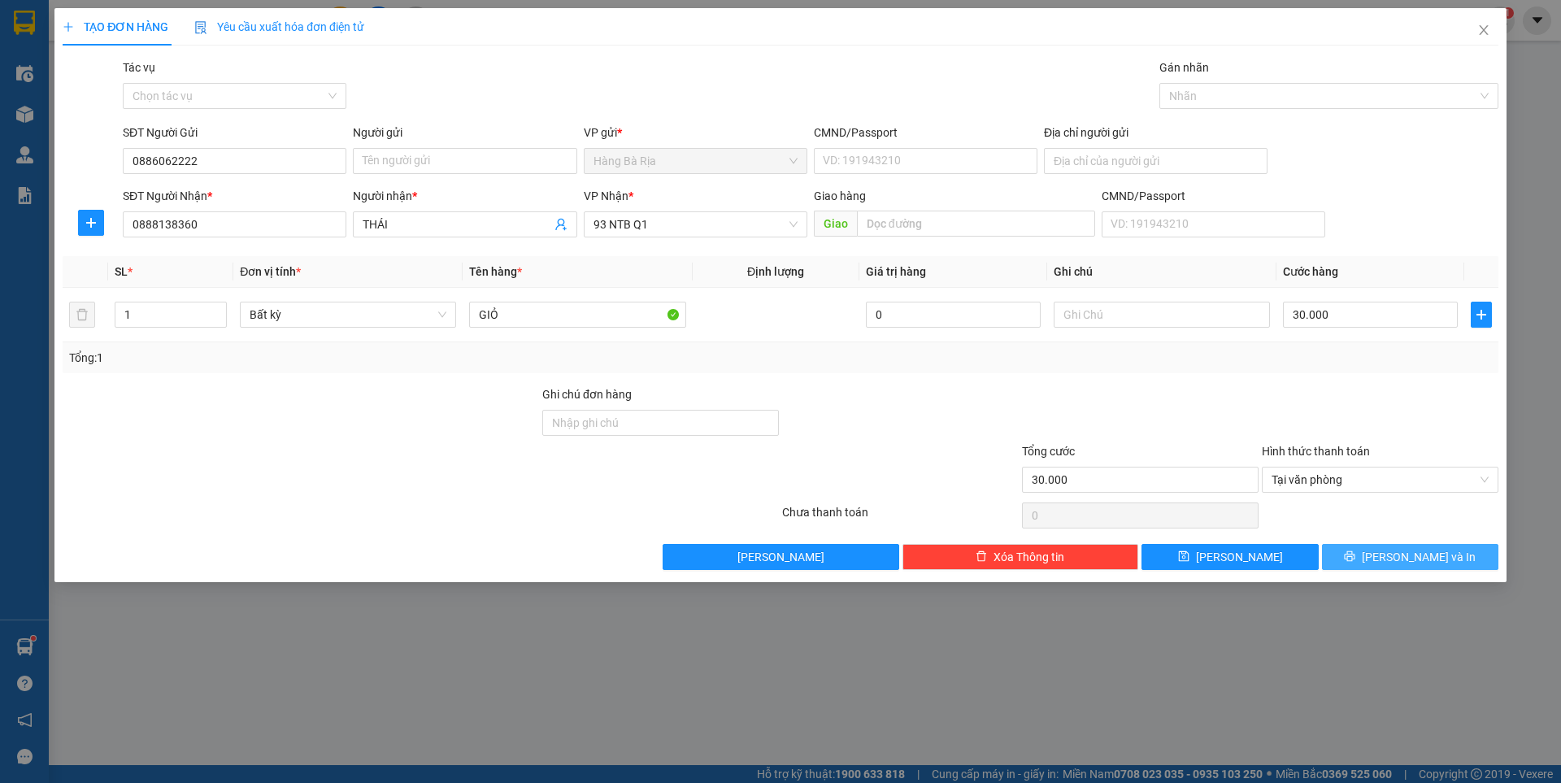
click at [1341, 560] on button "[PERSON_NAME] và In" at bounding box center [1410, 557] width 176 height 26
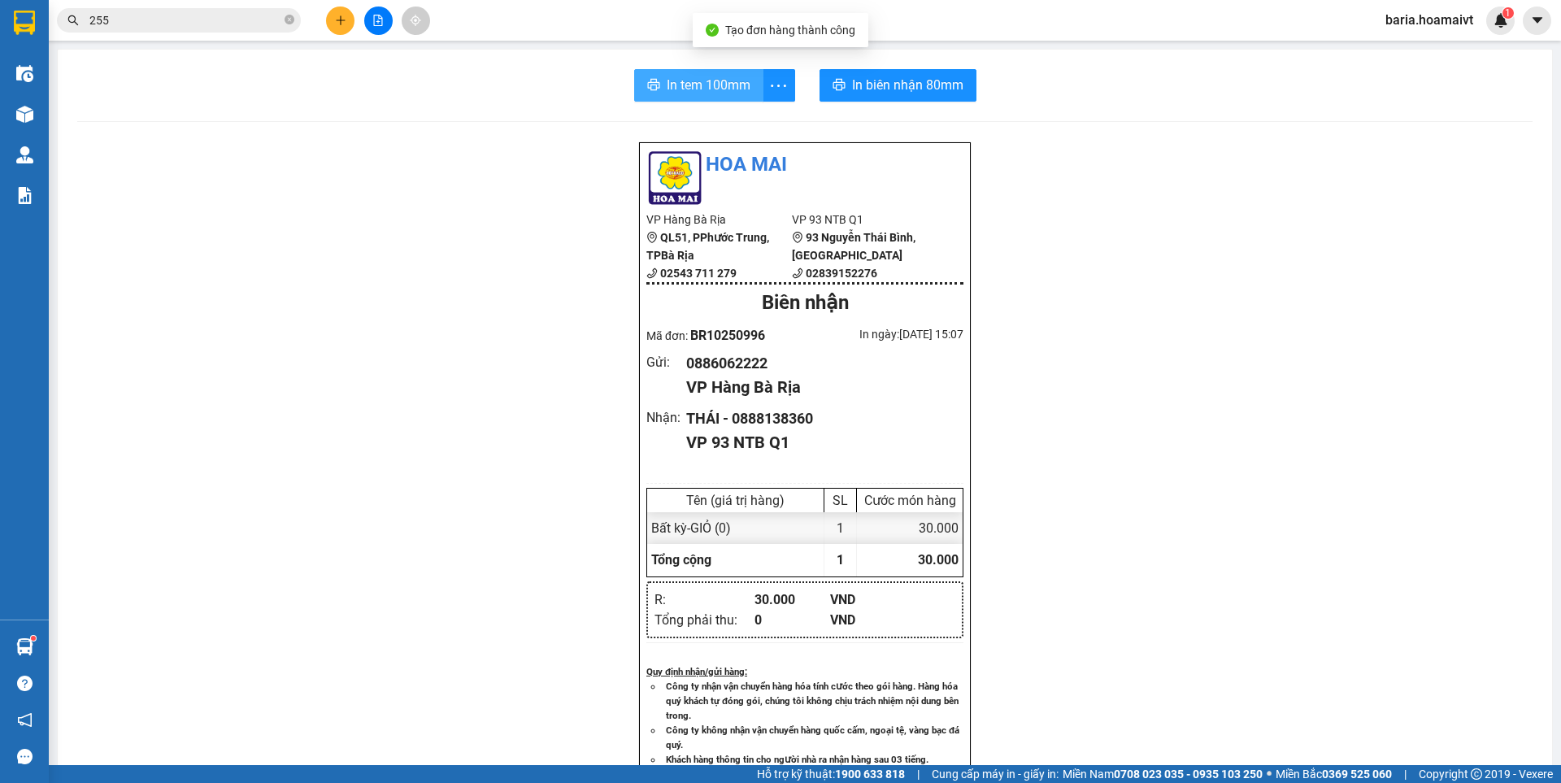
click at [685, 84] on span "In tem 100mm" at bounding box center [708, 85] width 84 height 20
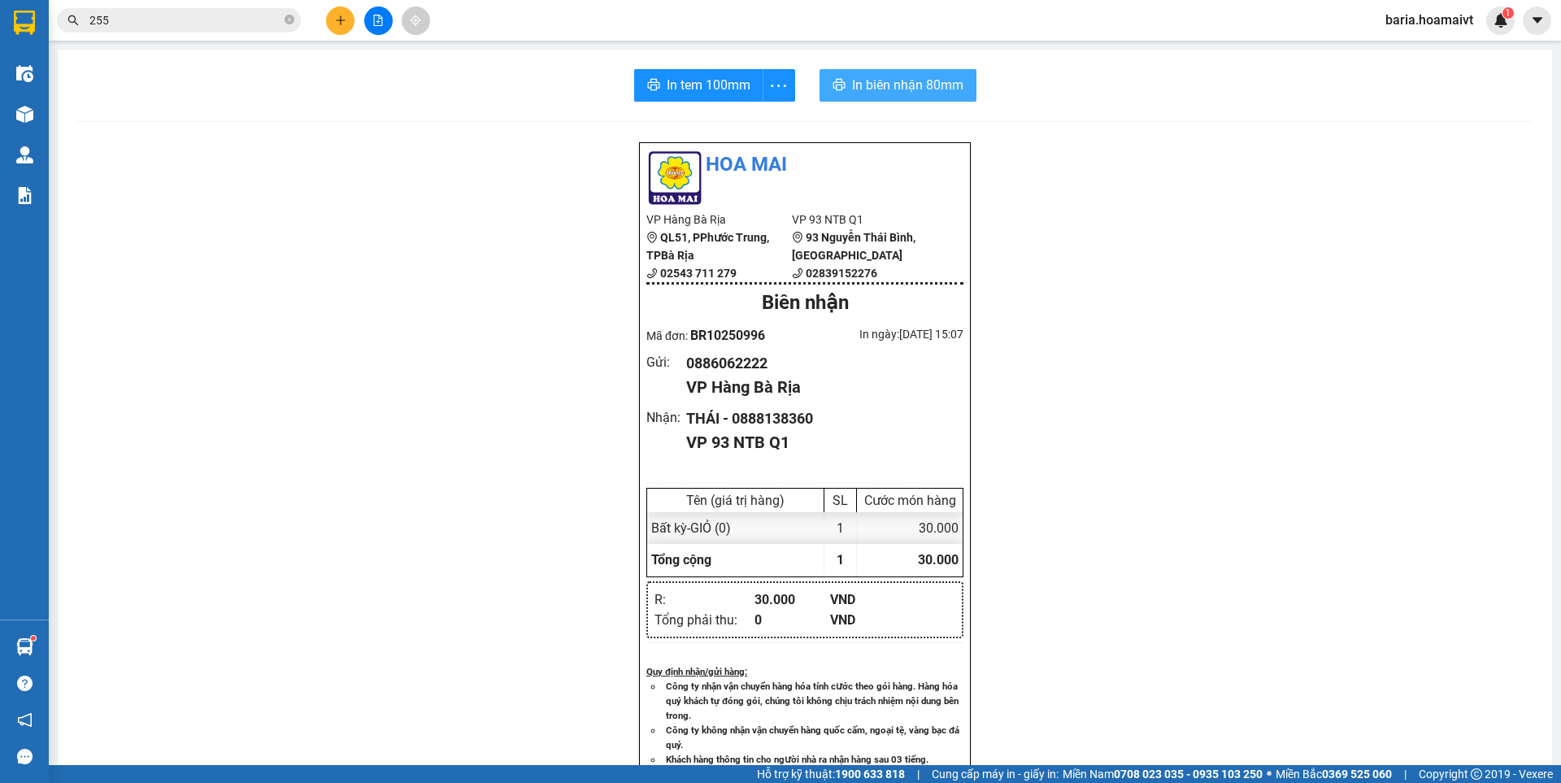
click at [907, 87] on span "In biên nhận 80mm" at bounding box center [907, 85] width 111 height 20
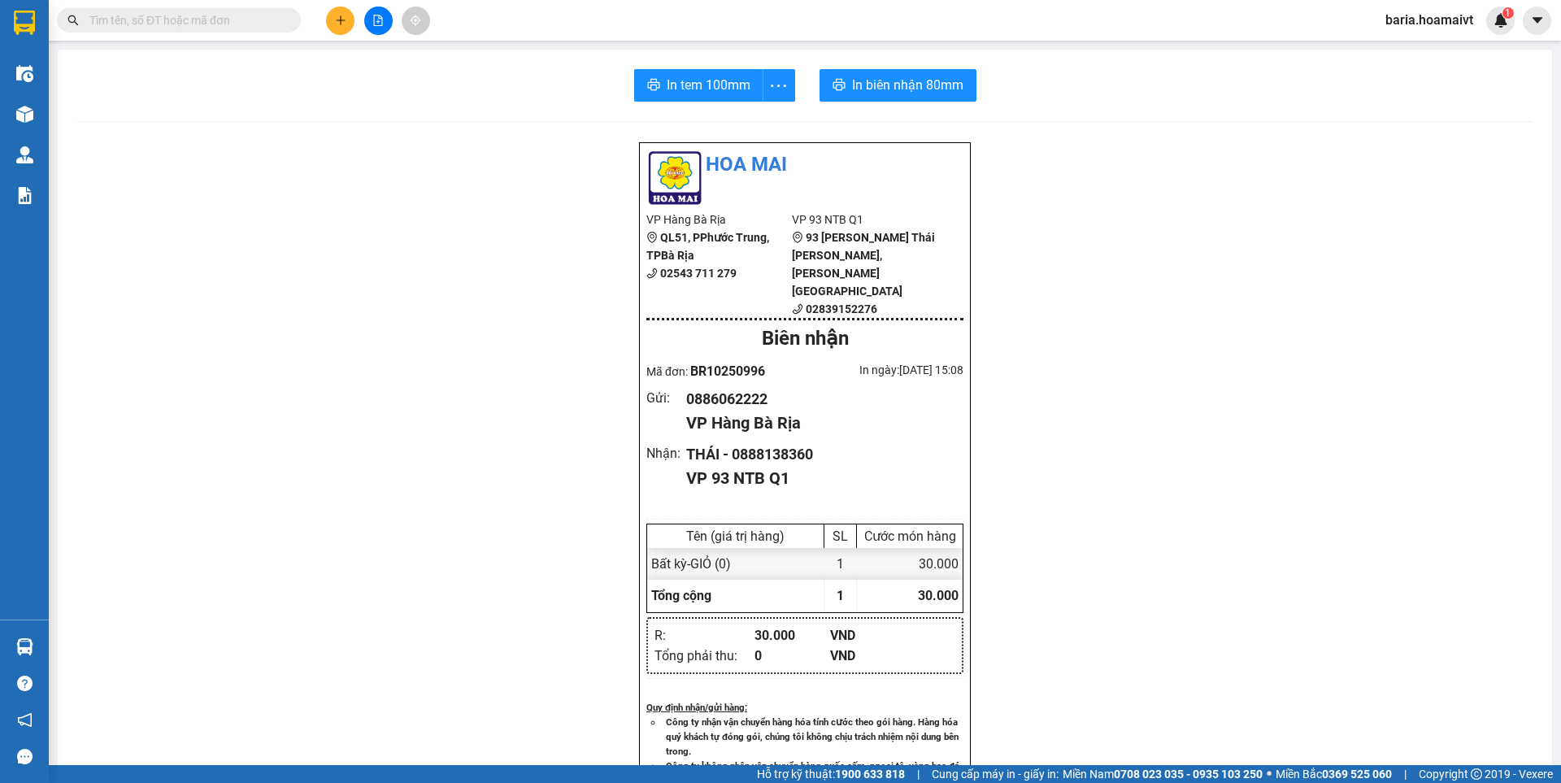
click at [247, 23] on input "text" at bounding box center [185, 20] width 192 height 18
click at [338, 22] on icon "plus" at bounding box center [340, 20] width 11 height 11
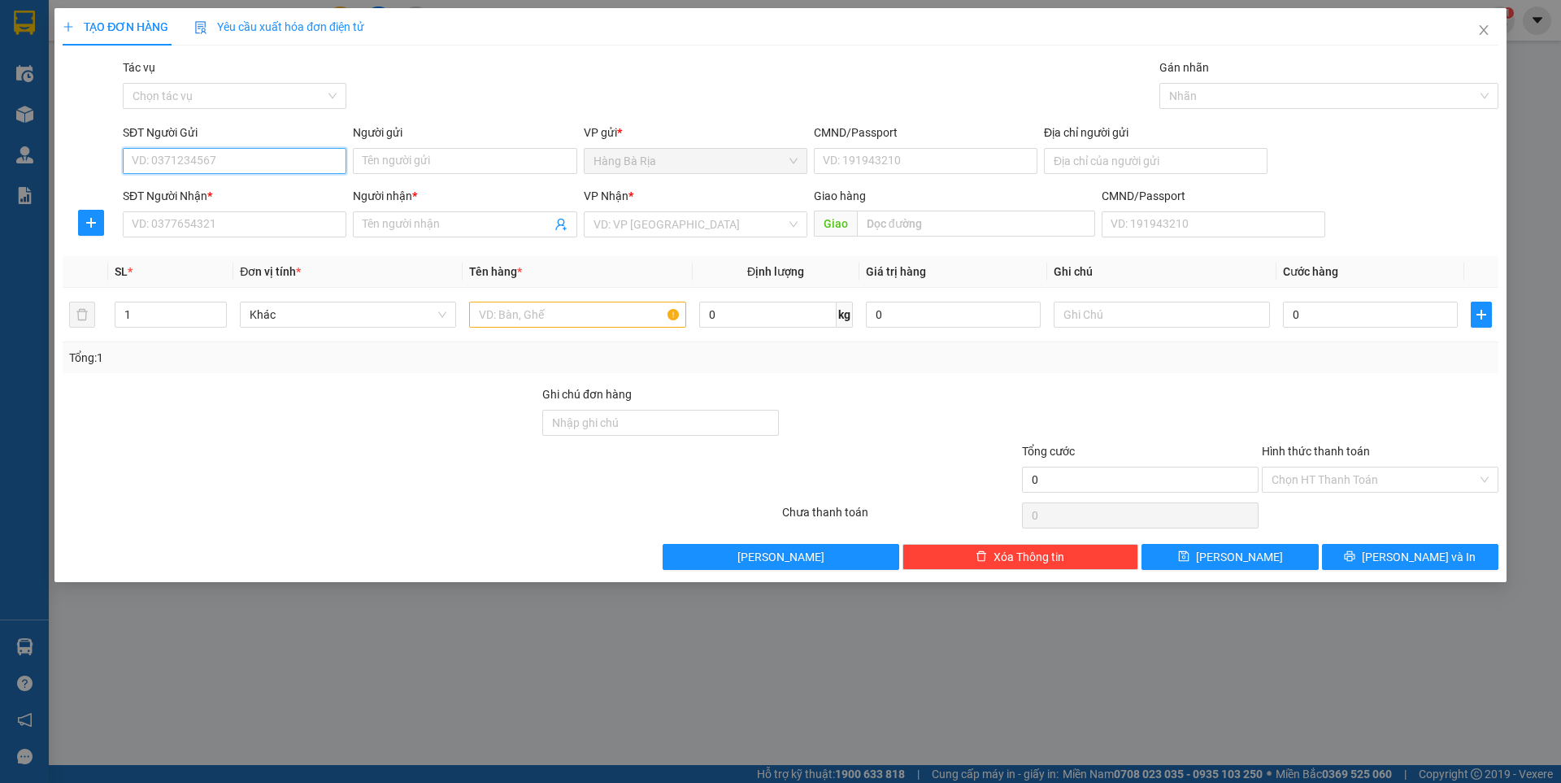
click at [298, 156] on input "SĐT Người Gửi" at bounding box center [235, 161] width 224 height 26
type input "0909880246"
drag, startPoint x: 262, startPoint y: 194, endPoint x: 345, endPoint y: 186, distance: 83.3
click at [262, 193] on div "0909880246 - [PERSON_NAME]" at bounding box center [234, 194] width 204 height 18
type input "[PERSON_NAME]"
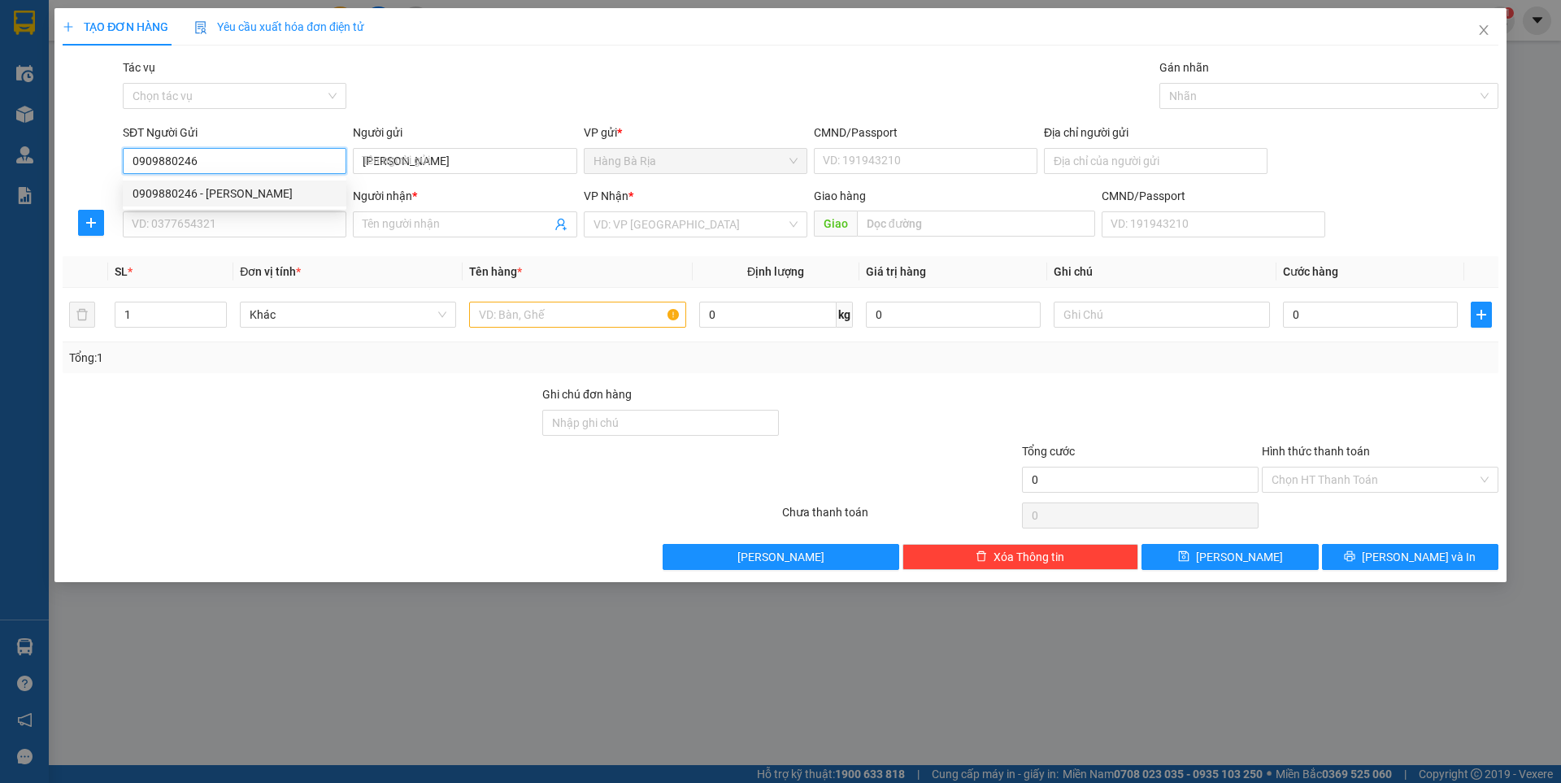
type input "0902500092"
type input "[PERSON_NAME]"
type input "0909880246"
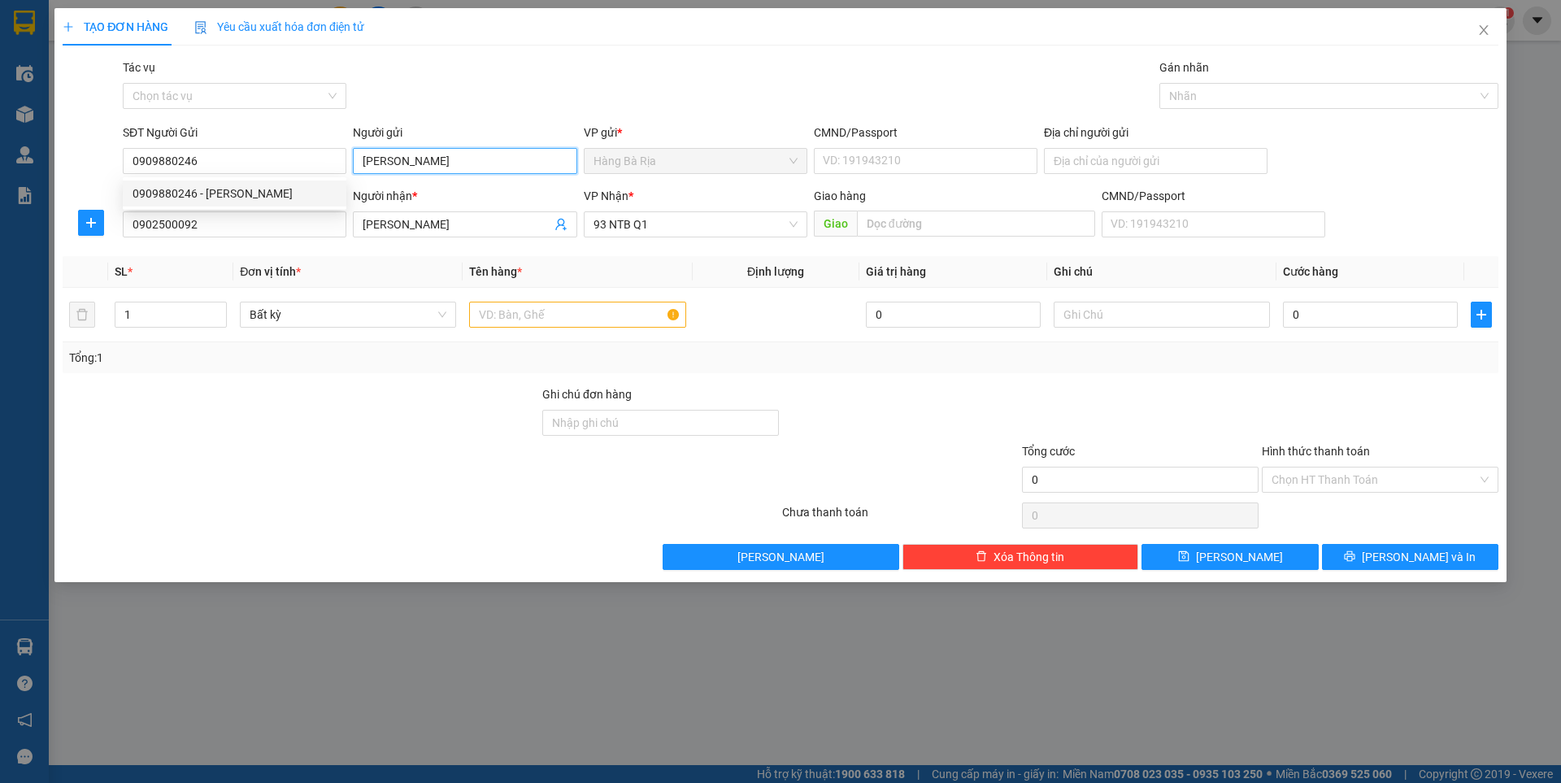
click at [420, 161] on input "[PERSON_NAME]" at bounding box center [465, 161] width 224 height 26
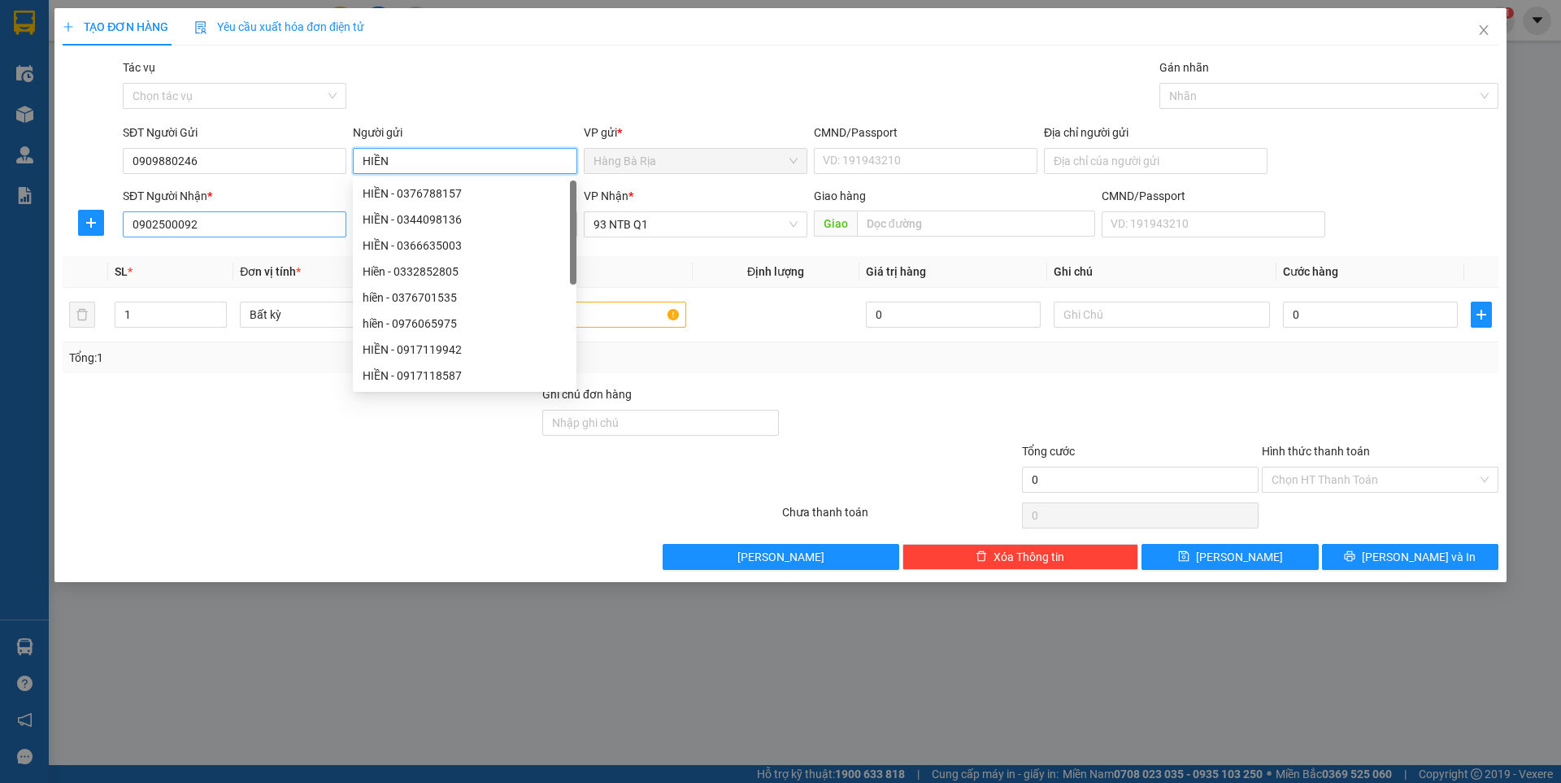
type input "HIỀN"
click at [336, 223] on input "0902500092" at bounding box center [235, 224] width 224 height 26
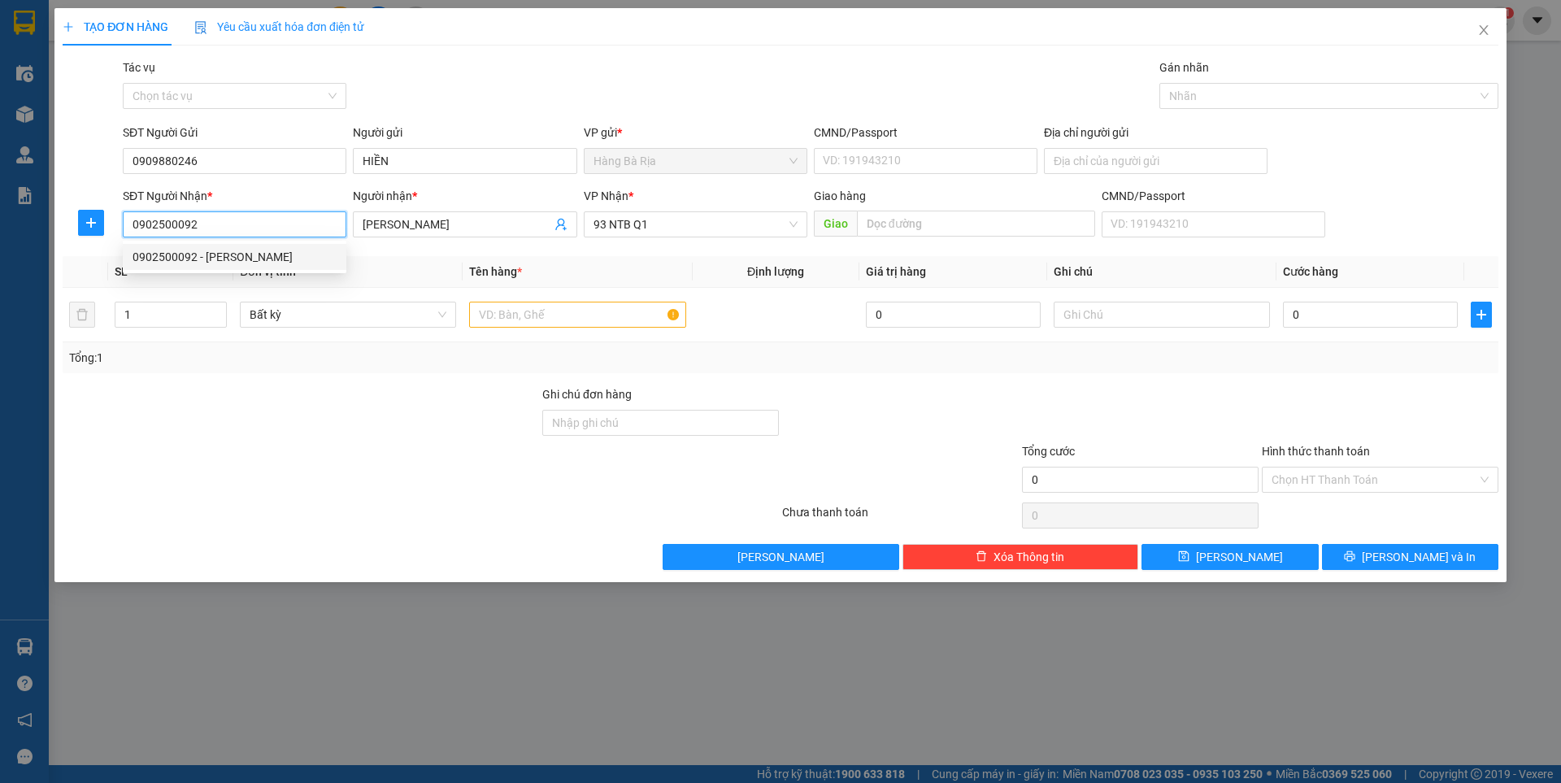
click at [336, 223] on input "0902500092" at bounding box center [235, 224] width 224 height 26
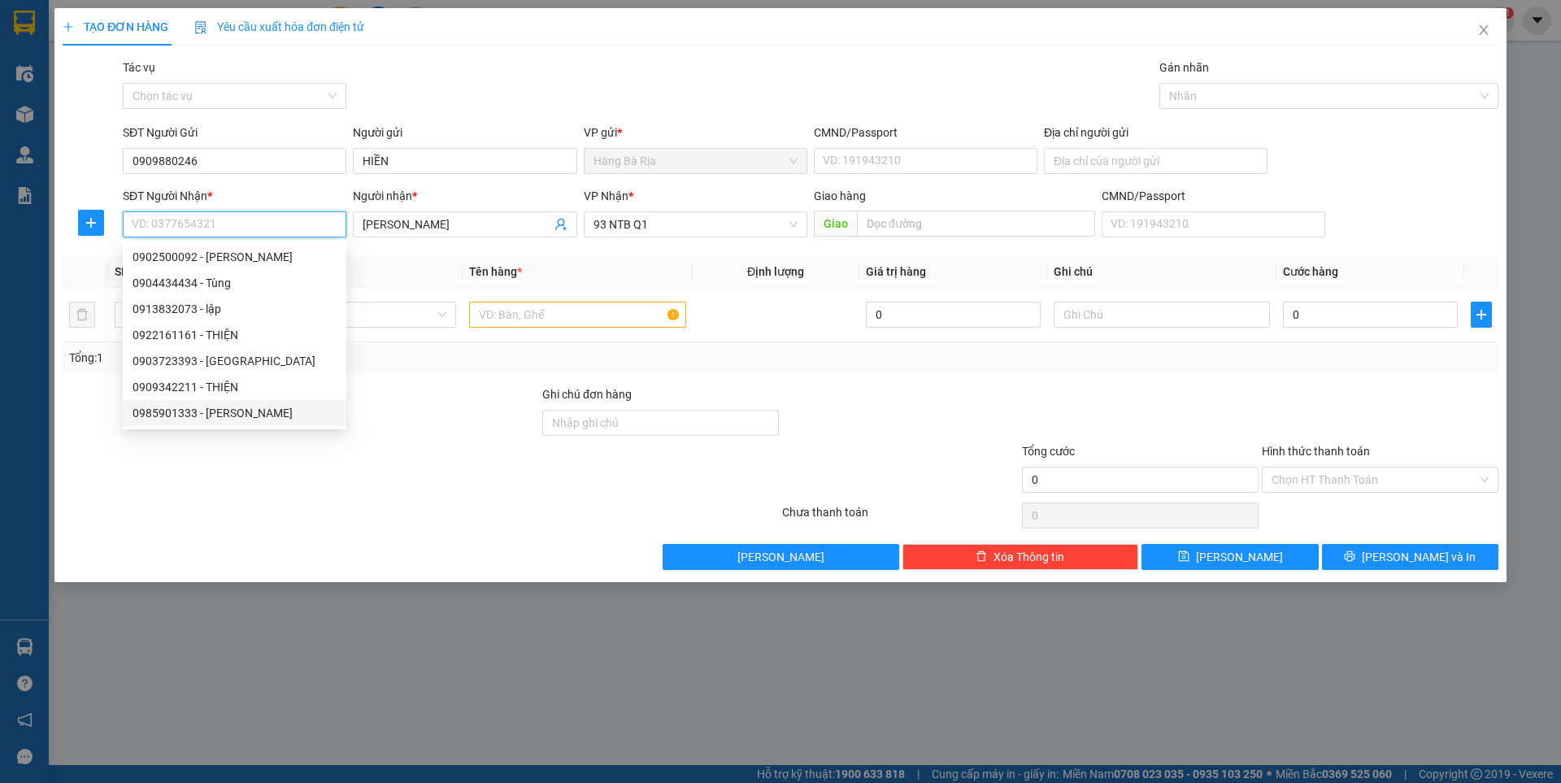
click at [229, 418] on div "0985901333 - [PERSON_NAME]" at bounding box center [234, 413] width 204 height 18
type input "0985901333"
type input "NGUYÊN"
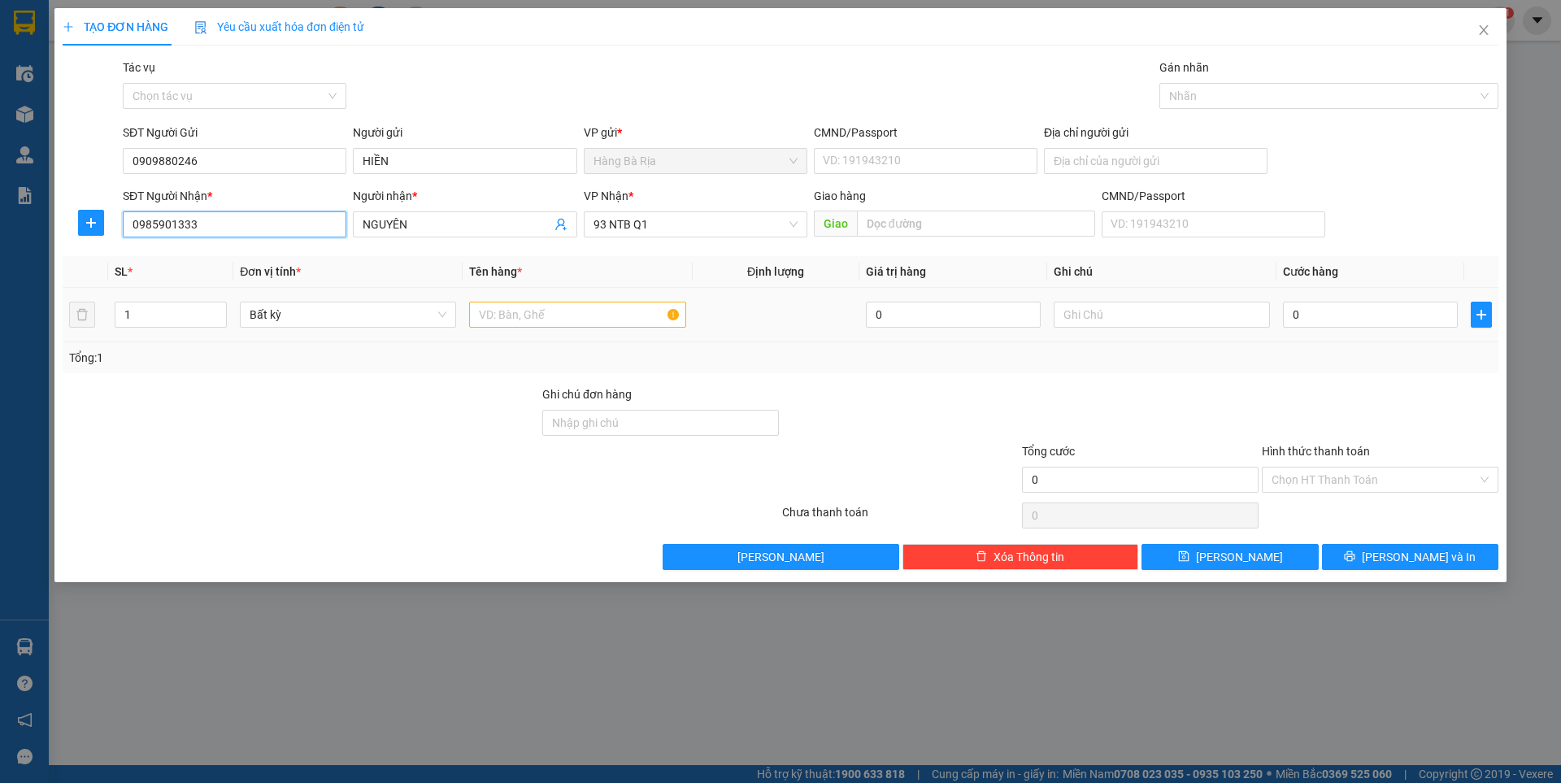
type input "0985901333"
click at [604, 316] on input "text" at bounding box center [577, 315] width 216 height 26
type input "THÙNG"
click at [1326, 317] on input "0" at bounding box center [1370, 315] width 175 height 26
type input "3"
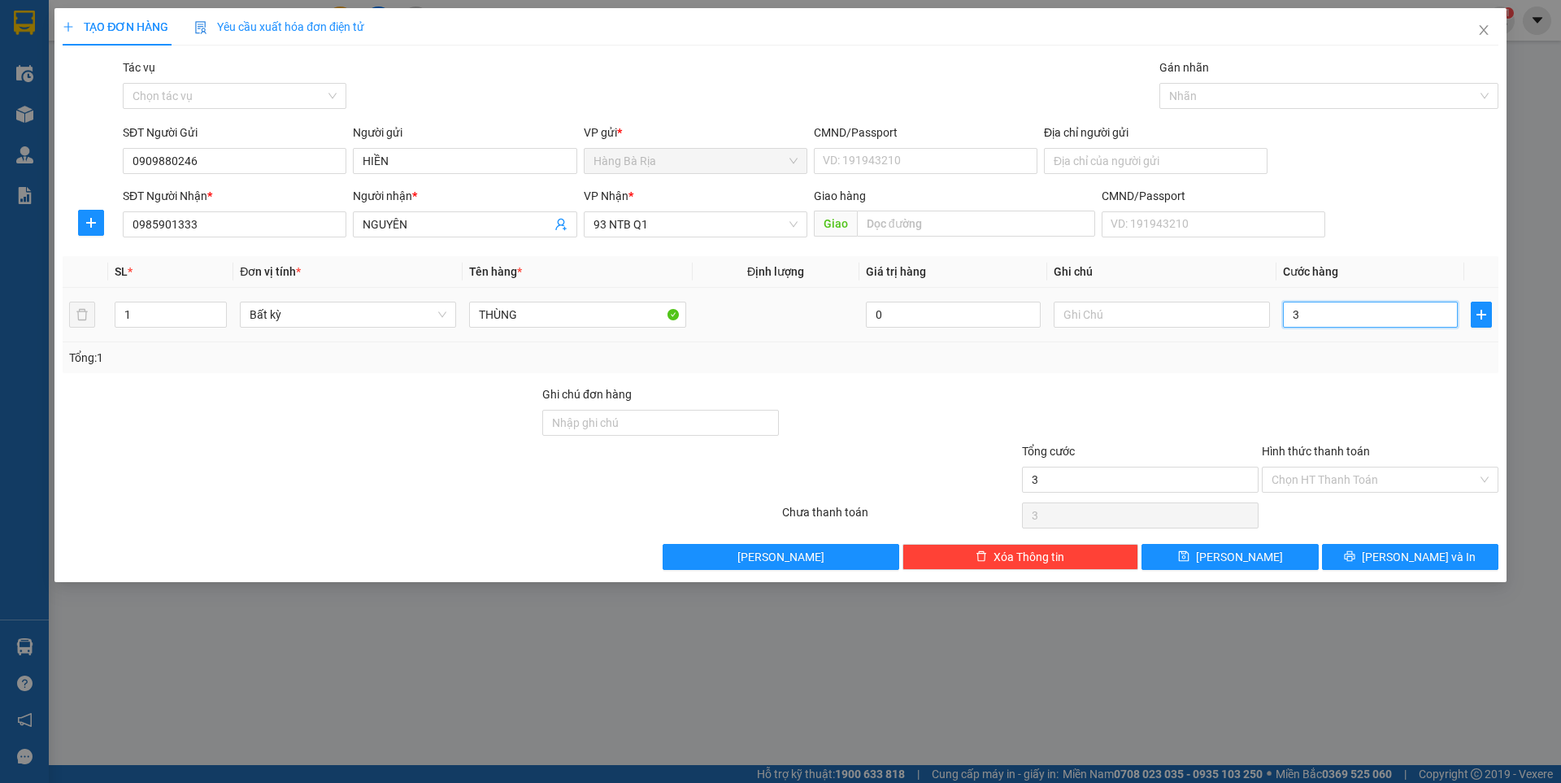
type input "3"
type input "30"
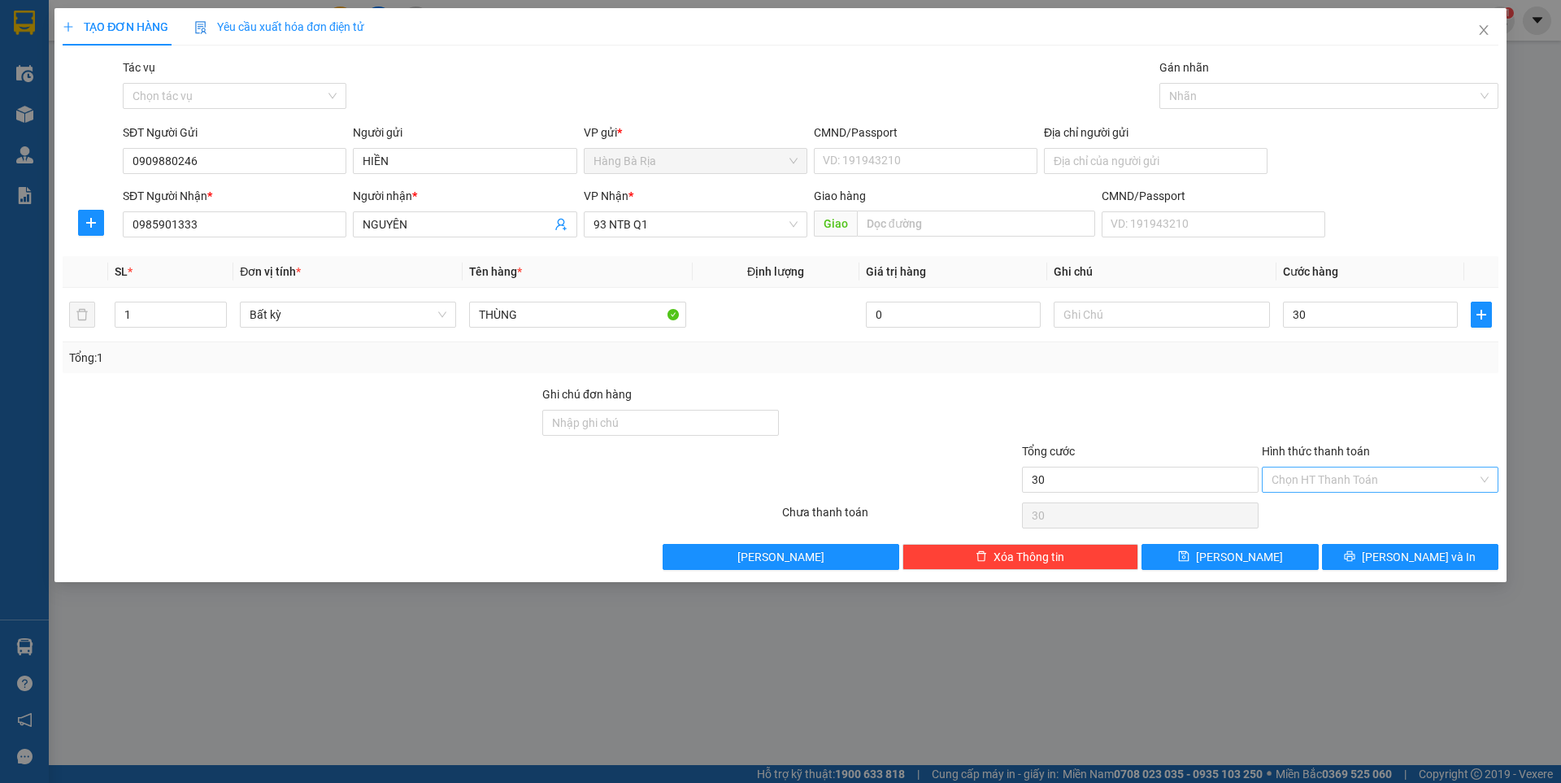
click at [1331, 477] on input "Hình thức thanh toán" at bounding box center [1374, 479] width 206 height 24
type input "30.000"
click at [1344, 513] on div "Tại văn phòng" at bounding box center [1379, 512] width 217 height 18
type input "0"
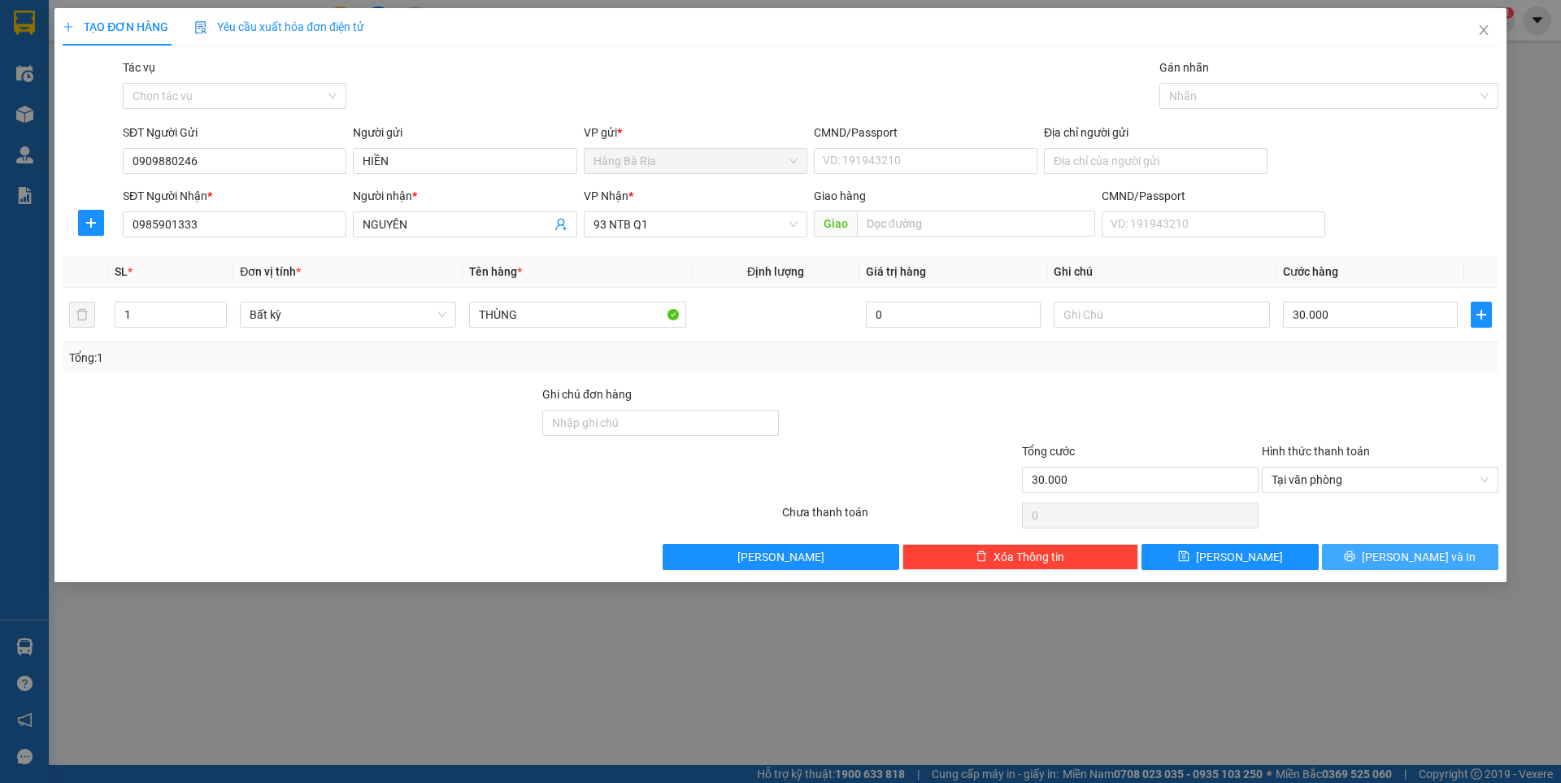
click at [1365, 559] on button "[PERSON_NAME] và In" at bounding box center [1410, 557] width 176 height 26
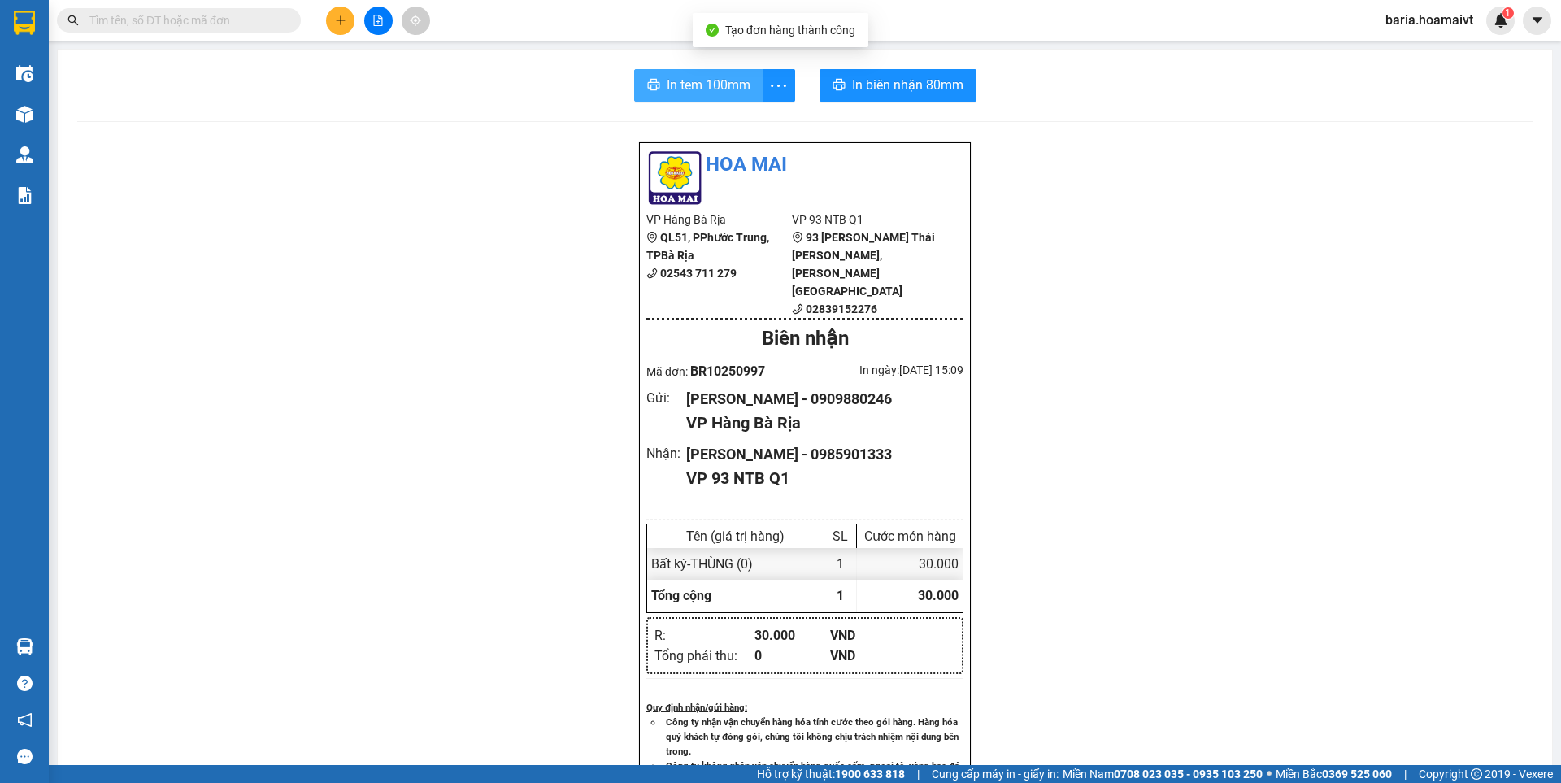
click at [645, 78] on button "In tem 100mm" at bounding box center [698, 85] width 129 height 33
click at [912, 67] on div "In tem 100mm In [PERSON_NAME] 80mm [PERSON_NAME] VP Hàng Bà Rịa QL51, PPhước…" at bounding box center [805, 647] width 1494 height 1194
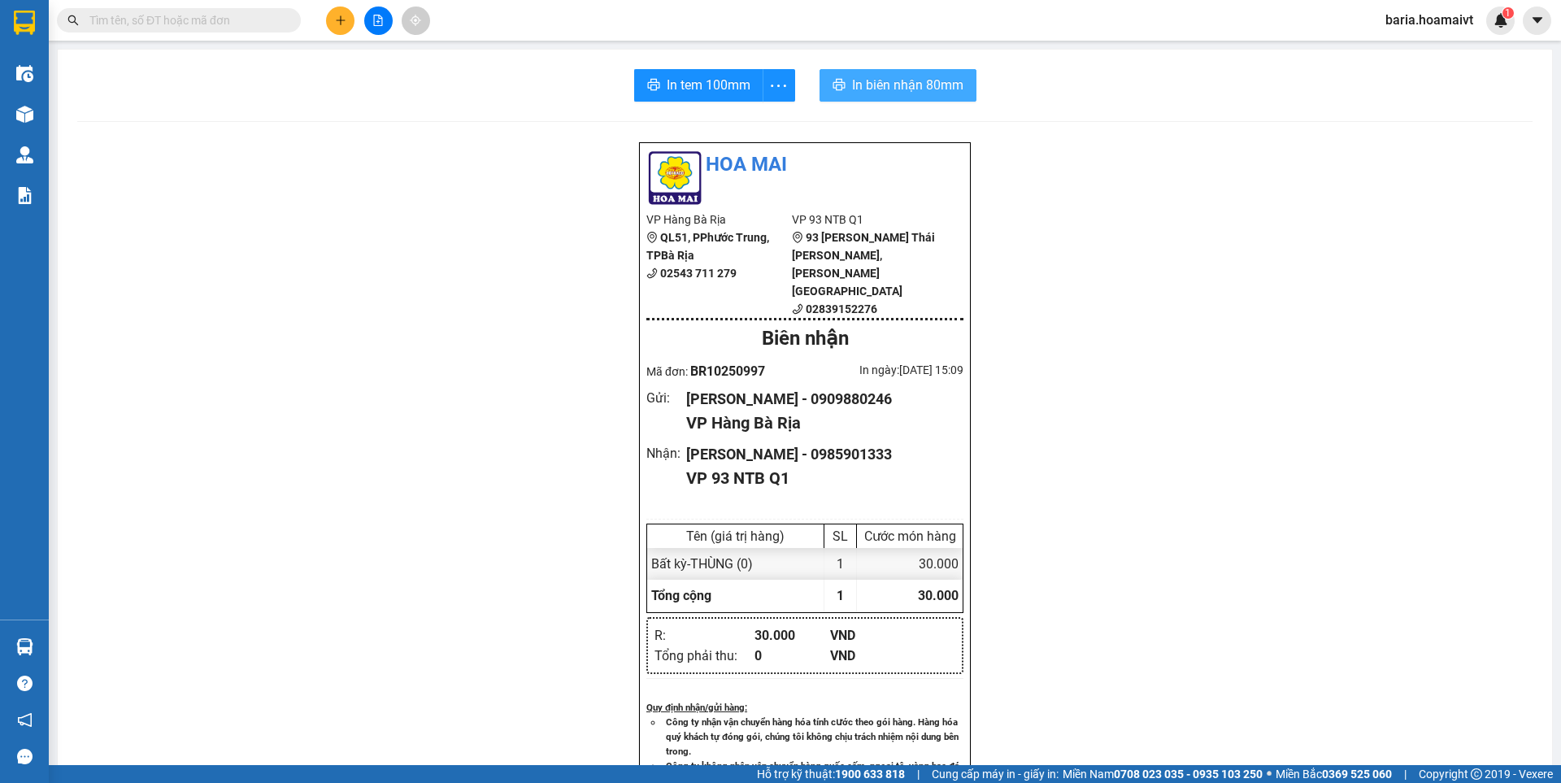
click at [909, 80] on span "In biên nhận 80mm" at bounding box center [907, 85] width 111 height 20
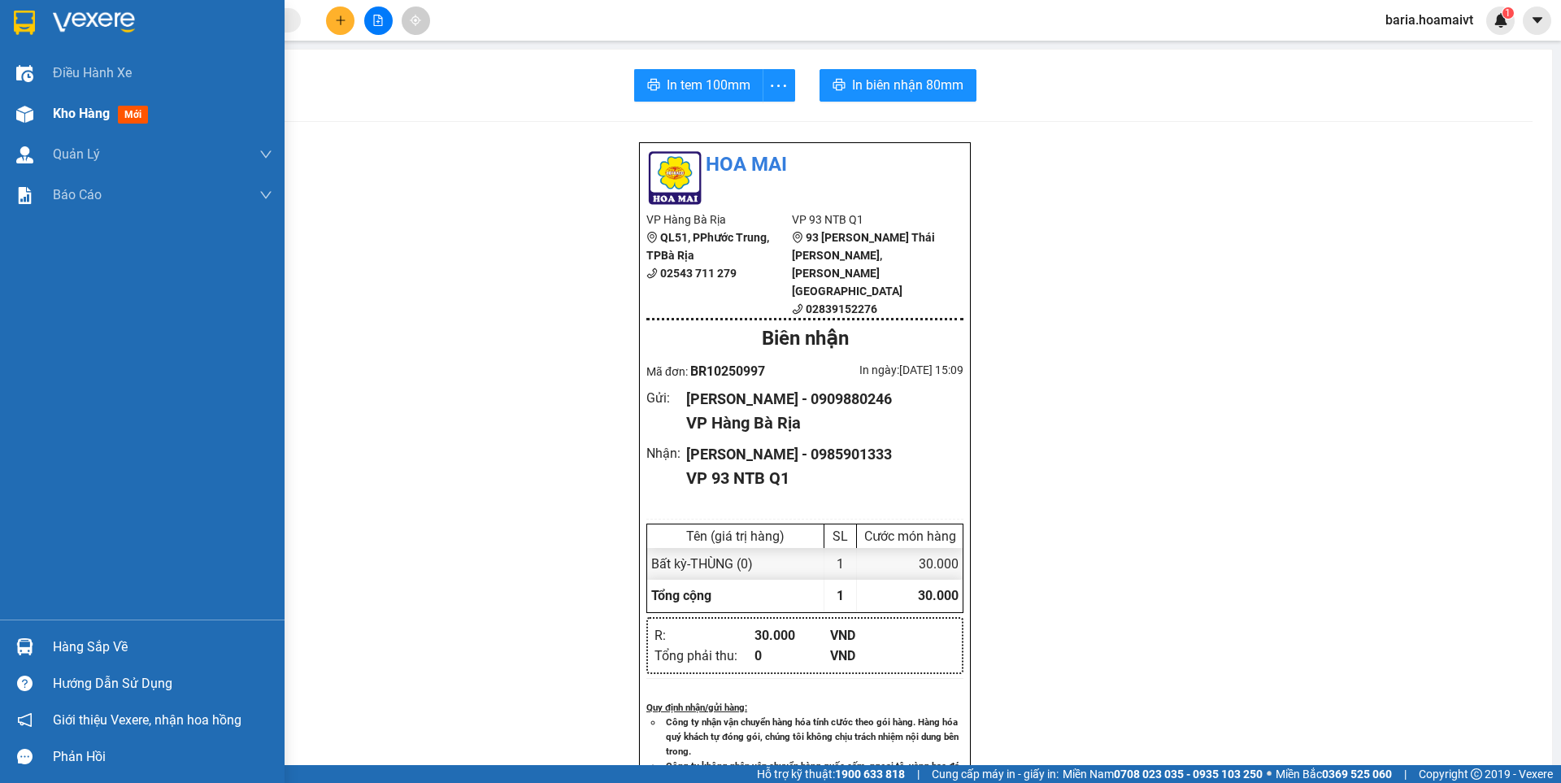
click at [128, 118] on span "mới" at bounding box center [133, 115] width 30 height 18
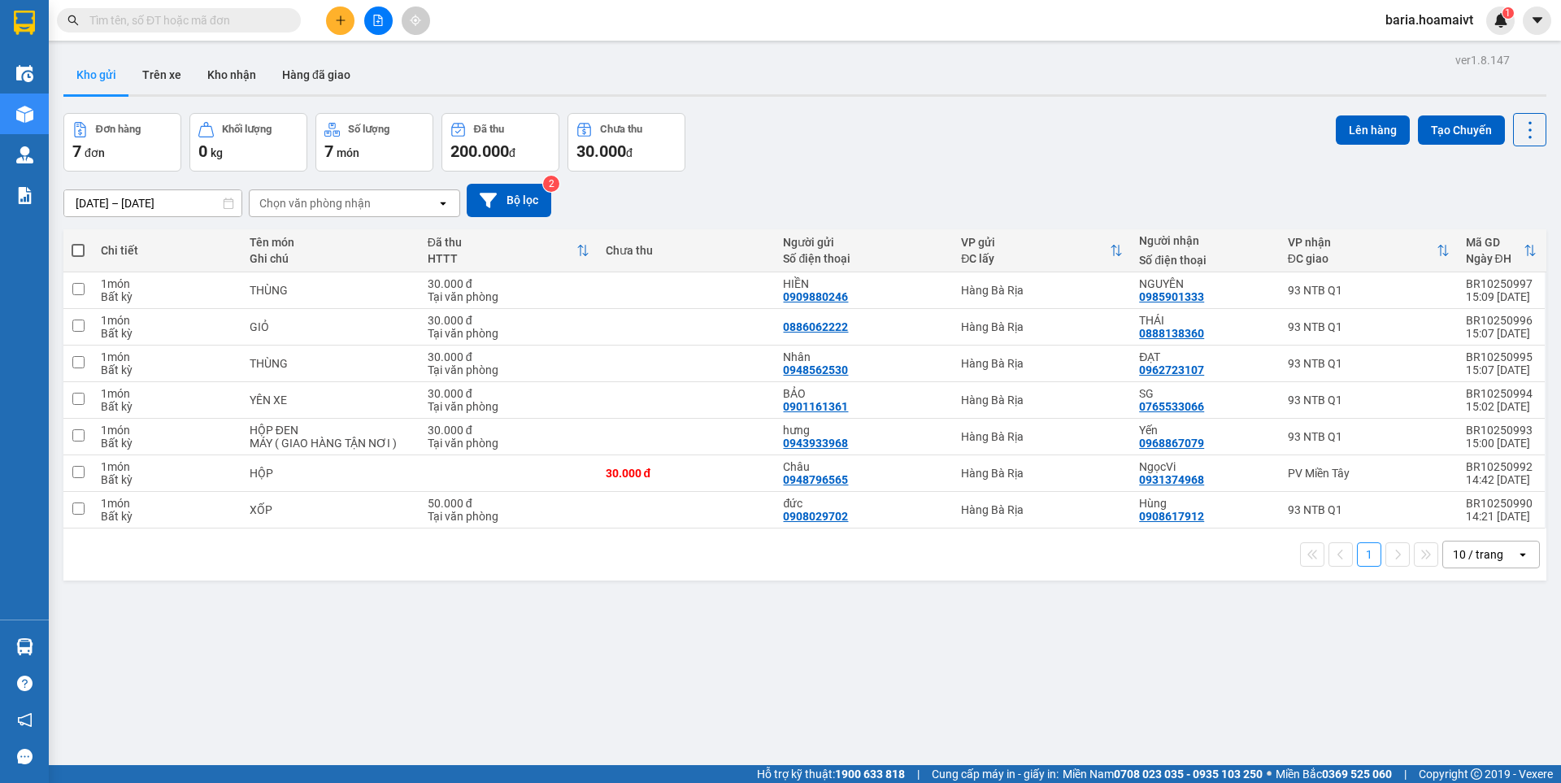
click at [76, 250] on span at bounding box center [78, 250] width 13 height 13
click at [78, 242] on input "checkbox" at bounding box center [78, 242] width 0 height 0
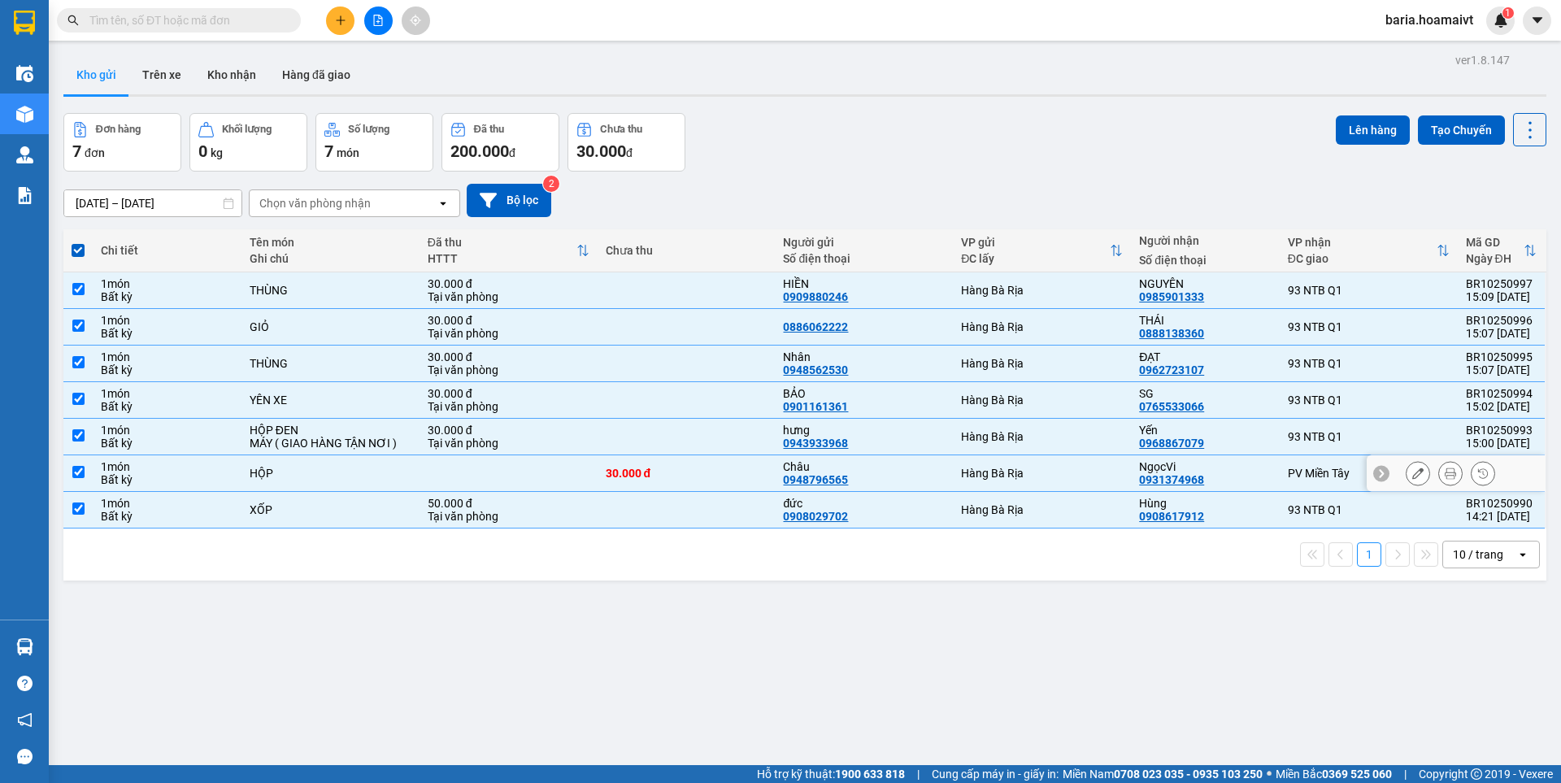
click at [85, 477] on td at bounding box center [77, 473] width 29 height 37
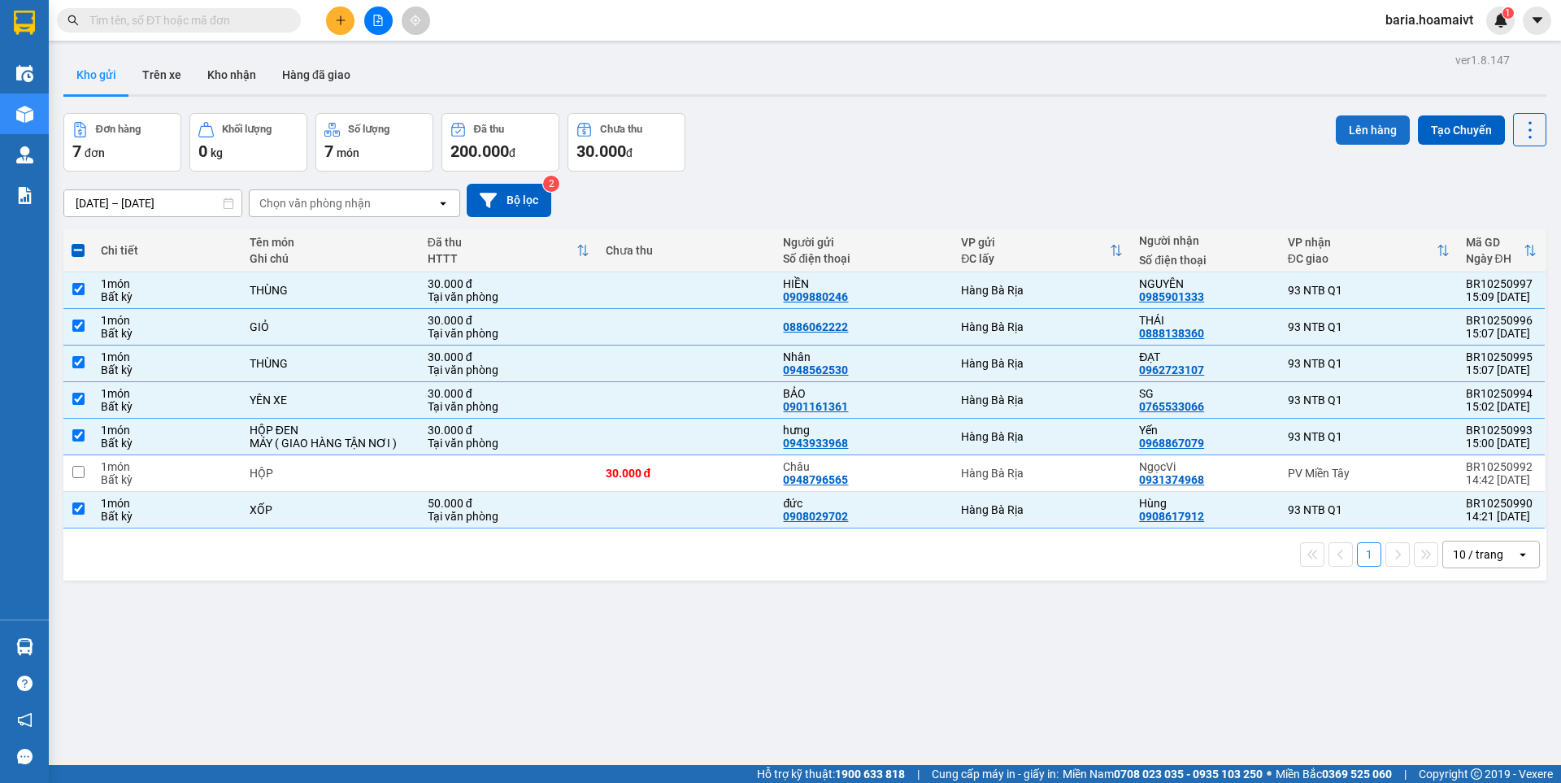
click at [1339, 132] on button "Lên hàng" at bounding box center [1372, 129] width 74 height 29
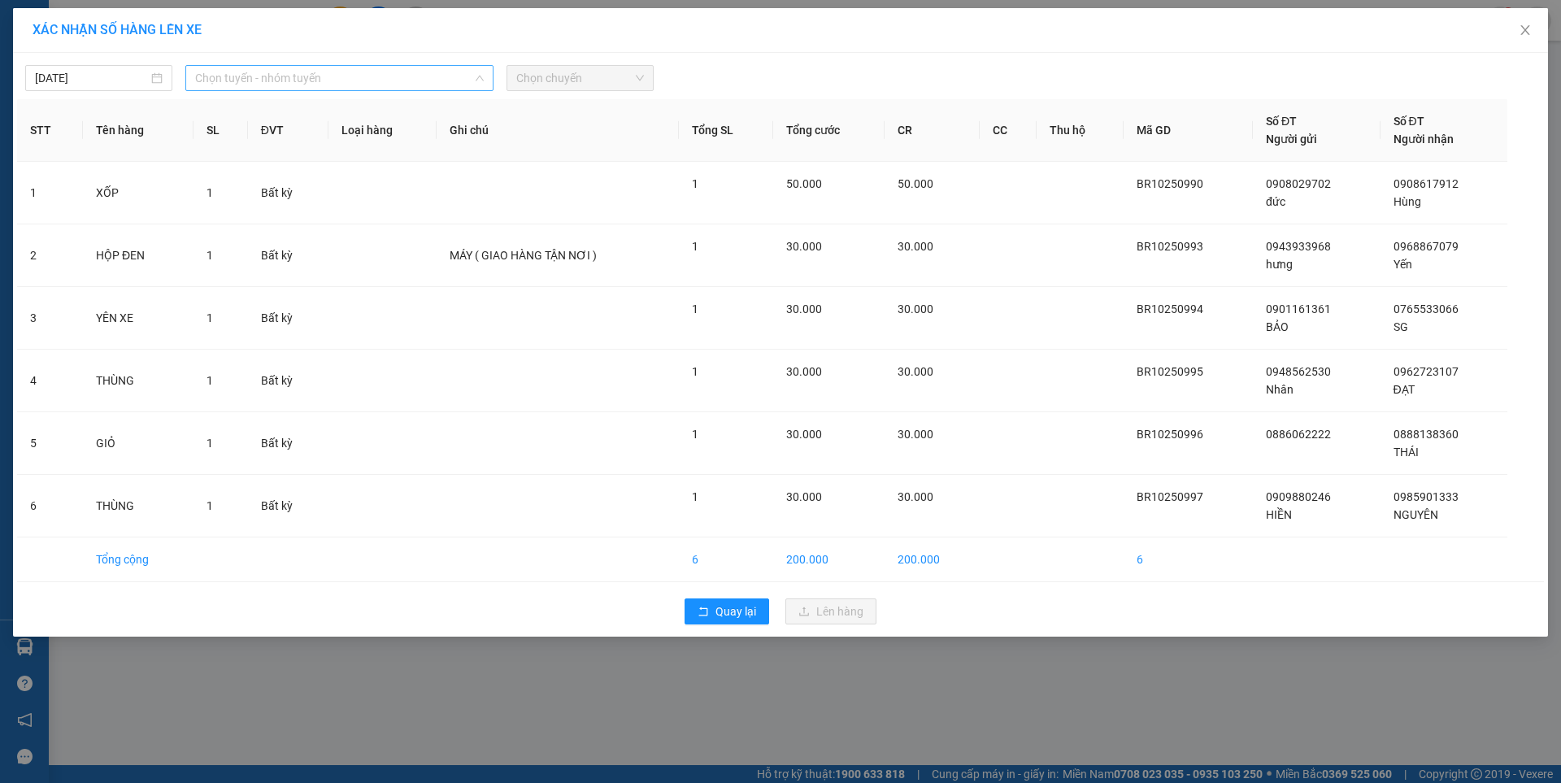
click at [378, 86] on span "Chọn tuyến - nhóm tuyến" at bounding box center [339, 78] width 289 height 24
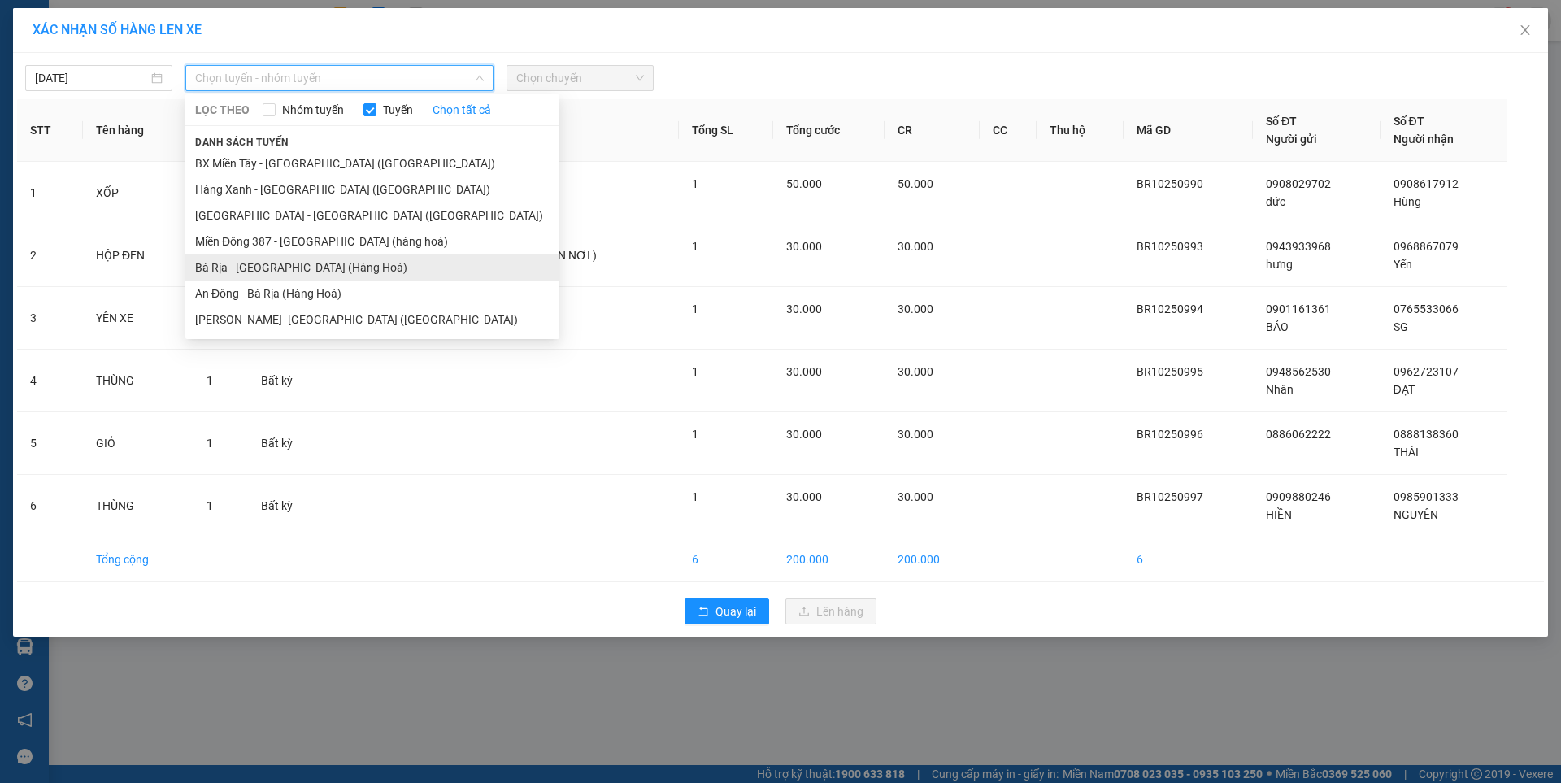
click at [346, 272] on li "Bà Rịa - [GEOGRAPHIC_DATA] (Hàng Hoá)" at bounding box center [372, 267] width 374 height 26
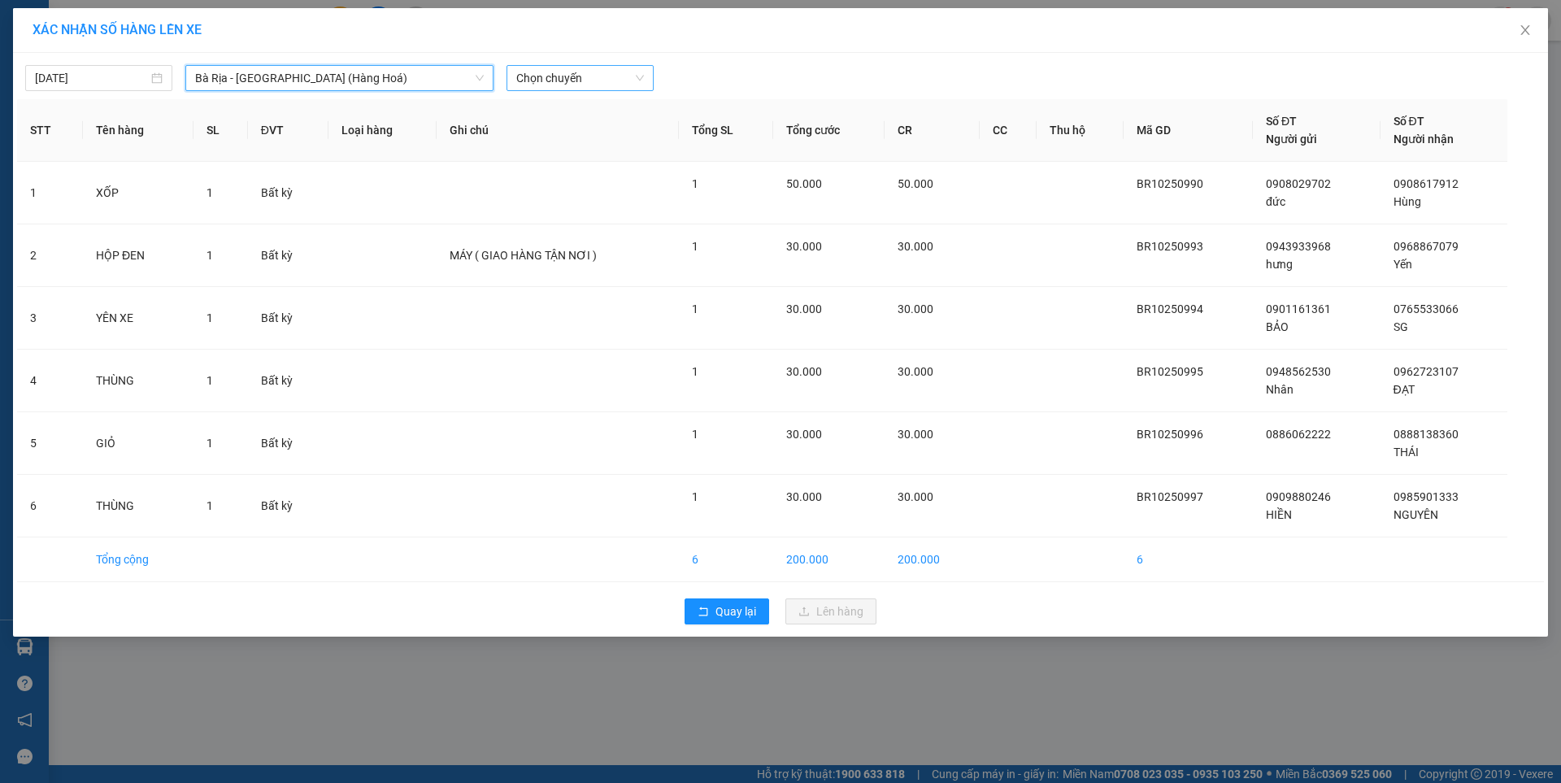
click at [595, 79] on span "Chọn chuyến" at bounding box center [580, 78] width 128 height 24
type input "1500"
click at [609, 137] on div "Thêm chuyến " 15:00 "" at bounding box center [591, 138] width 171 height 28
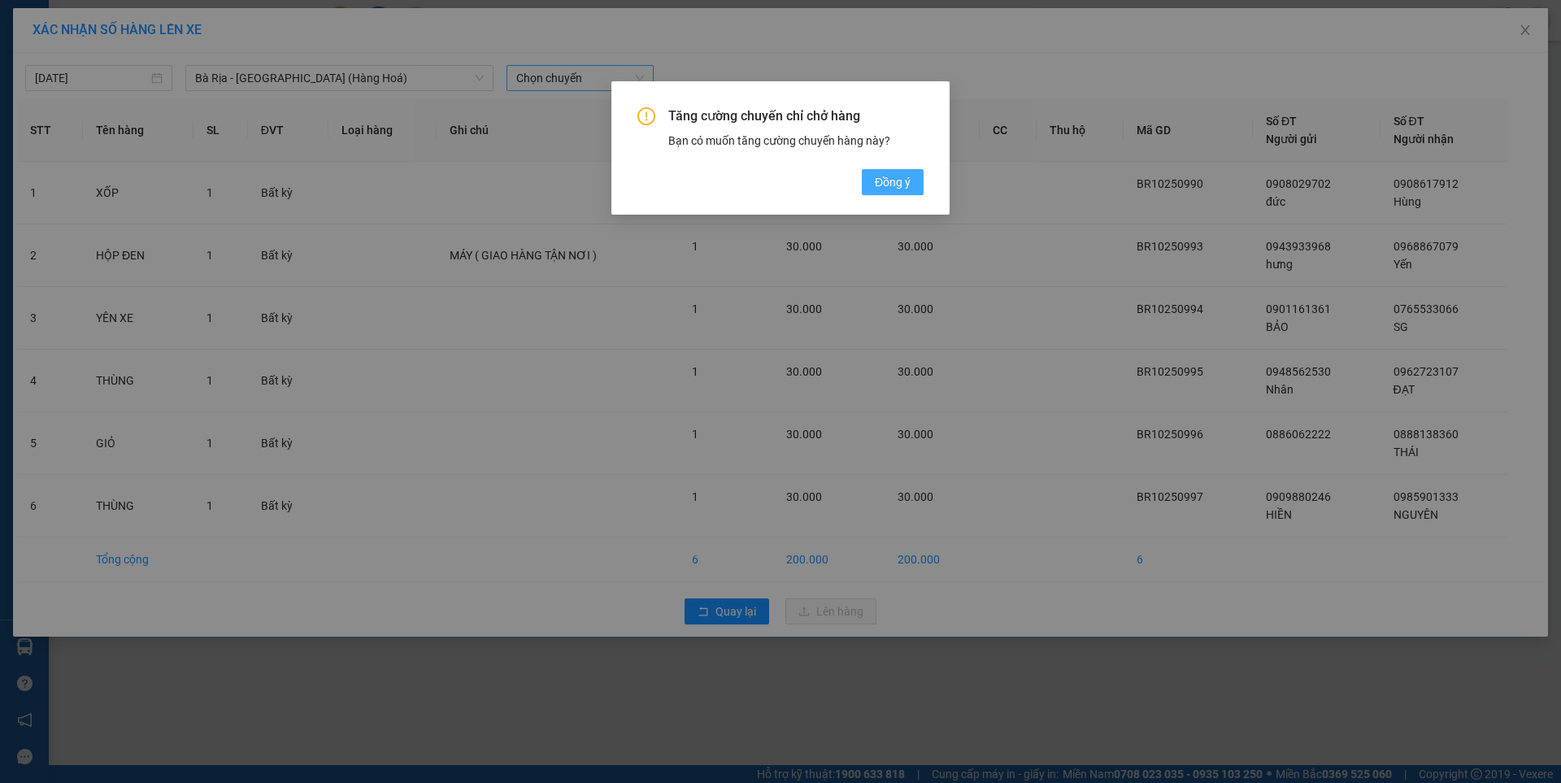
click at [881, 188] on span "Đồng ý" at bounding box center [893, 182] width 36 height 18
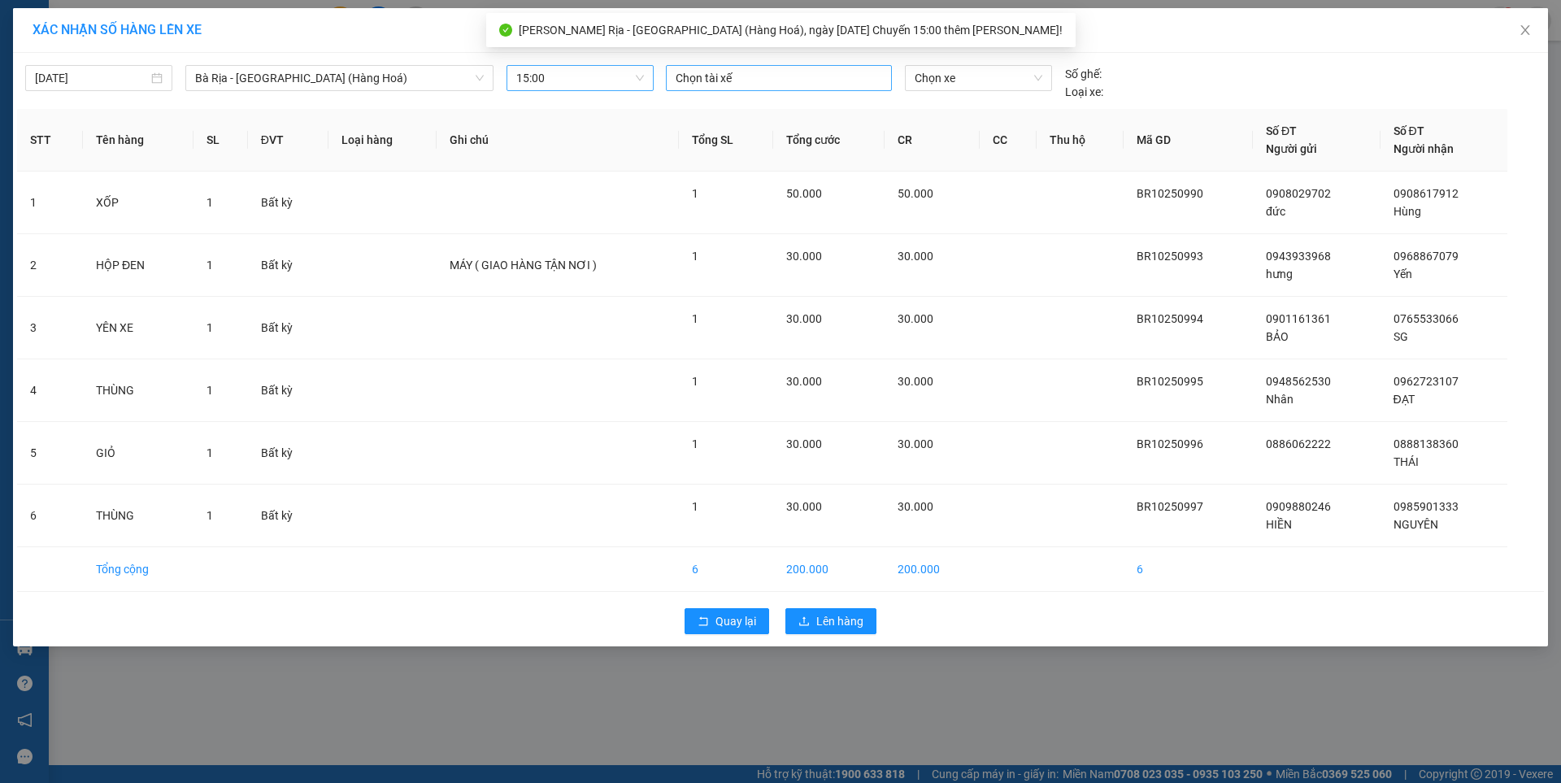
click at [758, 72] on div at bounding box center [779, 78] width 218 height 20
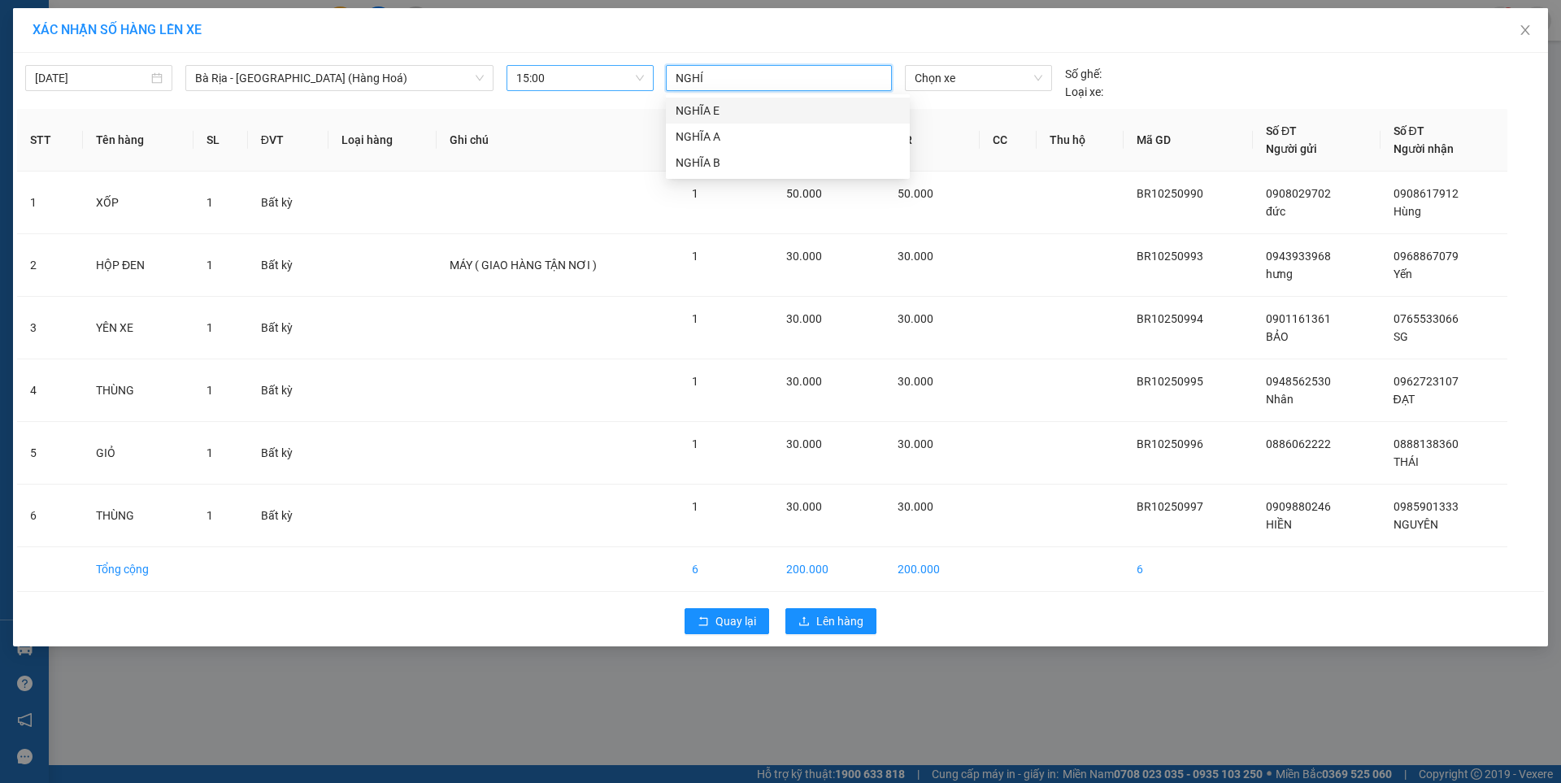
type input "NGHÍA"
click at [747, 115] on div "NGHĨA E" at bounding box center [787, 111] width 224 height 18
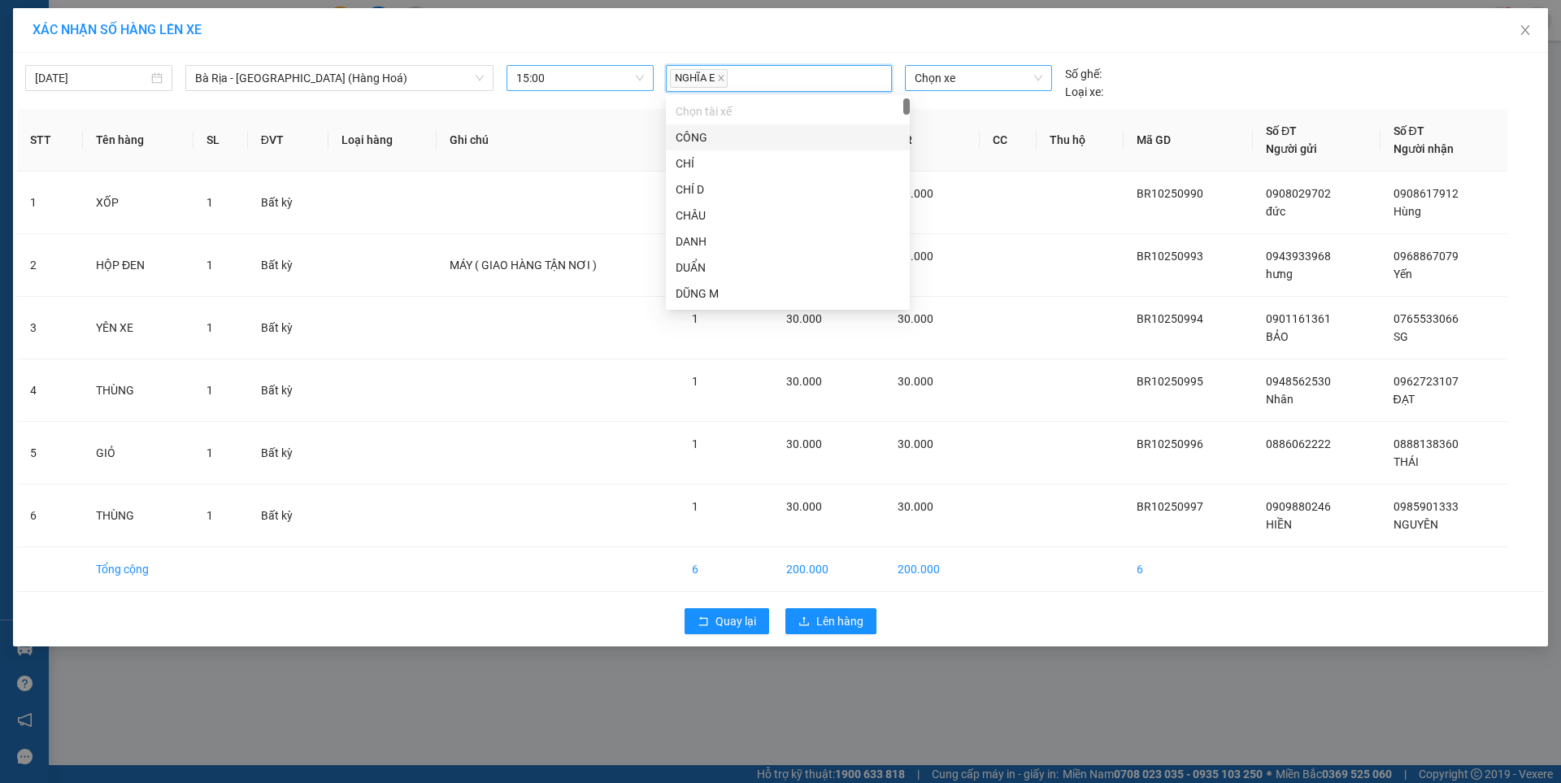
click at [962, 79] on span "Chọn xe" at bounding box center [977, 78] width 127 height 24
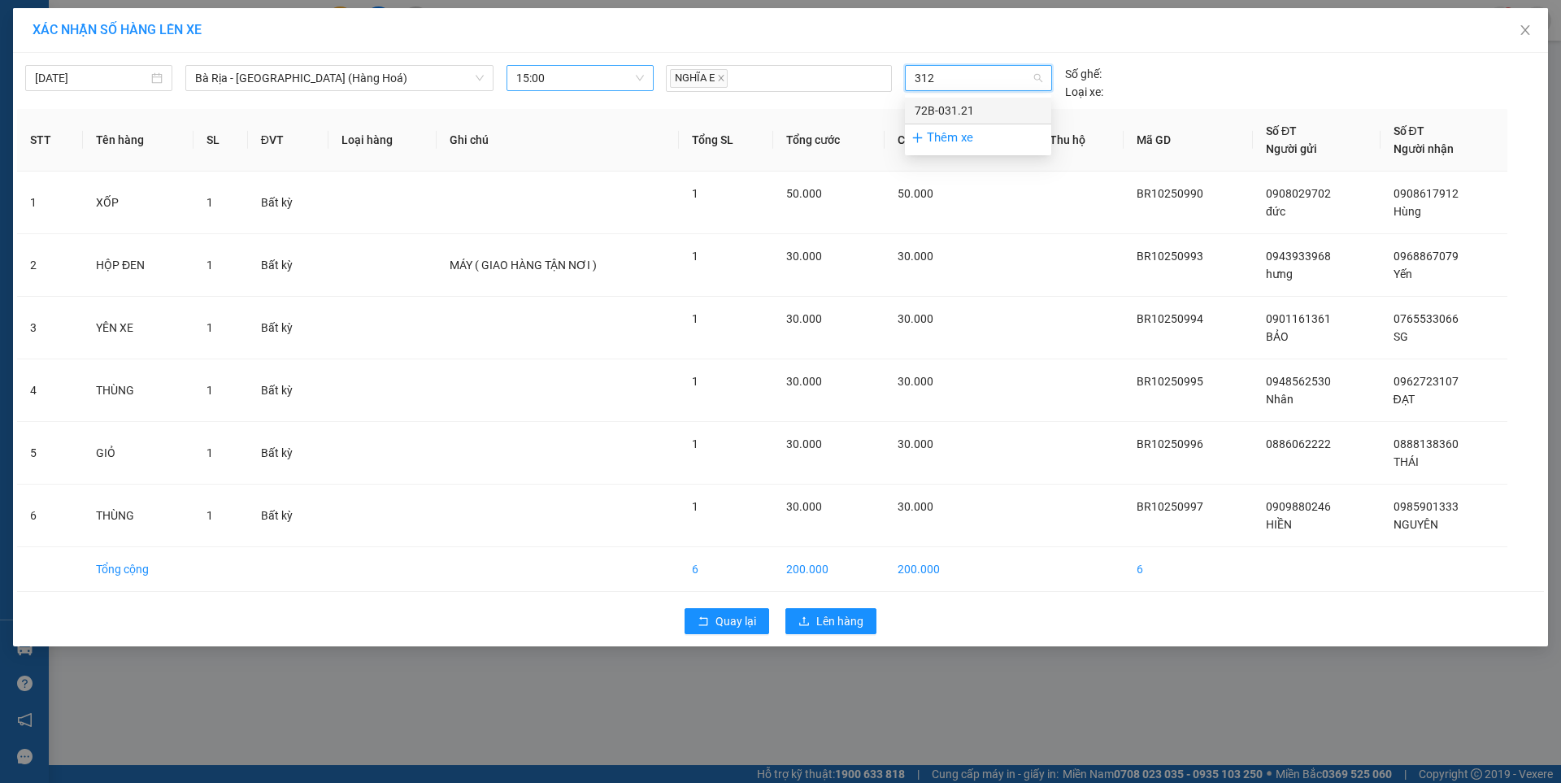
type input "3121"
click at [961, 111] on div "72B-031.21" at bounding box center [977, 111] width 127 height 18
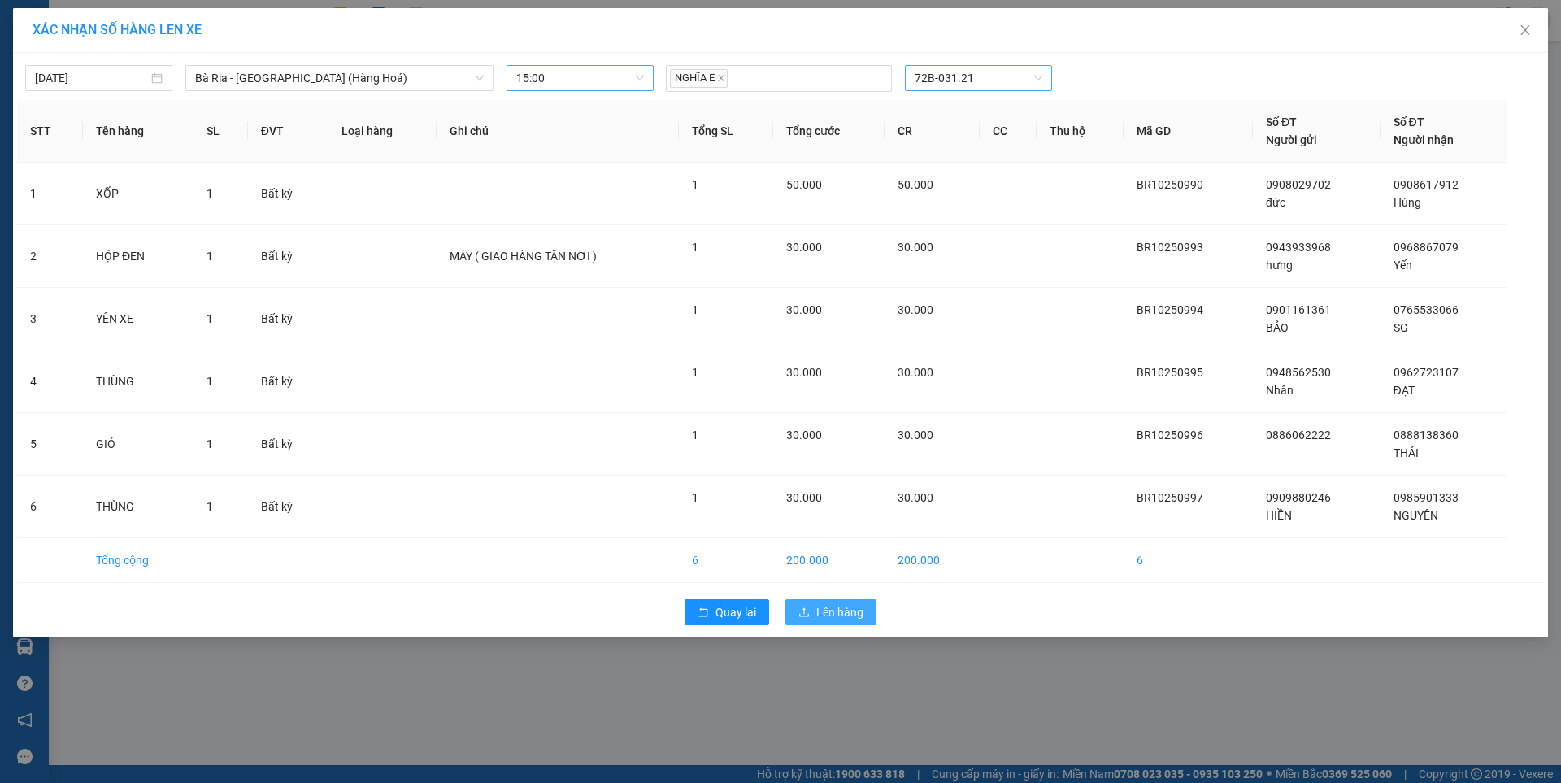
click at [851, 613] on span "Lên hàng" at bounding box center [839, 612] width 47 height 18
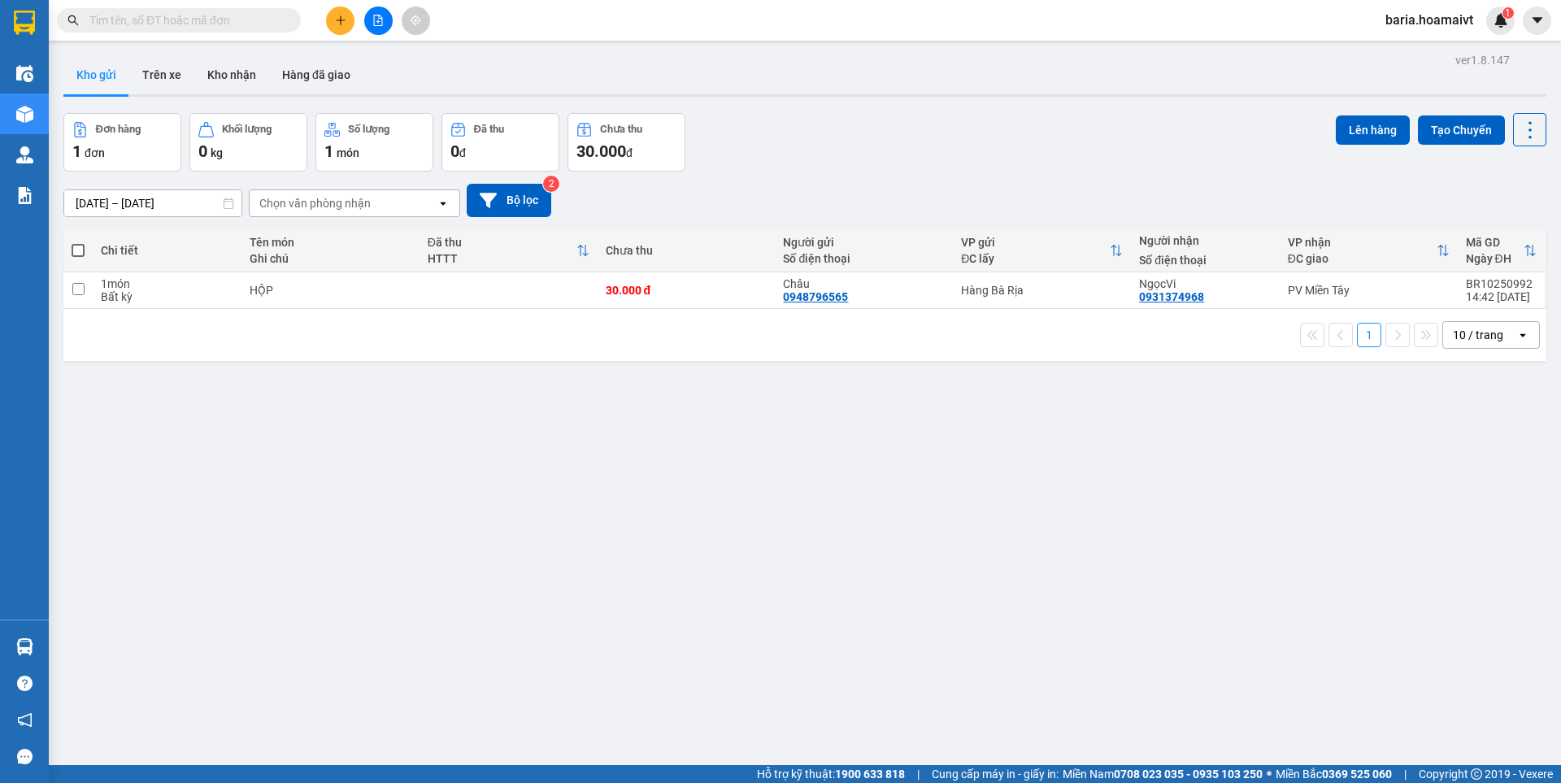
click at [276, 19] on input "text" at bounding box center [185, 20] width 192 height 18
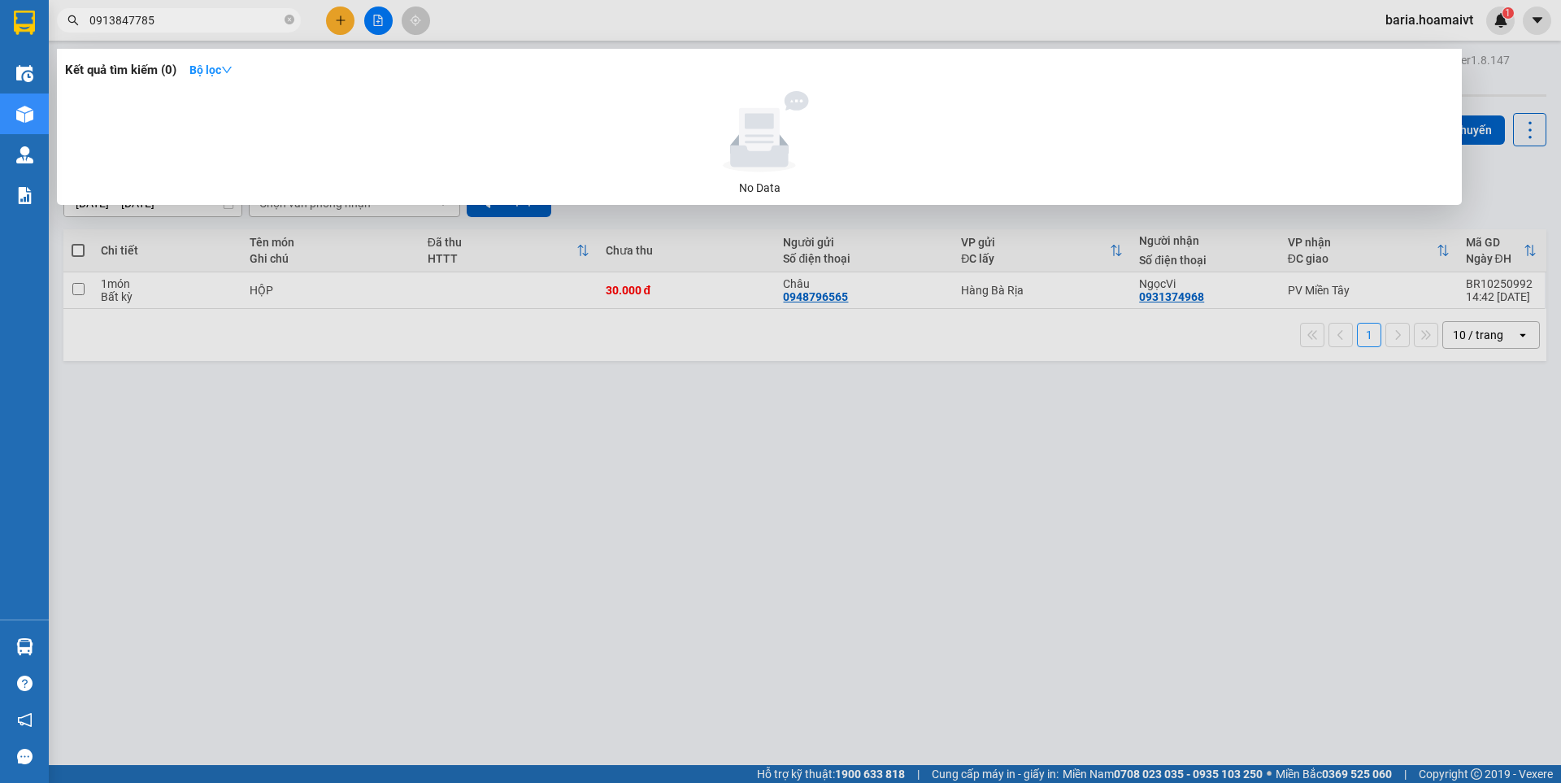
click at [119, 22] on input "0913847785" at bounding box center [185, 20] width 192 height 18
type input "0913847785"
click at [215, 34] on div at bounding box center [780, 391] width 1561 height 783
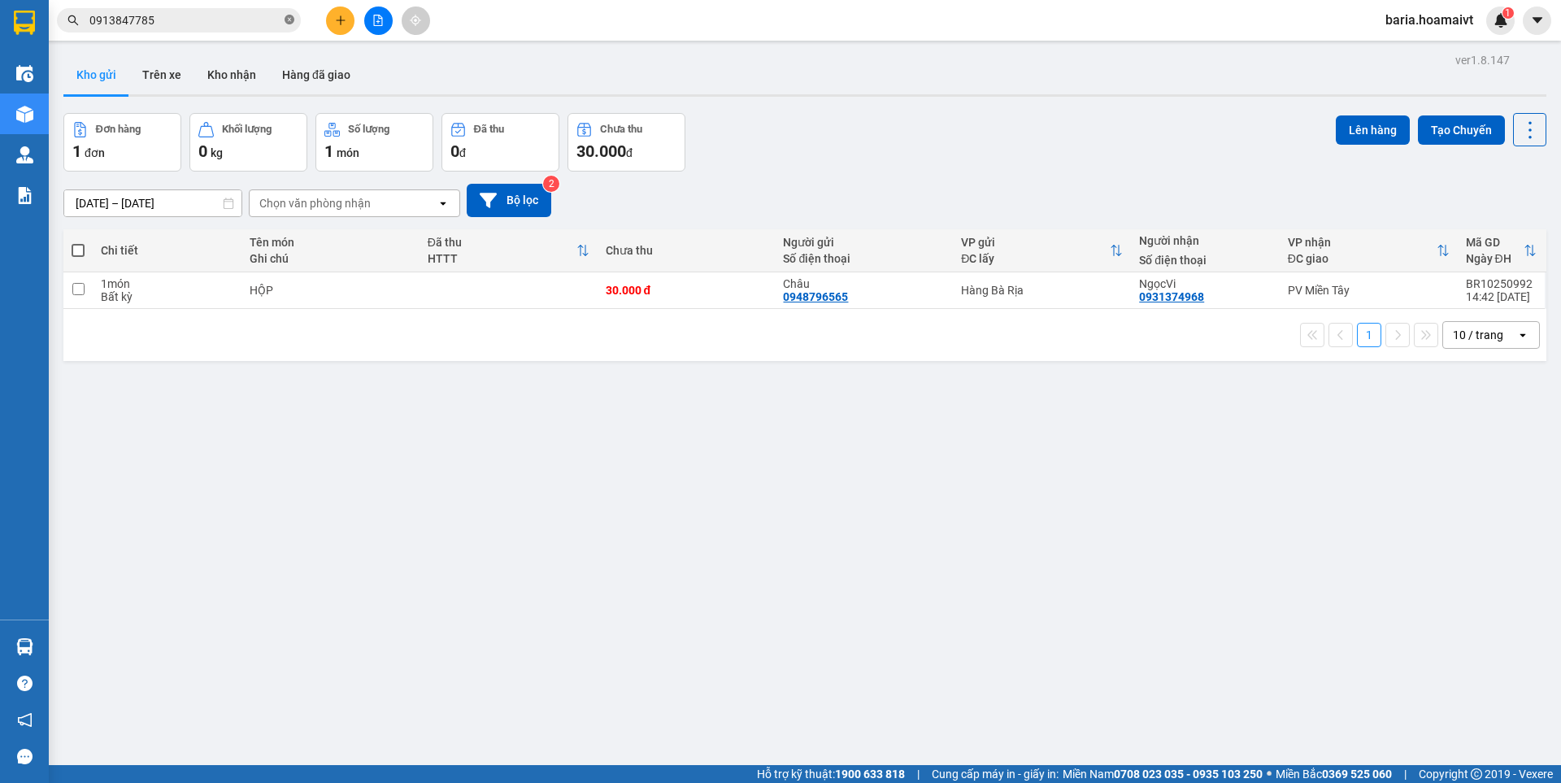
click at [284, 20] on icon "close-circle" at bounding box center [289, 20] width 10 height 10
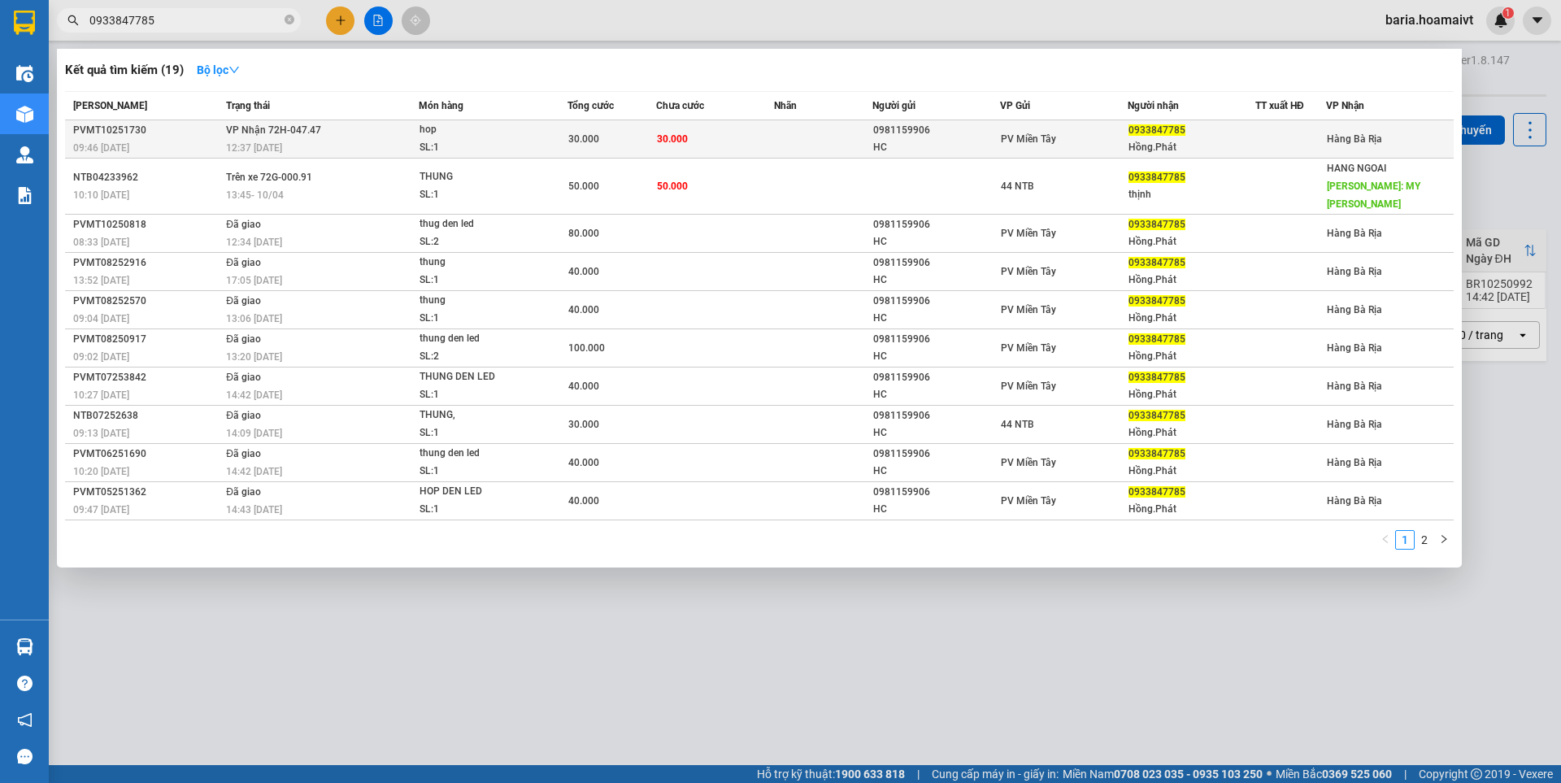
type input "0933847785"
click at [1166, 132] on span "0933847785" at bounding box center [1156, 129] width 57 height 11
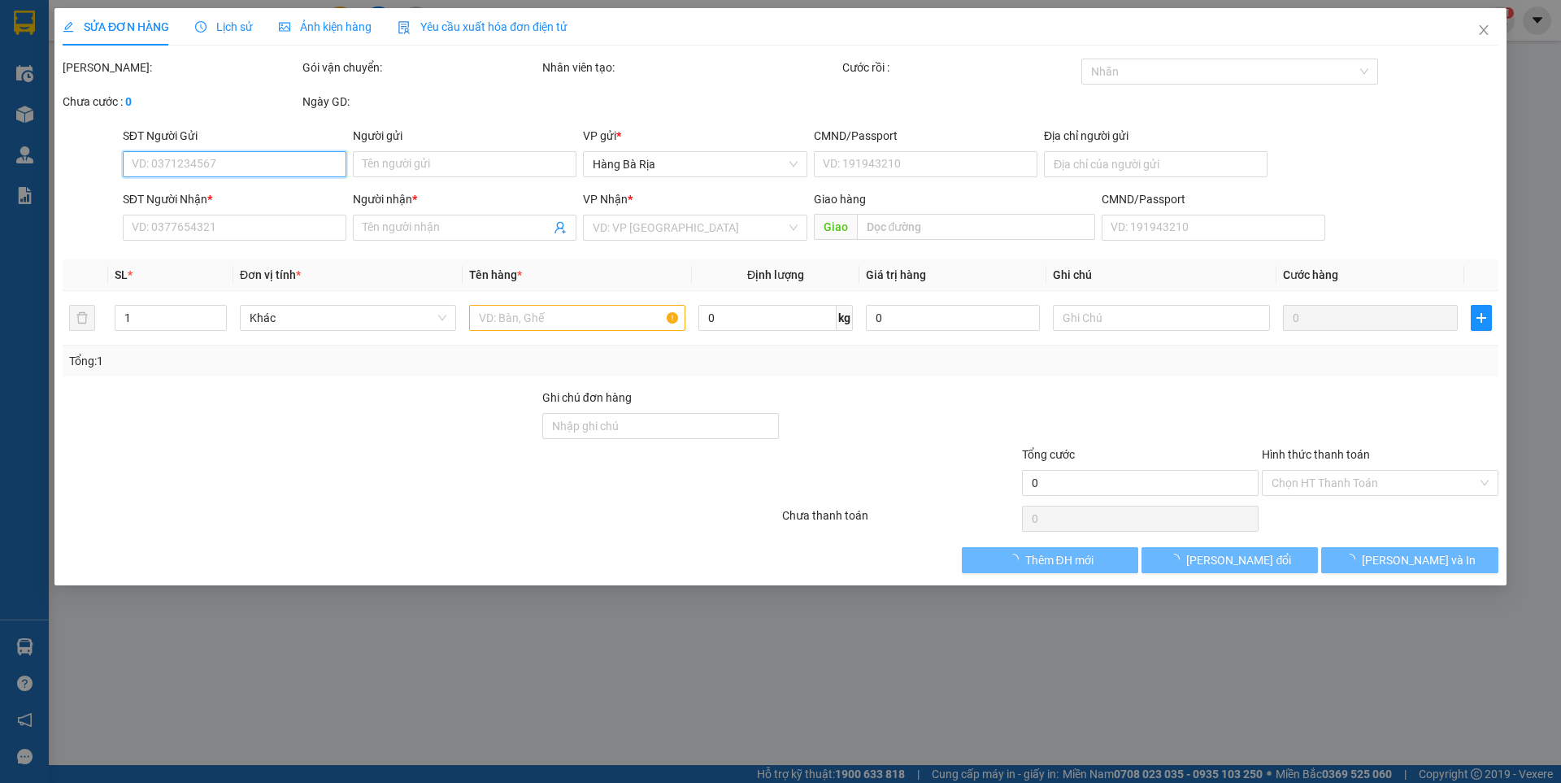
type input "0981159906"
type input "HC"
type input "070200010309"
type input "Quan 6"
type input "0933847785"
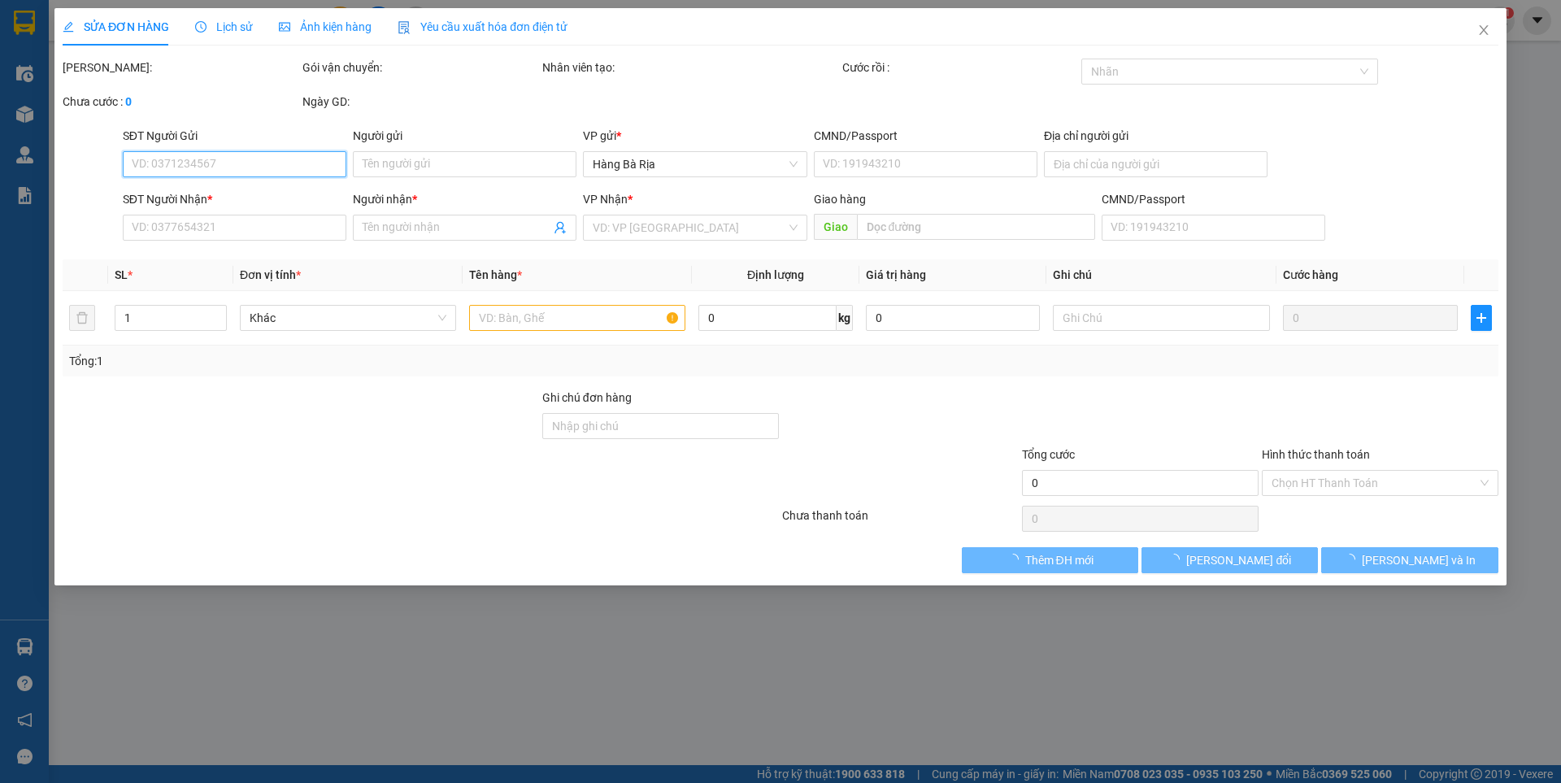
type input "Hồng.Phát"
type input "30.000"
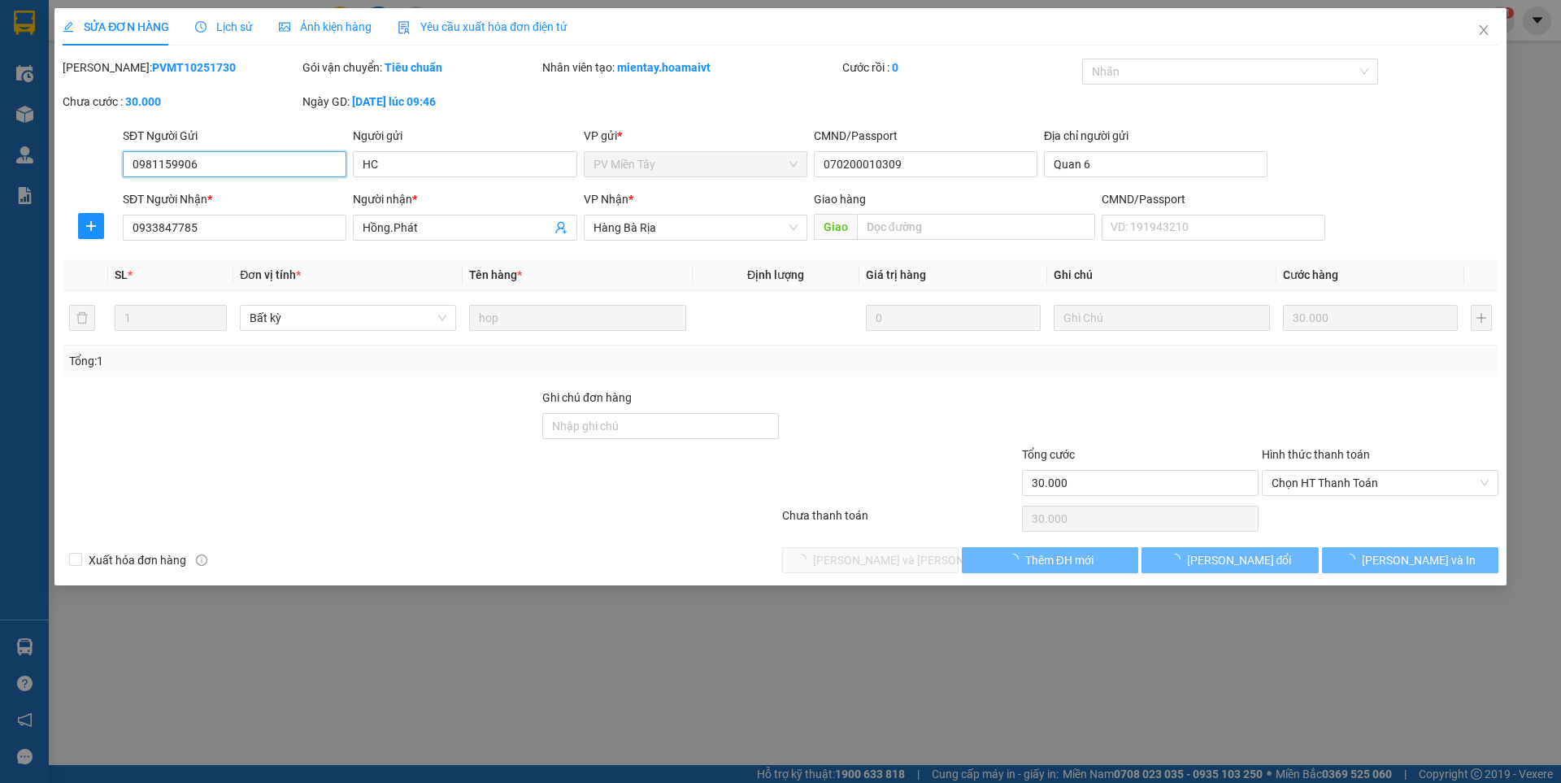
click at [1318, 491] on span "Chọn HT Thanh Toán" at bounding box center [1379, 483] width 217 height 24
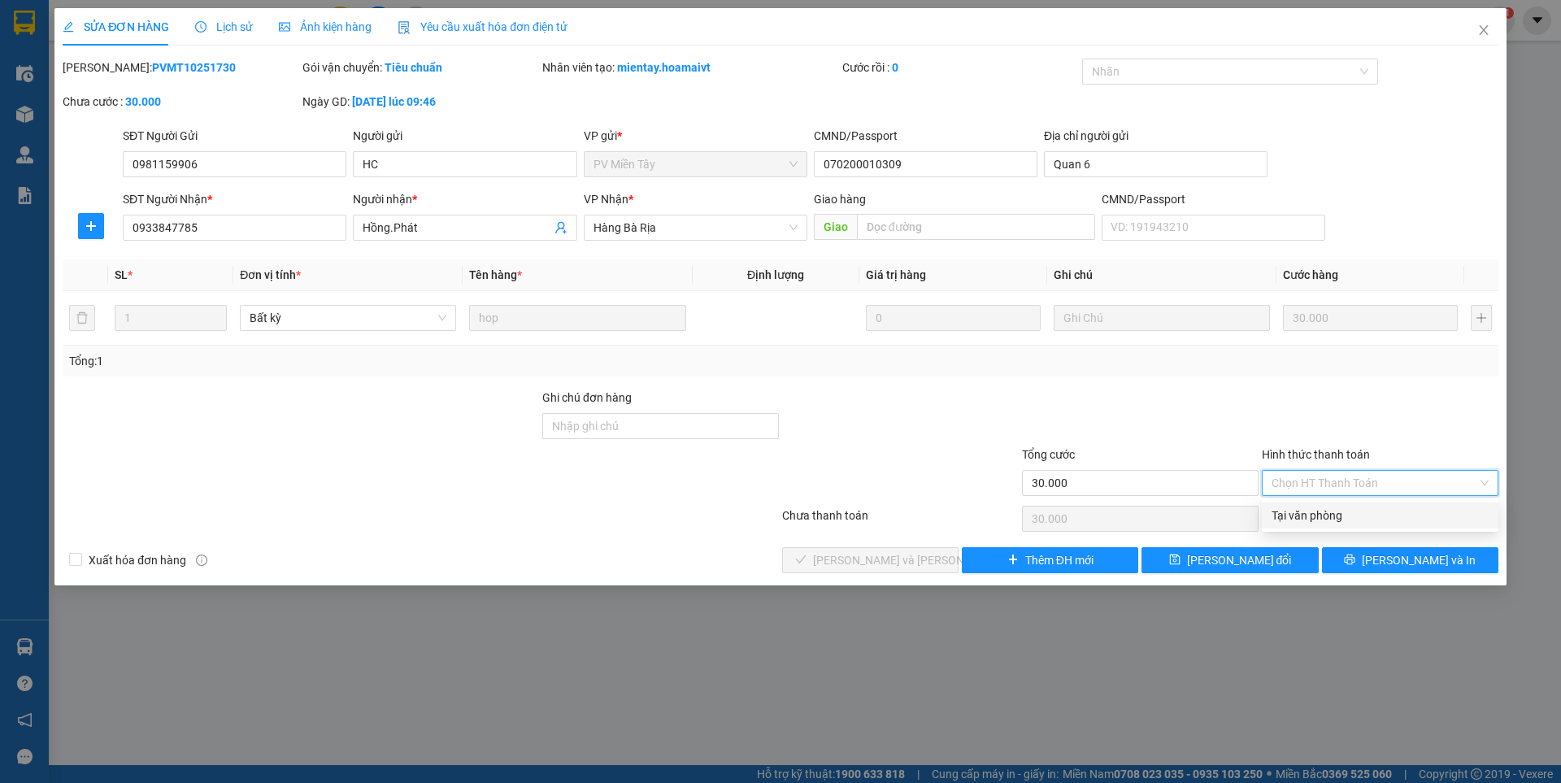
click at [1322, 519] on div "Tại văn phòng" at bounding box center [1379, 515] width 217 height 18
type input "0"
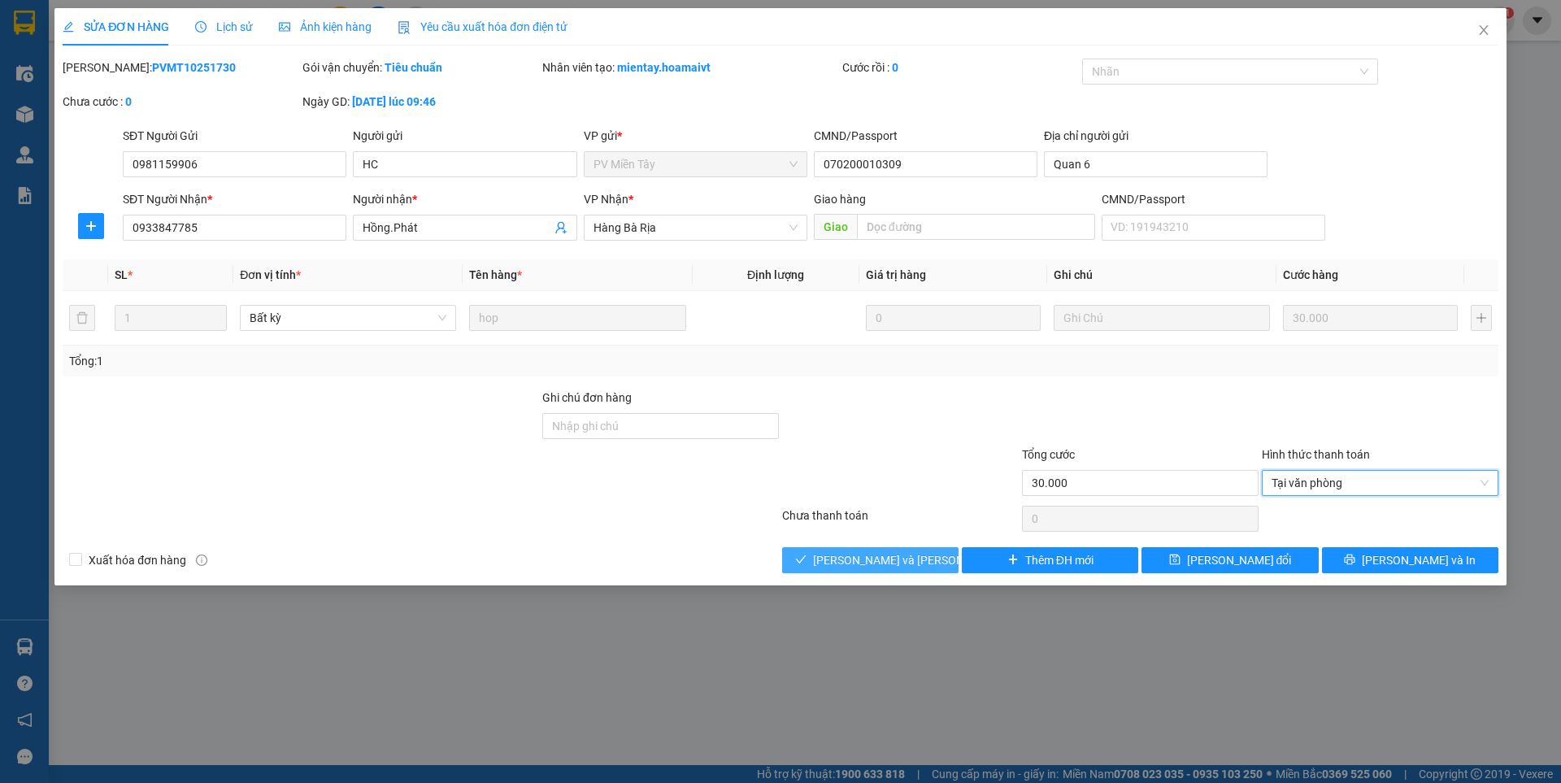
click at [885, 554] on span "[PERSON_NAME] và [PERSON_NAME] hàng" at bounding box center [922, 560] width 219 height 18
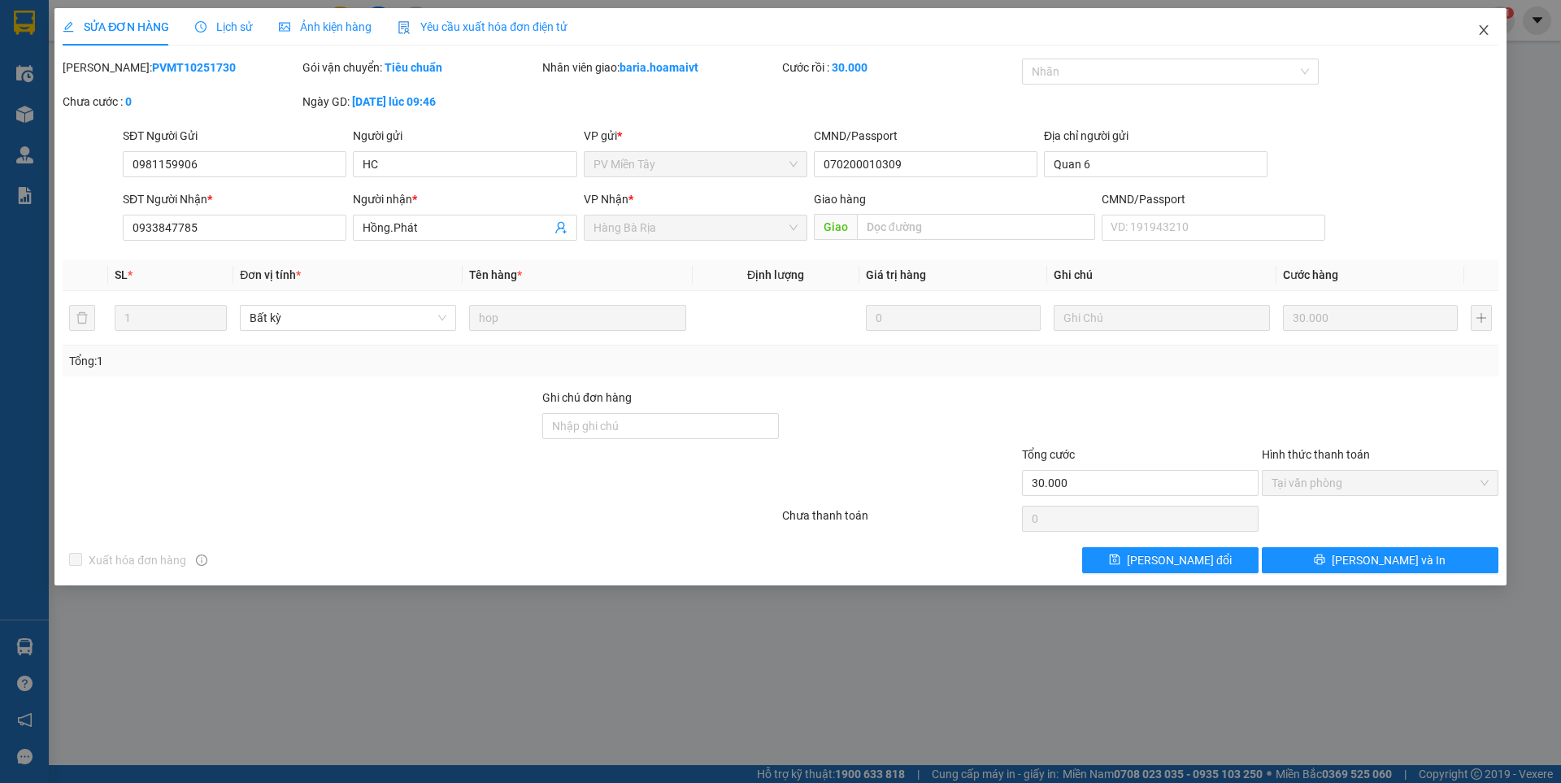
click at [1491, 34] on span "Close" at bounding box center [1484, 31] width 46 height 46
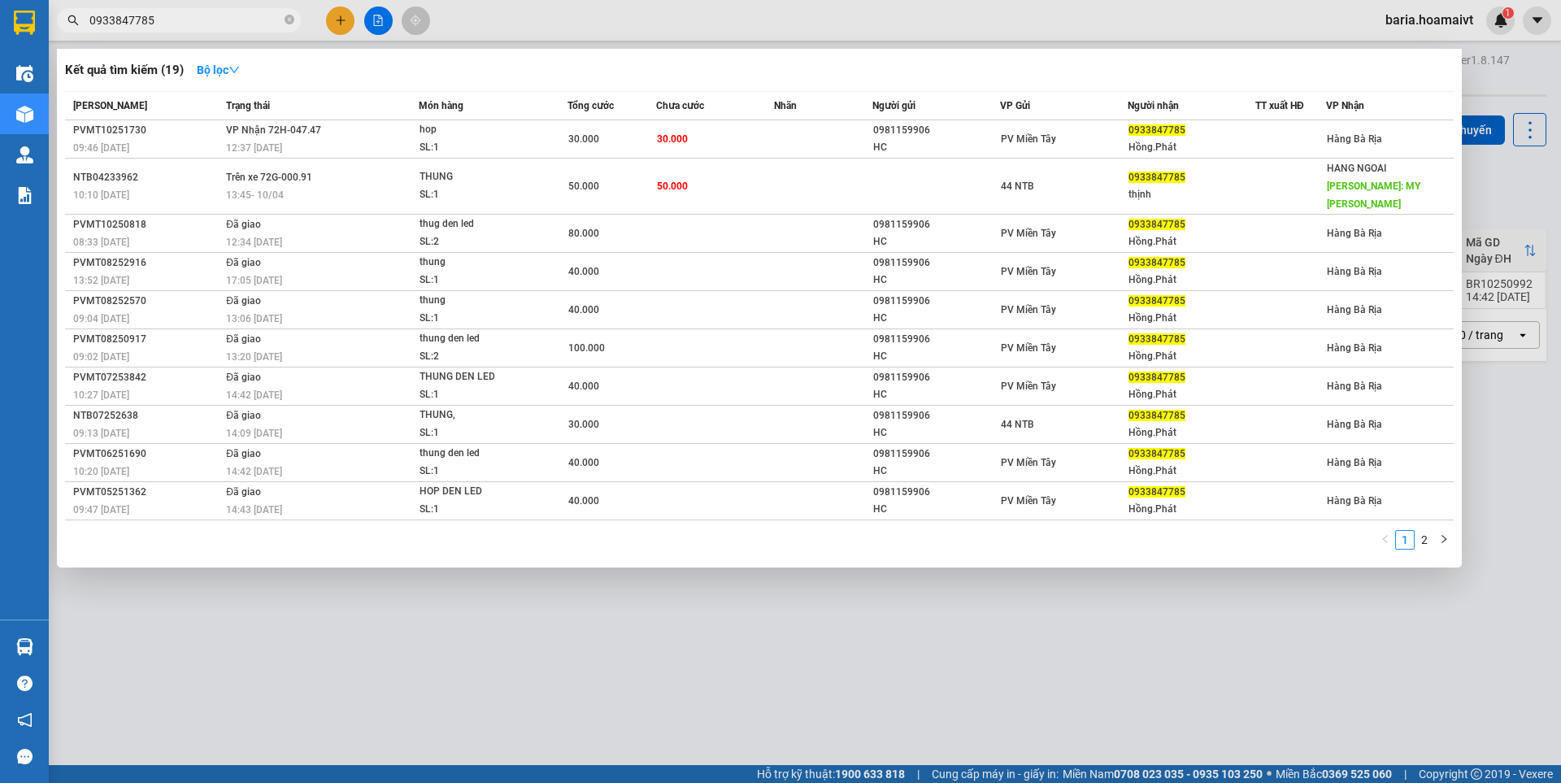
click at [236, 21] on input "0933847785" at bounding box center [185, 20] width 192 height 18
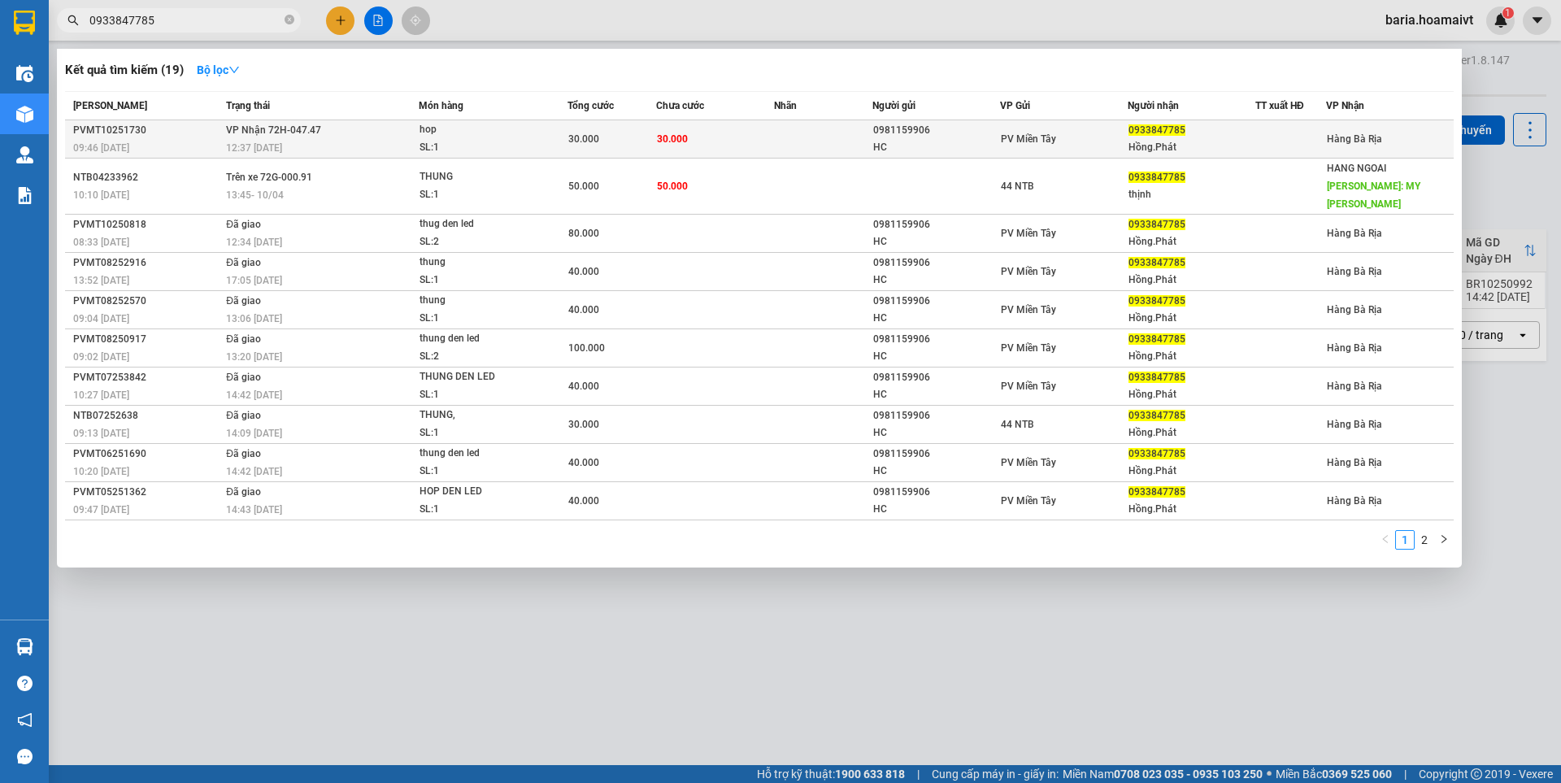
click at [1141, 141] on div "Hồng.Phát" at bounding box center [1191, 147] width 126 height 17
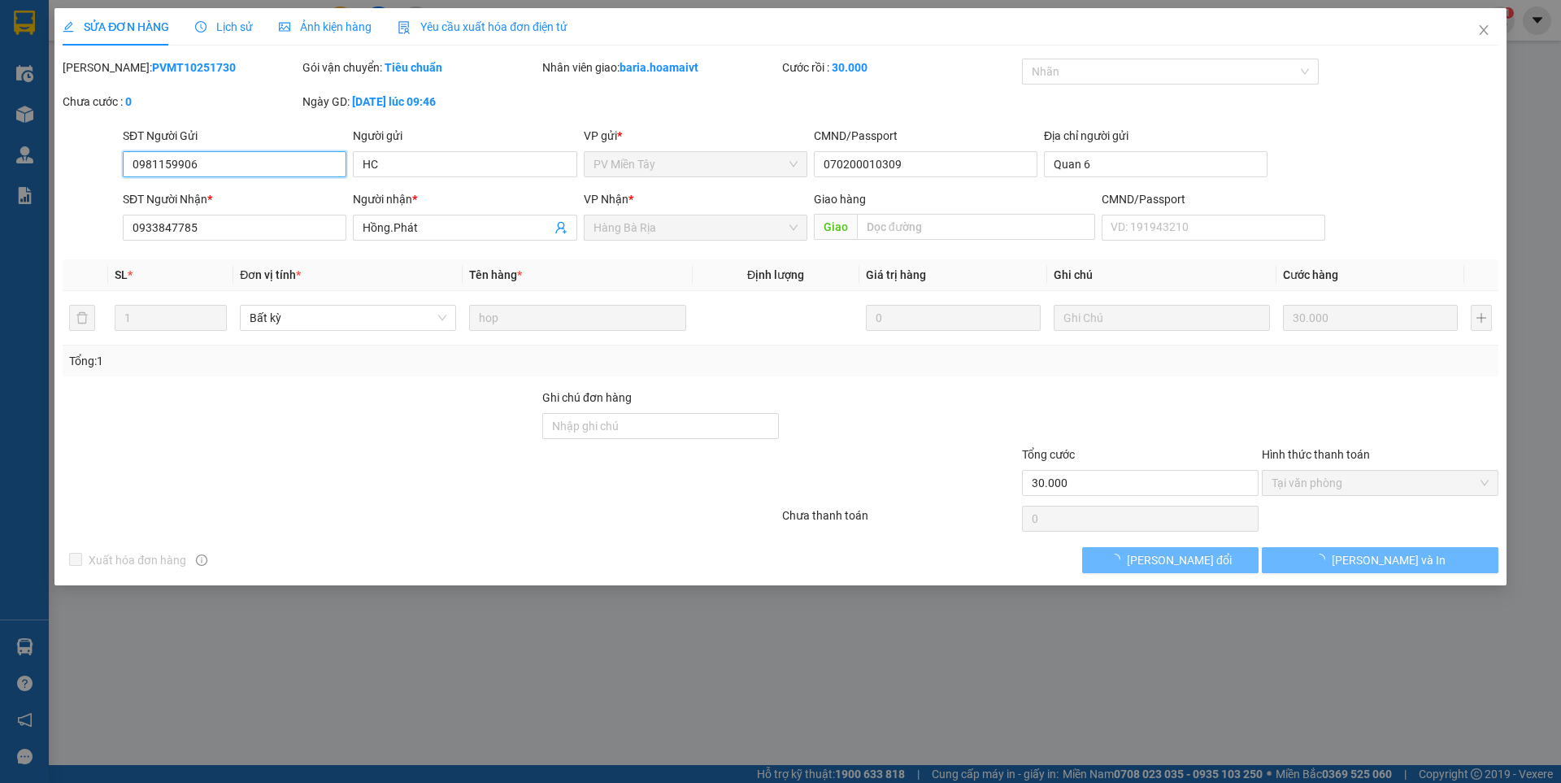
type input "0981159906"
type input "HC"
type input "070200010309"
type input "Quan 6"
type input "0933847785"
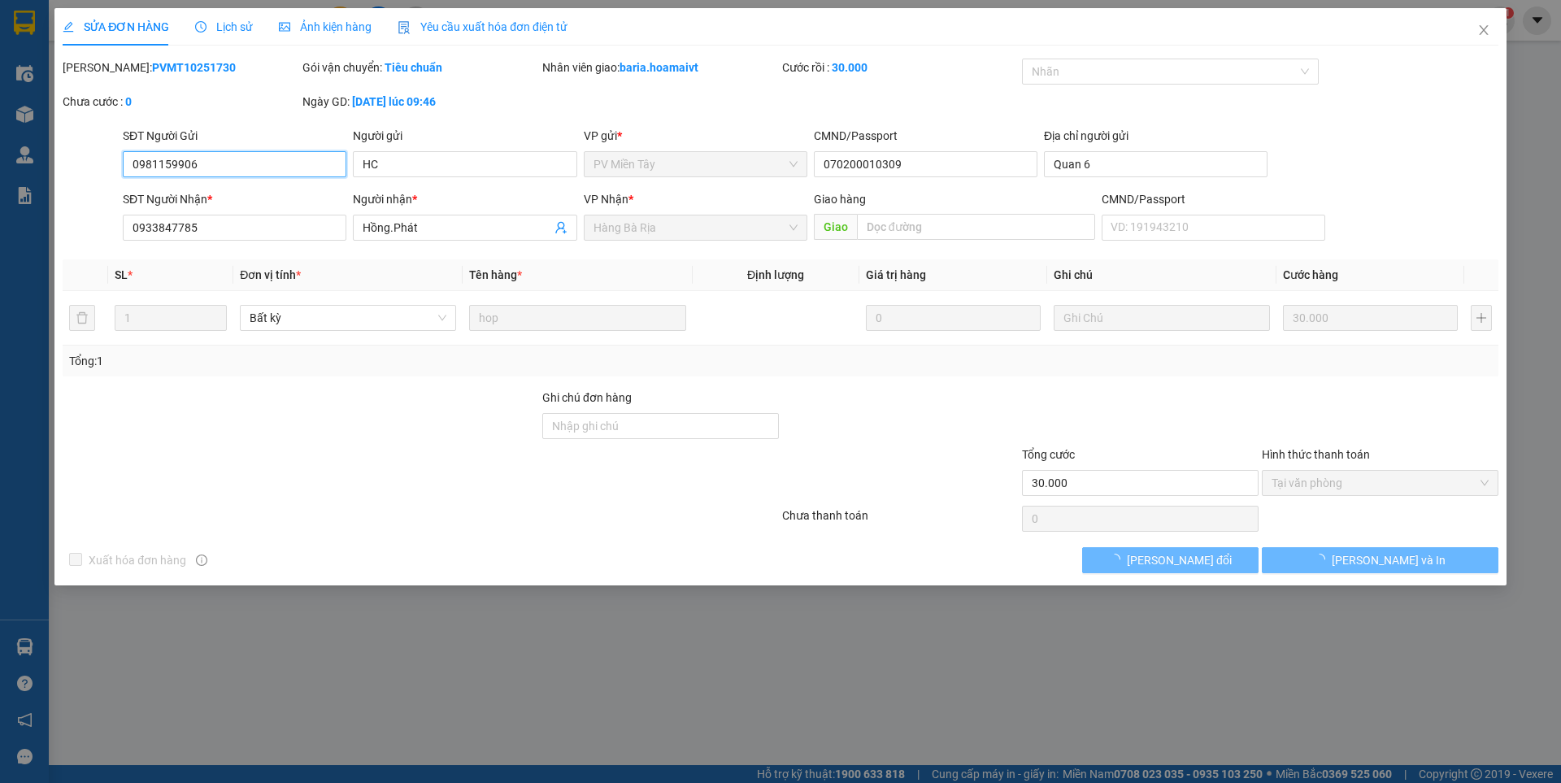
type input "Hồng.Phát"
type input "30.000"
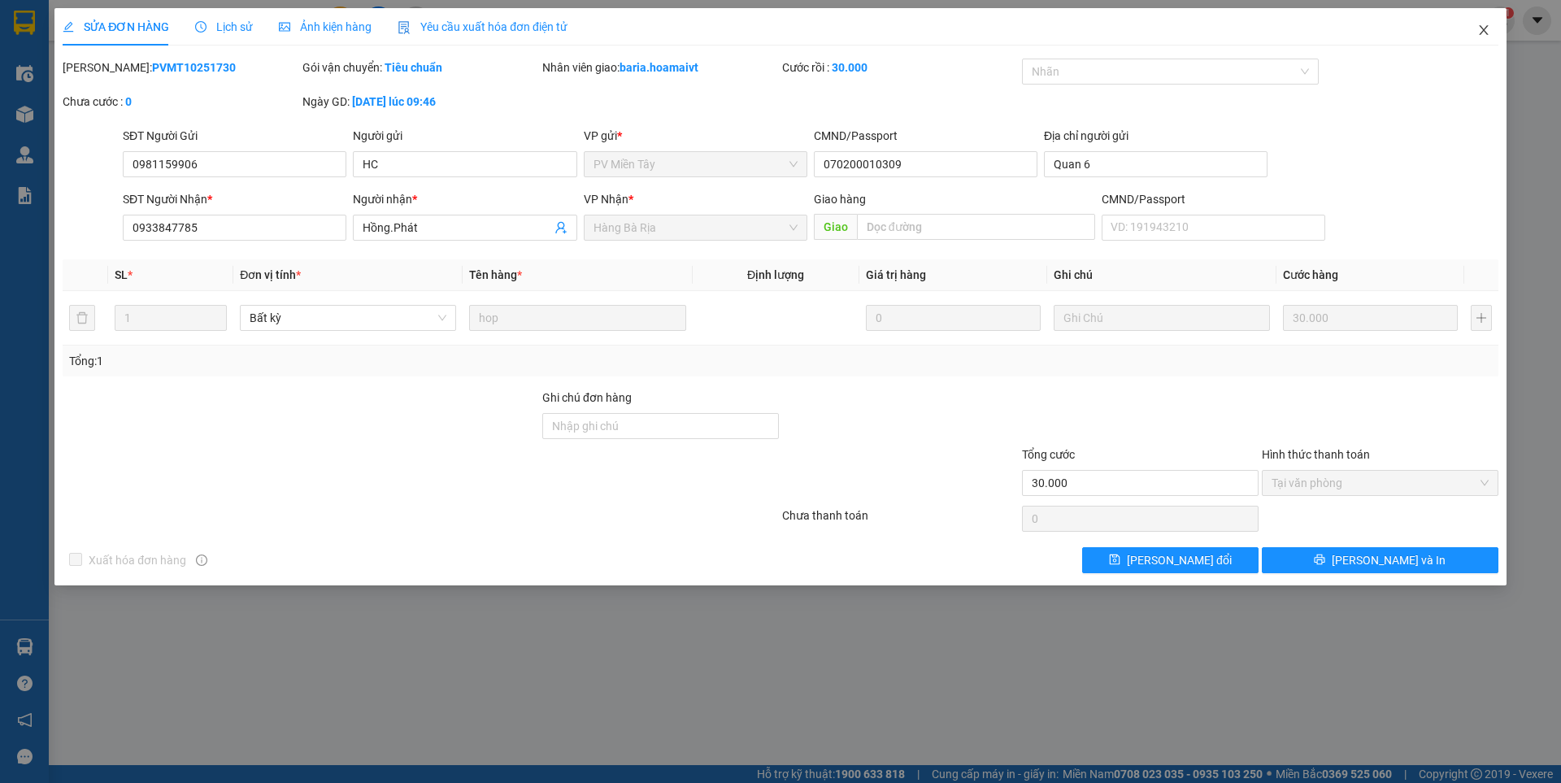
click at [1482, 29] on icon "close" at bounding box center [1482, 30] width 9 height 10
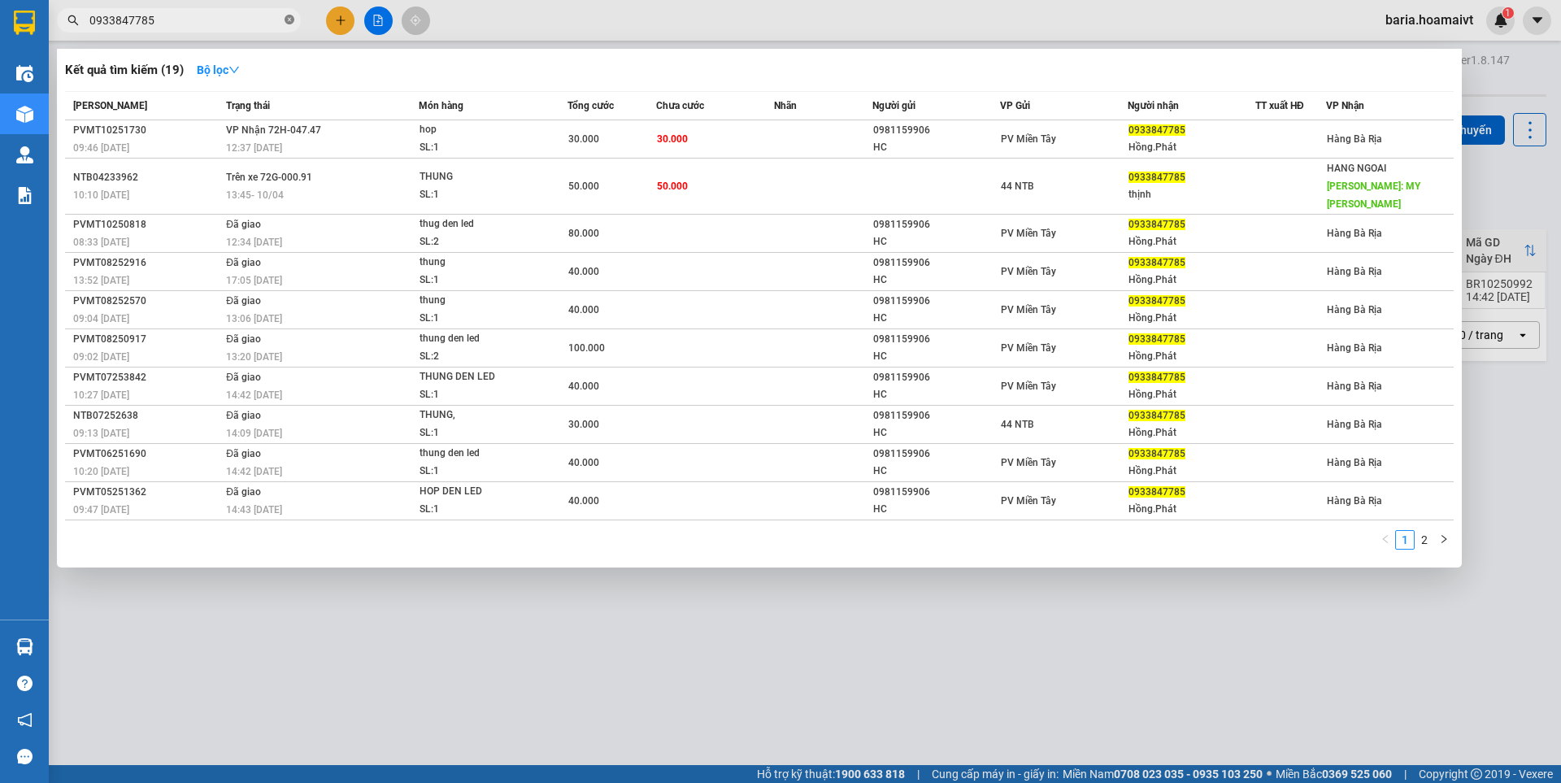
click at [286, 22] on icon "close-circle" at bounding box center [289, 20] width 10 height 10
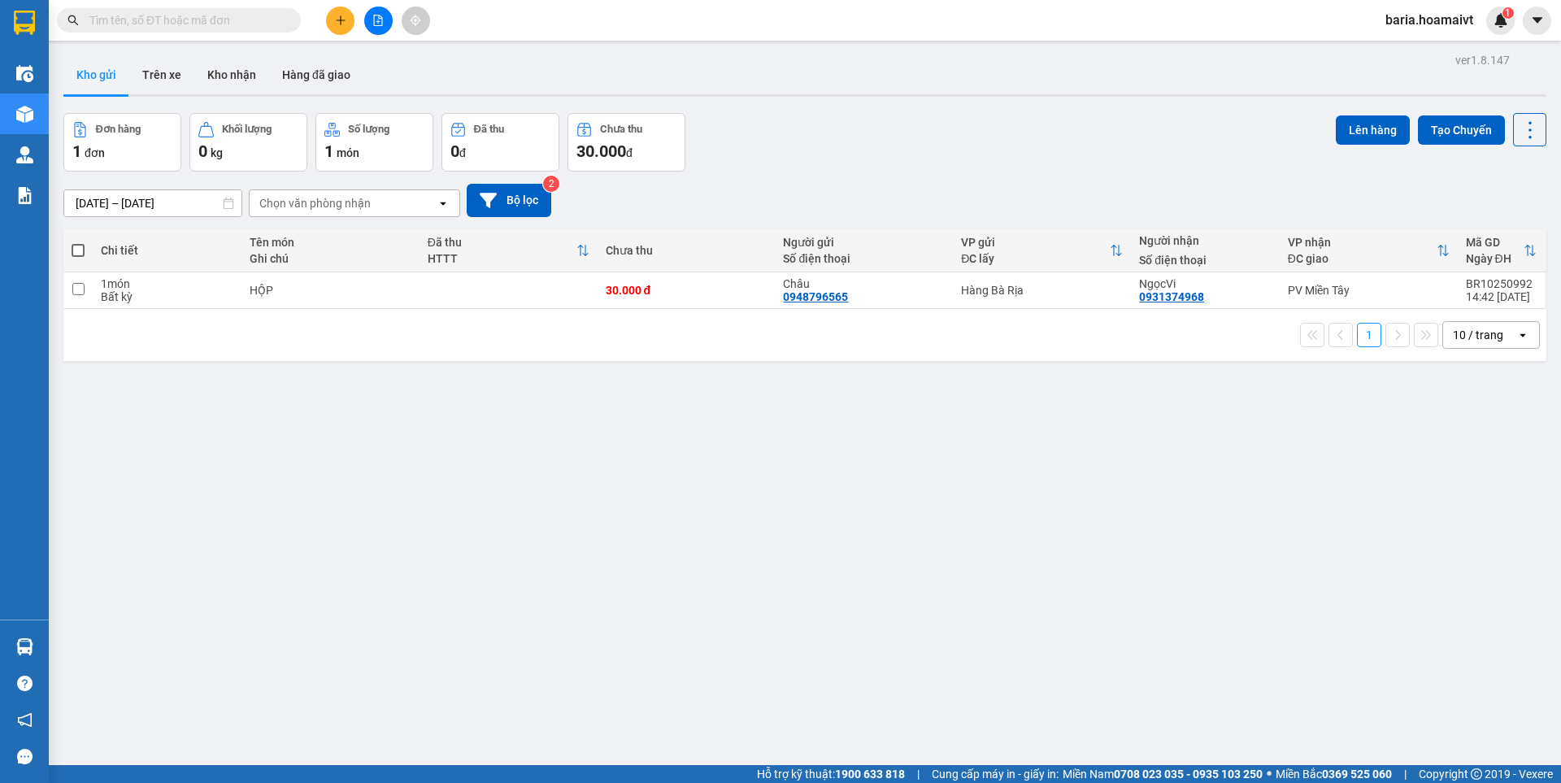
click at [269, 18] on input "text" at bounding box center [185, 20] width 192 height 18
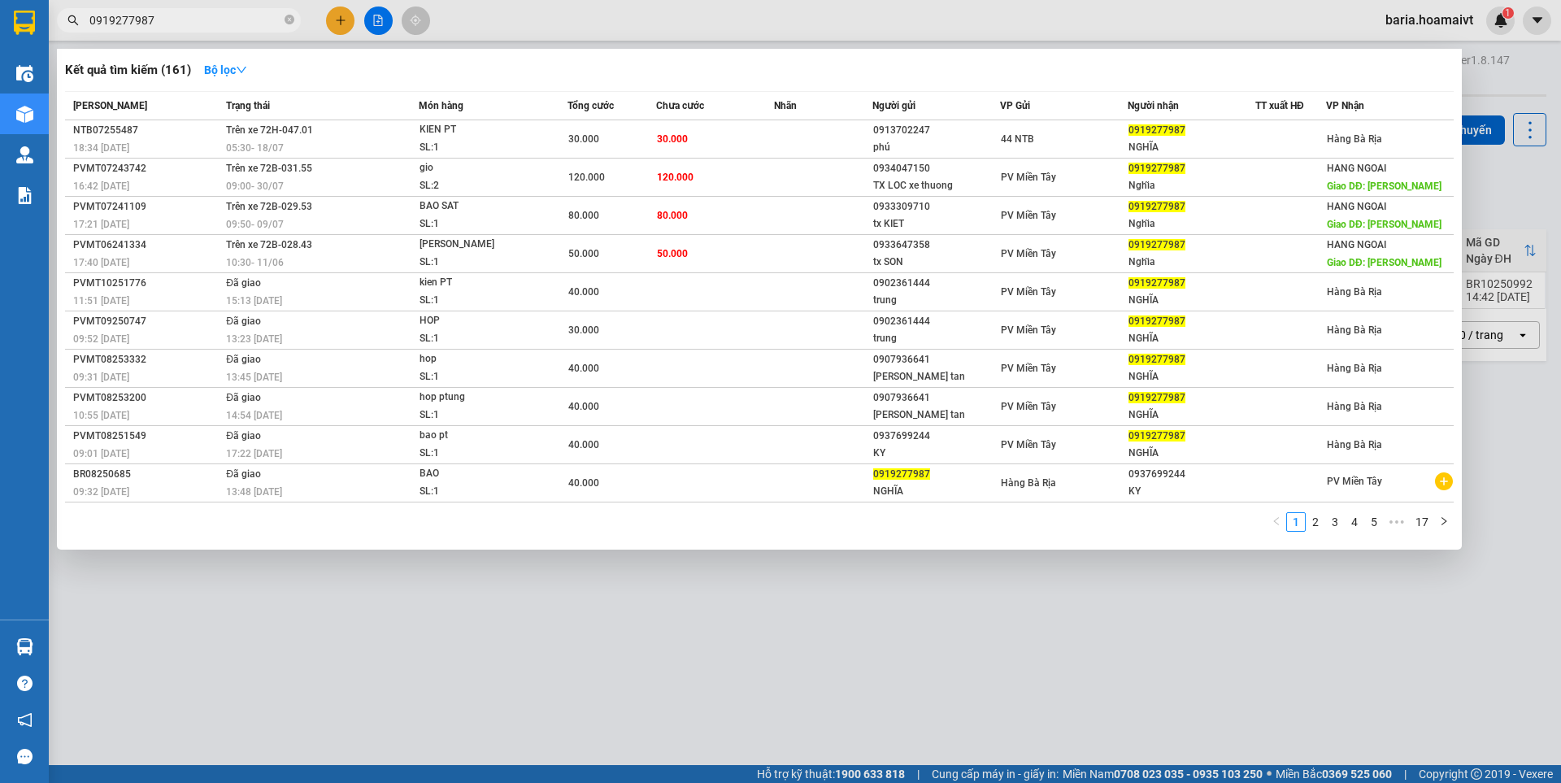
type input "0919277987"
click at [368, 649] on div at bounding box center [780, 391] width 1561 height 783
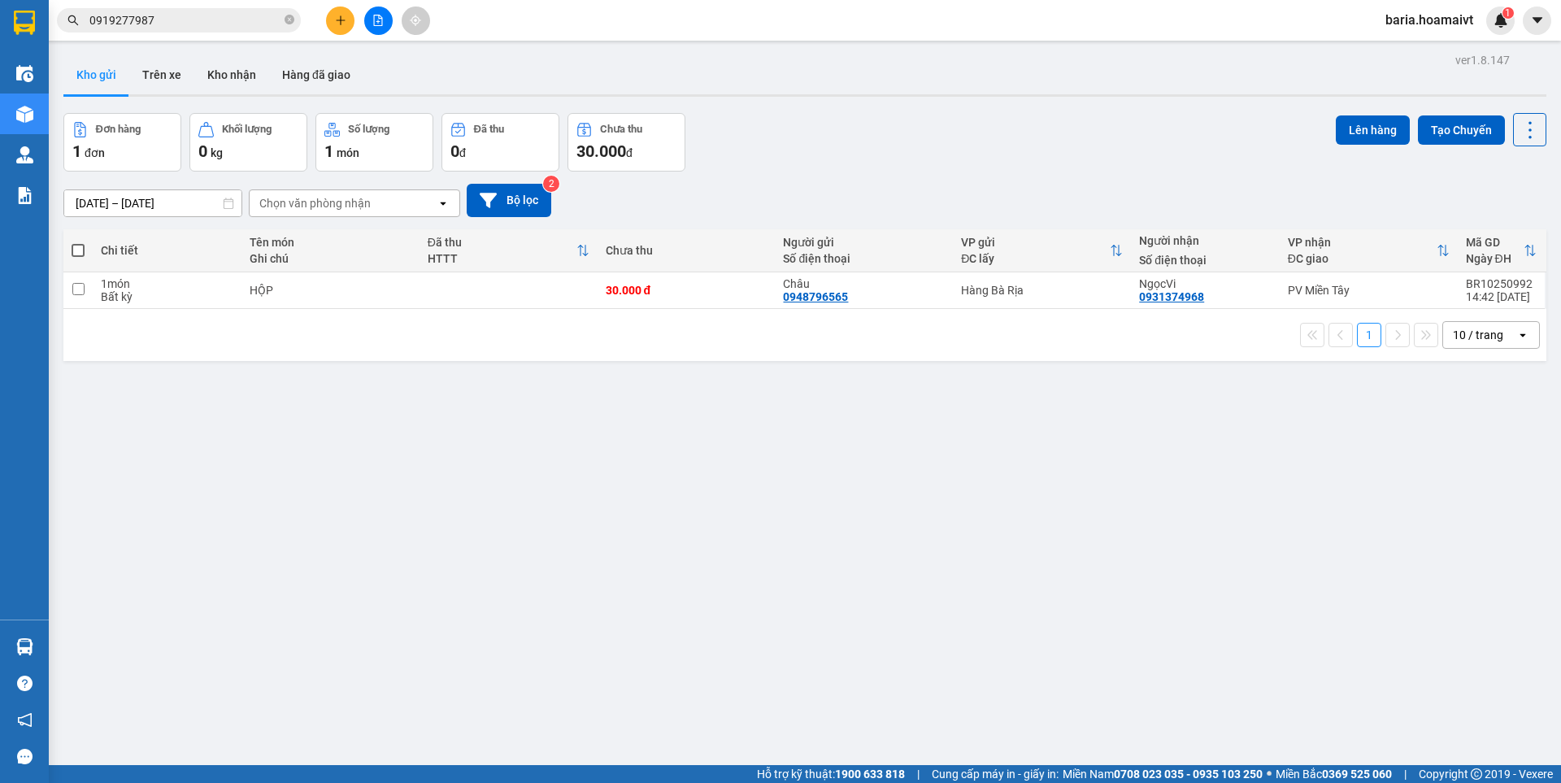
click at [223, 23] on input "0919277987" at bounding box center [185, 20] width 192 height 18
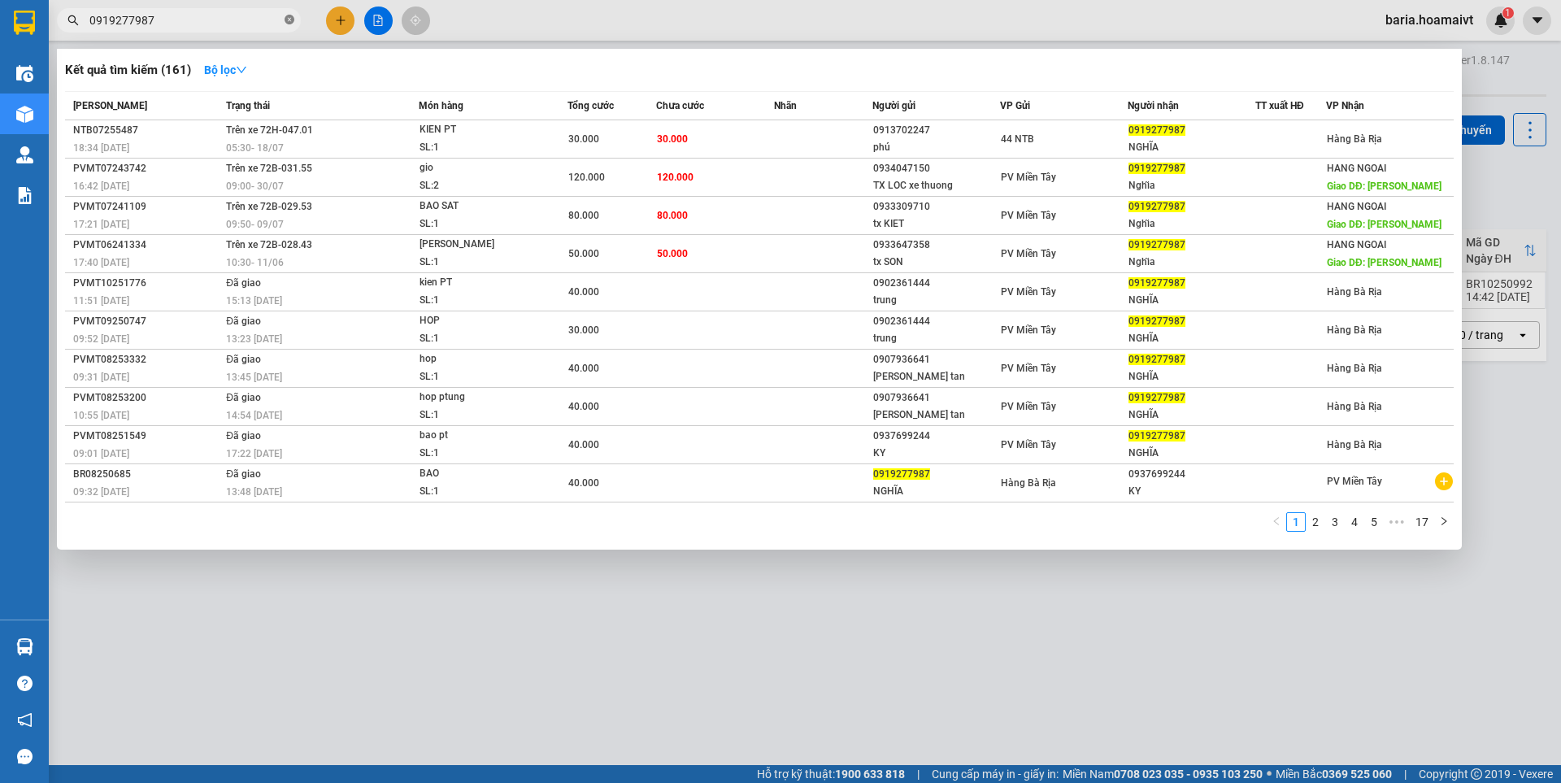
click at [287, 19] on icon "close-circle" at bounding box center [289, 20] width 10 height 10
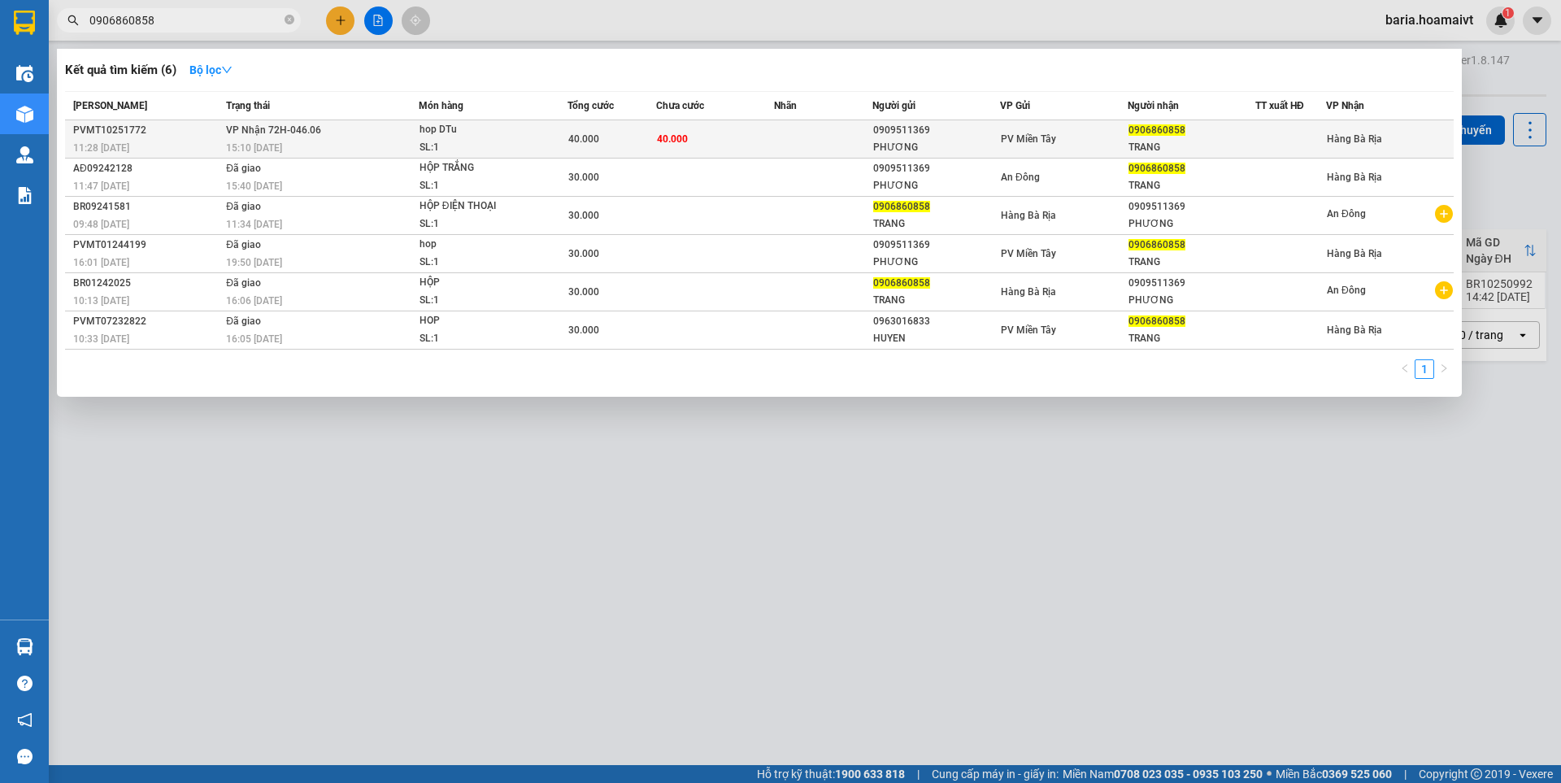
type input "0906860858"
click at [1172, 145] on div "TRANG" at bounding box center [1191, 147] width 126 height 17
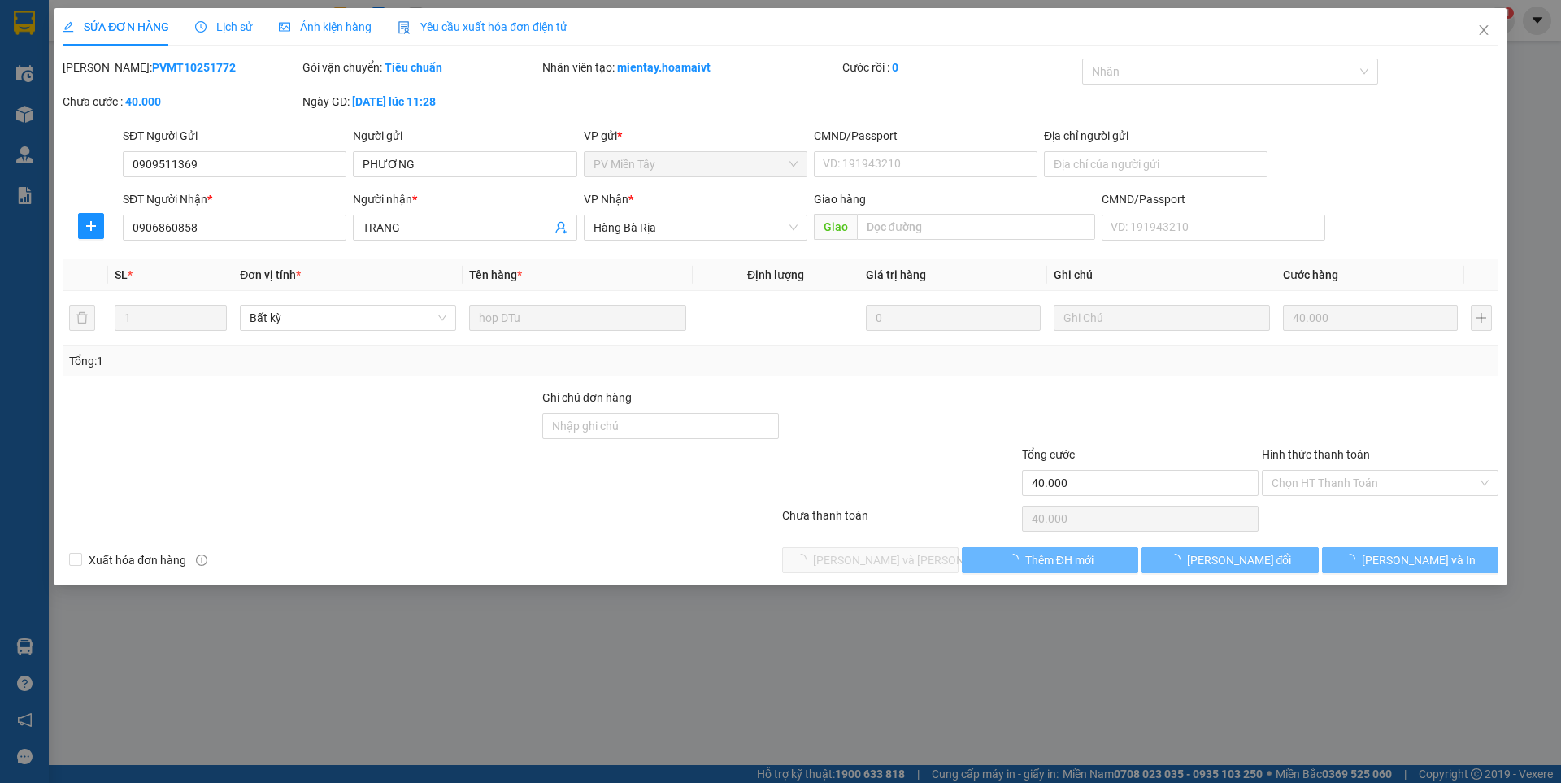
type input "0909511369"
type input "PHƯƠNG"
type input "0906860858"
type input "TRANG"
type input "40.000"
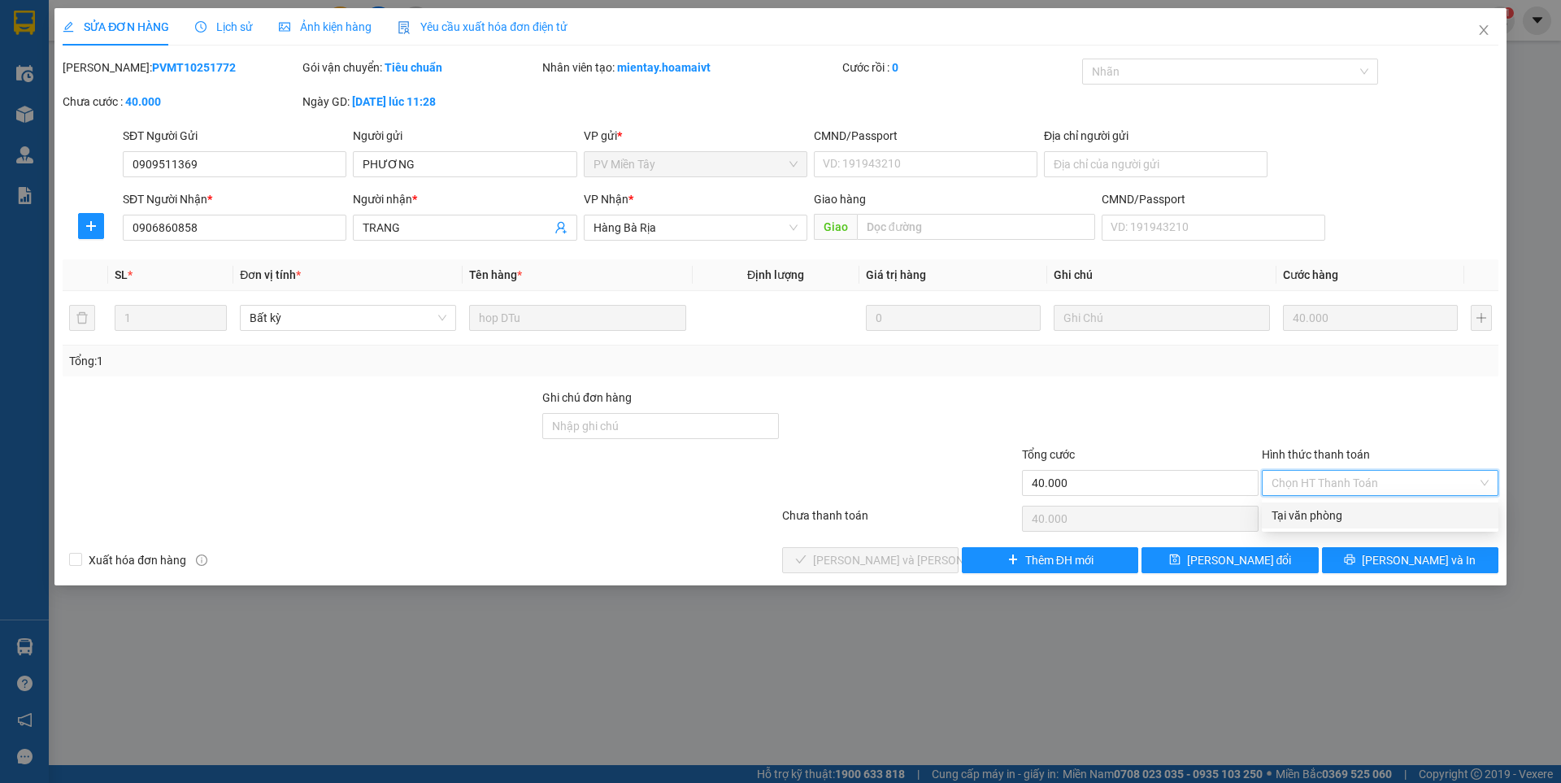
click at [1322, 510] on div "Tại văn phòng" at bounding box center [1379, 515] width 217 height 18
type input "0"
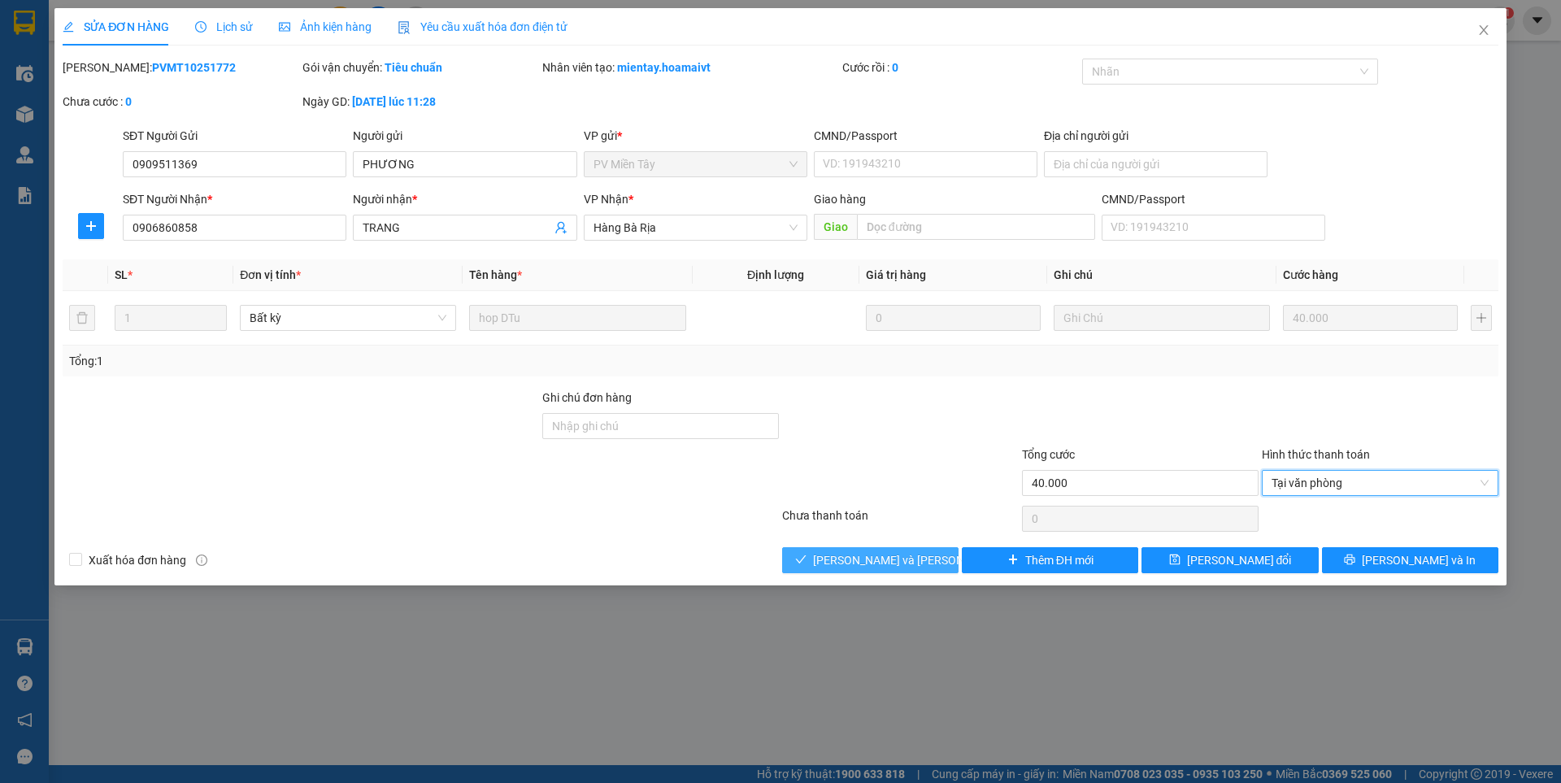
click at [887, 563] on span "[PERSON_NAME] và [PERSON_NAME] hàng" at bounding box center [922, 560] width 219 height 18
click at [887, 566] on span "[PERSON_NAME] và [PERSON_NAME] hàng" at bounding box center [922, 560] width 219 height 18
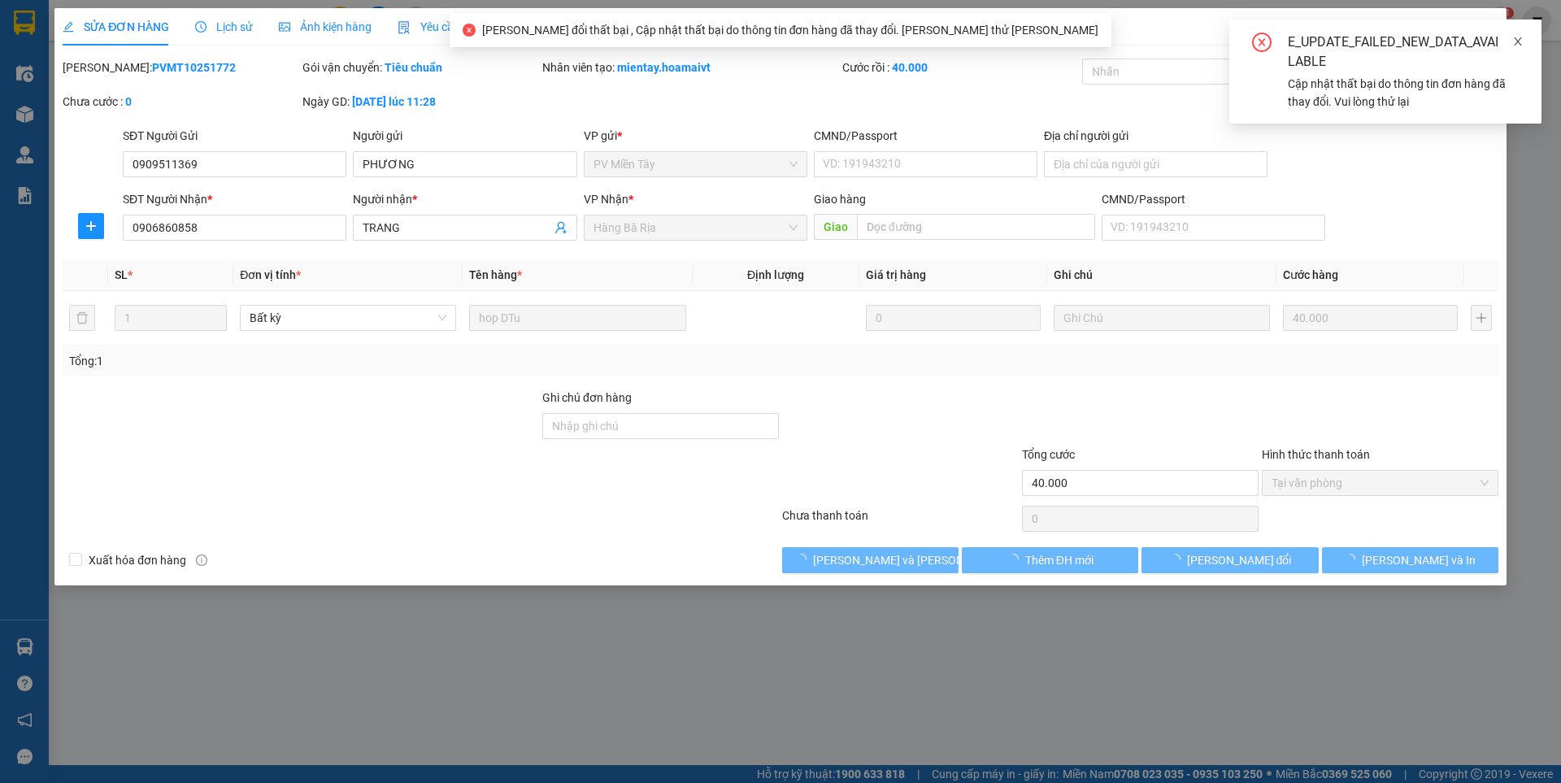
click at [1516, 42] on icon "close" at bounding box center [1517, 41] width 11 height 11
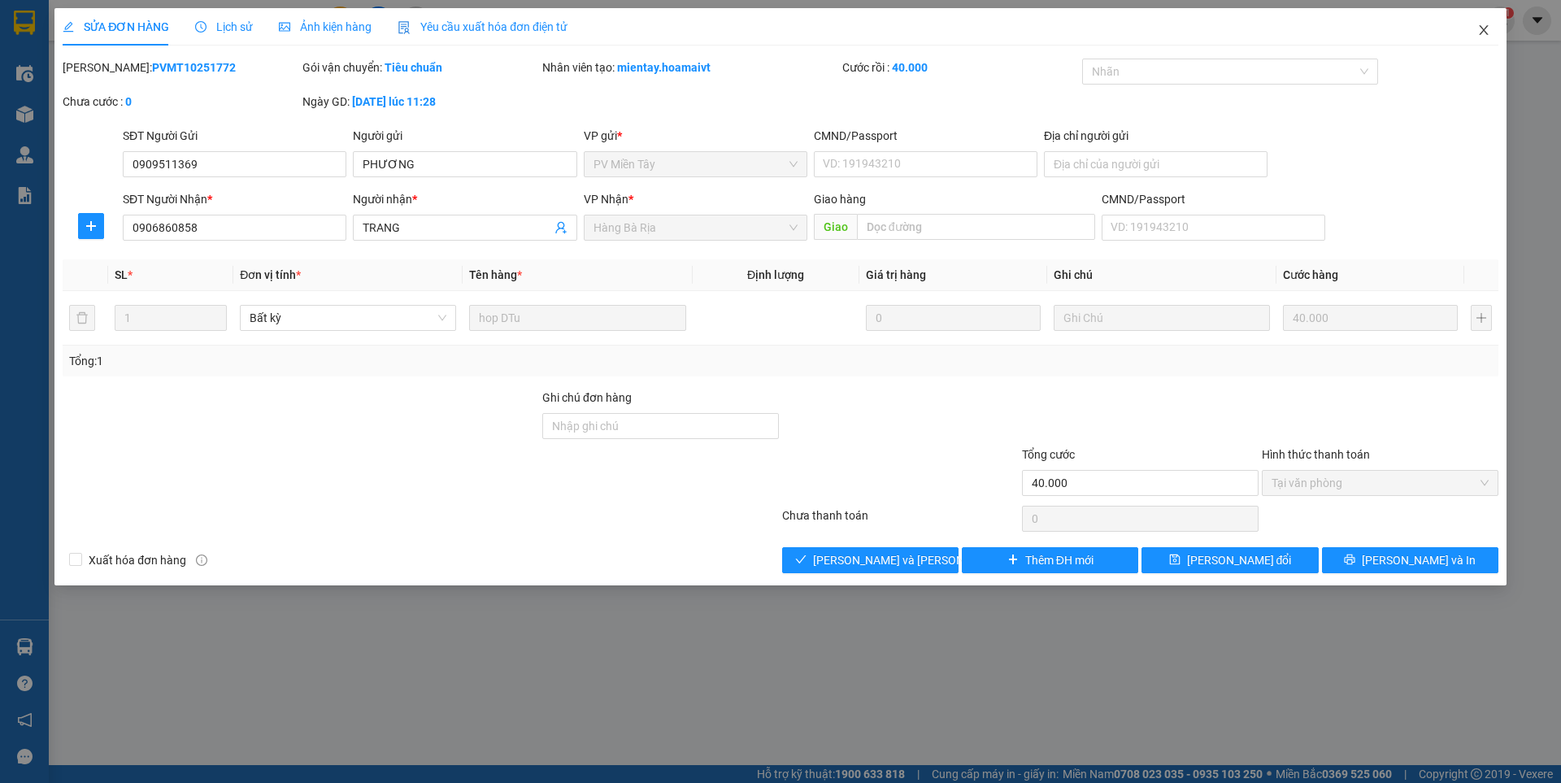
click at [1482, 30] on icon "close" at bounding box center [1483, 30] width 13 height 13
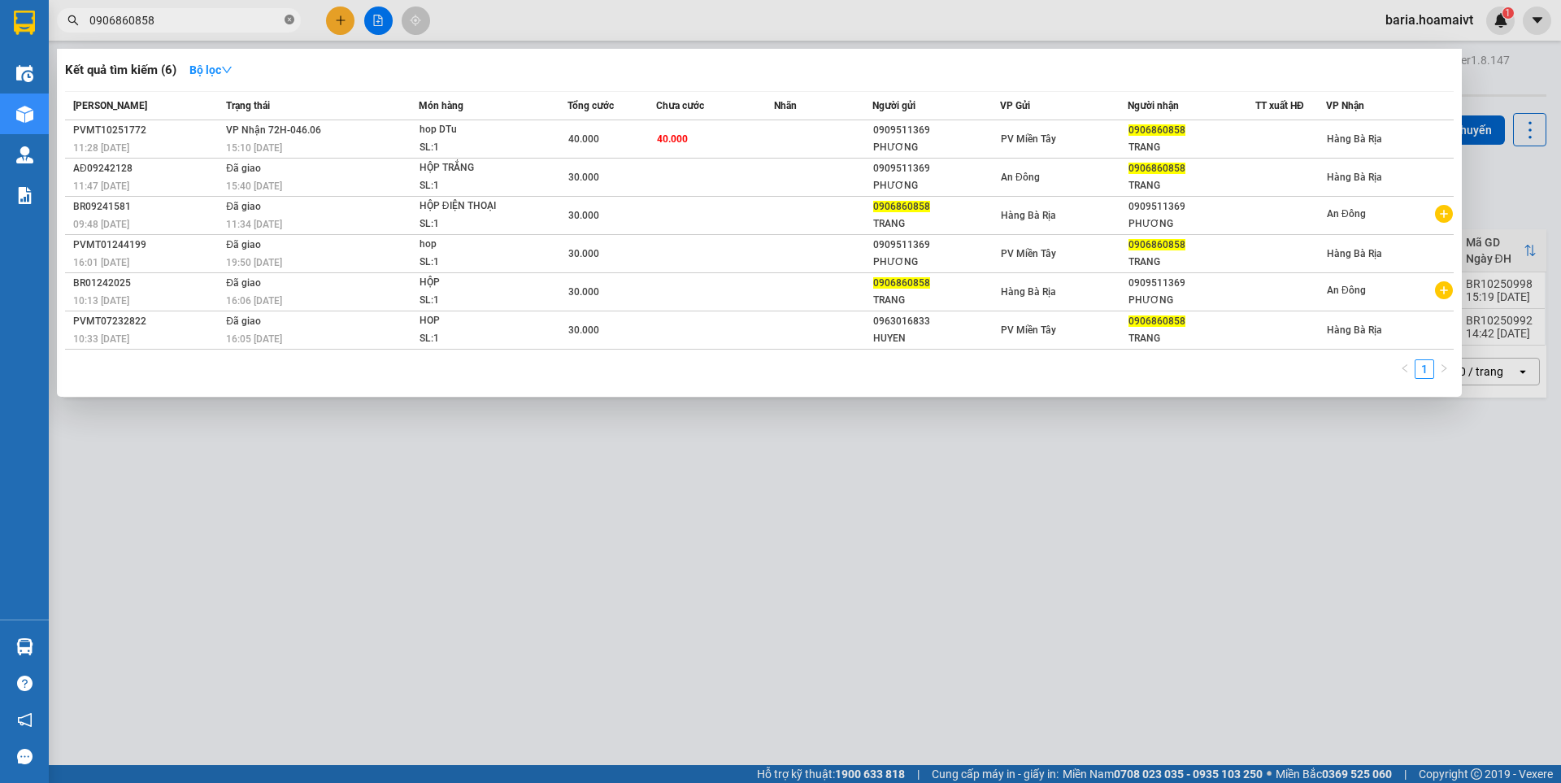
click at [292, 22] on icon "close-circle" at bounding box center [289, 20] width 10 height 10
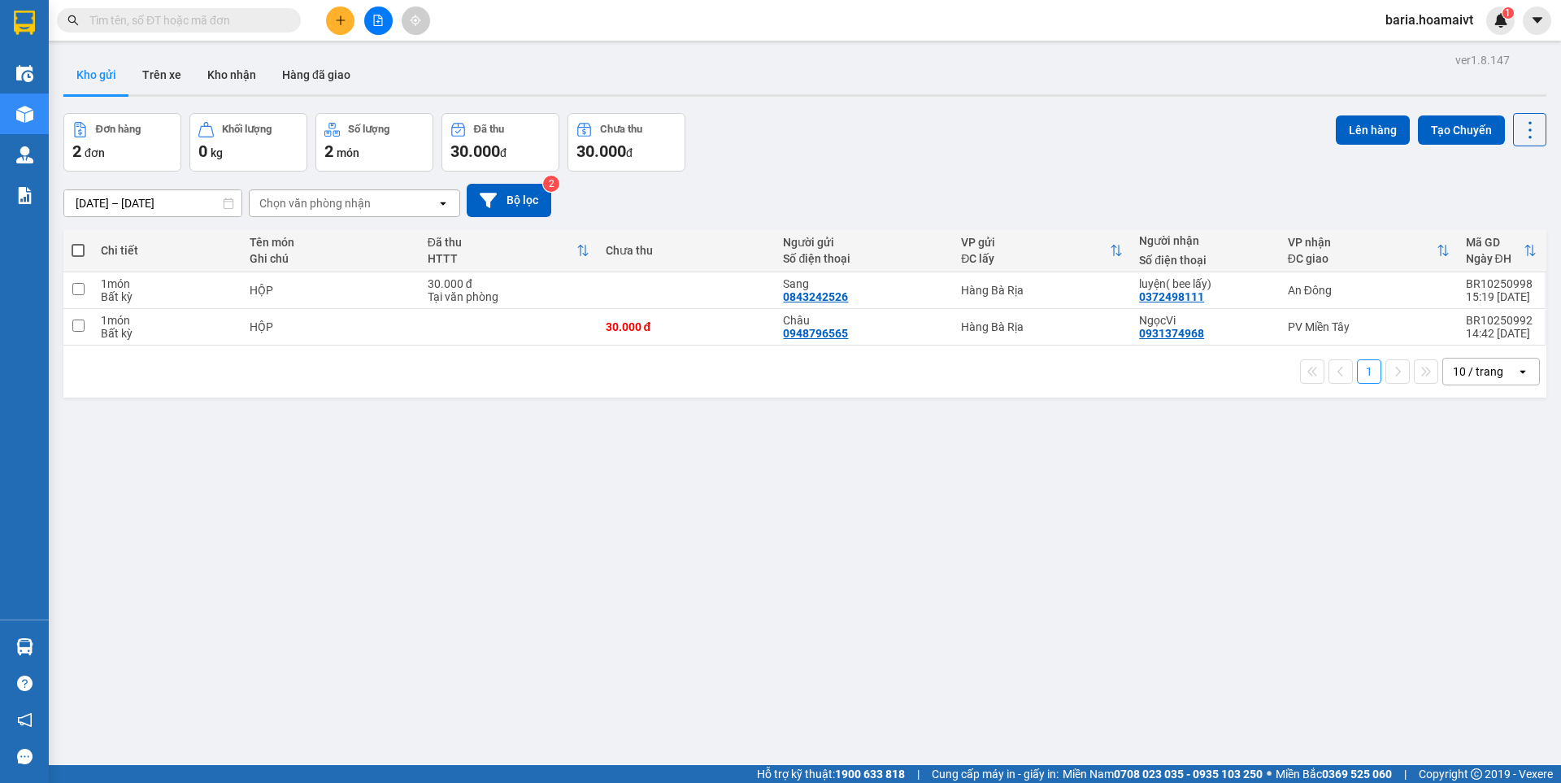
click at [268, 19] on input "text" at bounding box center [185, 20] width 192 height 18
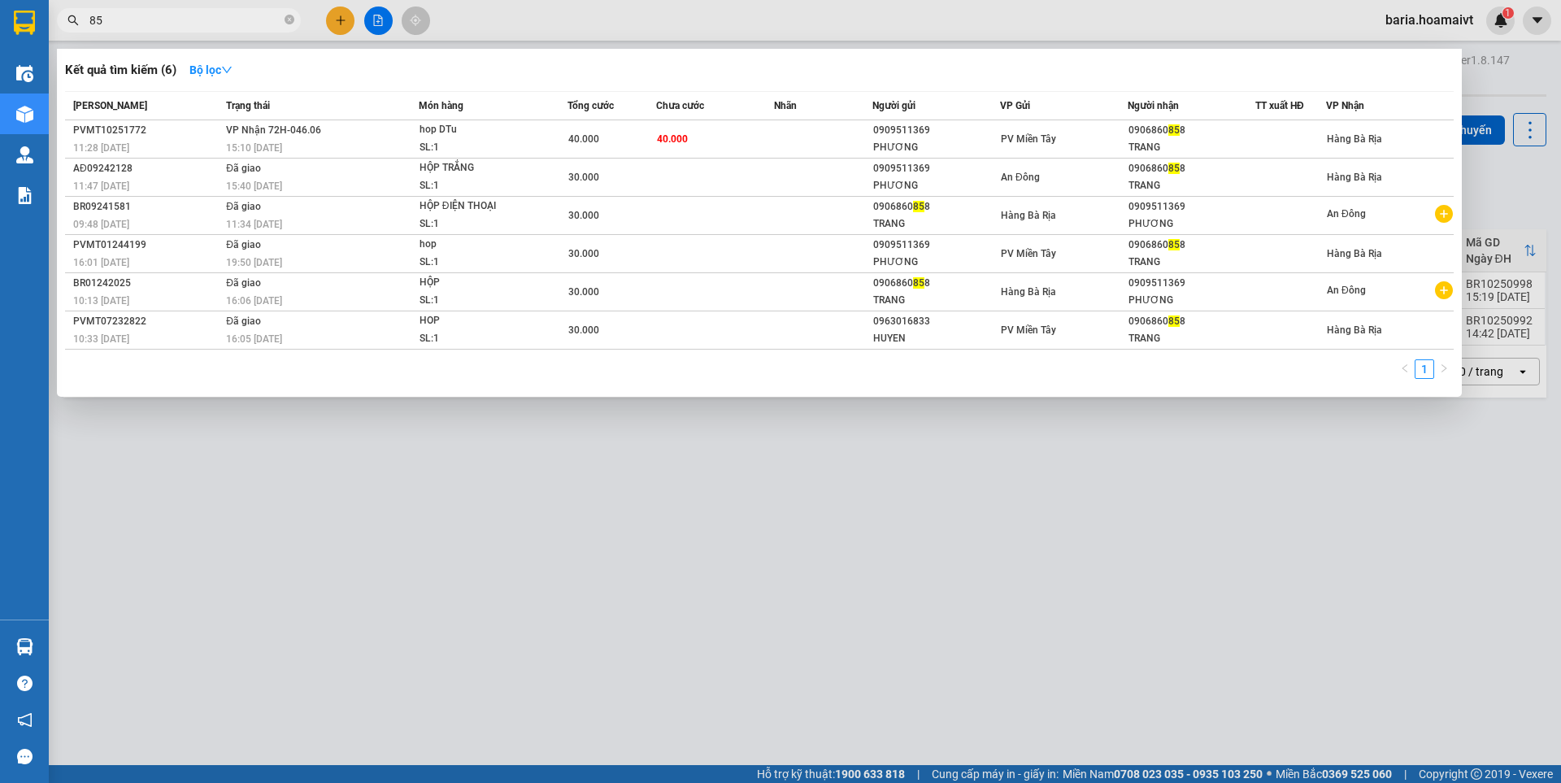
type input "858"
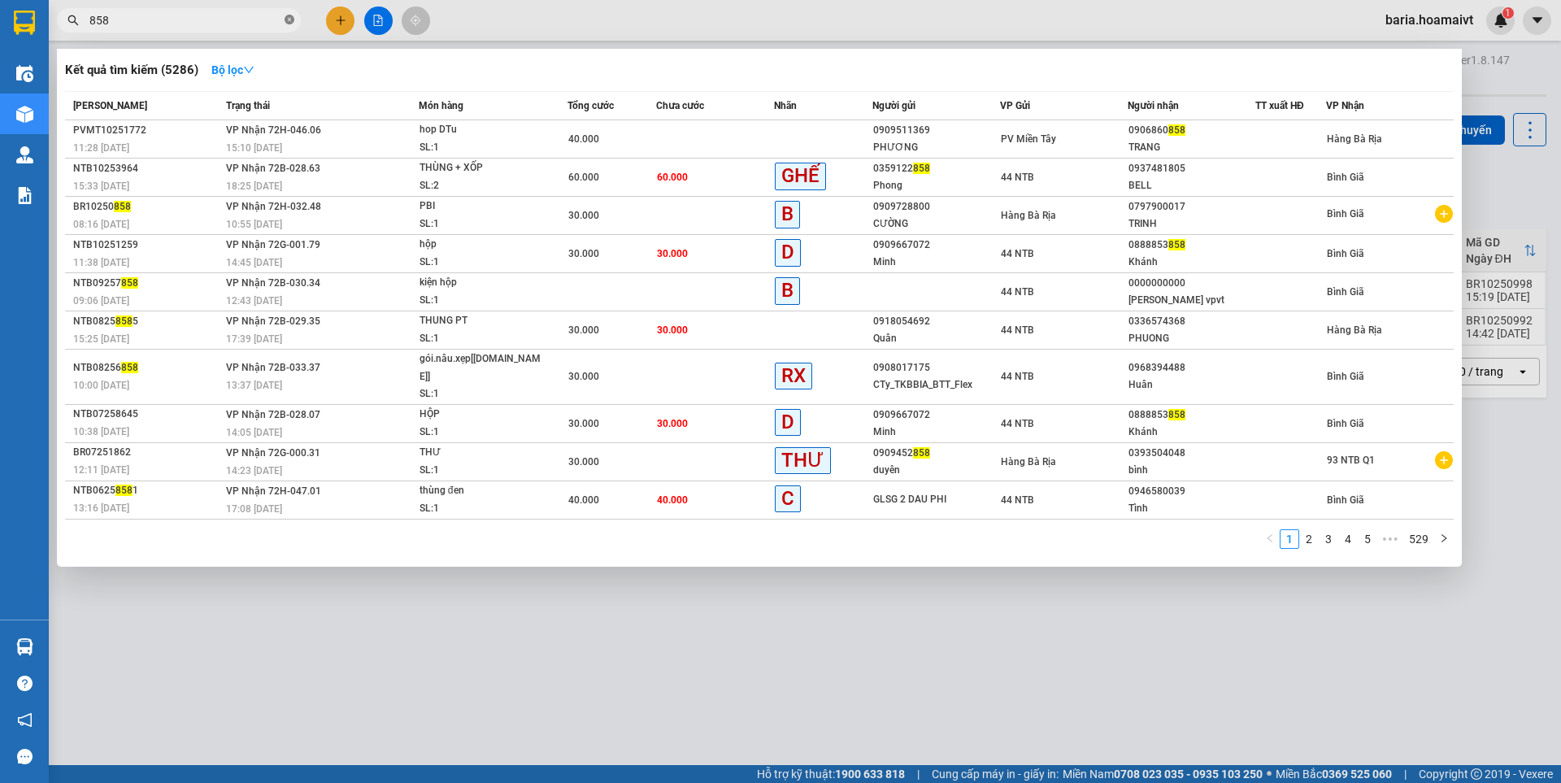
click at [288, 20] on icon "close-circle" at bounding box center [289, 20] width 10 height 10
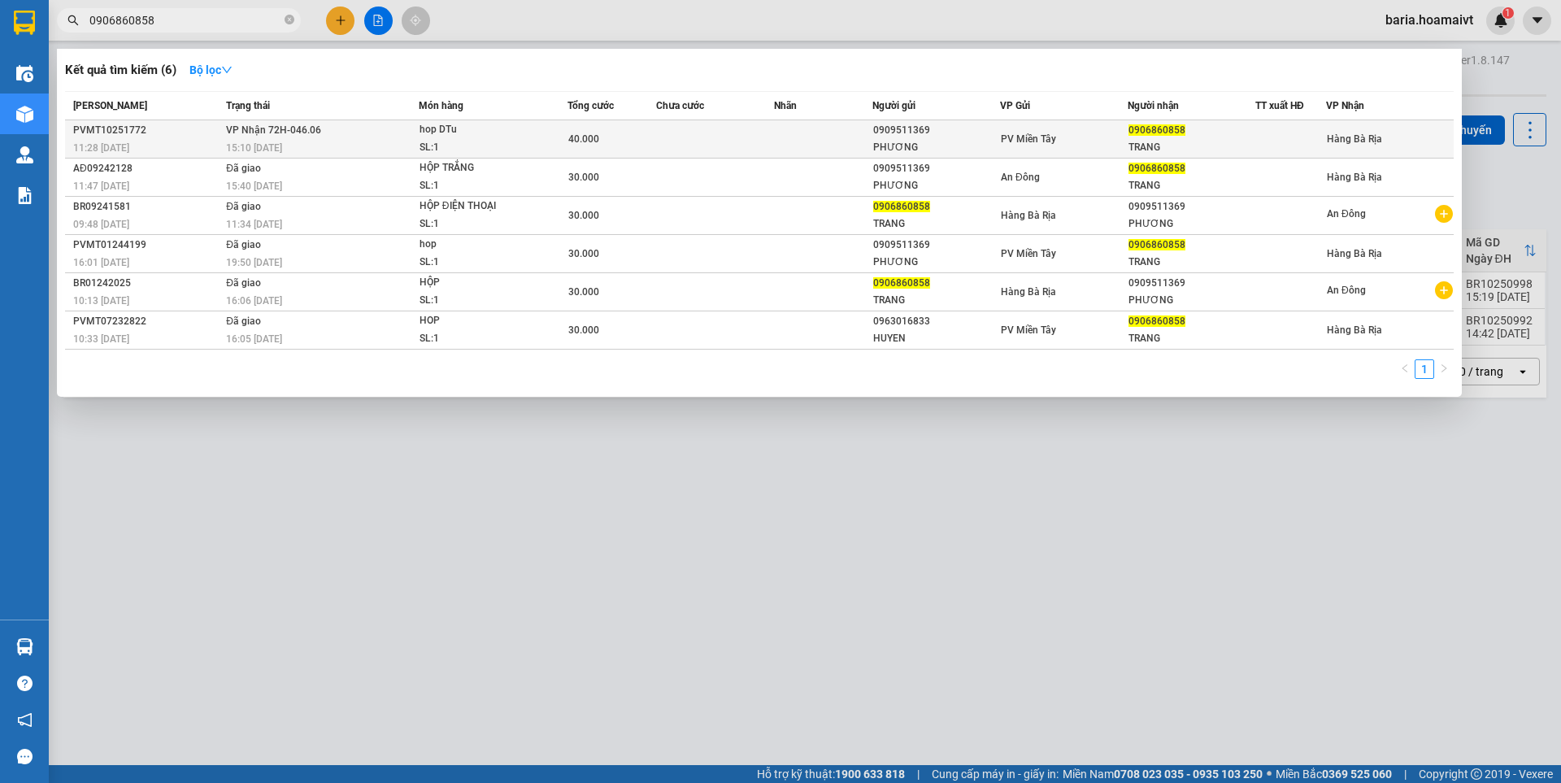
type input "0906860858"
click at [1161, 141] on div "TRANG" at bounding box center [1191, 147] width 126 height 17
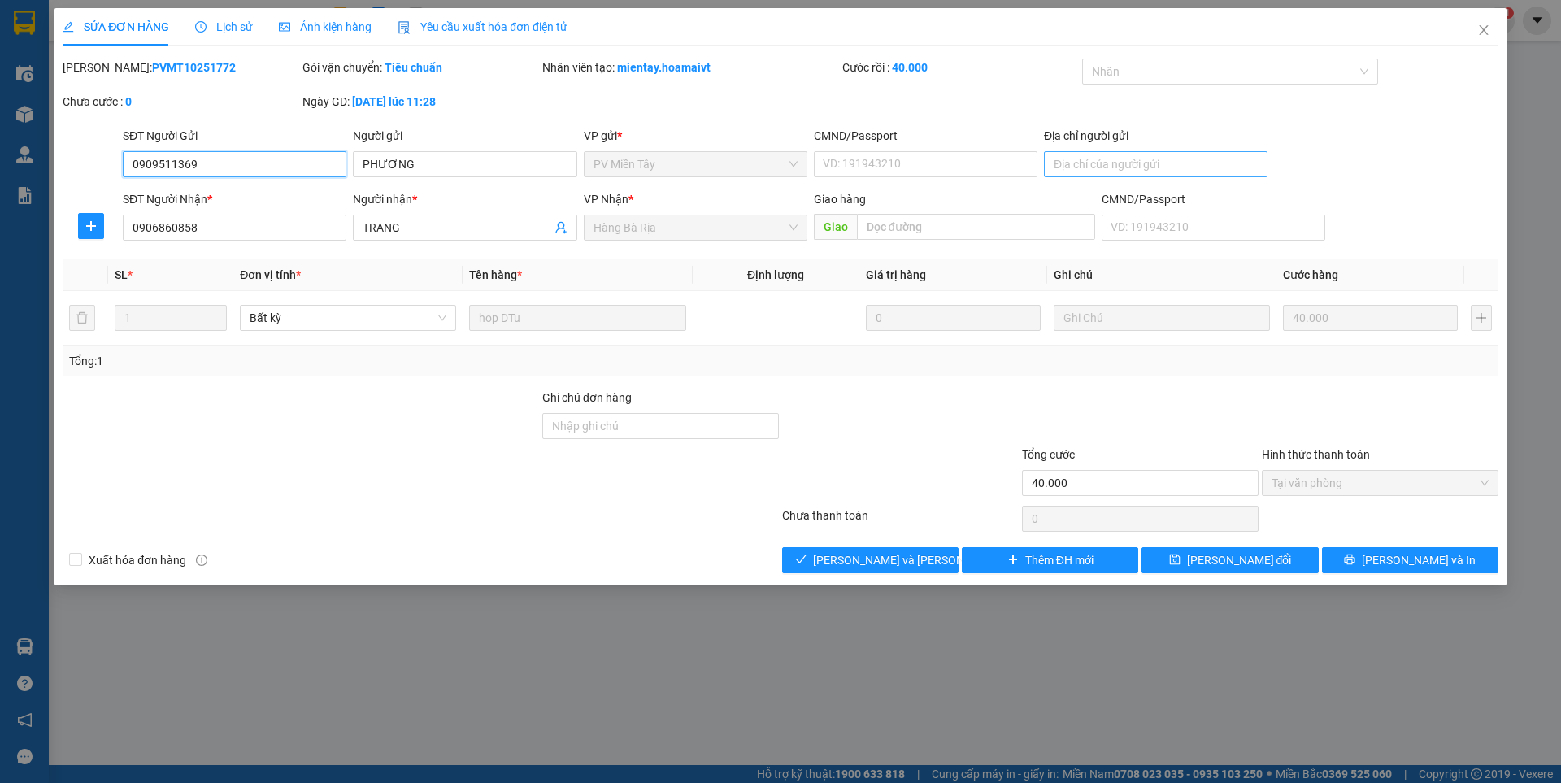
type input "0909511369"
type input "PHƯƠNG"
type input "0906860858"
type input "TRANG"
type input "40.000"
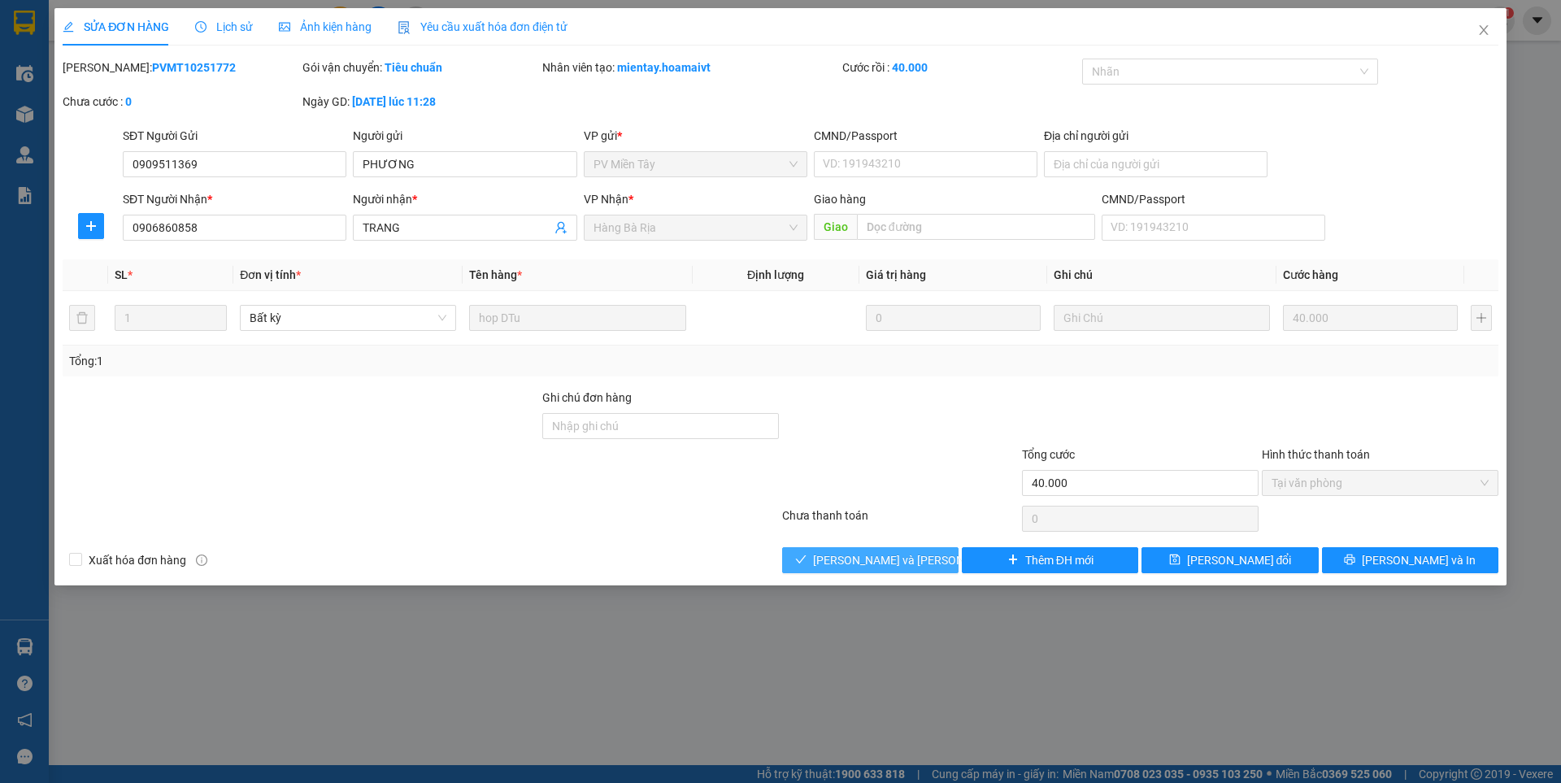
click at [861, 557] on span "[PERSON_NAME] và [PERSON_NAME] hàng" at bounding box center [922, 560] width 219 height 18
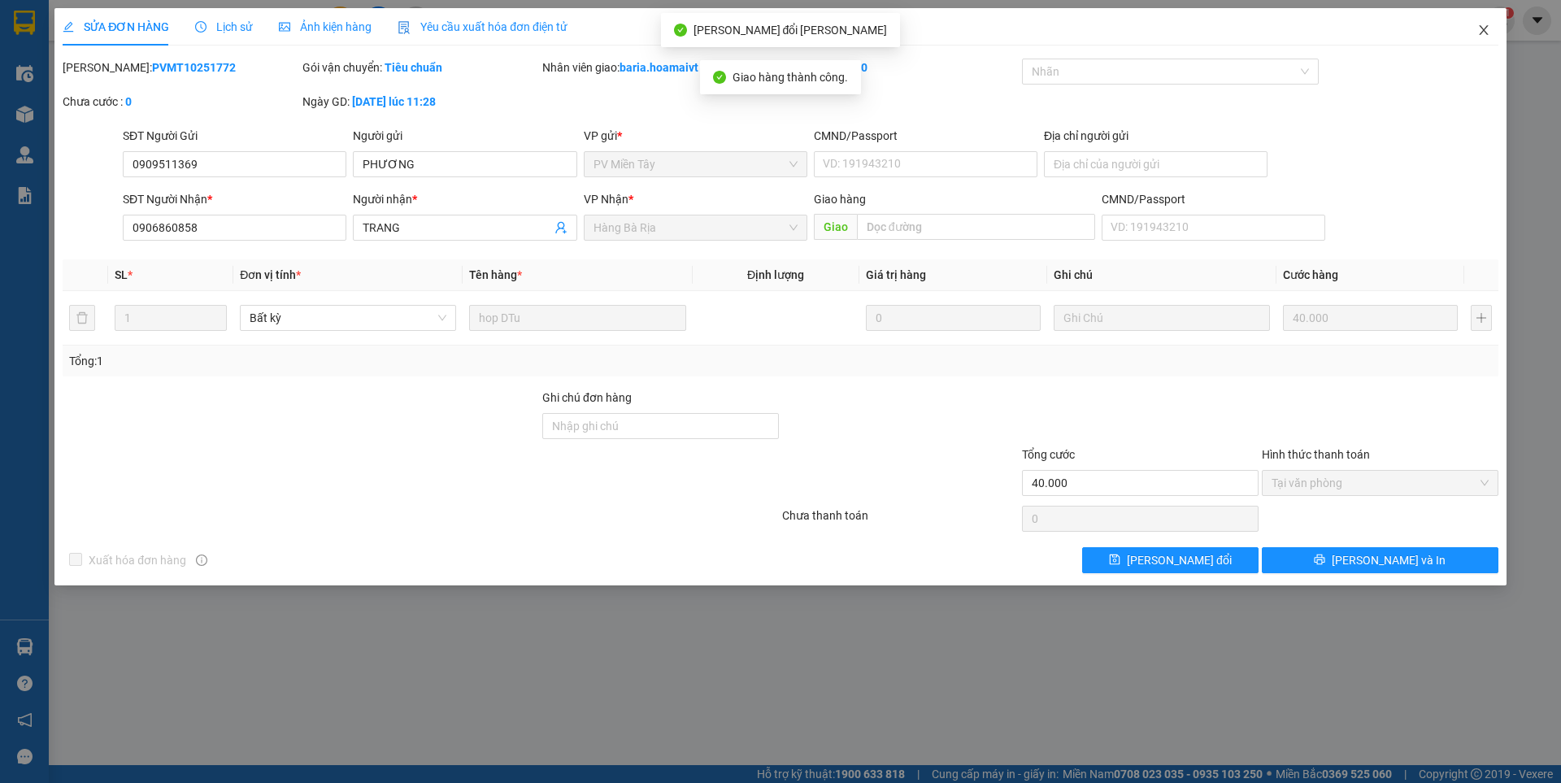
click at [1482, 32] on icon "close" at bounding box center [1483, 30] width 13 height 13
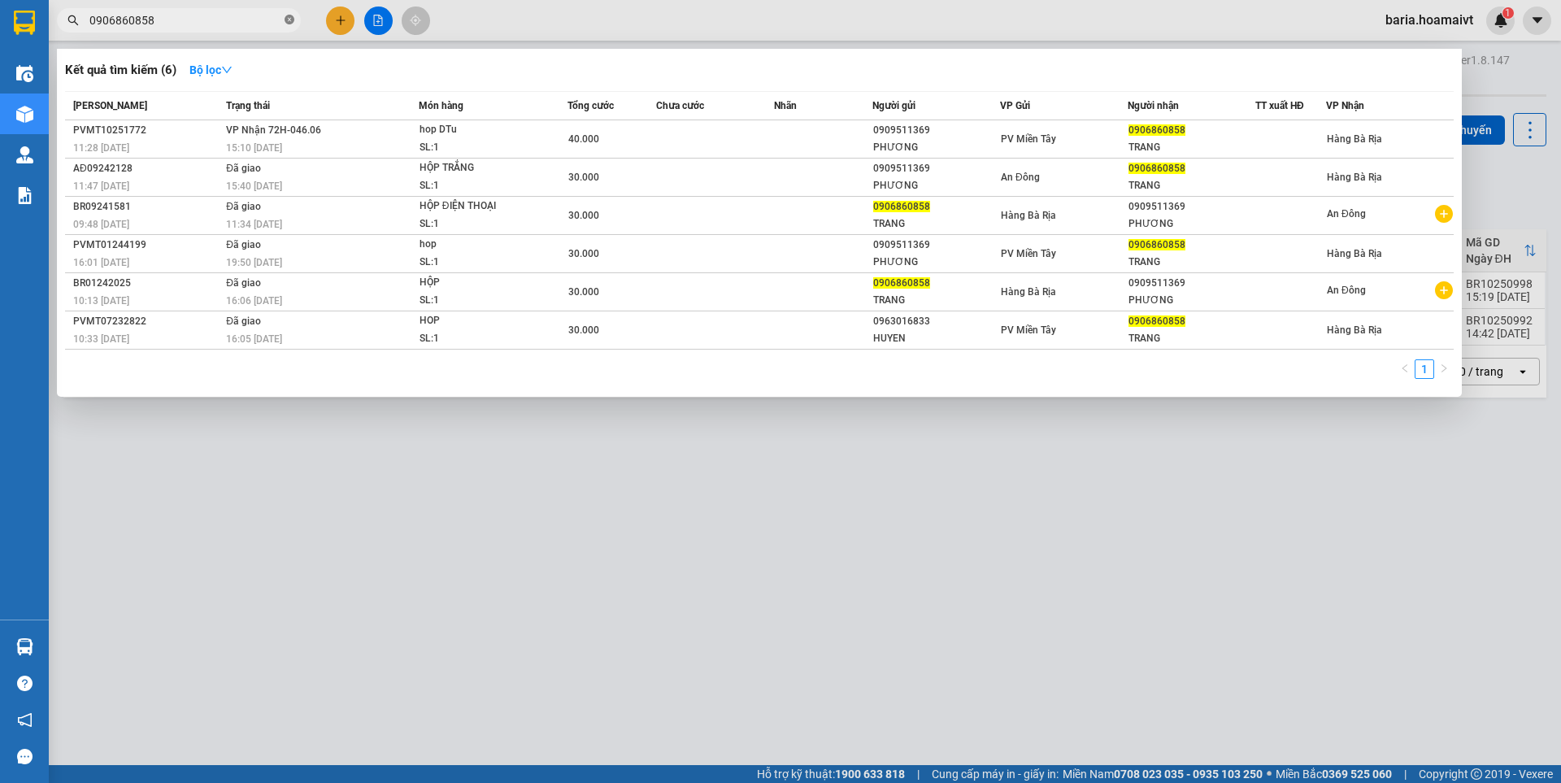
click at [289, 20] on icon "close-circle" at bounding box center [289, 20] width 10 height 10
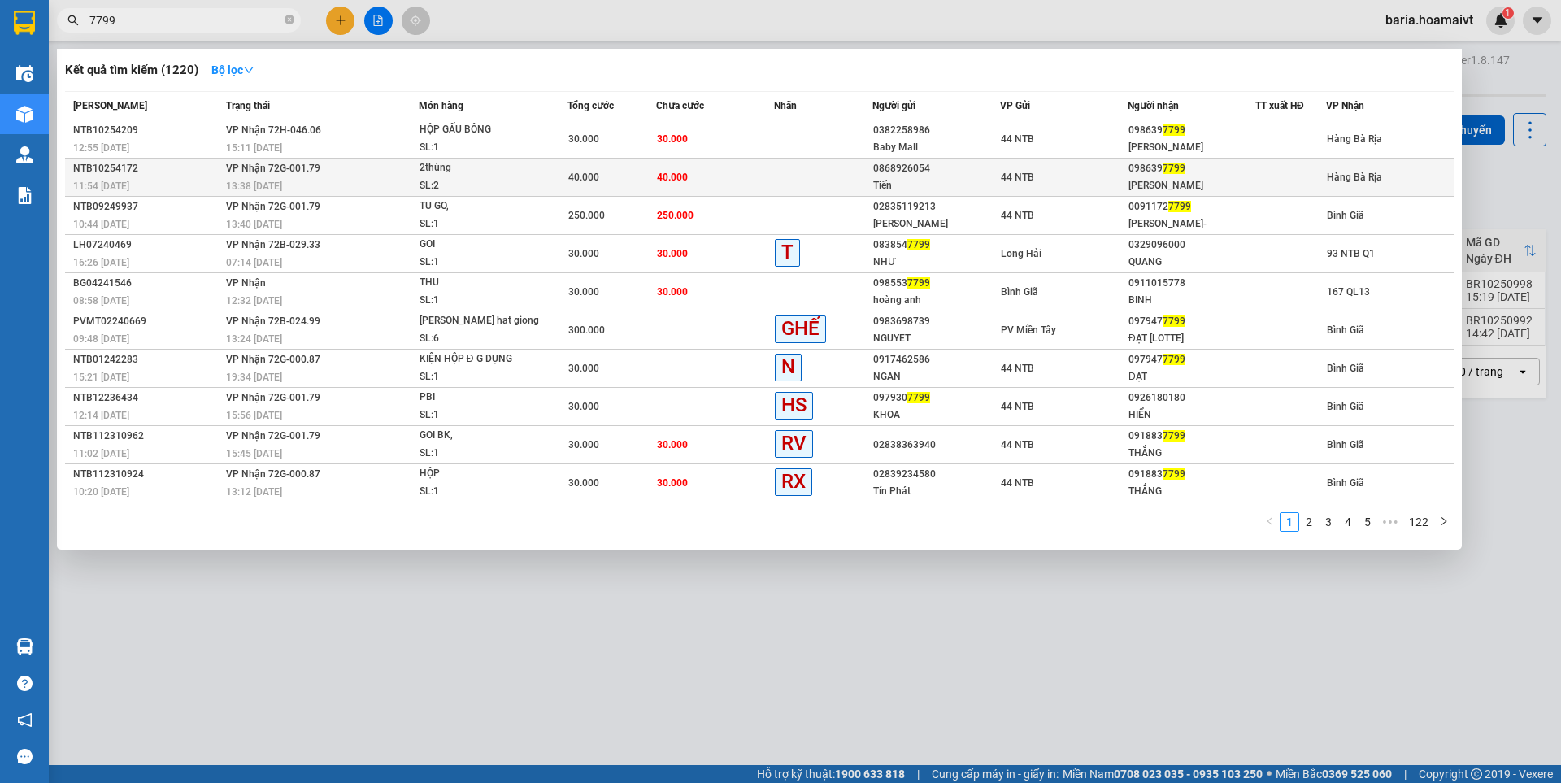
type input "7799"
click at [1168, 171] on span "7799" at bounding box center [1173, 168] width 23 height 11
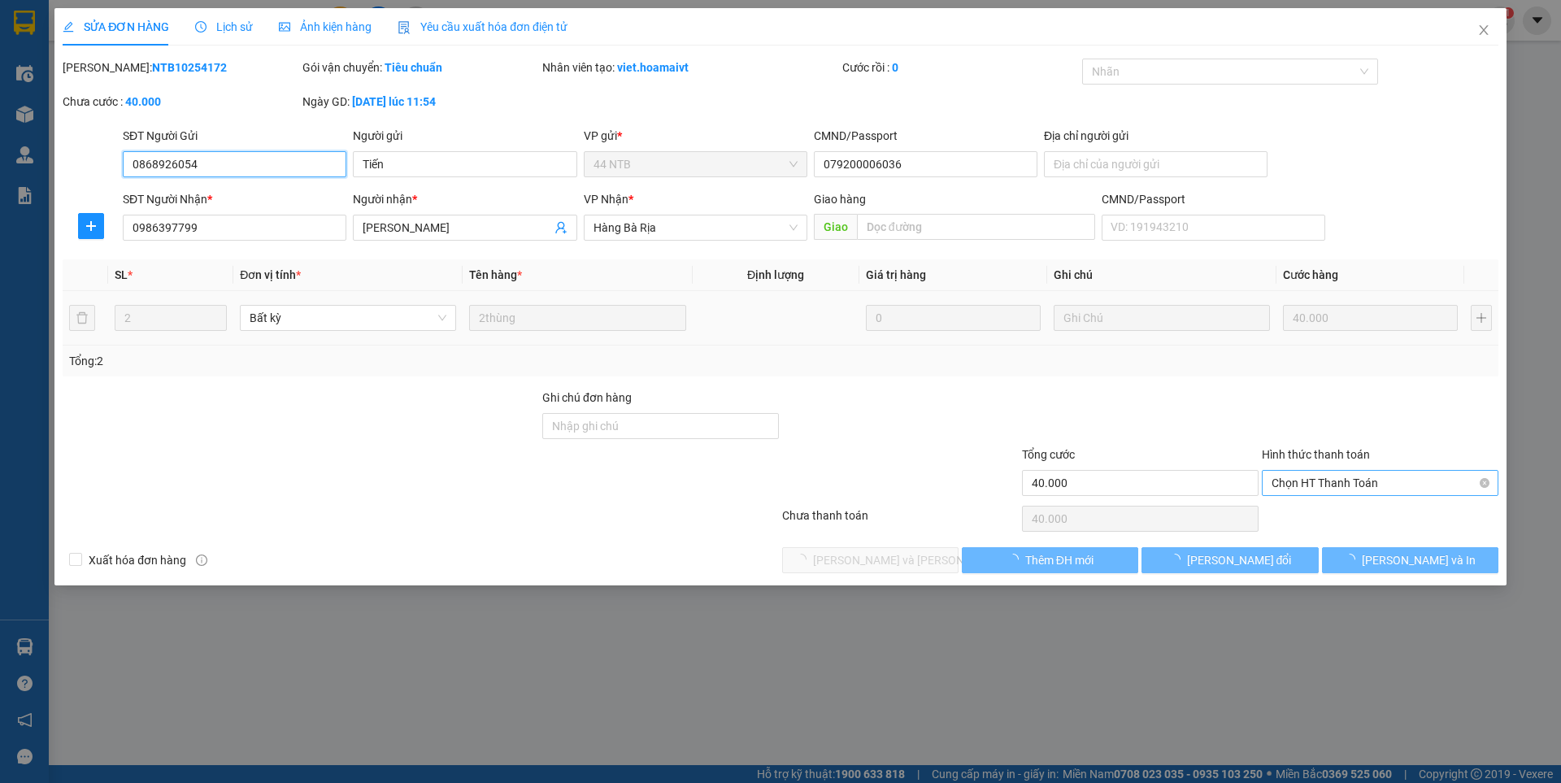
click at [1305, 488] on span "Chọn HT Thanh Toán" at bounding box center [1379, 483] width 217 height 24
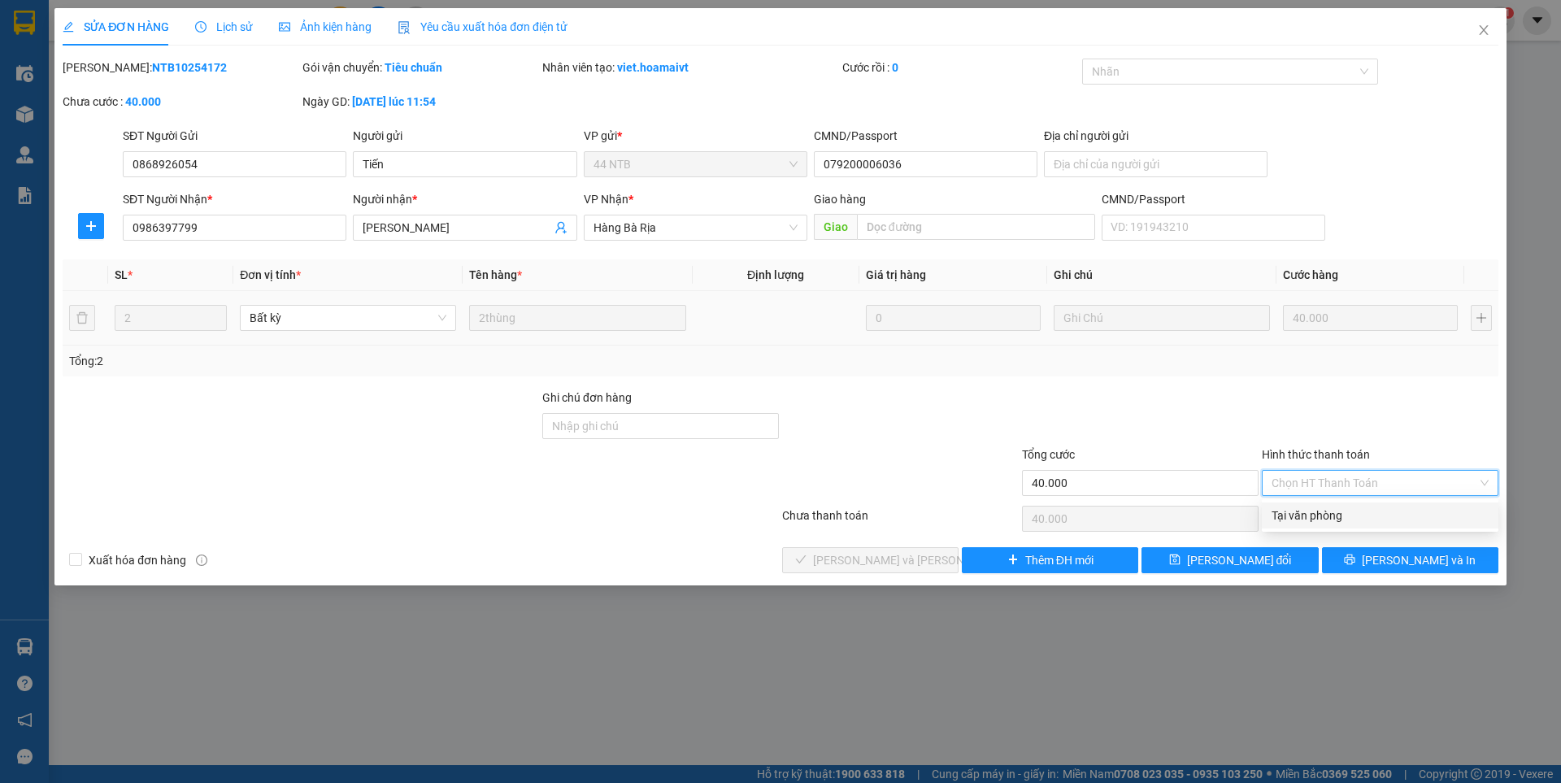
click at [1287, 516] on div "Tại văn phòng" at bounding box center [1379, 515] width 217 height 18
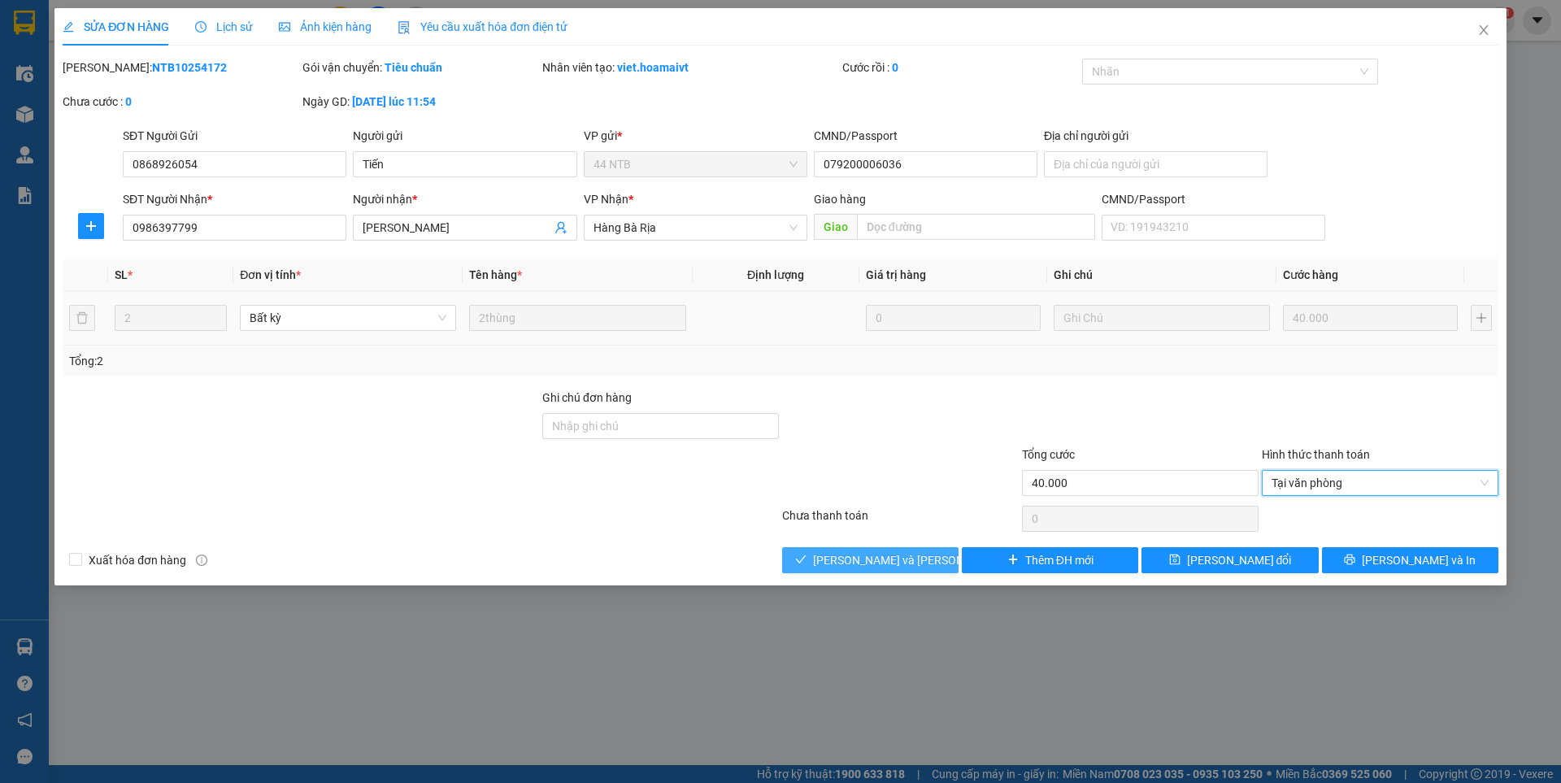
click at [897, 570] on button "[PERSON_NAME] và [PERSON_NAME] hàng" at bounding box center [870, 560] width 176 height 26
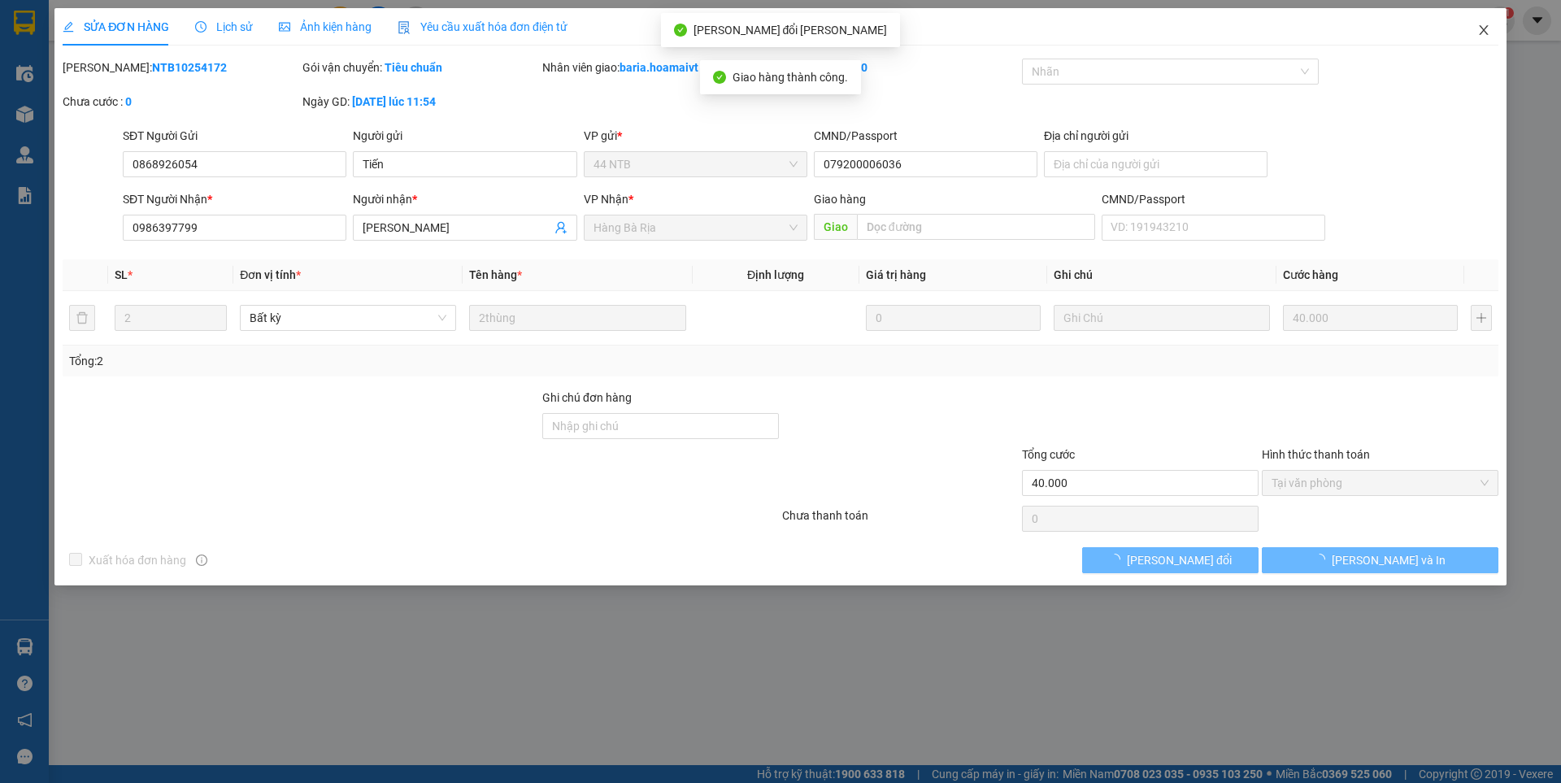
click at [1480, 33] on icon "close" at bounding box center [1483, 30] width 13 height 13
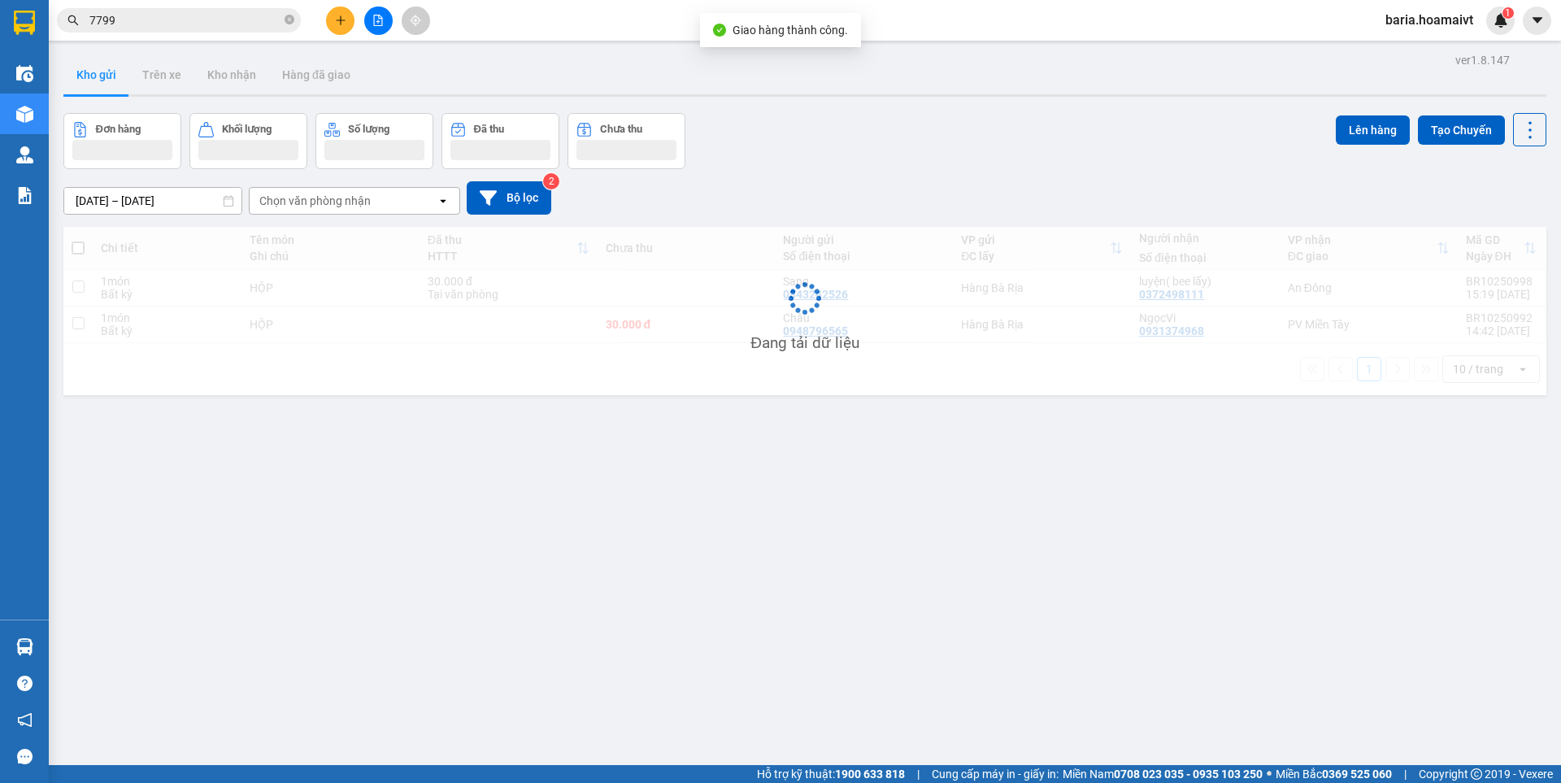
click at [254, 24] on input "7799" at bounding box center [185, 20] width 192 height 18
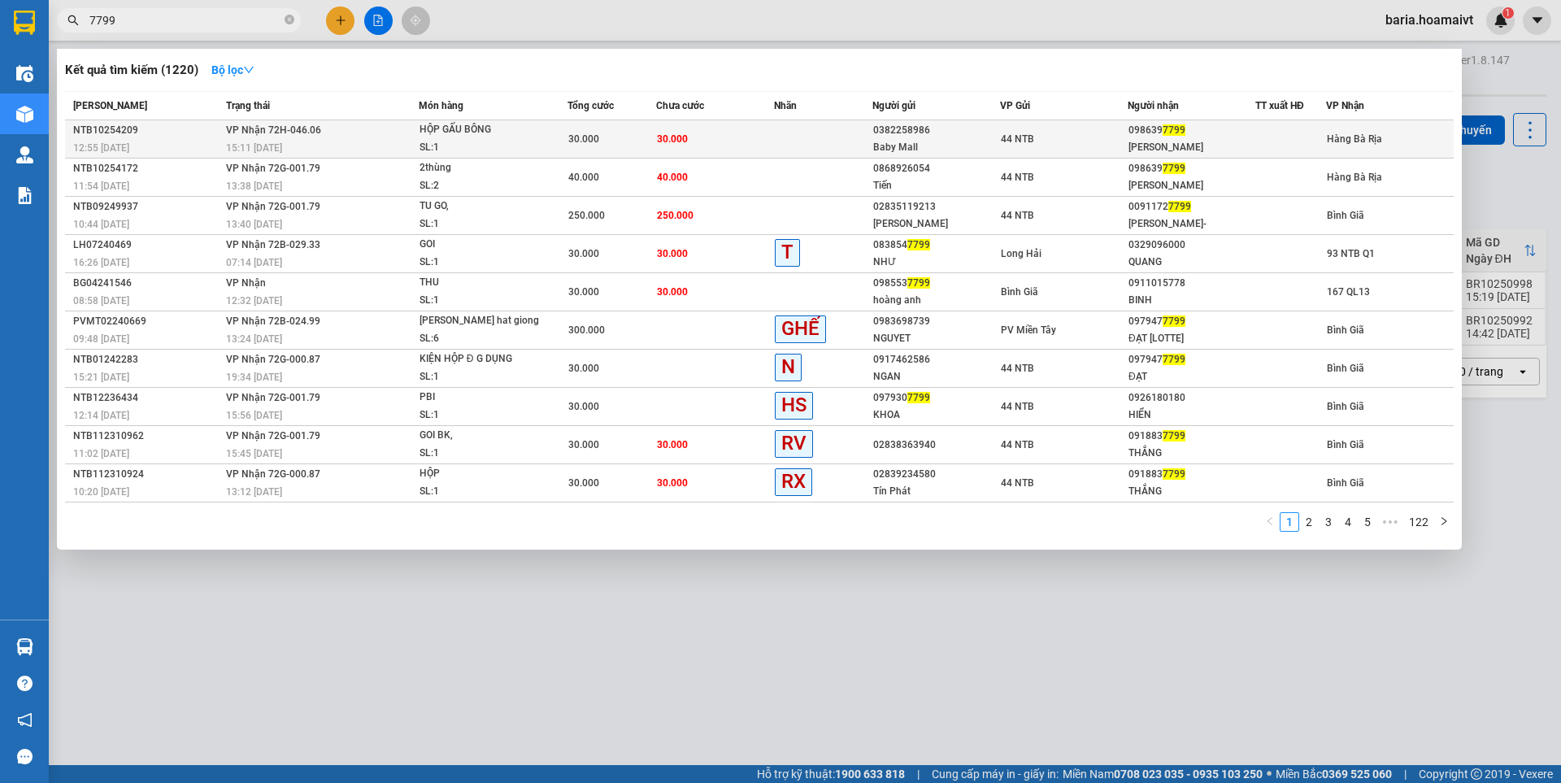
click at [1166, 130] on span "7799" at bounding box center [1173, 129] width 23 height 11
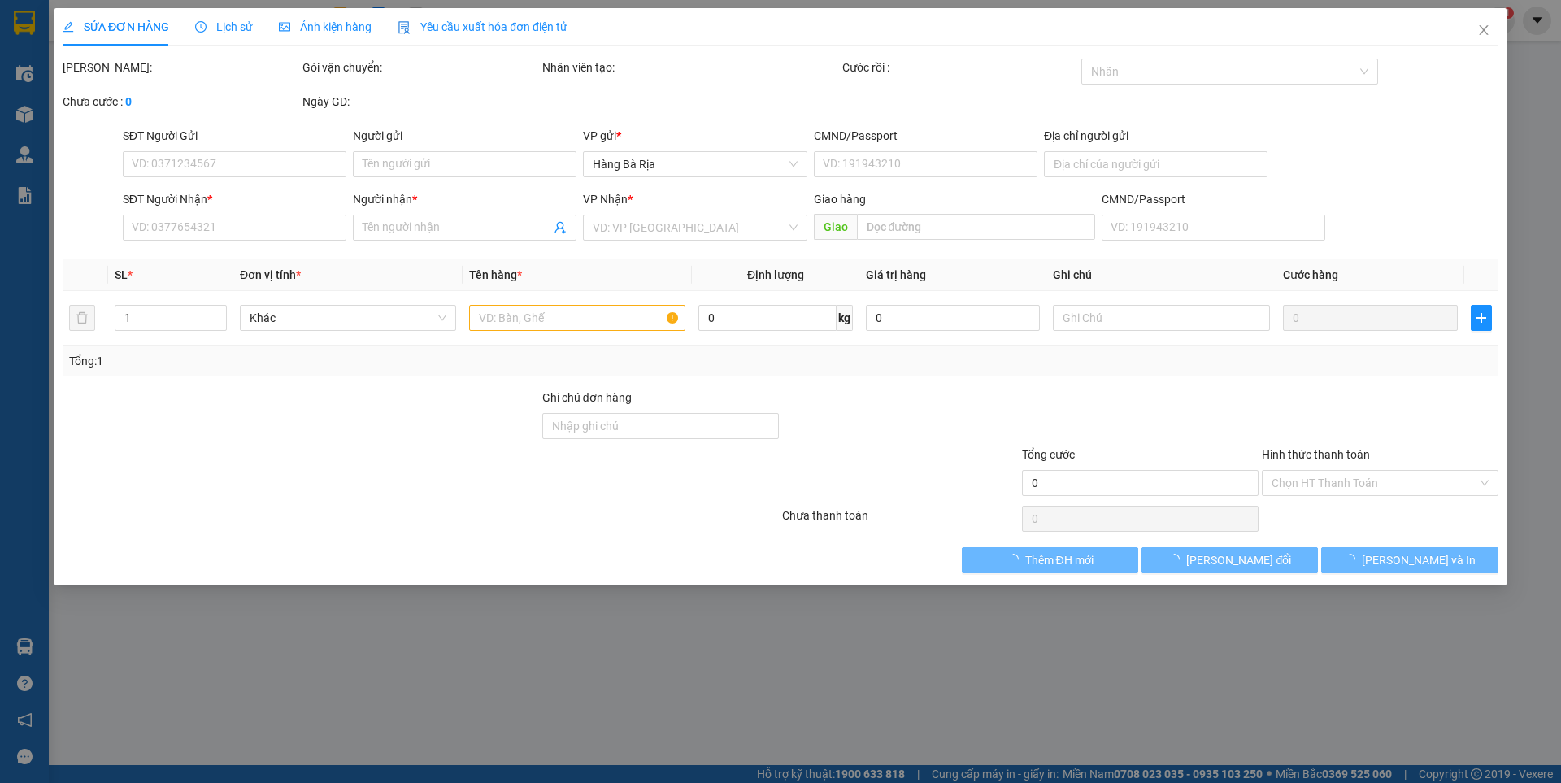
type input "0382258986"
type input "Baby Mall"
type input "204A [PERSON_NAME] 2"
type input "0986397799"
type input "[PERSON_NAME]"
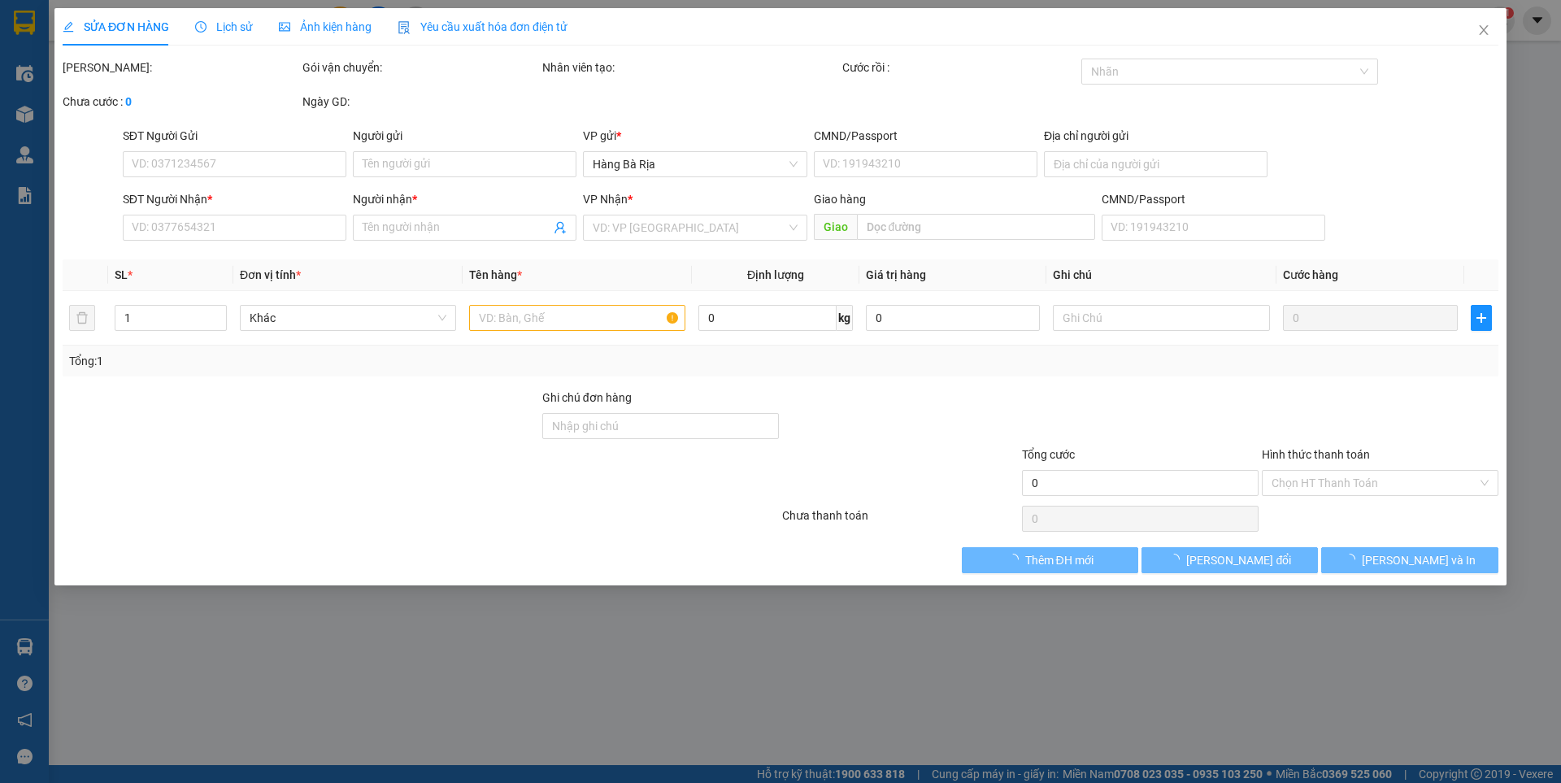
type input "30.000"
click at [1292, 481] on div "SỬA ĐƠN HÀNG Lịch sử [PERSON_NAME] hàng Yêu cầu xuất [PERSON_NAME] điện tử Tota…" at bounding box center [780, 391] width 1561 height 783
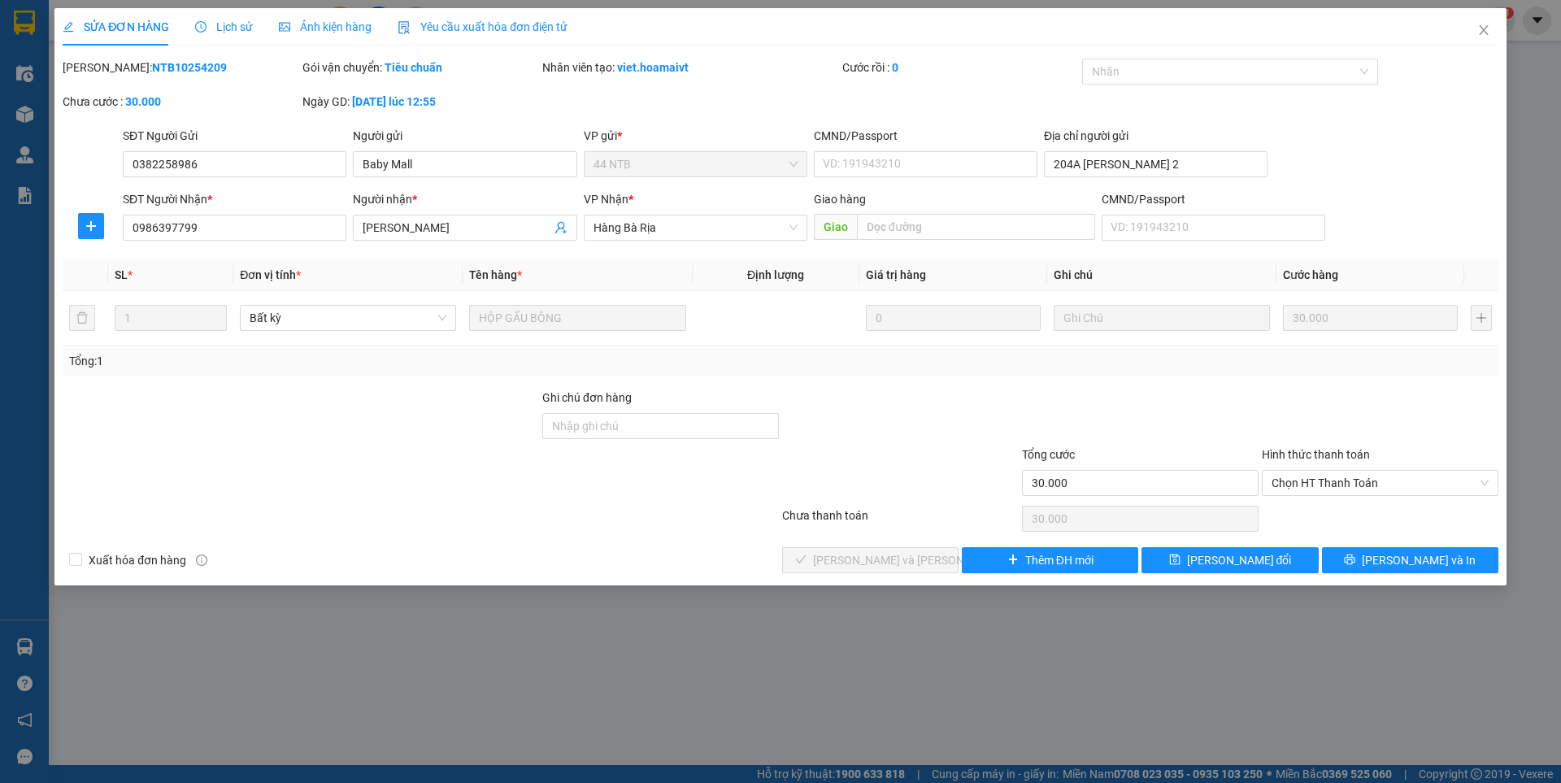
drag, startPoint x: 1292, startPoint y: 488, endPoint x: 1292, endPoint y: 498, distance: 10.6
click at [1292, 493] on span "Chọn HT Thanh Toán" at bounding box center [1379, 483] width 217 height 24
click at [1291, 506] on div "Tại văn phòng" at bounding box center [1379, 515] width 217 height 18
type input "0"
click at [906, 556] on span "[PERSON_NAME] và [PERSON_NAME] hàng" at bounding box center [922, 560] width 219 height 18
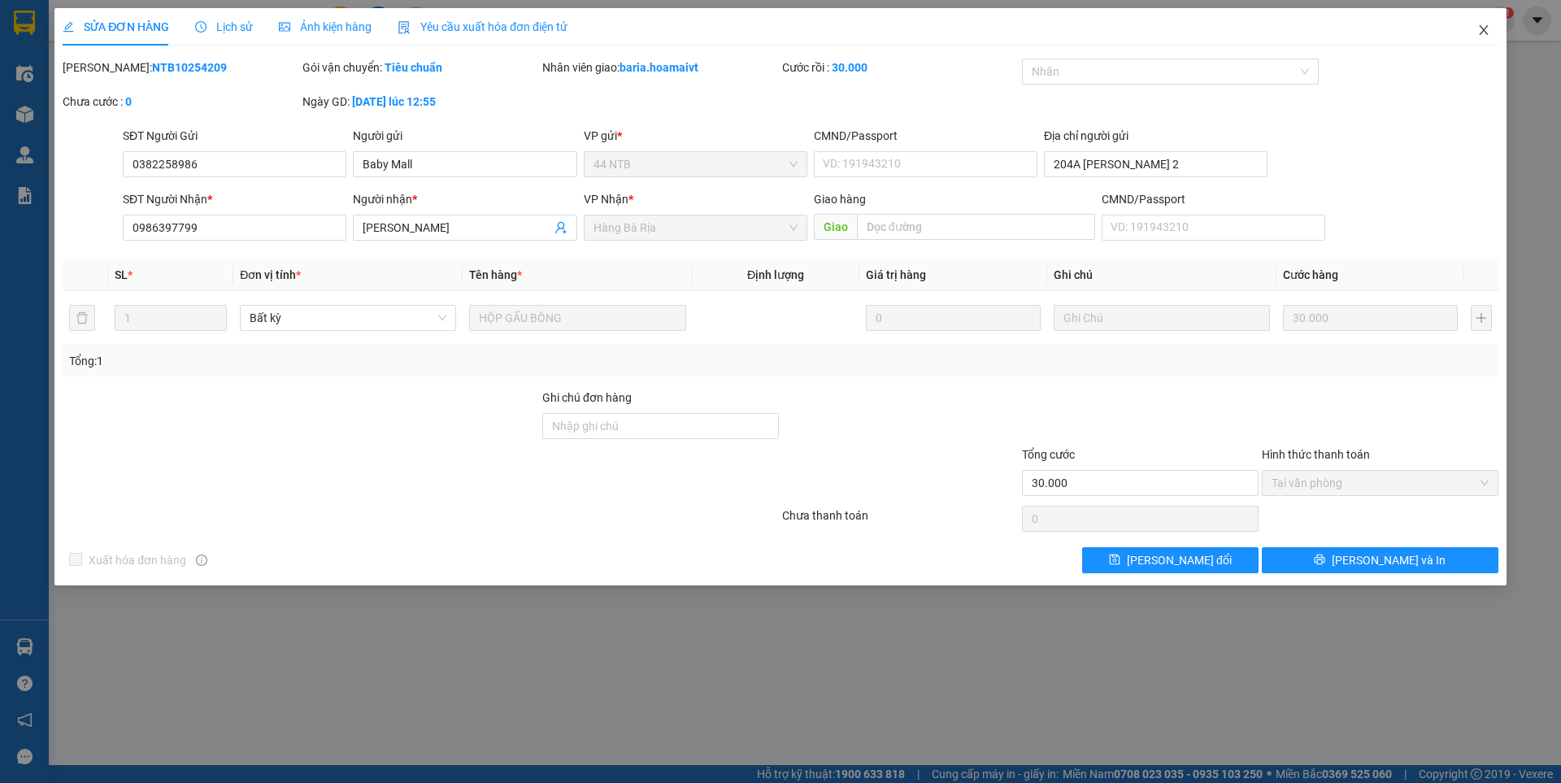
click at [1483, 28] on icon "close" at bounding box center [1483, 30] width 13 height 13
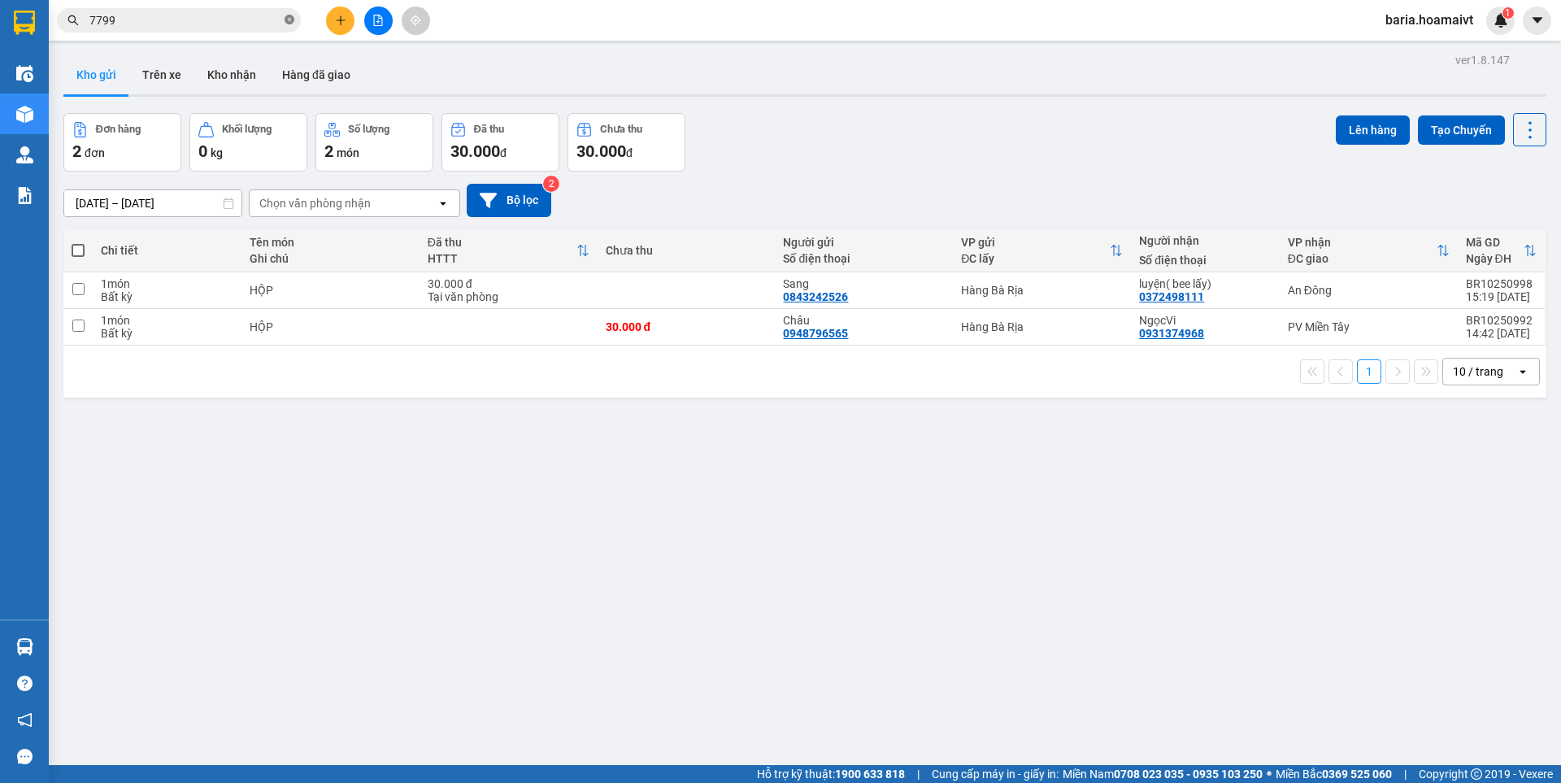
click at [289, 21] on icon "close-circle" at bounding box center [289, 20] width 10 height 10
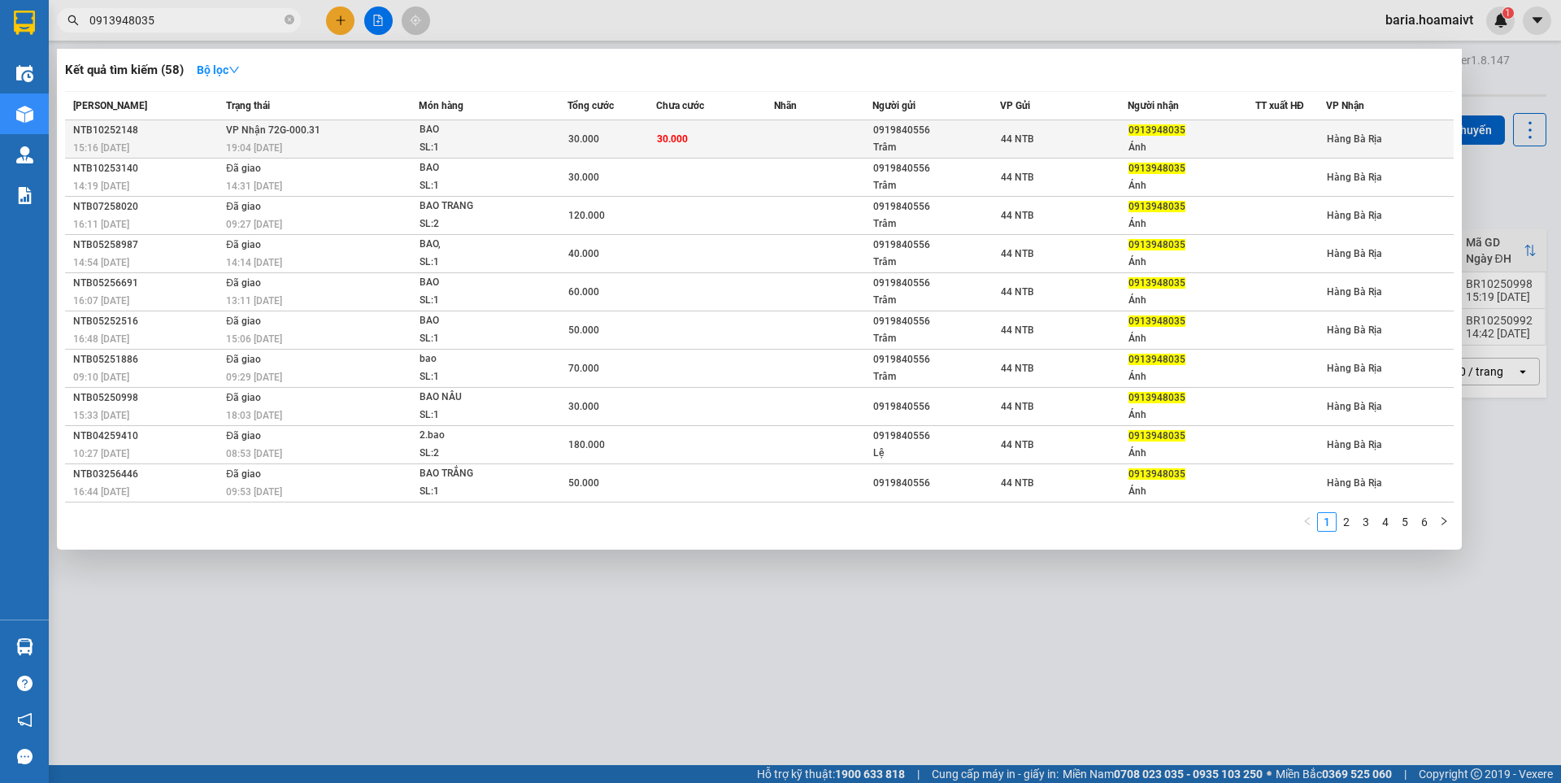
type input "0913948035"
click at [1160, 138] on div "0913948035" at bounding box center [1191, 130] width 126 height 17
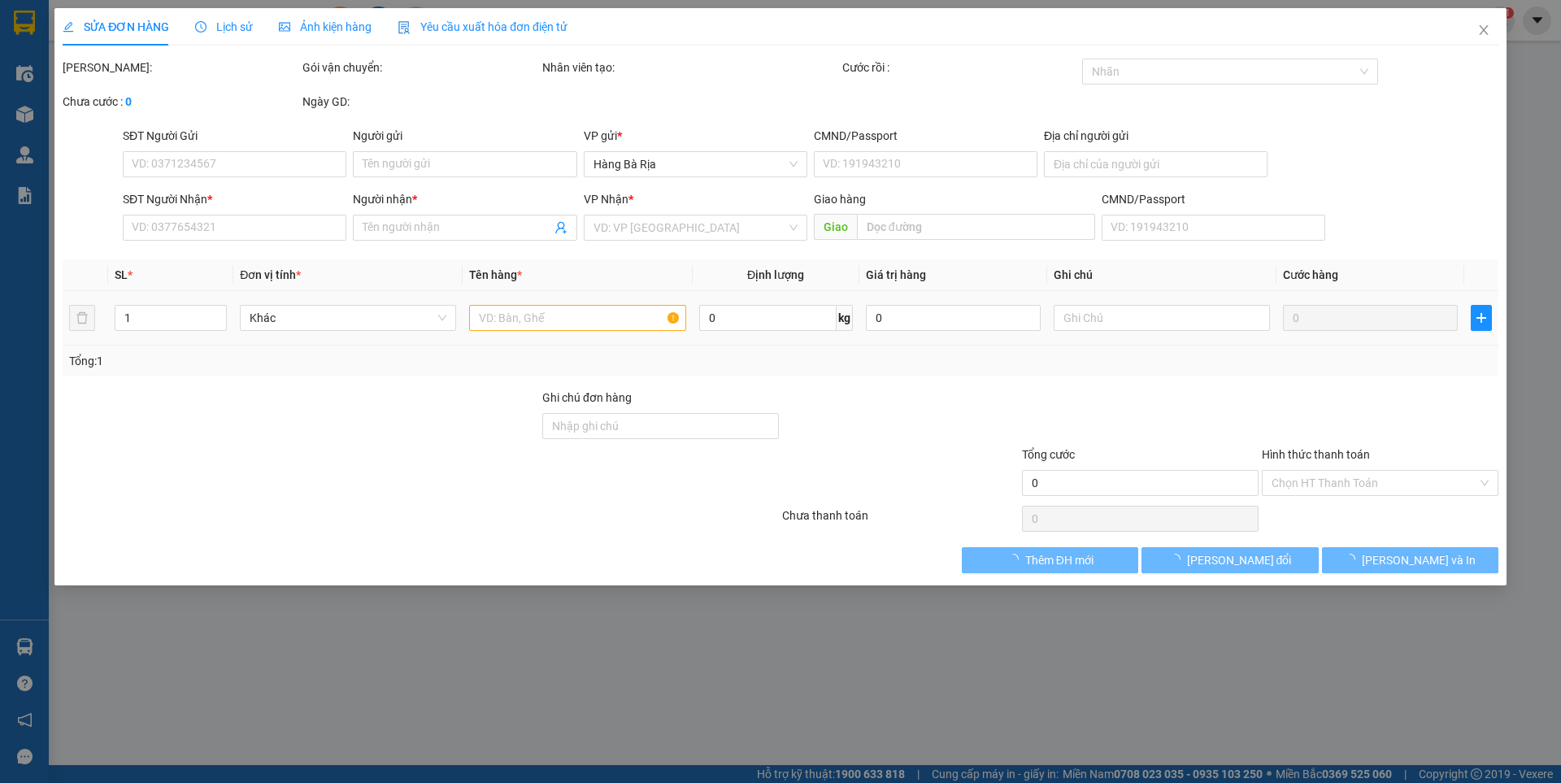
type input "0919840556"
type input "Trâm"
type input "0913948035"
type input "Ánh"
type input "30.000"
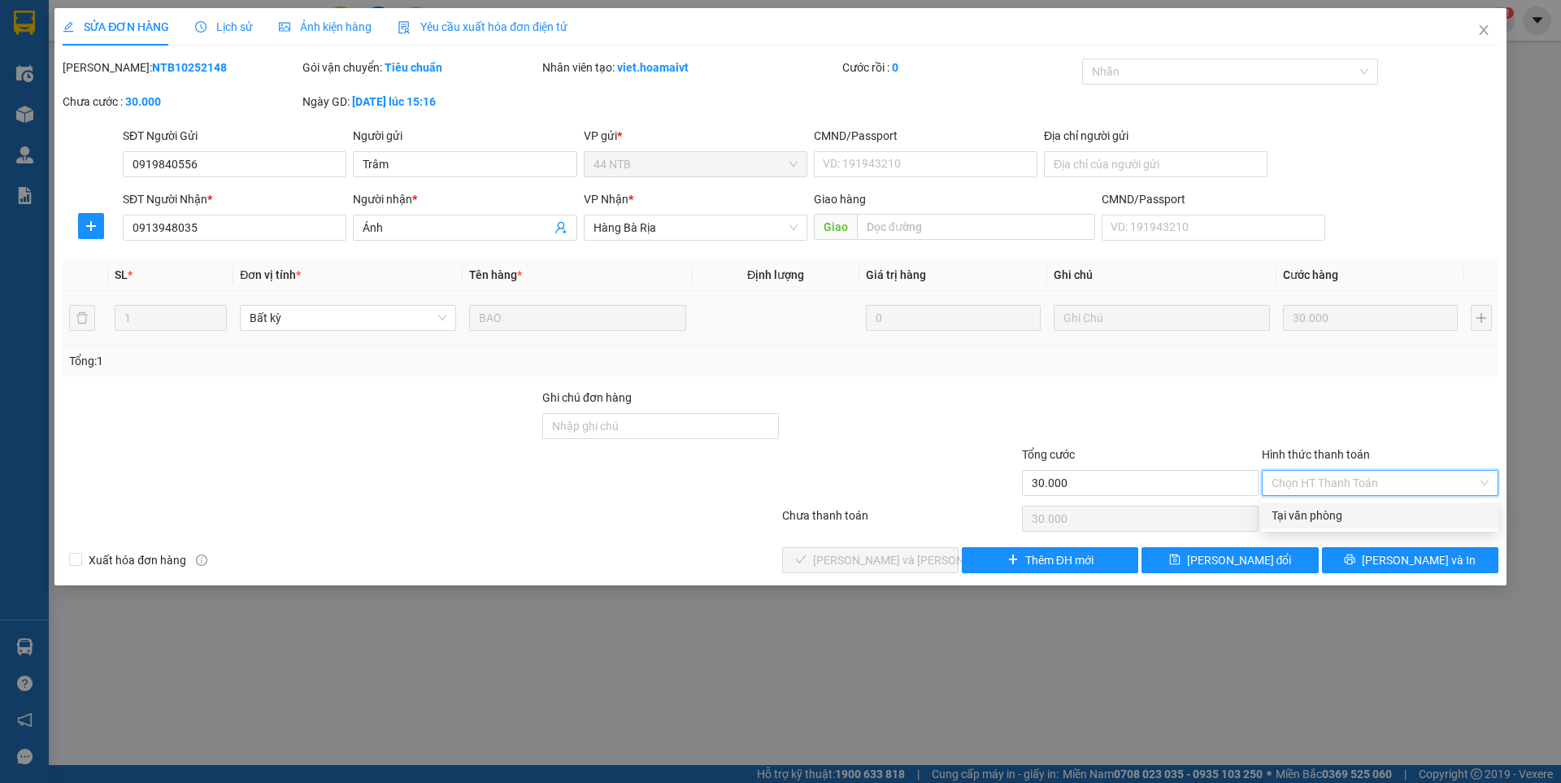
click at [1310, 510] on div "Tại văn phòng" at bounding box center [1379, 515] width 217 height 18
type input "0"
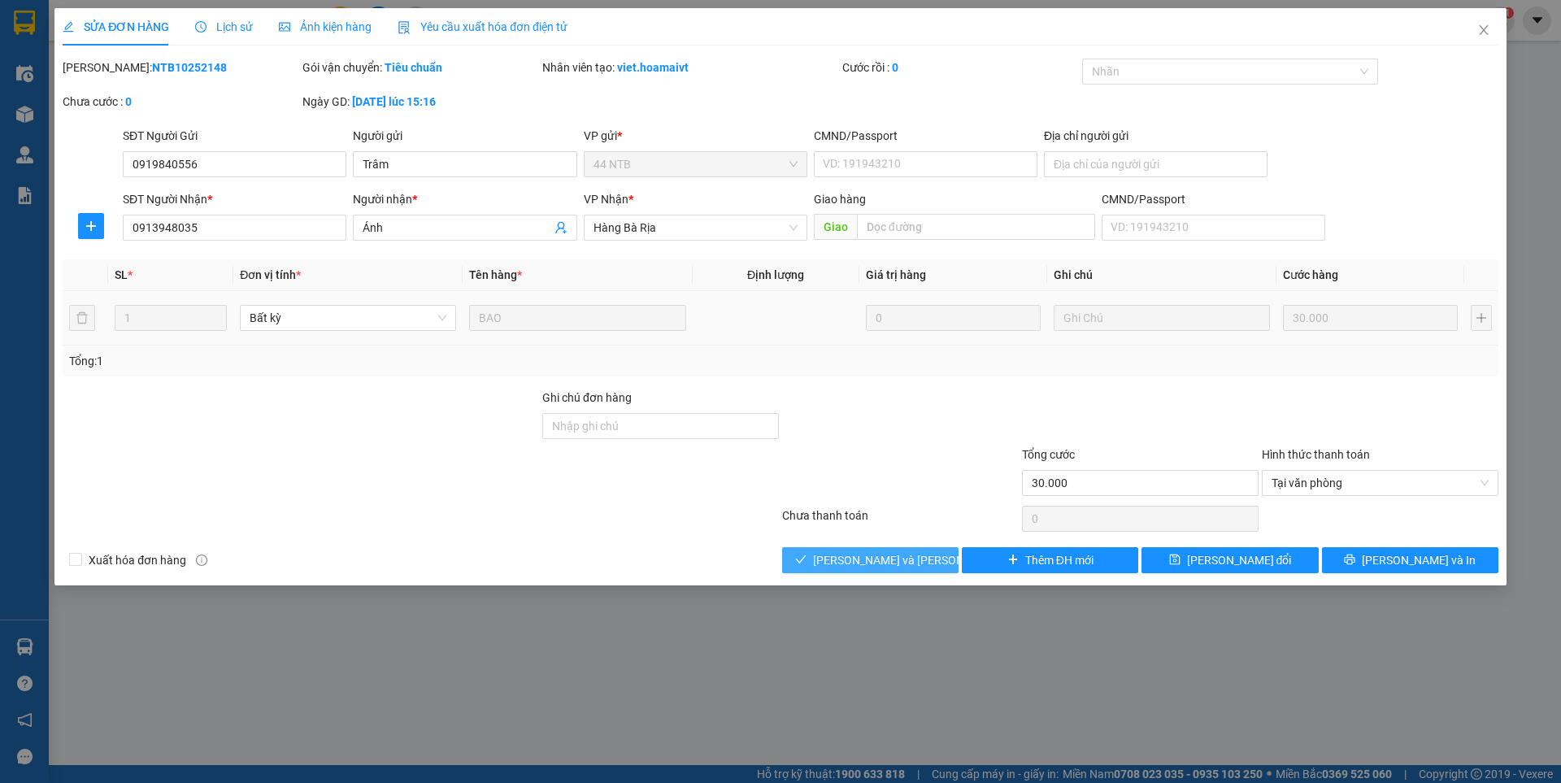
click at [856, 557] on span "[PERSON_NAME] và [PERSON_NAME] hàng" at bounding box center [922, 560] width 219 height 18
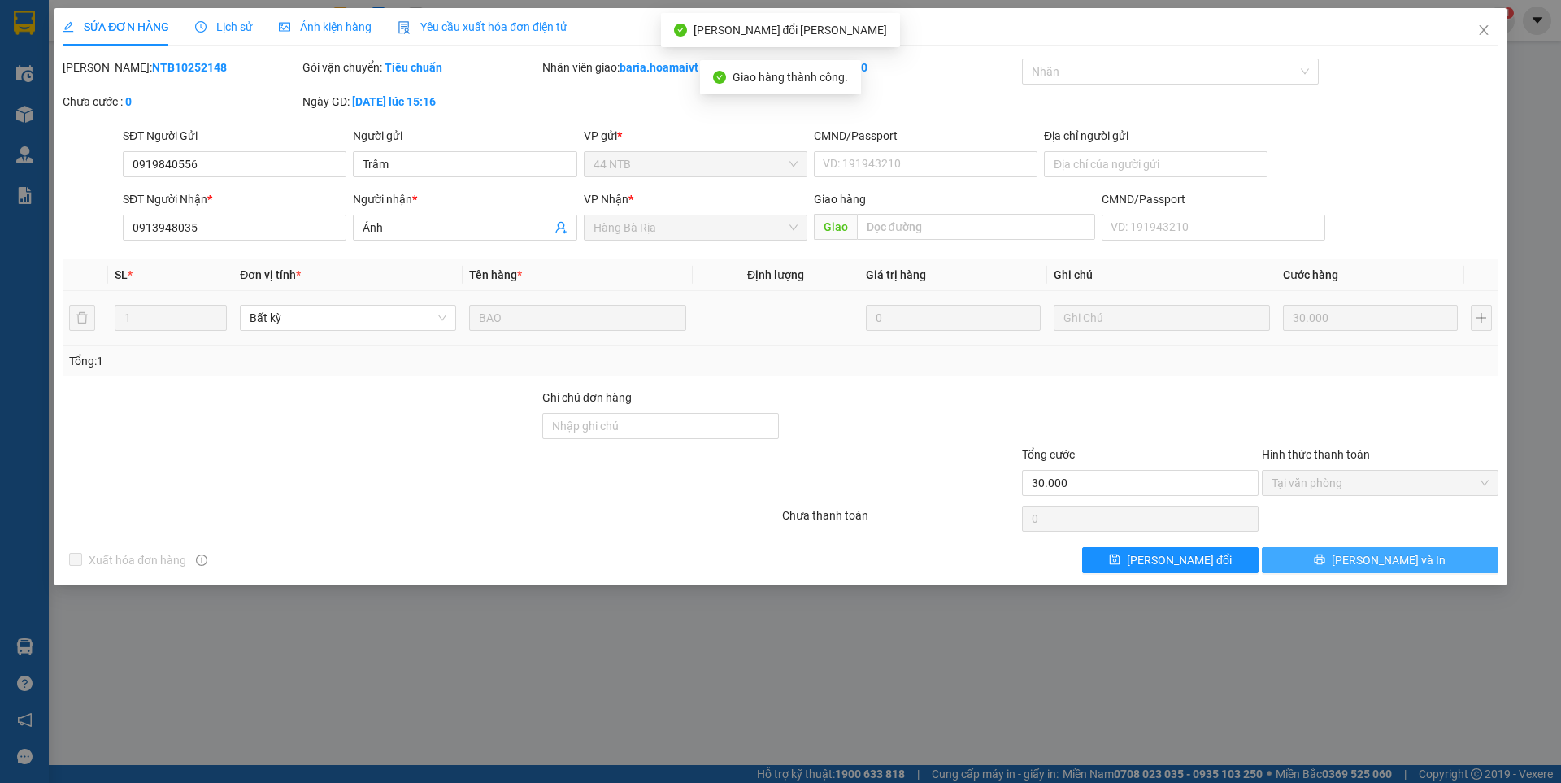
click at [1374, 560] on span "[PERSON_NAME] và In" at bounding box center [1388, 560] width 114 height 18
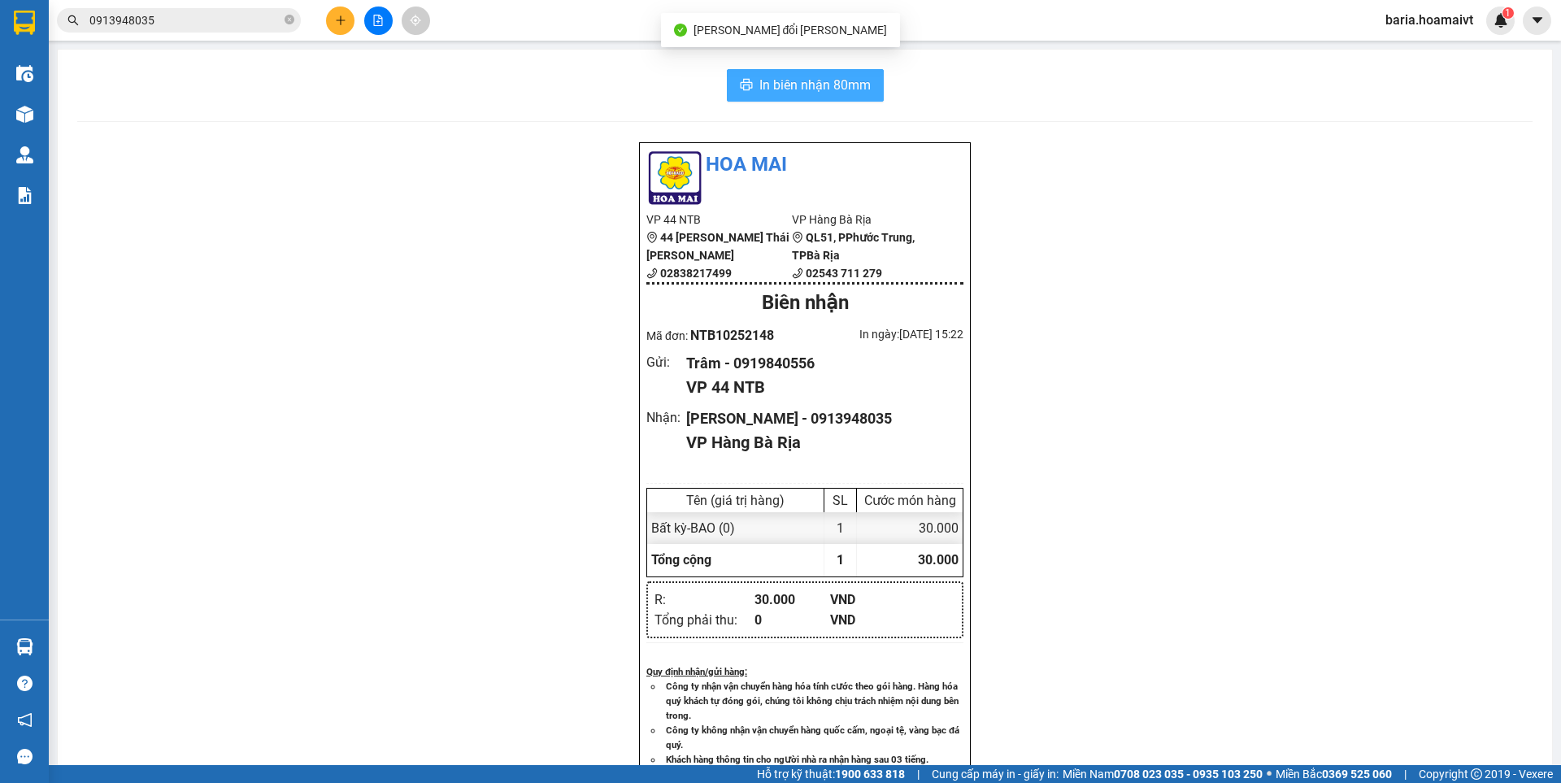
click at [830, 93] on span "In biên nhận 80mm" at bounding box center [814, 85] width 111 height 20
click at [284, 17] on icon "close-circle" at bounding box center [289, 20] width 10 height 10
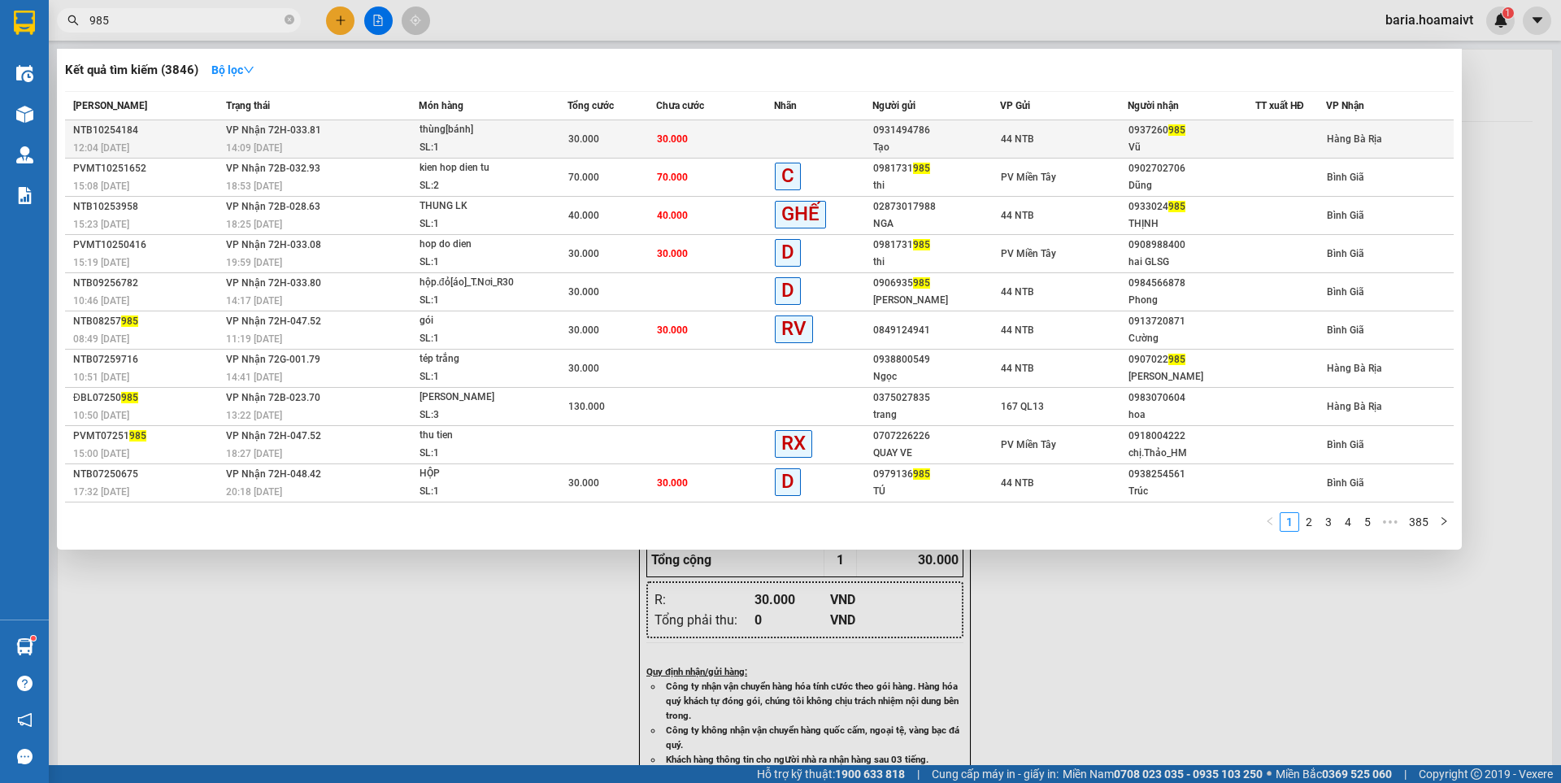
type input "985"
click at [1147, 145] on div "Vũ" at bounding box center [1191, 147] width 126 height 17
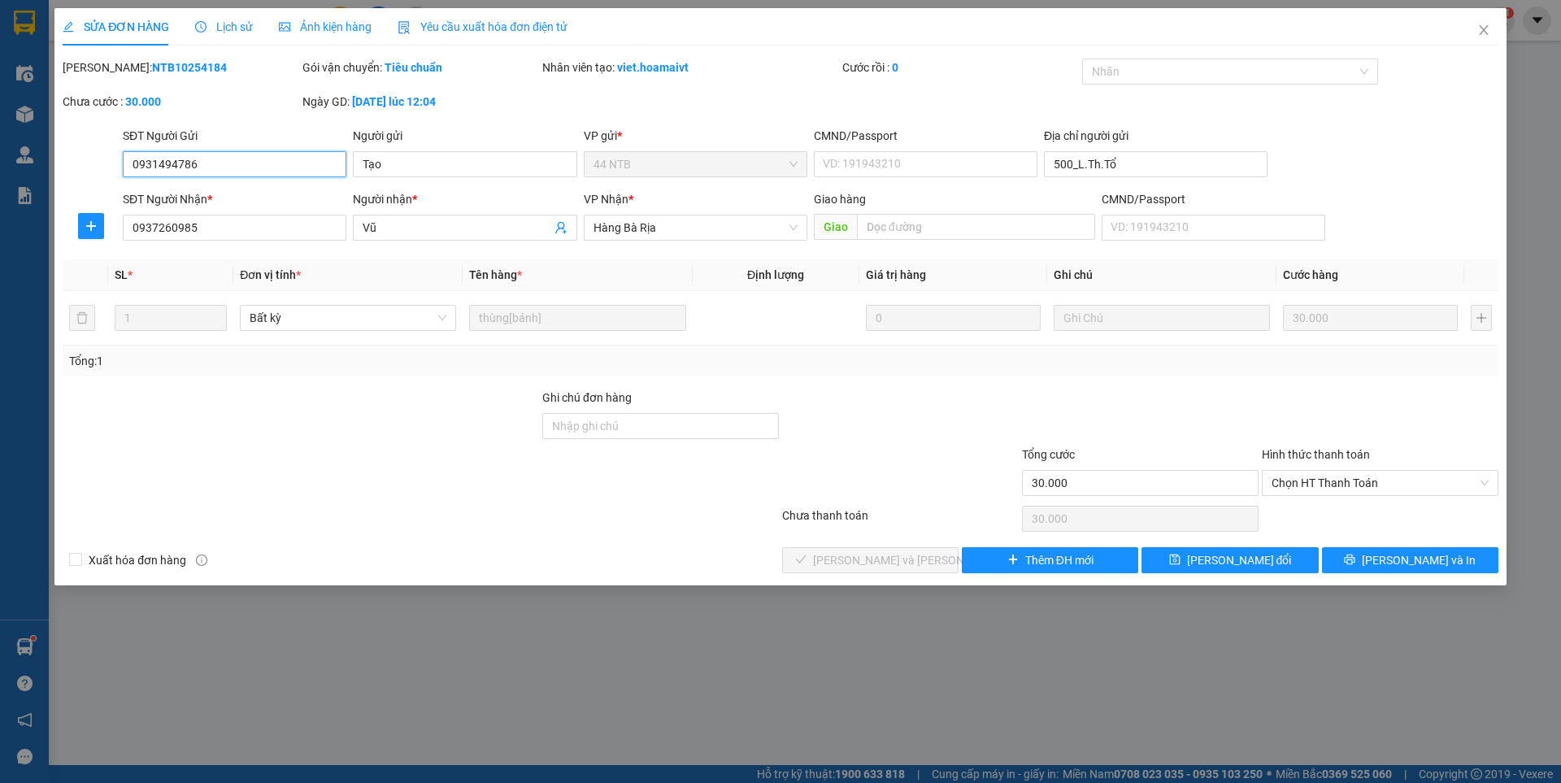
type input "0931494786"
type input "Tạo"
type input "500_L.Th.Tổ"
type input "0937260985"
type input "Vũ"
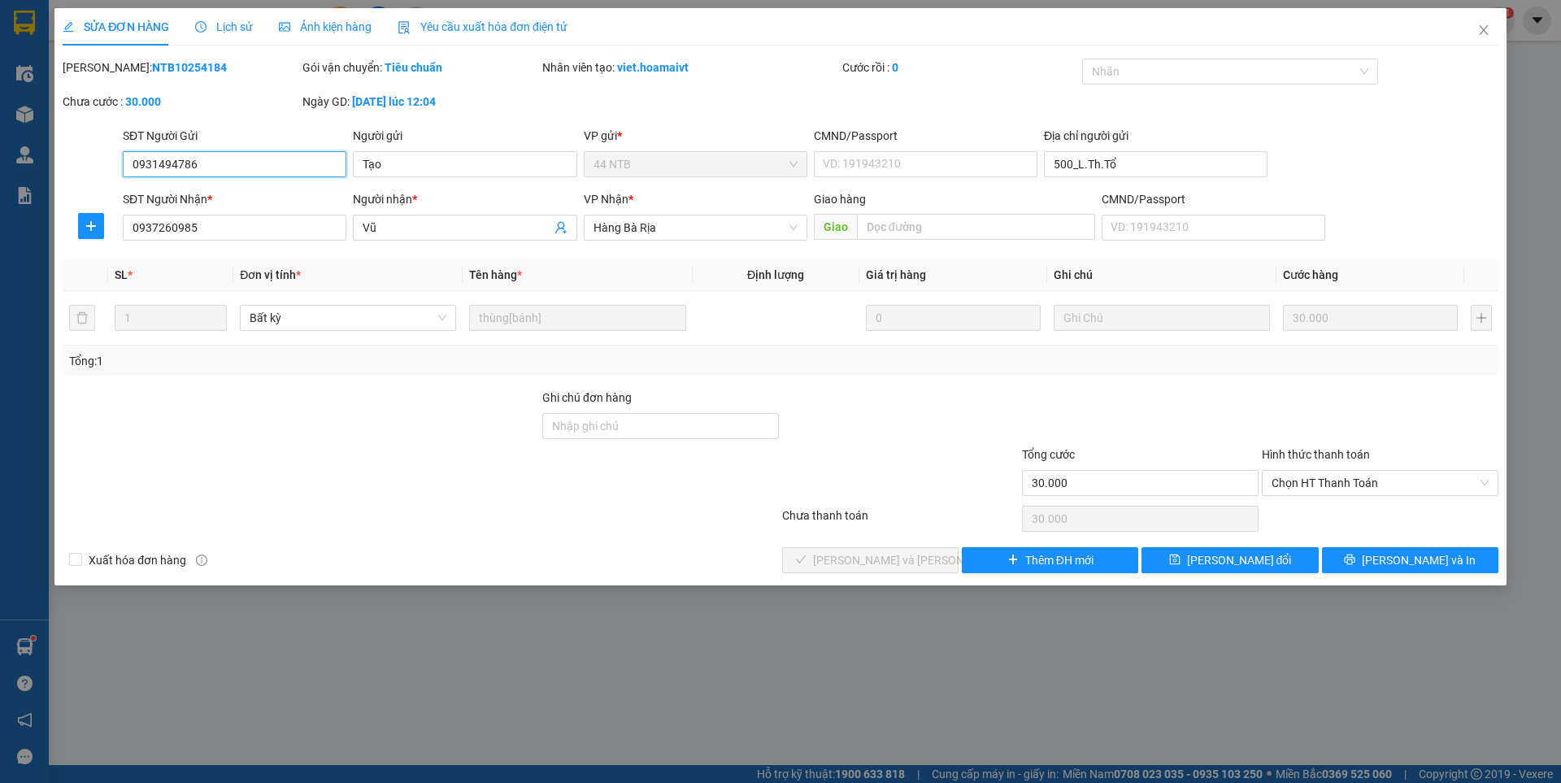
type input "30.000"
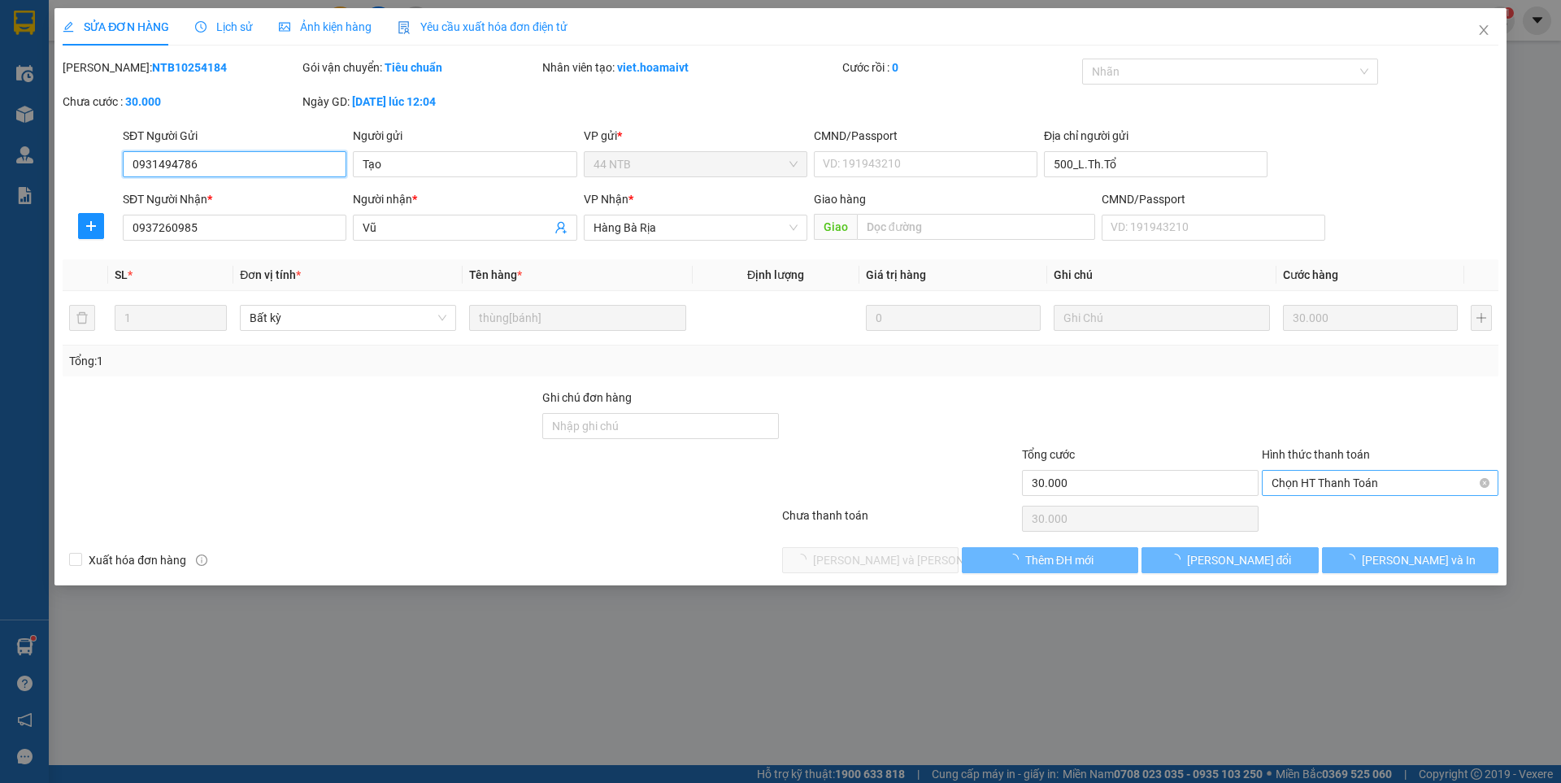
click at [1322, 487] on span "Chọn HT Thanh Toán" at bounding box center [1379, 483] width 217 height 24
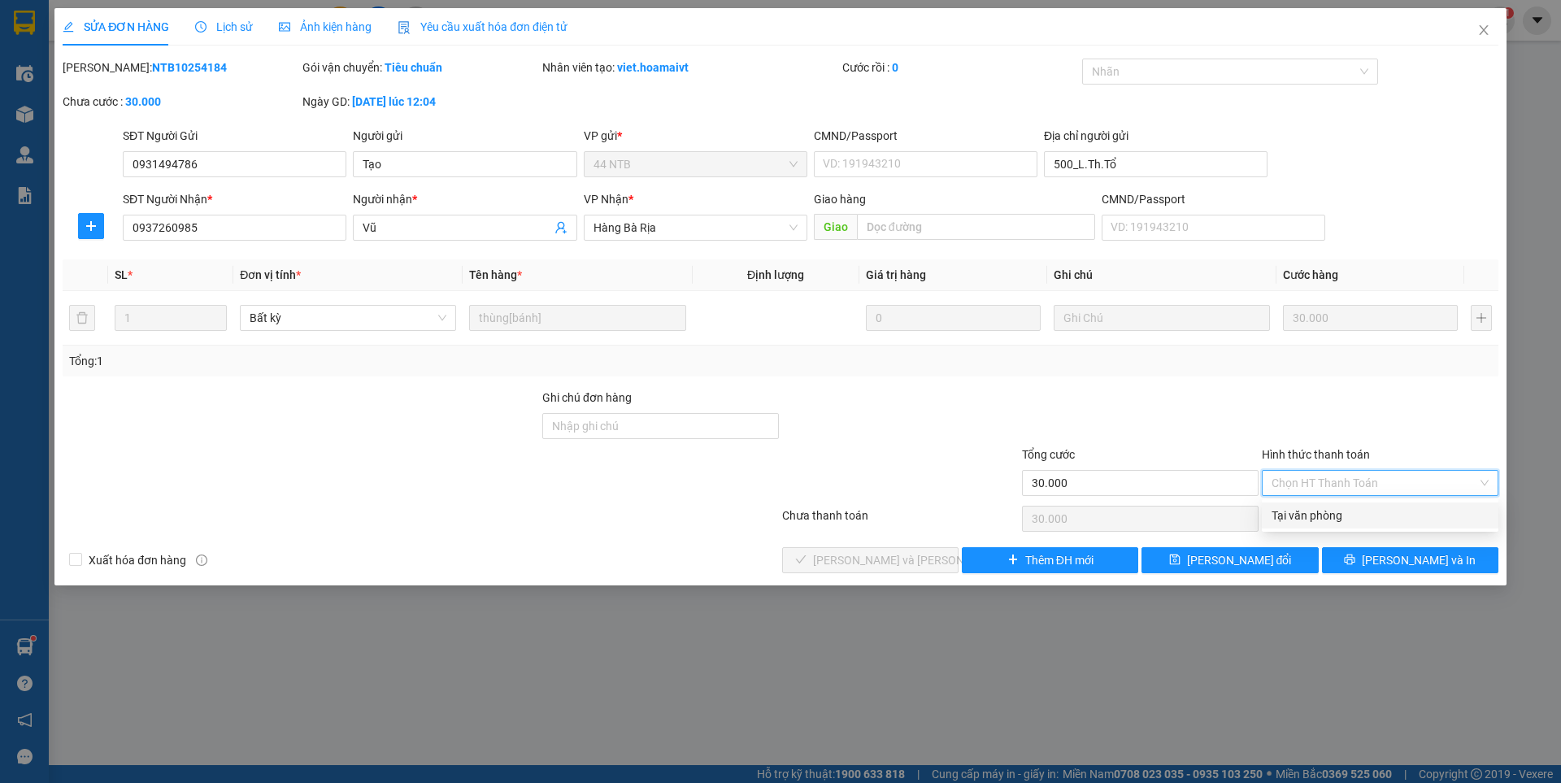
click at [1310, 516] on div "Tại văn phòng" at bounding box center [1379, 515] width 217 height 18
type input "0"
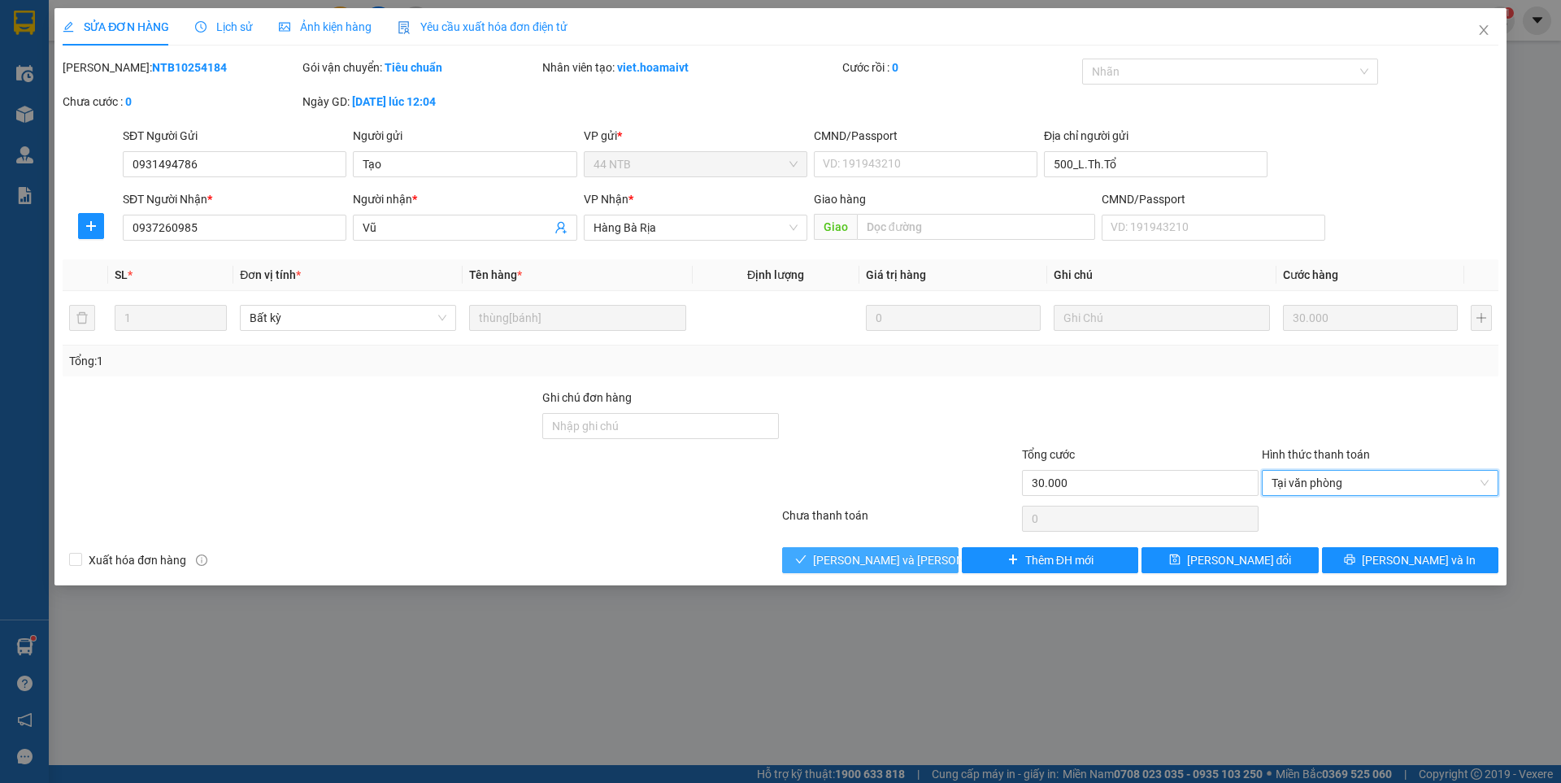
click at [889, 563] on span "[PERSON_NAME] và [PERSON_NAME] hàng" at bounding box center [922, 560] width 219 height 18
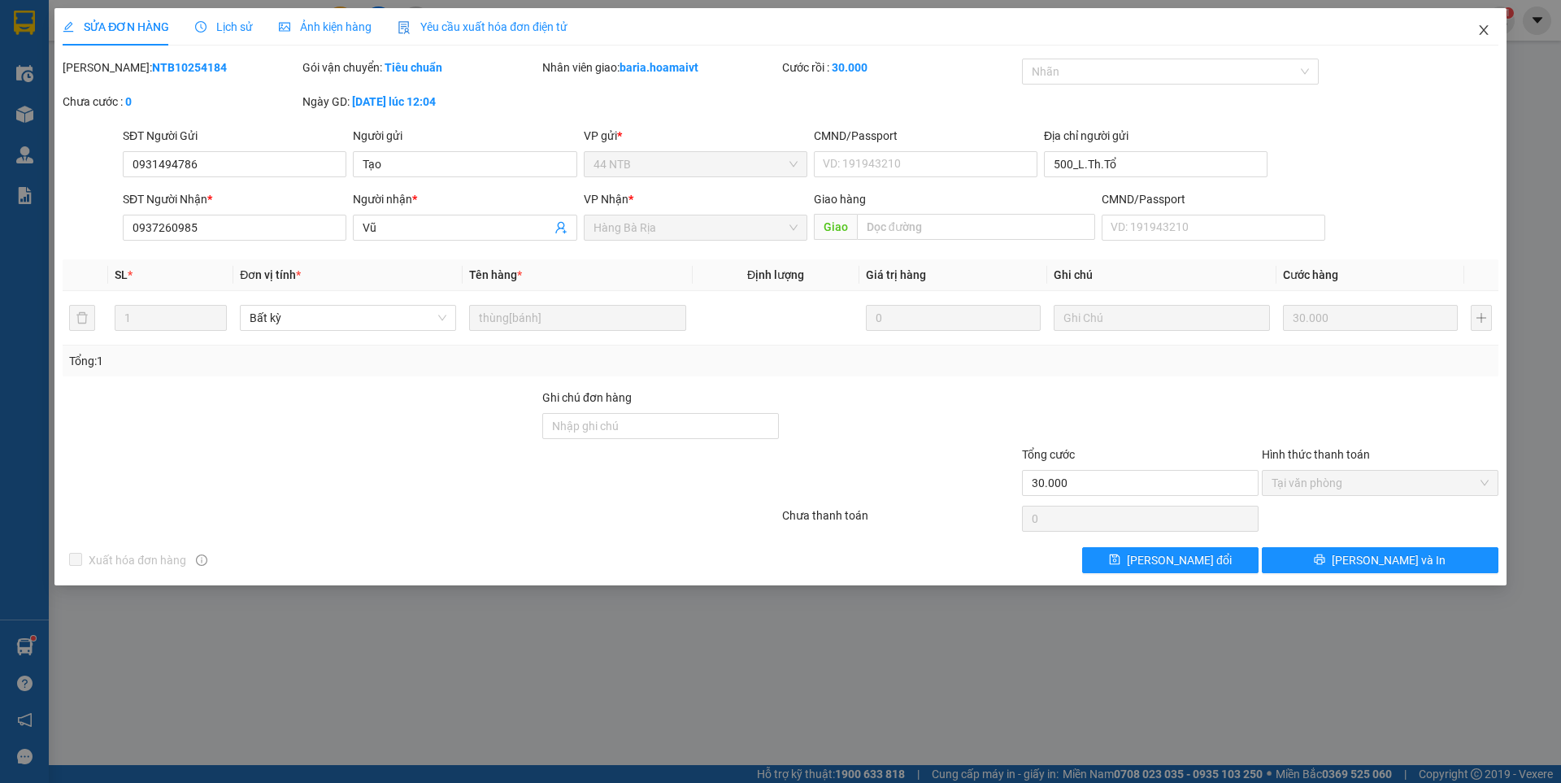
click at [1481, 31] on icon "close" at bounding box center [1483, 30] width 13 height 13
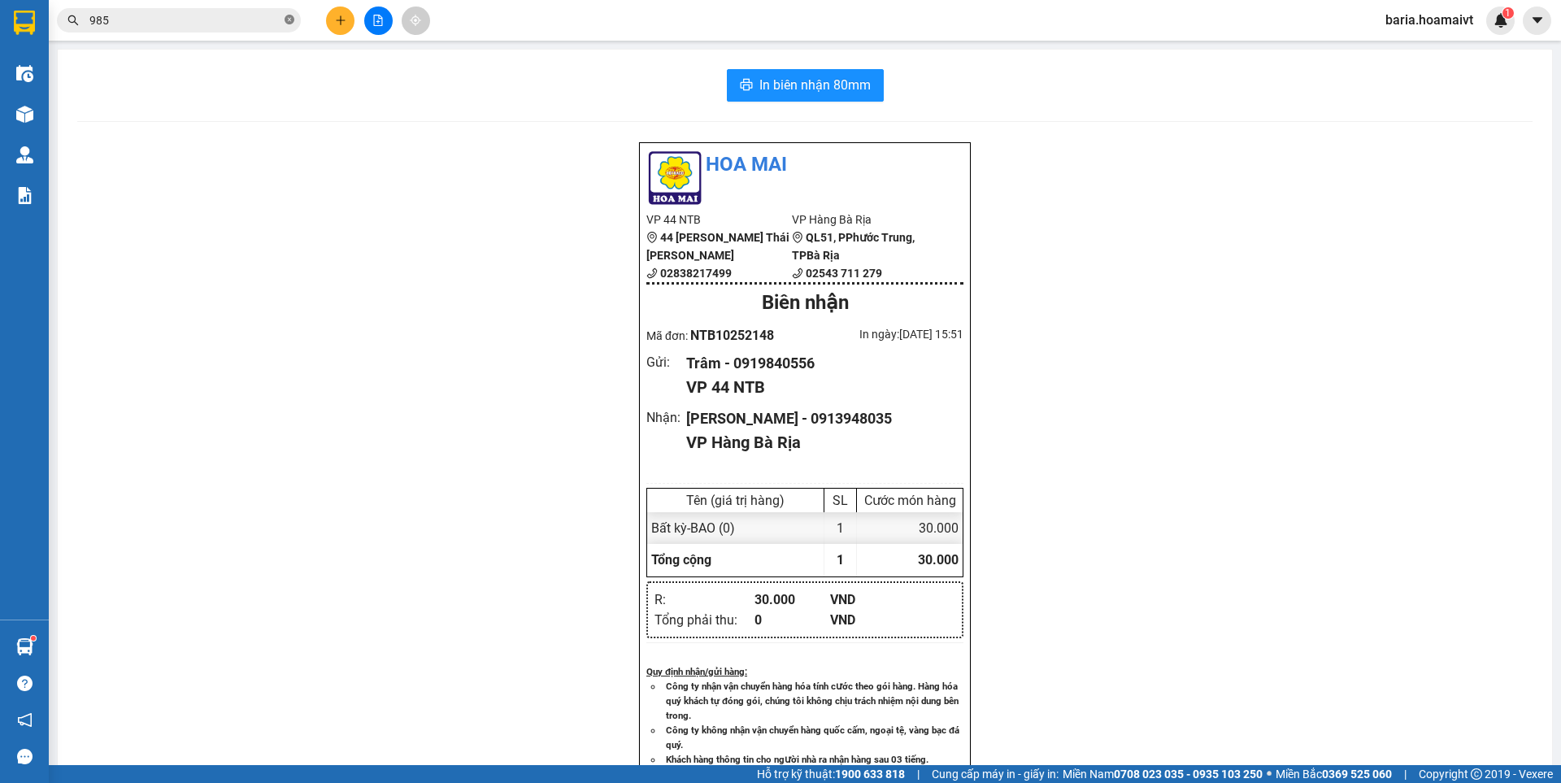
click at [289, 23] on icon "close-circle" at bounding box center [289, 20] width 10 height 10
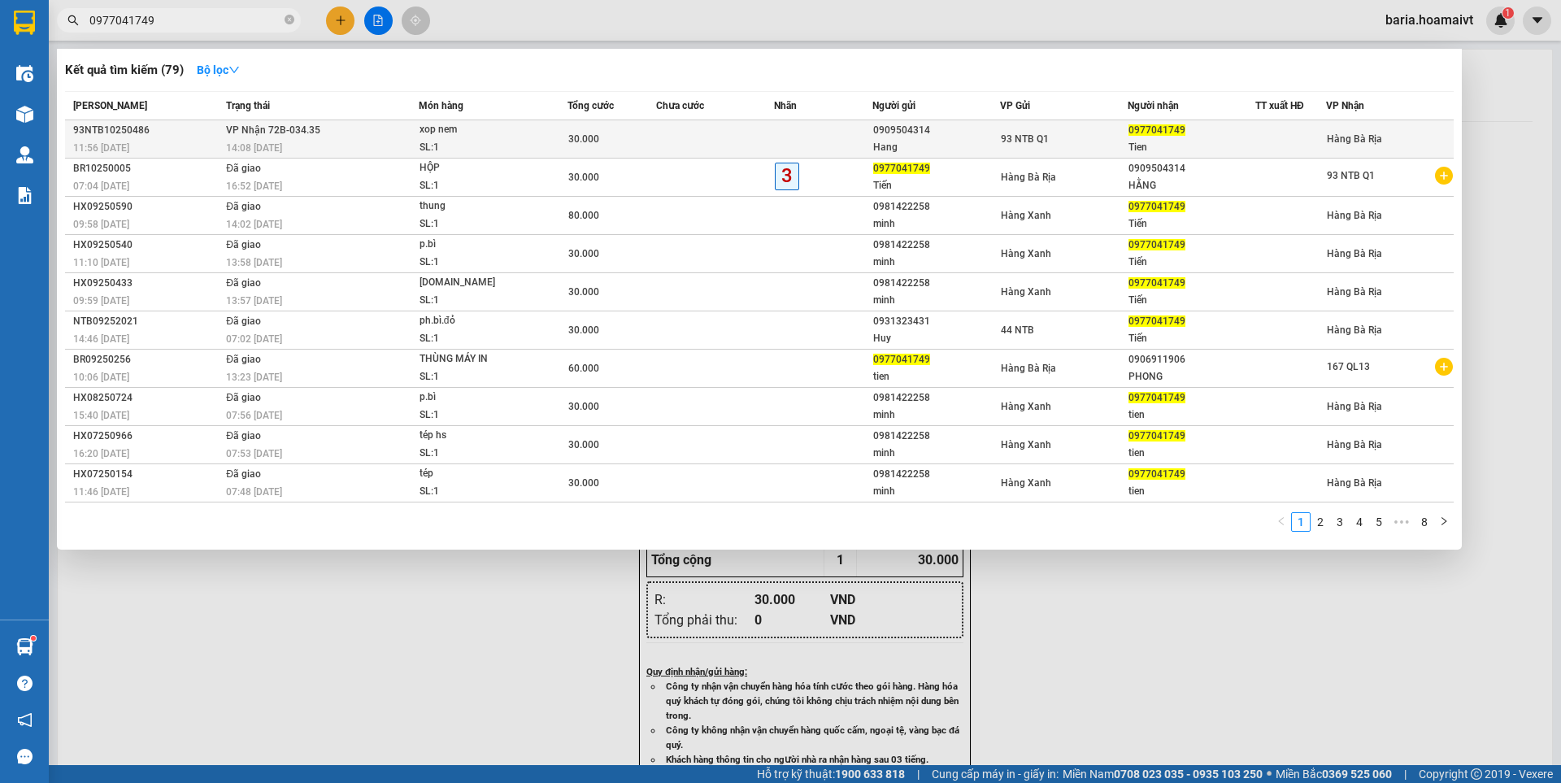
type input "0977041749"
click at [1163, 139] on div "Tien" at bounding box center [1191, 147] width 126 height 17
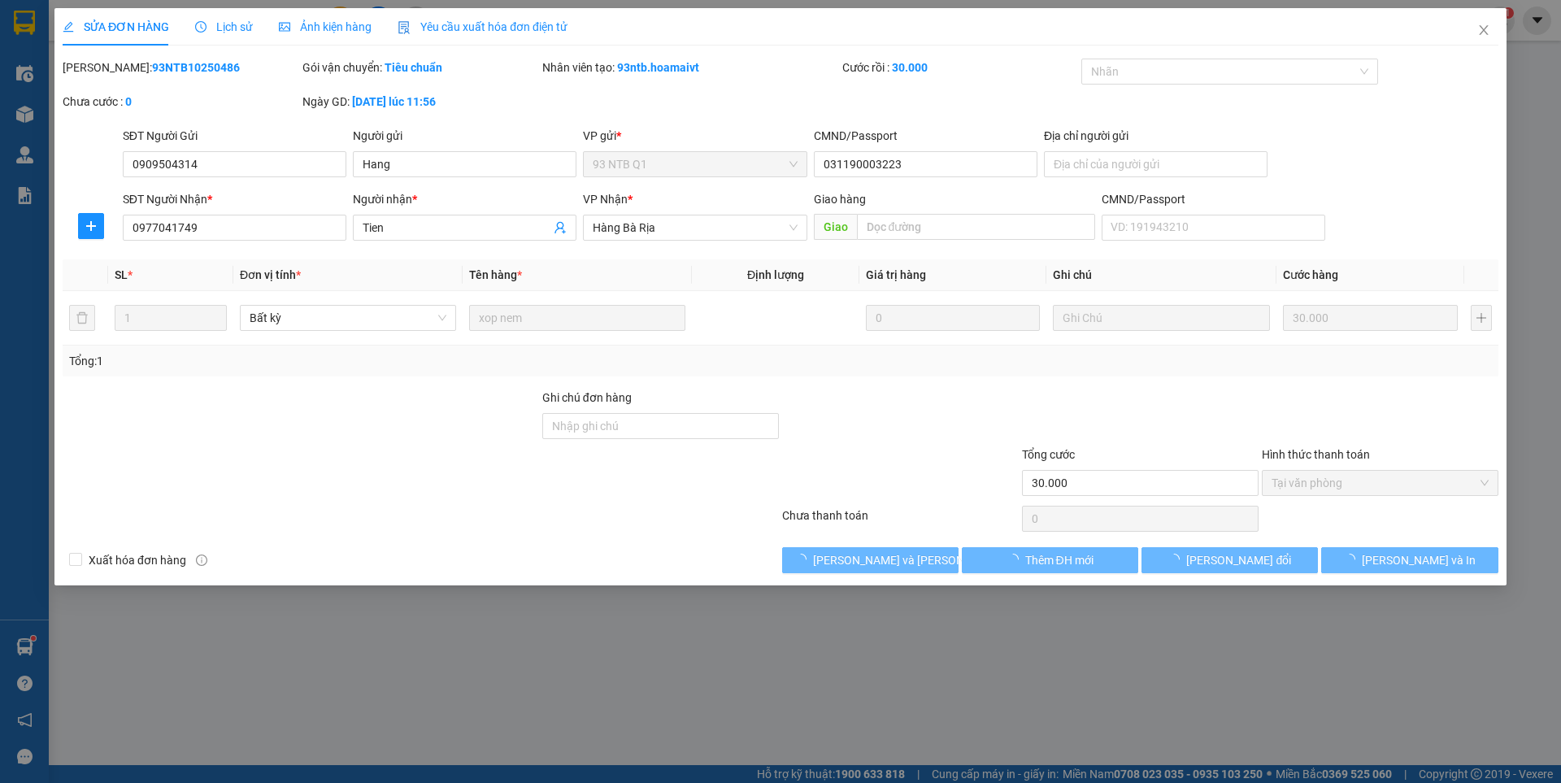
type input "0909504314"
type input "Hang"
type input "031190003223"
type input "0977041749"
type input "Tien"
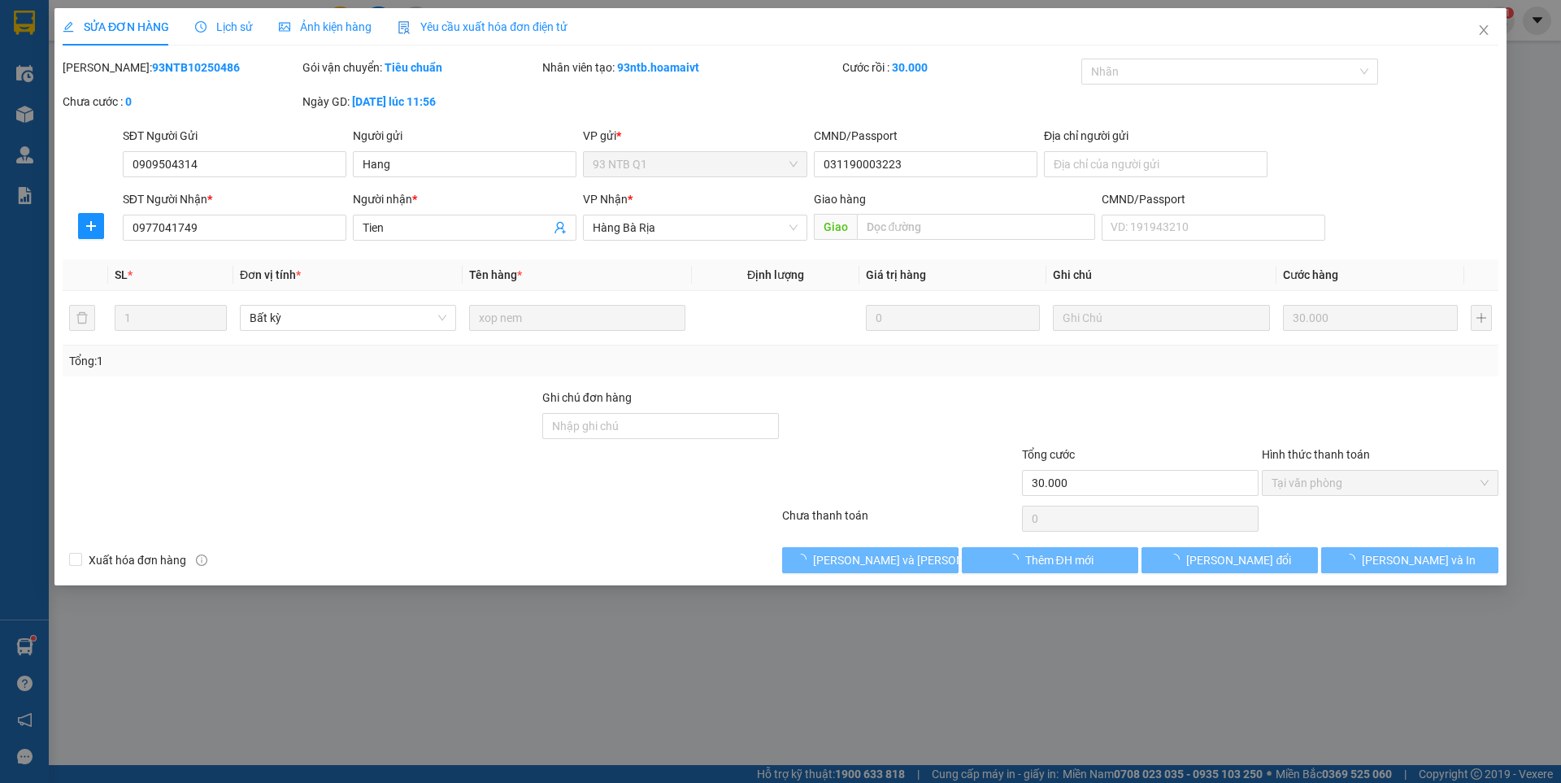
type input "30.000"
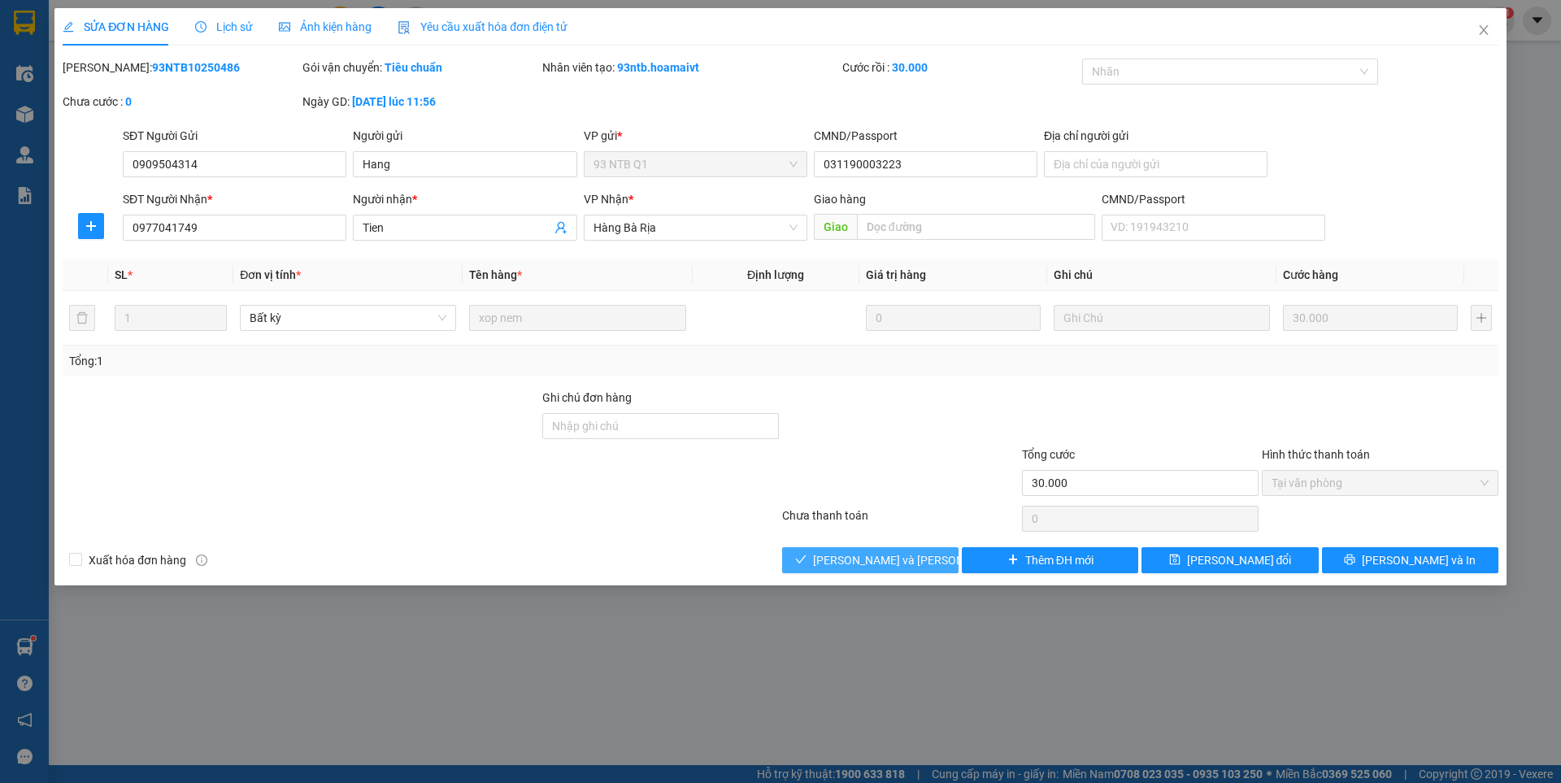
click at [875, 556] on span "[PERSON_NAME] và [PERSON_NAME] hàng" at bounding box center [922, 560] width 219 height 18
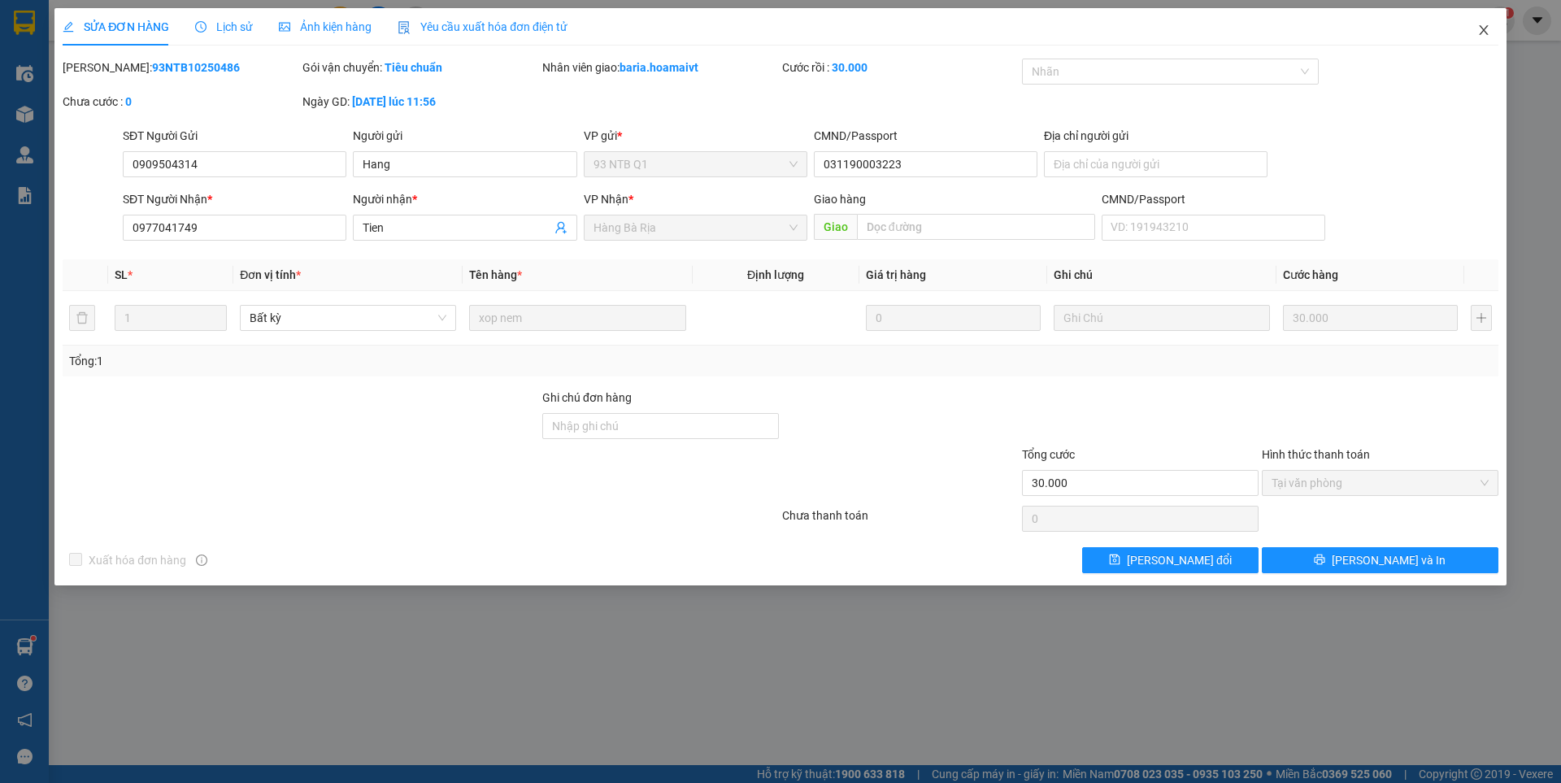
drag, startPoint x: 1478, startPoint y: 28, endPoint x: 1492, endPoint y: 31, distance: 14.0
click at [1481, 28] on icon "close" at bounding box center [1483, 30] width 13 height 13
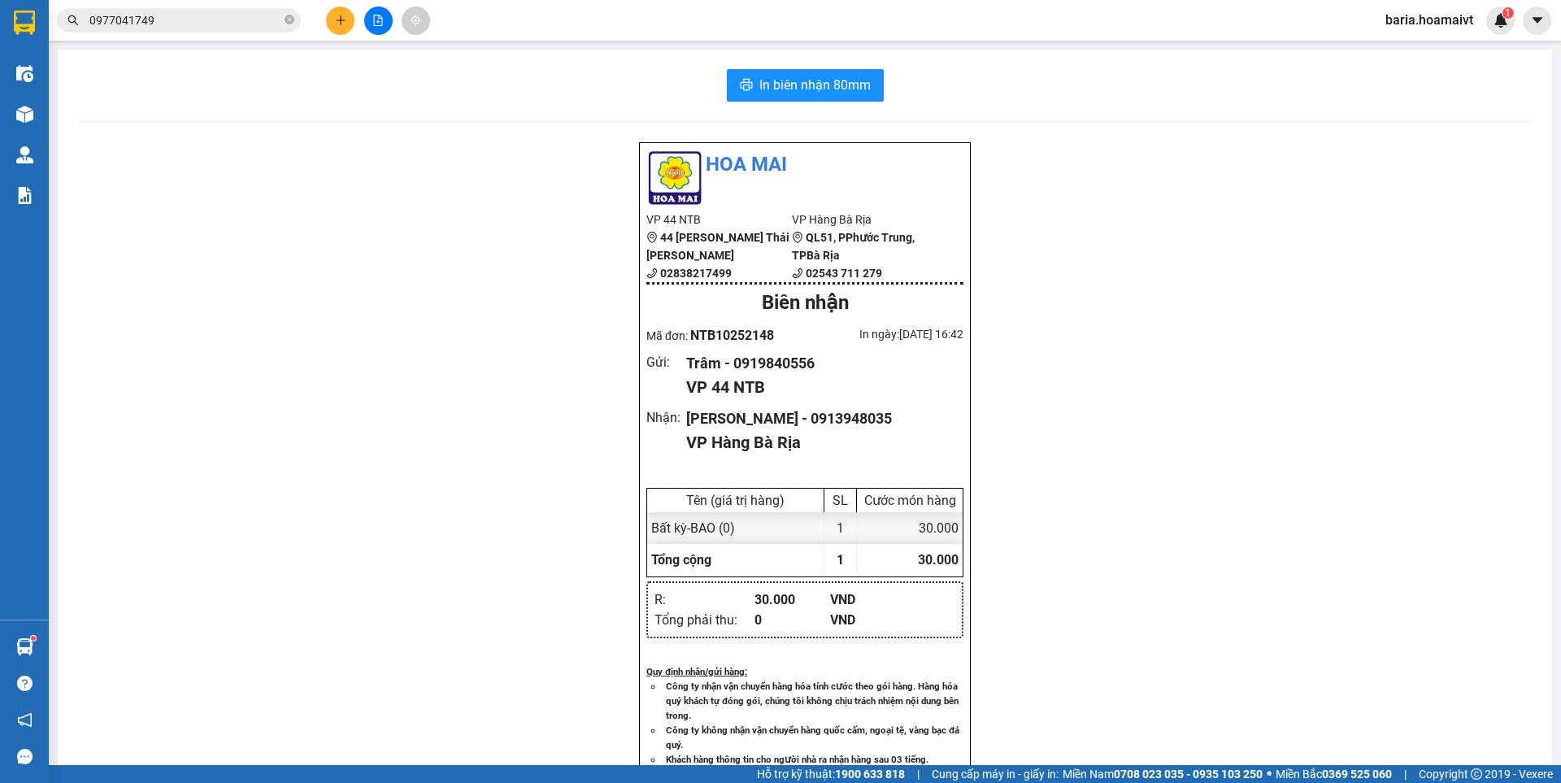
click at [287, 21] on icon "close-circle" at bounding box center [289, 20] width 10 height 10
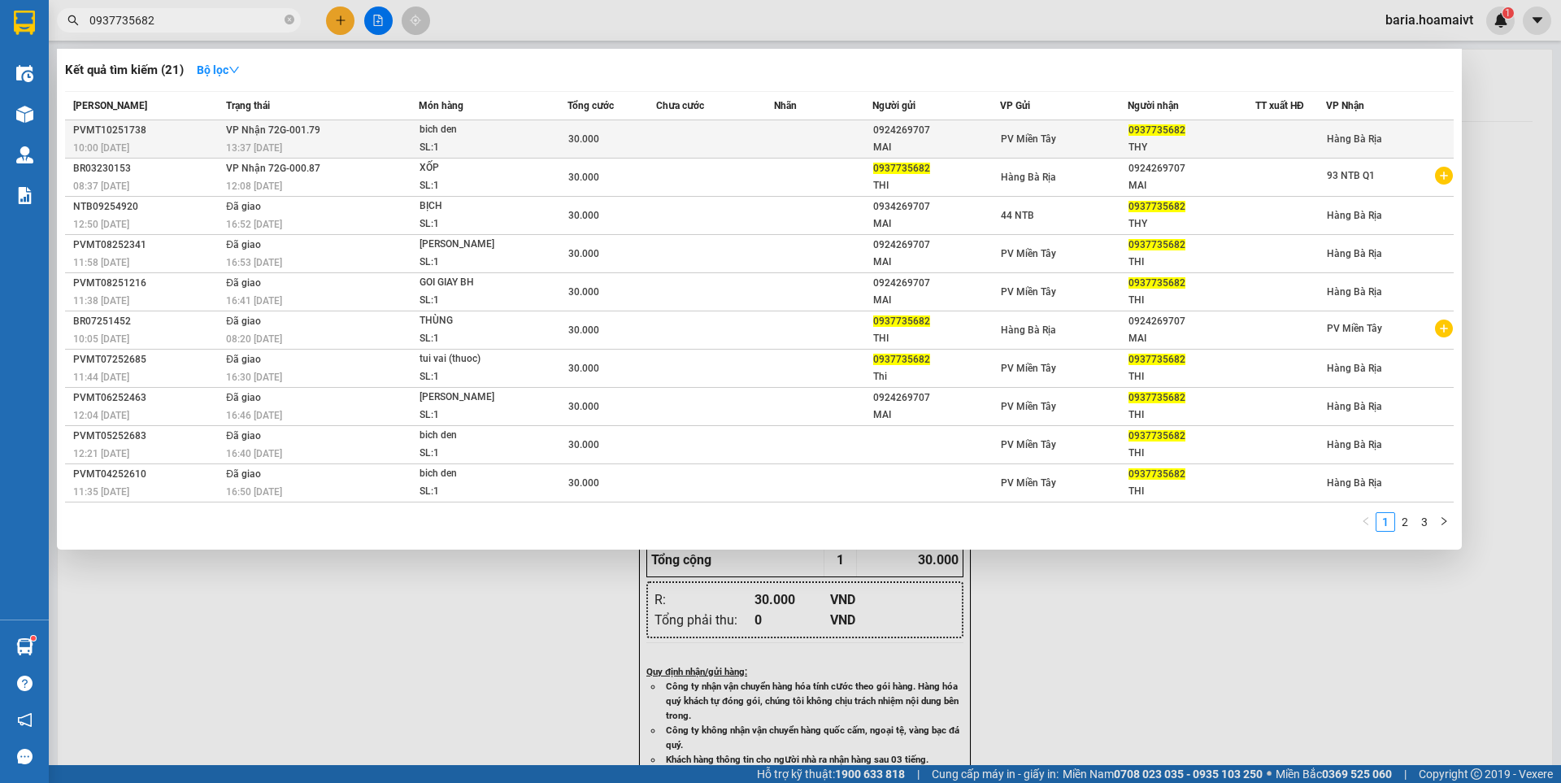
type input "0937735682"
click at [1145, 132] on span "0937735682" at bounding box center [1156, 129] width 57 height 11
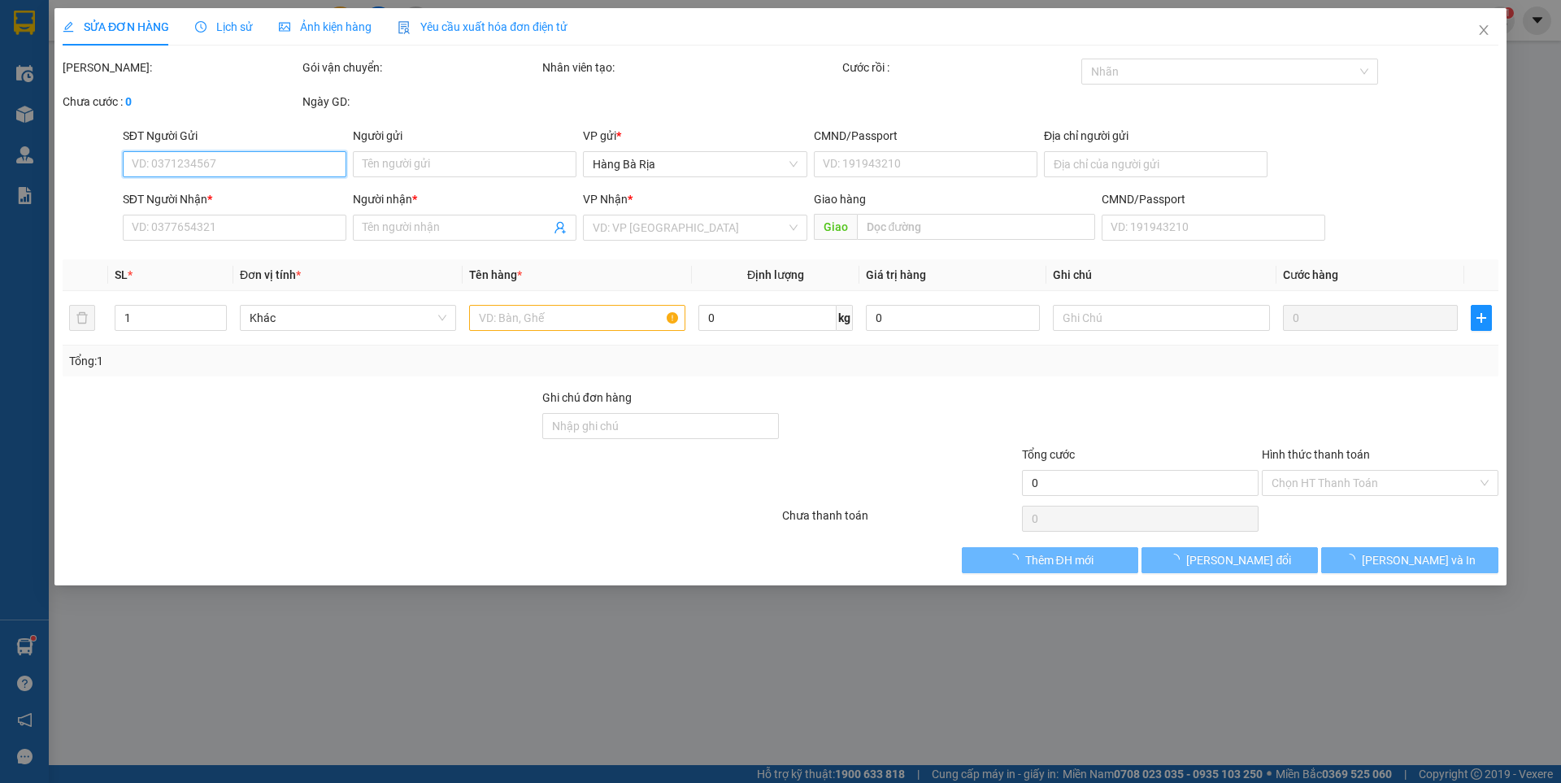
type input "0924269707"
type input "MAI"
type input "0937735682"
type input "THY"
type input "30.000"
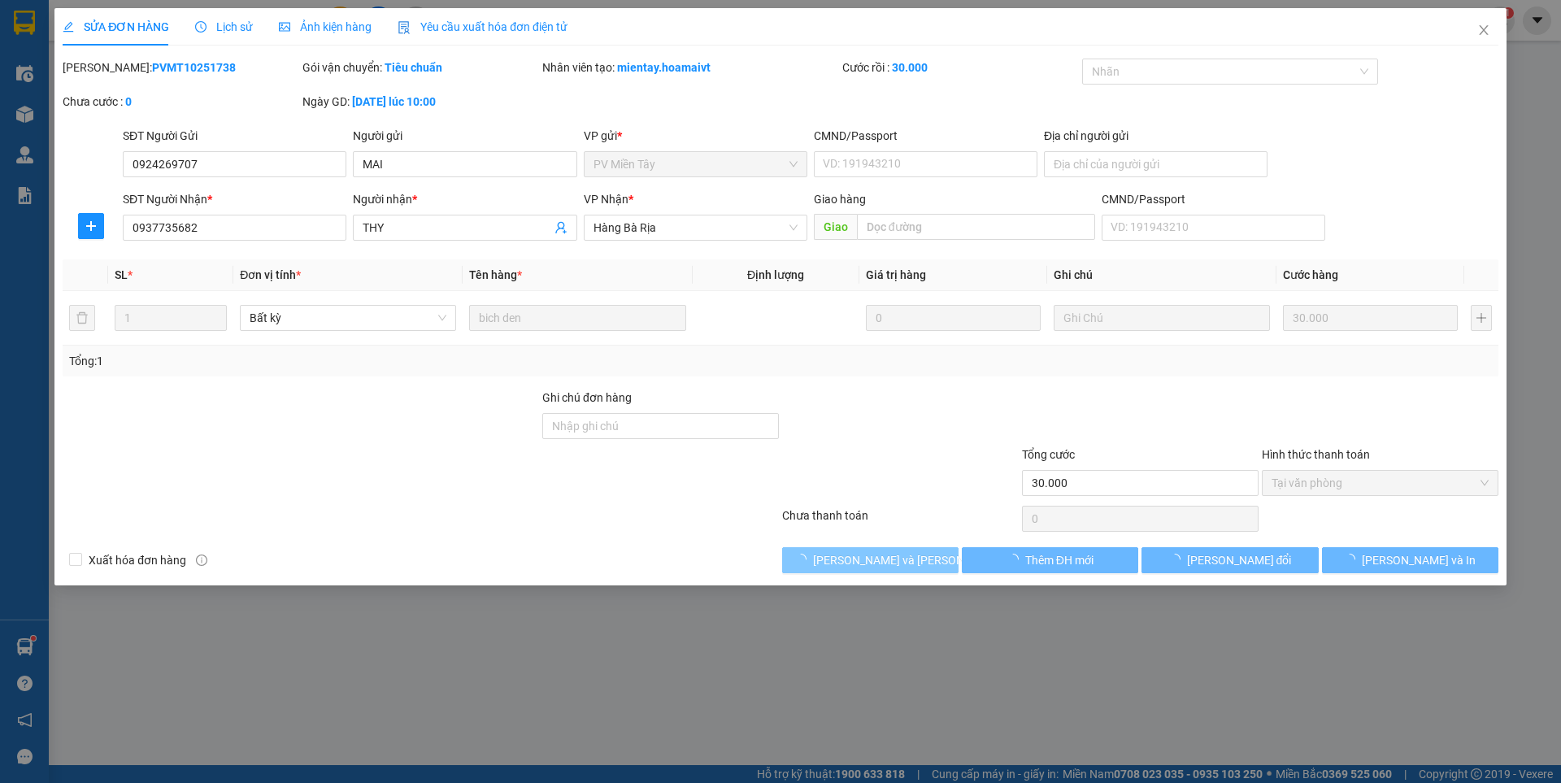
click at [918, 565] on span "[PERSON_NAME] và [PERSON_NAME] hàng" at bounding box center [922, 560] width 219 height 18
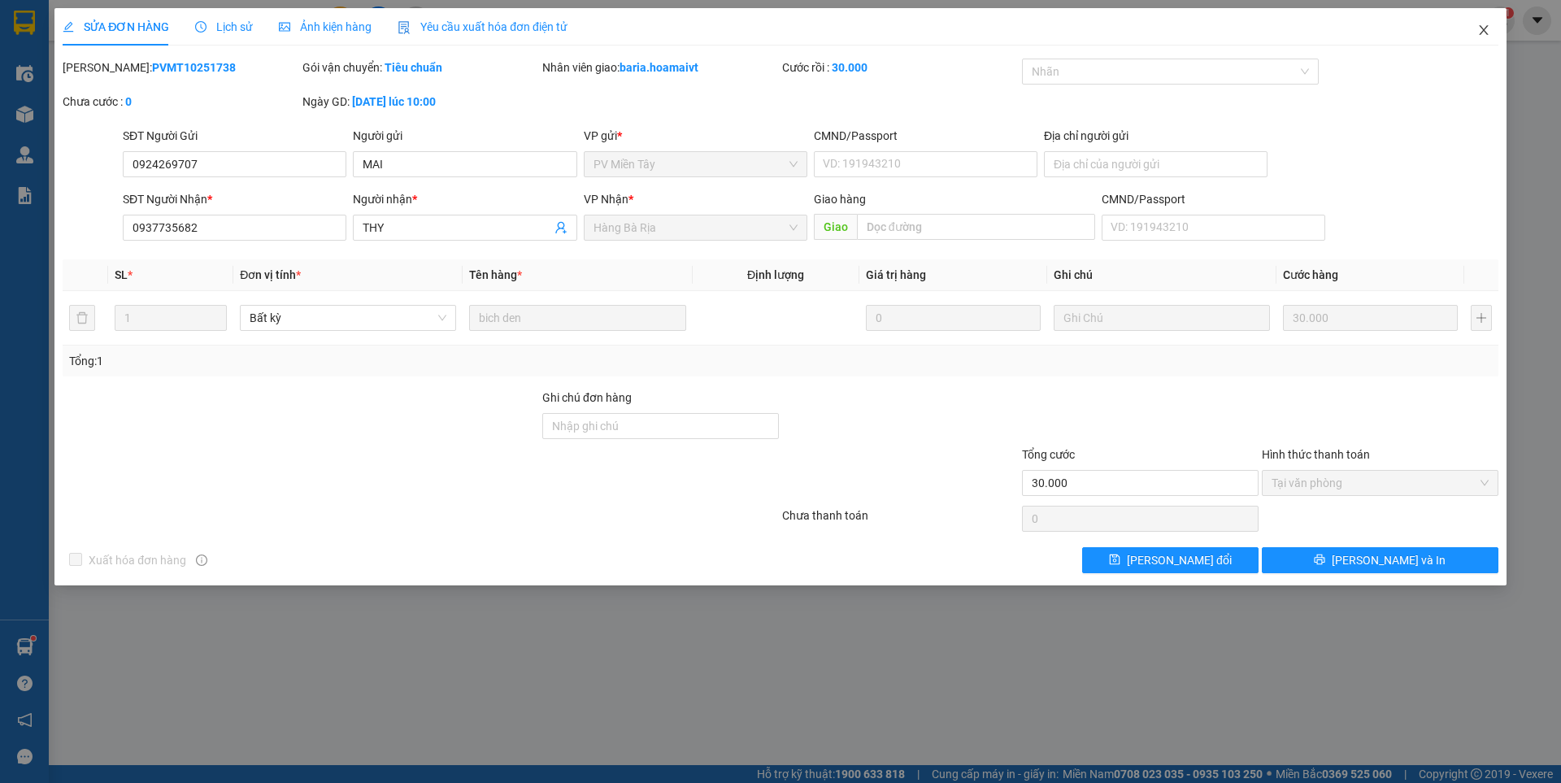
click at [1483, 27] on icon "close" at bounding box center [1483, 30] width 13 height 13
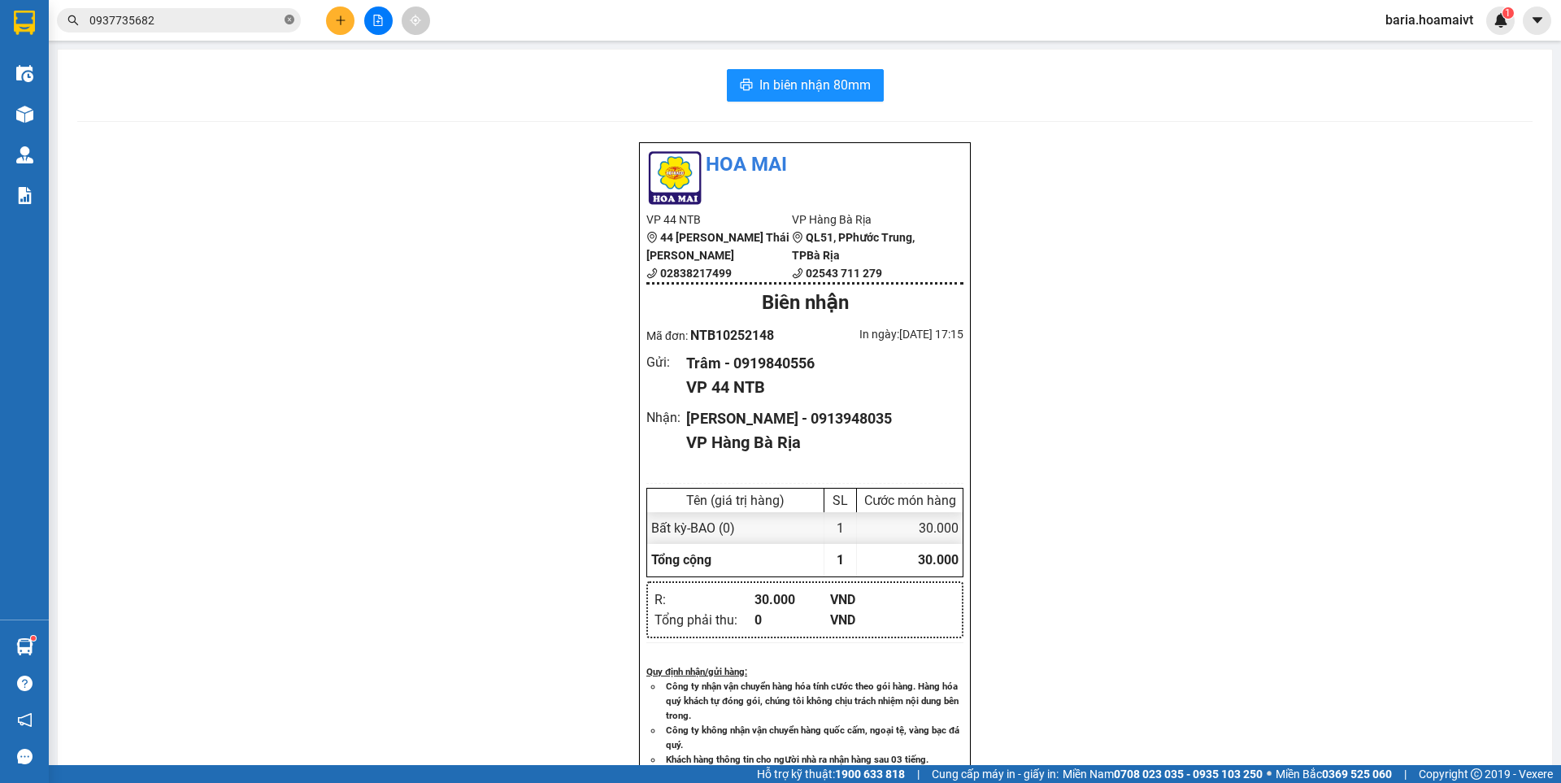
click at [287, 19] on icon "close-circle" at bounding box center [289, 20] width 10 height 10
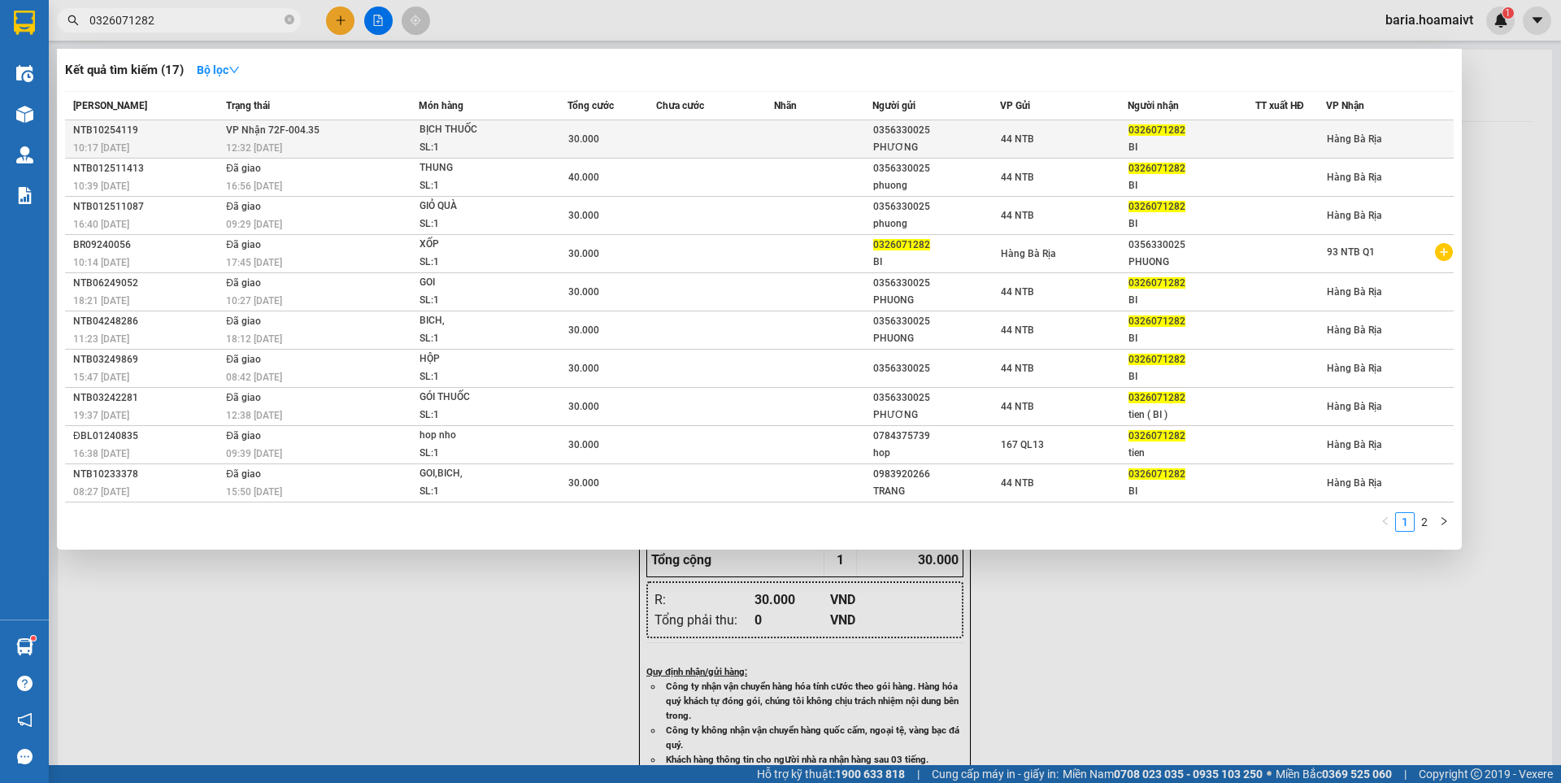
type input "0326071282"
click at [1156, 139] on div "BI" at bounding box center [1191, 147] width 126 height 17
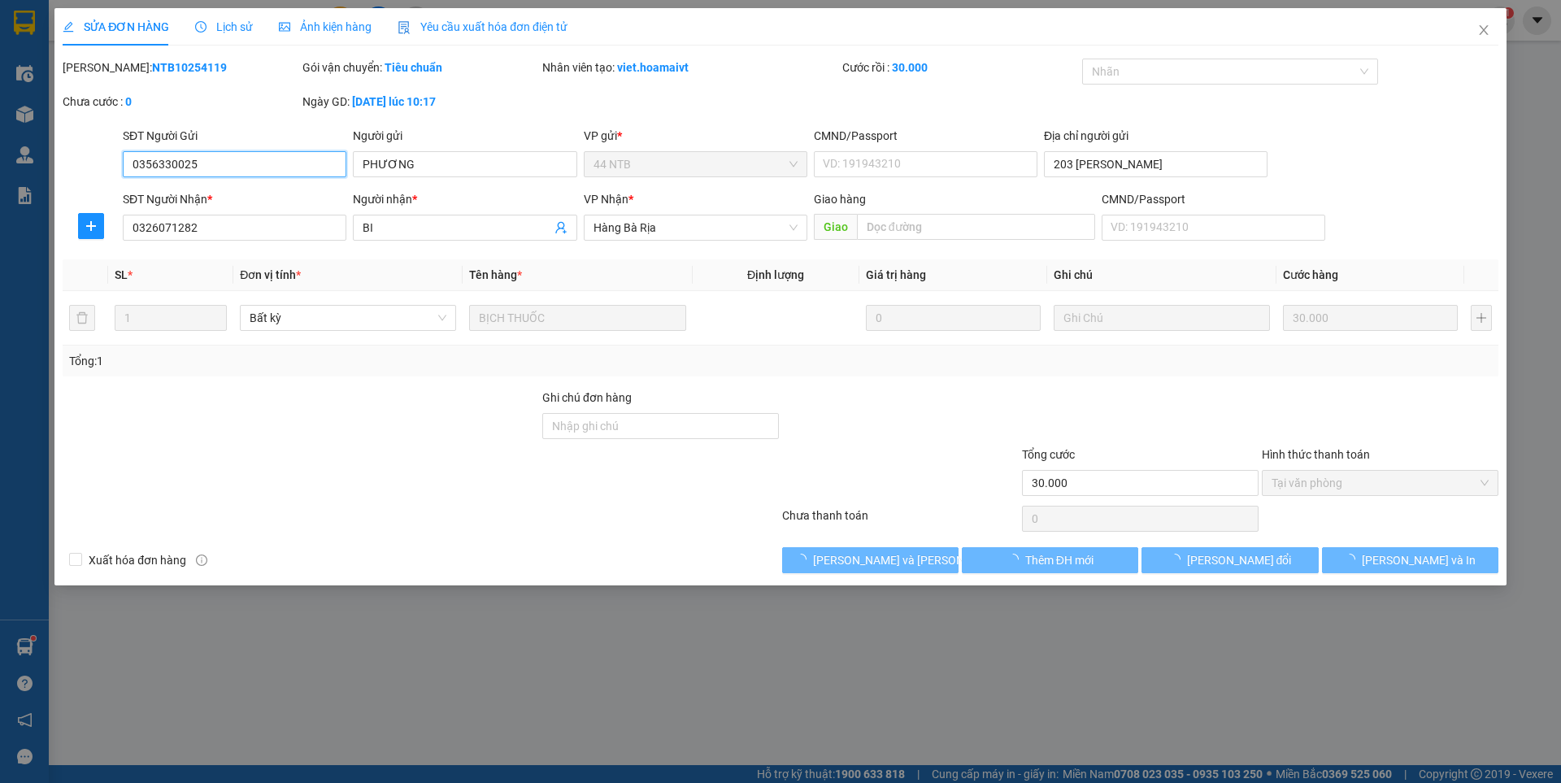
type input "0356330025"
type input "PHƯƠNG"
type input "203 [PERSON_NAME]"
type input "0326071282"
type input "BI"
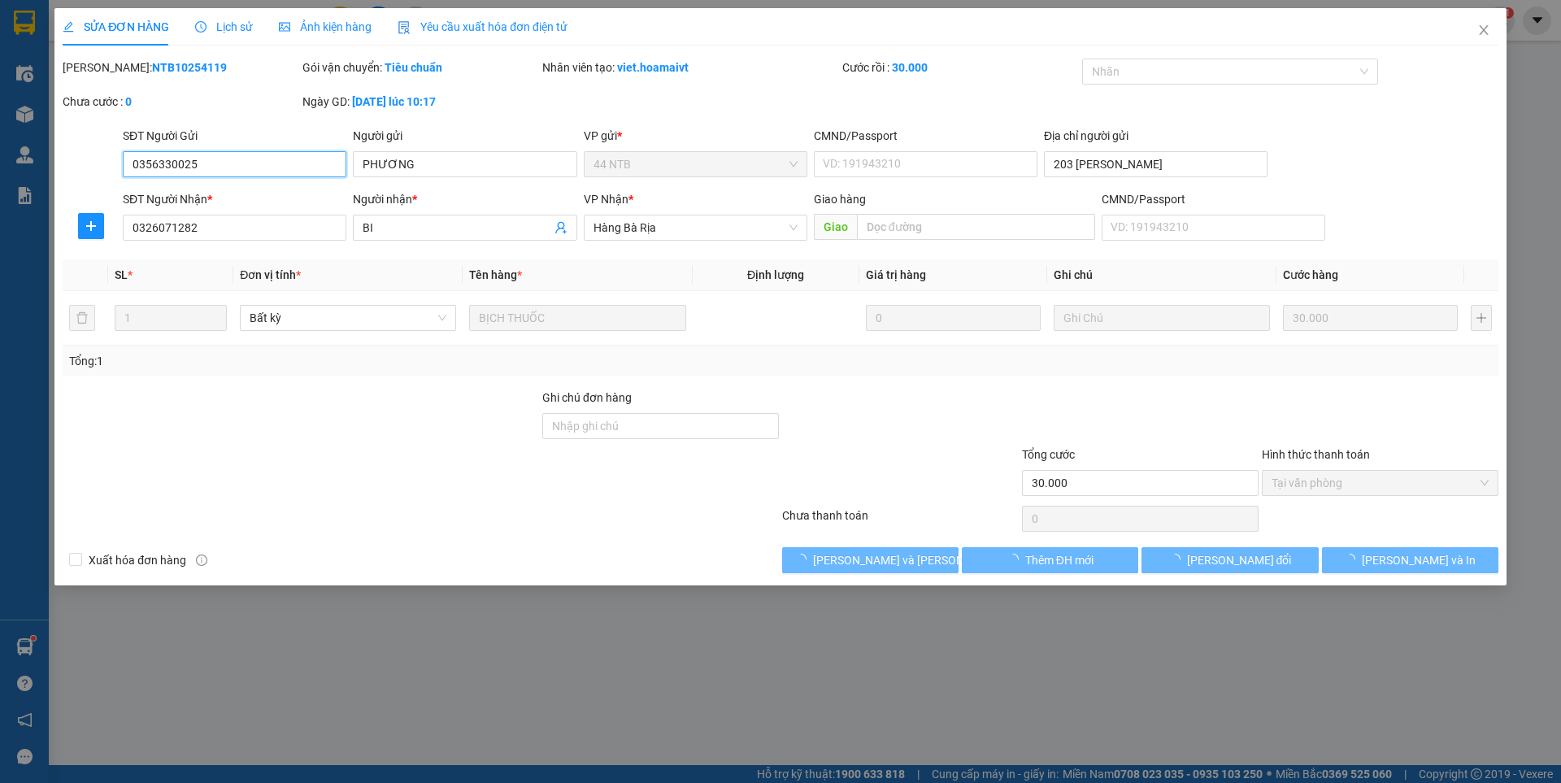
type input "30.000"
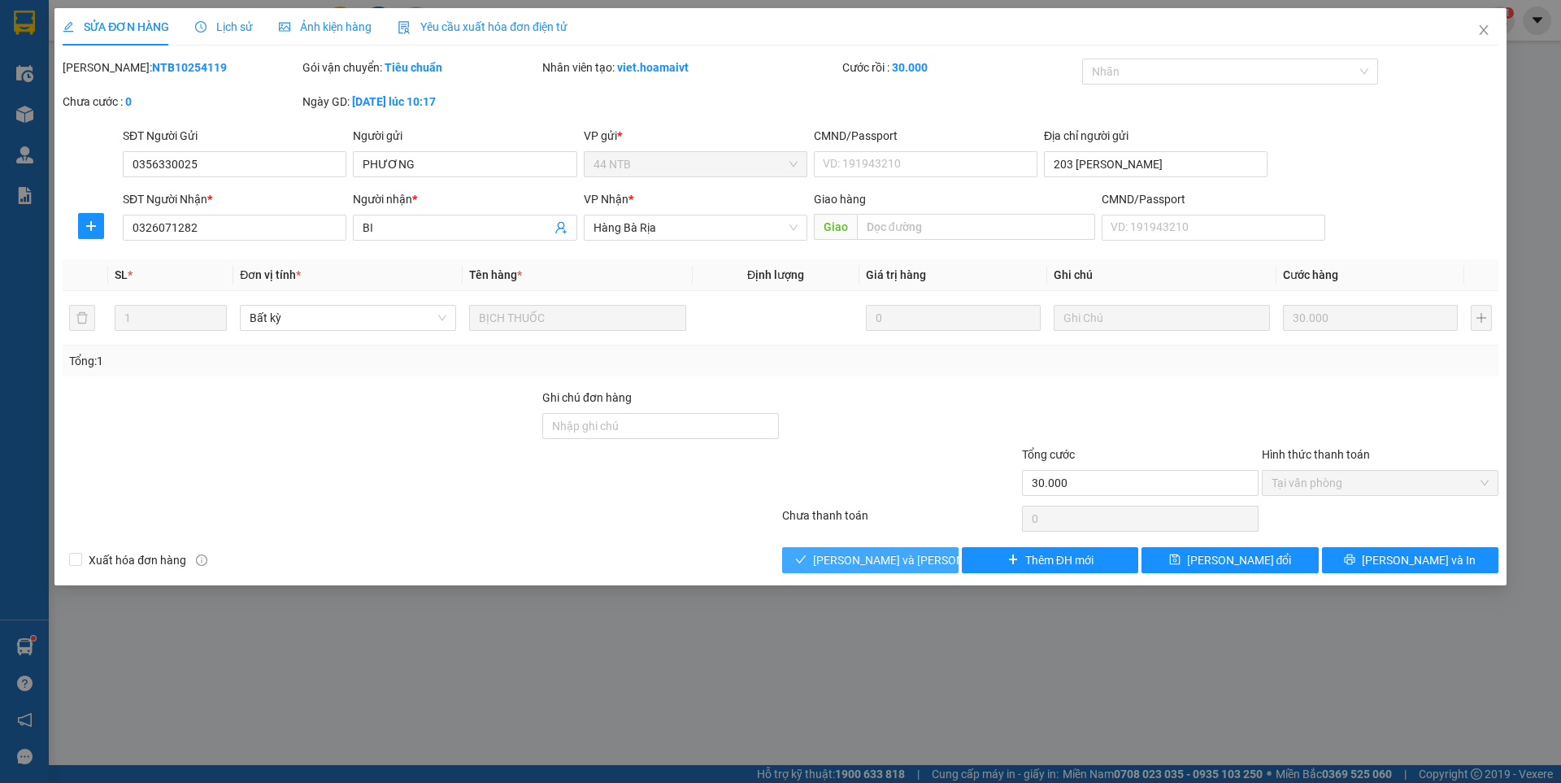
click at [893, 562] on span "[PERSON_NAME] và [PERSON_NAME] hàng" at bounding box center [922, 560] width 219 height 18
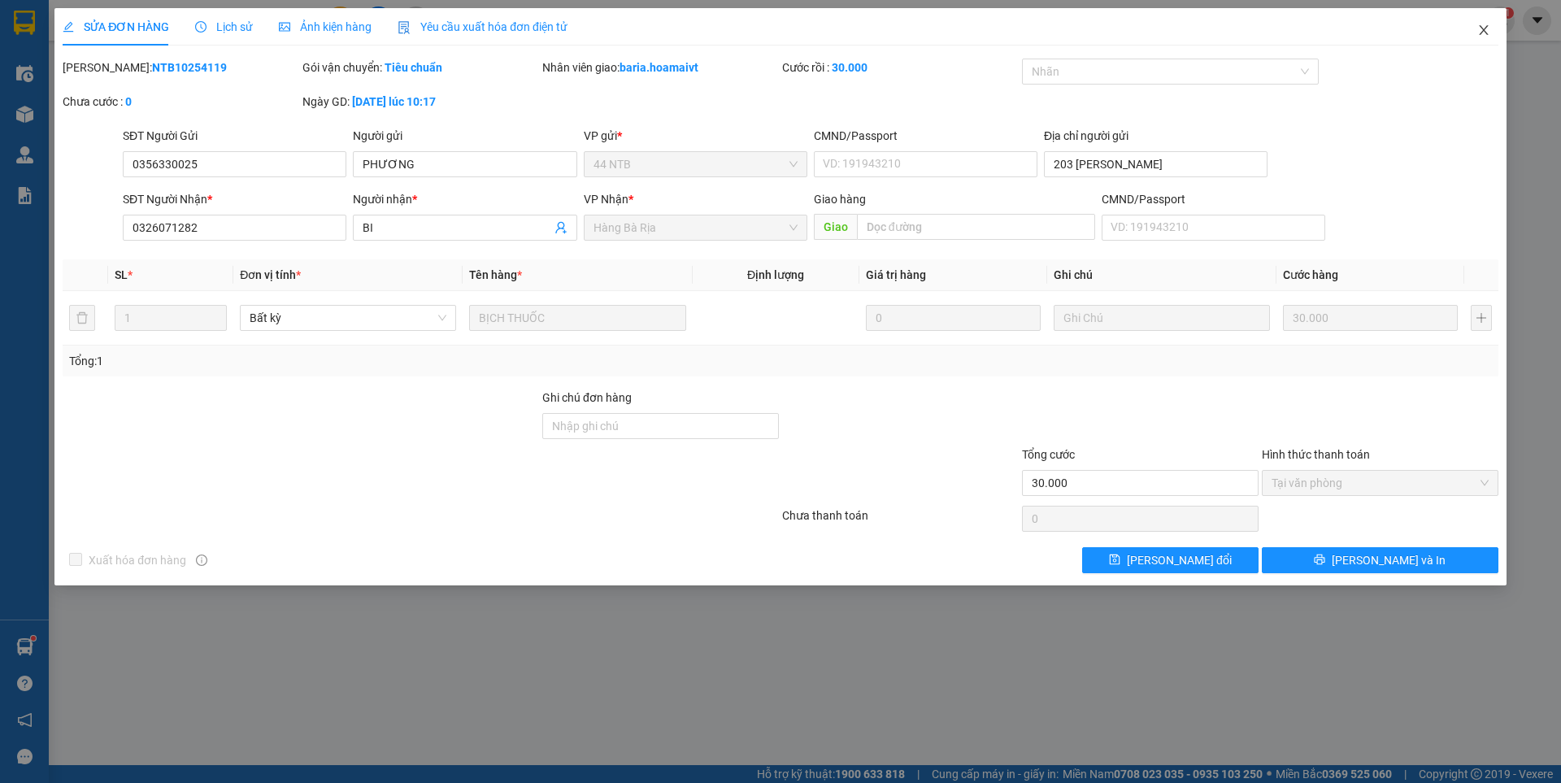
click at [1483, 32] on icon "close" at bounding box center [1482, 30] width 9 height 10
